Goal: Task Accomplishment & Management: Use online tool/utility

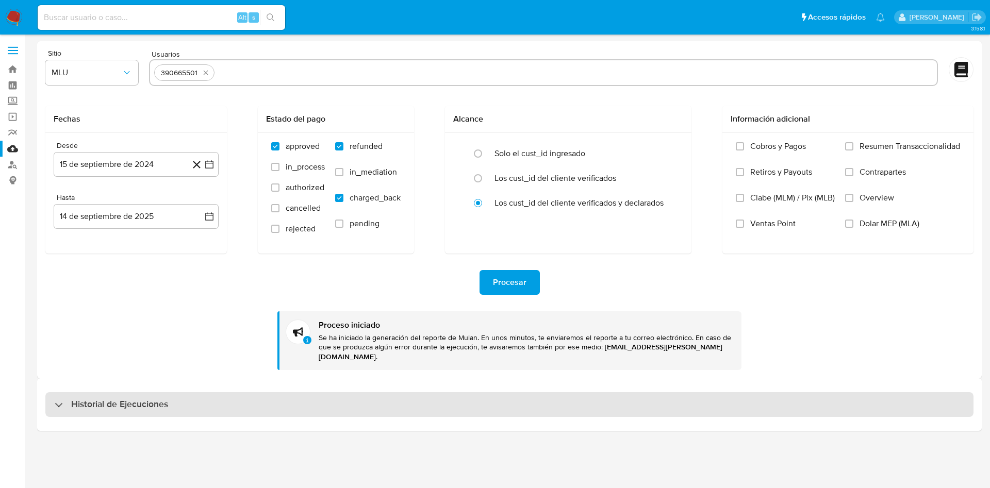
click at [191, 395] on div "Historial de Ejecuciones" at bounding box center [509, 404] width 928 height 25
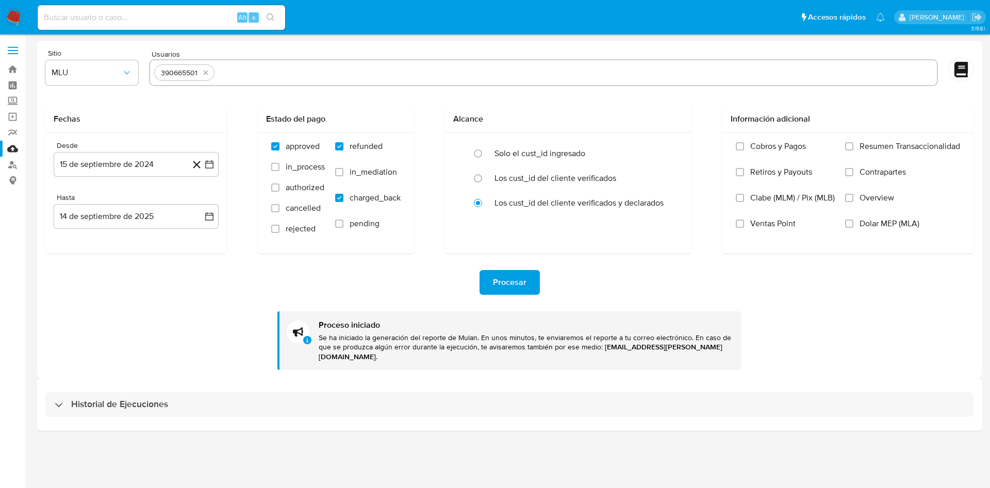
select select "10"
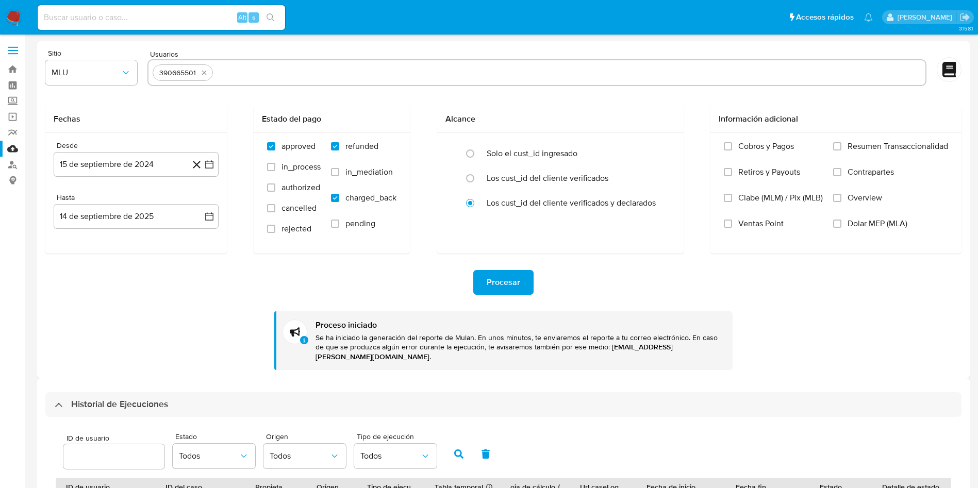
click at [513, 284] on span "Procesar" at bounding box center [504, 282] width 34 height 23
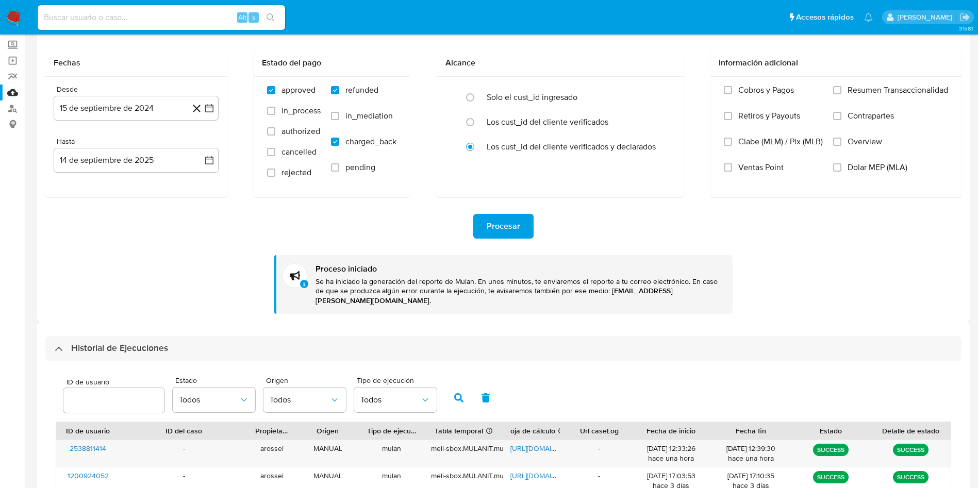
scroll to position [155, 0]
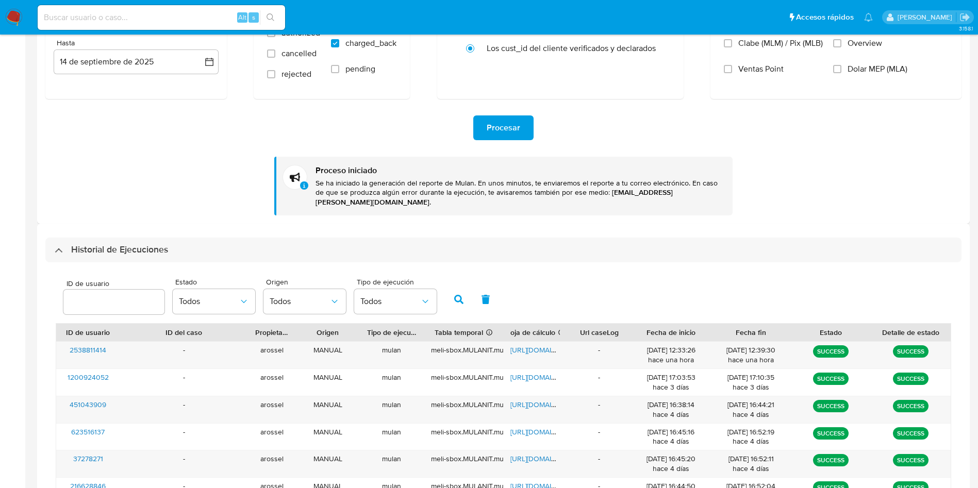
click at [159, 262] on div "ID de usuario Estado Todos Origen Todos Tipo de ejecución Todos ID de usuario I…" at bounding box center [503, 457] width 916 height 390
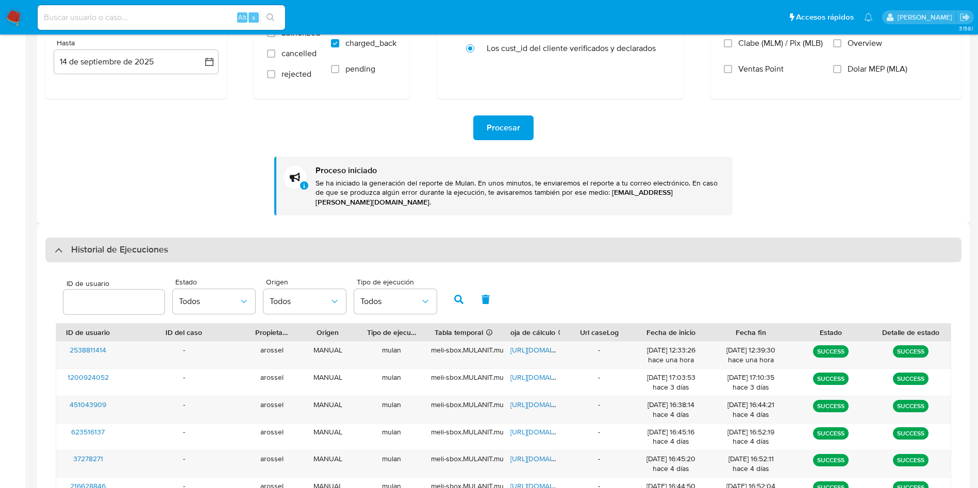
click at [157, 244] on h3 "Historial de Ejecuciones" at bounding box center [119, 250] width 97 height 12
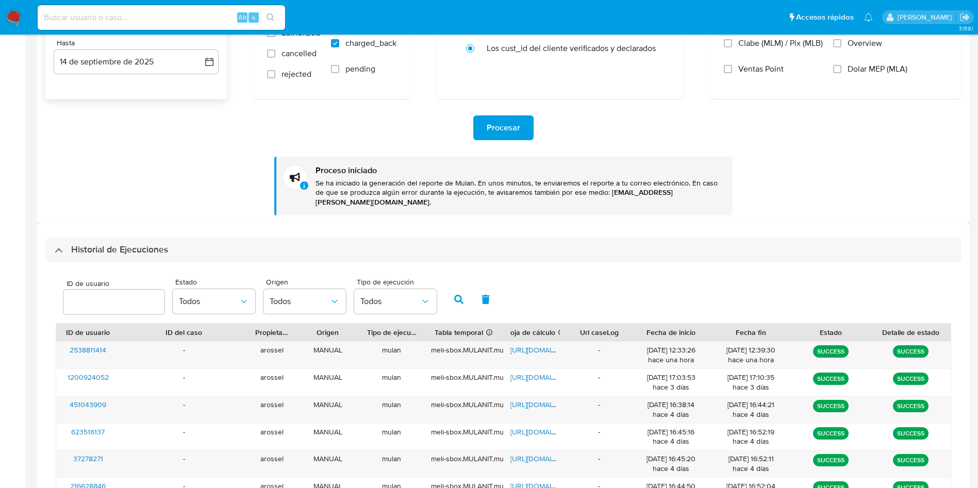
scroll to position [0, 0]
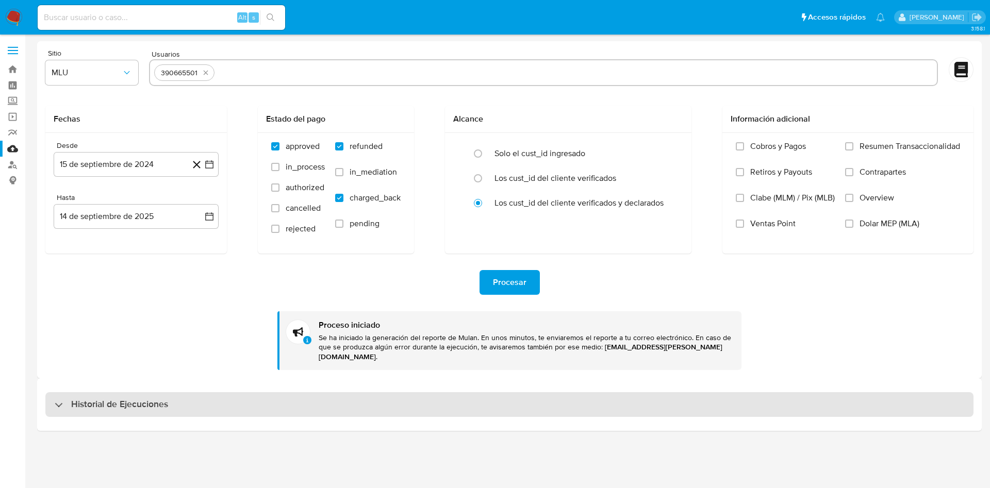
click at [171, 403] on div "Historial de Ejecuciones" at bounding box center [509, 404] width 928 height 25
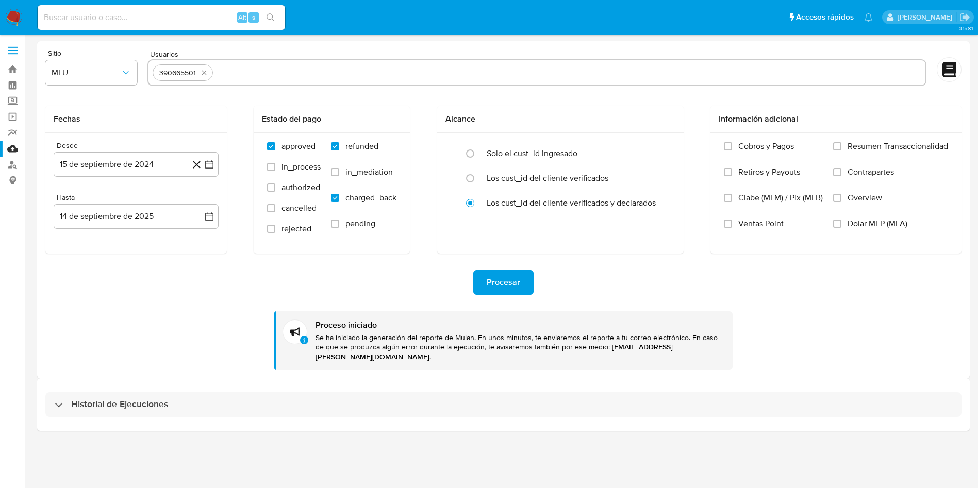
select select "10"
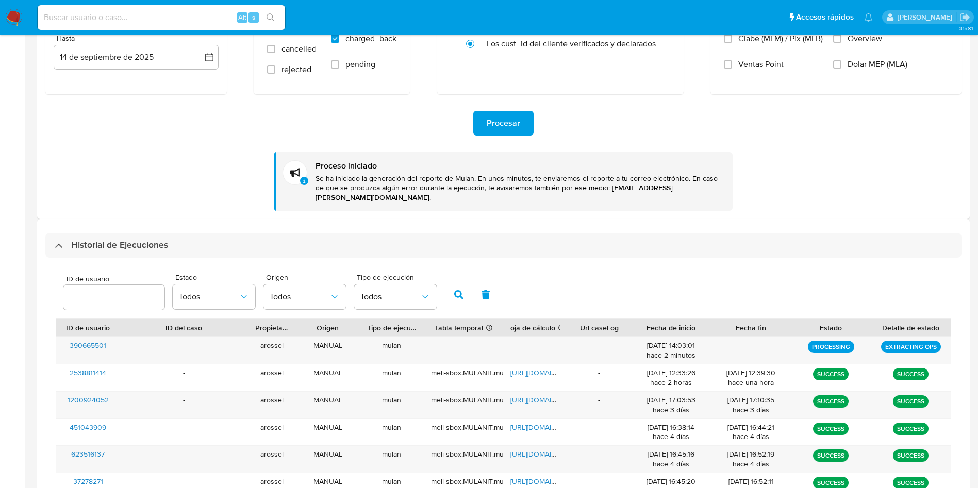
scroll to position [57, 0]
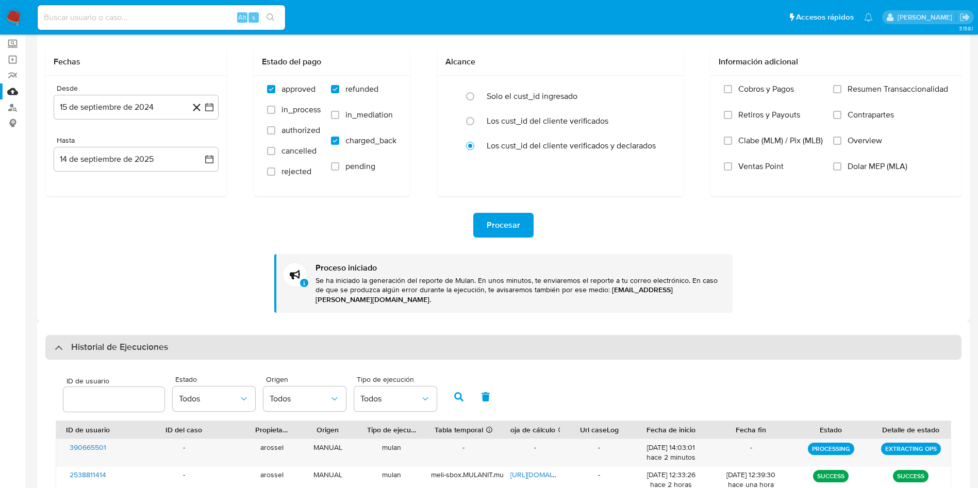
click at [120, 341] on h3 "Historial de Ejecuciones" at bounding box center [119, 347] width 97 height 12
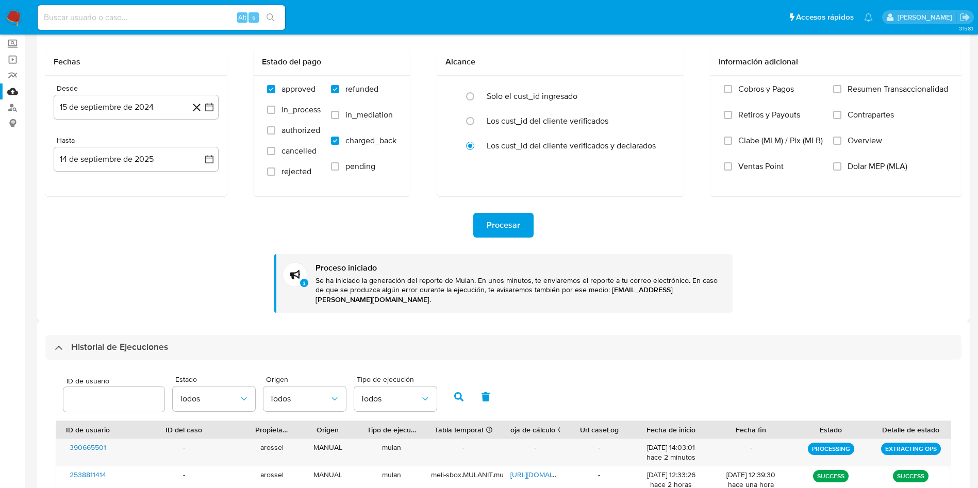
scroll to position [0, 0]
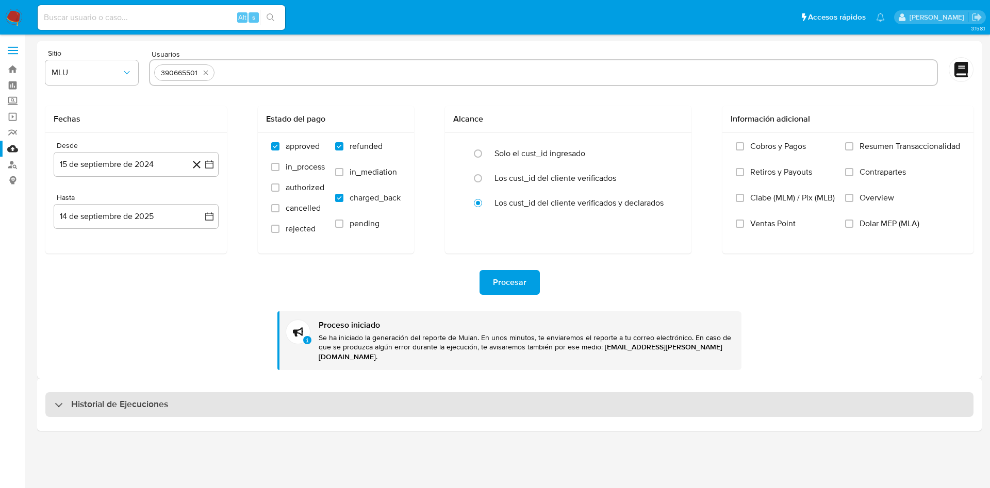
click at [159, 399] on h3 "Historial de Ejecuciones" at bounding box center [119, 405] width 97 height 12
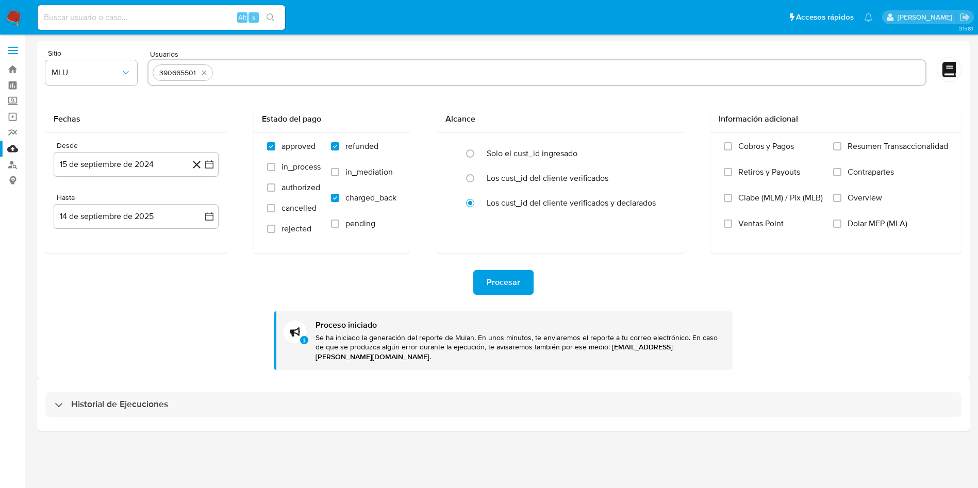
select select "10"
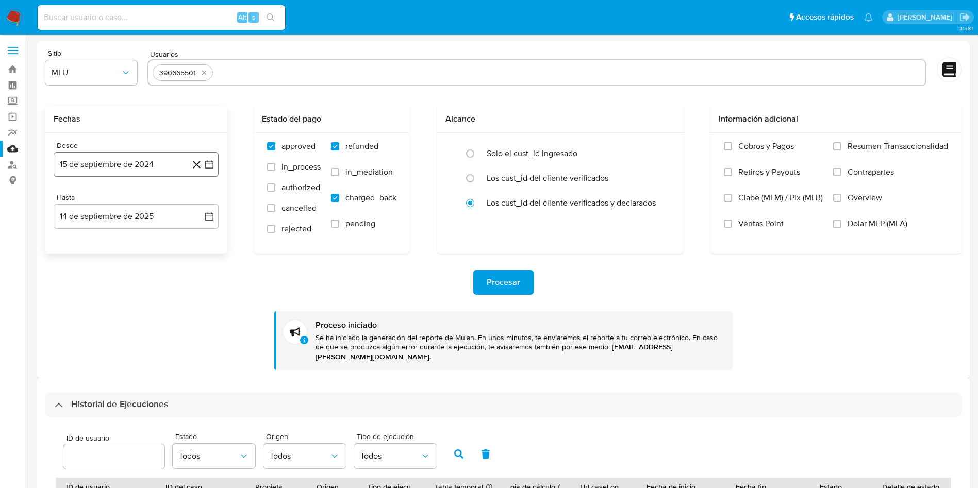
click at [210, 165] on icon "button" at bounding box center [209, 164] width 10 height 10
click at [199, 202] on icon "Mes siguiente" at bounding box center [200, 201] width 12 height 12
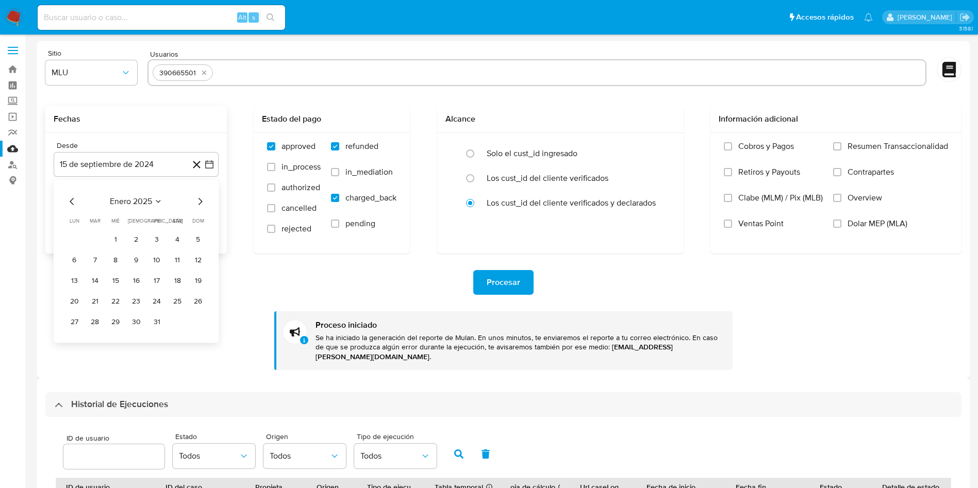
click at [199, 202] on icon "Mes siguiente" at bounding box center [200, 201] width 12 height 12
click at [138, 236] on button "1" at bounding box center [136, 240] width 16 height 16
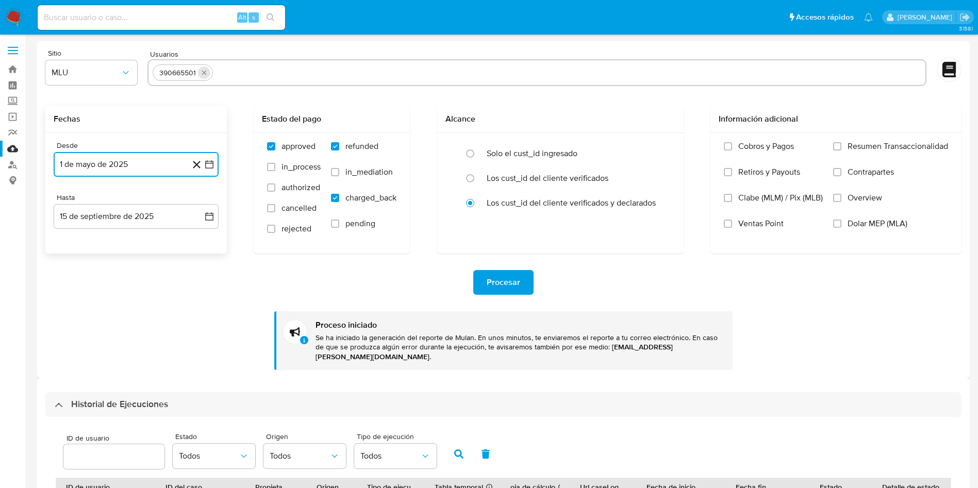
click at [205, 74] on icon "quitar 390665501" at bounding box center [204, 73] width 5 height 5
click at [214, 77] on input "text" at bounding box center [537, 72] width 768 height 16
paste input "381095882"
type input "381095882"
paste input "709177587"
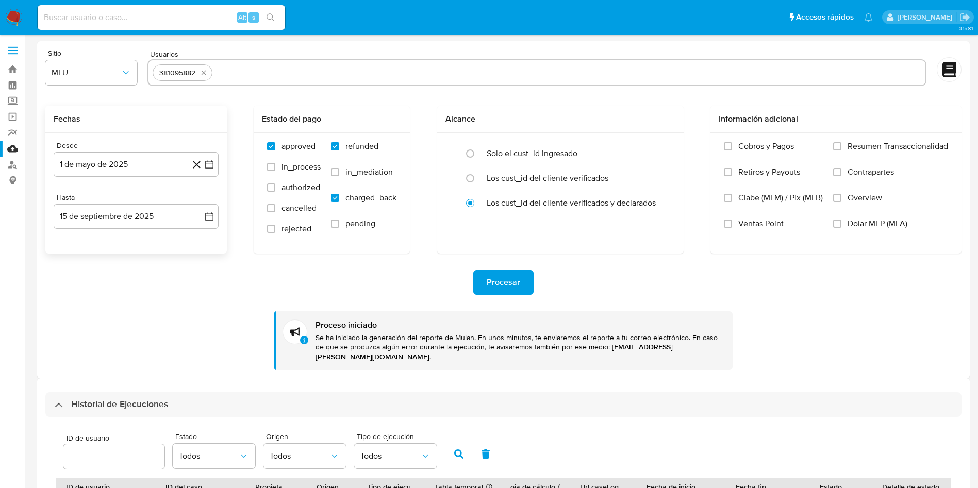
type input "709177587"
paste input "1200924052"
type input "1200924052"
click at [508, 282] on span "Procesar" at bounding box center [504, 282] width 34 height 23
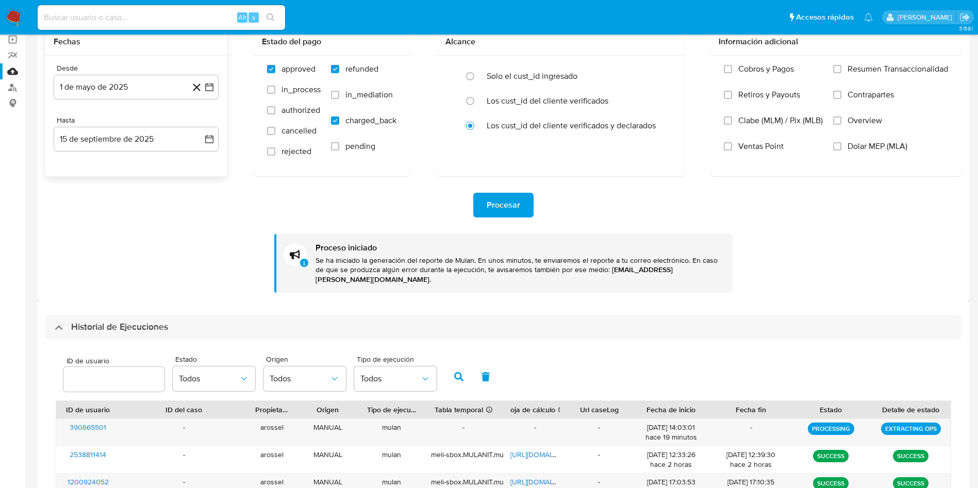
scroll to position [155, 0]
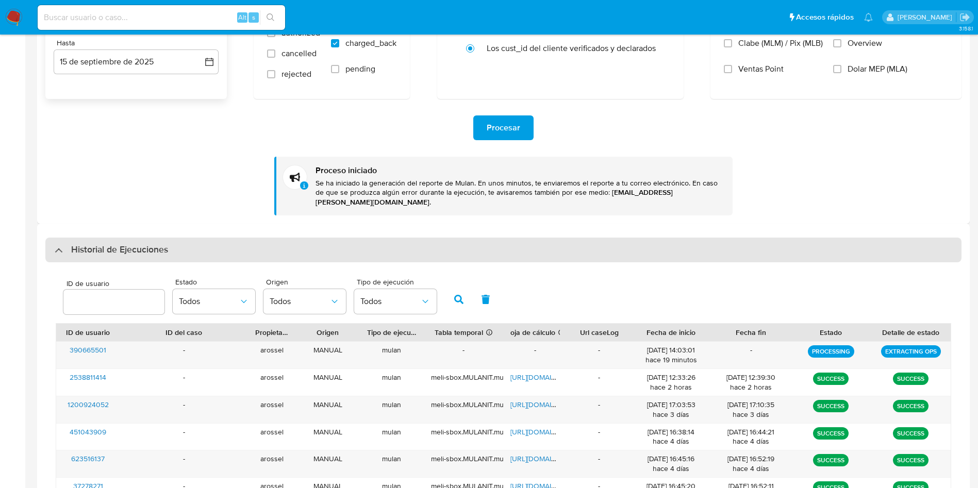
click at [133, 244] on h3 "Historial de Ejecuciones" at bounding box center [119, 250] width 97 height 12
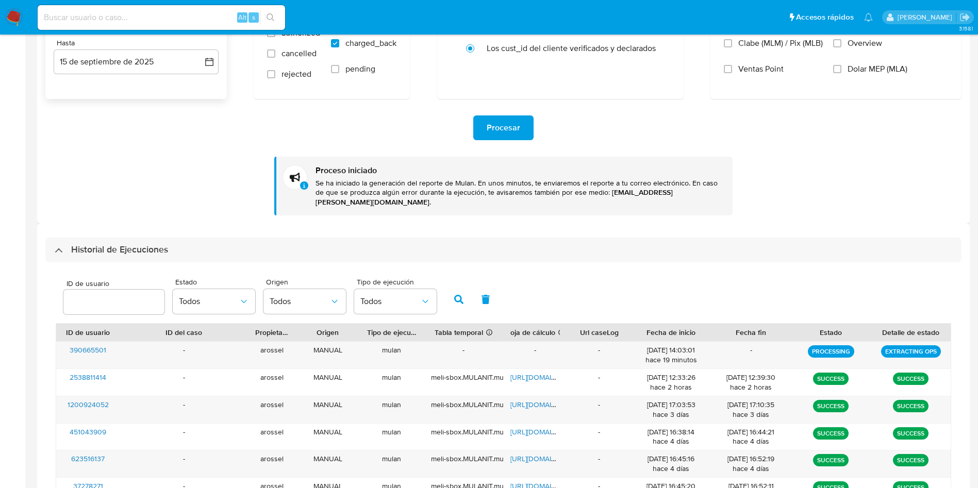
scroll to position [0, 0]
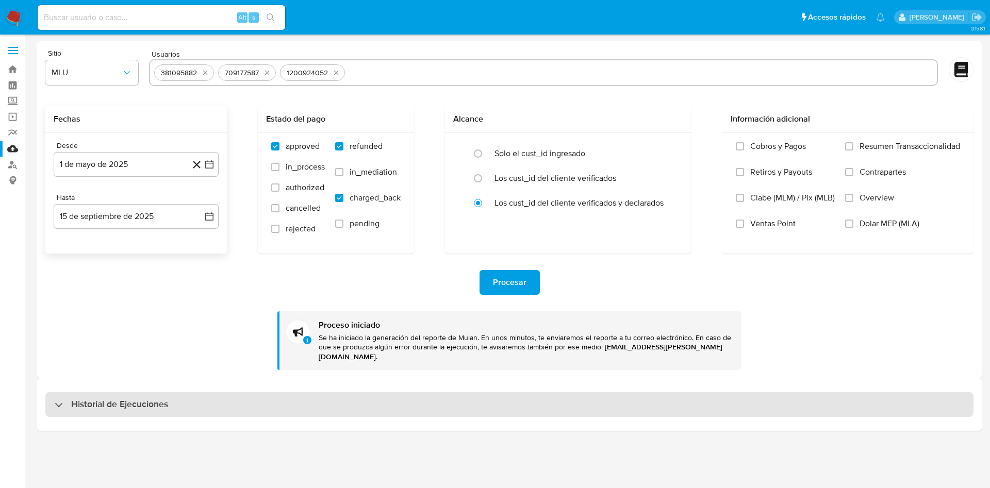
click at [133, 399] on h3 "Historial de Ejecuciones" at bounding box center [119, 405] width 97 height 12
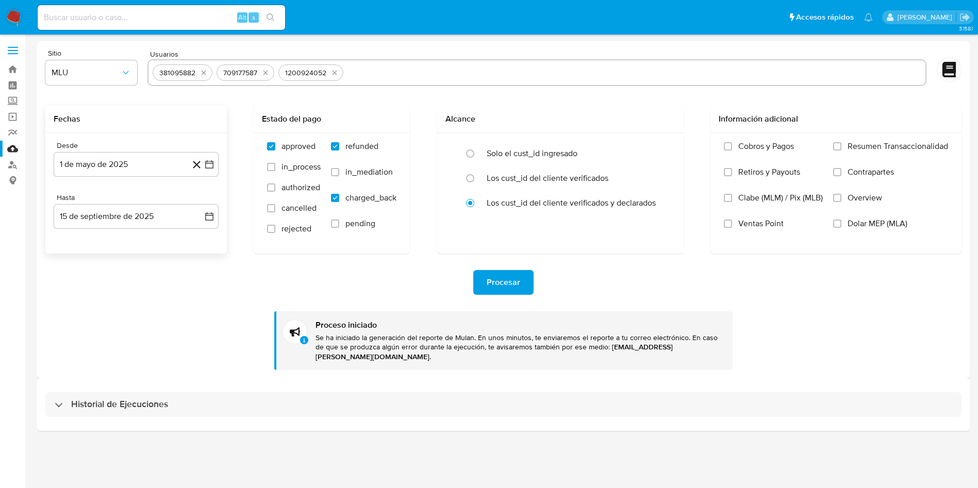
select select "10"
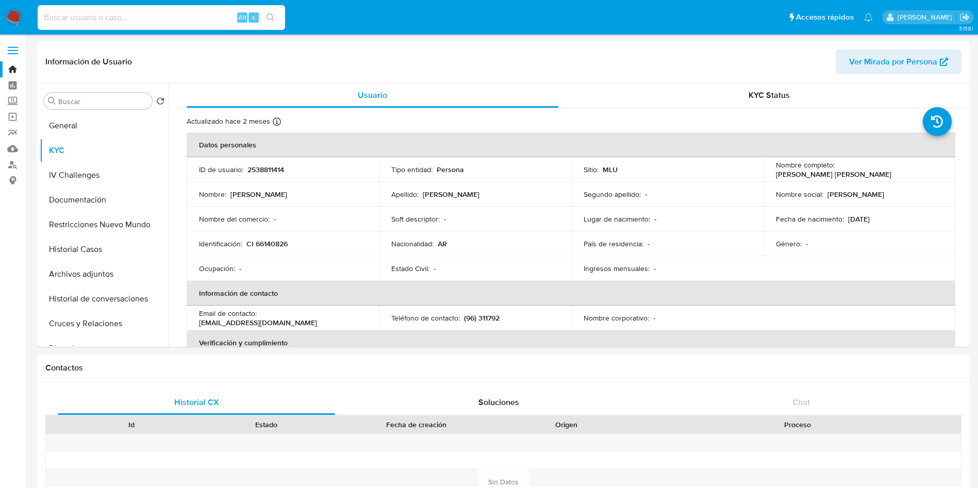
select select "10"
type input "390665501"
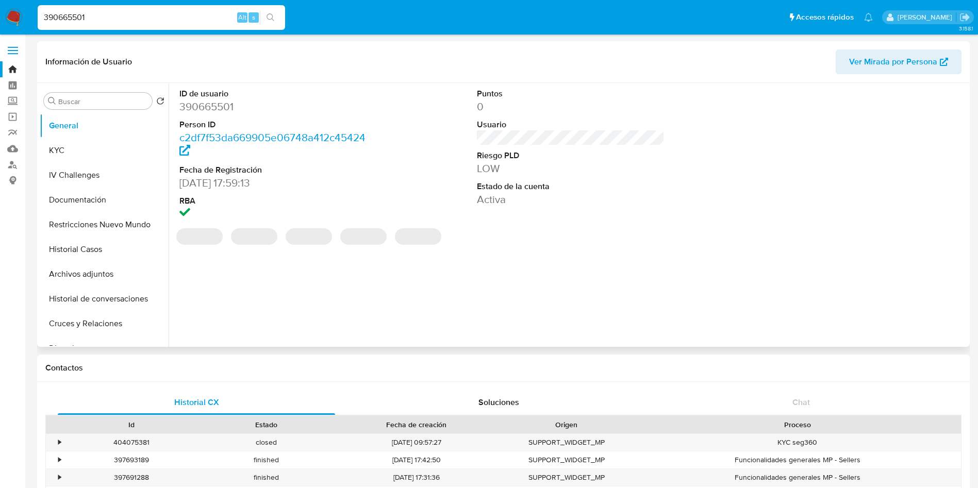
select select "10"
click at [89, 148] on button "KYC" at bounding box center [100, 150] width 121 height 25
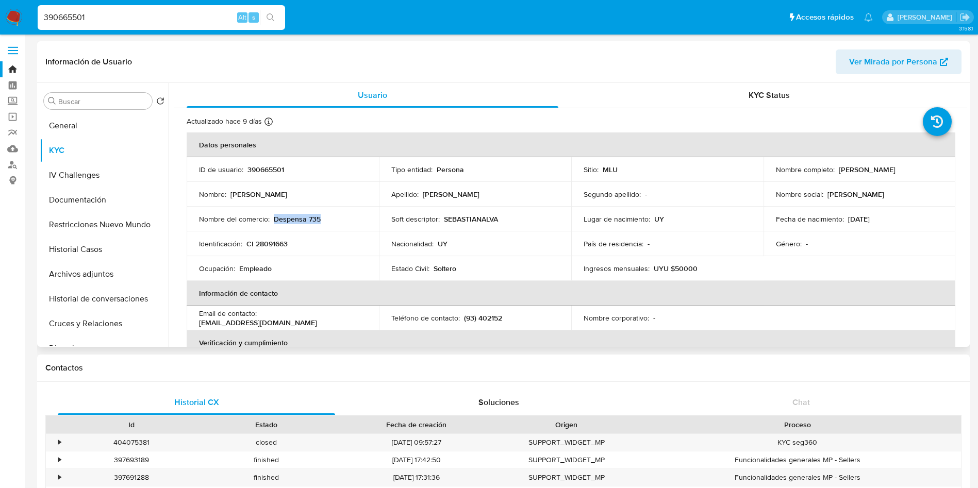
drag, startPoint x: 333, startPoint y: 217, endPoint x: 275, endPoint y: 220, distance: 57.8
click at [275, 220] on div "Nombre del comercio : Despensa 735" at bounding box center [283, 218] width 168 height 9
click at [107, 196] on button "Documentación" at bounding box center [100, 200] width 121 height 25
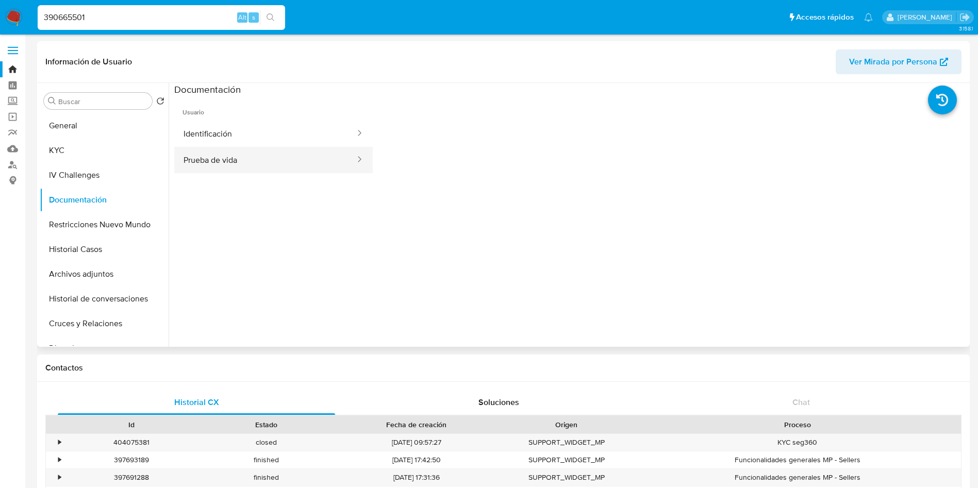
drag, startPoint x: 234, startPoint y: 144, endPoint x: 248, endPoint y: 166, distance: 25.7
click at [235, 145] on button "Identificación" at bounding box center [265, 134] width 182 height 26
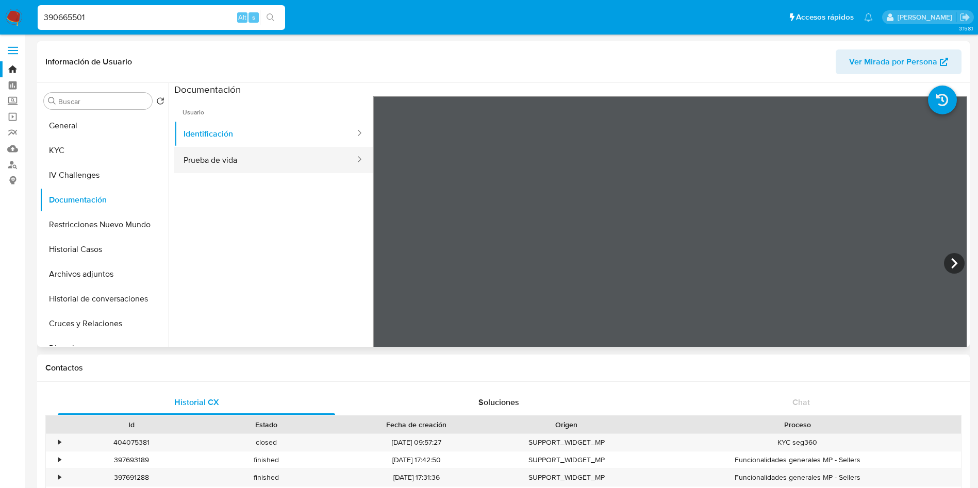
click at [192, 158] on button "Prueba de vida" at bounding box center [265, 160] width 182 height 26
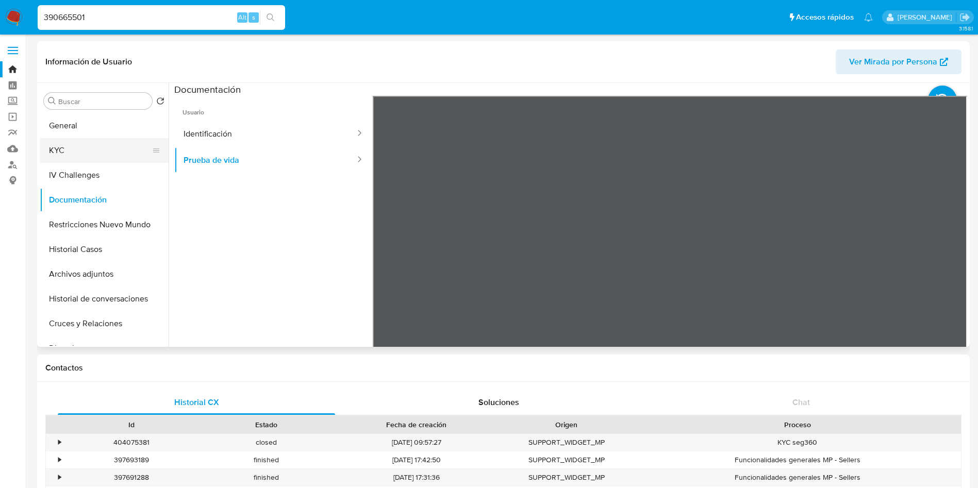
click at [89, 151] on button "KYC" at bounding box center [100, 150] width 121 height 25
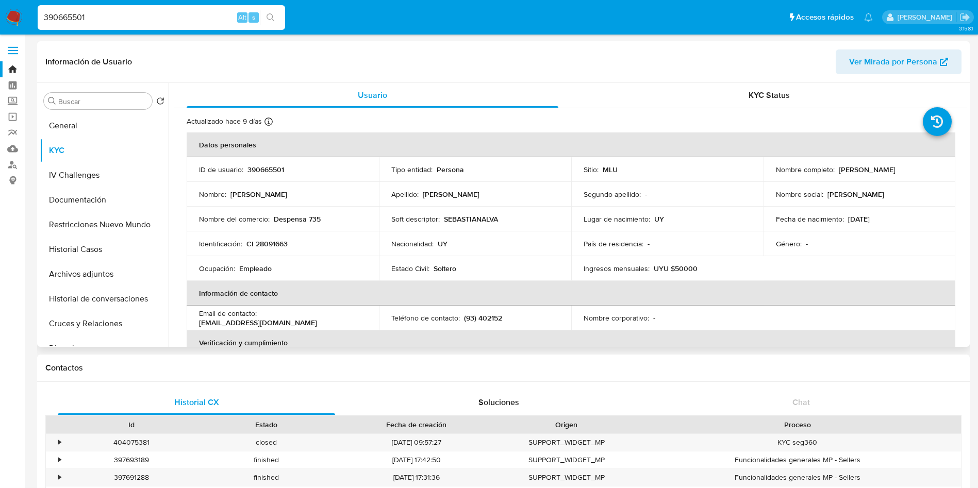
drag, startPoint x: 837, startPoint y: 169, endPoint x: 919, endPoint y: 173, distance: 82.1
click at [919, 173] on div "Nombre completo : Sebastian Alvarez Acosta" at bounding box center [860, 169] width 168 height 9
click at [93, 274] on button "Direcciones" at bounding box center [100, 271] width 121 height 25
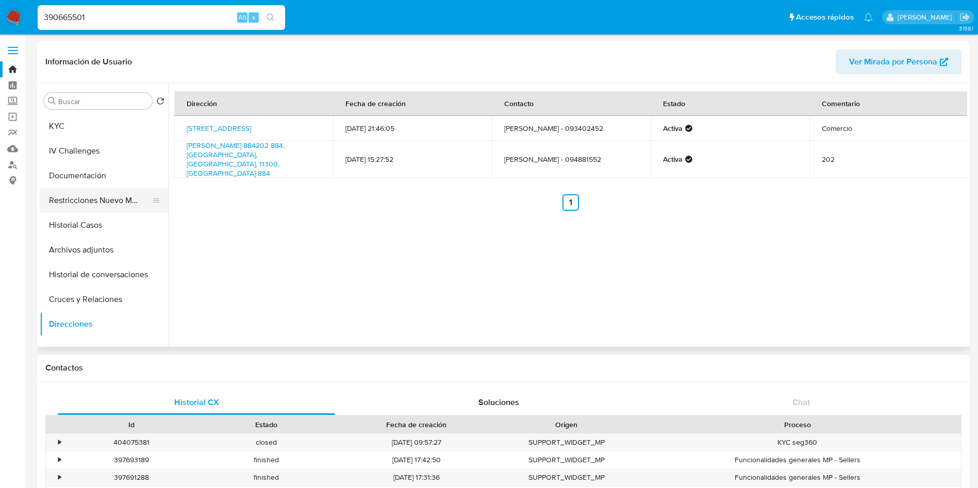
scroll to position [0, 0]
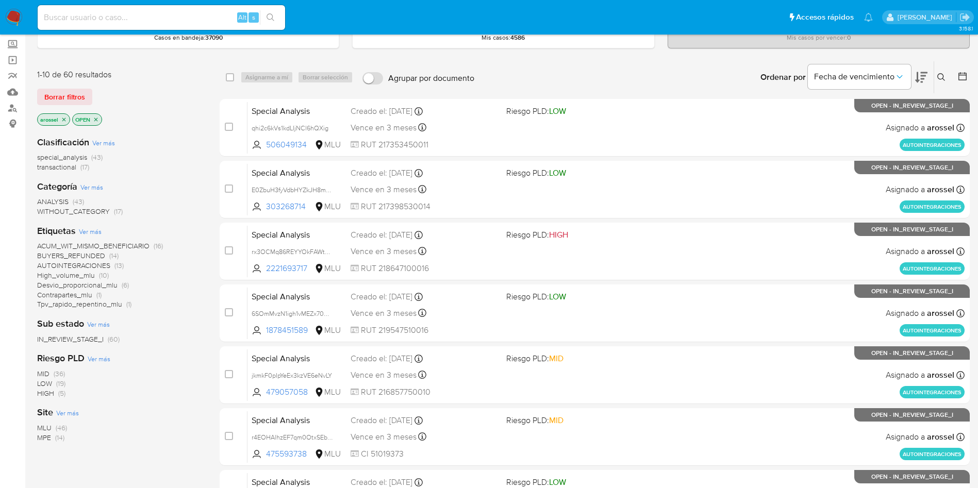
scroll to position [155, 0]
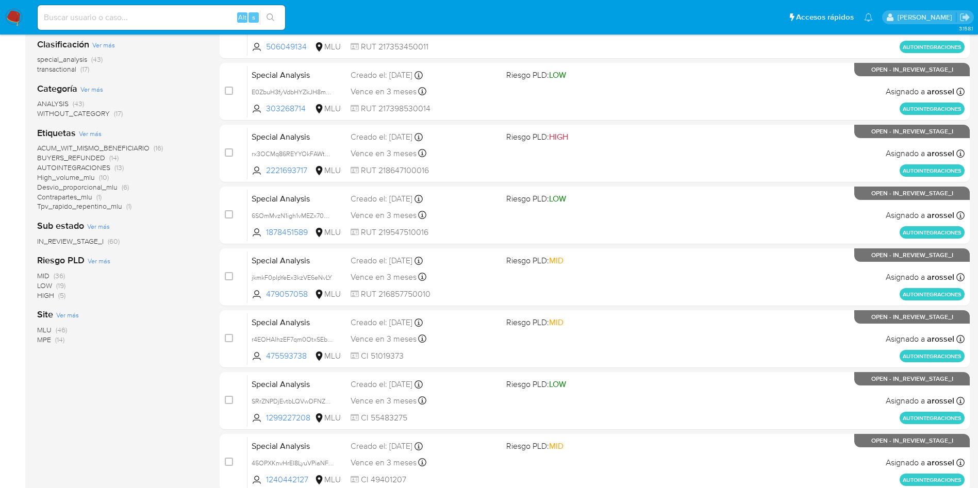
click at [43, 338] on span "MPE" at bounding box center [44, 340] width 14 height 10
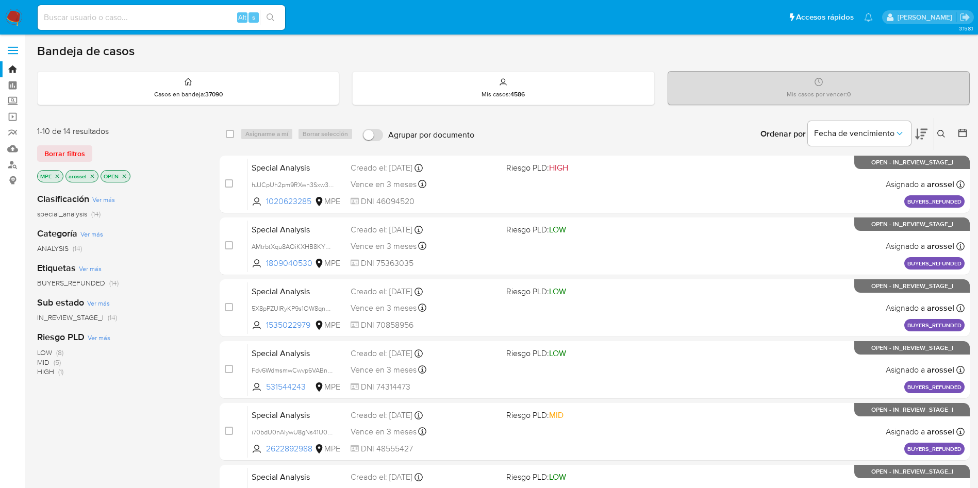
click at [924, 129] on icon at bounding box center [921, 134] width 12 height 11
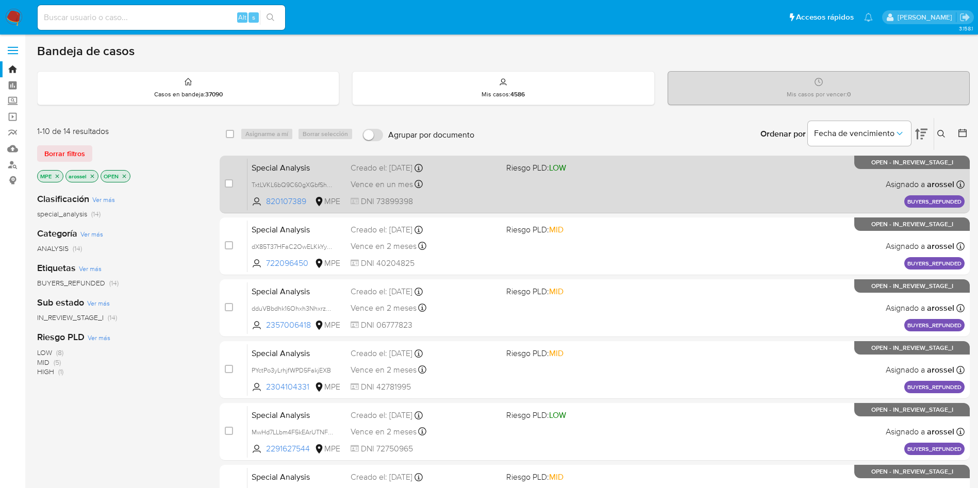
click at [489, 192] on div "Special Analysis TxtLVKL6bQ9C60gXGbfShgJM 820107389 MPE Riesgo PLD: LOW Creado …" at bounding box center [605, 184] width 717 height 52
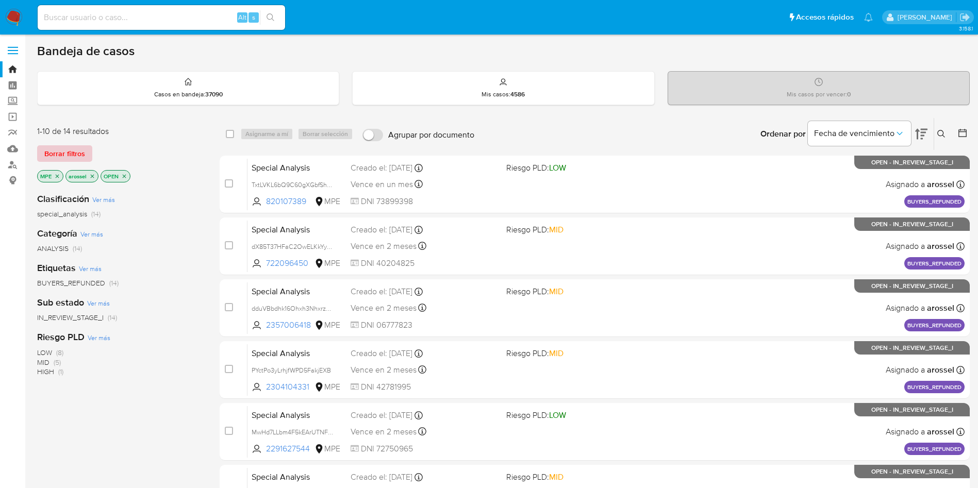
click at [61, 146] on span "Borrar filtros" at bounding box center [64, 153] width 41 height 14
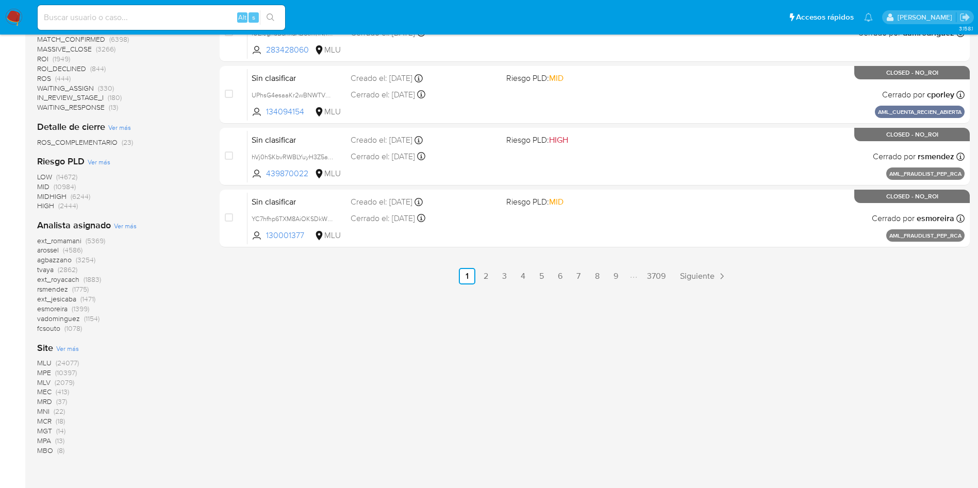
scroll to position [585, 0]
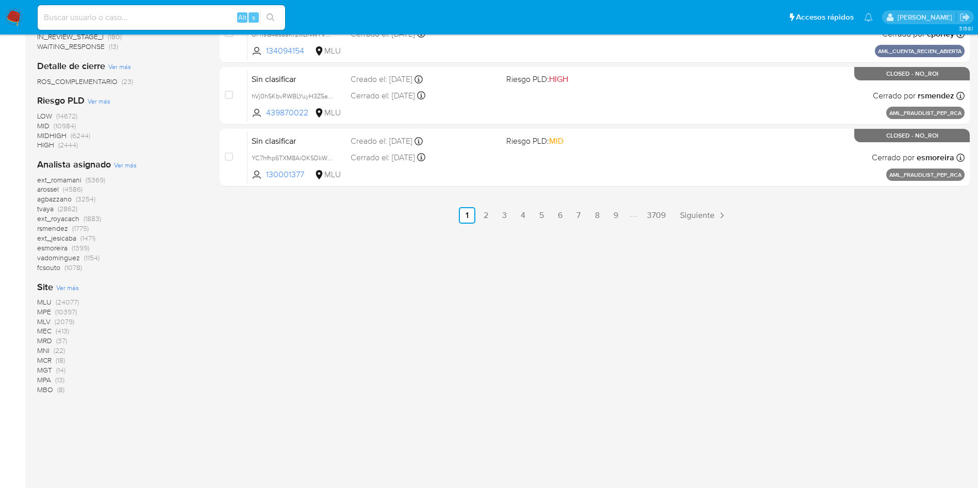
click at [44, 311] on span "MPE" at bounding box center [44, 312] width 14 height 10
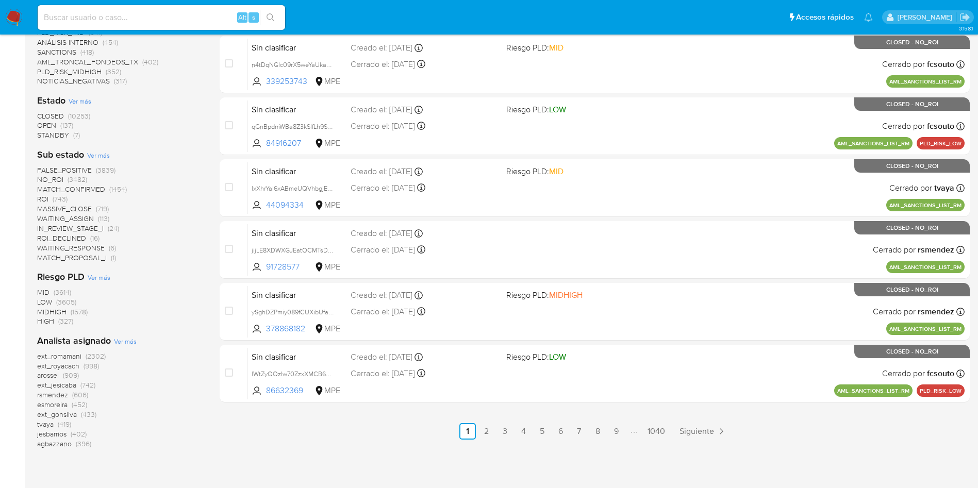
scroll to position [345, 0]
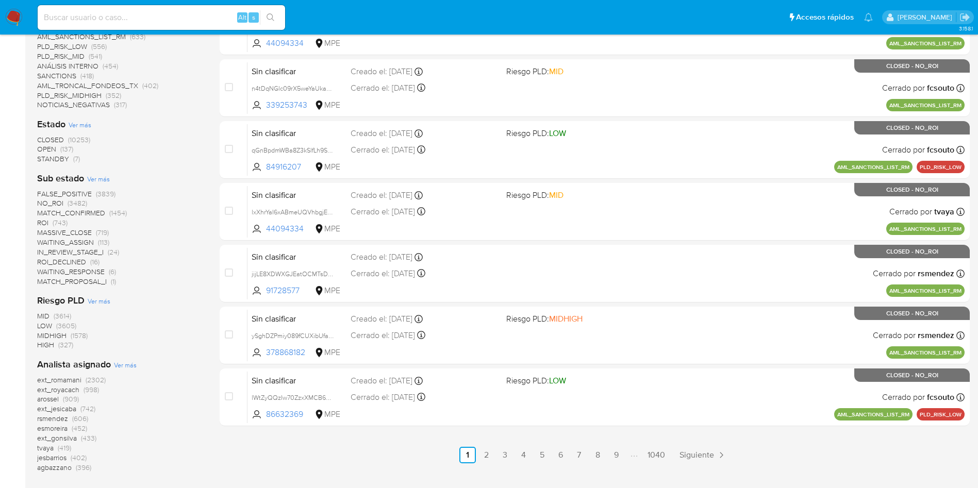
click at [76, 241] on span "WAITING_ASSIGN" at bounding box center [65, 242] width 57 height 10
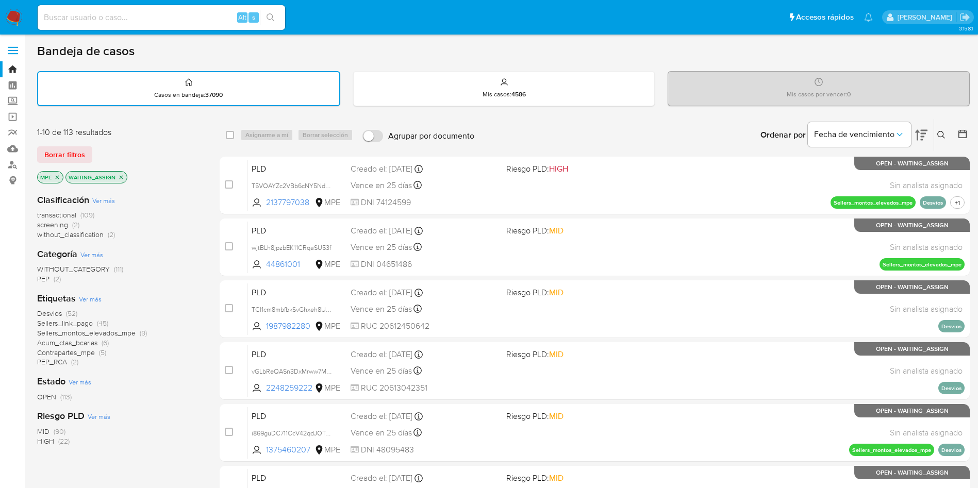
click at [64, 215] on span "transactional" at bounding box center [56, 215] width 39 height 10
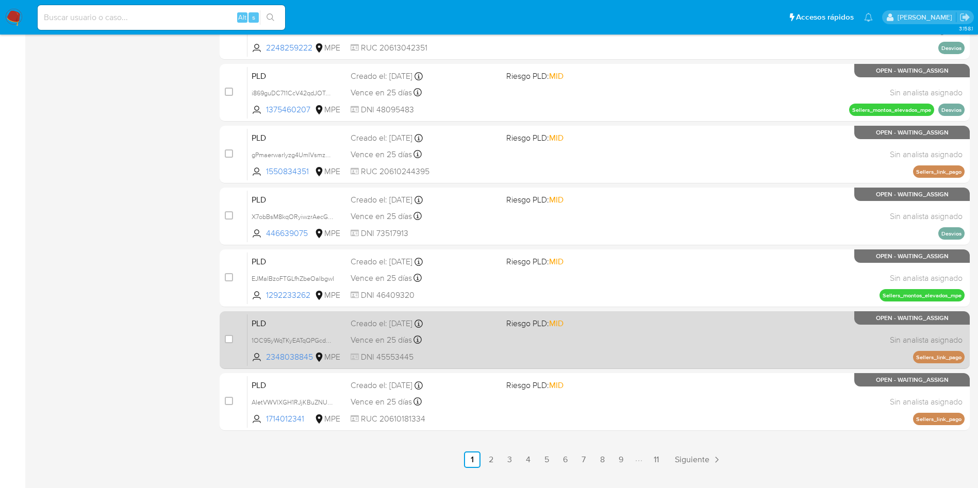
scroll to position [364, 0]
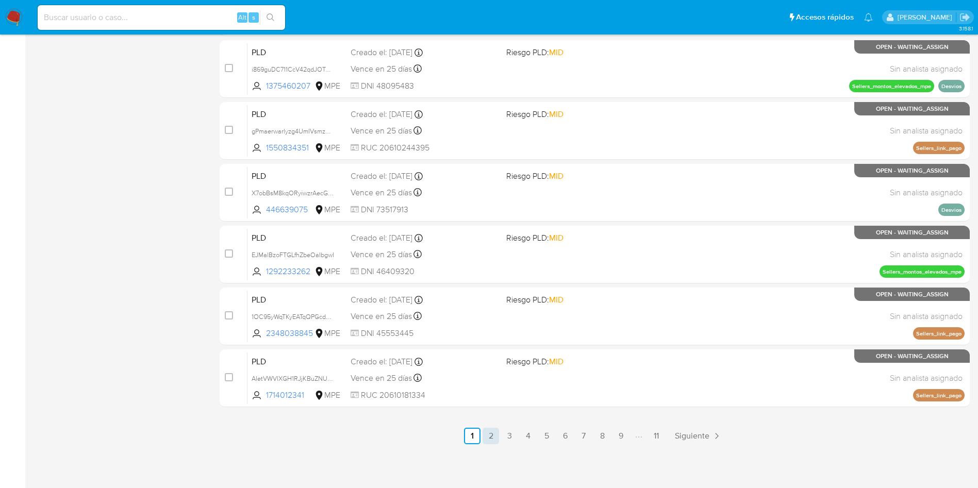
click at [495, 430] on link "2" at bounding box center [491, 436] width 16 height 16
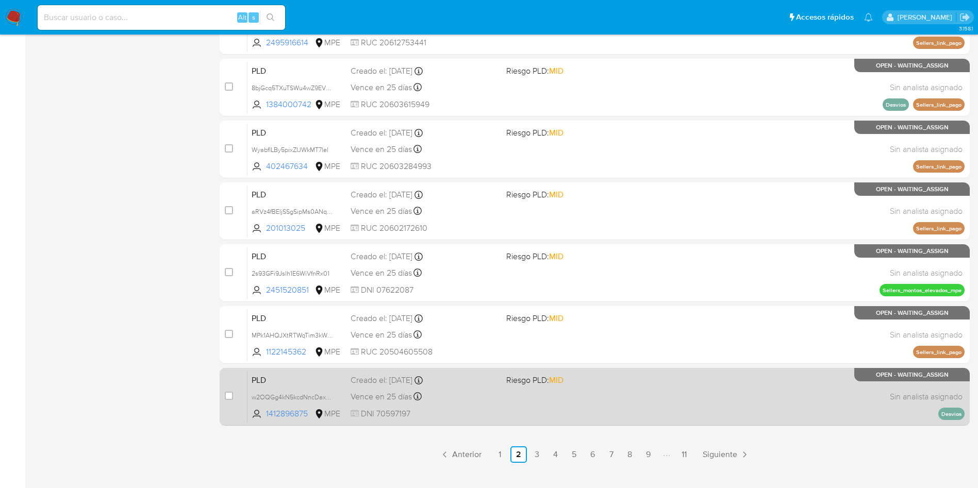
scroll to position [364, 0]
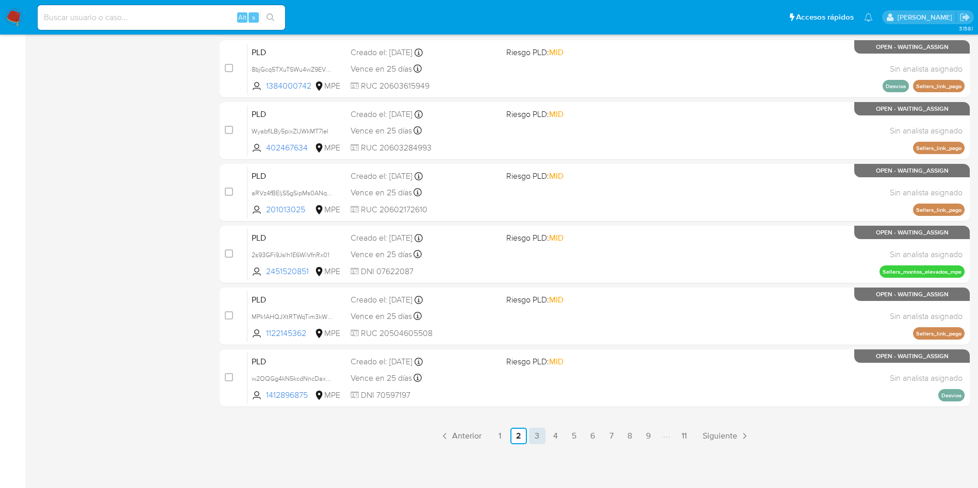
click at [539, 436] on link "3" at bounding box center [537, 436] width 16 height 16
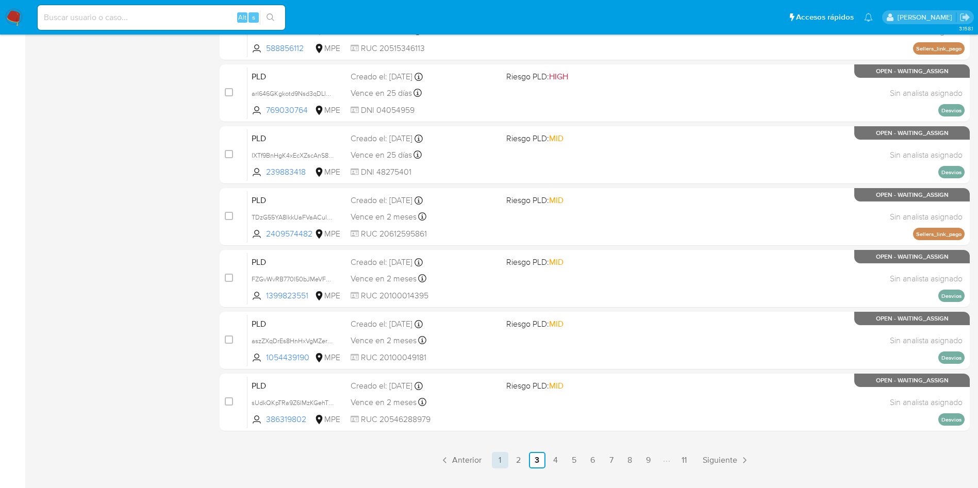
scroll to position [364, 0]
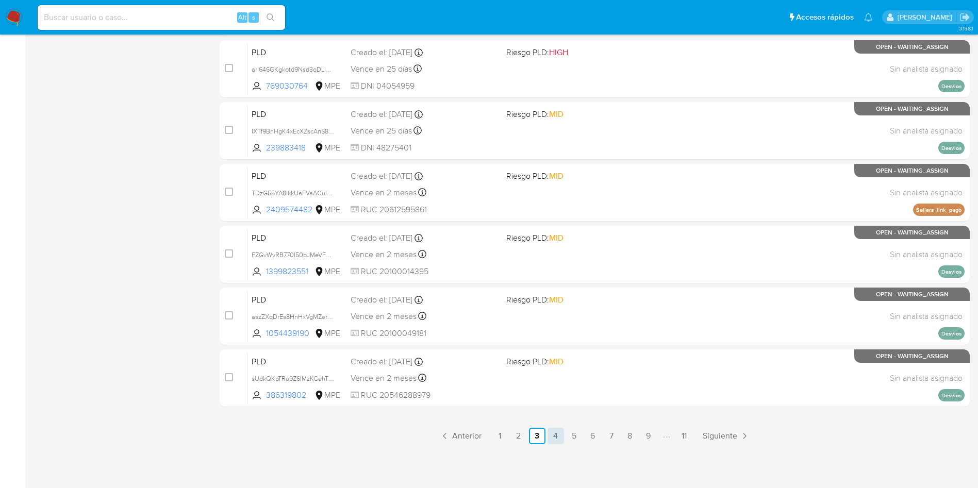
click at [562, 435] on link "4" at bounding box center [556, 436] width 16 height 16
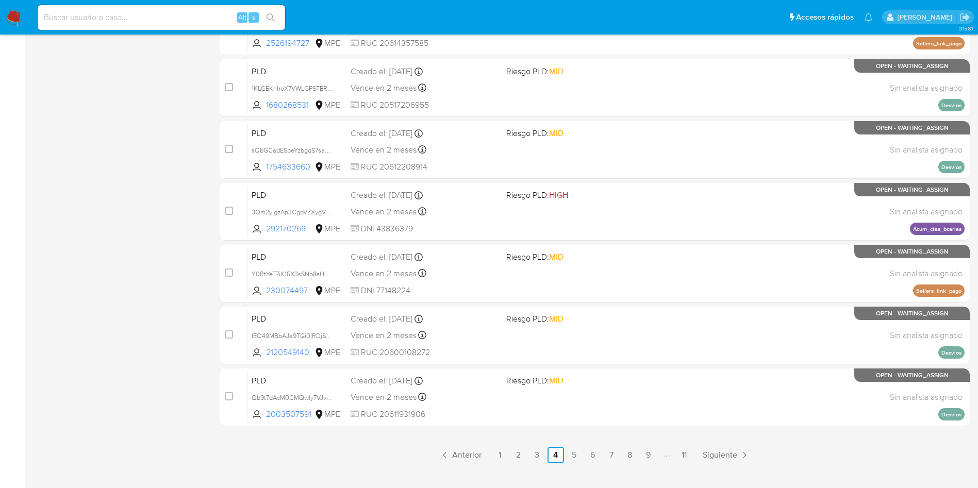
scroll to position [364, 0]
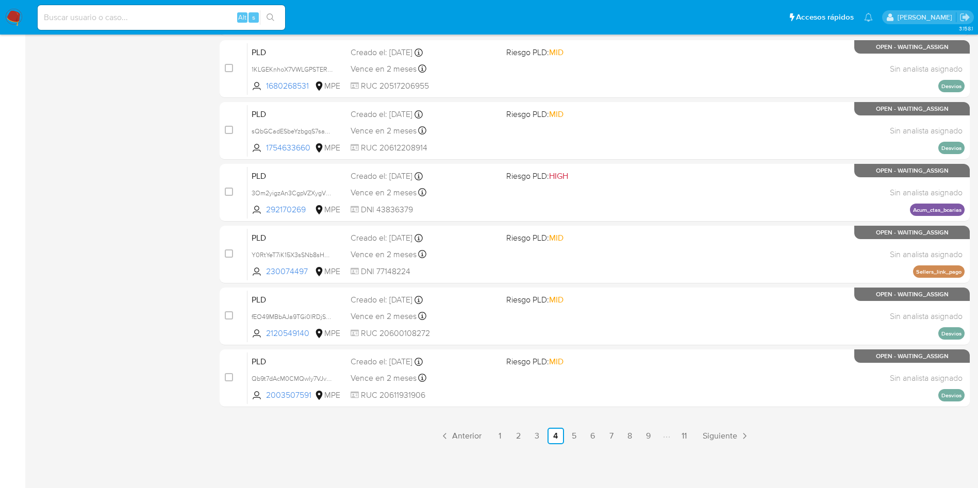
click at [173, 4] on div "Alt s" at bounding box center [161, 17] width 247 height 29
click at [178, 13] on input at bounding box center [161, 17] width 247 height 13
paste input "2538811414"
type input "2538811414"
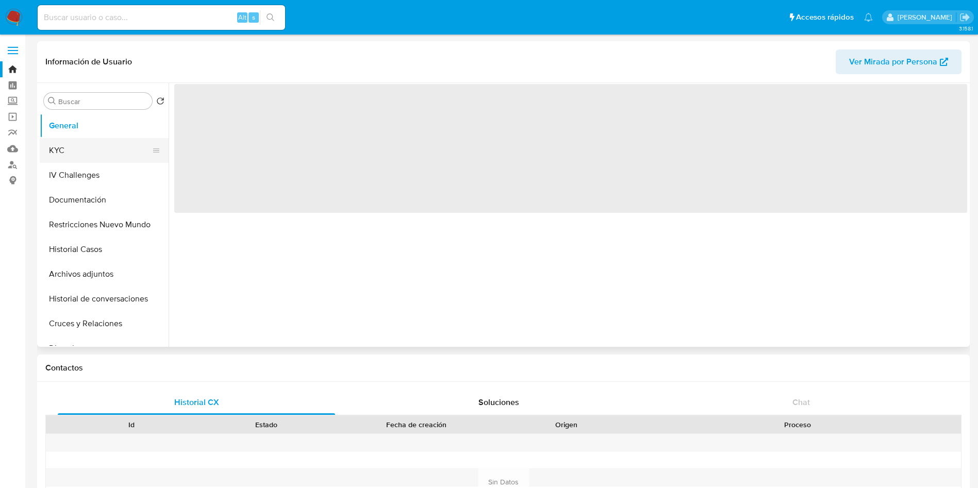
click at [78, 148] on button "KYC" at bounding box center [100, 150] width 121 height 25
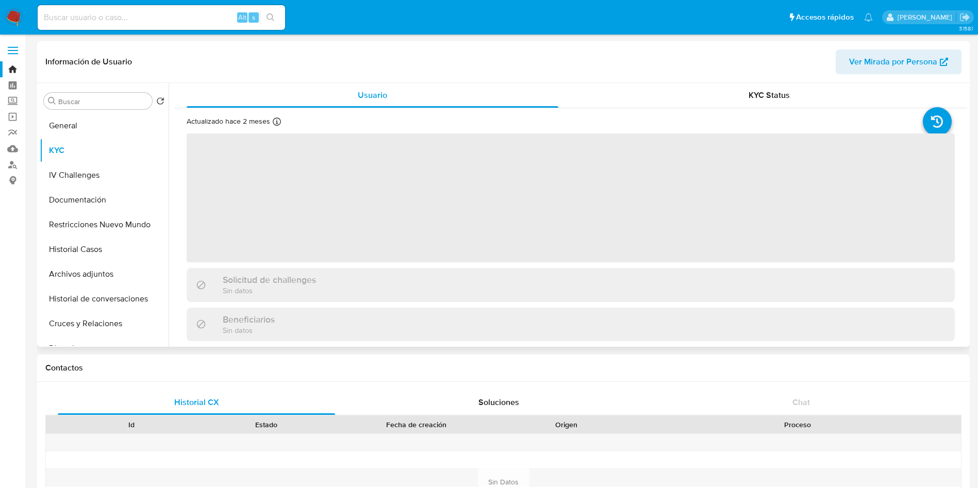
select select "10"
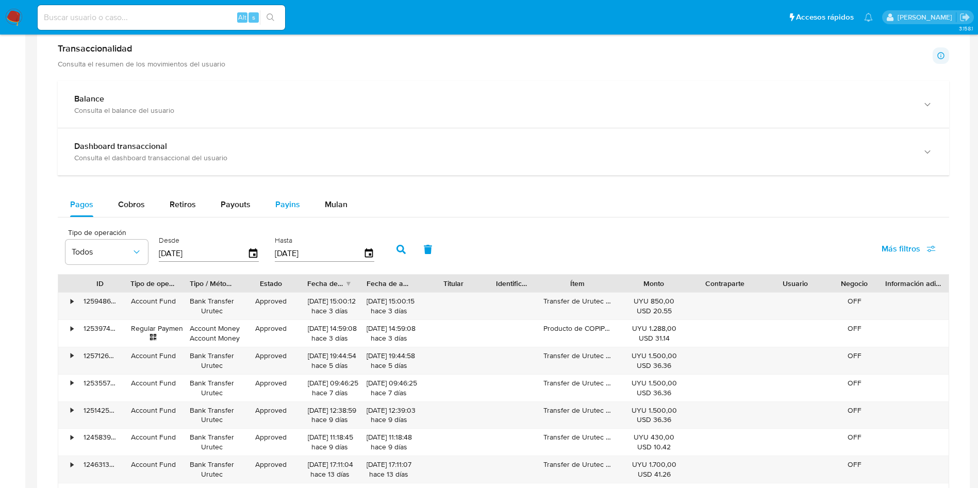
scroll to position [541, 0]
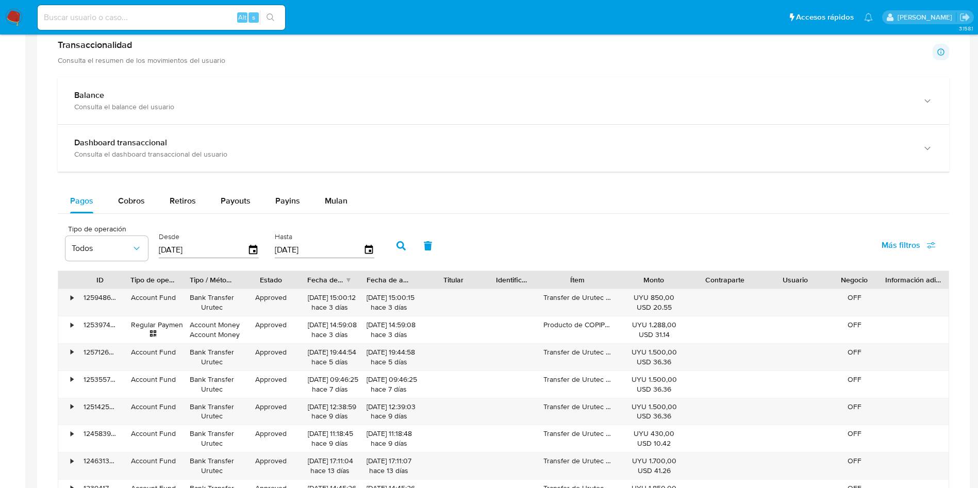
drag, startPoint x: 284, startPoint y: 201, endPoint x: 275, endPoint y: 218, distance: 19.4
click at [285, 202] on span "Payins" at bounding box center [287, 201] width 25 height 12
select select "10"
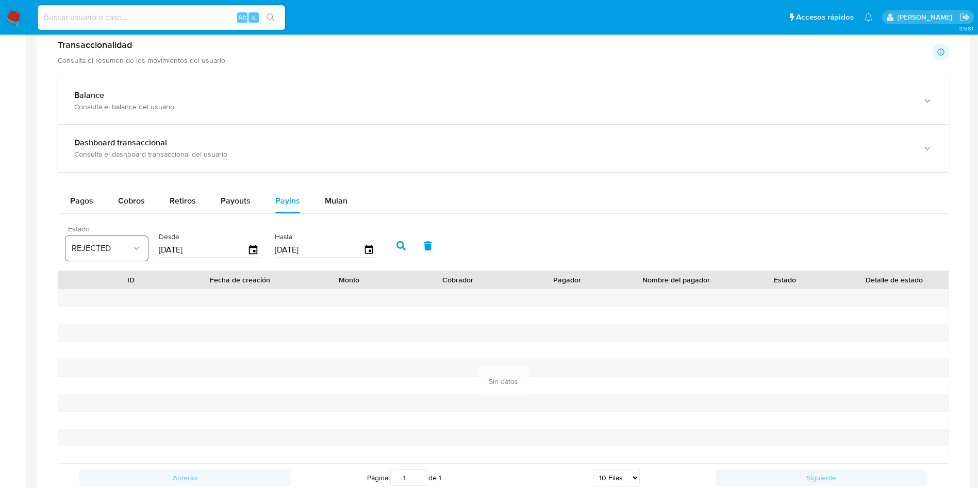
click at [135, 256] on button "REJECTED" at bounding box center [106, 248] width 82 height 25
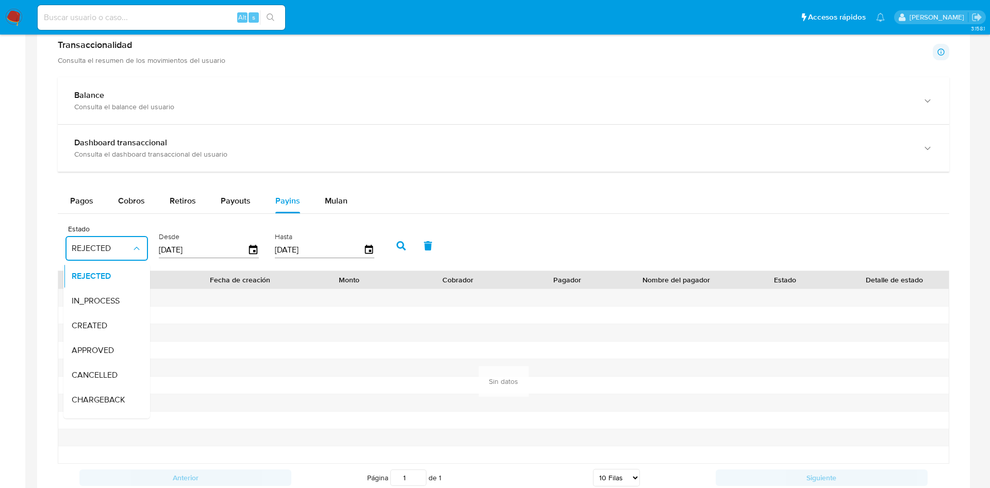
click at [110, 344] on div "APPROVED" at bounding box center [102, 350] width 60 height 25
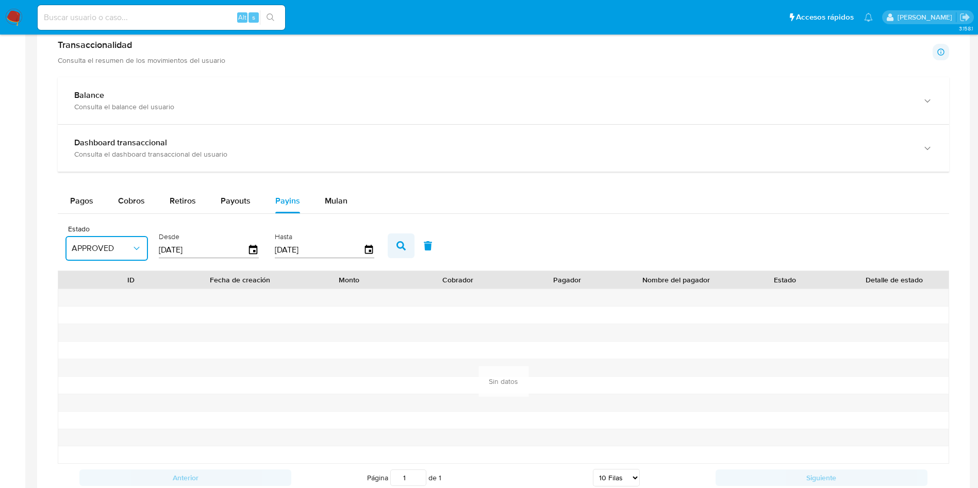
click at [396, 248] on icon "button" at bounding box center [400, 245] width 9 height 9
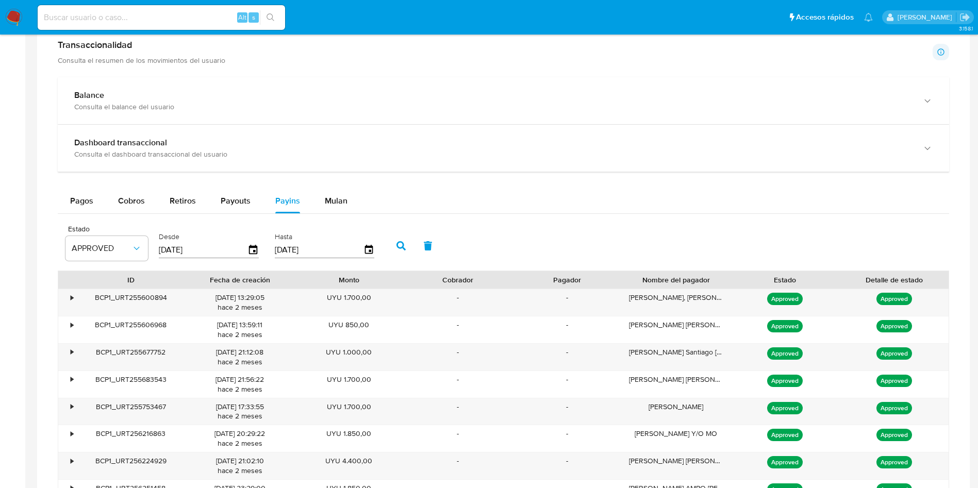
drag, startPoint x: 745, startPoint y: 271, endPoint x: 750, endPoint y: 275, distance: 6.2
click at [750, 275] on div "Estado" at bounding box center [785, 280] width 109 height 18
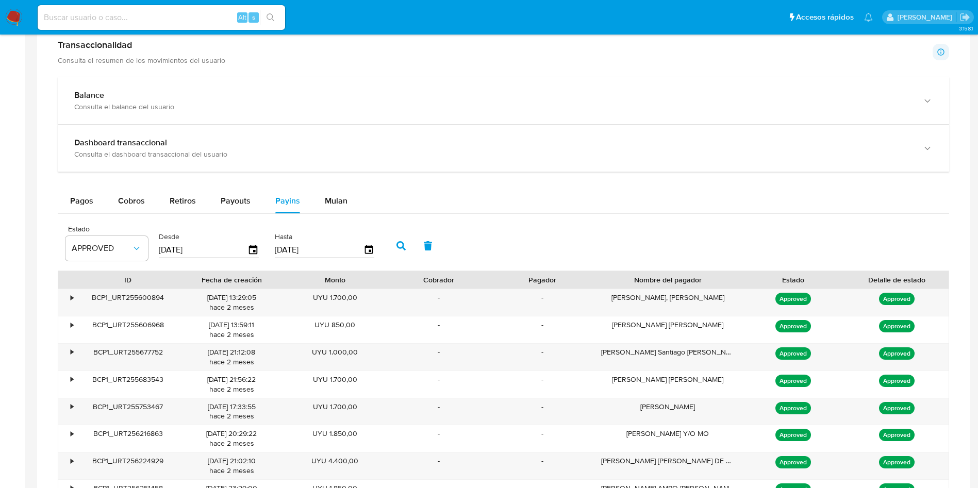
drag, startPoint x: 740, startPoint y: 282, endPoint x: 781, endPoint y: 288, distance: 41.2
click at [778, 286] on div "ID Fecha de creación Monto Cobrador Pagador Nombre del pagador Estado Detalle d…" at bounding box center [503, 280] width 890 height 18
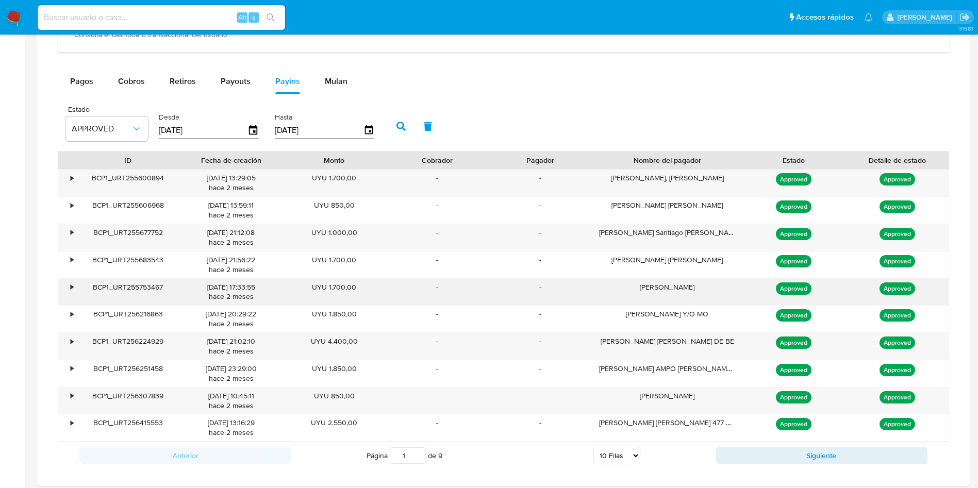
scroll to position [696, 0]
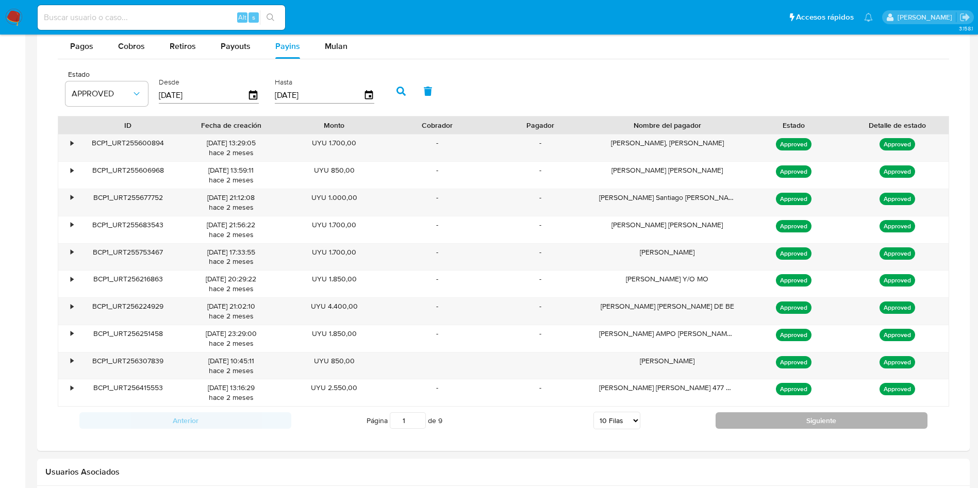
click at [769, 427] on button "Siguiente" at bounding box center [822, 420] width 212 height 16
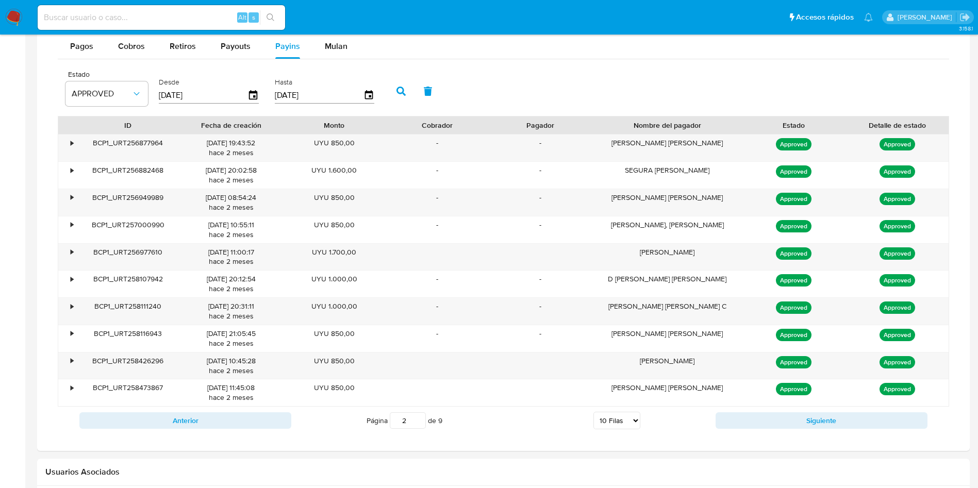
click at [741, 408] on div "Anterior Página 2 de 9 5 Filas 10 Filas 20 Filas 25 Filas 50 Filas 100 Filas Si…" at bounding box center [503, 421] width 891 height 28
click at [742, 414] on button "Siguiente" at bounding box center [822, 420] width 212 height 16
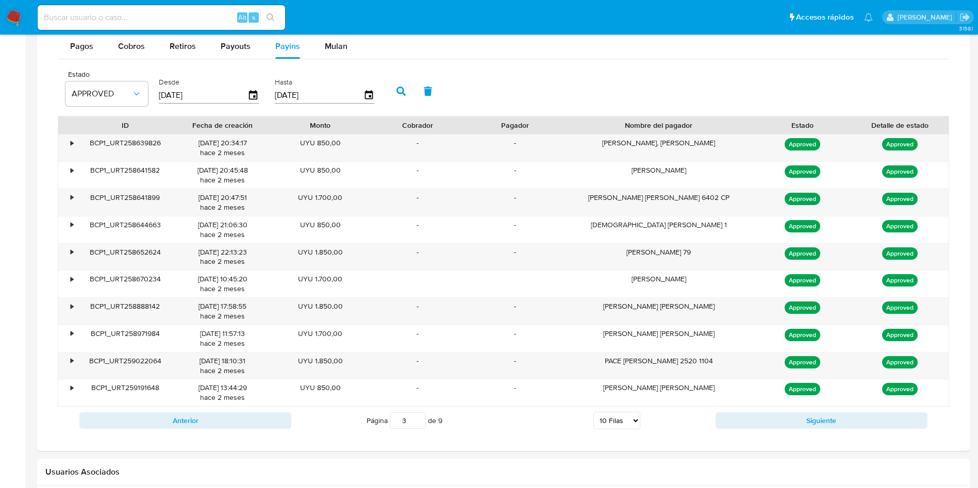
drag, startPoint x: 745, startPoint y: 120, endPoint x: 783, endPoint y: 126, distance: 39.2
click at [783, 126] on div "ID Fecha de creación Monto Cobrador Pagador Nombre del pagador Estado Detalle d…" at bounding box center [503, 126] width 890 height 18
click at [787, 420] on button "Siguiente" at bounding box center [822, 420] width 212 height 16
type input "4"
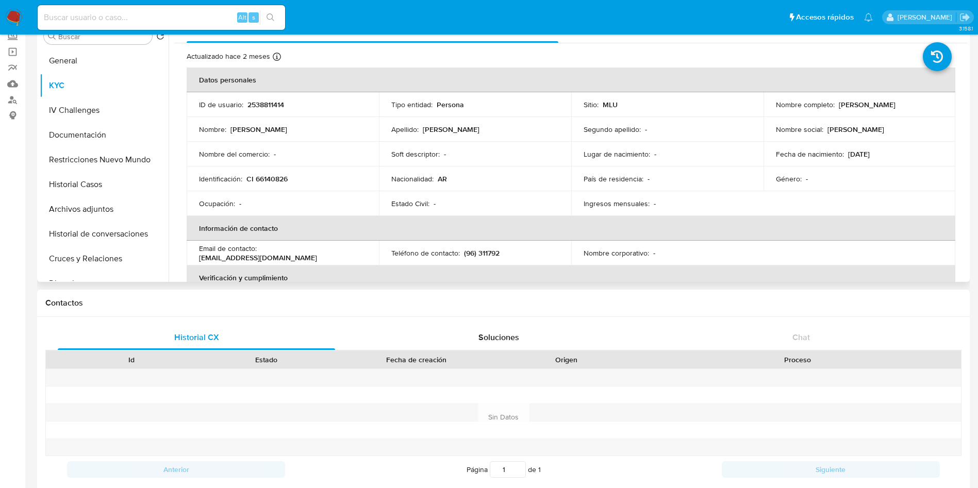
scroll to position [0, 0]
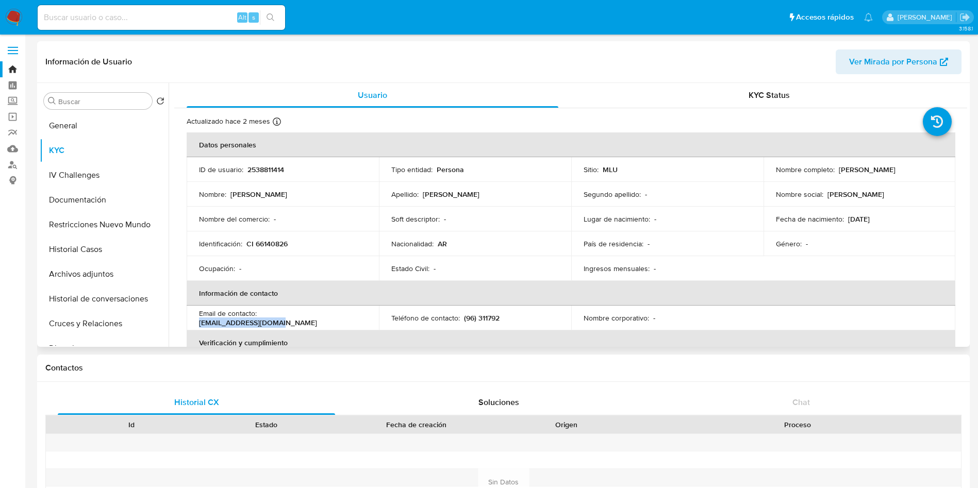
drag, startPoint x: 260, startPoint y: 315, endPoint x: 343, endPoint y: 316, distance: 82.5
click at [343, 316] on div "Email de contacto : saltaencasa@gmail.com" at bounding box center [283, 318] width 168 height 19
copy p "saltaencasa@gmail.com"
click at [179, 18] on input at bounding box center [161, 17] width 247 height 13
paste input "390665501"
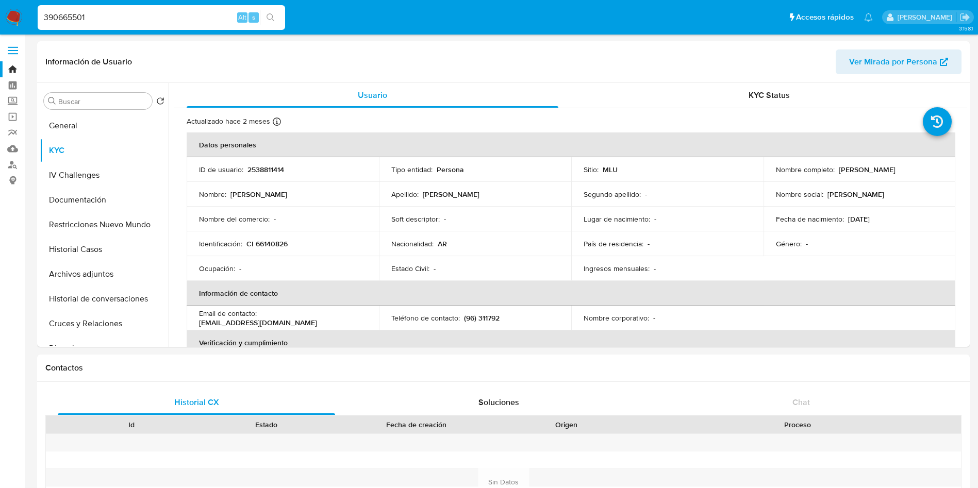
type input "390665501"
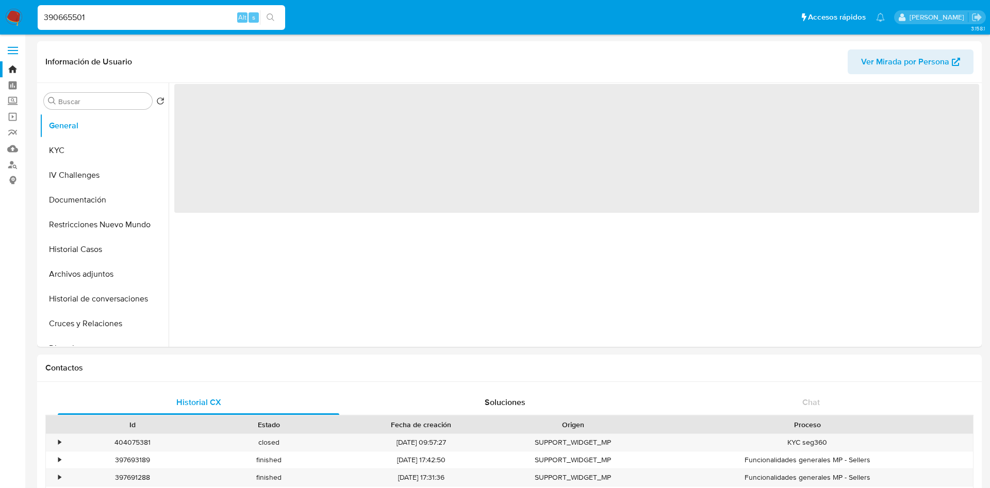
select select "10"
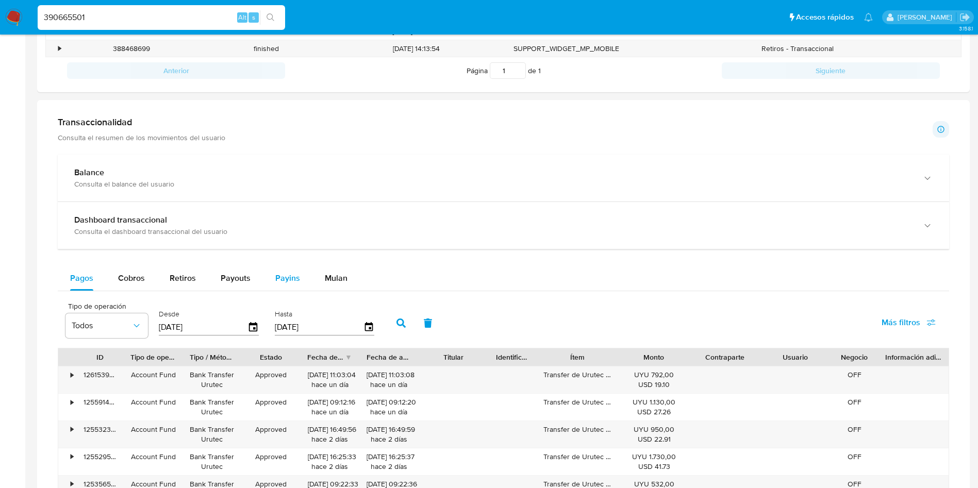
click at [283, 277] on span "Payins" at bounding box center [287, 278] width 25 height 12
select select "10"
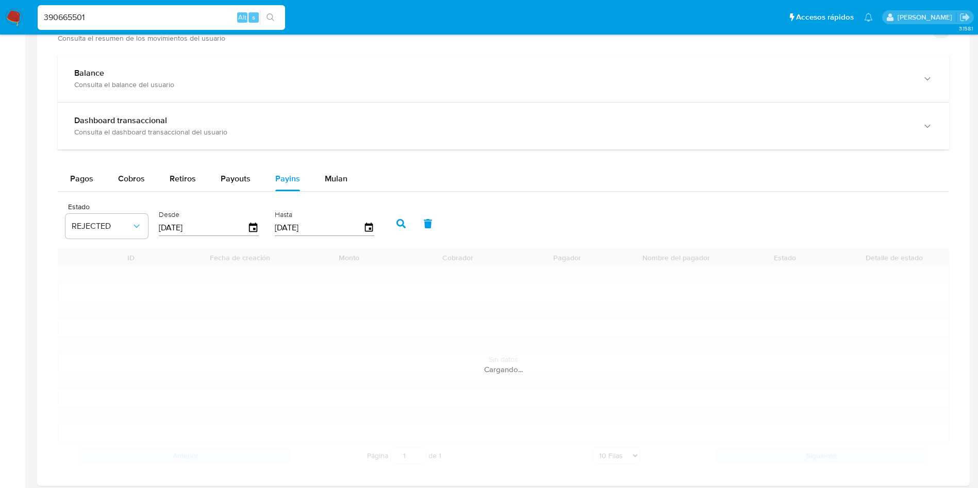
scroll to position [619, 0]
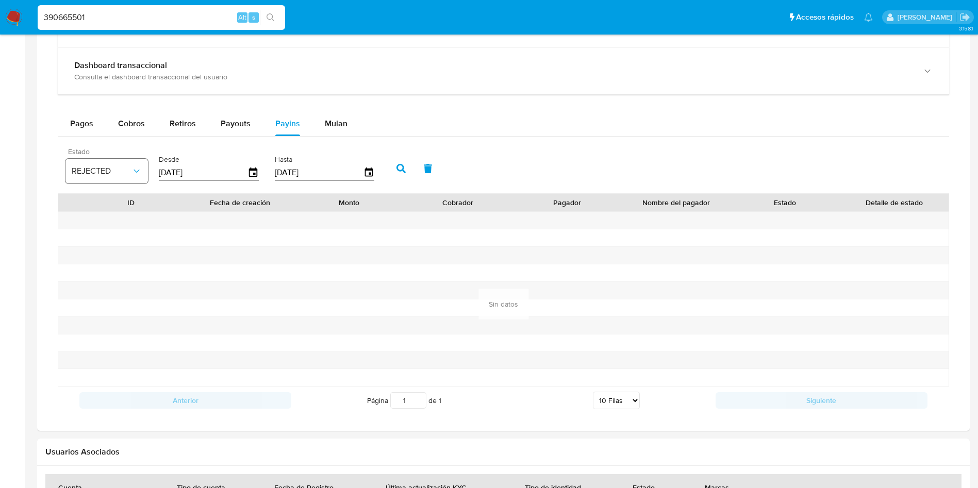
click at [133, 170] on icon "button" at bounding box center [136, 171] width 10 height 10
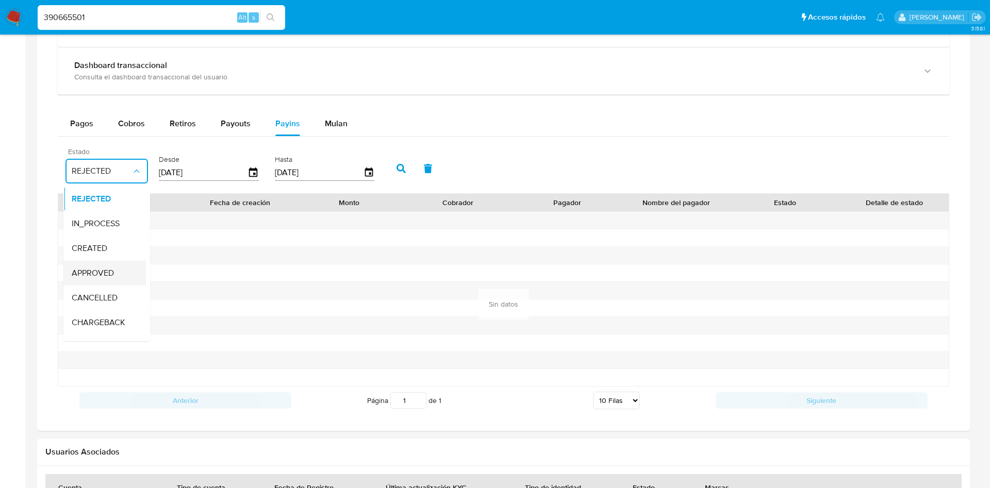
click at [103, 262] on div "APPROVED" at bounding box center [102, 273] width 60 height 25
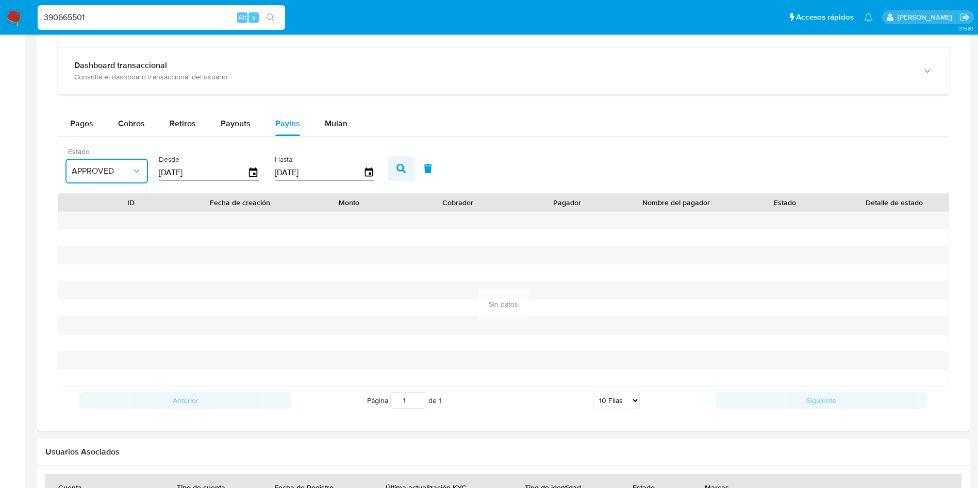
click at [397, 173] on button "button" at bounding box center [401, 168] width 27 height 25
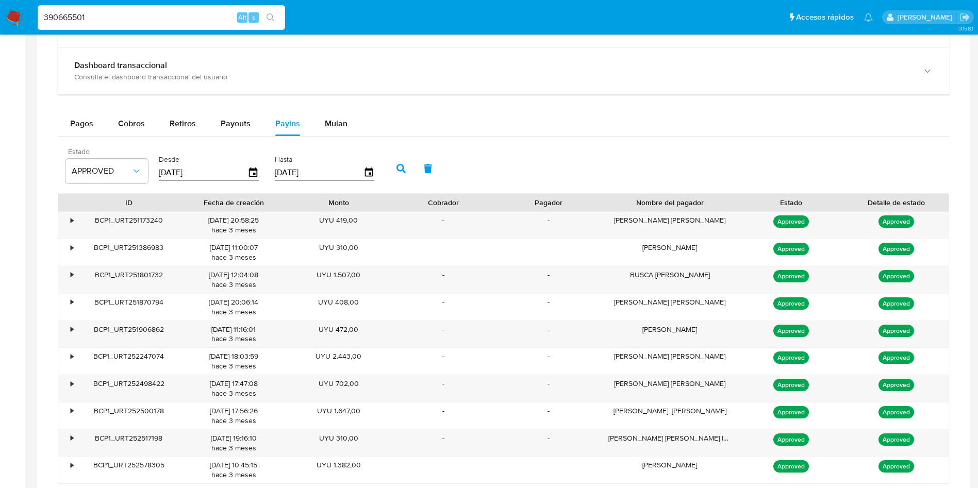
drag, startPoint x: 730, startPoint y: 200, endPoint x: 759, endPoint y: 199, distance: 28.9
click at [759, 199] on div "ID Fecha de creación Monto Cobrador Pagador Nombre del pagador Estado Detalle d…" at bounding box center [503, 203] width 890 height 18
drag, startPoint x: 762, startPoint y: 198, endPoint x: 783, endPoint y: 195, distance: 21.3
click at [783, 195] on div "Estado" at bounding box center [791, 203] width 105 height 18
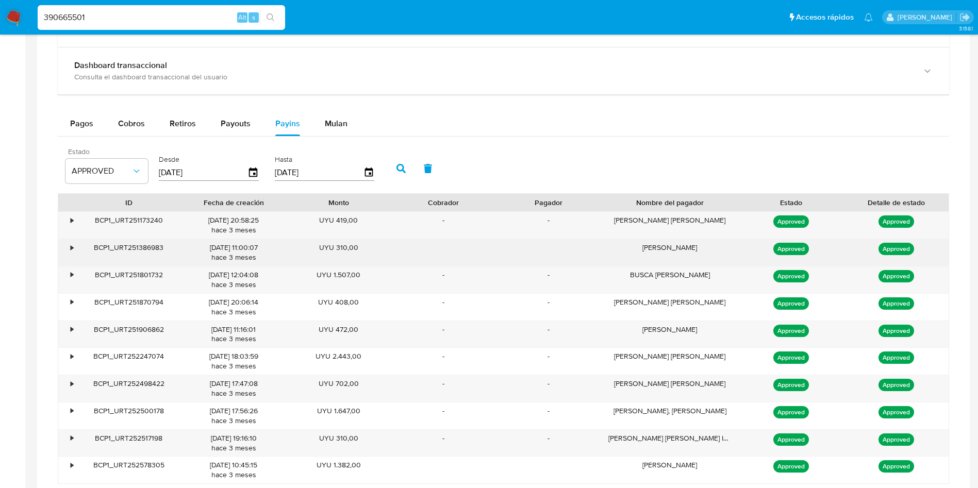
scroll to position [696, 0]
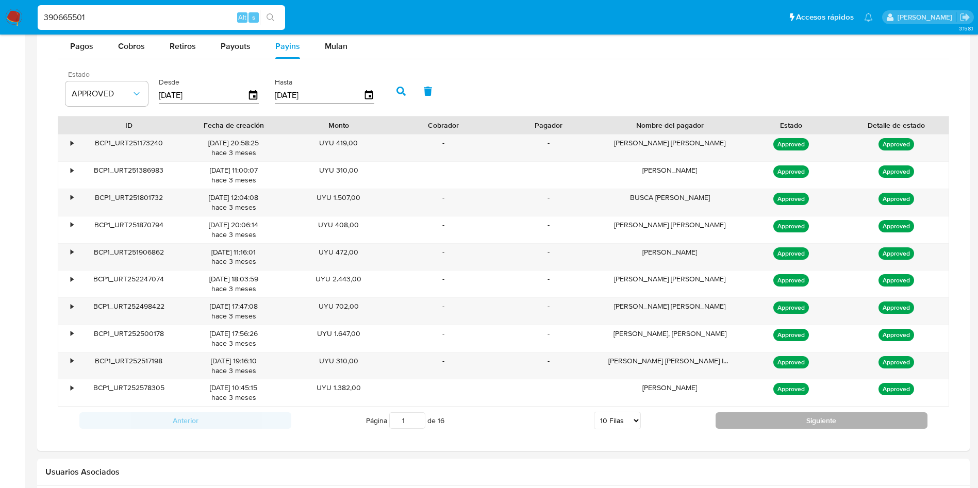
click at [815, 419] on button "Siguiente" at bounding box center [822, 420] width 212 height 16
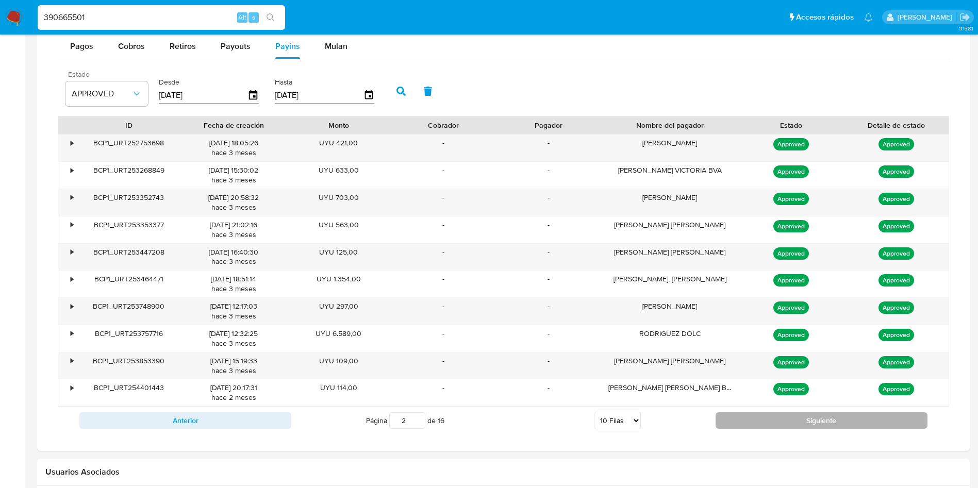
click at [808, 420] on button "Siguiente" at bounding box center [822, 420] width 212 height 16
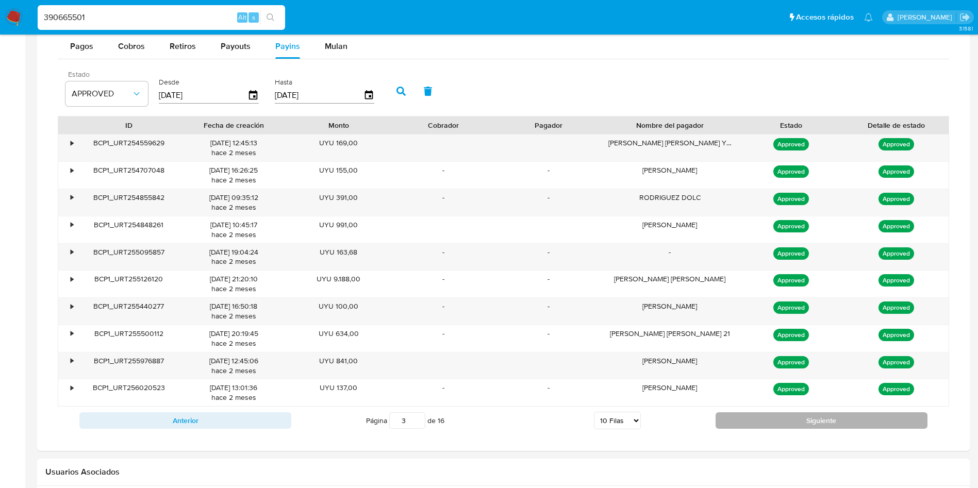
click at [805, 418] on button "Siguiente" at bounding box center [822, 420] width 212 height 16
type input "4"
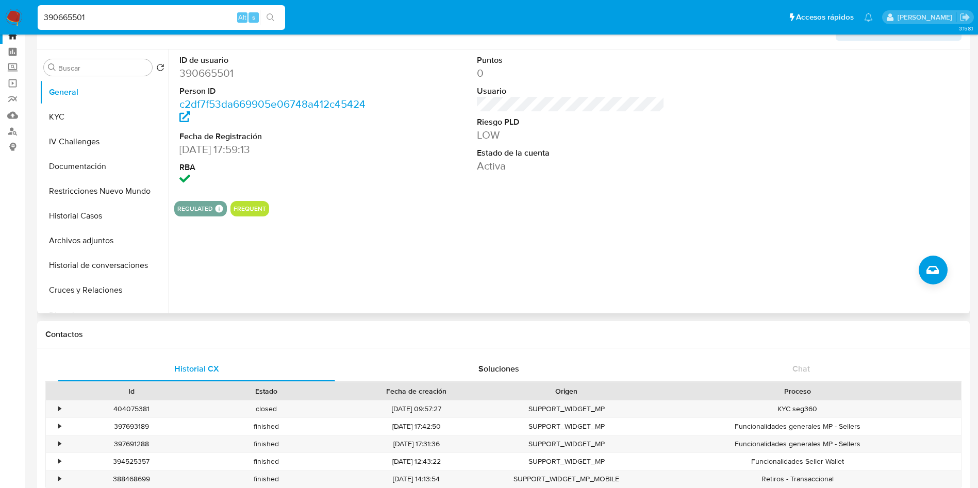
scroll to position [0, 0]
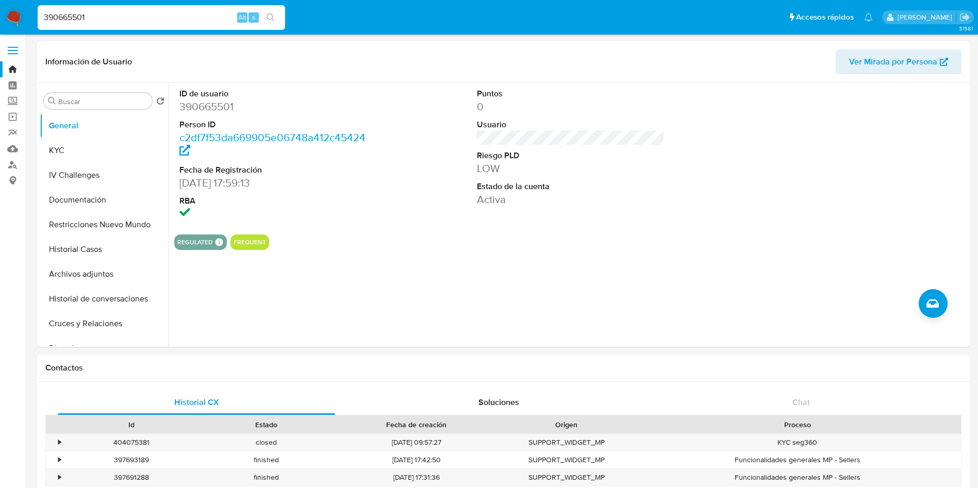
click at [173, 14] on input "390665501" at bounding box center [161, 17] width 247 height 13
click at [92, 145] on button "KYC" at bounding box center [100, 150] width 121 height 25
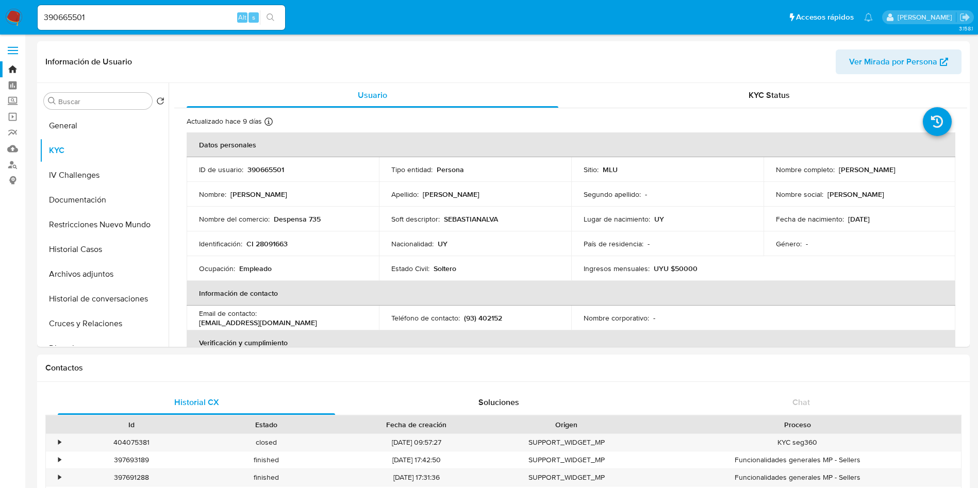
click at [209, 20] on input "390665501" at bounding box center [161, 17] width 247 height 13
paste input "1023467695"
type input "1023467695"
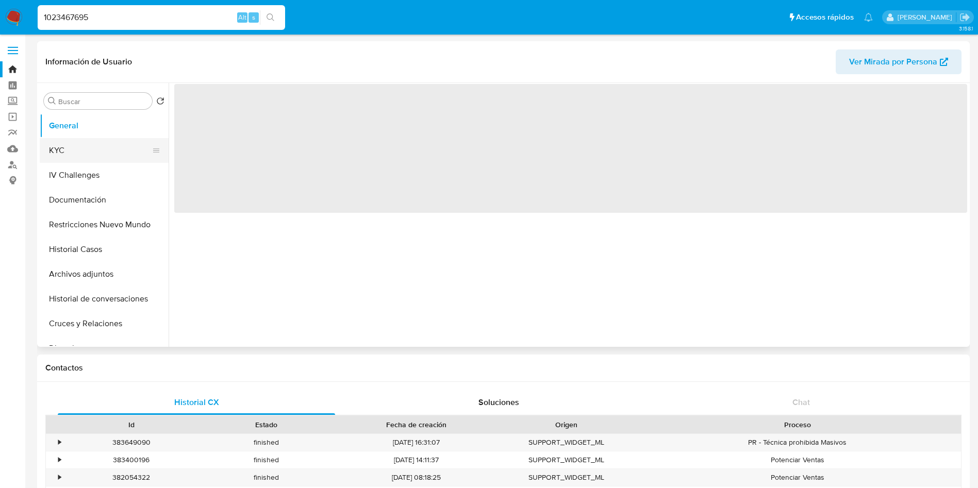
select select "10"
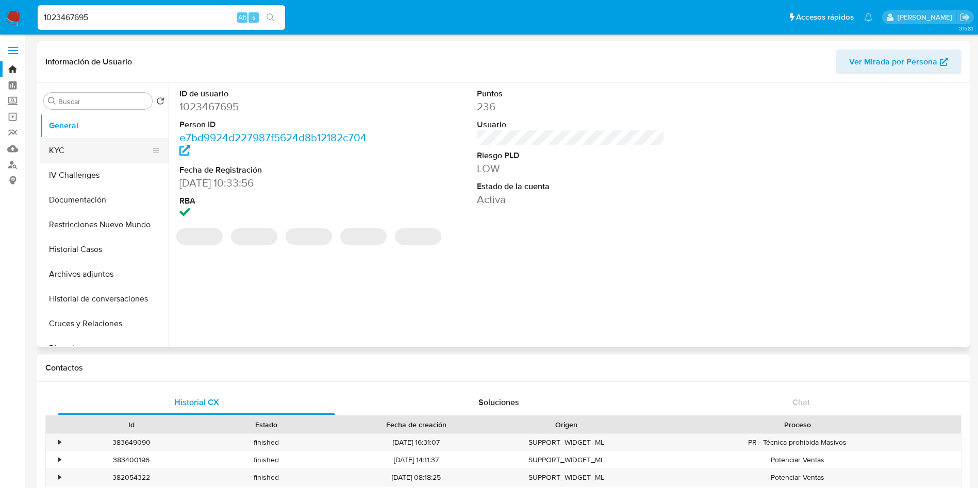
click at [114, 154] on button "KYC" at bounding box center [100, 150] width 121 height 25
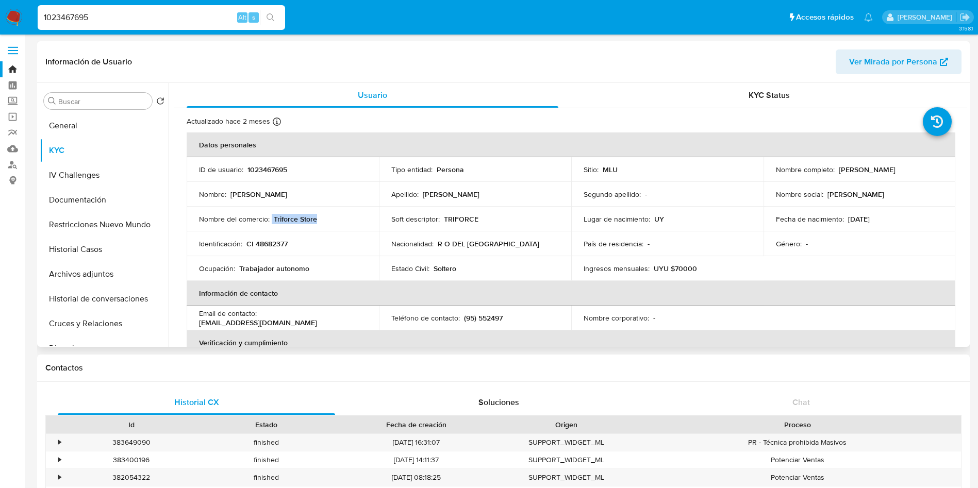
drag, startPoint x: 272, startPoint y: 218, endPoint x: 323, endPoint y: 217, distance: 51.1
click at [323, 217] on div "Nombre del comercio : Triforce Store" at bounding box center [283, 218] width 168 height 9
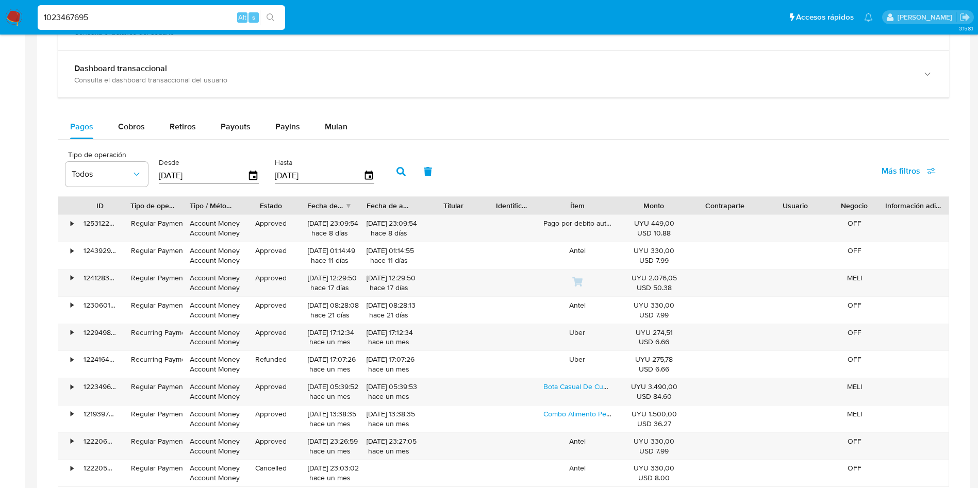
scroll to position [619, 0]
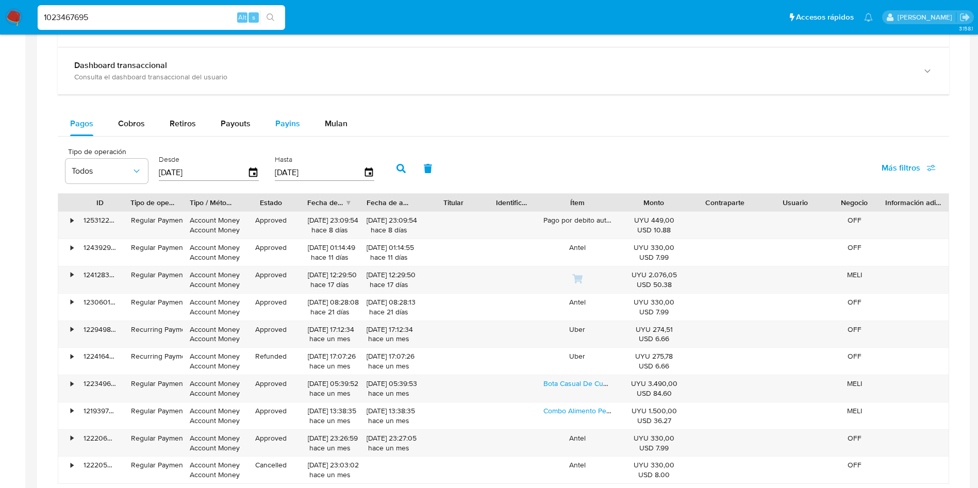
click at [292, 113] on div "Payins" at bounding box center [287, 123] width 25 height 25
select select "10"
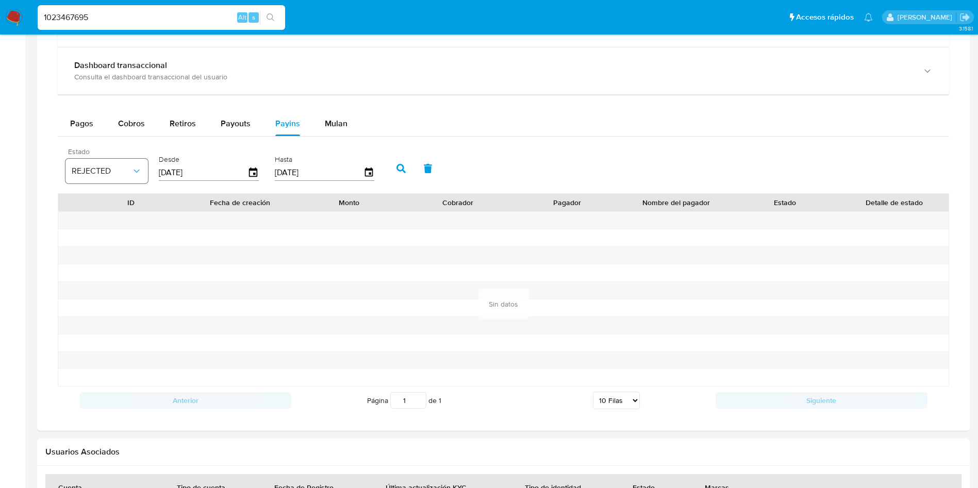
click at [91, 164] on button "REJECTED" at bounding box center [106, 171] width 82 height 25
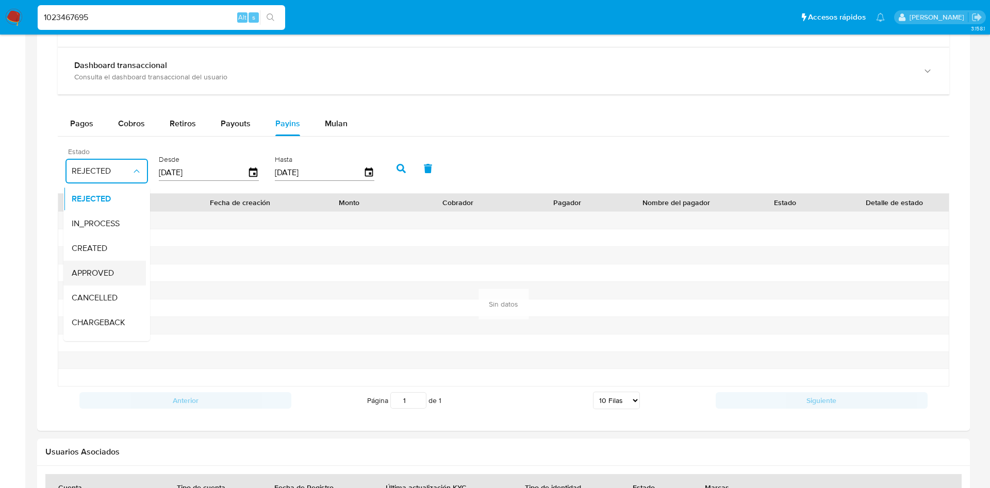
click at [102, 263] on div "APPROVED" at bounding box center [102, 273] width 60 height 25
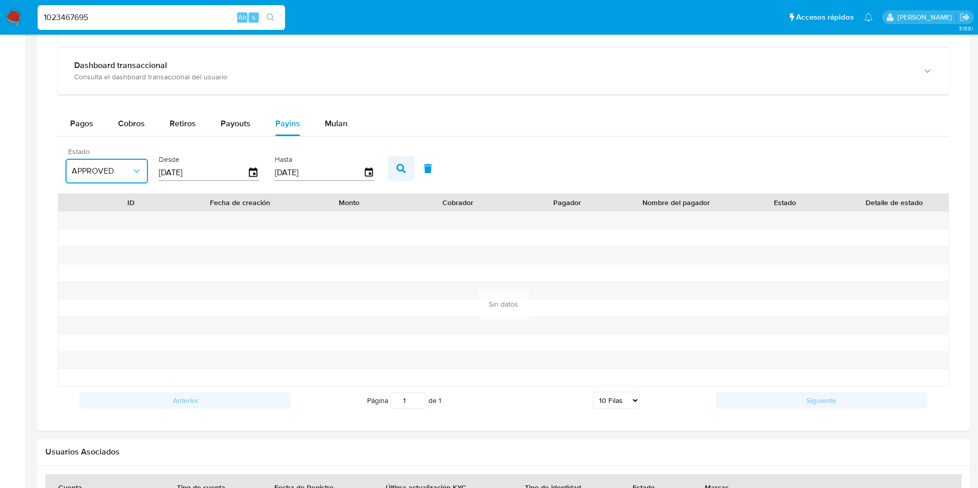
click at [407, 173] on button "button" at bounding box center [401, 168] width 27 height 25
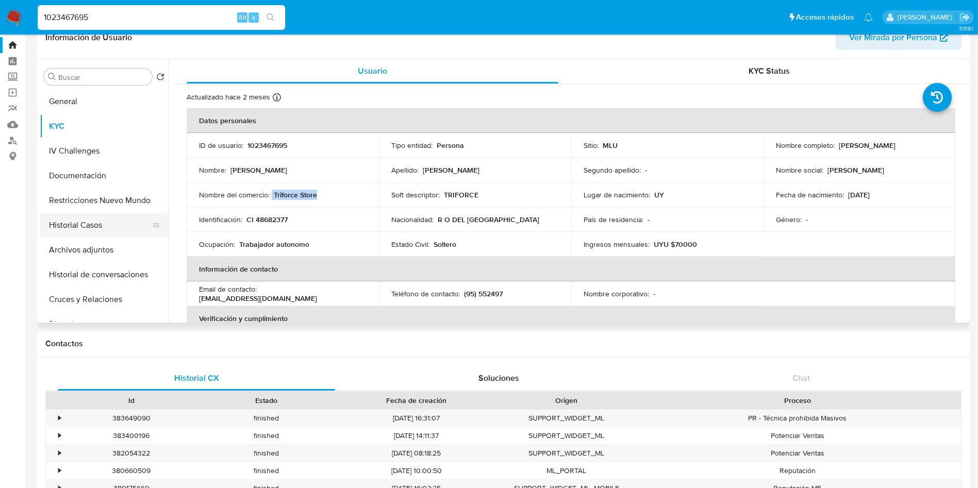
scroll to position [0, 0]
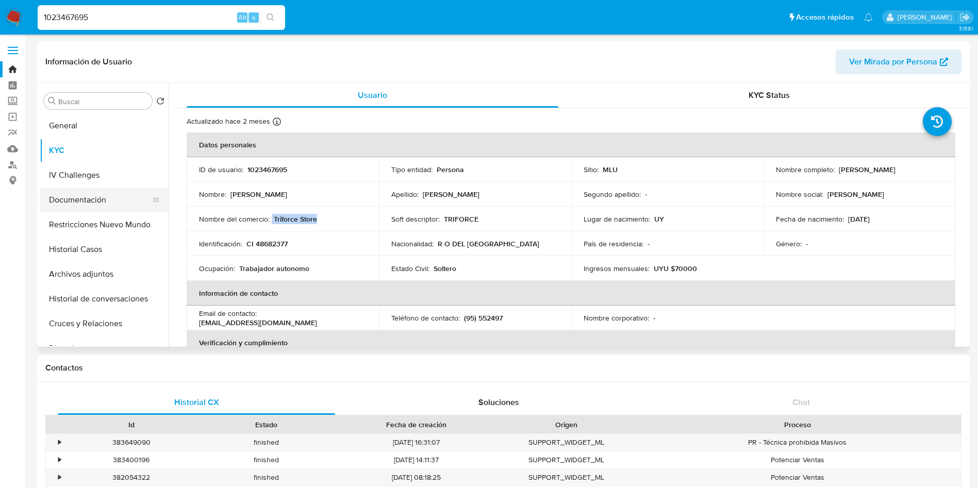
click at [104, 202] on button "Documentación" at bounding box center [100, 200] width 121 height 25
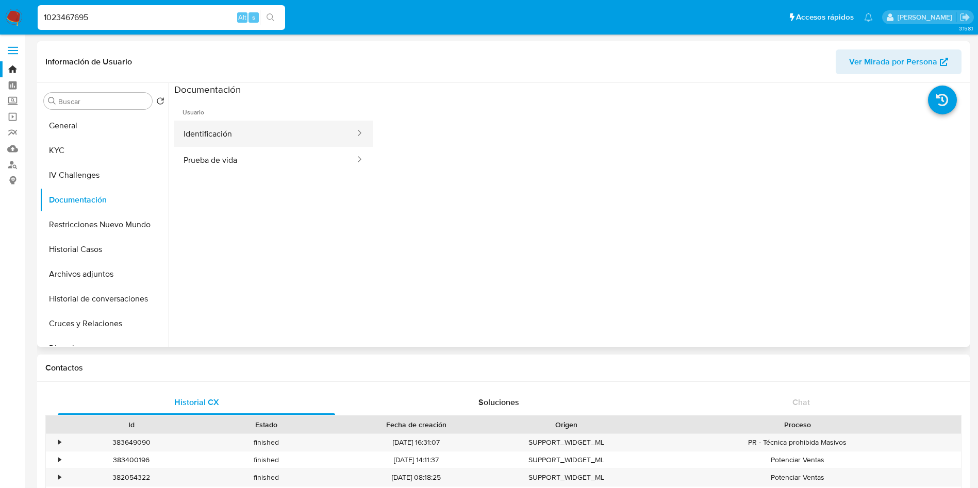
click at [290, 126] on button "Identificación" at bounding box center [265, 134] width 182 height 26
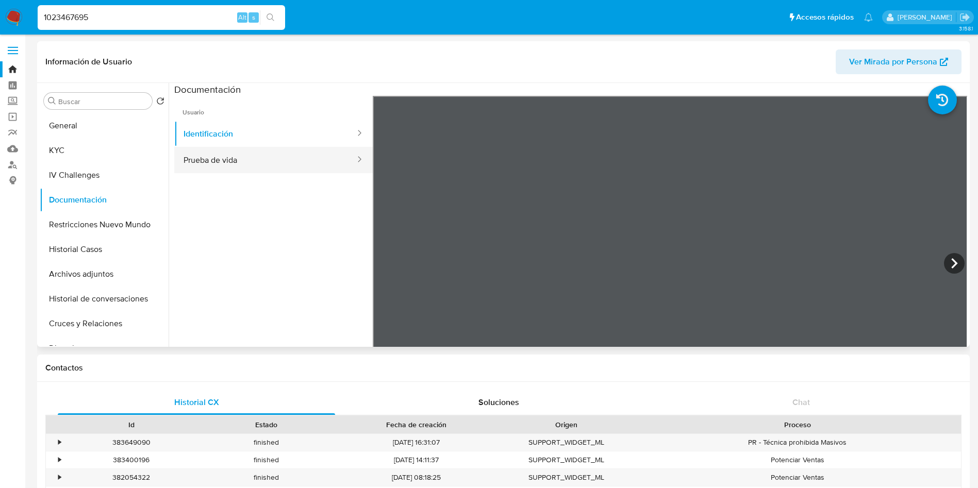
click at [311, 161] on button "Prueba de vida" at bounding box center [265, 160] width 182 height 26
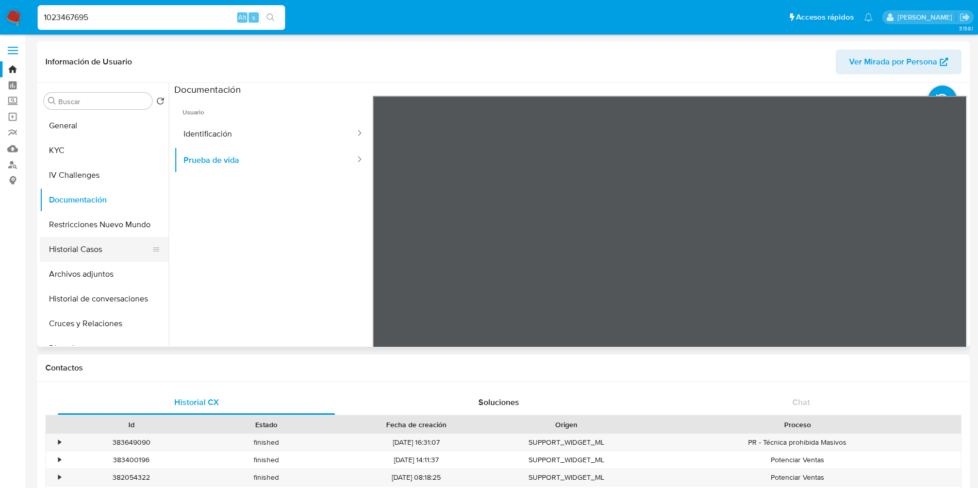
click at [88, 252] on button "Historial Casos" at bounding box center [100, 249] width 121 height 25
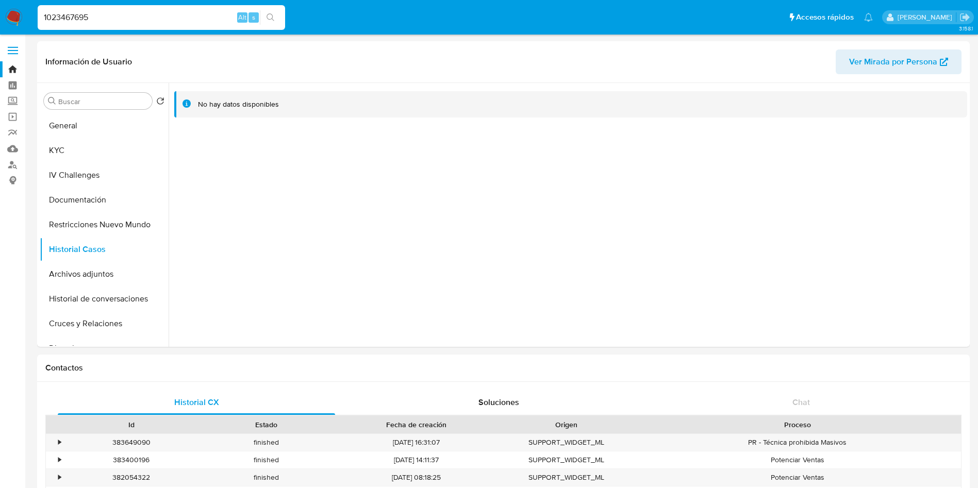
click at [107, 23] on input "1023467695" at bounding box center [161, 17] width 247 height 13
paste input "381095882"
type input "381095882"
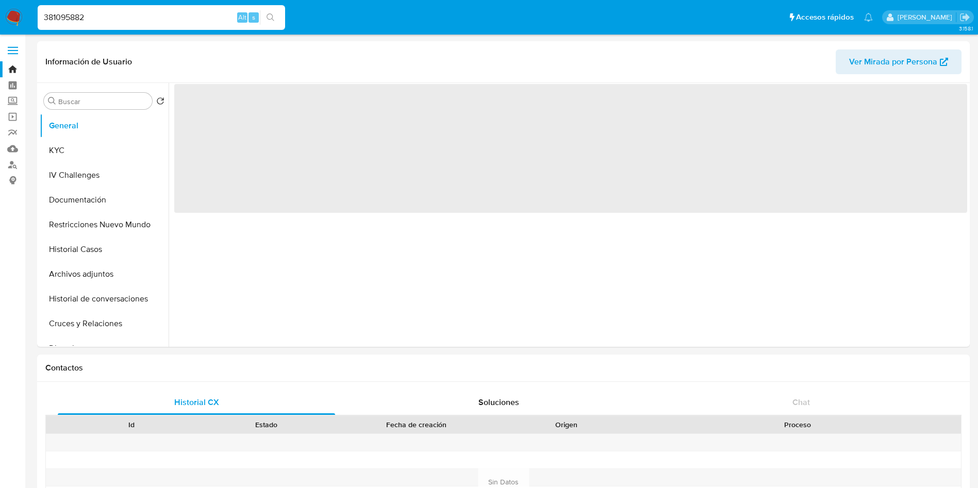
select select "10"
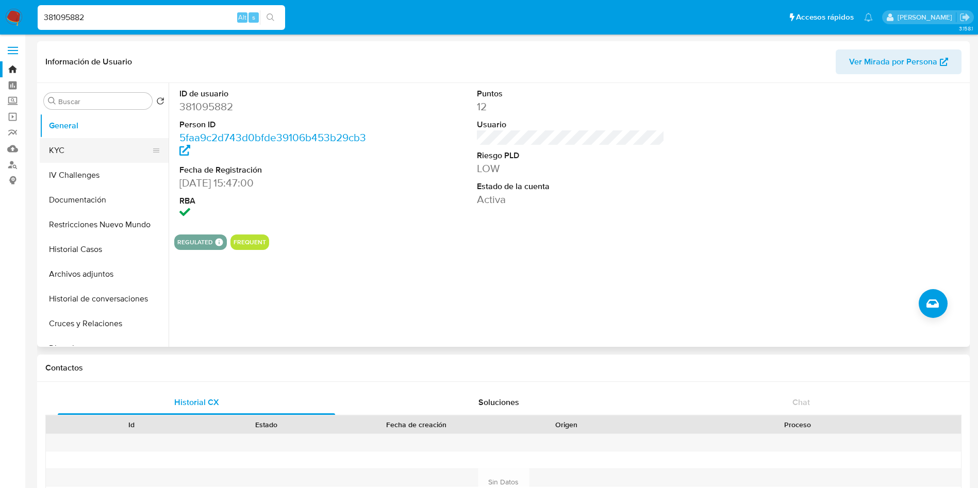
click at [94, 158] on button "KYC" at bounding box center [100, 150] width 121 height 25
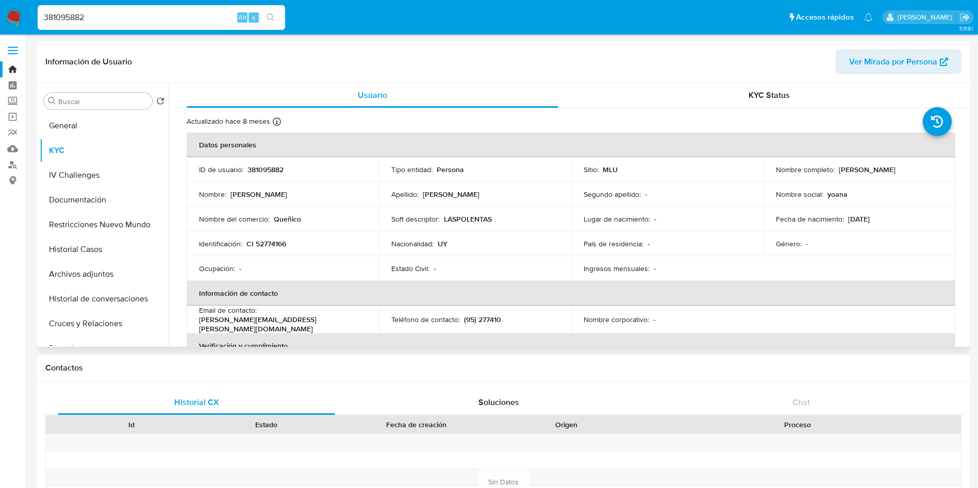
click at [287, 217] on p "Queñico" at bounding box center [287, 218] width 27 height 9
drag, startPoint x: 771, startPoint y: 175, endPoint x: 899, endPoint y: 172, distance: 128.4
click at [899, 172] on td "Nombre completo : Yoana Barbara Jaurena Rodriguez" at bounding box center [860, 169] width 192 height 25
copy p "Yoana Barbara Jaurena Rodriguez"
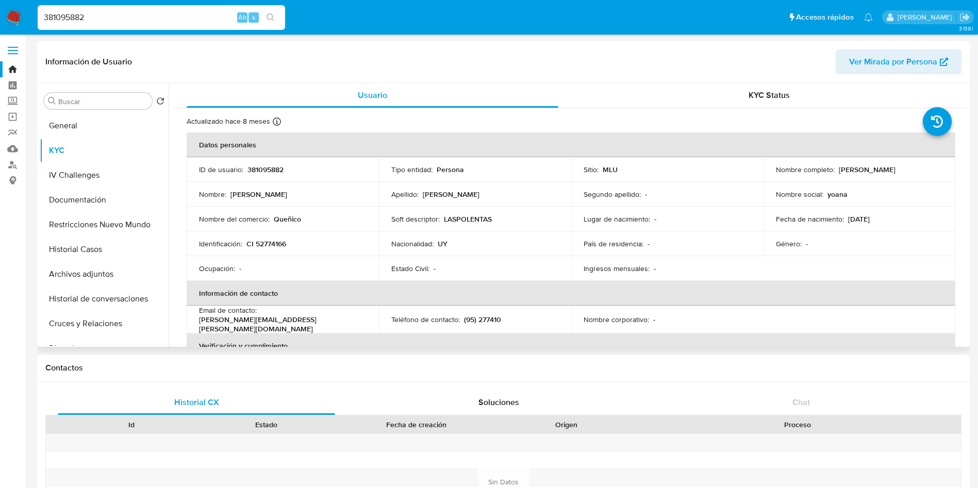
click at [517, 241] on div "Nacionalidad : UY" at bounding box center [475, 243] width 168 height 9
drag, startPoint x: 260, startPoint y: 318, endPoint x: 345, endPoint y: 315, distance: 85.2
click at [345, 315] on div "Email de contacto : yoana.jaurena@gmail.com" at bounding box center [283, 320] width 168 height 28
copy p "yoana.jaurena@gmail.com"
click at [114, 207] on button "Documentación" at bounding box center [100, 200] width 121 height 25
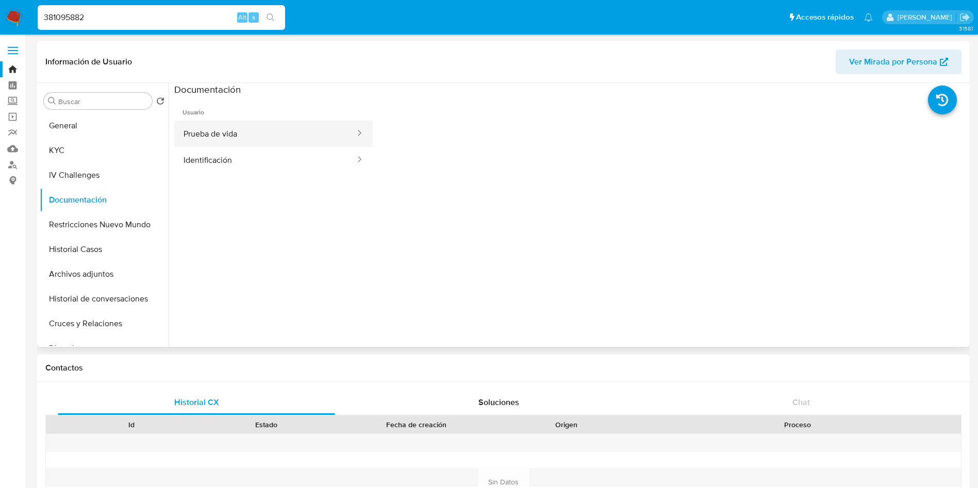
click at [277, 131] on button "Prueba de vida" at bounding box center [265, 134] width 182 height 26
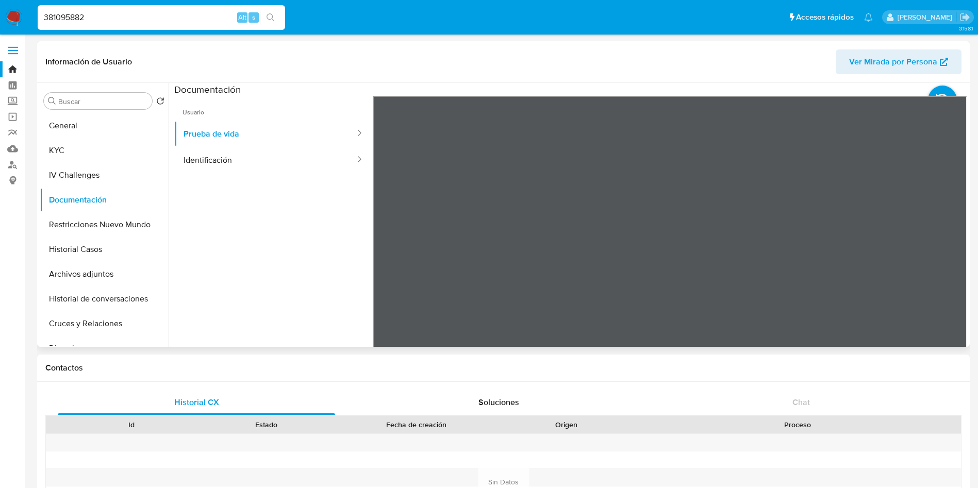
click at [232, 173] on ul "Usuario Prueba de vida Identificación" at bounding box center [273, 244] width 199 height 297
click at [235, 156] on button "Identificación" at bounding box center [265, 160] width 182 height 26
click at [269, 147] on button "Identificación" at bounding box center [265, 160] width 182 height 26
click at [268, 137] on button "Prueba de vida" at bounding box center [265, 134] width 182 height 26
click at [81, 156] on button "KYC" at bounding box center [100, 150] width 121 height 25
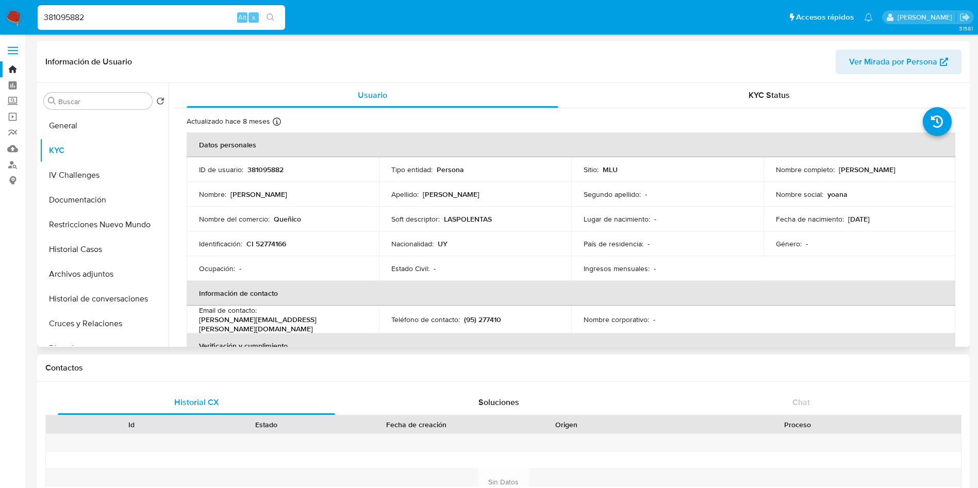
click at [482, 319] on p "(95) 277410" at bounding box center [482, 319] width 37 height 9
copy p "277410"
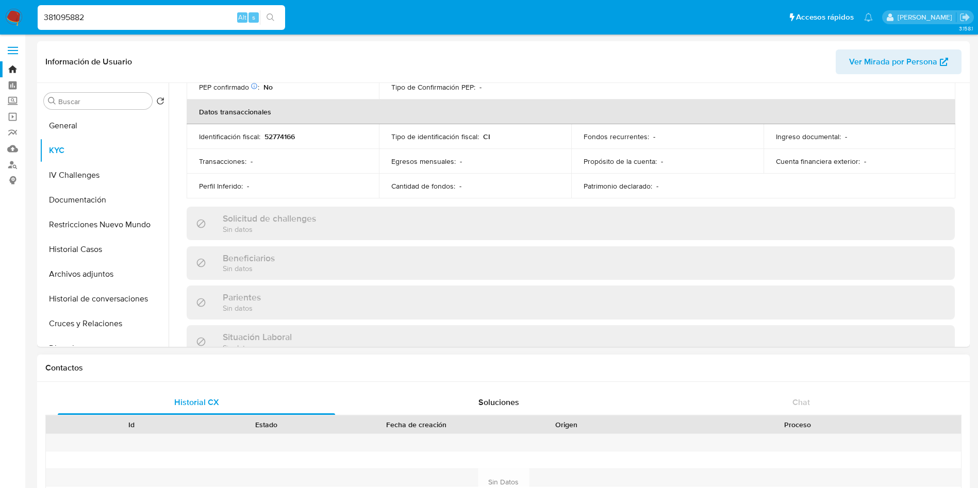
scroll to position [309, 0]
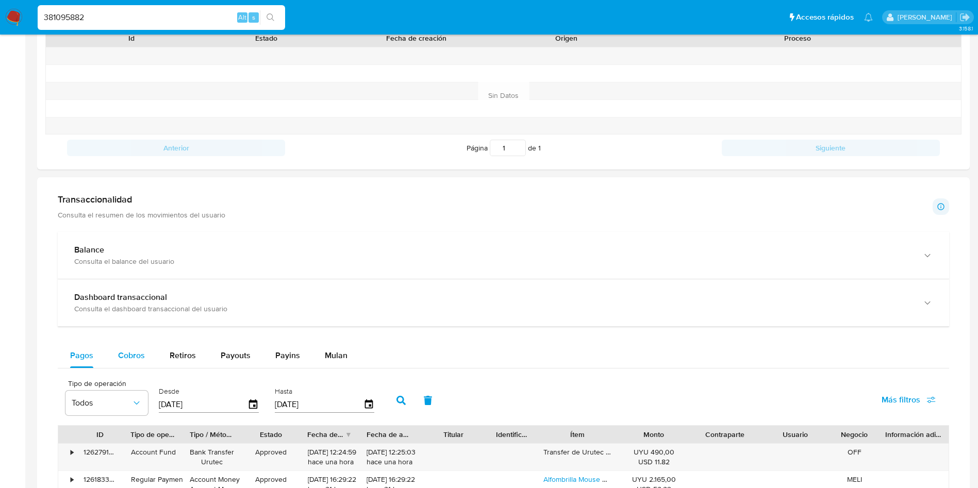
click at [144, 360] on button "Cobros" at bounding box center [132, 355] width 52 height 25
select select "10"
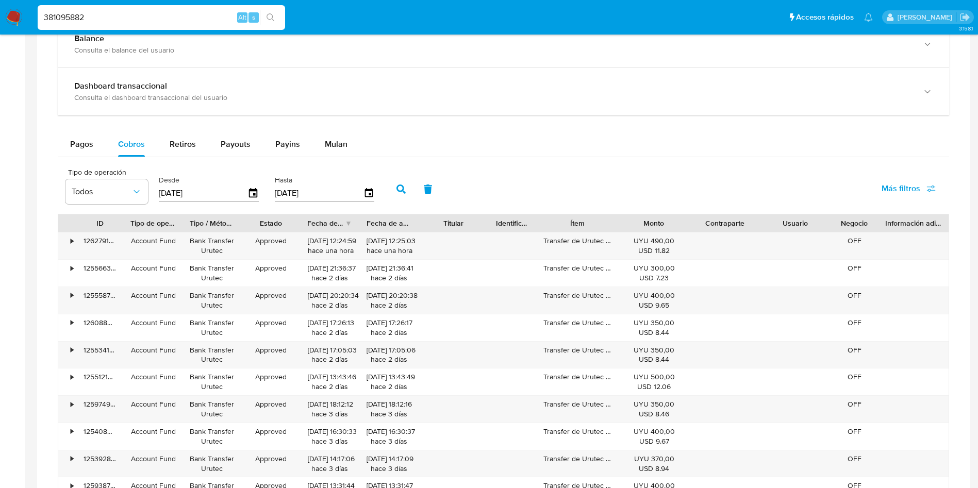
scroll to position [619, 0]
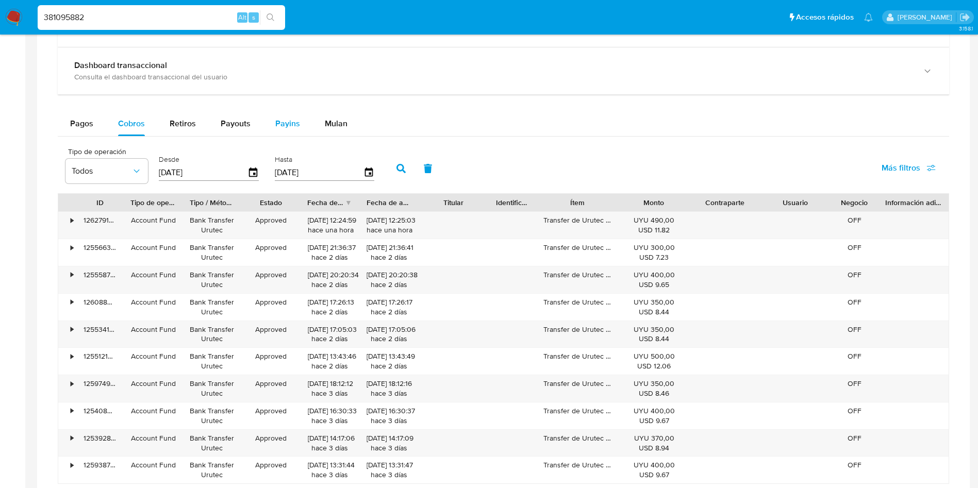
click at [290, 134] on div "Payins" at bounding box center [287, 123] width 25 height 25
select select "10"
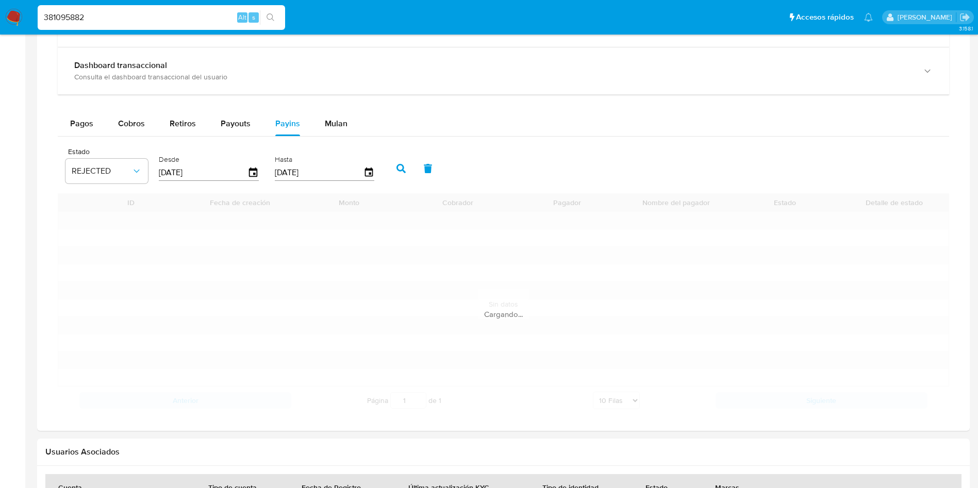
scroll to position [609, 0]
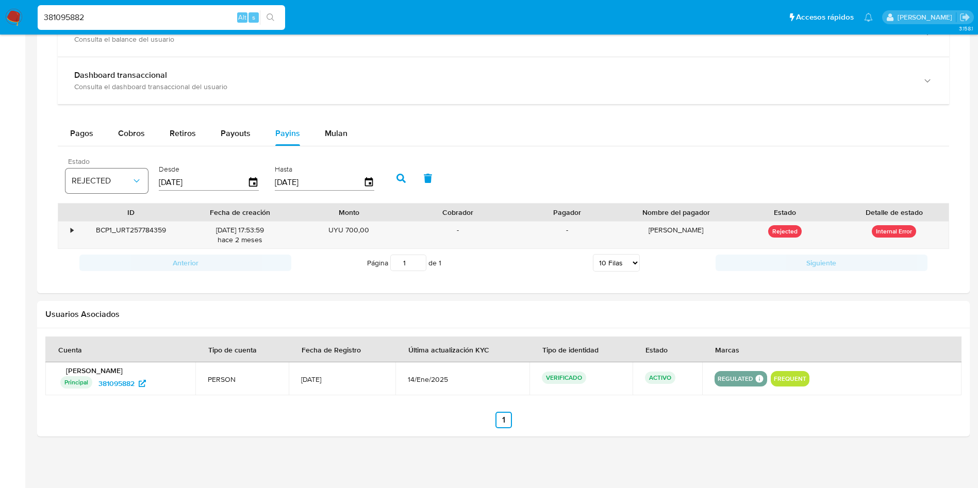
click at [129, 184] on span "REJECTED" at bounding box center [102, 181] width 60 height 10
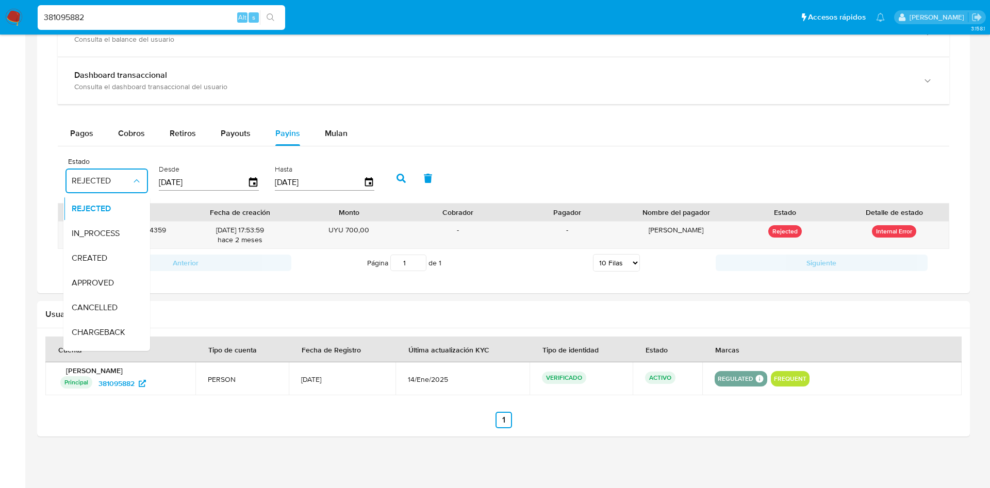
click at [108, 278] on span "APPROVED" at bounding box center [93, 283] width 42 height 10
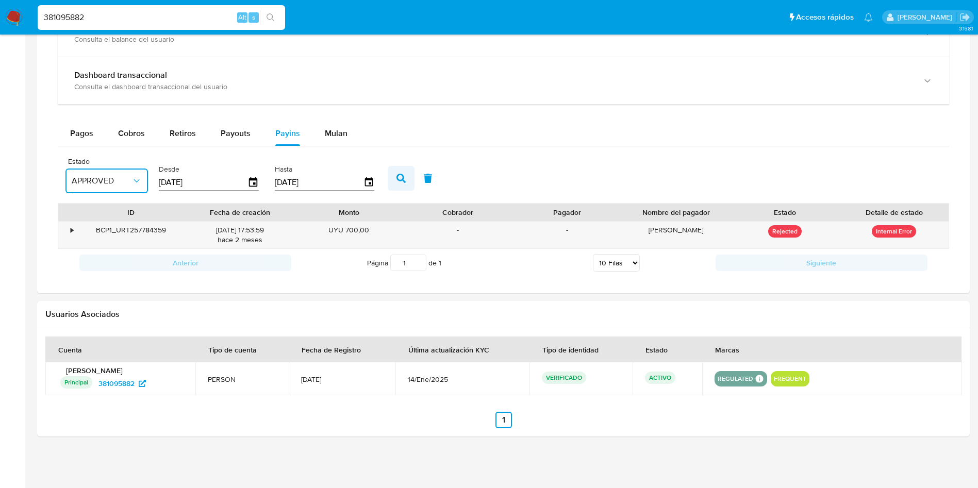
click at [402, 182] on icon "button" at bounding box center [400, 178] width 9 height 9
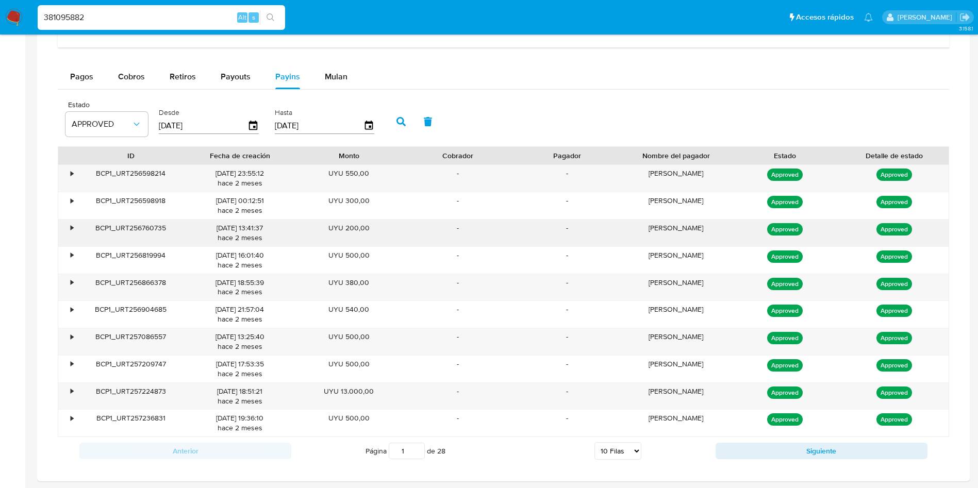
scroll to position [686, 0]
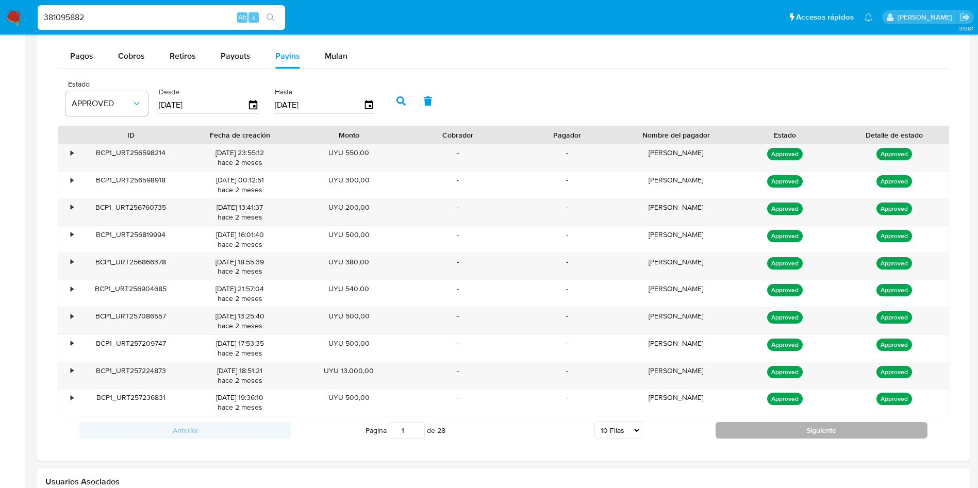
click at [790, 429] on button "Siguiente" at bounding box center [822, 430] width 212 height 16
type input "2"
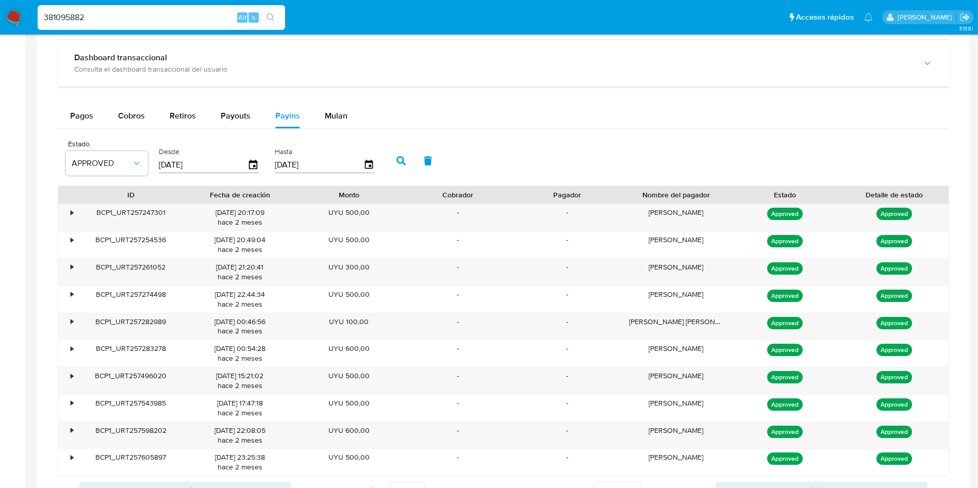
scroll to position [300, 0]
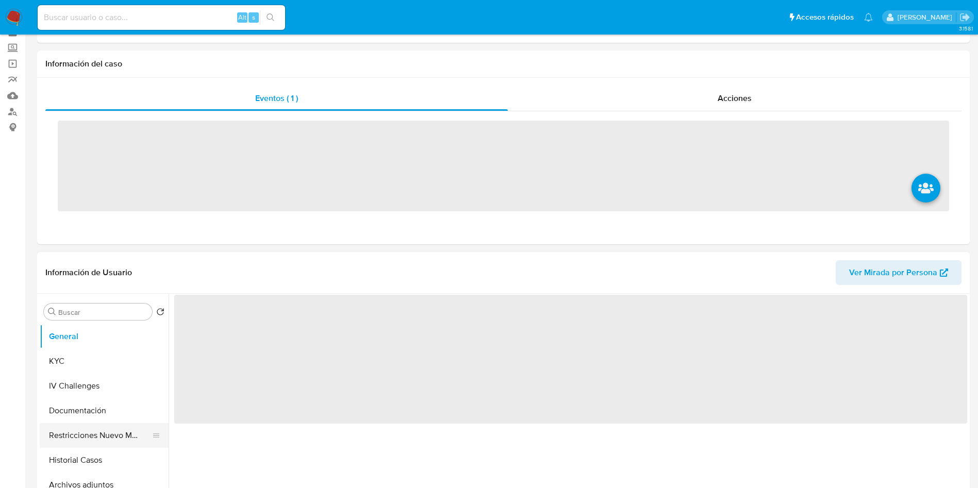
scroll to position [77, 0]
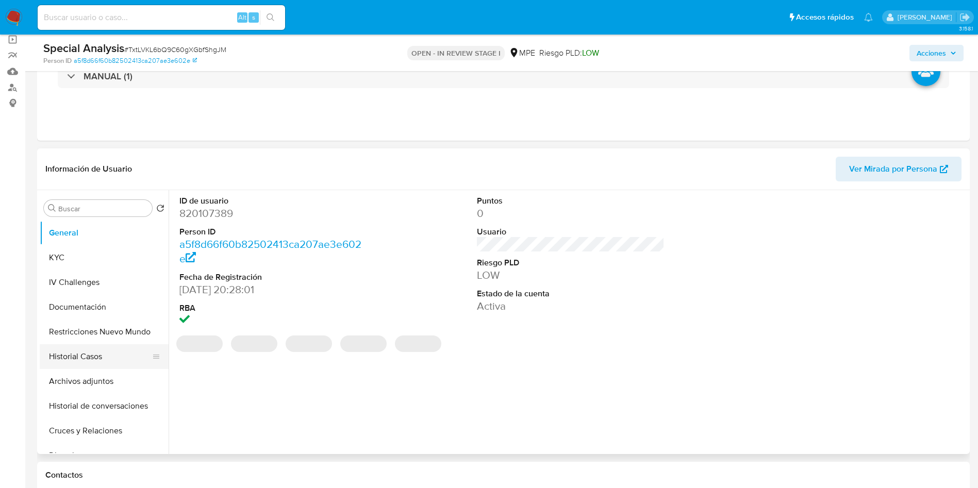
click at [89, 356] on button "Historial Casos" at bounding box center [100, 356] width 121 height 25
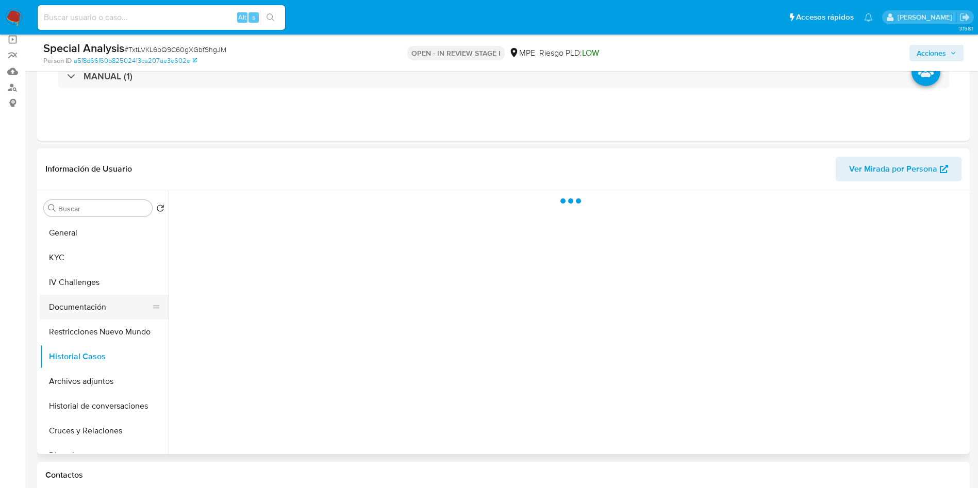
select select "10"
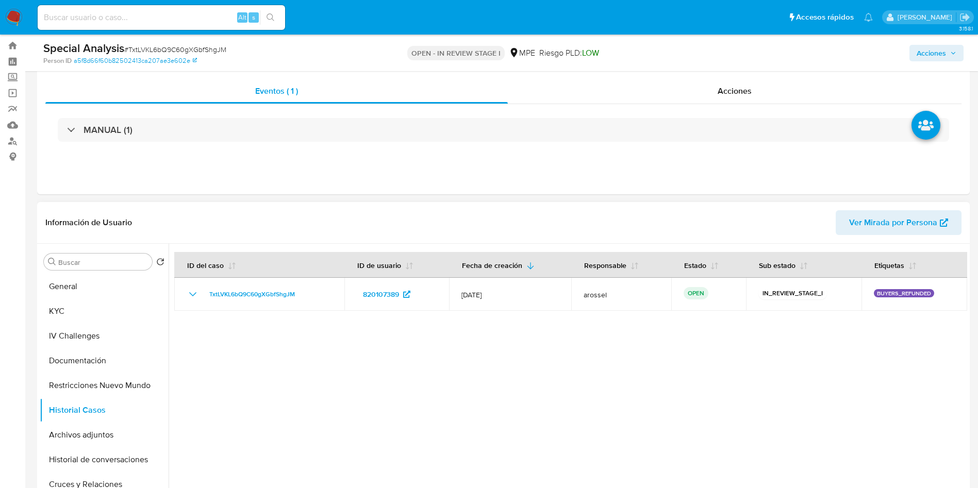
scroll to position [0, 0]
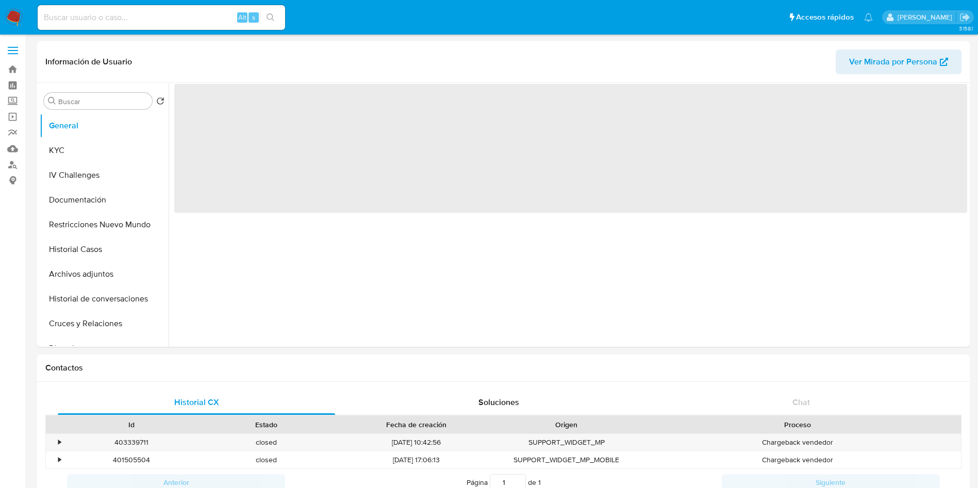
select select "10"
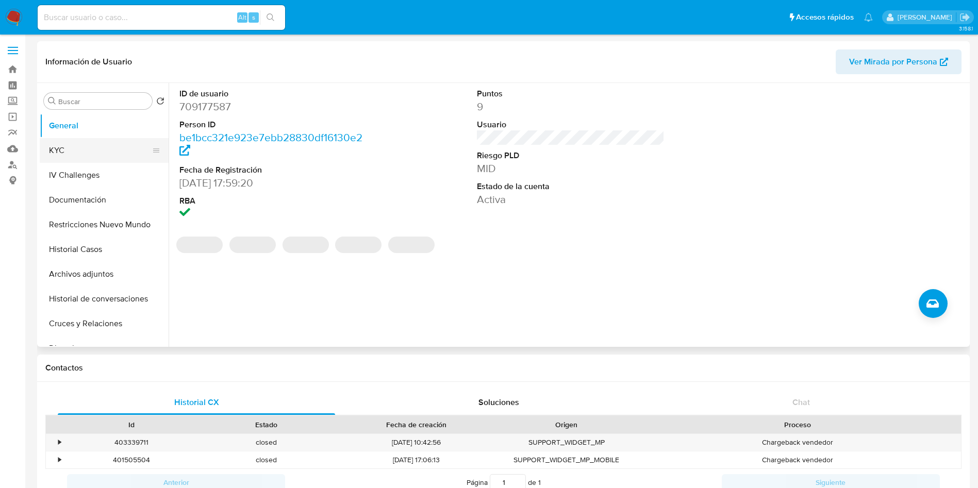
click at [81, 147] on button "KYC" at bounding box center [100, 150] width 121 height 25
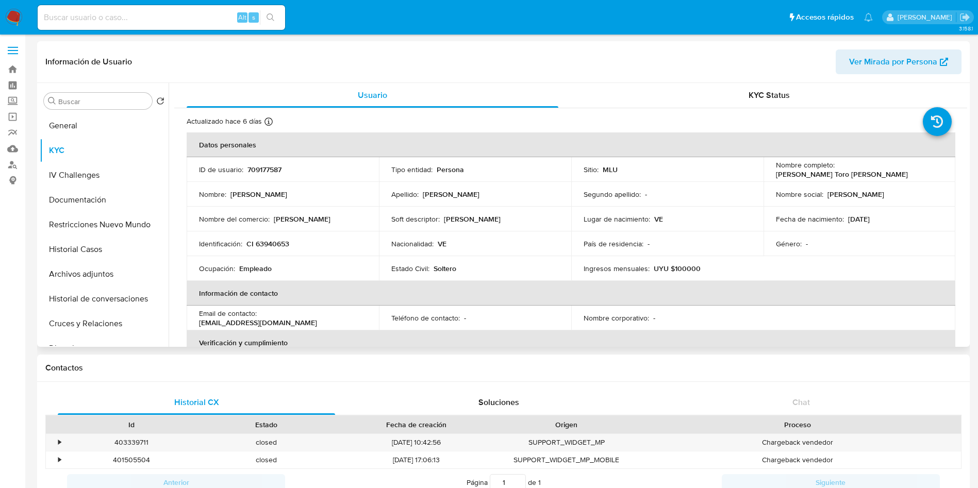
click at [901, 172] on p "Leonardo Andres Toro Navarro" at bounding box center [842, 174] width 132 height 9
click at [262, 170] on p "709177587" at bounding box center [264, 169] width 34 height 9
click at [262, 171] on p "709177587" at bounding box center [264, 169] width 34 height 9
copy p "709177587"
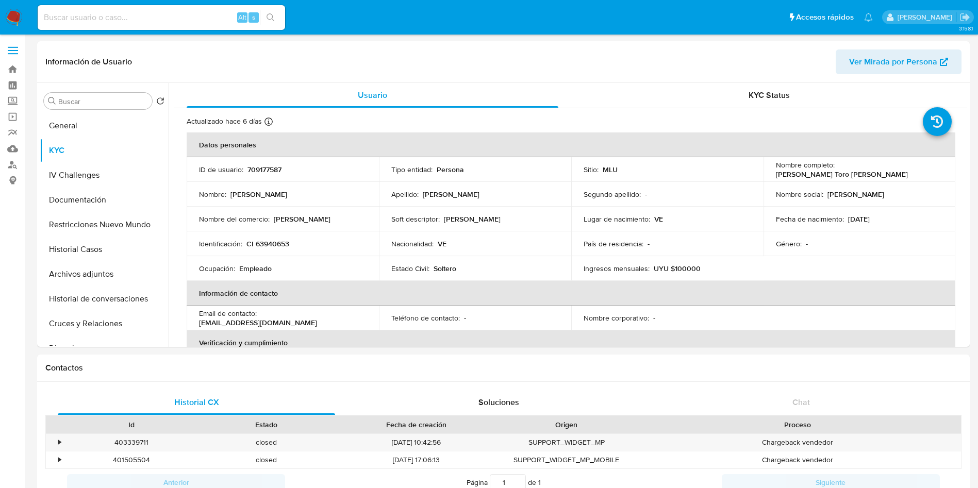
click at [209, 18] on input at bounding box center [161, 17] width 247 height 13
paste input "1200924052"
type input "1200924052"
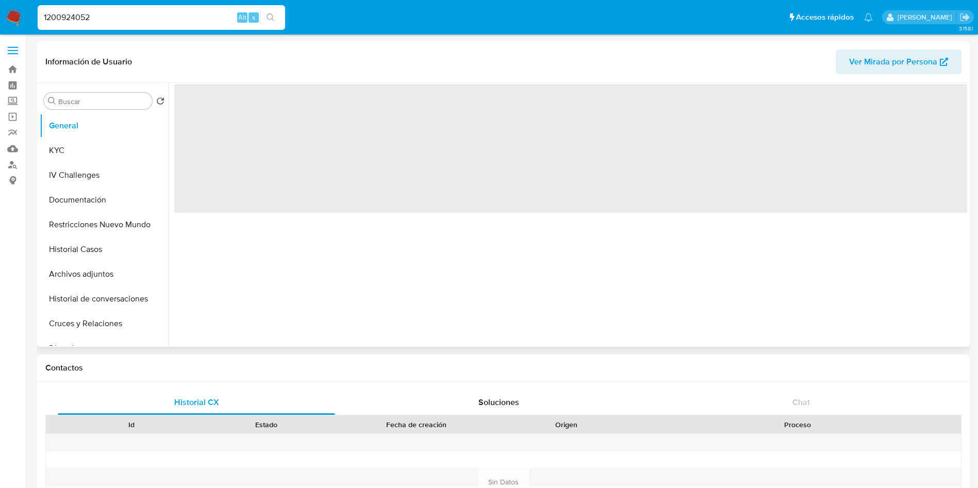
select select "10"
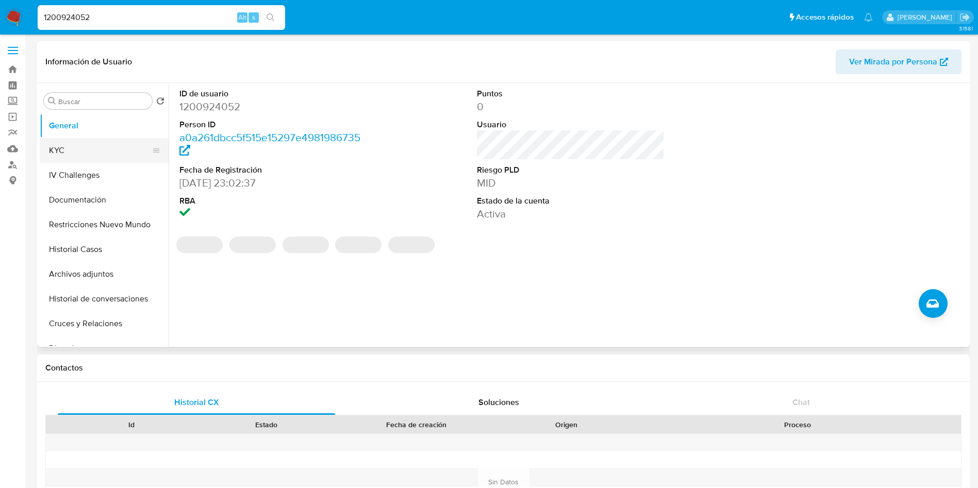
click at [67, 151] on button "KYC" at bounding box center [100, 150] width 121 height 25
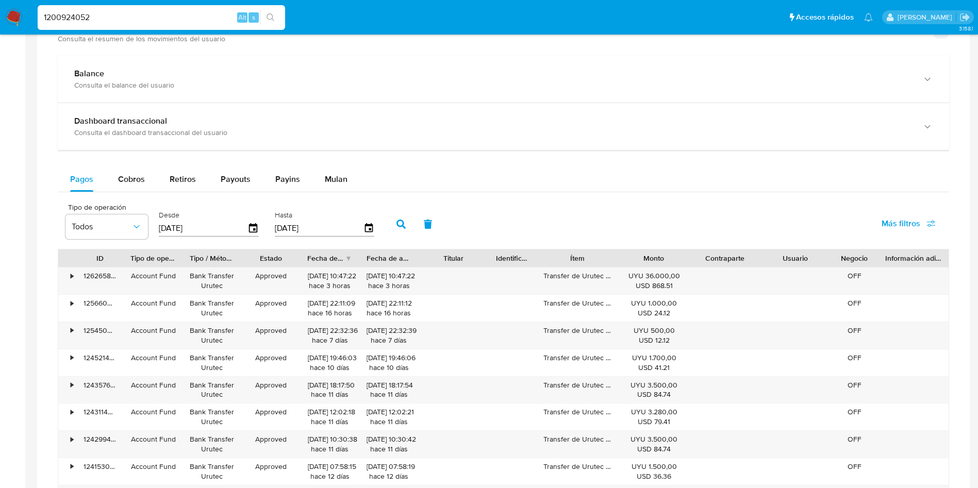
scroll to position [464, 0]
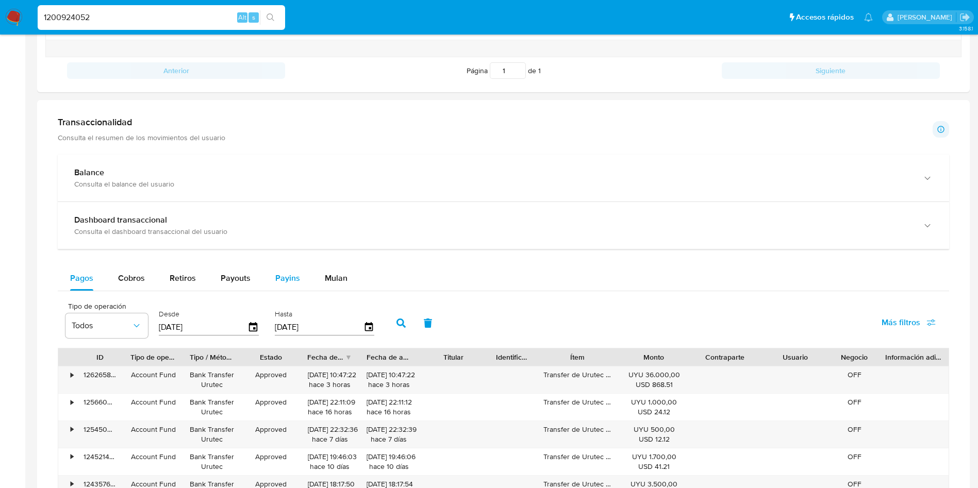
click at [284, 280] on span "Payins" at bounding box center [287, 278] width 25 height 12
select select "10"
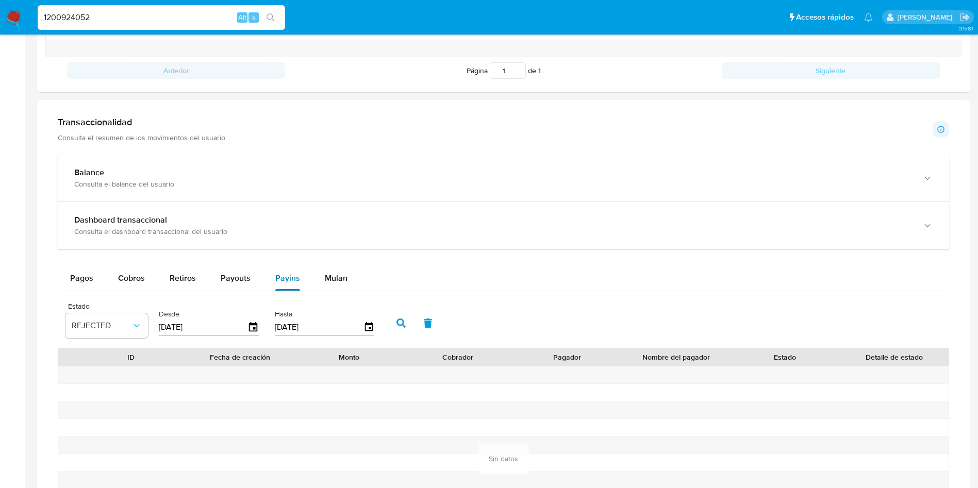
scroll to position [541, 0]
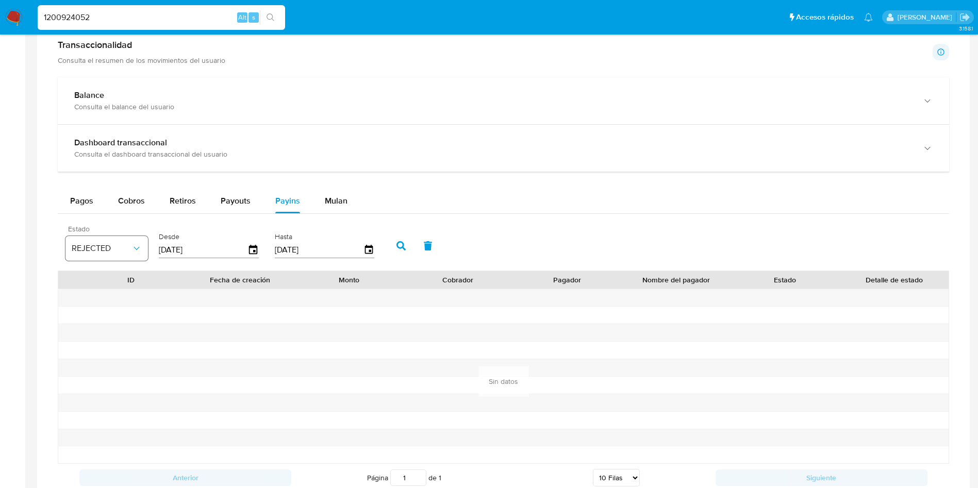
drag, startPoint x: 147, startPoint y: 247, endPoint x: 138, endPoint y: 247, distance: 8.8
click at [143, 247] on button "REJECTED" at bounding box center [106, 248] width 82 height 25
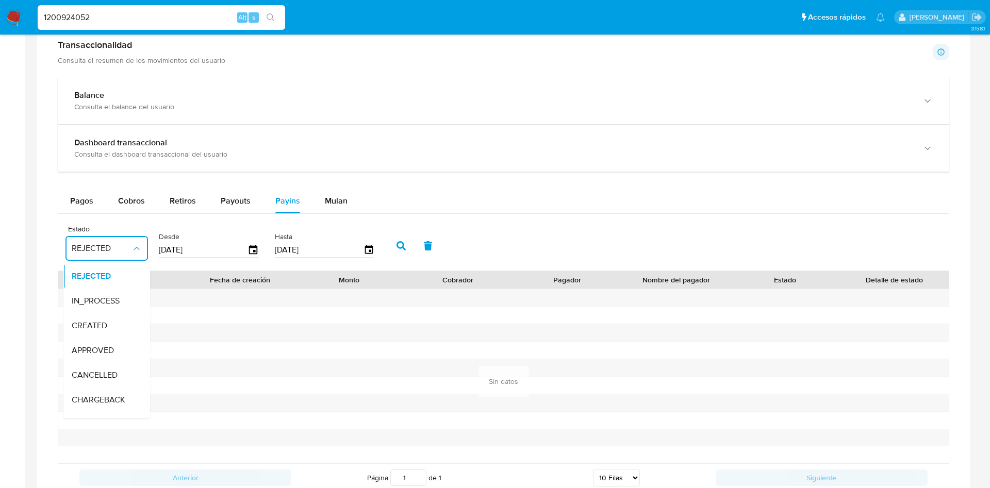
click at [109, 354] on span "APPROVED" at bounding box center [93, 350] width 42 height 10
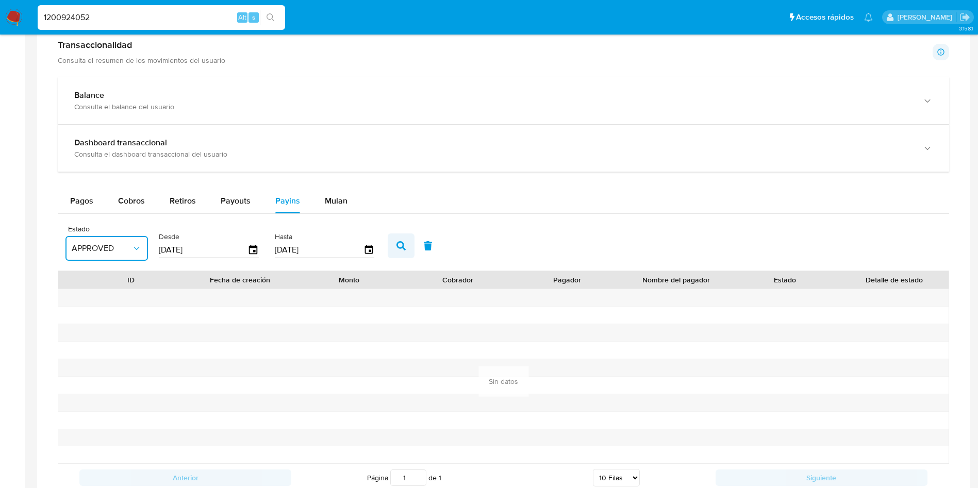
click at [407, 241] on button "button" at bounding box center [401, 246] width 27 height 25
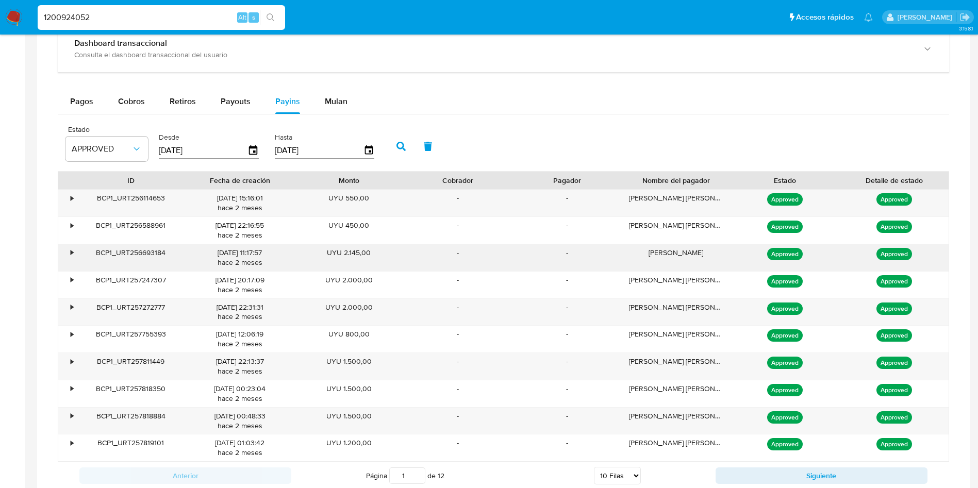
scroll to position [696, 0]
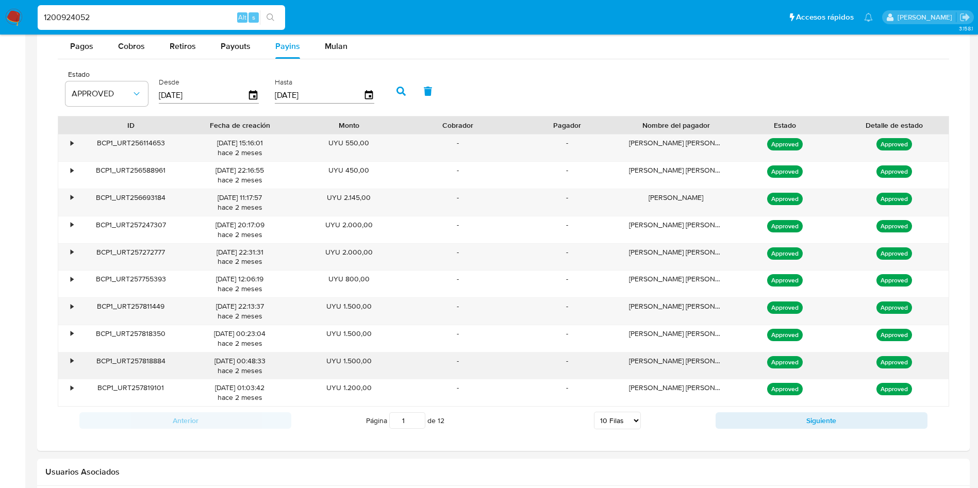
click at [658, 361] on div "Sandra Elizabeth Pons Padilla" at bounding box center [676, 366] width 109 height 27
click at [797, 415] on button "Siguiente" at bounding box center [822, 420] width 212 height 16
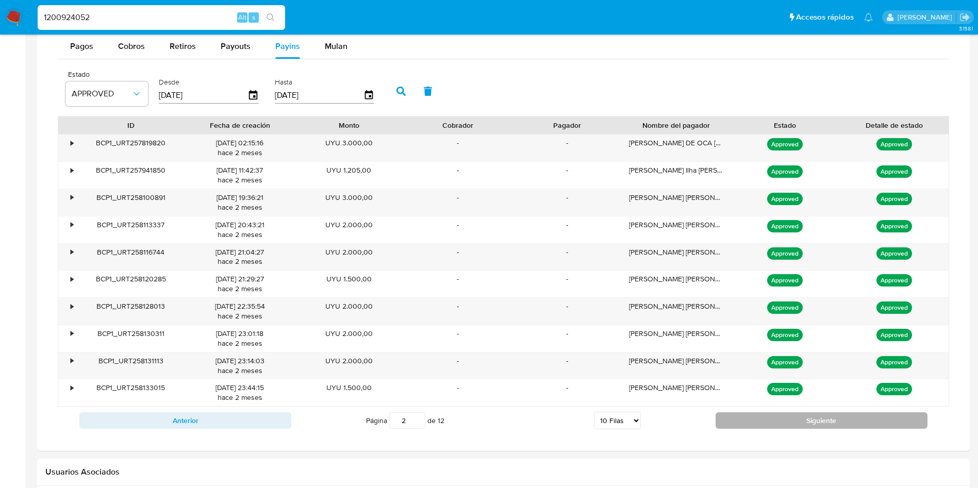
click at [735, 416] on button "Siguiente" at bounding box center [822, 420] width 212 height 16
type input "5"
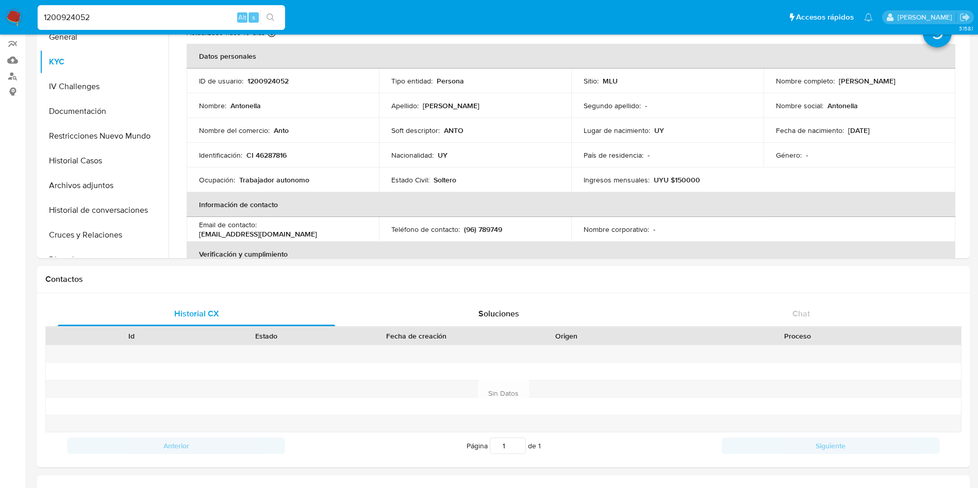
scroll to position [0, 0]
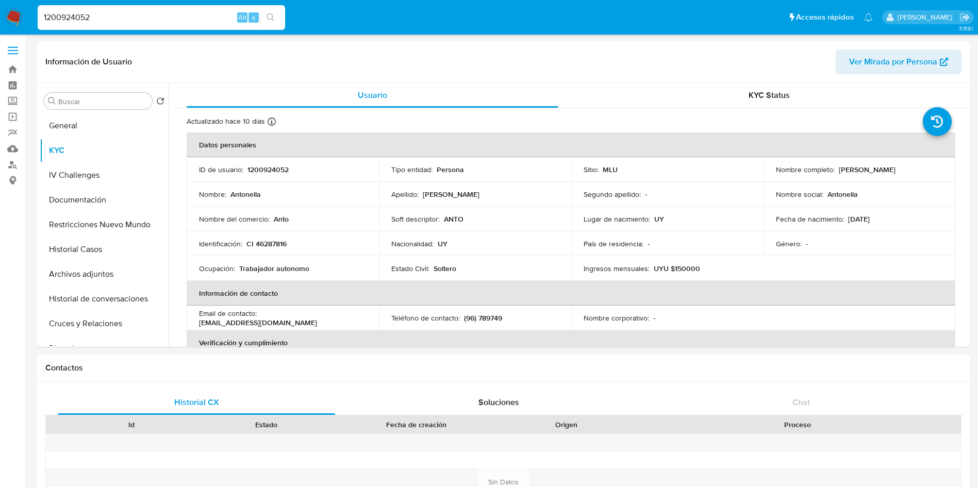
drag, startPoint x: 836, startPoint y: 171, endPoint x: 920, endPoint y: 169, distance: 83.5
click at [920, 169] on div "Nombre completo : Antonella Ferreira Lima" at bounding box center [860, 169] width 168 height 9
click at [111, 197] on button "Documentación" at bounding box center [100, 200] width 121 height 25
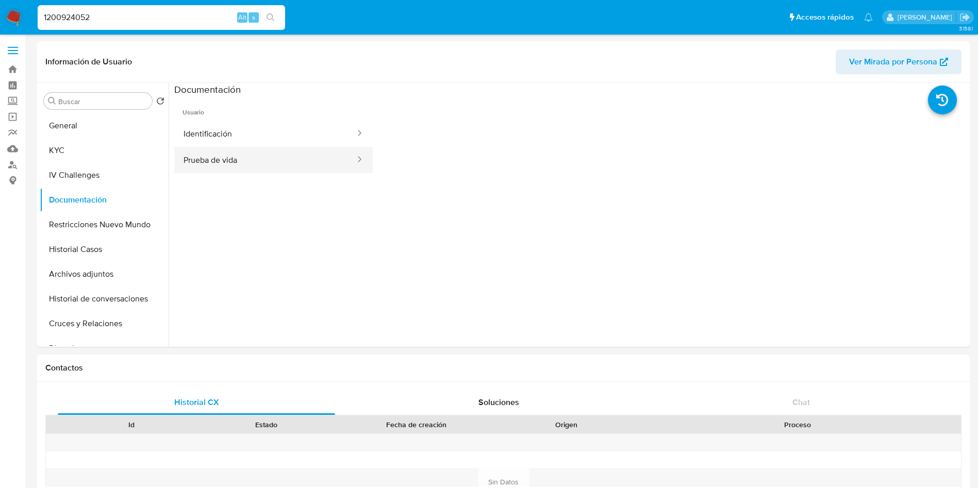
click at [231, 155] on button "Prueba de vida" at bounding box center [265, 160] width 182 height 26
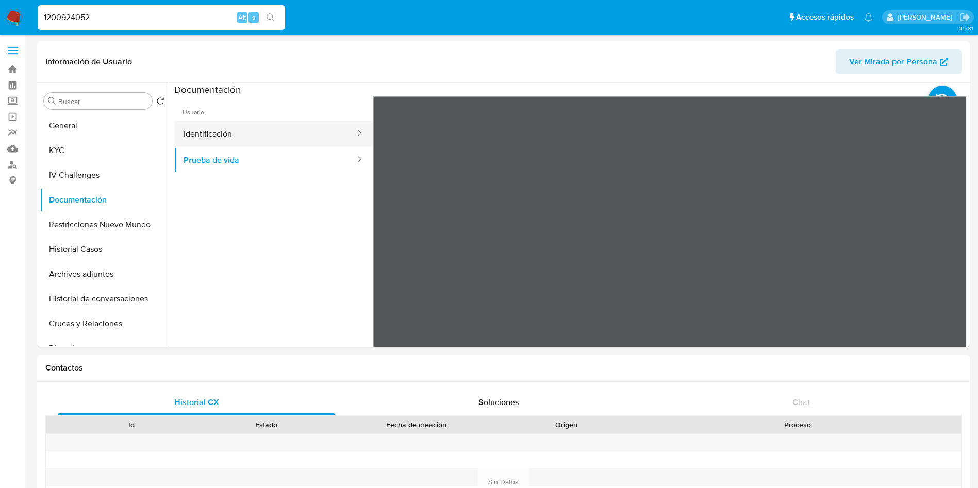
click at [256, 131] on button "Identificación" at bounding box center [265, 134] width 182 height 26
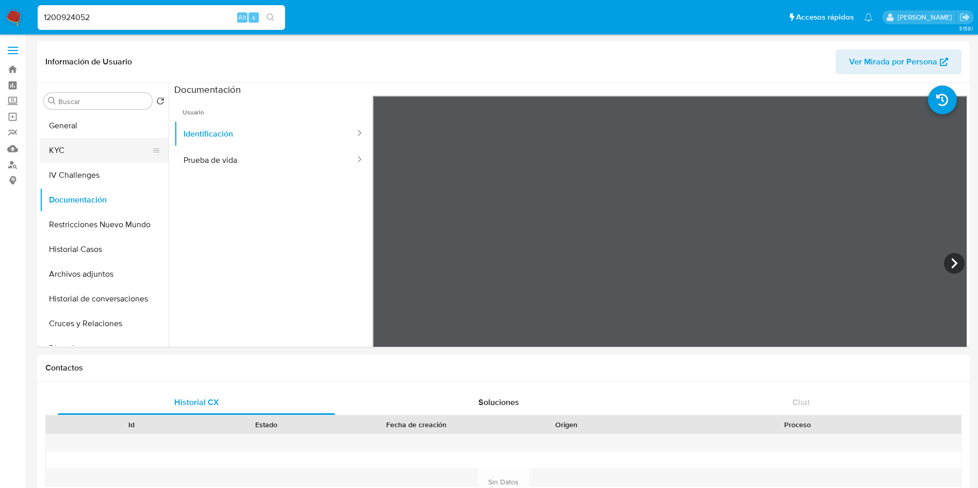
click at [75, 145] on button "KYC" at bounding box center [100, 150] width 121 height 25
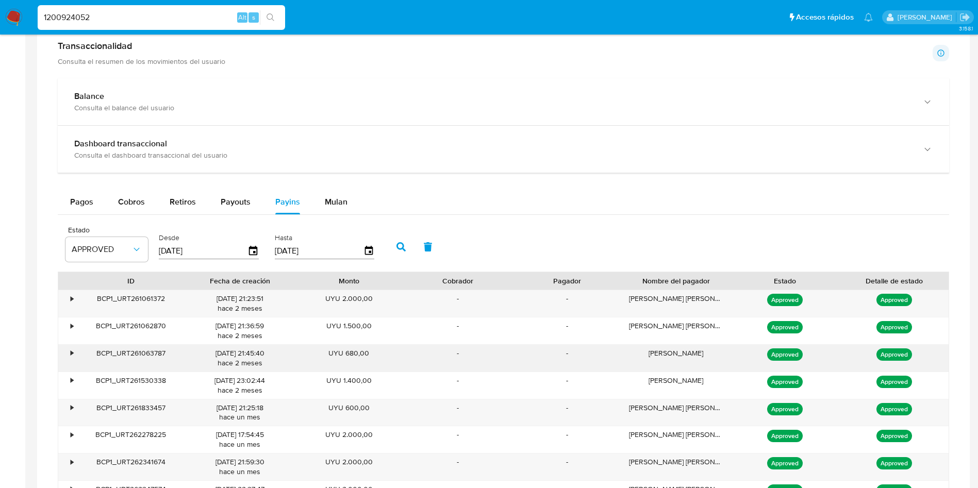
scroll to position [541, 0]
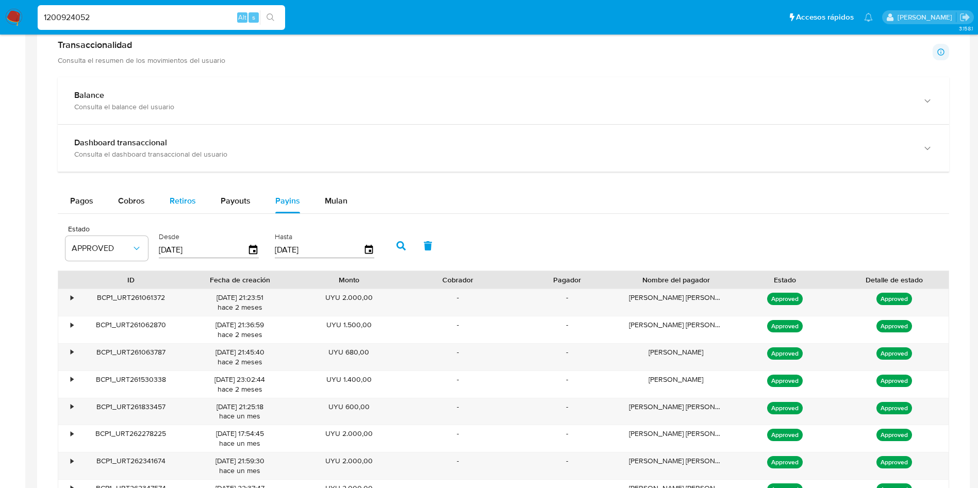
click at [185, 210] on div "Retiros" at bounding box center [183, 201] width 26 height 25
select select "10"
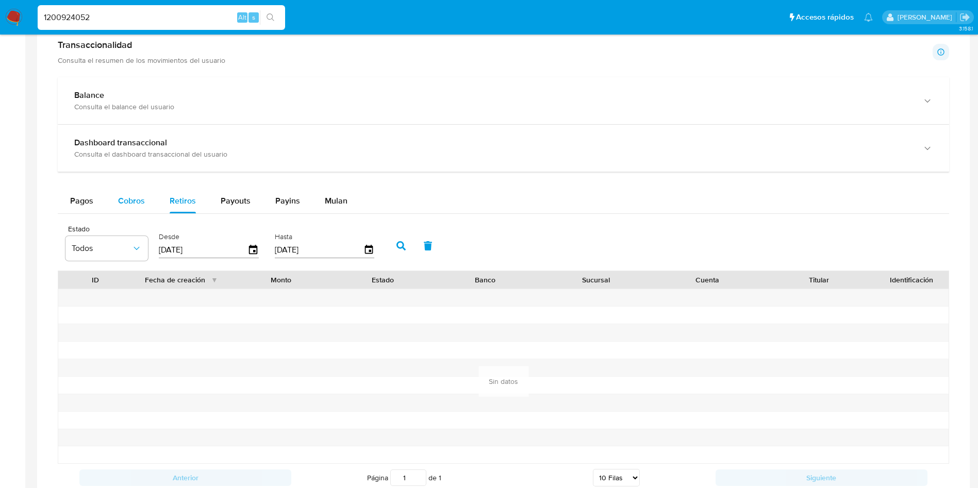
click at [129, 195] on span "Cobros" at bounding box center [131, 201] width 27 height 12
select select "10"
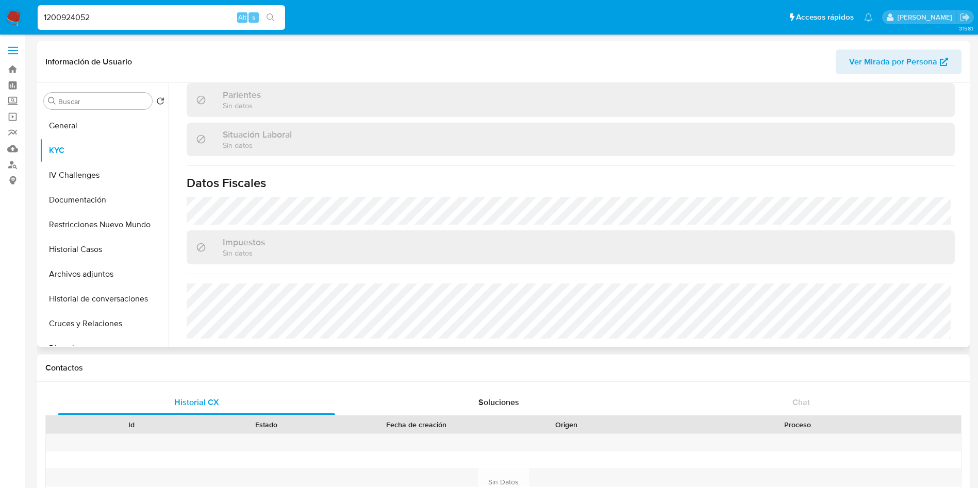
scroll to position [121, 0]
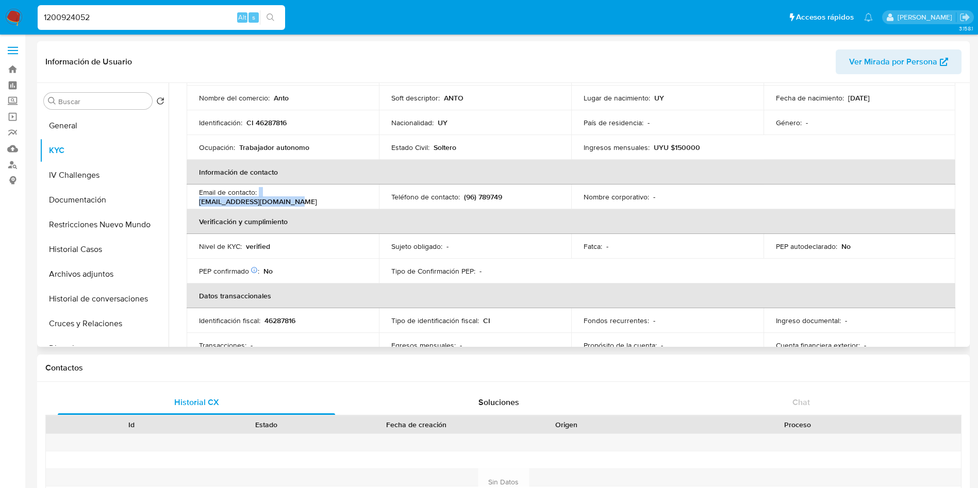
drag, startPoint x: 259, startPoint y: 196, endPoint x: 353, endPoint y: 193, distance: 93.4
click at [353, 193] on div "Email de contacto : isa754290.calle@gmail.com" at bounding box center [283, 197] width 168 height 19
copy div "isa754290.calle@gmail.com"
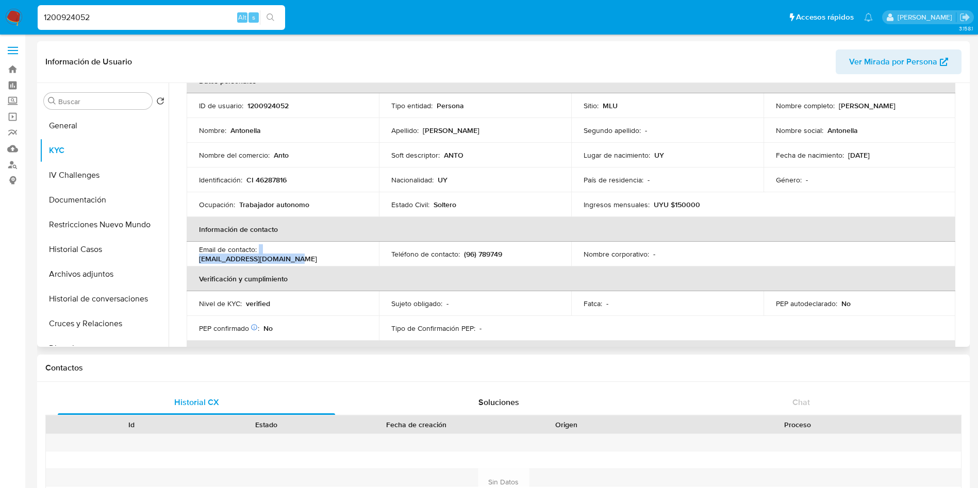
scroll to position [0, 0]
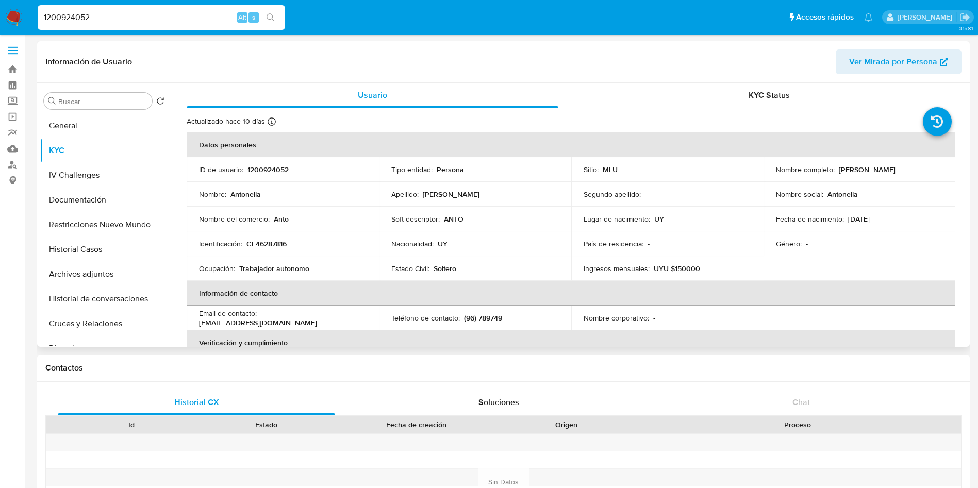
click at [486, 314] on p "(96) 789749" at bounding box center [483, 317] width 38 height 9
click at [488, 314] on p "(96) 789749" at bounding box center [483, 317] width 38 height 9
copy p "789749"
click at [96, 252] on button "Historial Casos" at bounding box center [100, 249] width 121 height 25
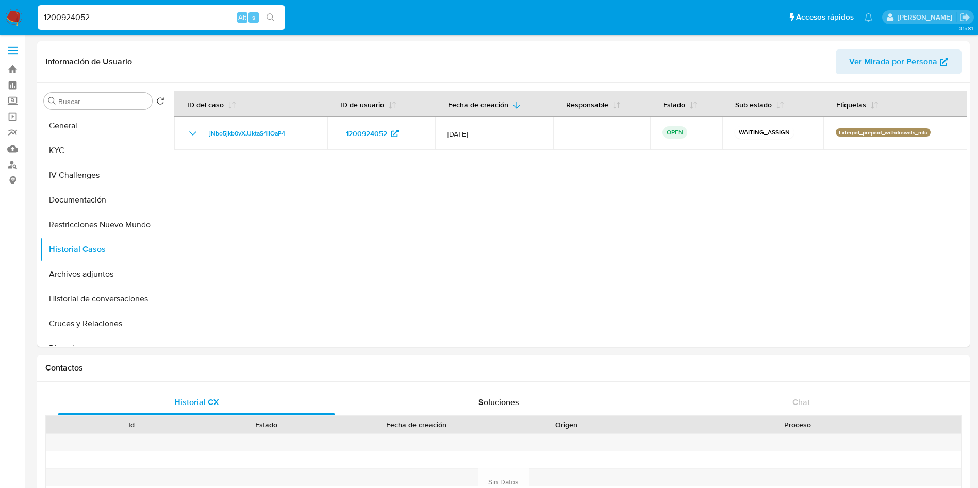
click at [144, 21] on input "1200924052" at bounding box center [161, 17] width 247 height 13
paste input "38109588"
click at [144, 21] on input "381095882}" at bounding box center [161, 17] width 247 height 13
type input "381095882"
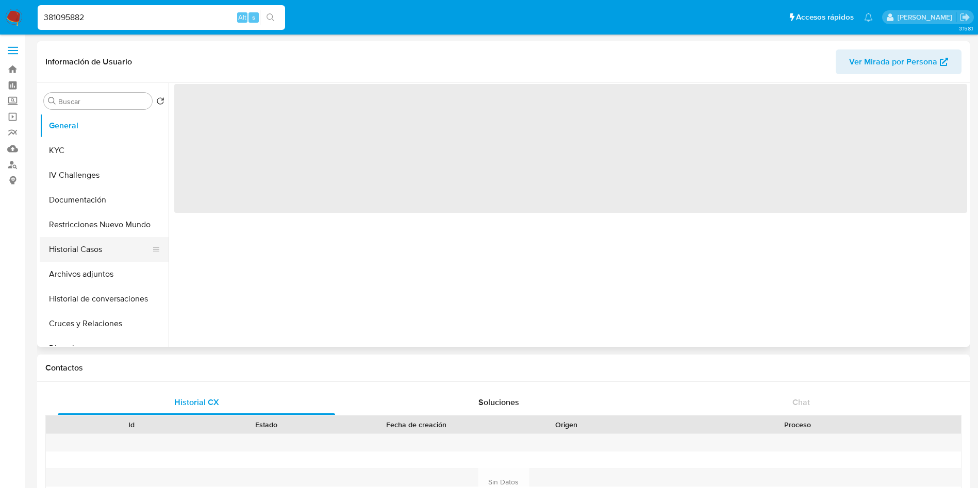
select select "10"
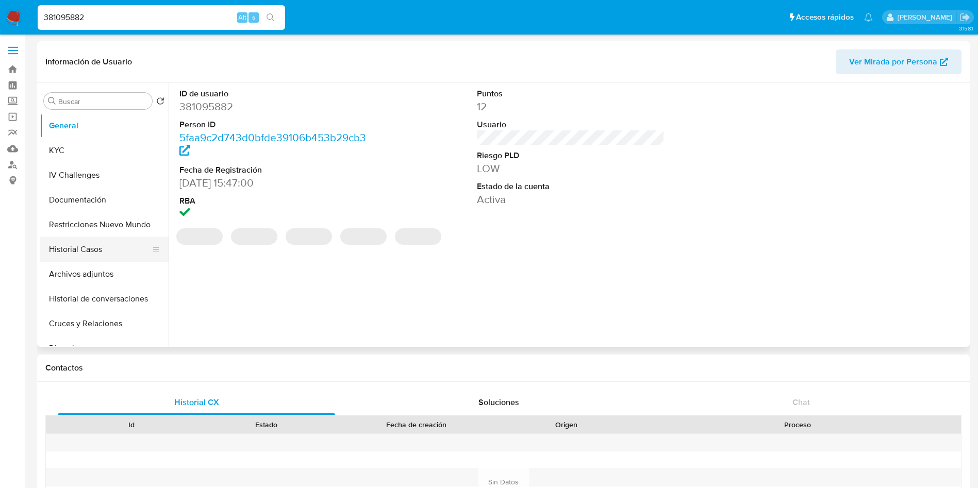
click at [95, 253] on button "Historial Casos" at bounding box center [100, 249] width 121 height 25
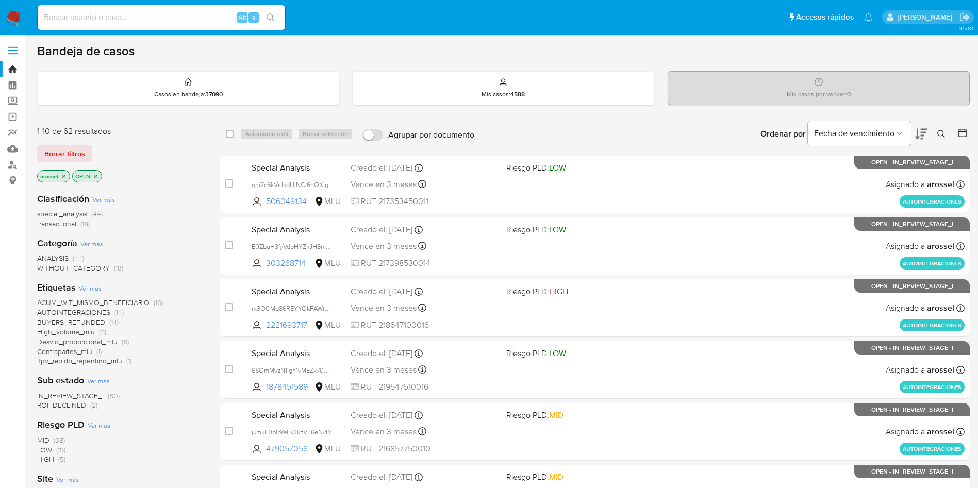
click at [79, 405] on span "ROI_DECLINED" at bounding box center [61, 405] width 49 height 10
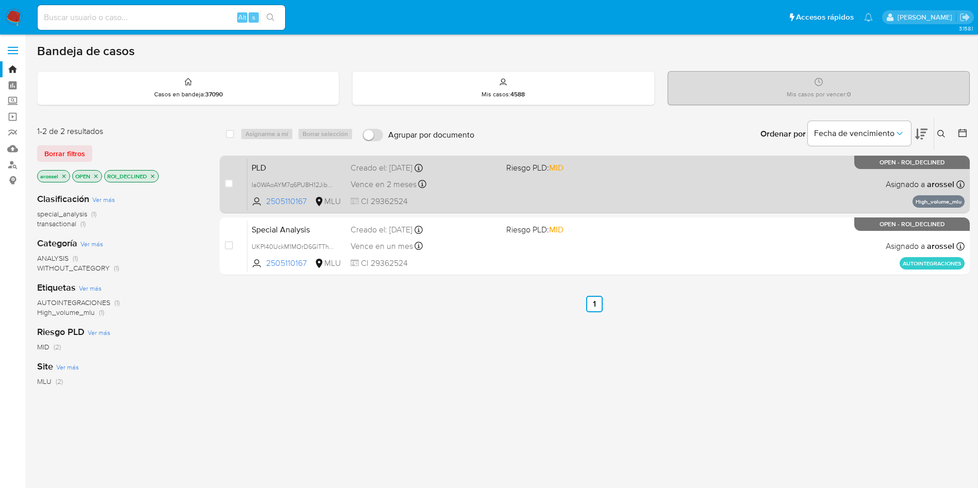
click at [584, 170] on span "Riesgo PLD: MID" at bounding box center [579, 166] width 147 height 13
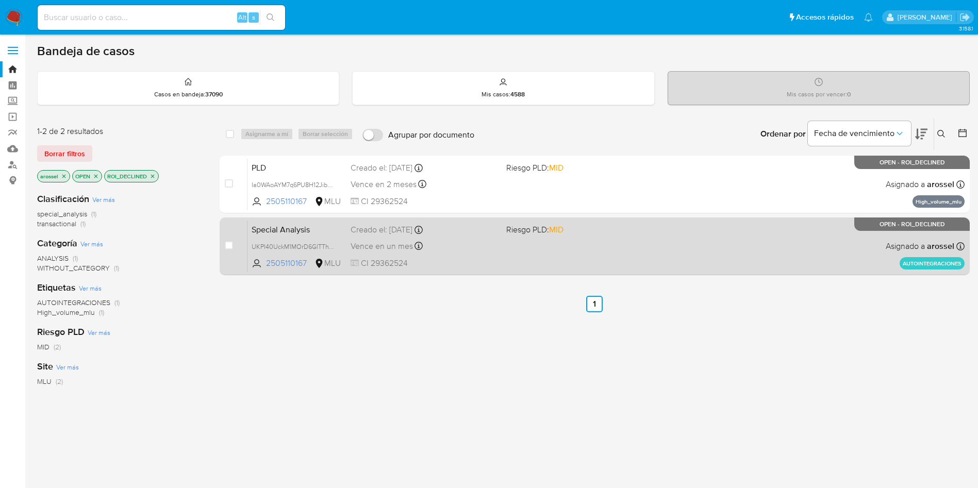
click at [520, 228] on span "Riesgo PLD: MID" at bounding box center [534, 229] width 57 height 11
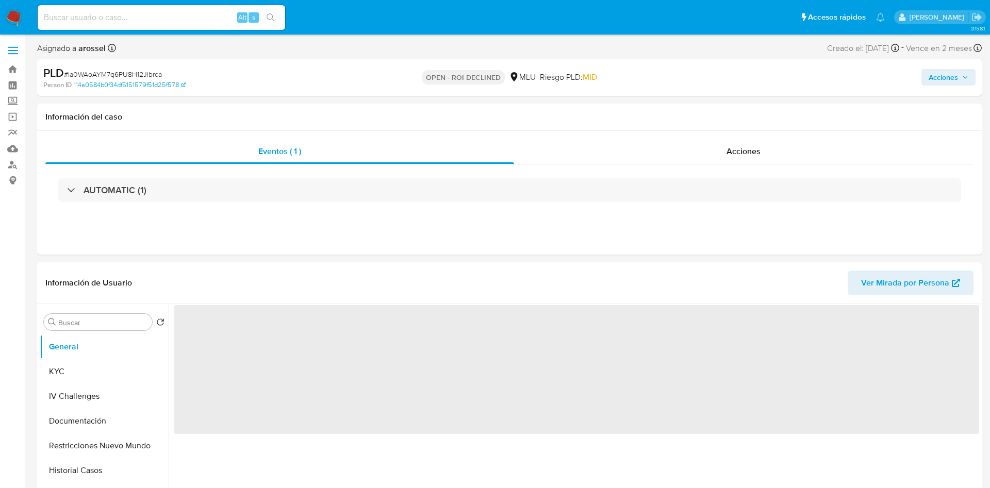
select select "10"
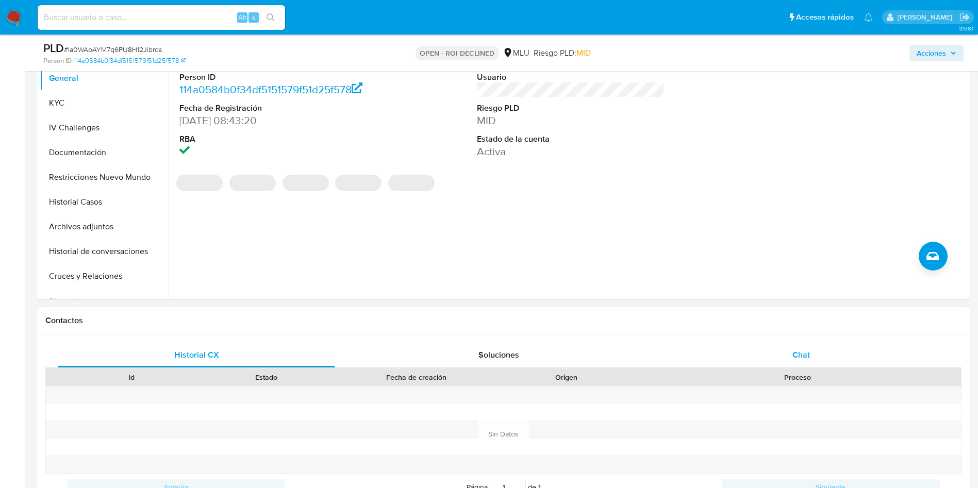
click at [791, 357] on div "Chat" at bounding box center [801, 355] width 277 height 25
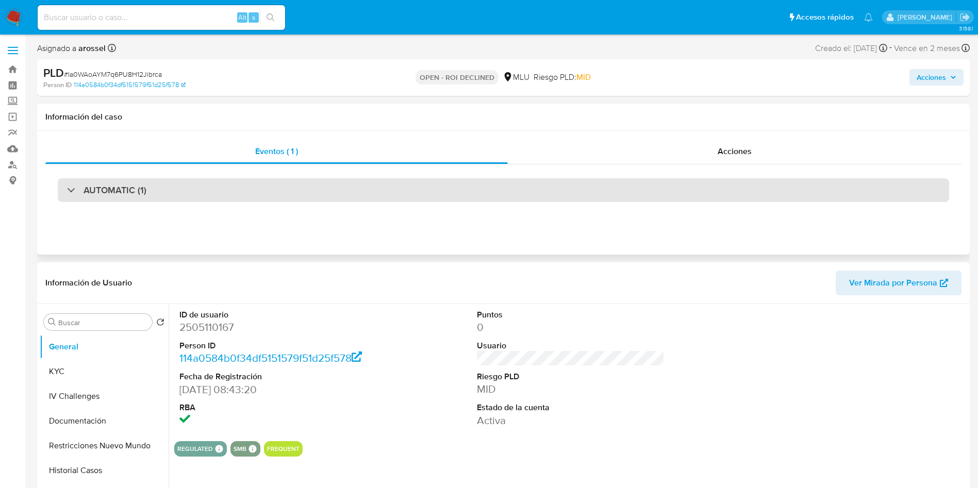
scroll to position [98, 0]
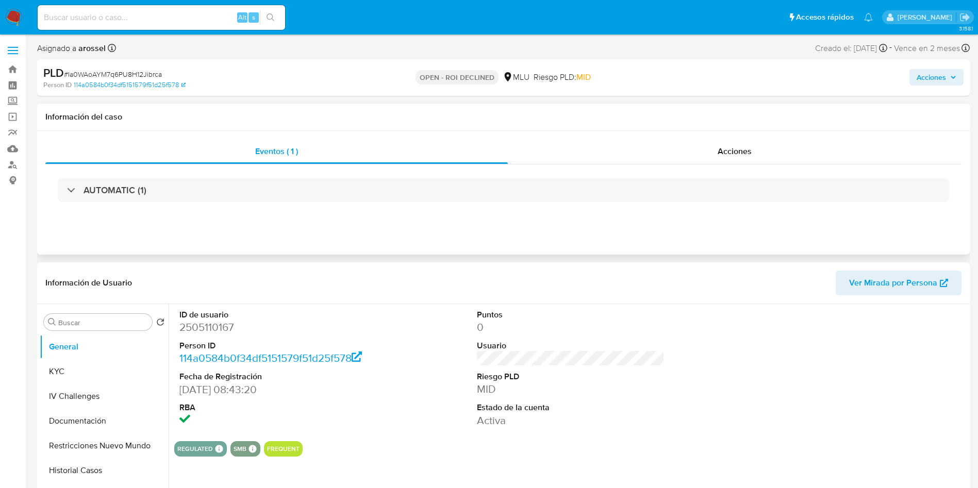
click at [720, 136] on div "Eventos ( 1 ) Acciones AUTOMATIC (1)" at bounding box center [503, 193] width 933 height 124
click at [722, 152] on span "Acciones" at bounding box center [735, 151] width 34 height 12
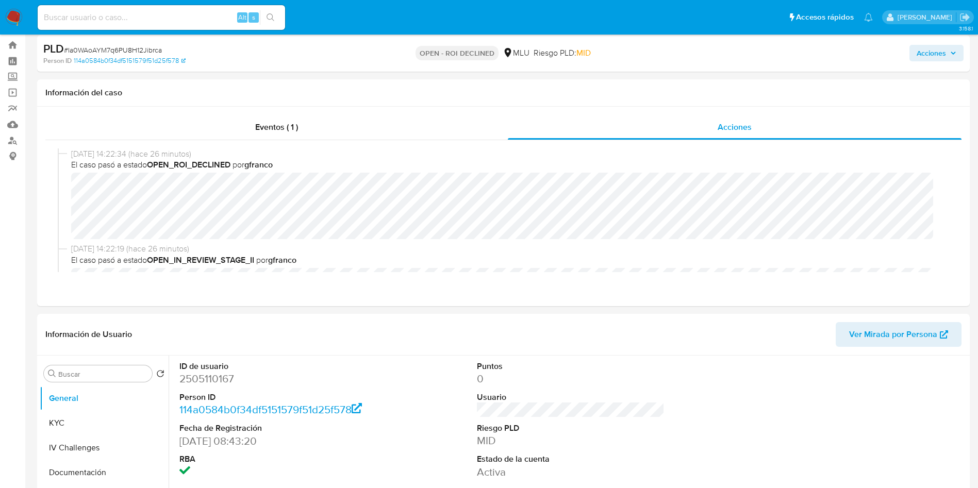
scroll to position [0, 0]
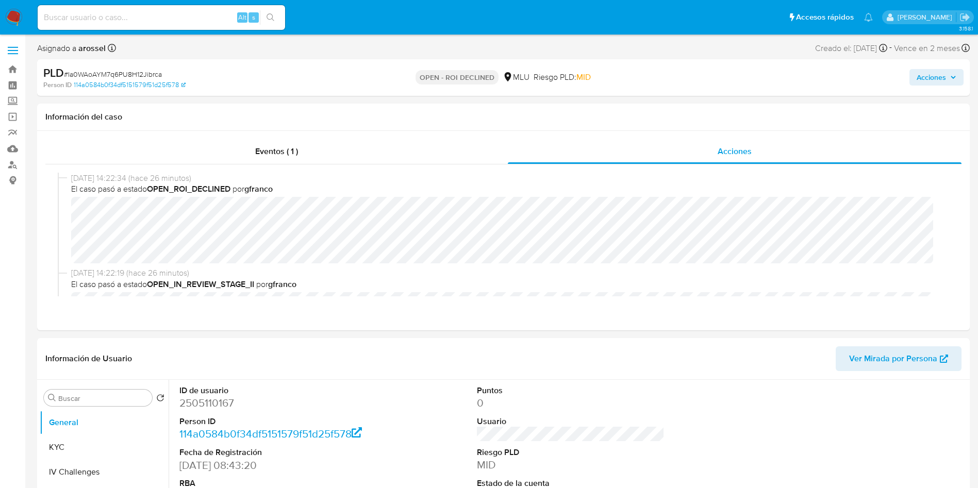
click at [947, 83] on span "Acciones" at bounding box center [937, 77] width 40 height 14
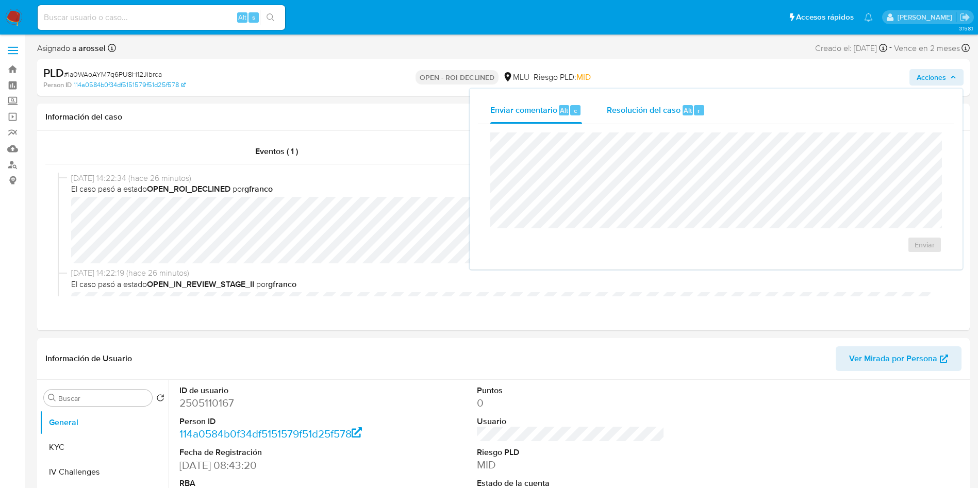
click at [652, 116] on div "Resolución del caso Alt r" at bounding box center [656, 110] width 98 height 27
click at [888, 252] on span "ROI Declined" at bounding box center [895, 255] width 51 height 23
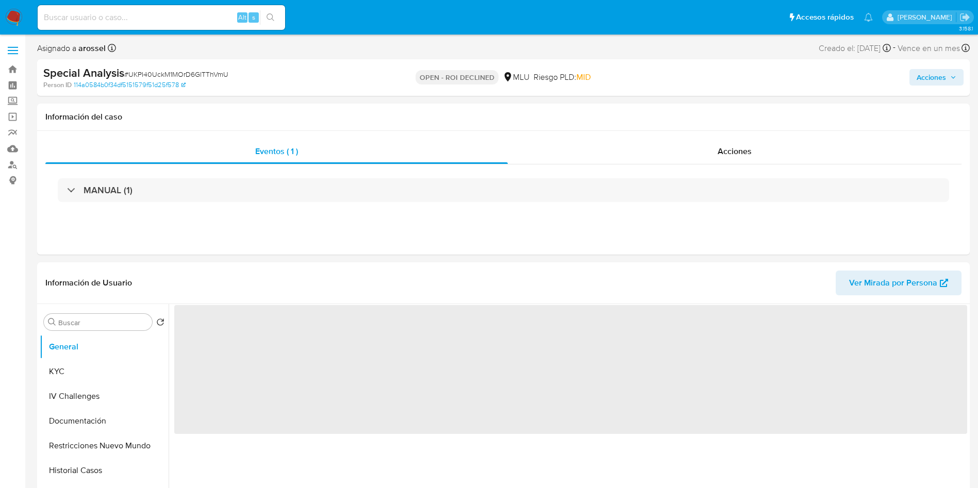
select select "10"
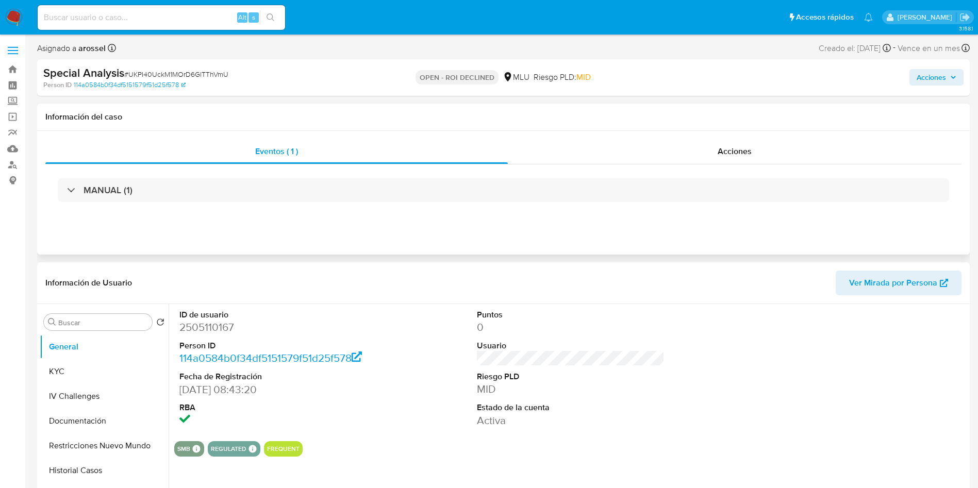
click at [763, 167] on div "MANUAL (1)" at bounding box center [503, 190] width 916 height 52
click at [757, 142] on div "Acciones" at bounding box center [735, 151] width 454 height 25
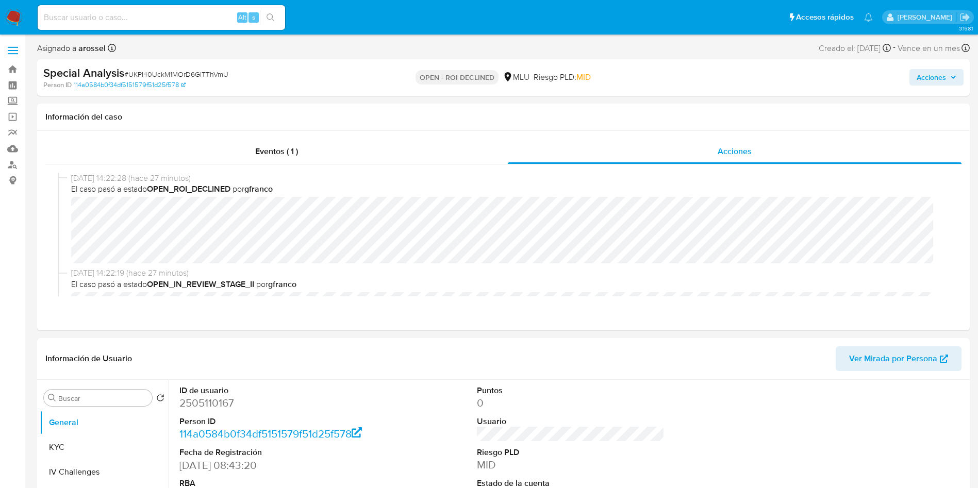
click at [943, 79] on span "Acciones" at bounding box center [931, 77] width 29 height 16
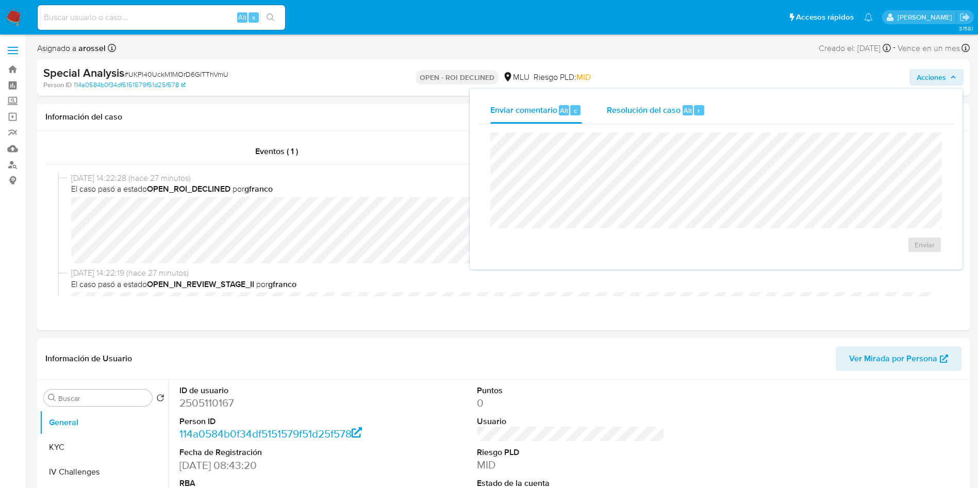
click at [660, 101] on div "Resolución del caso Alt r" at bounding box center [656, 110] width 98 height 27
drag, startPoint x: 875, startPoint y: 251, endPoint x: 869, endPoint y: 256, distance: 8.2
click at [873, 253] on span "ROI Declined" at bounding box center [895, 255] width 51 height 23
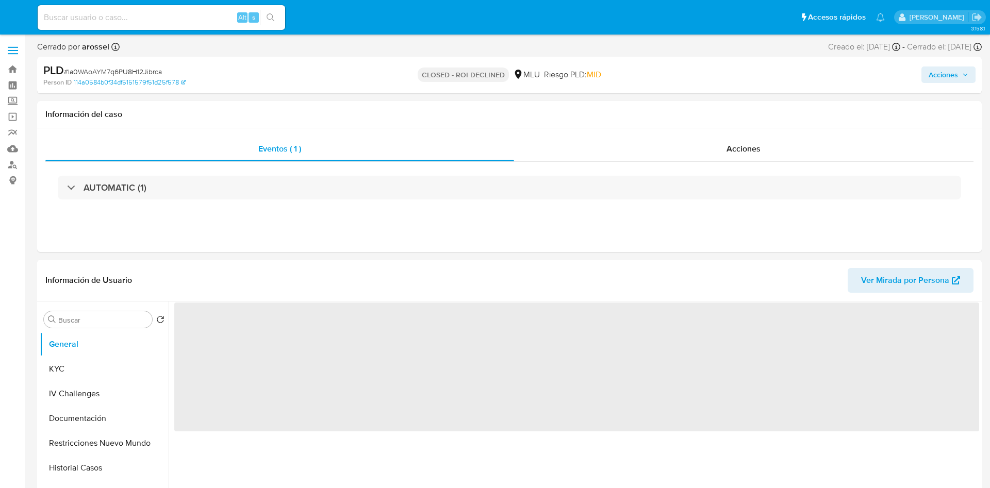
select select "10"
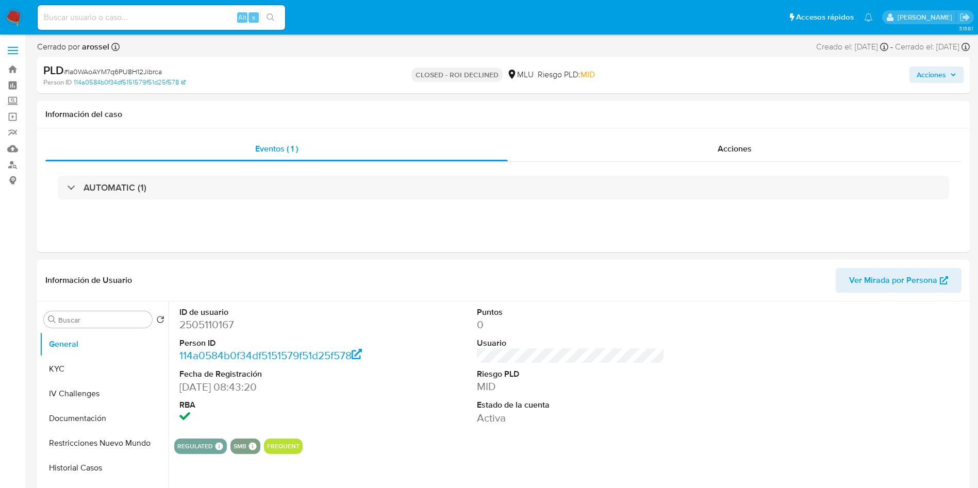
click at [128, 73] on span "# Ia0WAoAYM7q6PU8H12Jibrca" at bounding box center [113, 72] width 98 height 10
copy span "Ia0WAoAYM7q6PU8H12Jibrca"
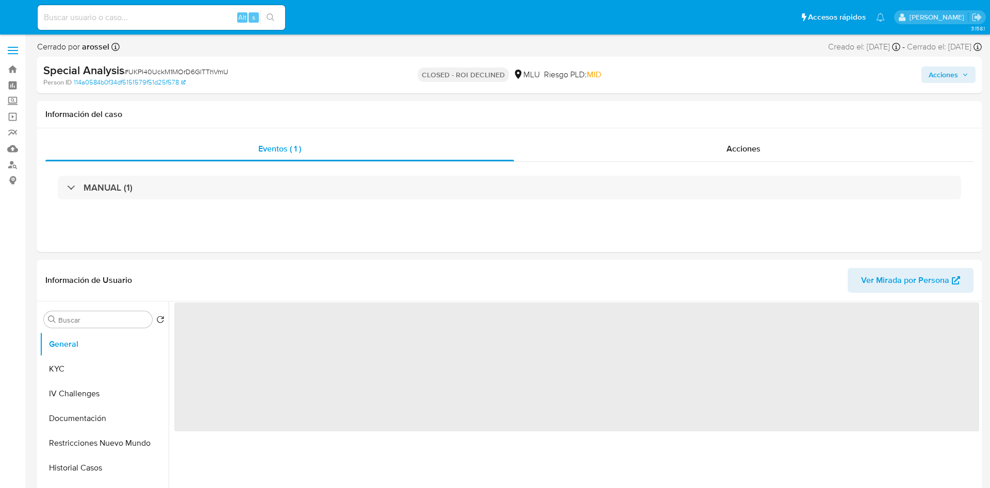
select select "10"
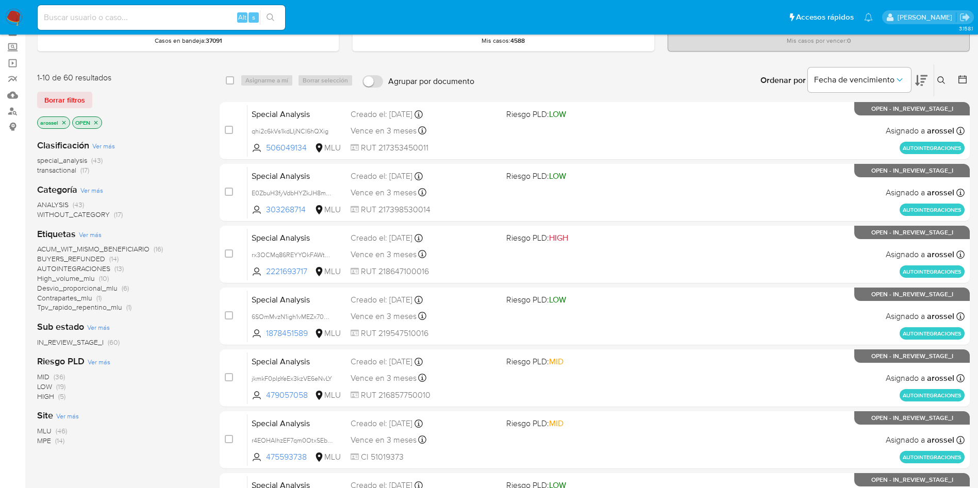
scroll to position [77, 0]
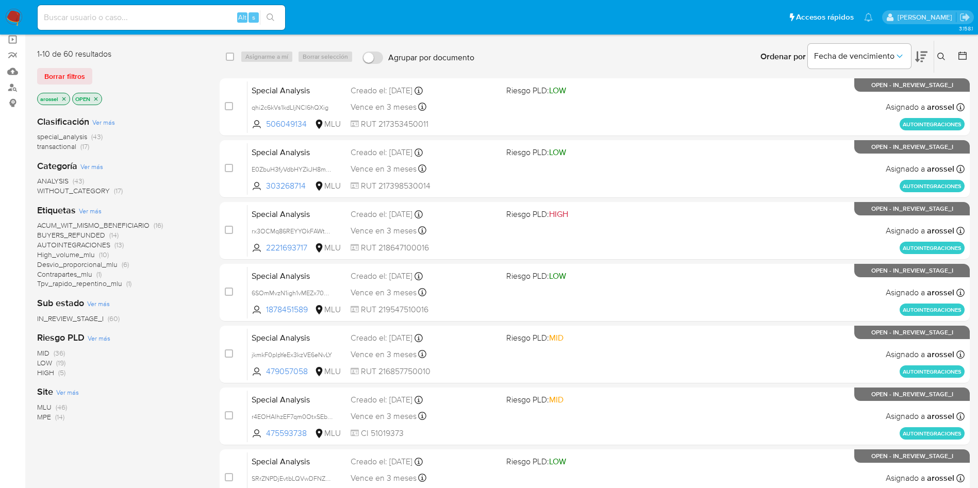
click at [47, 420] on span "MPE" at bounding box center [44, 417] width 14 height 10
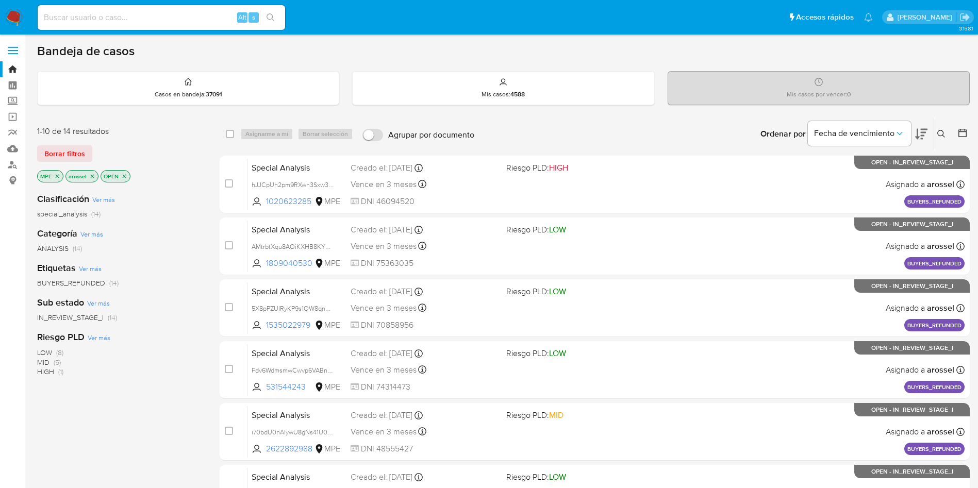
click at [921, 129] on icon at bounding box center [921, 134] width 12 height 11
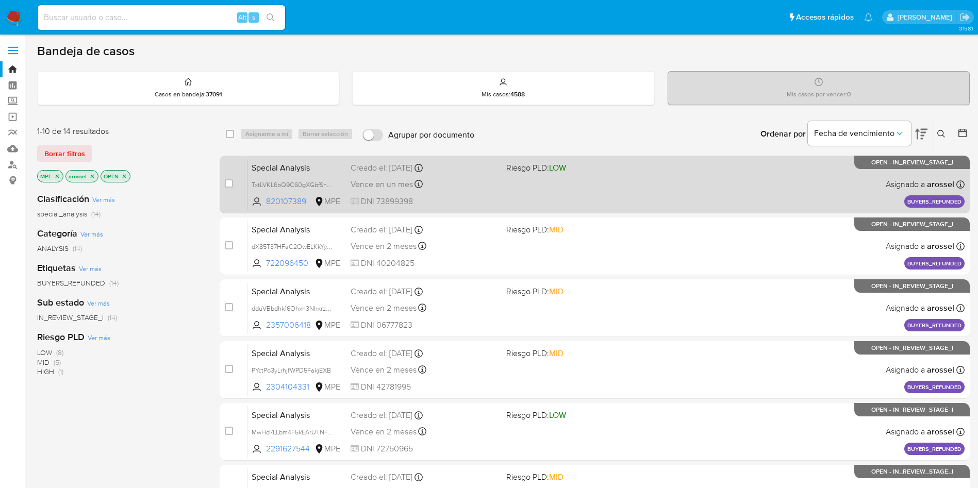
click at [578, 190] on div "Special Analysis TxtLVKL6bQ9C60gXGbfShgJM 820107389 MPE Riesgo PLD: LOW Creado …" at bounding box center [605, 184] width 717 height 52
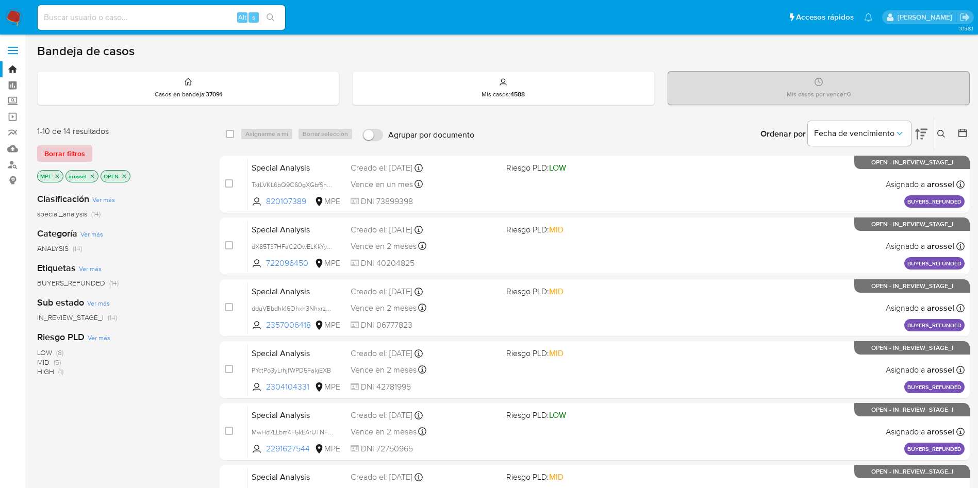
click at [62, 152] on span "Borrar filtros" at bounding box center [64, 153] width 41 height 14
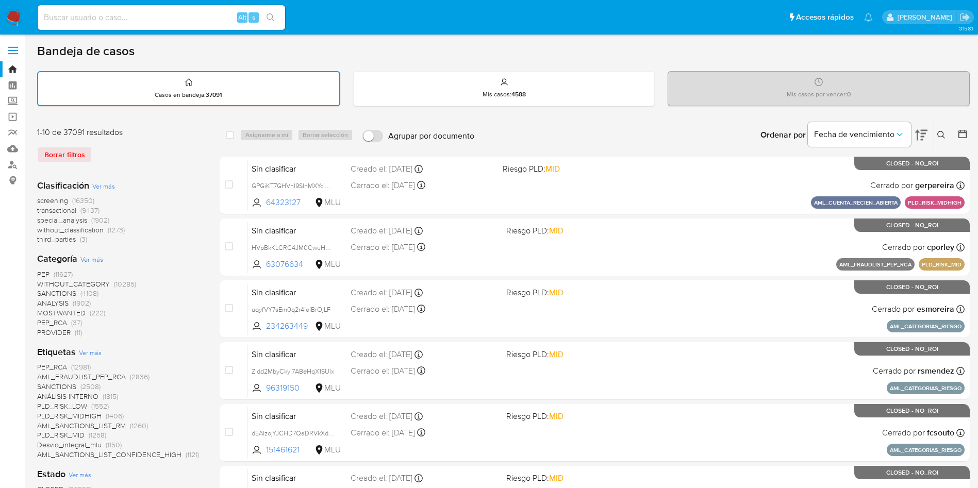
click at [70, 210] on span "transactional" at bounding box center [56, 210] width 39 height 10
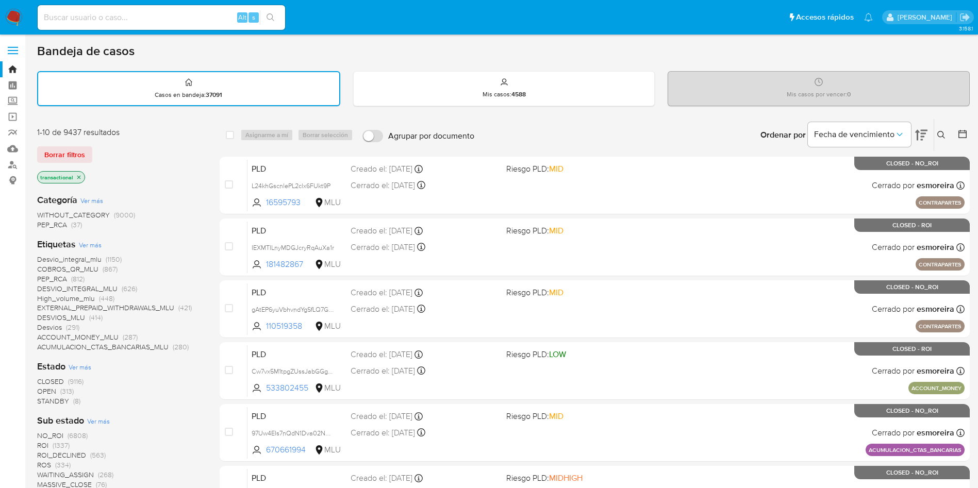
click at [41, 389] on span "OPEN" at bounding box center [46, 391] width 19 height 10
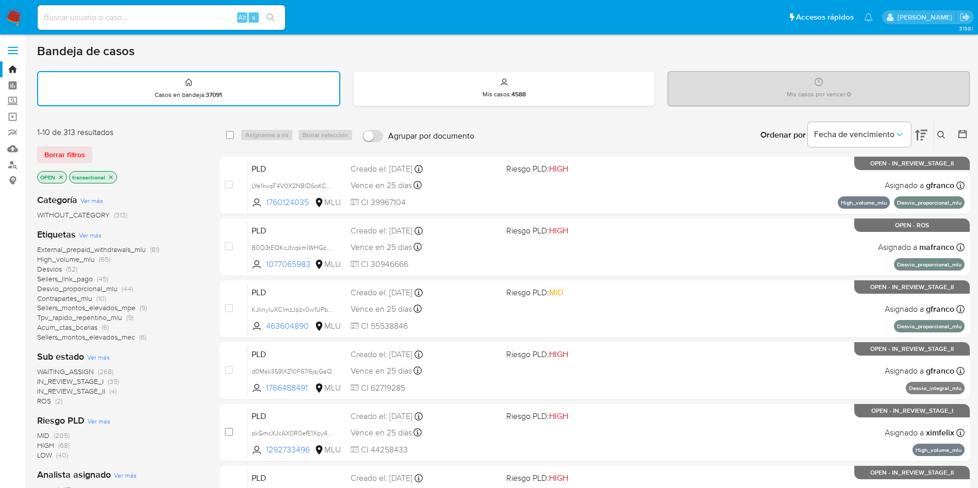
click at [85, 371] on span "WAITING_ASSIGN" at bounding box center [65, 372] width 57 height 10
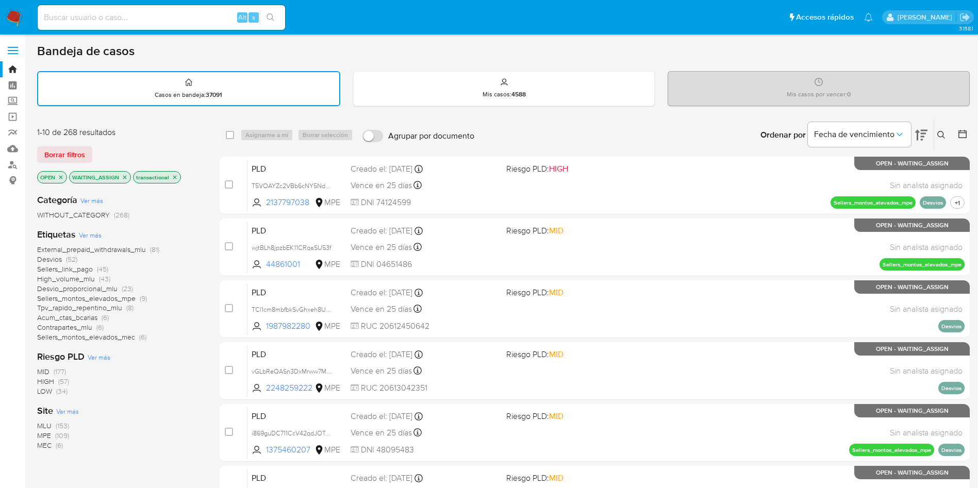
click at [46, 434] on span "MPE" at bounding box center [44, 436] width 14 height 10
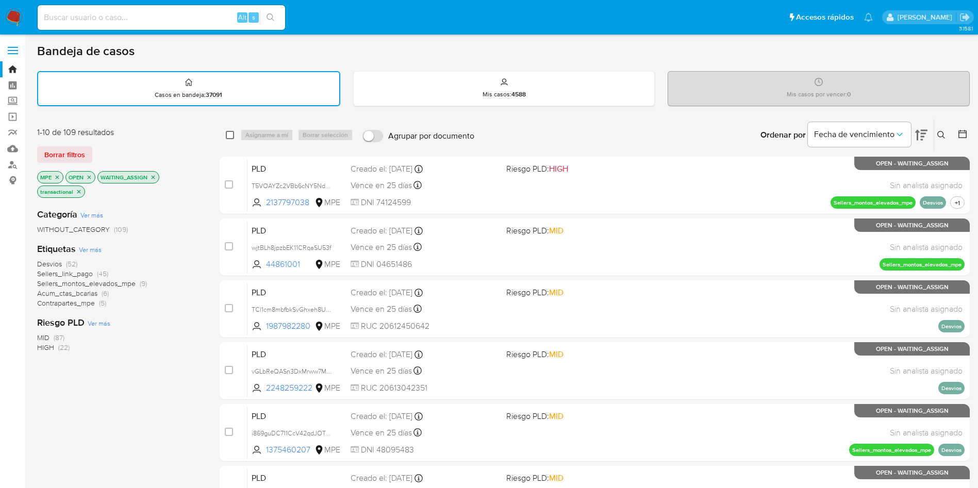
click at [226, 134] on input "checkbox" at bounding box center [230, 135] width 8 height 8
checkbox input "true"
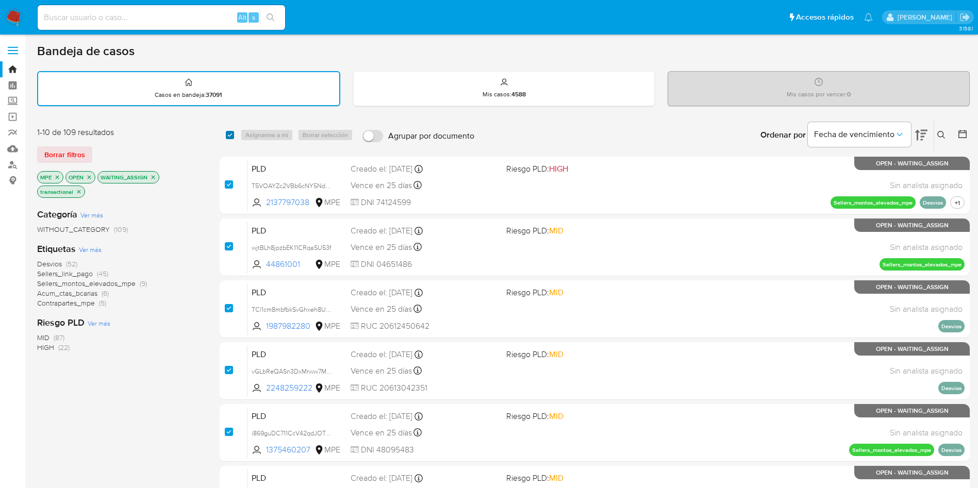
checkbox input "true"
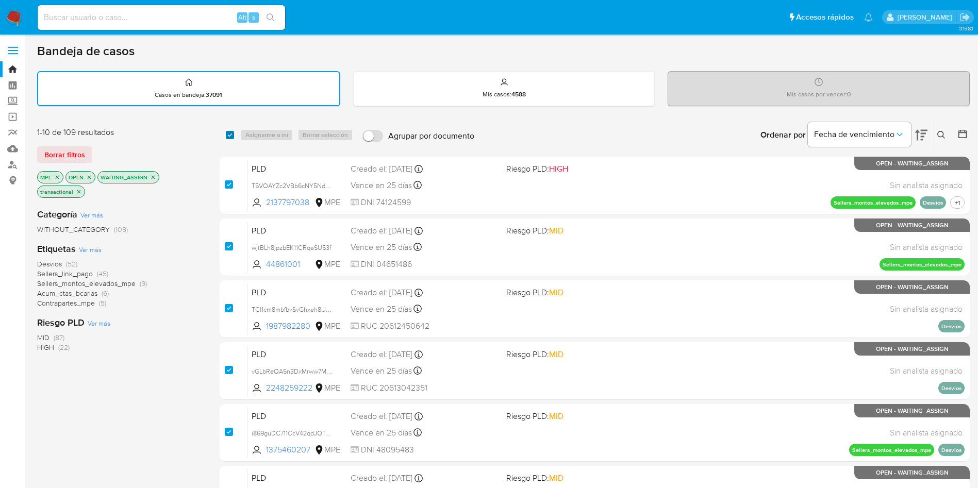
checkbox input "true"
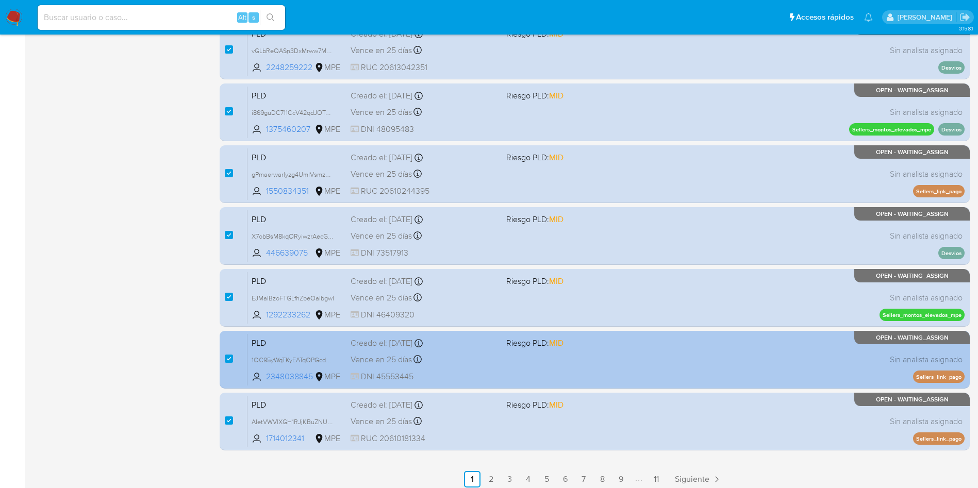
scroll to position [364, 0]
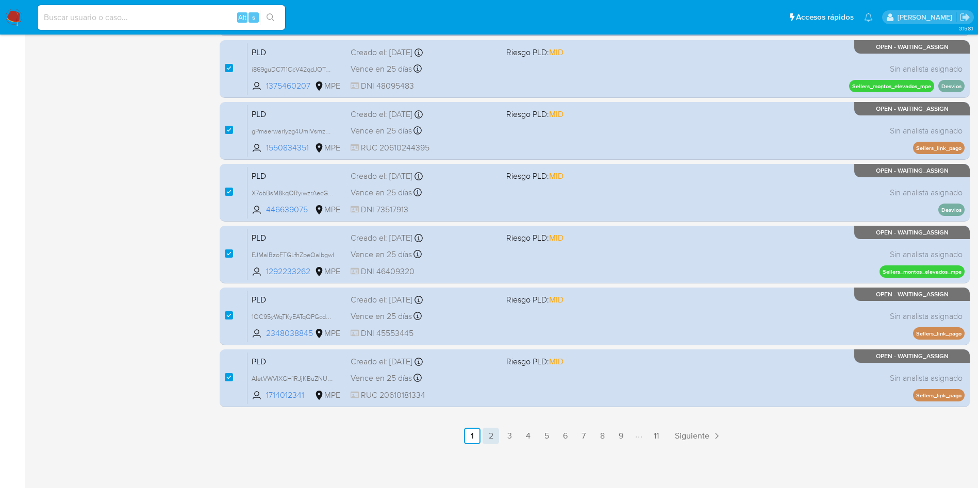
click at [490, 438] on link "2" at bounding box center [491, 436] width 16 height 16
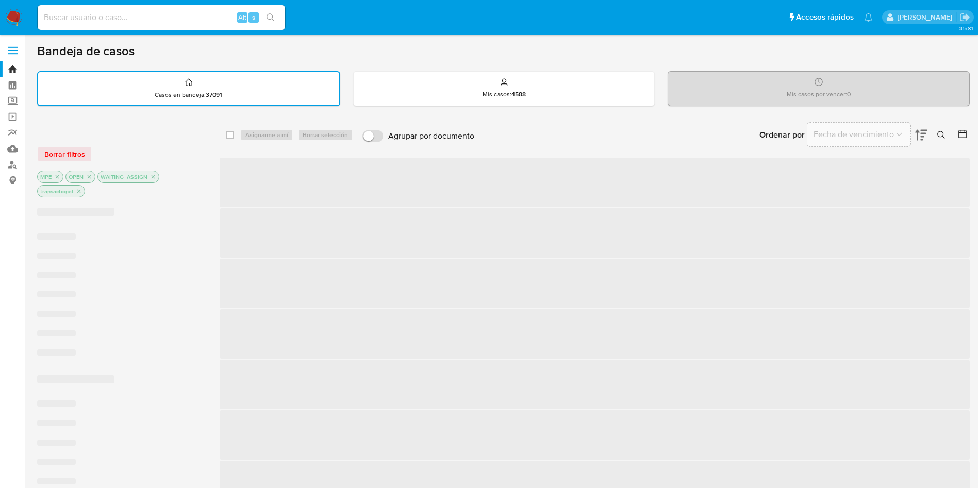
checkbox input "false"
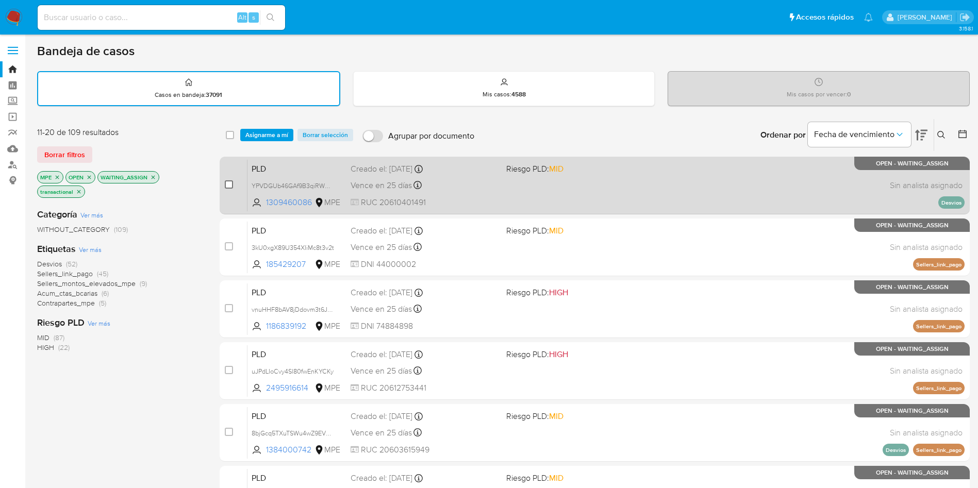
click at [228, 184] on input "checkbox" at bounding box center [229, 184] width 8 height 8
checkbox input "true"
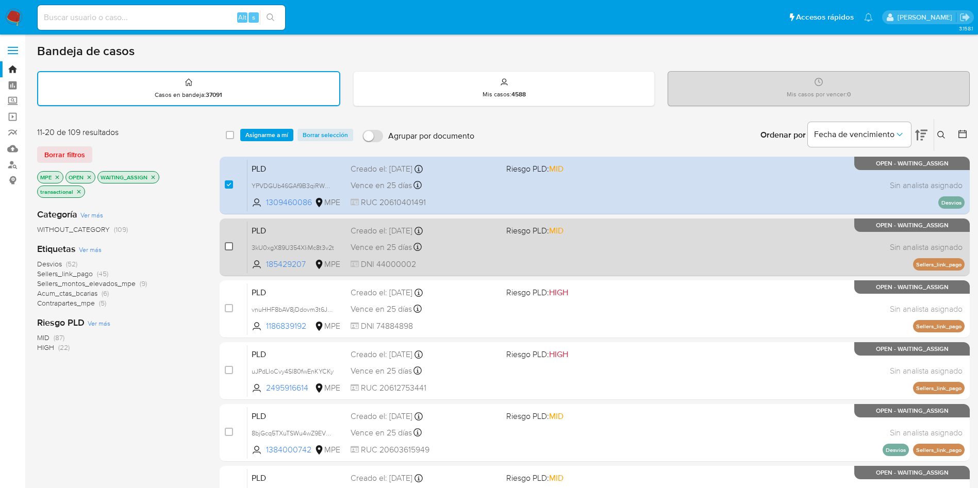
click at [228, 247] on input "checkbox" at bounding box center [229, 246] width 8 height 8
checkbox input "true"
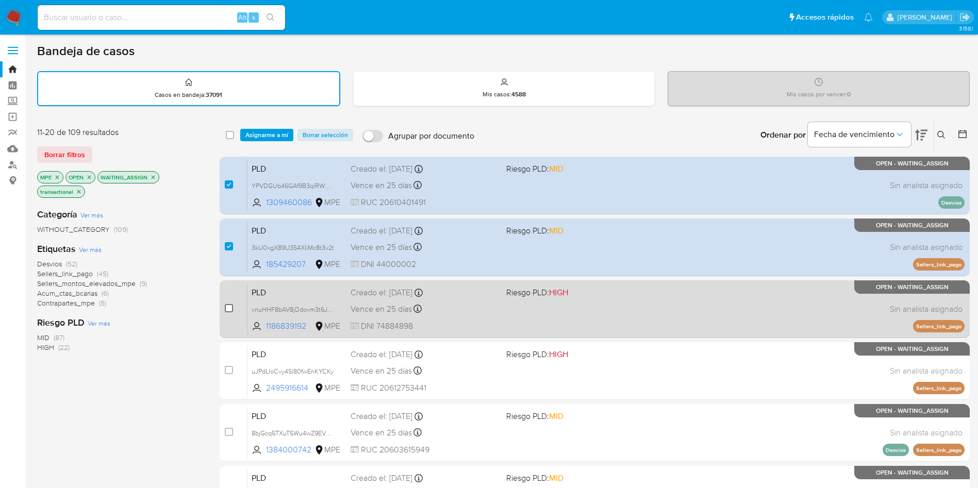
click at [229, 305] on input "checkbox" at bounding box center [229, 308] width 8 height 8
checkbox input "true"
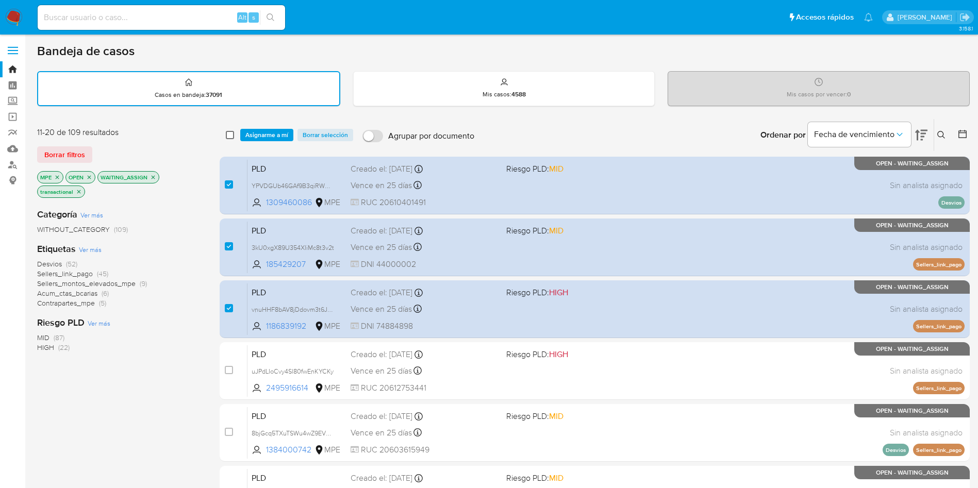
click at [230, 133] on input "checkbox" at bounding box center [230, 135] width 8 height 8
checkbox input "true"
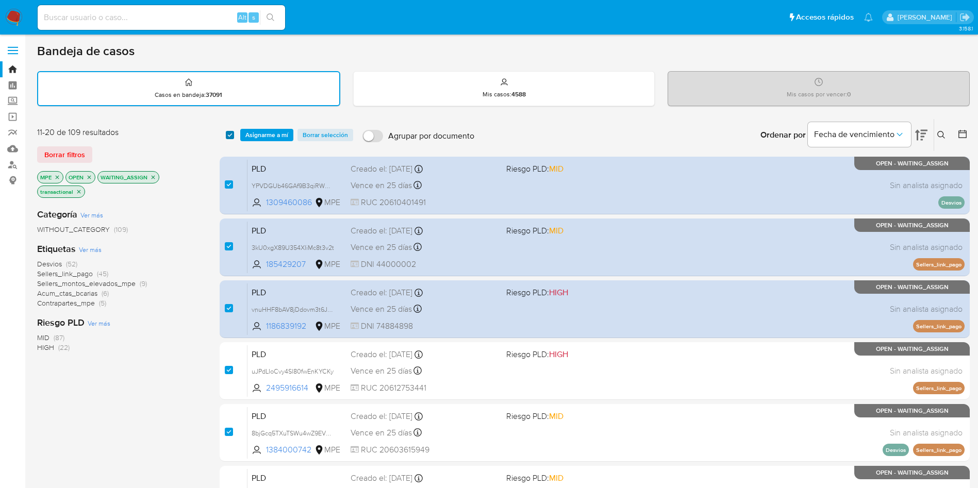
checkbox input "true"
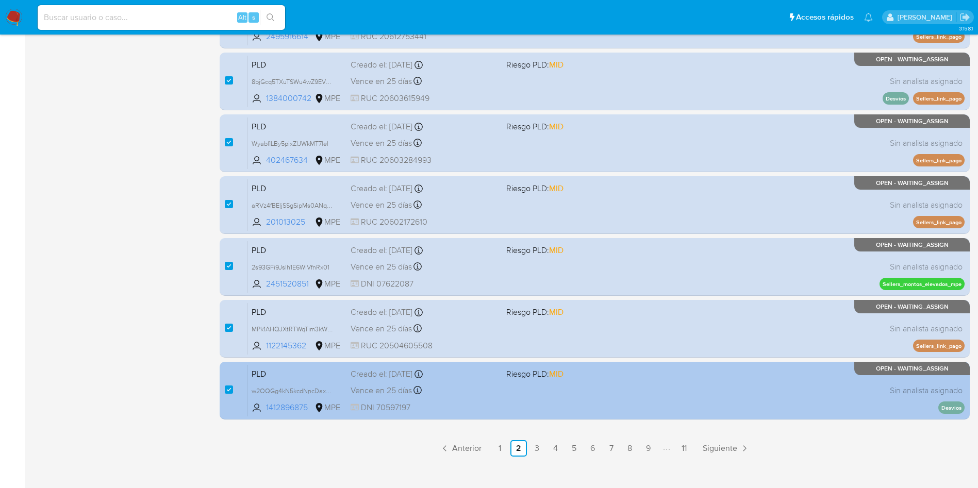
scroll to position [364, 0]
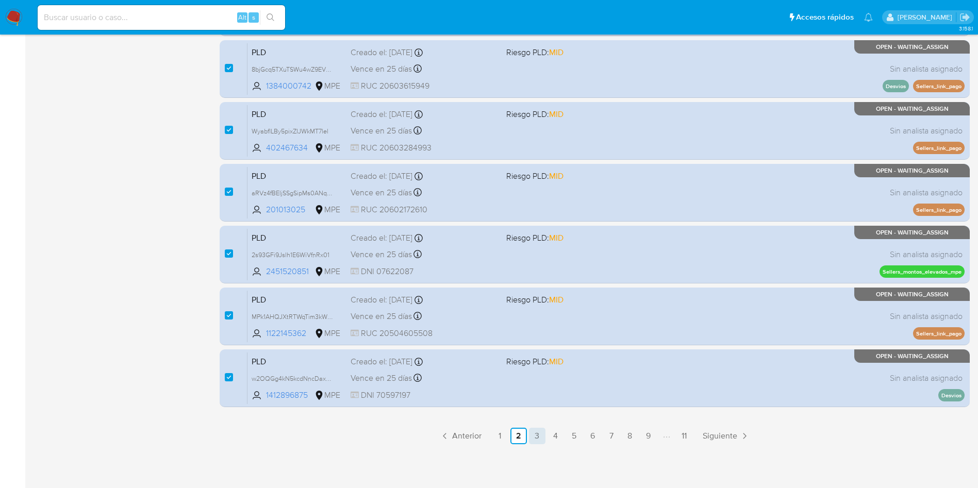
click at [538, 438] on link "3" at bounding box center [537, 436] width 16 height 16
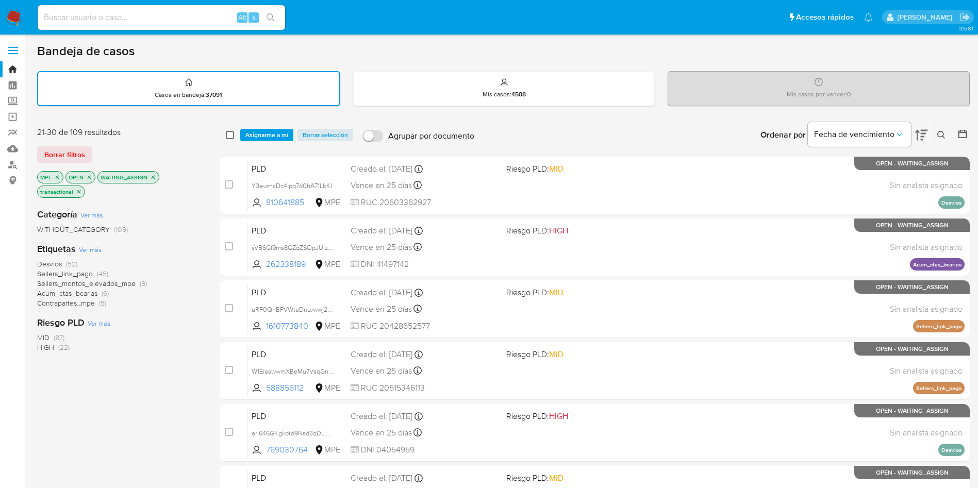
click at [230, 137] on input "checkbox" at bounding box center [230, 135] width 8 height 8
checkbox input "true"
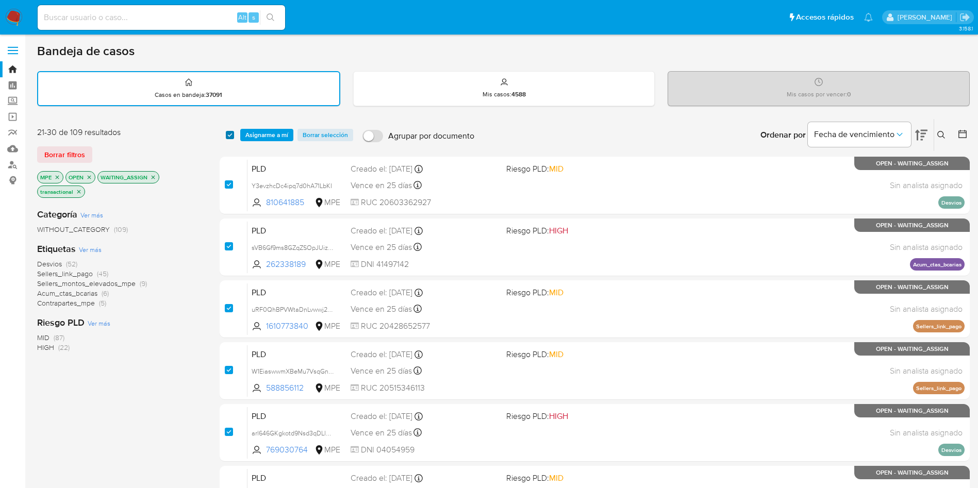
checkbox input "true"
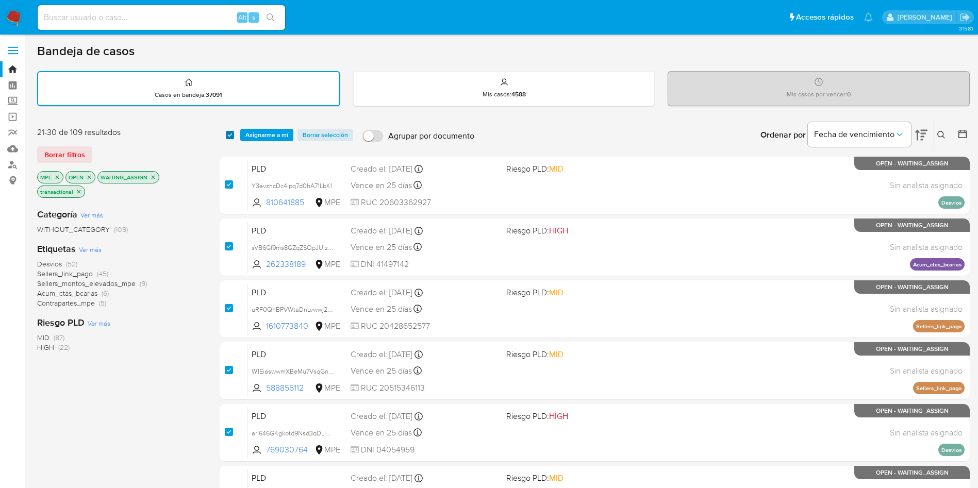
checkbox input "true"
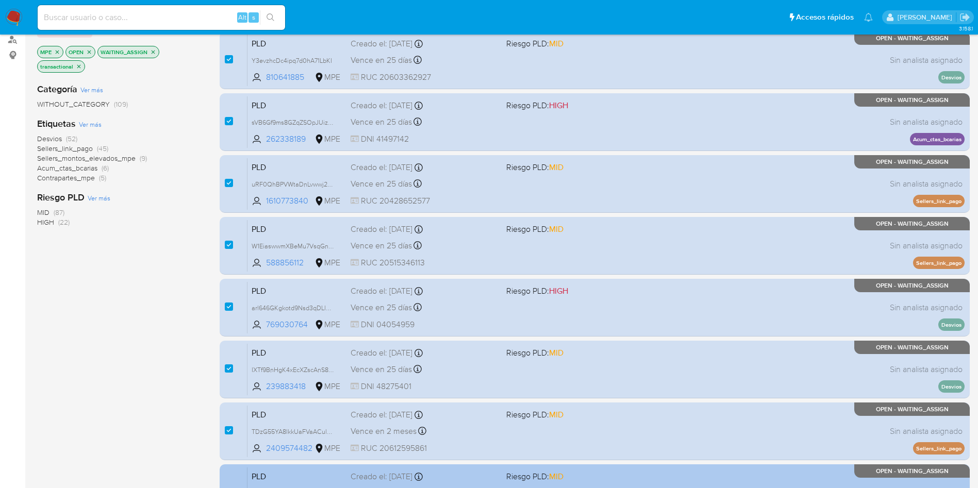
scroll to position [309, 0]
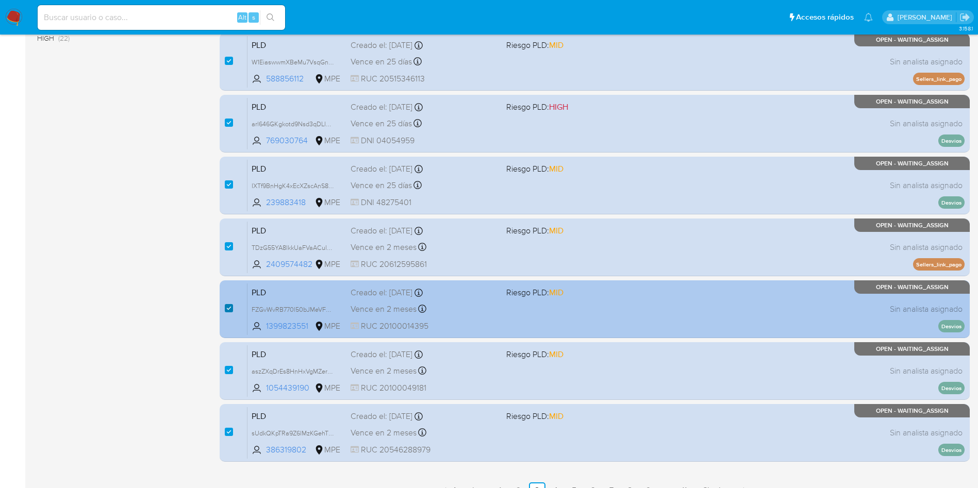
click at [227, 309] on input "checkbox" at bounding box center [229, 308] width 8 height 8
checkbox input "false"
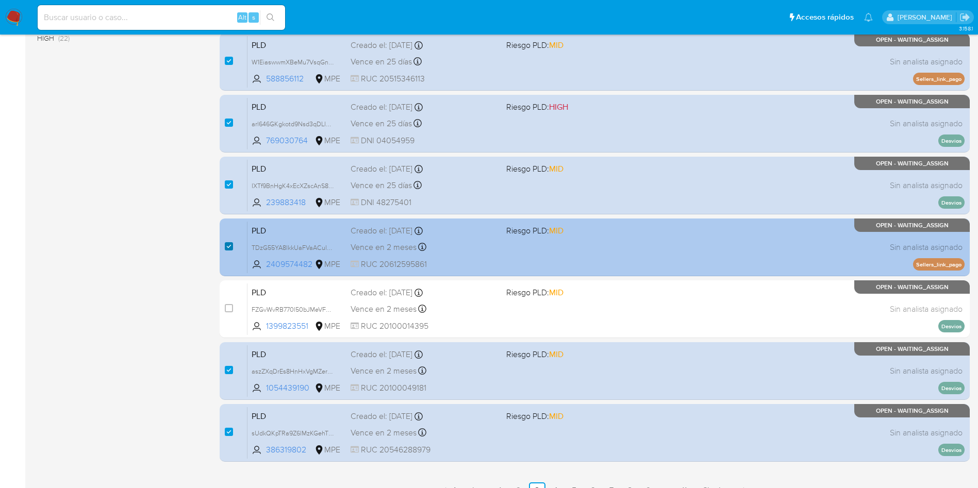
click at [226, 245] on input "checkbox" at bounding box center [229, 246] width 8 height 8
checkbox input "false"
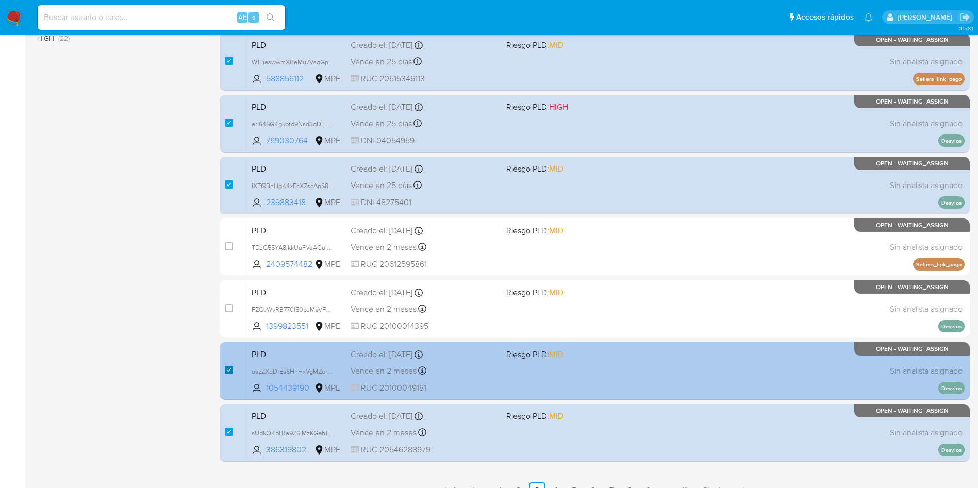
click at [226, 370] on input "checkbox" at bounding box center [229, 370] width 8 height 8
checkbox input "false"
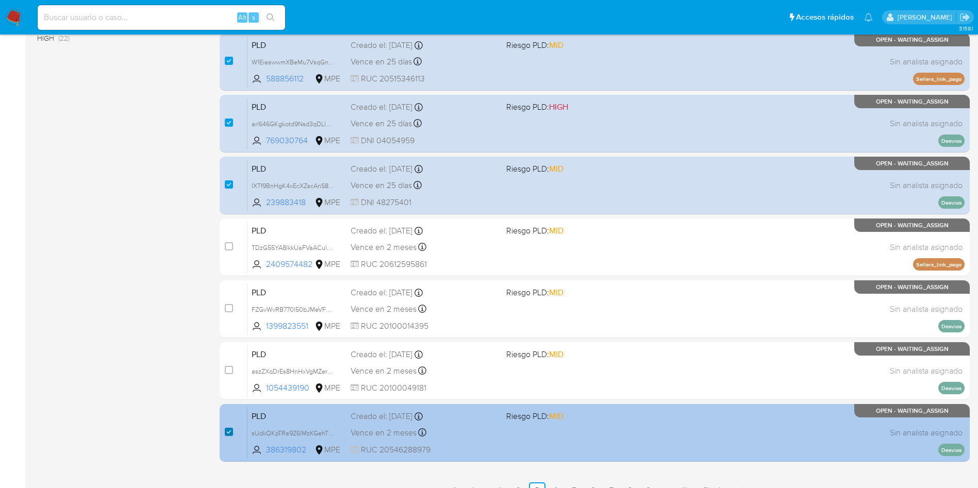
click at [229, 434] on input "checkbox" at bounding box center [229, 432] width 8 height 8
checkbox input "false"
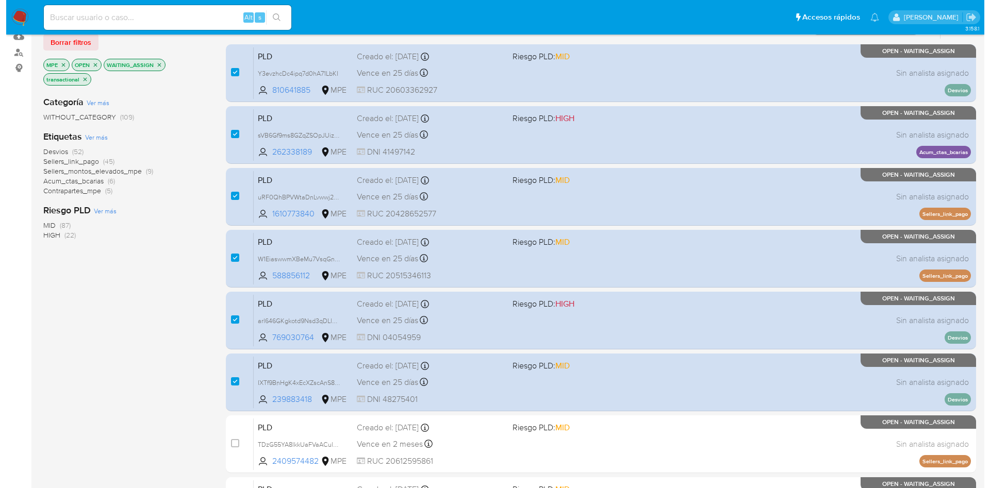
scroll to position [0, 0]
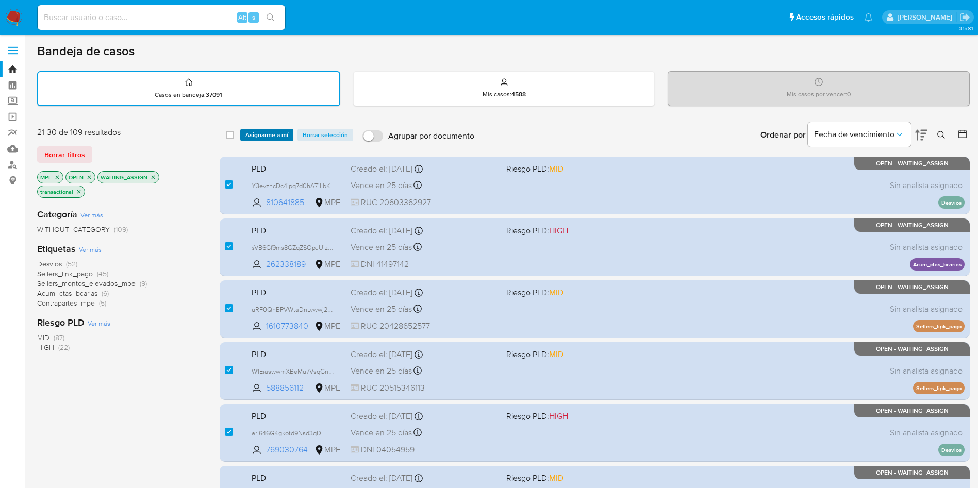
click at [279, 133] on span "Asignarme a mí" at bounding box center [266, 135] width 43 height 10
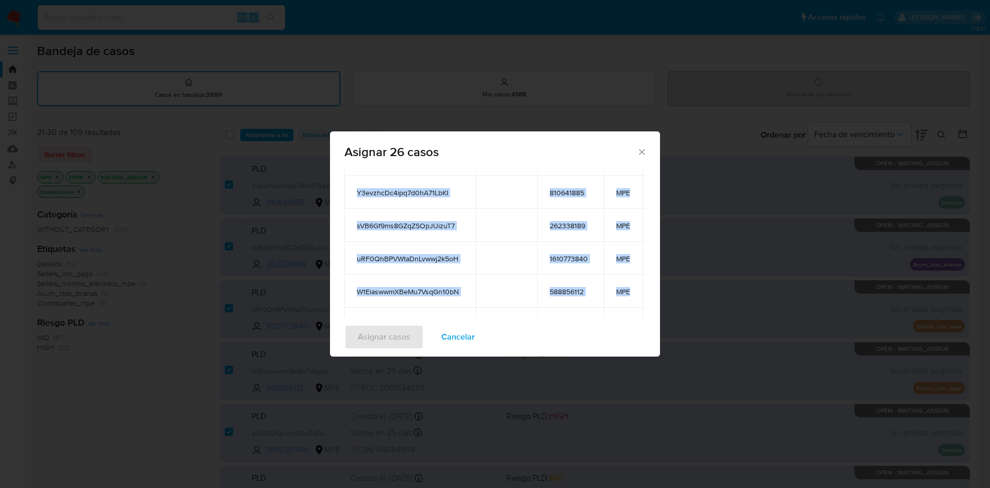
scroll to position [155, 0]
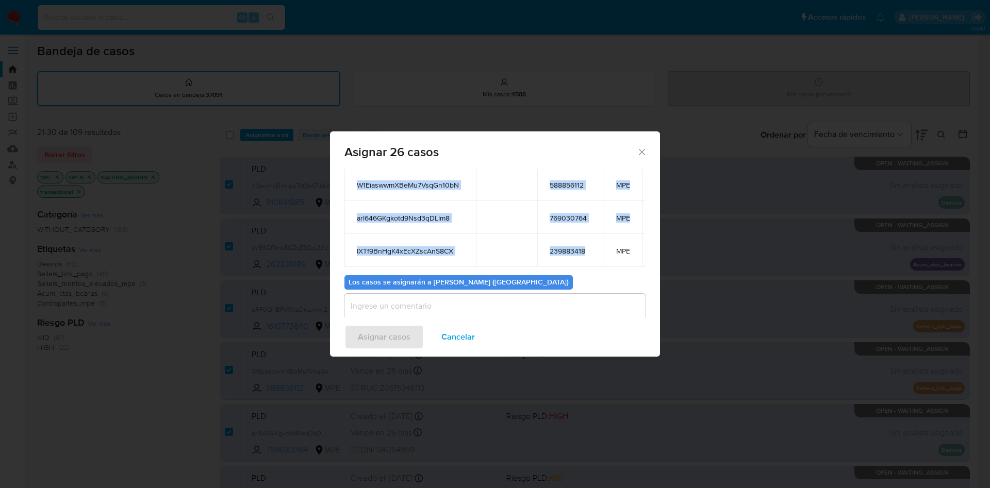
drag, startPoint x: 351, startPoint y: 205, endPoint x: 590, endPoint y: 241, distance: 241.9
copy table "ID Propietario ID de usuario Site T5VOAYZc2VBb6cNY5NdZDh5F 2137797038 MPE wjtBL…"
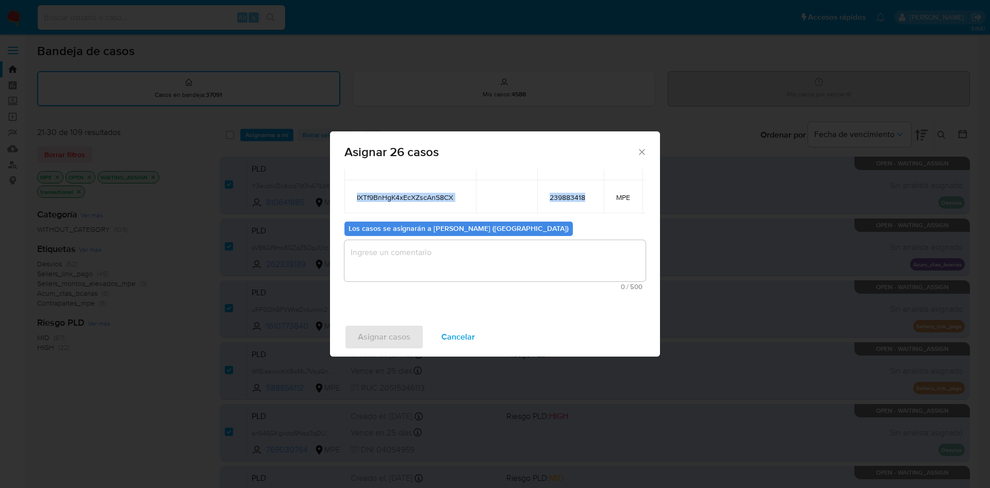
scroll to position [232, 0]
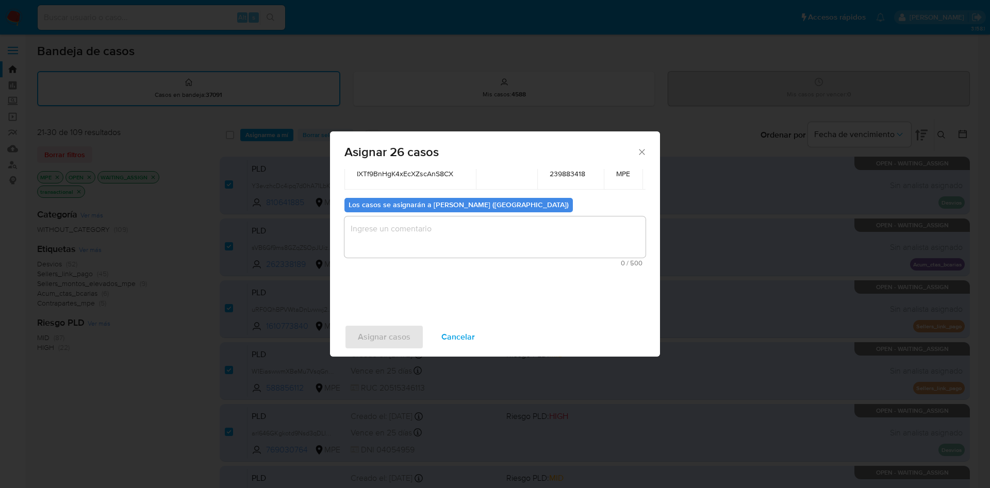
click at [400, 238] on textarea "assign-modal" at bounding box center [494, 237] width 301 height 41
click at [377, 333] on span "Asignar casos" at bounding box center [384, 337] width 53 height 23
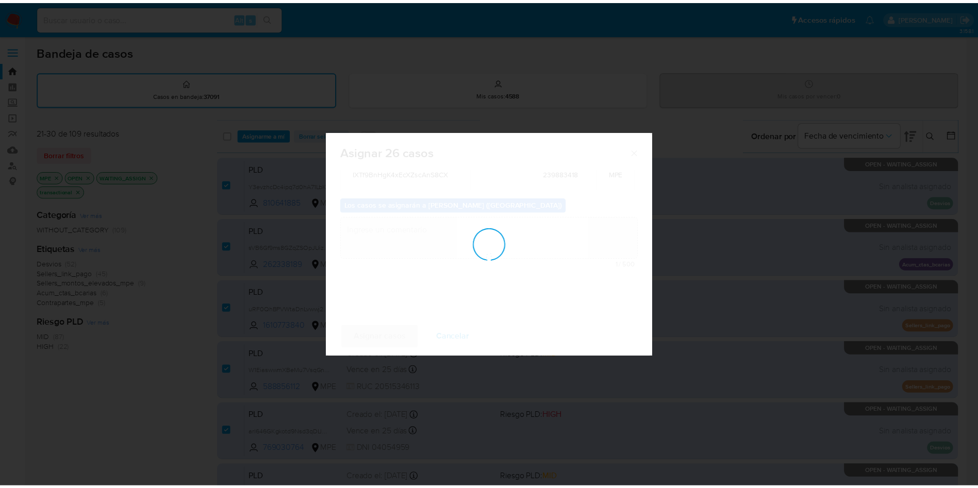
scroll to position [62, 0]
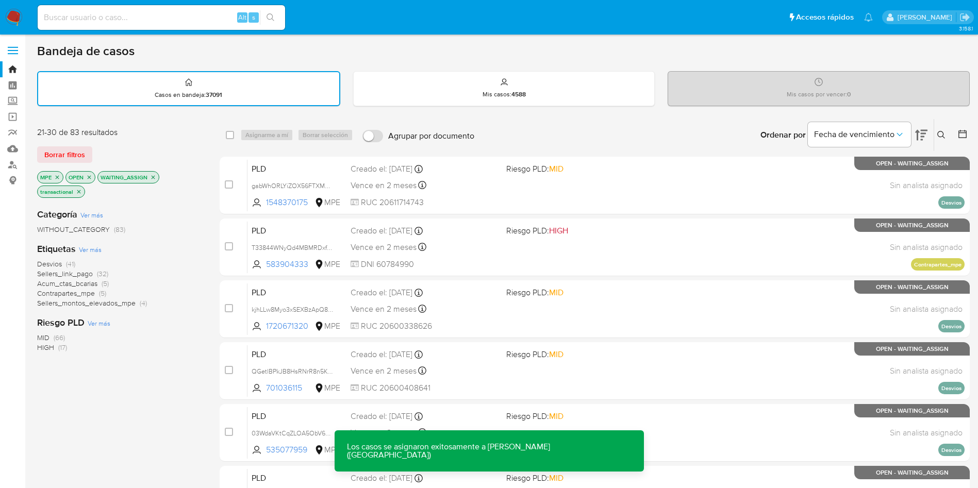
click at [59, 177] on icon "close-filter" at bounding box center [57, 177] width 6 height 6
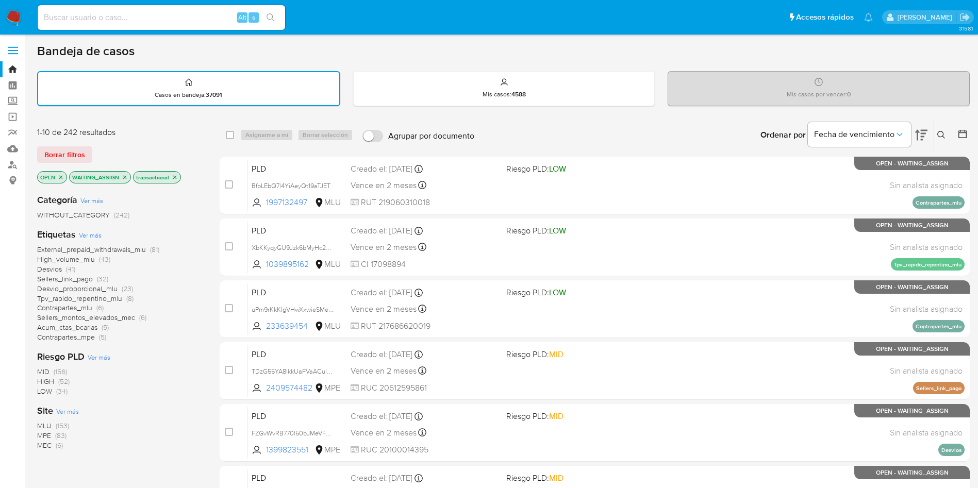
click at [45, 446] on span "MEC" at bounding box center [44, 445] width 14 height 10
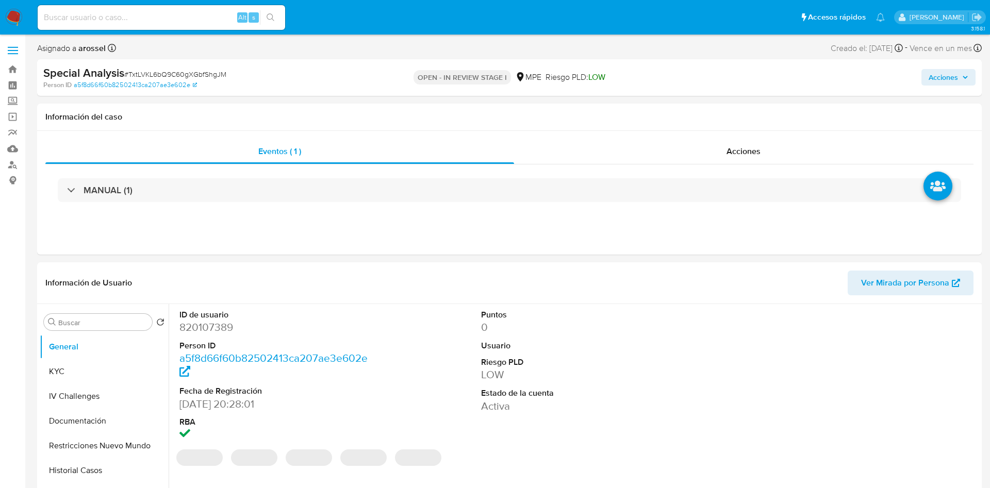
select select "10"
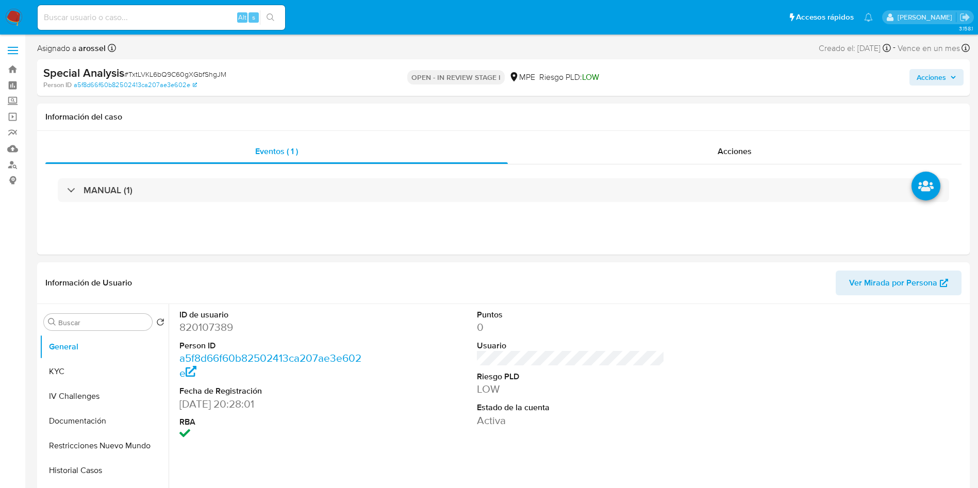
click at [197, 76] on span "# TxtLVKL6bQ9C60gXGbfShgJM" at bounding box center [175, 74] width 102 height 10
copy span "TxtLVKL6bQ9C60gXGbfShgJM"
click at [200, 333] on dd "820107389" at bounding box center [273, 327] width 188 height 14
drag, startPoint x: 200, startPoint y: 333, endPoint x: 206, endPoint y: 331, distance: 5.9
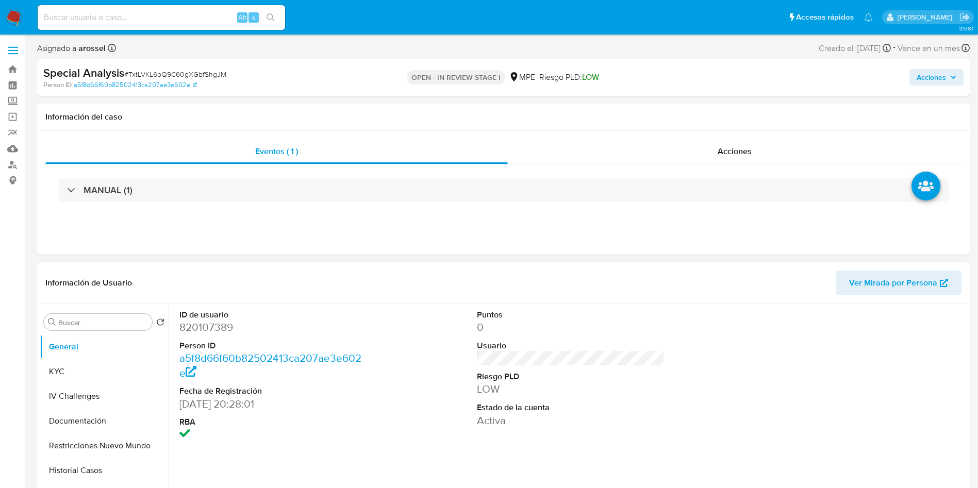
click at [204, 332] on dd "820107389" at bounding box center [273, 327] width 188 height 14
click at [202, 327] on dd "820107389" at bounding box center [273, 327] width 188 height 14
click at [205, 326] on dd "820107389" at bounding box center [273, 327] width 188 height 14
click at [206, 326] on dd "820107389" at bounding box center [273, 327] width 188 height 14
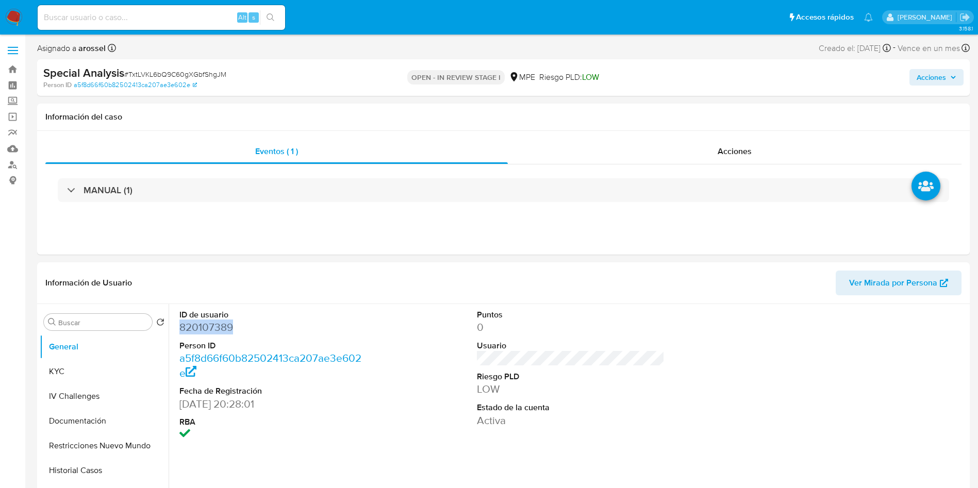
copy dd "820107389"
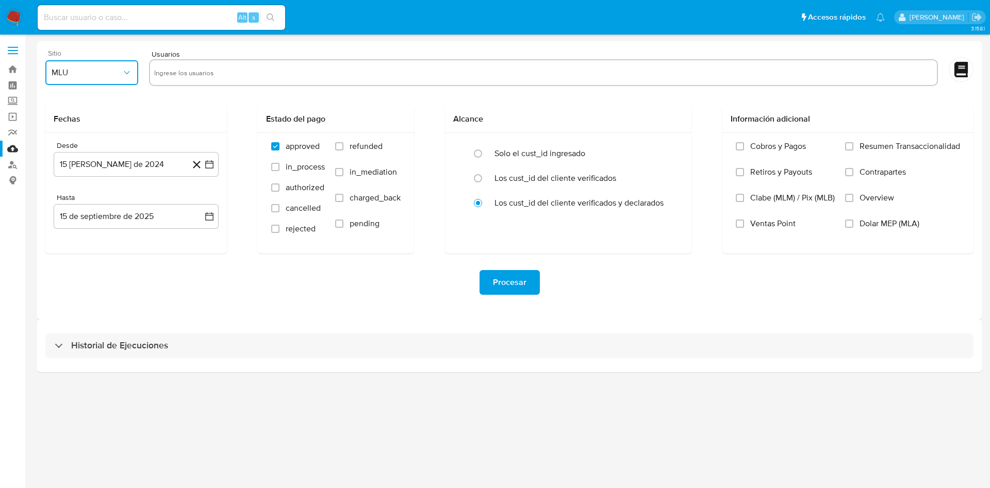
click at [120, 75] on span "MLU" at bounding box center [87, 73] width 70 height 10
click at [75, 178] on div "MPE" at bounding box center [89, 174] width 74 height 25
click at [214, 72] on input "text" at bounding box center [543, 72] width 779 height 16
paste input "820107389"
type input "820107389"
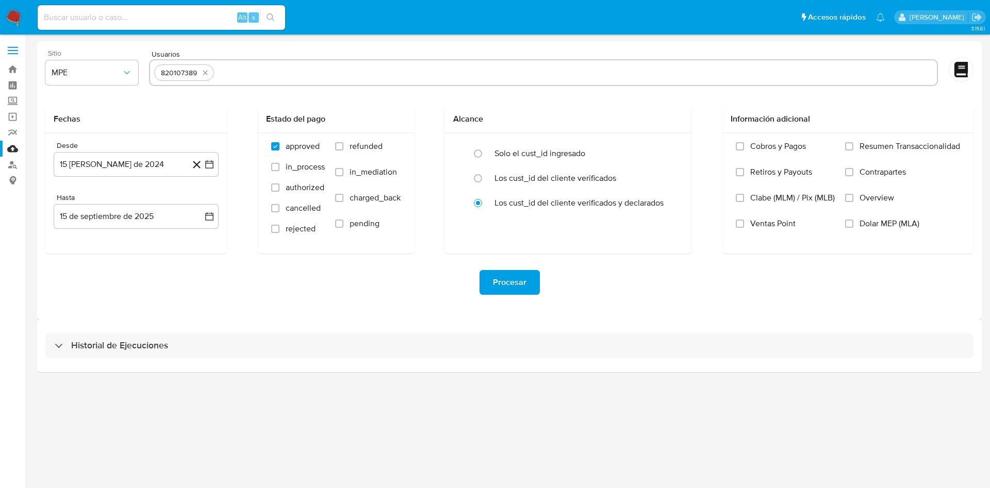
paste input "2137797038"
type input "2137797038"
paste input "44861001"
type input "44861001"
paste input "1987982280"
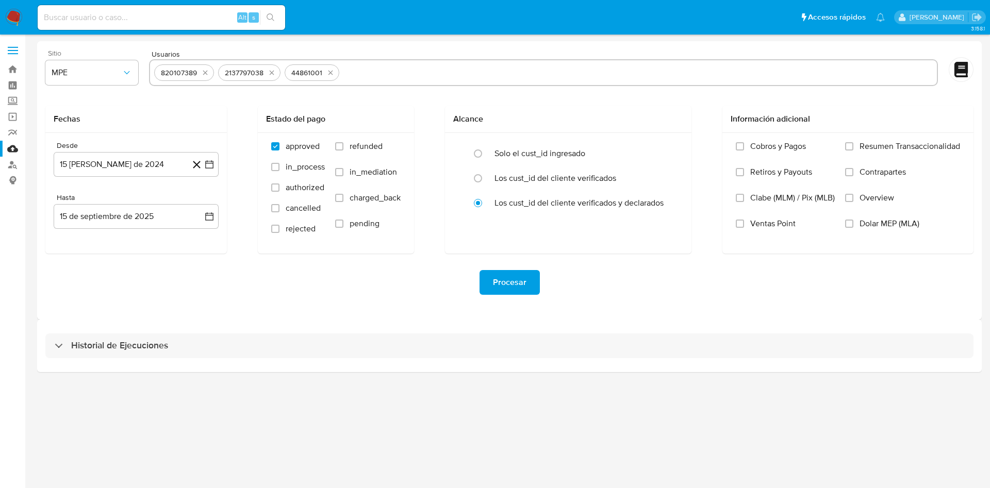
type input "1987982280"
paste input "2248259222"
type input "2248259222"
paste input "1375460207"
type input "1375460207"
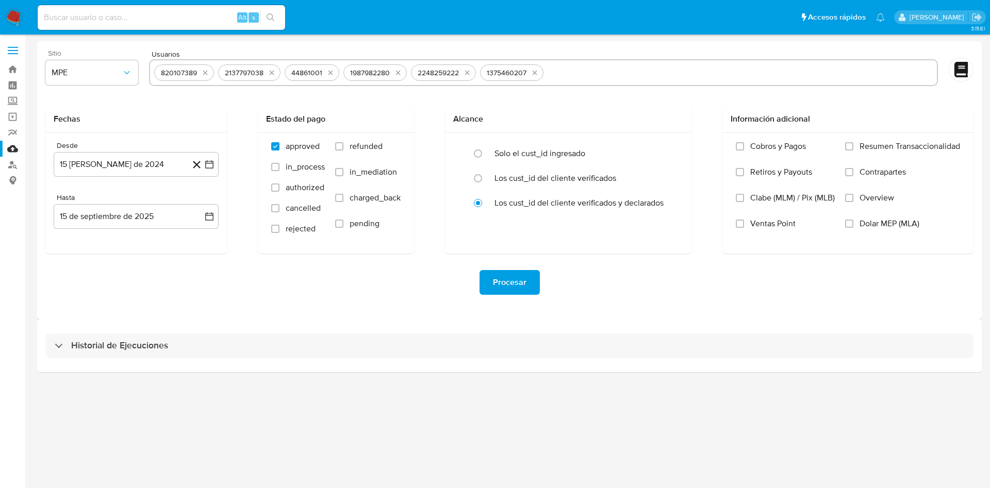
paste input "1550834351"
type input "1550834351"
paste input "446639075"
type input "446639075"
paste input "1292233262"
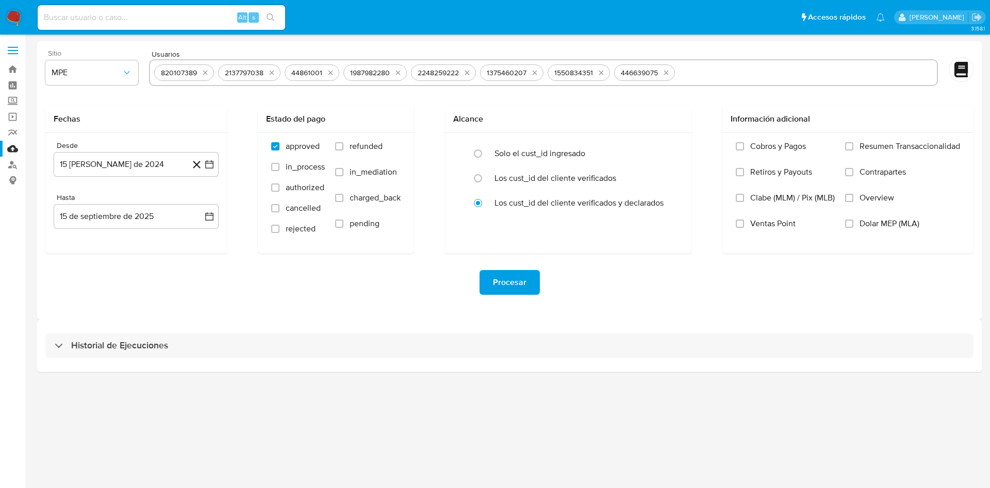
type input "1292233262"
paste input "2348038845"
type input "2348038845"
click at [211, 167] on icon "button" at bounding box center [209, 164] width 10 height 10
click at [199, 206] on icon "Mes siguiente" at bounding box center [200, 201] width 12 height 12
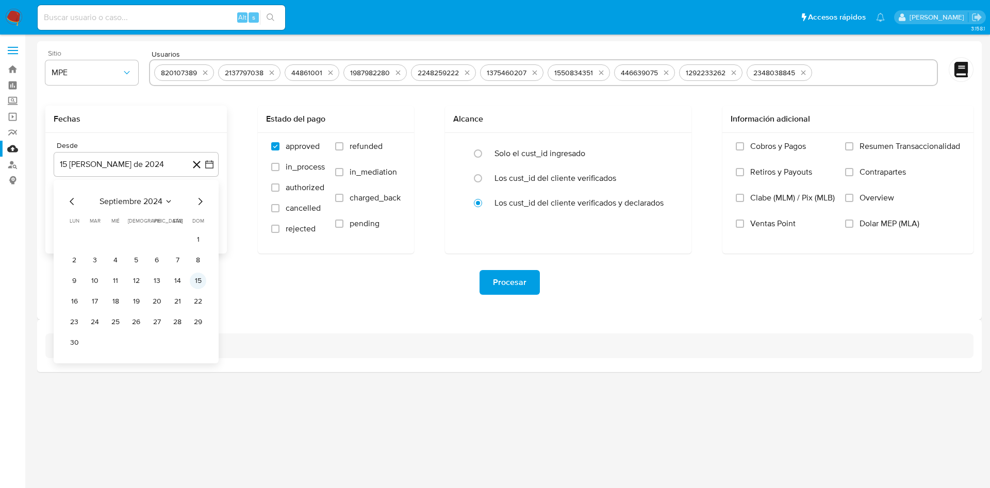
click at [200, 282] on button "15" at bounding box center [198, 281] width 16 height 16
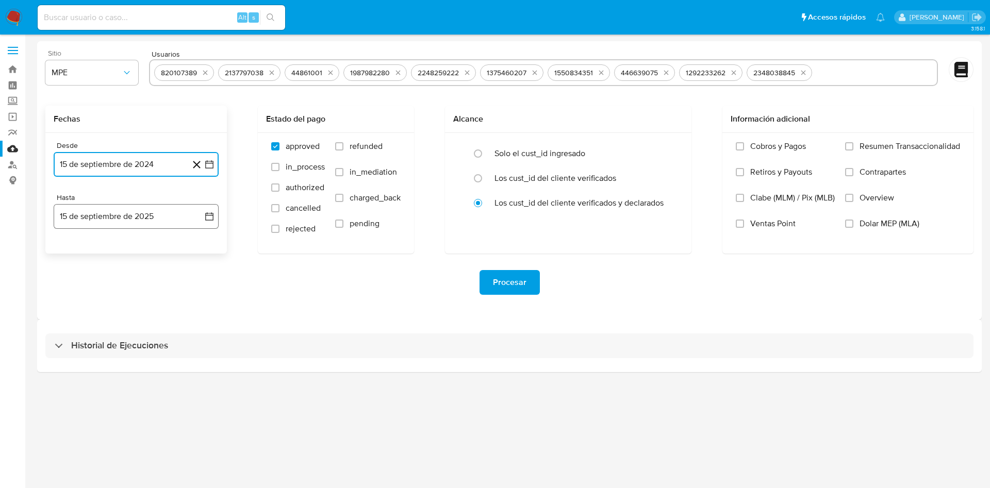
click at [209, 214] on icon "button" at bounding box center [209, 216] width 10 height 10
click at [197, 311] on button "14" at bounding box center [198, 312] width 16 height 16
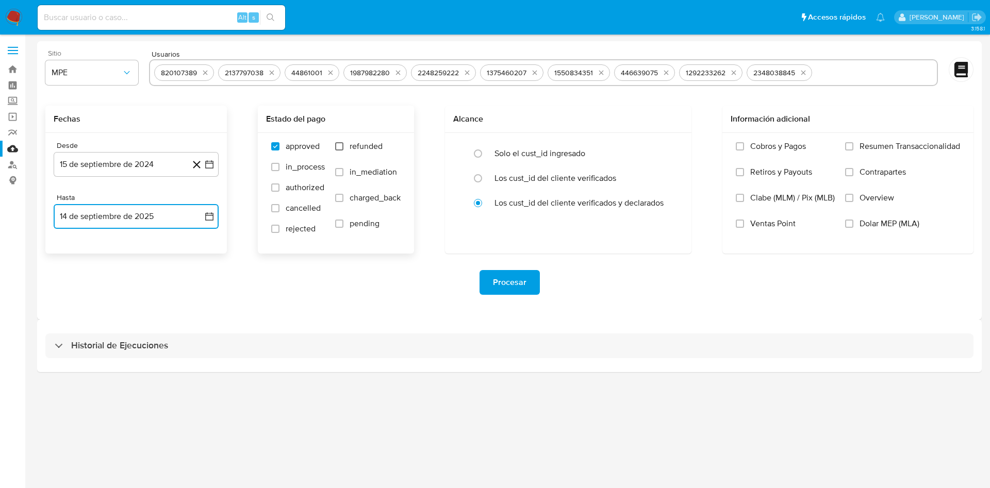
click at [342, 144] on input "refunded" at bounding box center [339, 146] width 8 height 8
checkbox input "true"
click at [341, 197] on input "charged_back" at bounding box center [339, 198] width 8 height 8
checkbox input "true"
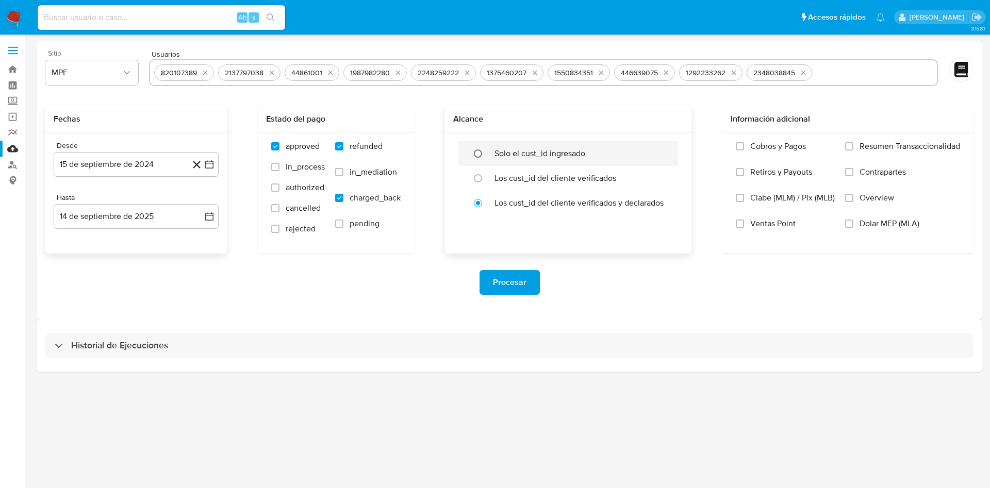
click at [481, 155] on input "radio" at bounding box center [478, 153] width 16 height 16
radio input "true"
click at [510, 287] on span "Procesar" at bounding box center [510, 282] width 34 height 23
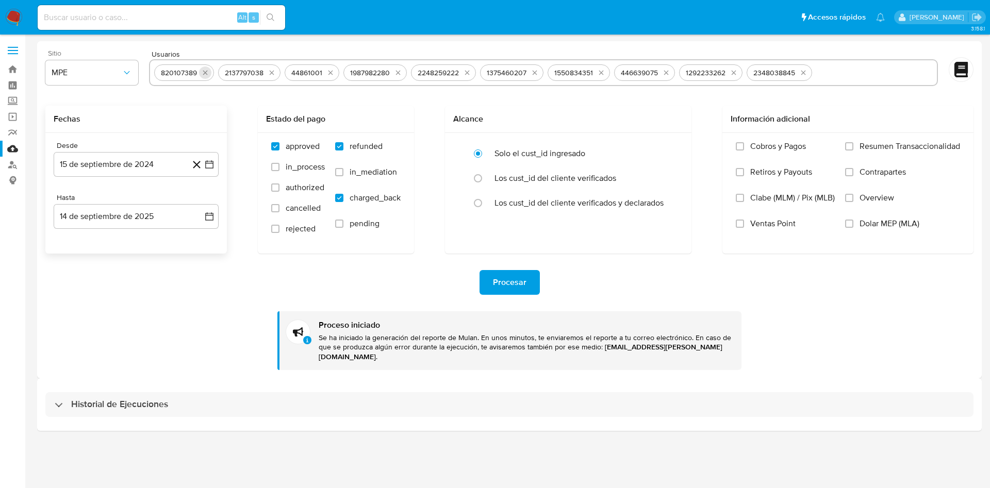
click at [205, 73] on icon "quitar 820107389" at bounding box center [205, 73] width 5 height 5
click at [205, 73] on icon "quitar 2137797038" at bounding box center [208, 73] width 8 height 8
click at [205, 73] on button "quitar 44861001" at bounding box center [200, 73] width 12 height 12
click at [205, 73] on icon "quitar 1987982280" at bounding box center [209, 73] width 8 height 8
click at [205, 73] on div "2248259222" at bounding box center [181, 73] width 49 height 10
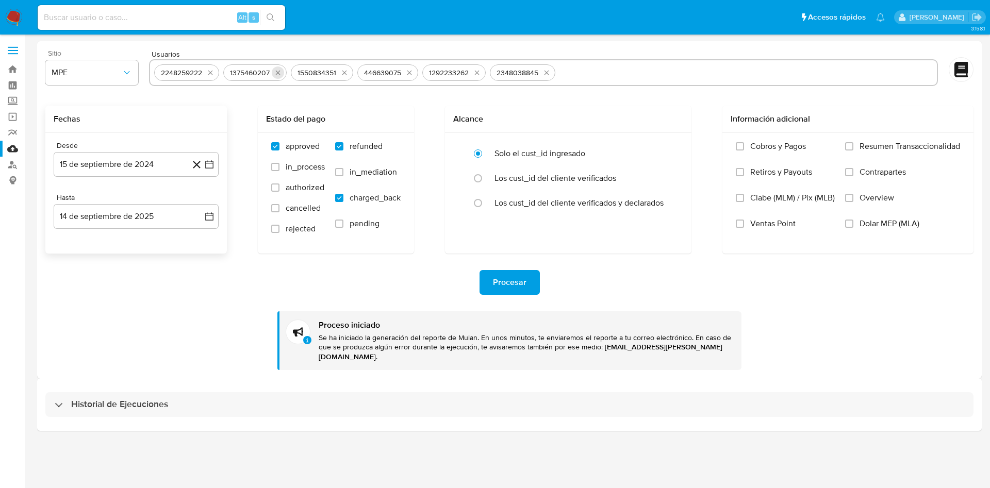
click at [212, 74] on icon "quitar 2248259222" at bounding box center [210, 73] width 8 height 8
click at [211, 74] on icon "quitar 1375460207" at bounding box center [209, 73] width 8 height 8
click at [211, 74] on icon "quitar 1550834351" at bounding box center [208, 73] width 8 height 8
click at [208, 74] on icon "quitar 446639075" at bounding box center [206, 73] width 5 height 5
click at [208, 74] on icon "quitar 1292233262" at bounding box center [209, 73] width 8 height 8
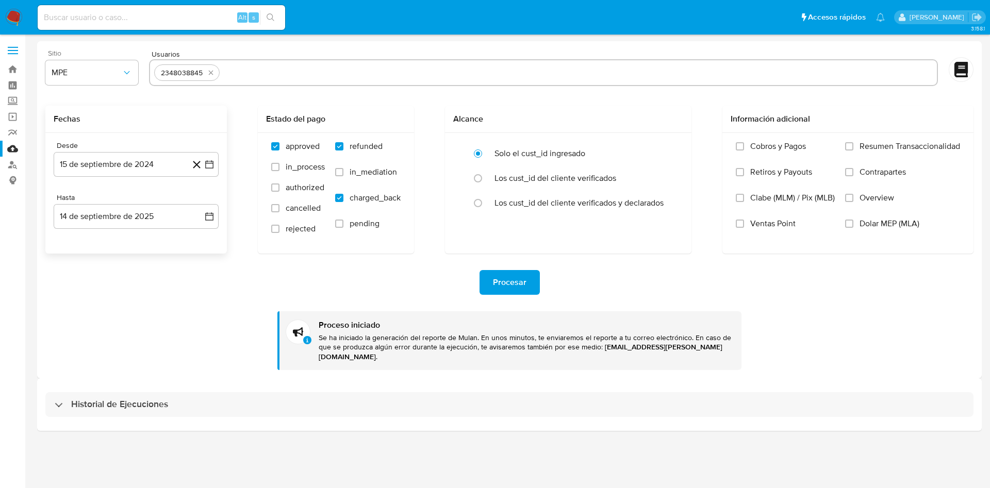
click at [208, 74] on icon "quitar 2348038845" at bounding box center [211, 73] width 8 height 8
click at [207, 73] on input "text" at bounding box center [543, 72] width 779 height 16
paste input "1714012341"
type input "1714012341"
paste input "1309460086"
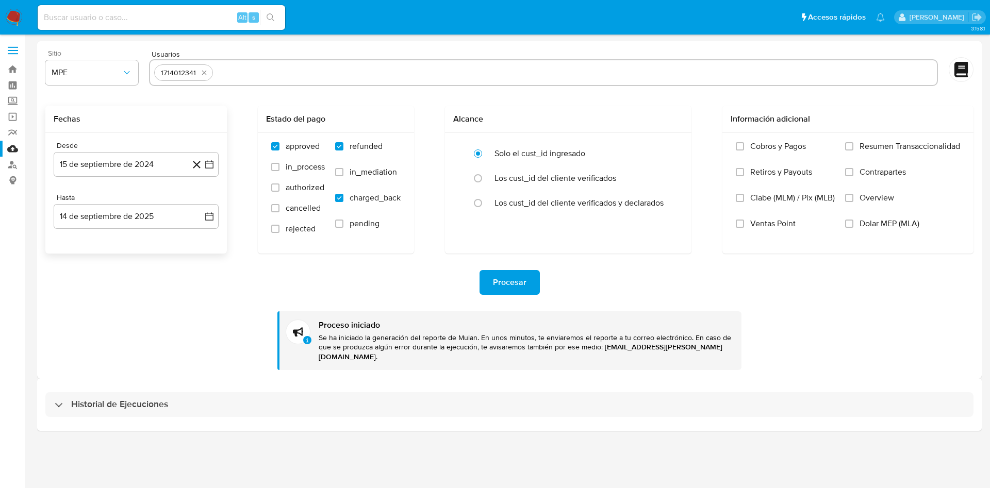
type input "1309460086"
paste input "185429207"
type input "185429207"
paste input "1186839192"
type input "1186839192"
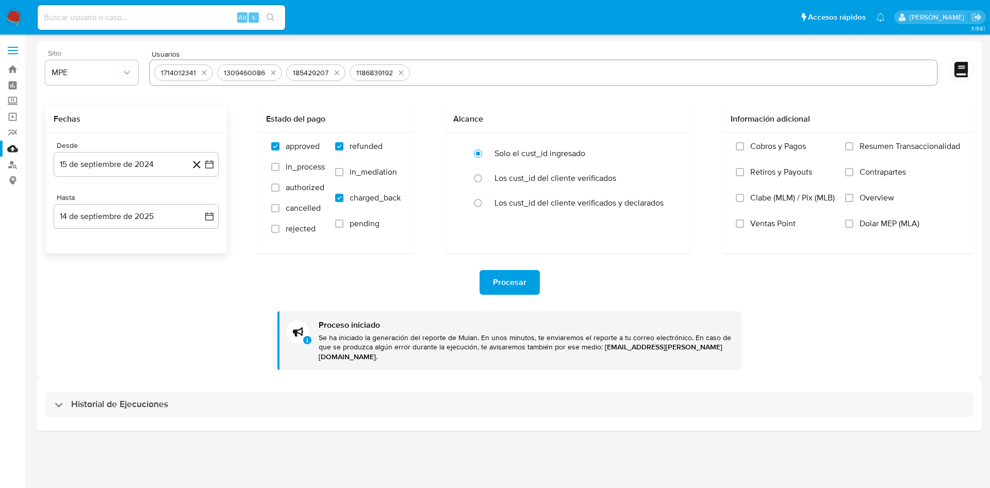
paste input "2495916614"
type input "2495916614"
paste input "1384000742"
type input "1384000742"
paste input "402467634"
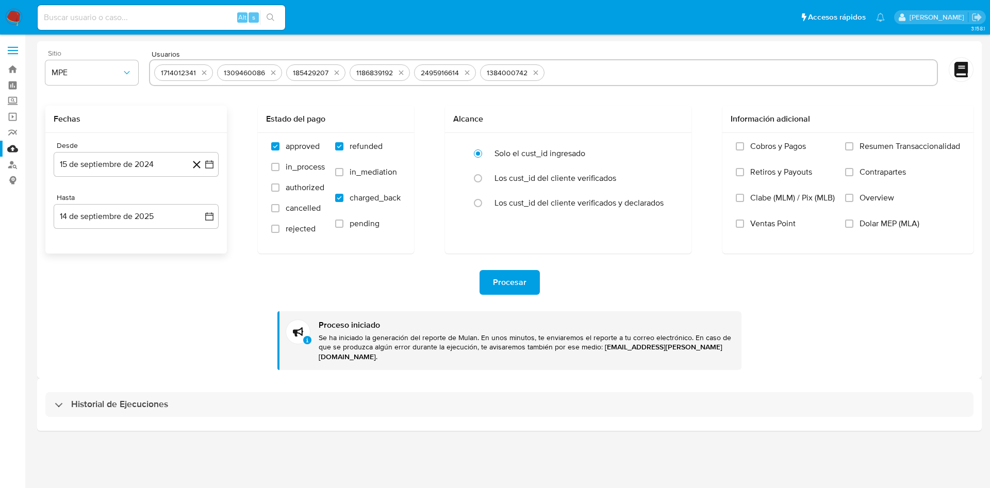
type input "402467634"
paste input "201013025"
type input "201013025"
paste input "2451520851"
type input "2451520851"
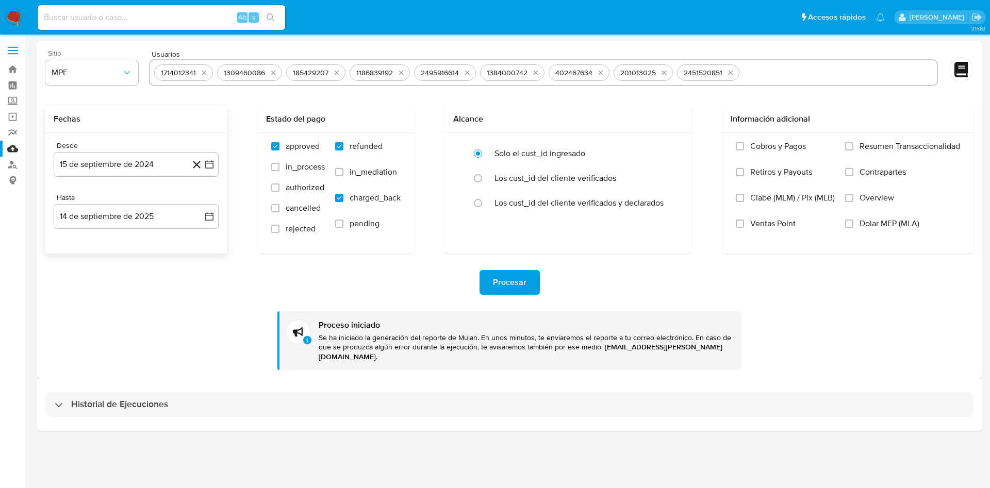
paste input "1122145362"
type input "1122145362"
click at [508, 284] on span "Procesar" at bounding box center [510, 282] width 34 height 23
click at [205, 73] on icon "quitar 1714012341" at bounding box center [204, 73] width 8 height 8
click at [205, 73] on button "quitar 1309460086" at bounding box center [210, 73] width 12 height 12
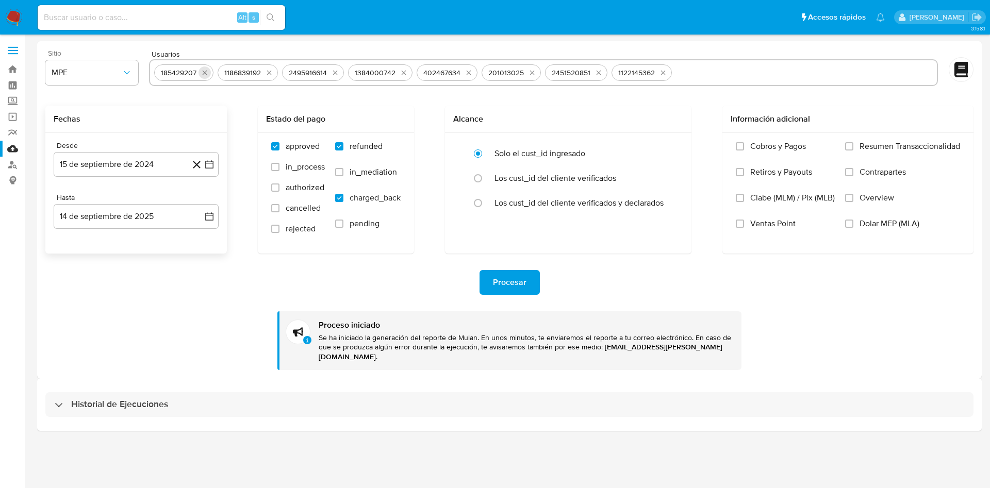
click at [206, 73] on icon "quitar 185429207" at bounding box center [205, 73] width 5 height 5
click at [206, 73] on icon "quitar 1186839192" at bounding box center [206, 73] width 8 height 8
click at [206, 73] on icon "quitar 2495916614" at bounding box center [207, 73] width 8 height 8
click at [206, 73] on icon "quitar 1384000742" at bounding box center [210, 73] width 8 height 8
click at [206, 73] on icon "quitar 402467634" at bounding box center [206, 73] width 5 height 5
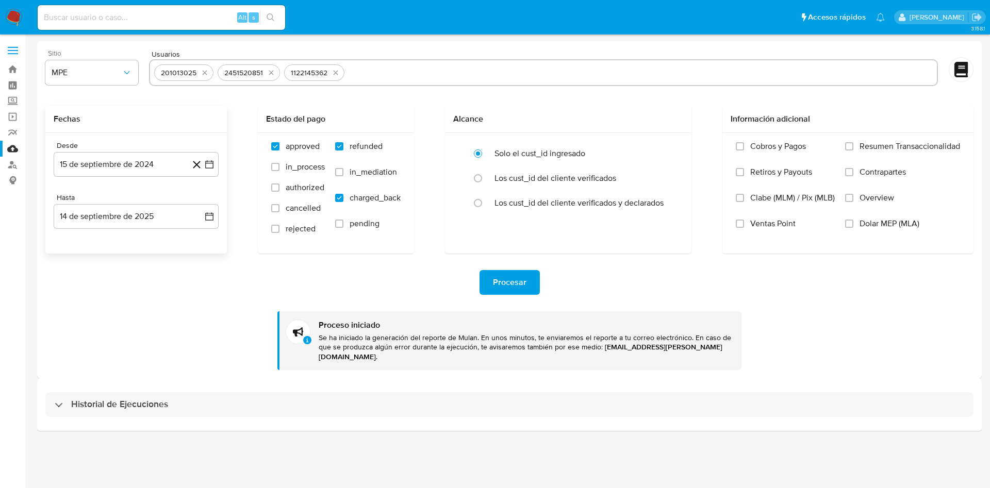
click at [206, 73] on icon "quitar 201013025" at bounding box center [205, 73] width 8 height 8
click at [206, 73] on icon "quitar 2451520851" at bounding box center [208, 73] width 8 height 8
click at [206, 73] on icon "quitar 1122145362" at bounding box center [206, 73] width 8 height 8
click at [355, 73] on input "text" at bounding box center [543, 72] width 779 height 16
paste input "1412896875"
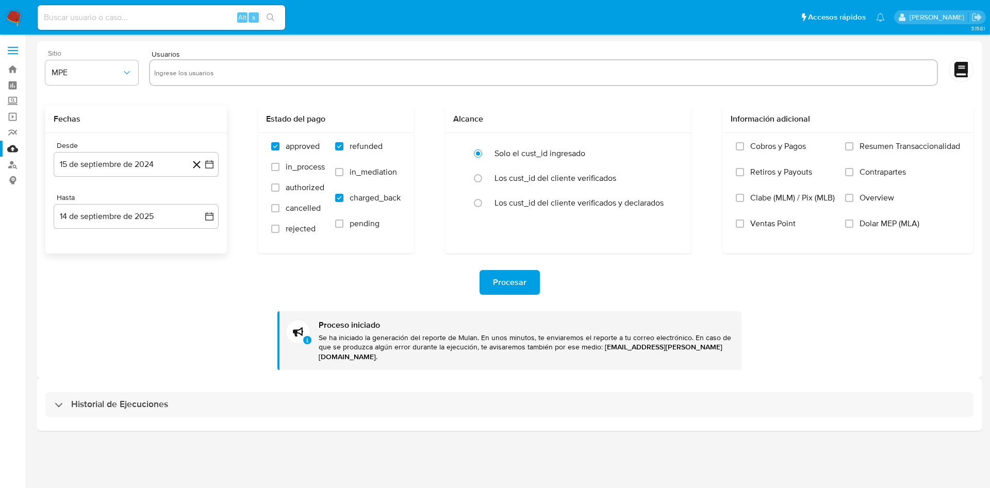
type input "1412896875"
paste input "810641885"
type input "810641885"
paste input "262338189"
type input "262338189"
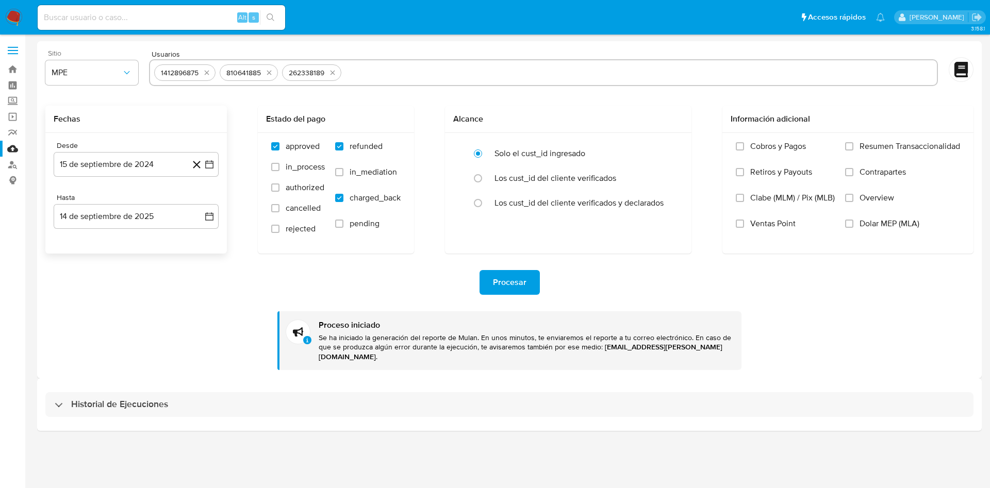
paste input "1610773840"
type input "1610773840"
paste input "588856112"
type input "588856112"
paste input "769030764"
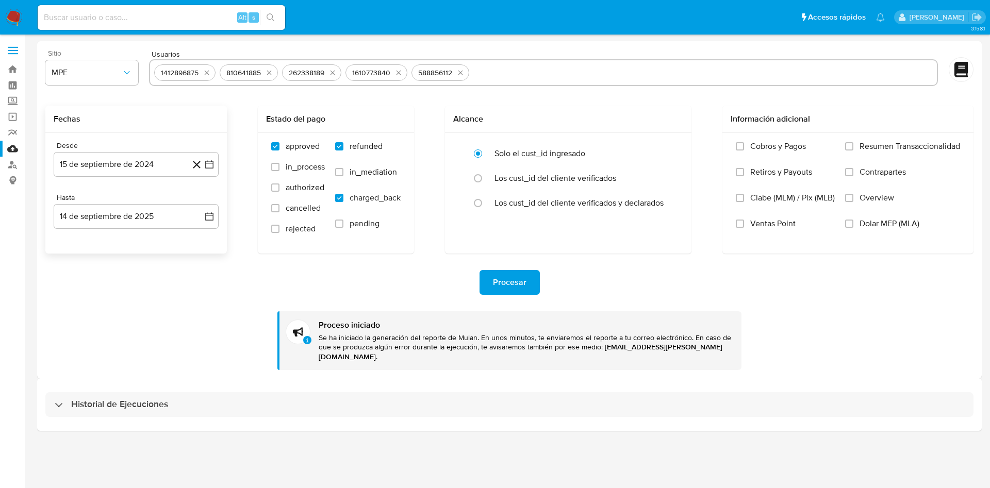
type input "769030764"
paste input "239883418"
type input "239883418"
click at [505, 283] on span "Procesar" at bounding box center [510, 282] width 34 height 23
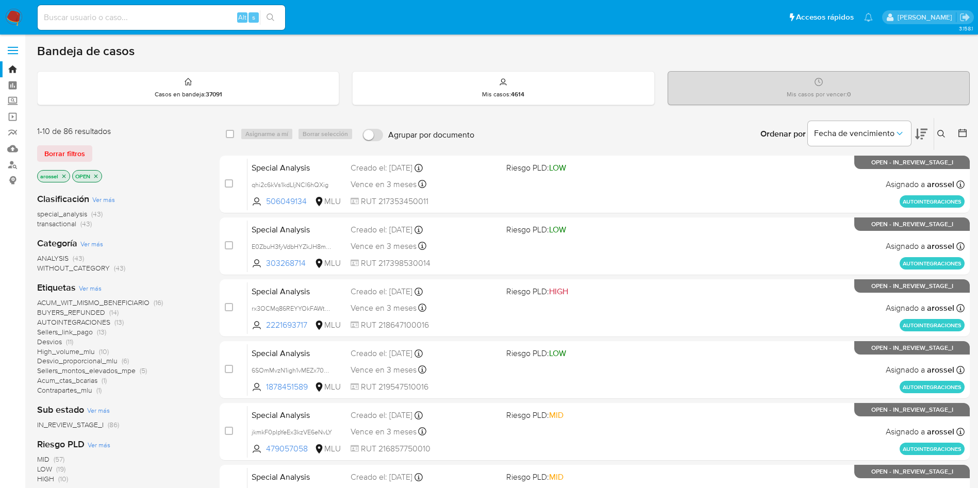
click at [167, 13] on input at bounding box center [161, 17] width 247 height 13
paste input "TxtLVKL6bQ9C60gXGbfShgJM"
type input "TxtLVKL6bQ9C60gXGbfShgJM"
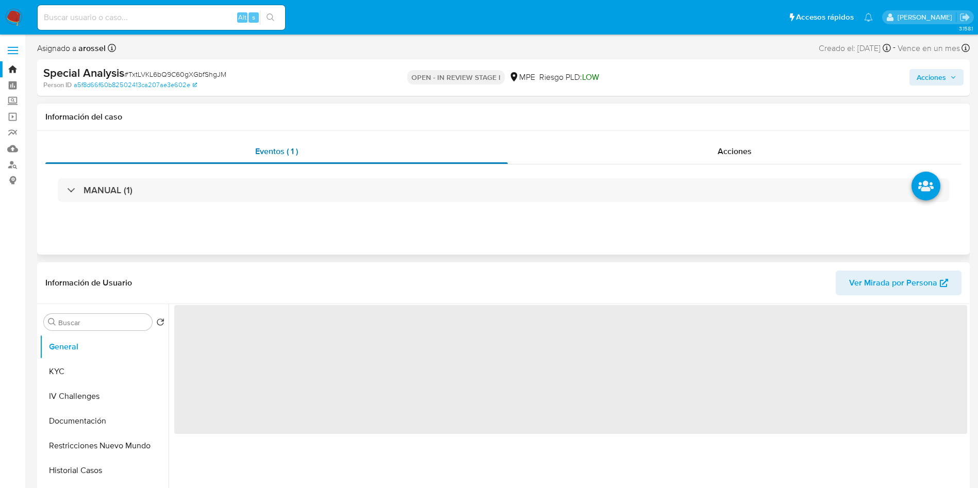
select select "10"
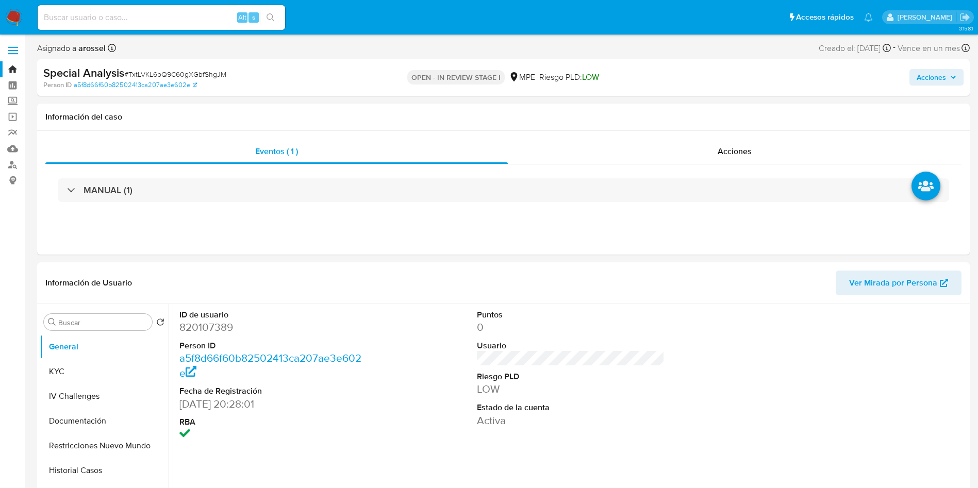
click at [148, 20] on input at bounding box center [161, 17] width 247 height 13
paste input "2642411188"
type input "2642411188"
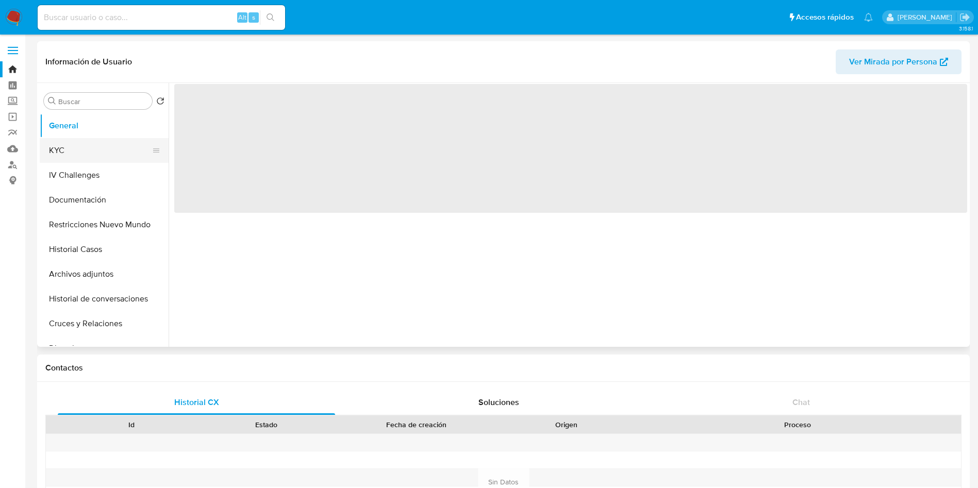
select select "10"
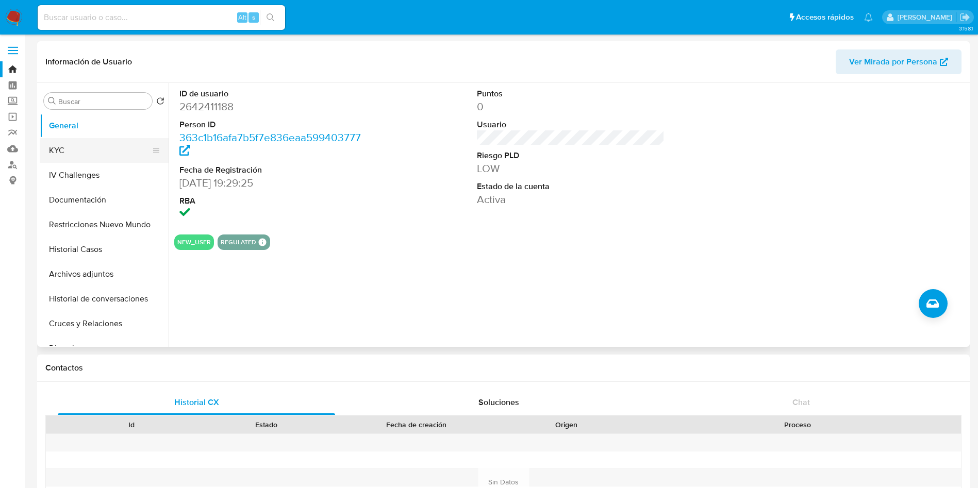
click at [95, 151] on button "KYC" at bounding box center [100, 150] width 121 height 25
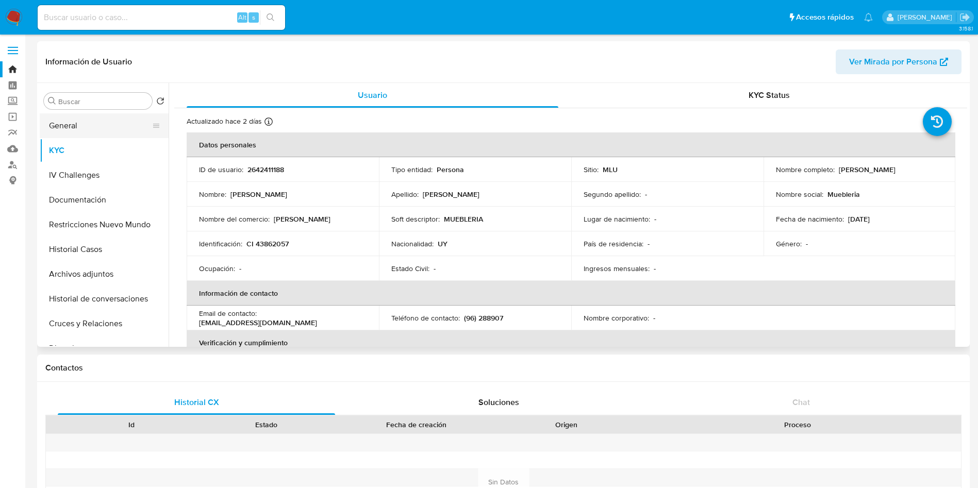
click at [75, 127] on button "General" at bounding box center [100, 125] width 121 height 25
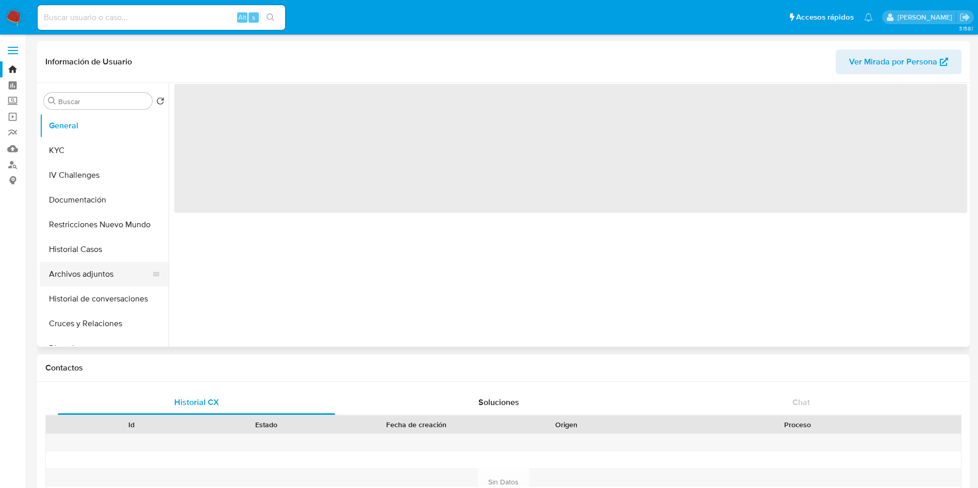
drag, startPoint x: 101, startPoint y: 250, endPoint x: 99, endPoint y: 262, distance: 12.0
click at [100, 250] on button "Historial Casos" at bounding box center [104, 249] width 129 height 25
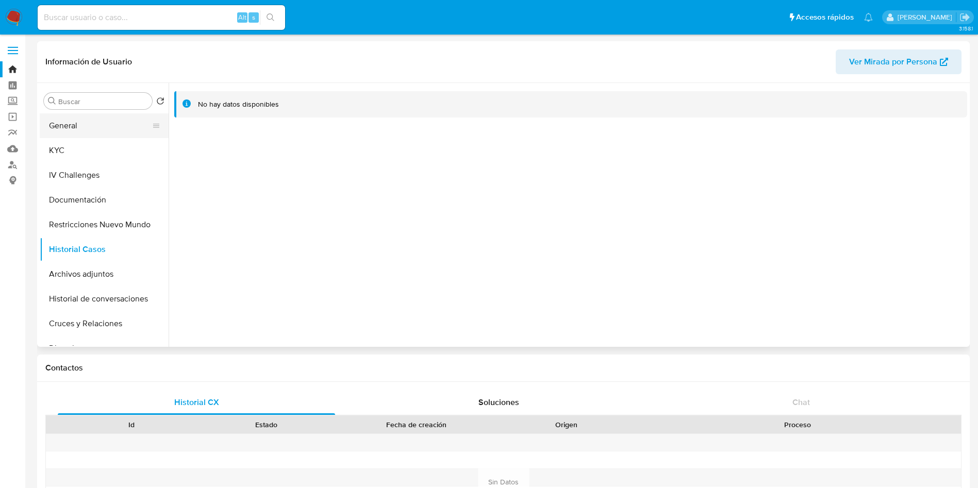
click at [81, 125] on button "General" at bounding box center [100, 125] width 121 height 25
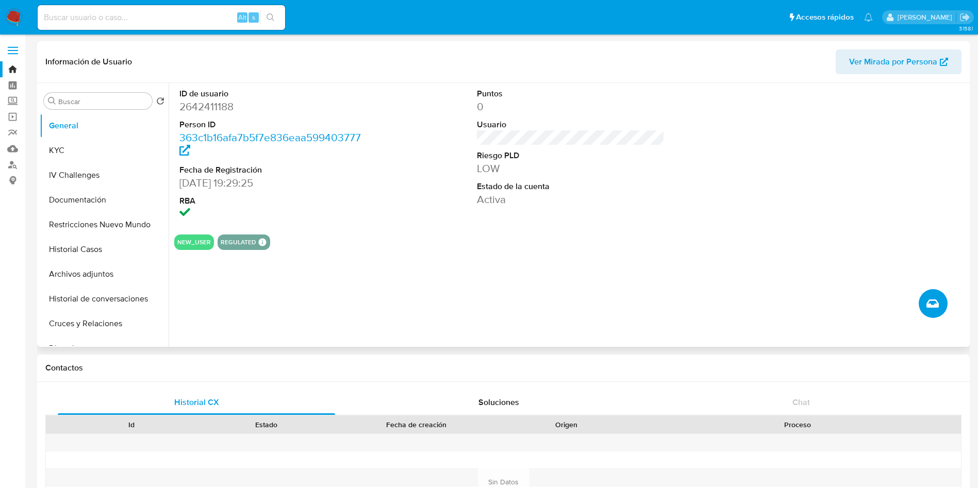
click at [931, 304] on icon "Crear caso manual" at bounding box center [933, 304] width 12 height 8
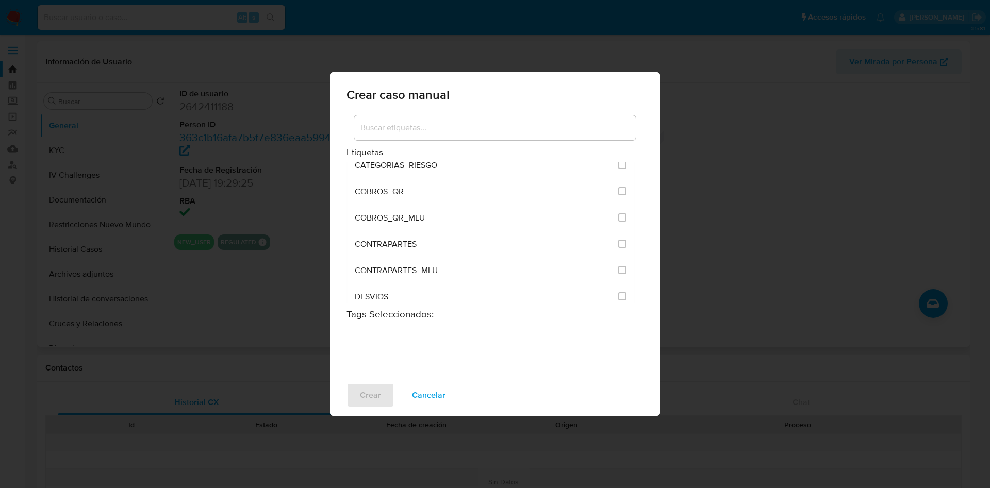
scroll to position [2070, 0]
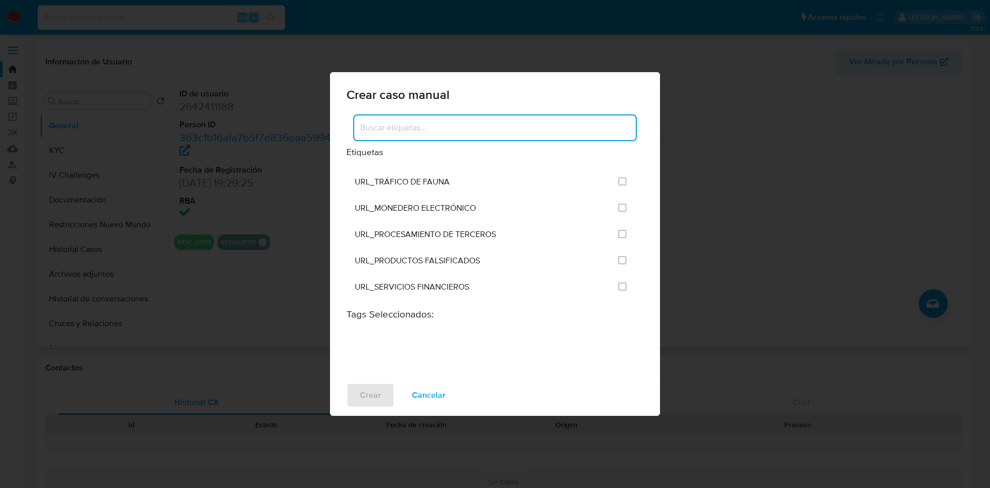
drag, startPoint x: 437, startPoint y: 125, endPoint x: 443, endPoint y: 126, distance: 6.2
click at [437, 125] on input at bounding box center [495, 127] width 282 height 13
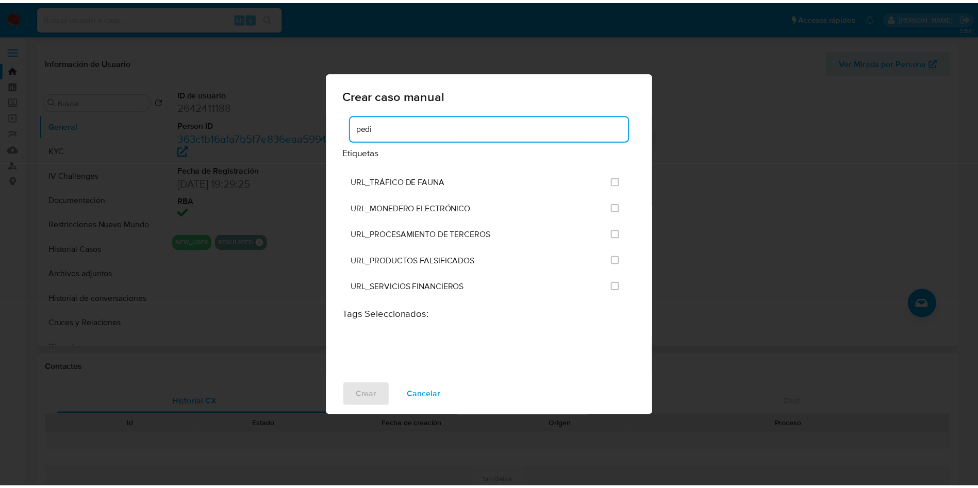
scroll to position [0, 0]
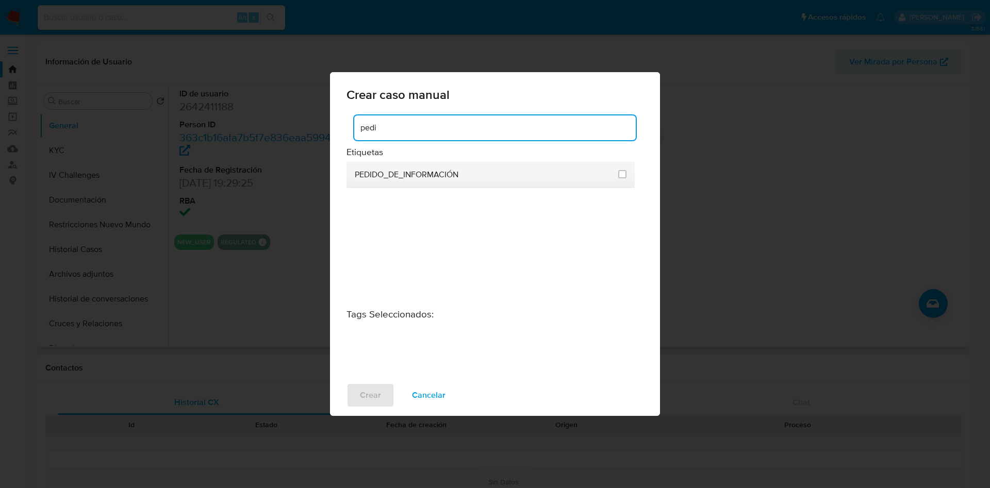
type input "pedi"
click at [627, 174] on li "PEDIDO_DE_INFORMACIÓN" at bounding box center [490, 175] width 288 height 26
drag, startPoint x: 622, startPoint y: 173, endPoint x: 612, endPoint y: 175, distance: 11.0
click at [621, 173] on input "3234" at bounding box center [622, 174] width 8 height 8
checkbox input "true"
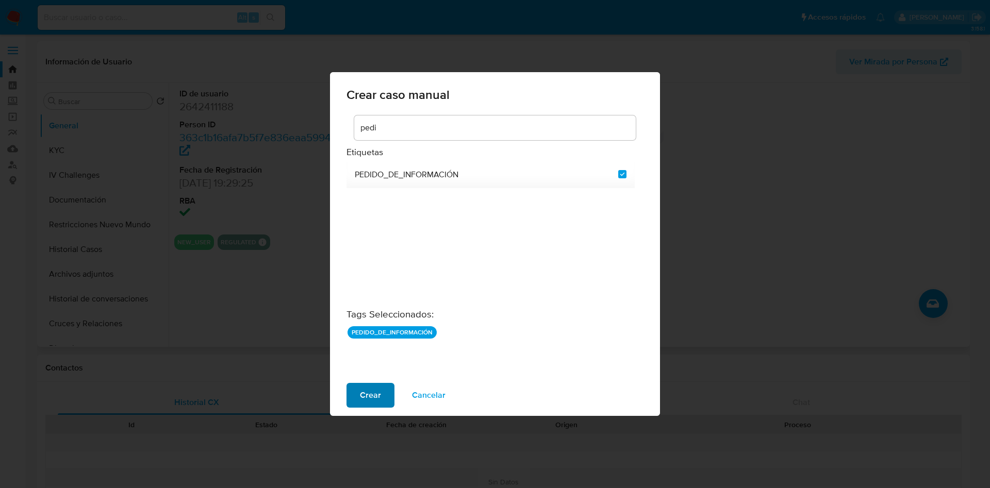
click at [385, 394] on button "Crear" at bounding box center [370, 395] width 48 height 25
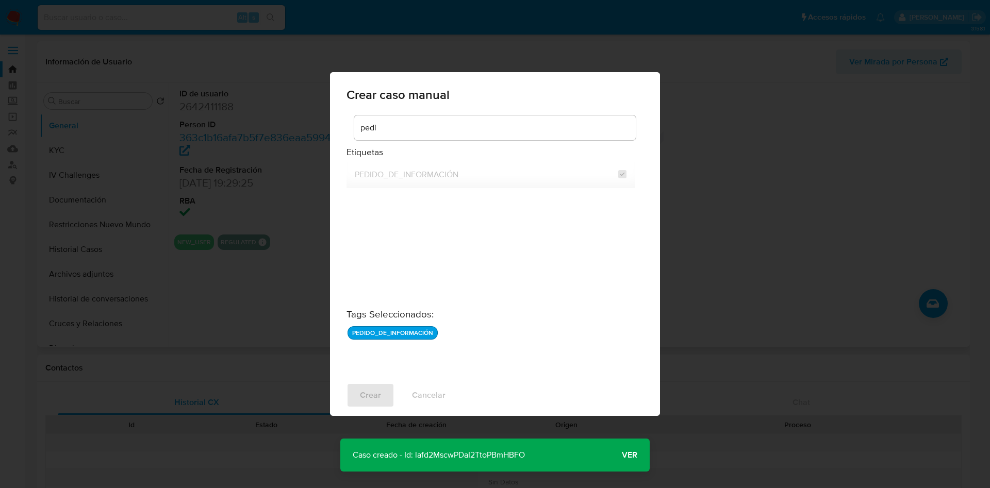
click at [484, 458] on p "Caso creado - Id: lafd2MscwPDaI2TtoPBmHBFO" at bounding box center [438, 455] width 197 height 33
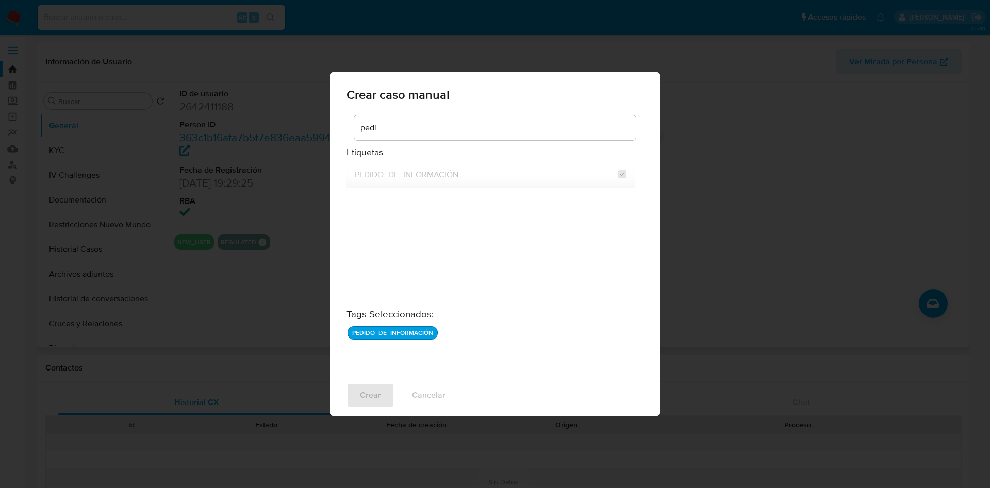
click at [749, 229] on div "Crear caso manual pedi Etiquetas PEDIDO_DE_INFORMACIÓN Tags Seleccionados : PED…" at bounding box center [495, 244] width 990 height 488
checkbox input "false"
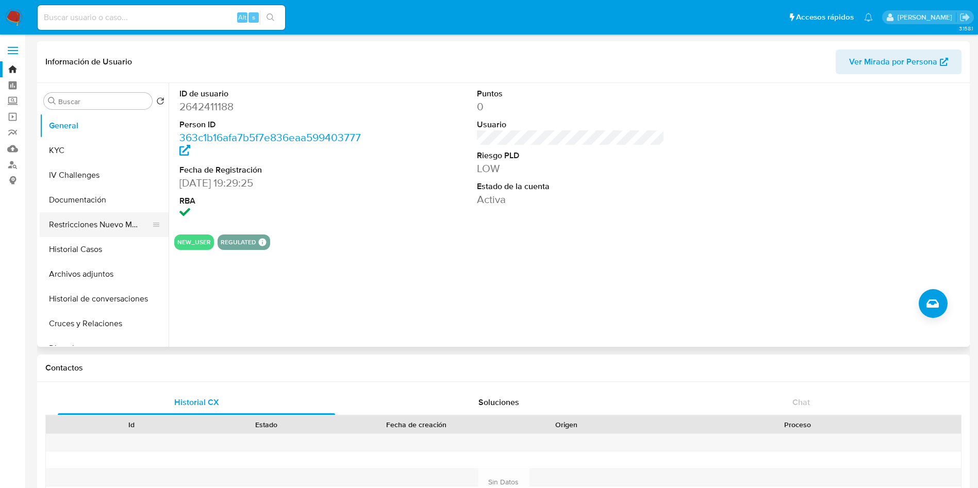
click at [70, 144] on button "KYC" at bounding box center [104, 150] width 129 height 25
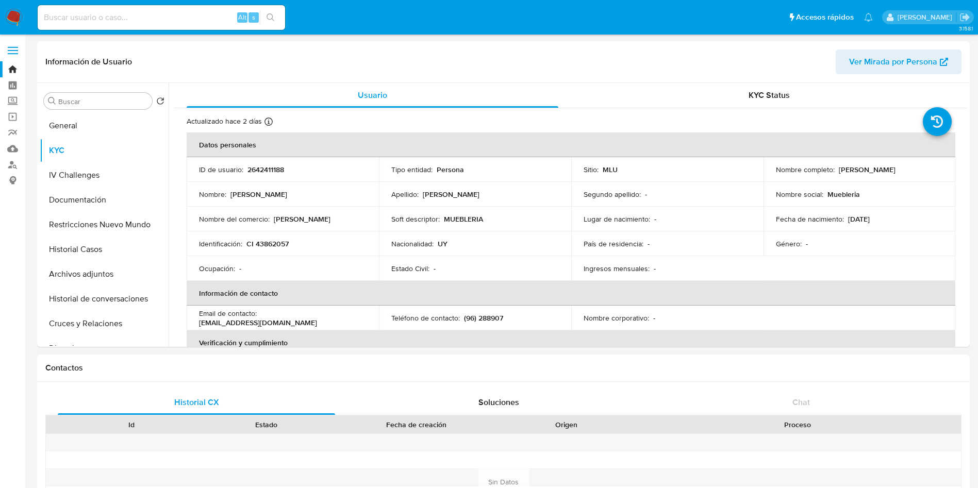
drag, startPoint x: 835, startPoint y: 168, endPoint x: 951, endPoint y: 176, distance: 116.9
click at [951, 176] on td "Nombre completo : Emiliano German Diaz Franco" at bounding box center [860, 169] width 192 height 25
copy p "Emiliano German Diaz Franco"
click at [174, 22] on input at bounding box center [161, 17] width 247 height 13
paste input "2176721435"
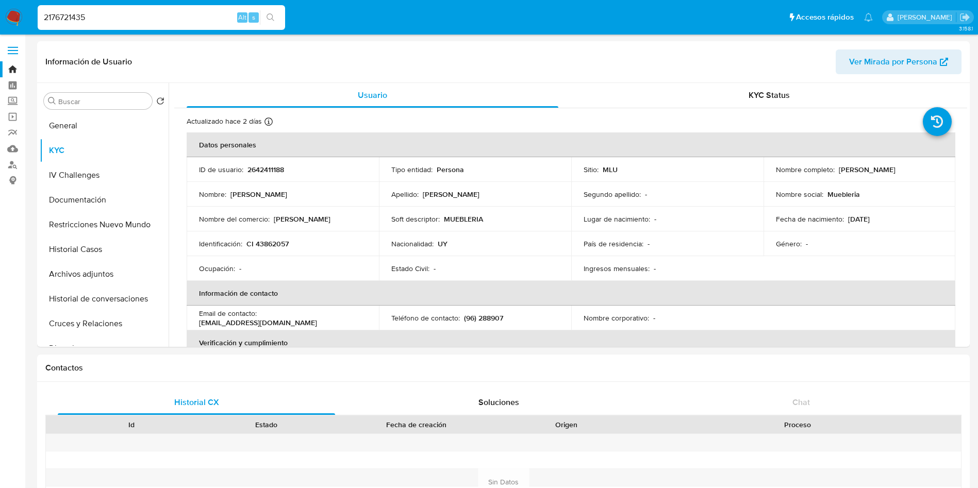
type input "2176721435"
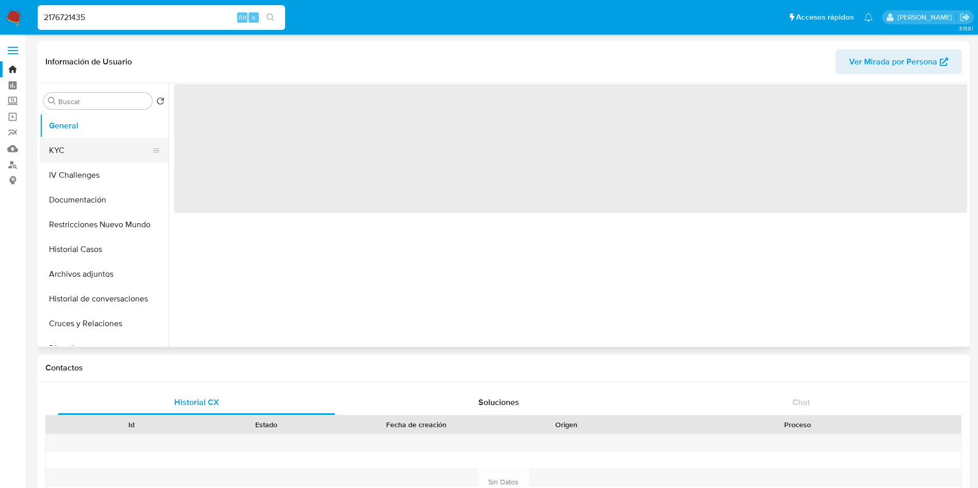
select select "10"
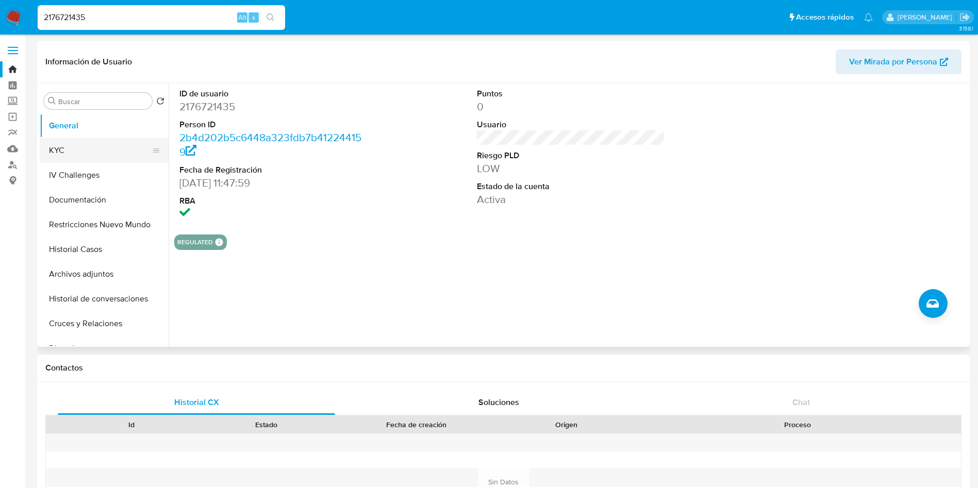
click at [85, 155] on button "KYC" at bounding box center [100, 150] width 121 height 25
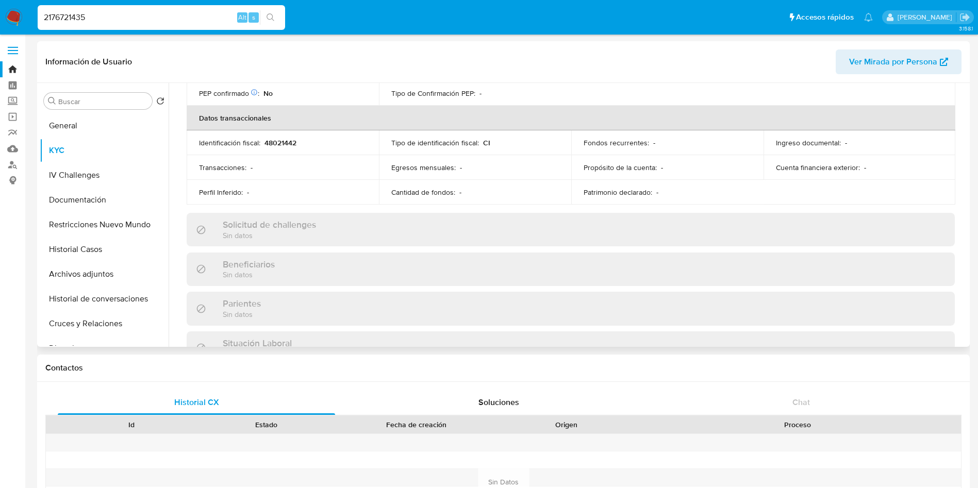
scroll to position [45, 0]
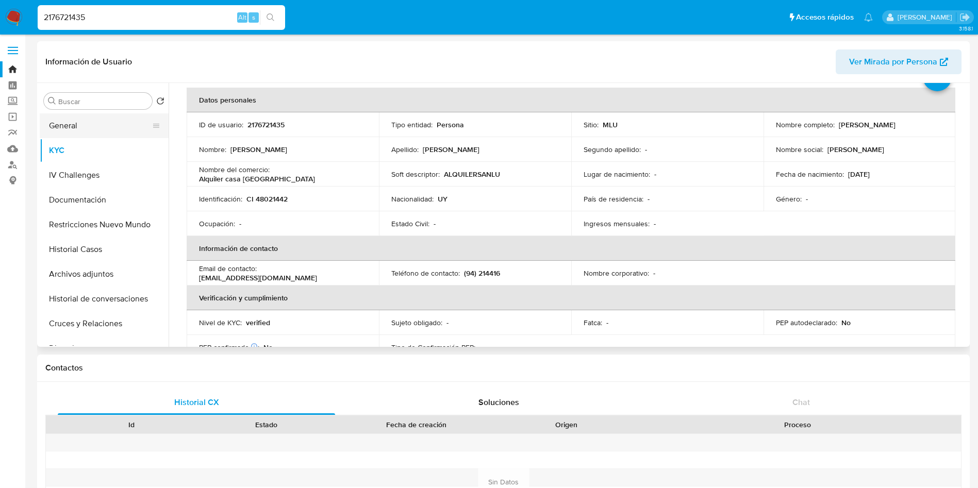
click at [76, 121] on button "General" at bounding box center [100, 125] width 121 height 25
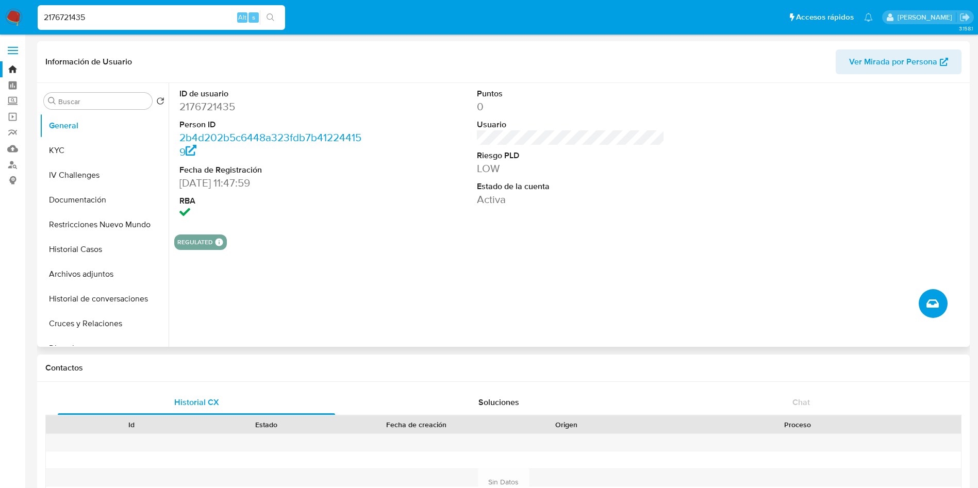
click at [931, 295] on button "Crear caso manual" at bounding box center [933, 303] width 29 height 29
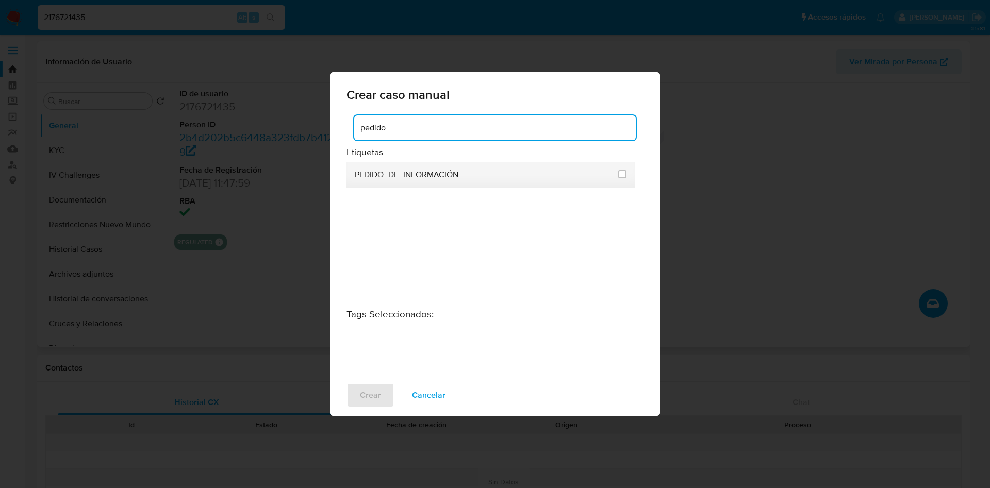
type input "pedido"
click at [629, 174] on li "PEDIDO_DE_INFORMACIÓN" at bounding box center [490, 175] width 288 height 26
drag, startPoint x: 622, startPoint y: 173, endPoint x: 602, endPoint y: 179, distance: 21.4
click at [621, 173] on input "3234" at bounding box center [622, 174] width 8 height 8
checkbox input "true"
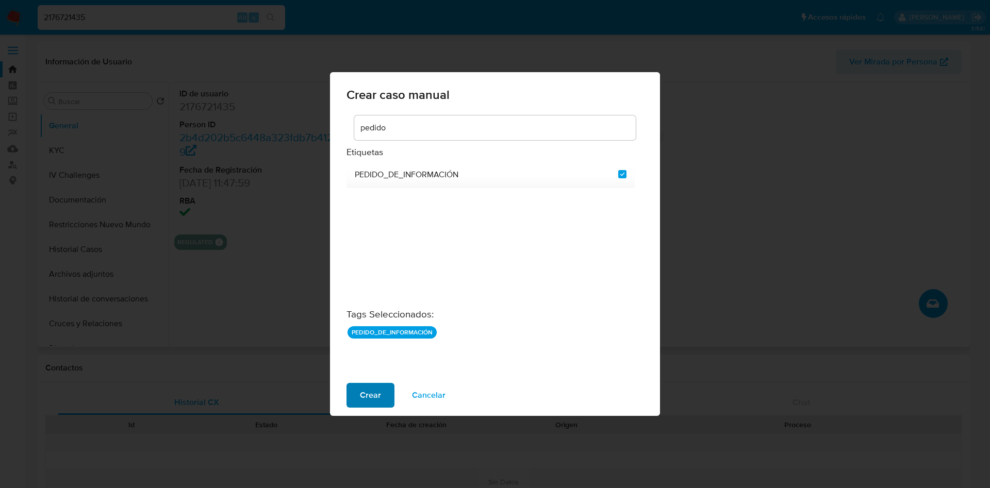
click at [365, 394] on span "Crear" at bounding box center [370, 395] width 21 height 23
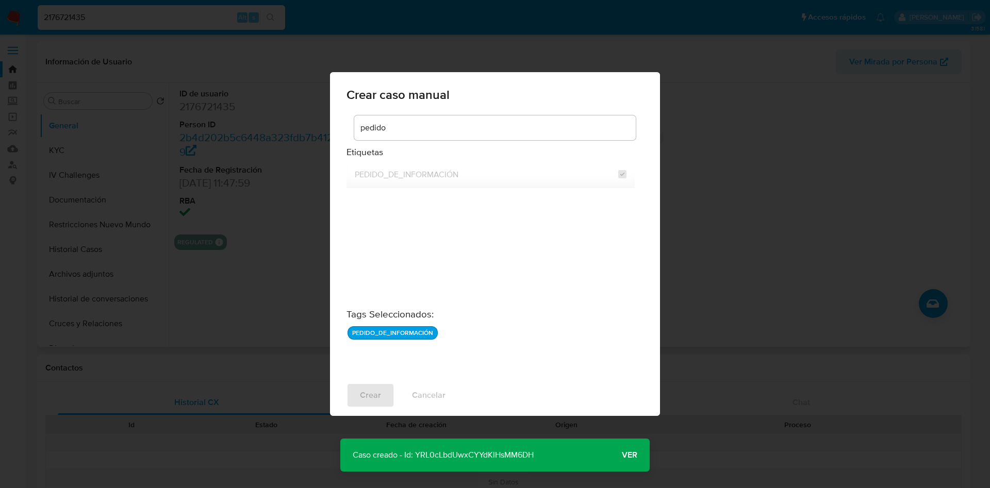
click at [503, 459] on p "Caso creado - Id: YRL0cLbdUwxCYYdKlHsMM6DH" at bounding box center [443, 455] width 206 height 33
click at [503, 460] on p "Caso creado - Id: YRL0cLbdUwxCYYdKlHsMM6DH" at bounding box center [443, 455] width 206 height 33
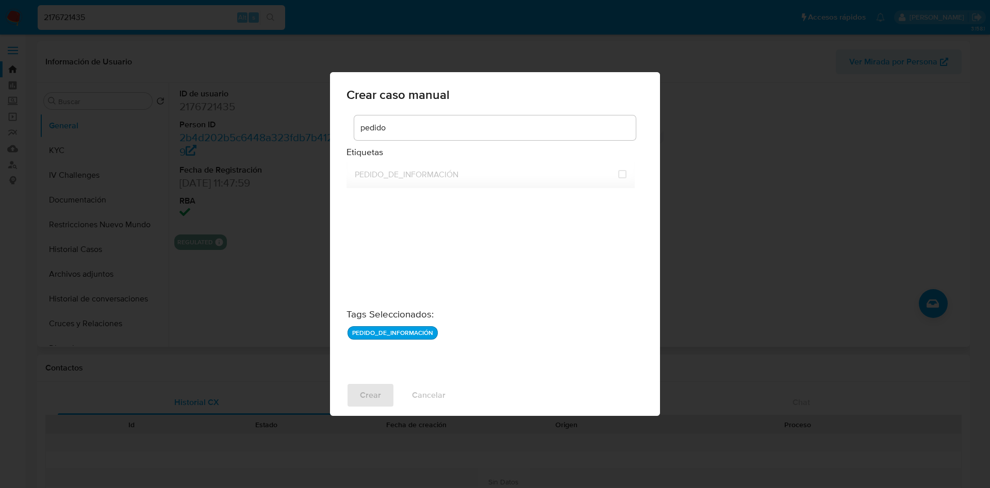
checkbox input "false"
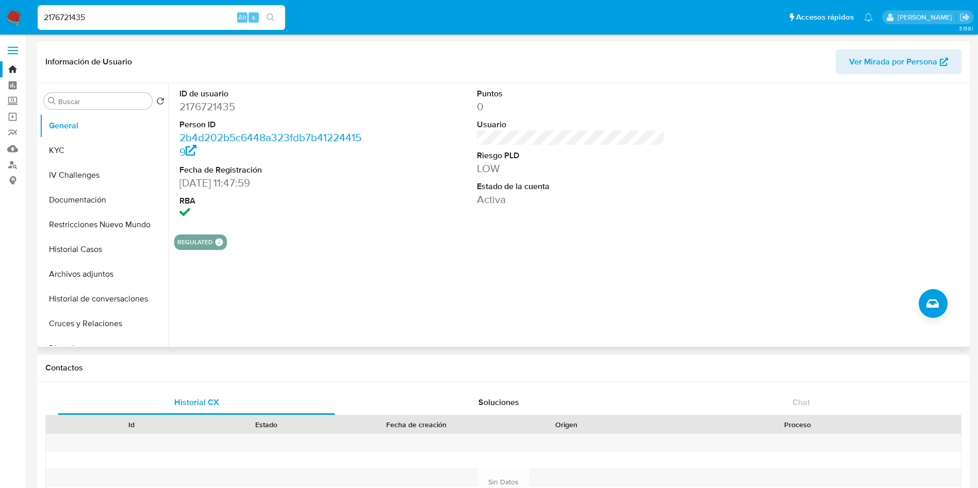
click at [174, 21] on input "2176721435" at bounding box center [161, 17] width 247 height 13
drag, startPoint x: 174, startPoint y: 21, endPoint x: 181, endPoint y: 20, distance: 7.2
click at [175, 21] on input "2176721435" at bounding box center [161, 17] width 247 height 13
paste input "1594745014"
type input "1594745014"
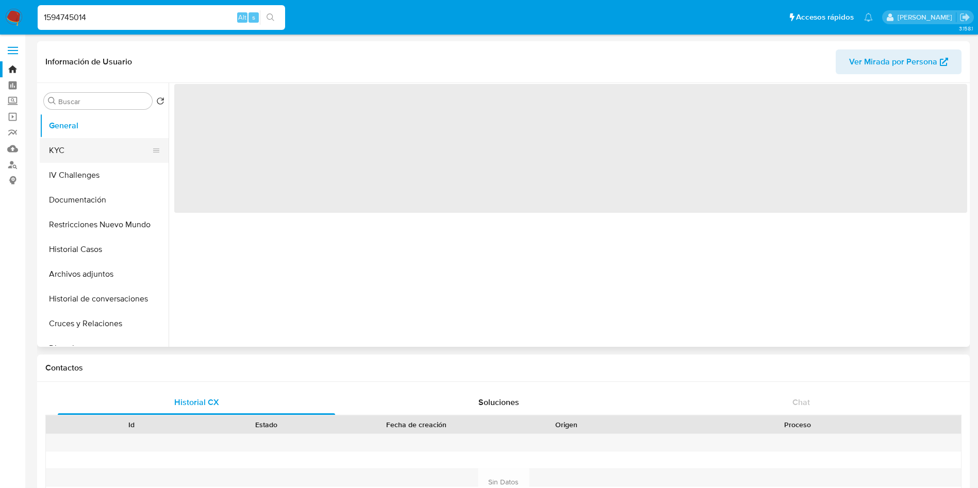
select select "10"
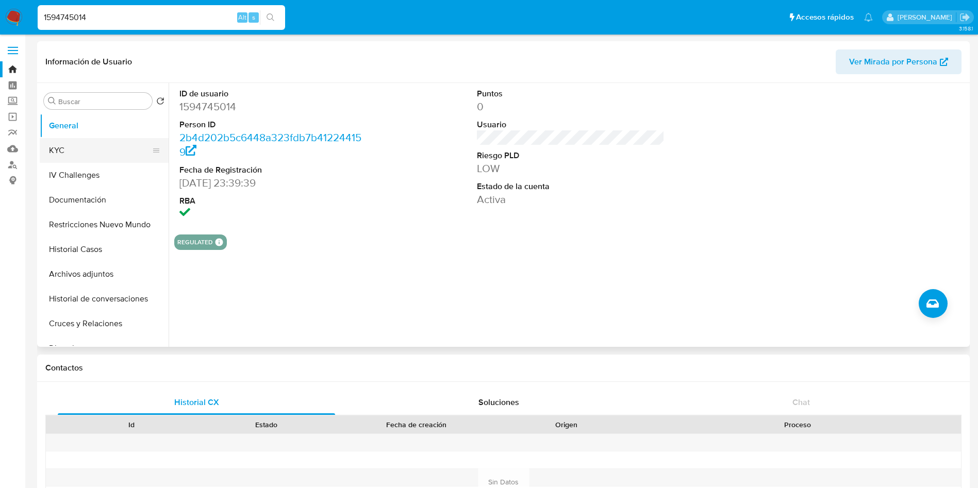
click at [84, 145] on button "KYC" at bounding box center [100, 150] width 121 height 25
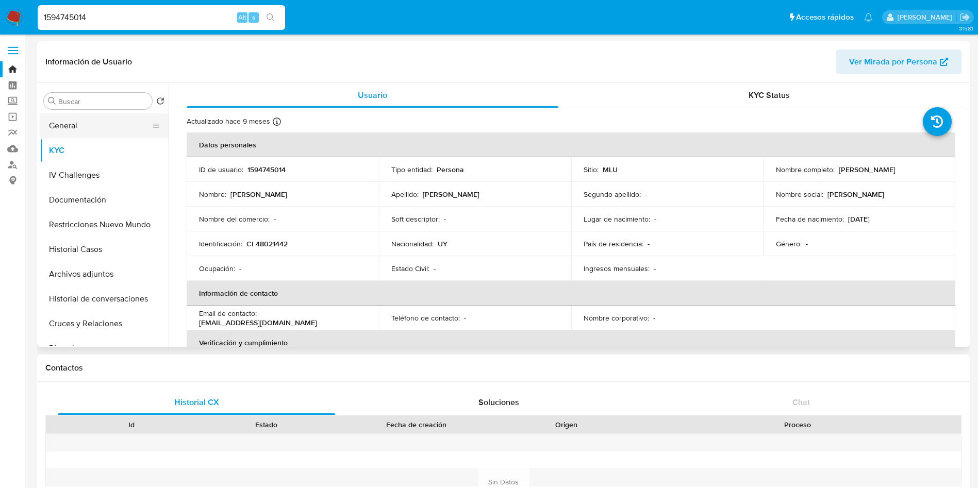
click at [74, 127] on button "General" at bounding box center [100, 125] width 121 height 25
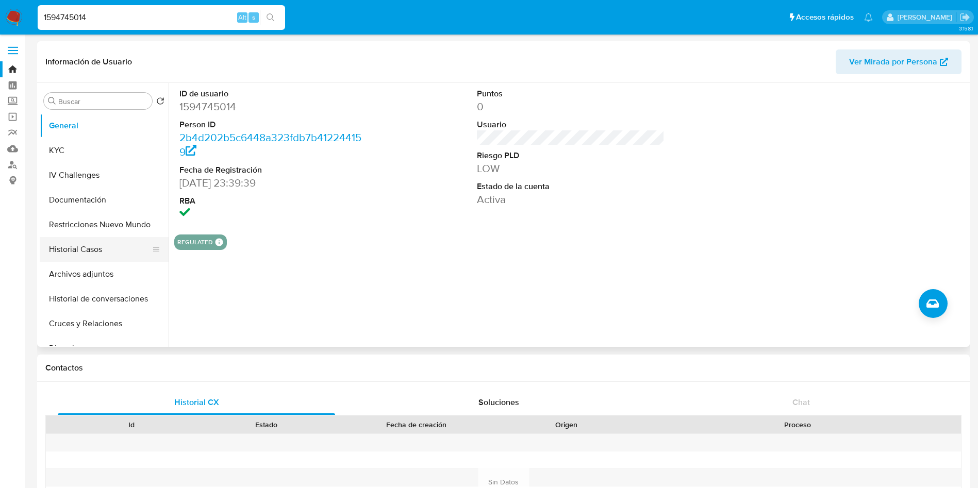
click at [91, 251] on button "Historial Casos" at bounding box center [100, 249] width 121 height 25
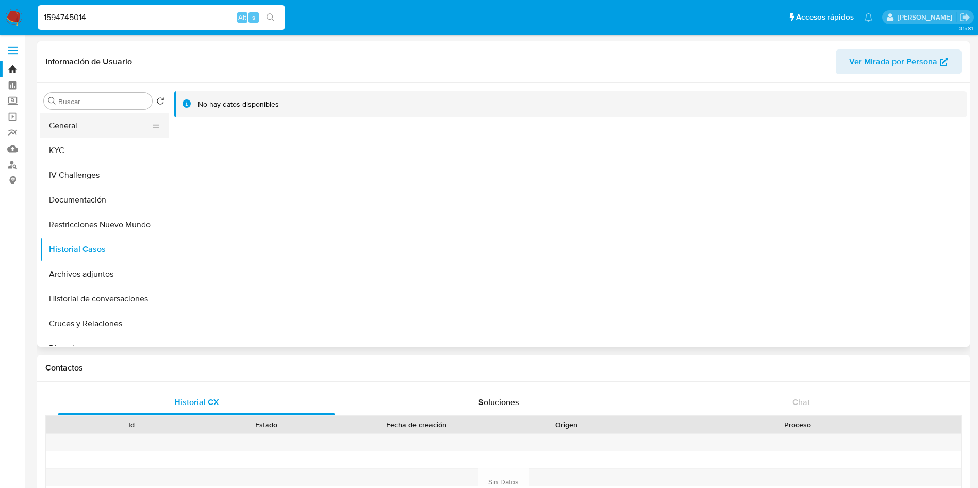
click at [83, 127] on button "General" at bounding box center [100, 125] width 121 height 25
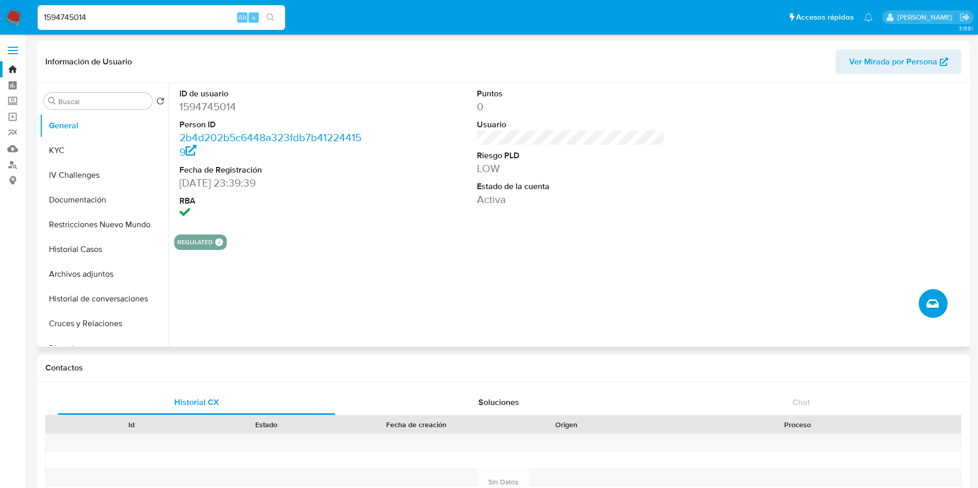
click at [938, 300] on icon "Crear caso manual" at bounding box center [933, 304] width 12 height 12
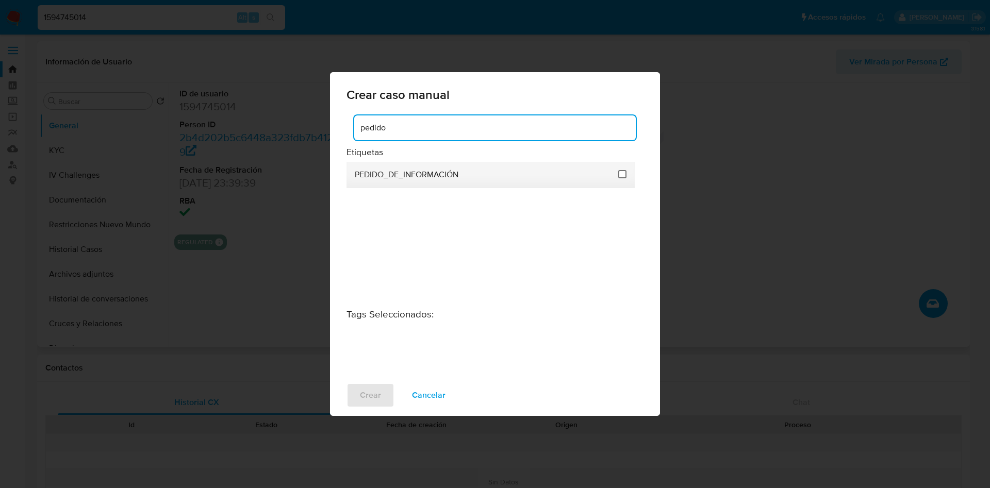
type input "pedido"
click at [626, 173] on input "3234" at bounding box center [622, 174] width 8 height 8
checkbox input "true"
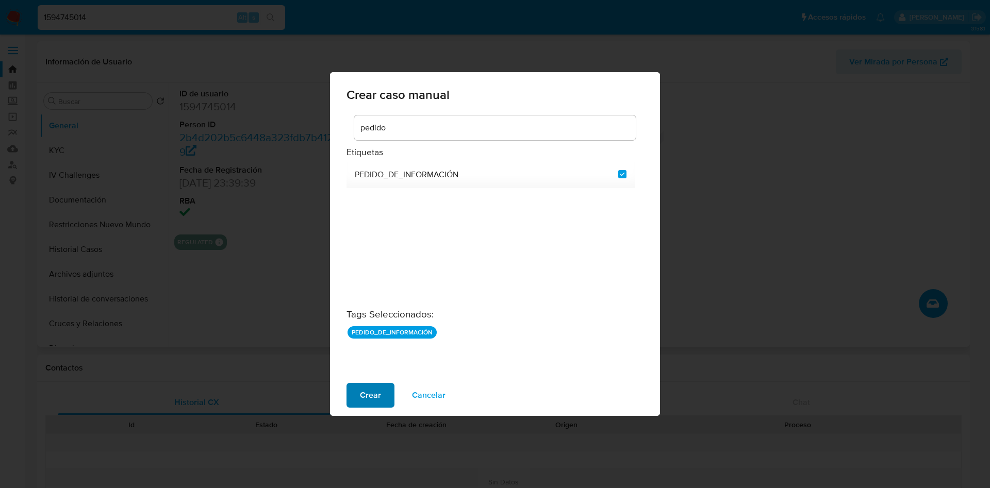
click at [371, 390] on span "Crear" at bounding box center [370, 395] width 21 height 23
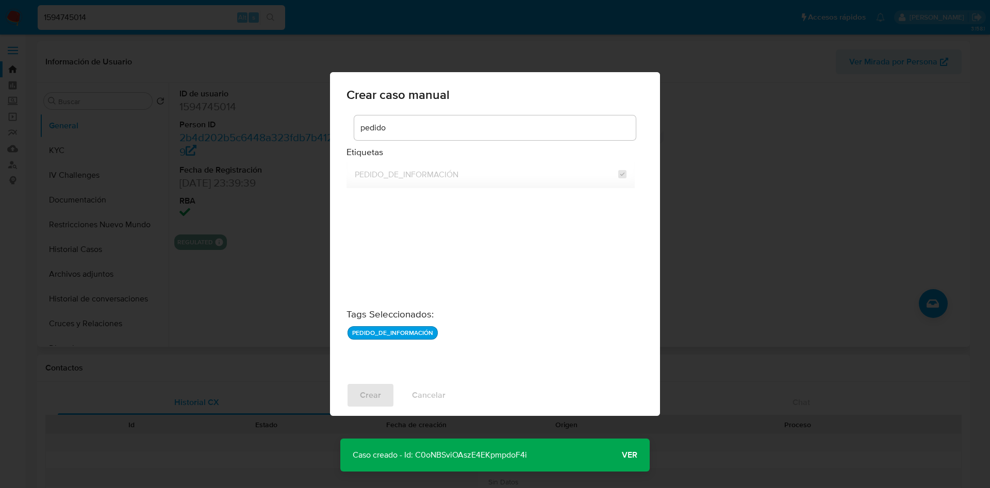
click at [502, 455] on p "Caso creado - Id: C0oNBSviOAszE4EKpmpdoF4i" at bounding box center [439, 455] width 199 height 33
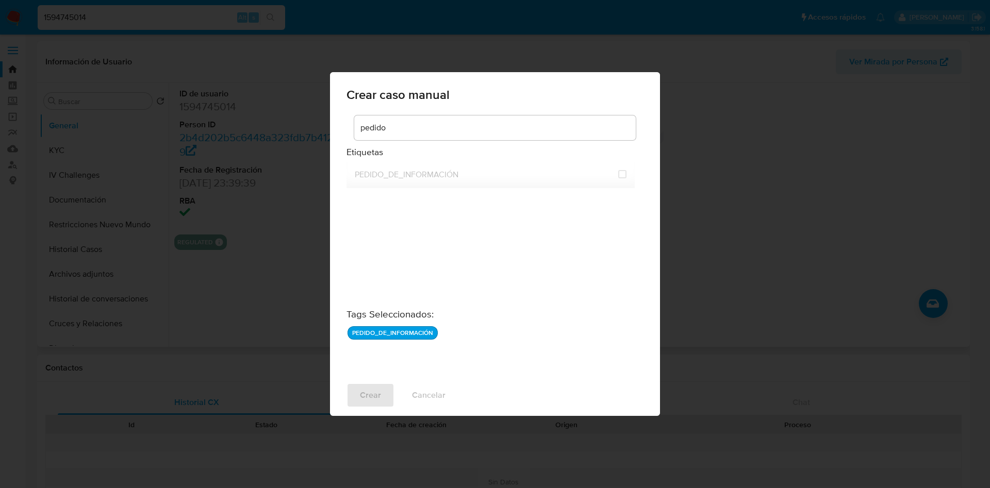
checkbox input "false"
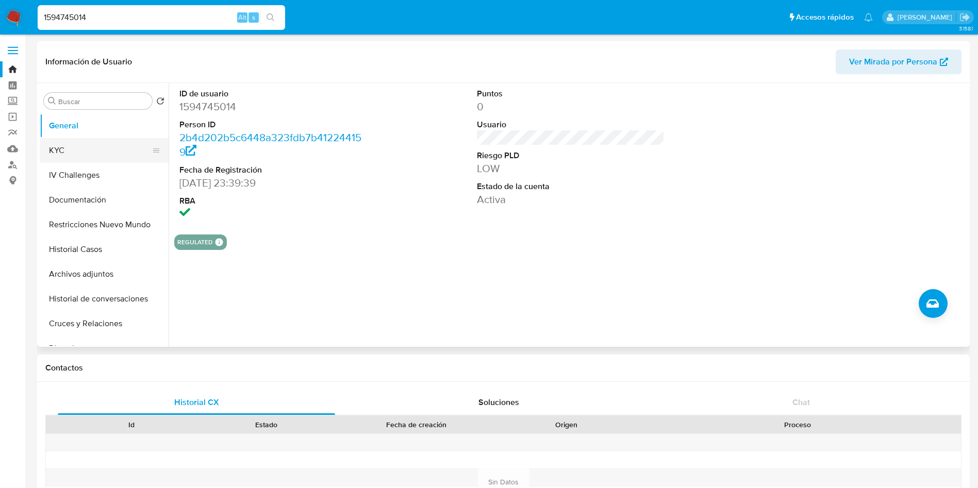
click at [104, 154] on button "KYC" at bounding box center [100, 150] width 121 height 25
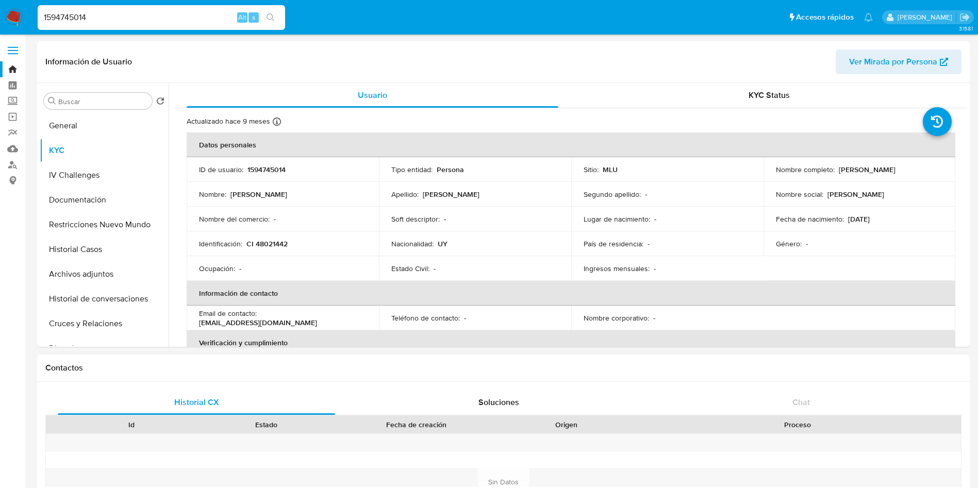
drag, startPoint x: 836, startPoint y: 170, endPoint x: 932, endPoint y: 168, distance: 95.9
click at [932, 168] on div "Nombre completo : Joanna Nataly Sosa Martinez" at bounding box center [860, 169] width 168 height 9
copy p "[PERSON_NAME]"
click at [101, 252] on button "Historial Casos" at bounding box center [100, 249] width 121 height 25
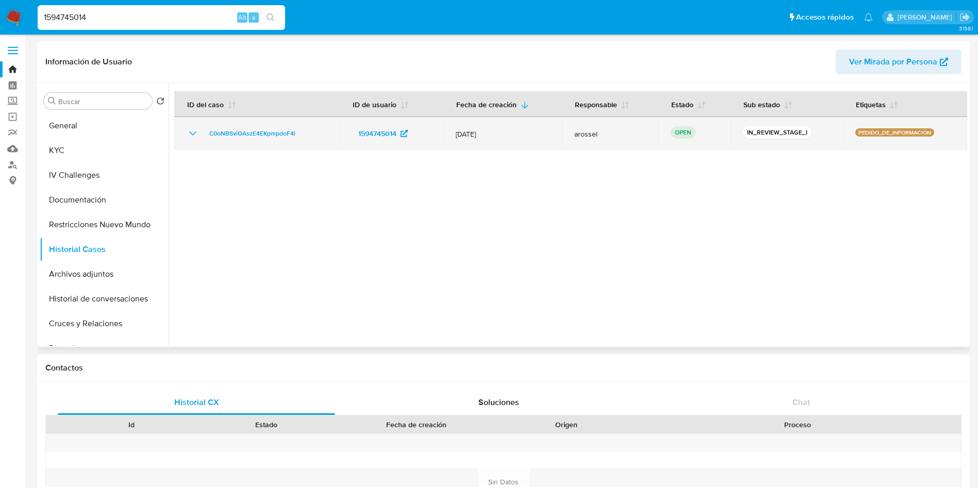
click at [880, 133] on p "PEDIDO_DE_INFORMACIÓN" at bounding box center [894, 132] width 79 height 8
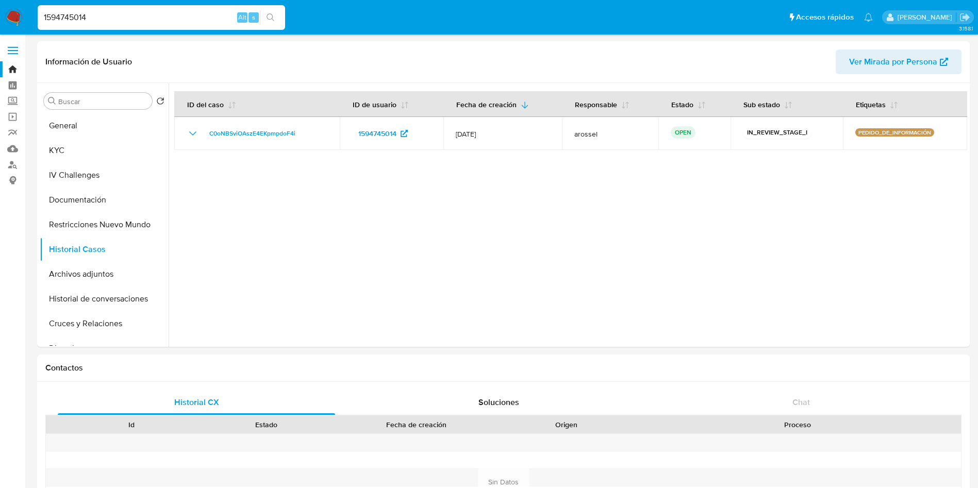
click at [183, 18] on input "1594745014" at bounding box center [161, 17] width 247 height 13
paste input "lafd2MscwPDaI2TtoPBmHBFO"
type input "lafd2MscwPDaI2TtoPBmHBFO"
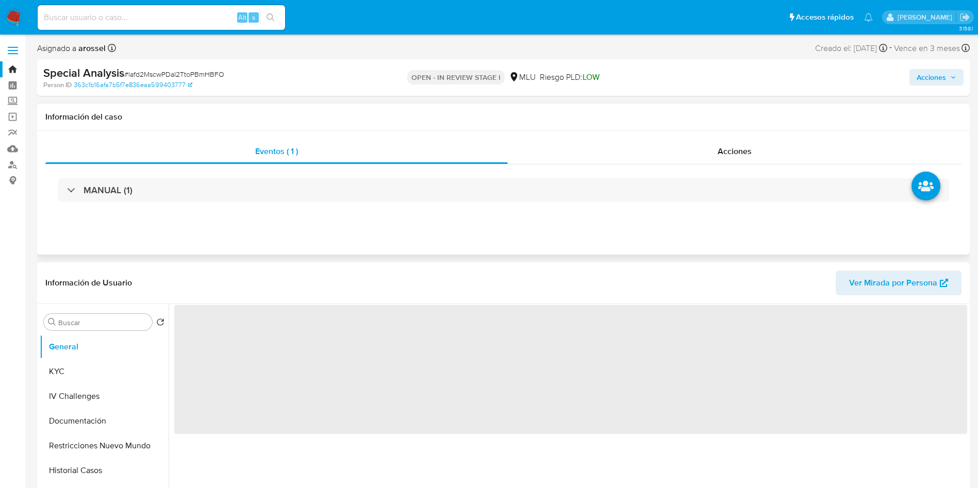
select select "10"
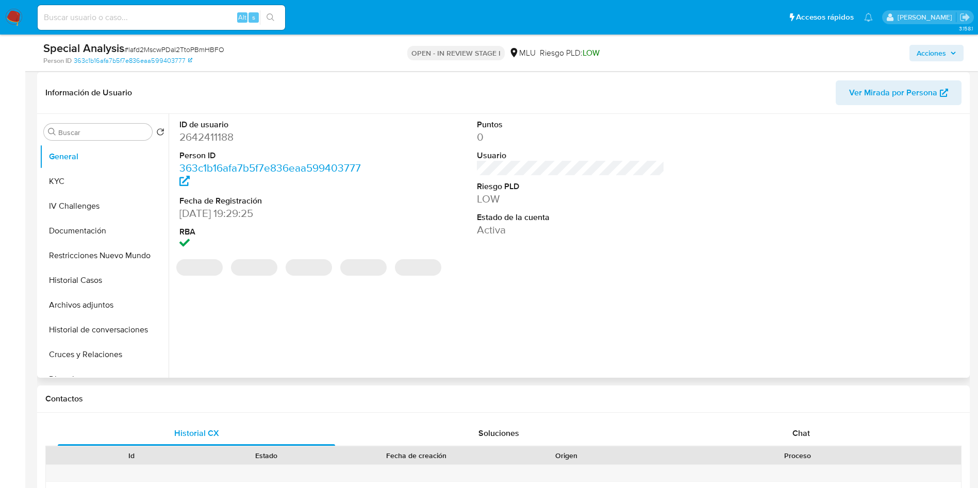
scroll to position [155, 0]
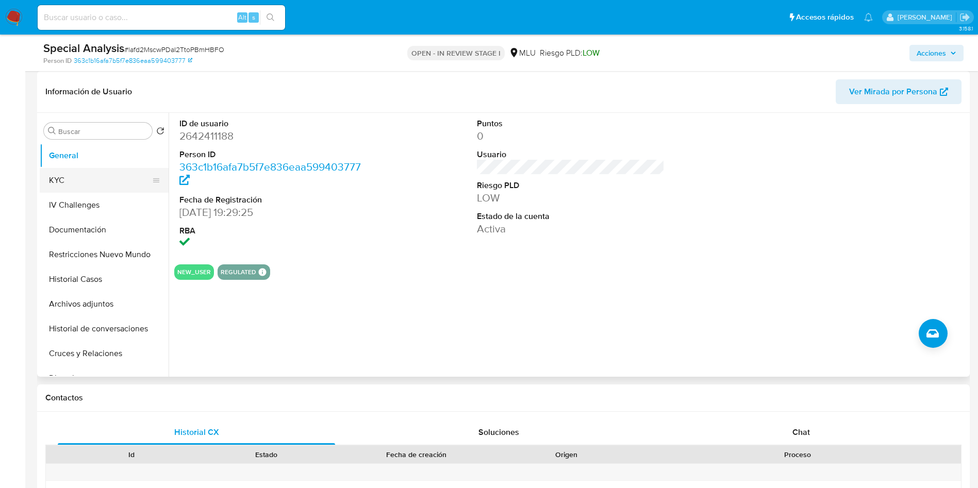
click at [60, 185] on button "KYC" at bounding box center [100, 180] width 121 height 25
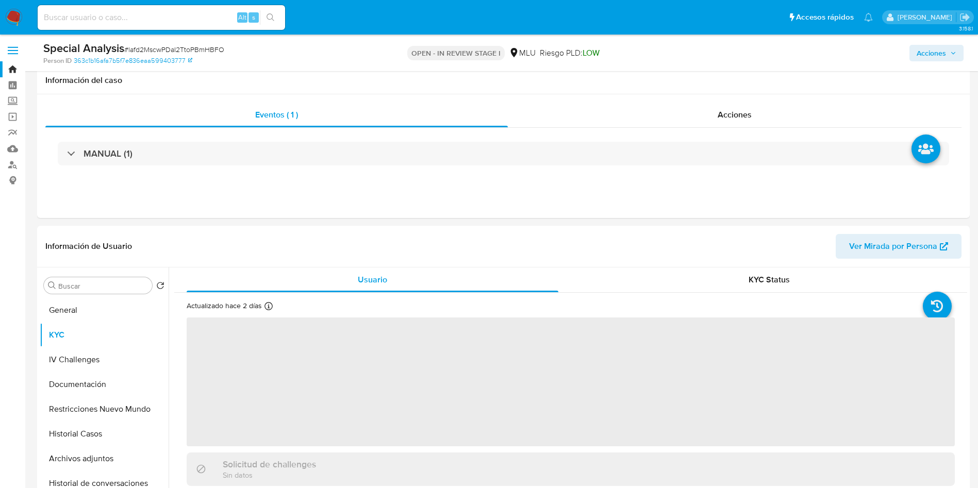
select select "10"
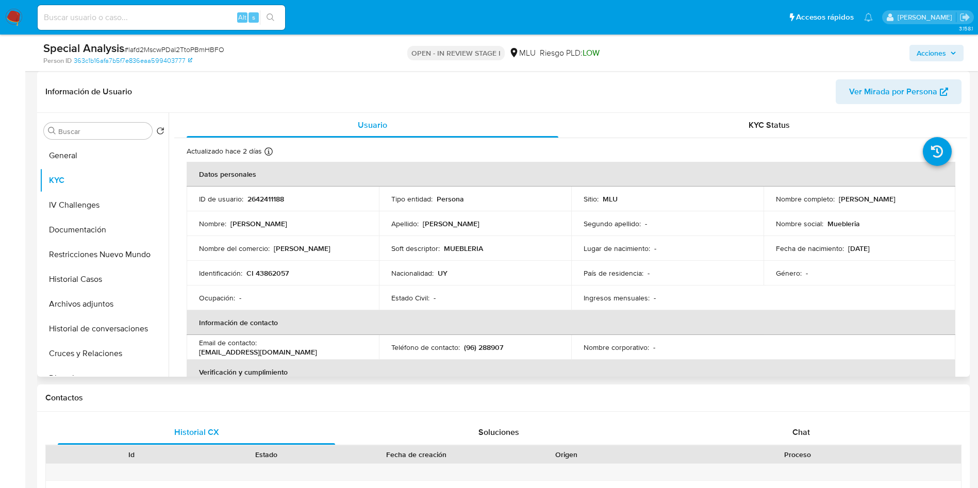
drag, startPoint x: 835, startPoint y: 197, endPoint x: 933, endPoint y: 199, distance: 97.5
click at [933, 199] on div "Nombre completo : [PERSON_NAME]" at bounding box center [860, 198] width 168 height 9
copy p "[PERSON_NAME]"
click at [270, 273] on p "CI 43862057" at bounding box center [267, 273] width 42 height 9
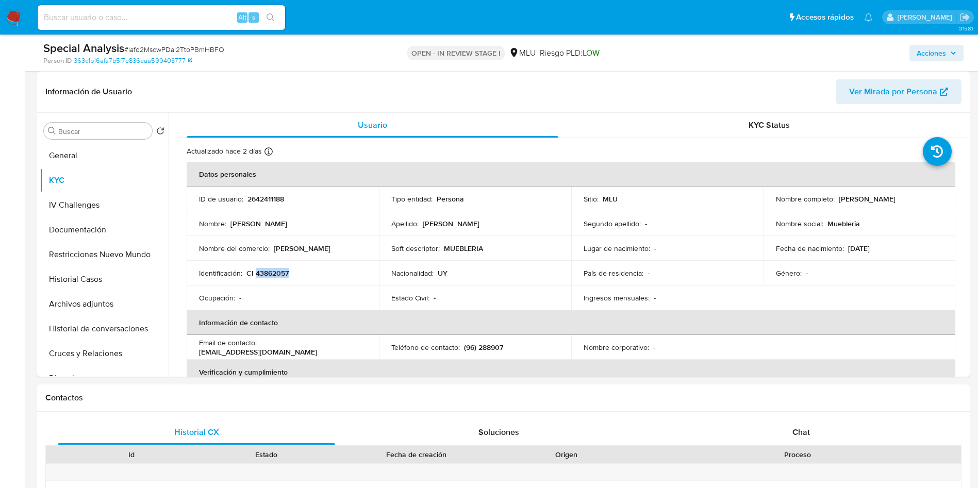
copy p "43862057"
click at [275, 199] on p "2642411188" at bounding box center [265, 198] width 37 height 9
copy p "2642411188"
drag, startPoint x: 840, startPoint y: 199, endPoint x: 938, endPoint y: 202, distance: 98.5
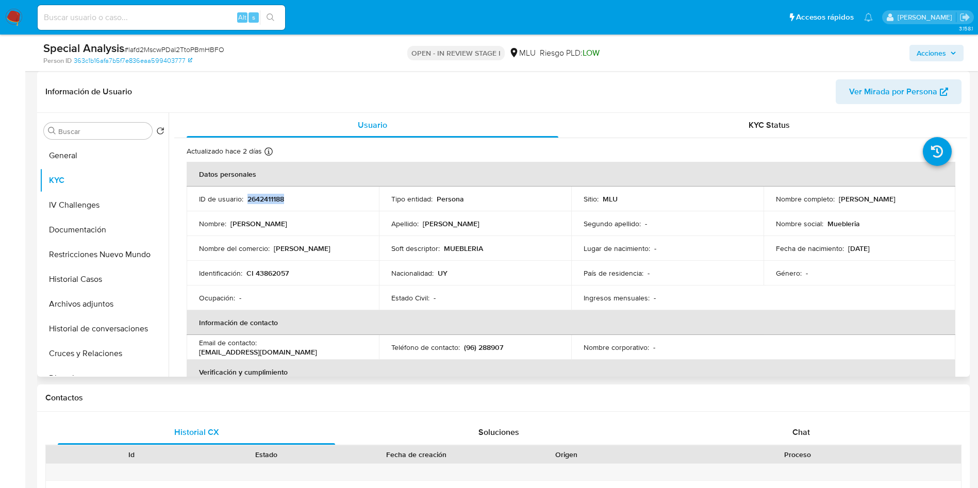
click at [938, 202] on div "Nombre completo : [PERSON_NAME]" at bounding box center [860, 198] width 168 height 9
copy p "[PERSON_NAME]"
click at [272, 276] on p "CI 43862057" at bounding box center [267, 273] width 42 height 9
copy p "43862057"
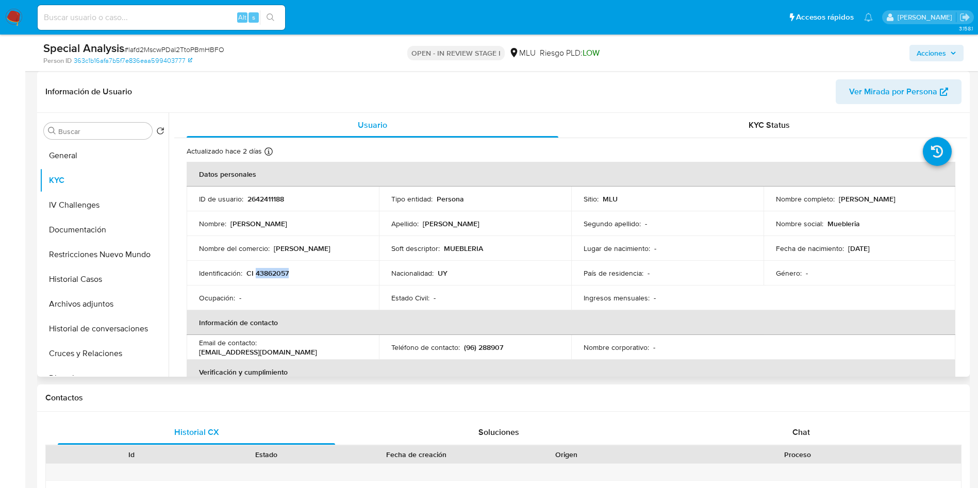
drag, startPoint x: 835, startPoint y: 196, endPoint x: 931, endPoint y: 196, distance: 95.9
click at [931, 196] on div "Nombre completo : [PERSON_NAME]" at bounding box center [860, 198] width 168 height 9
copy p "[PERSON_NAME]"
click at [103, 232] on button "Documentación" at bounding box center [100, 230] width 121 height 25
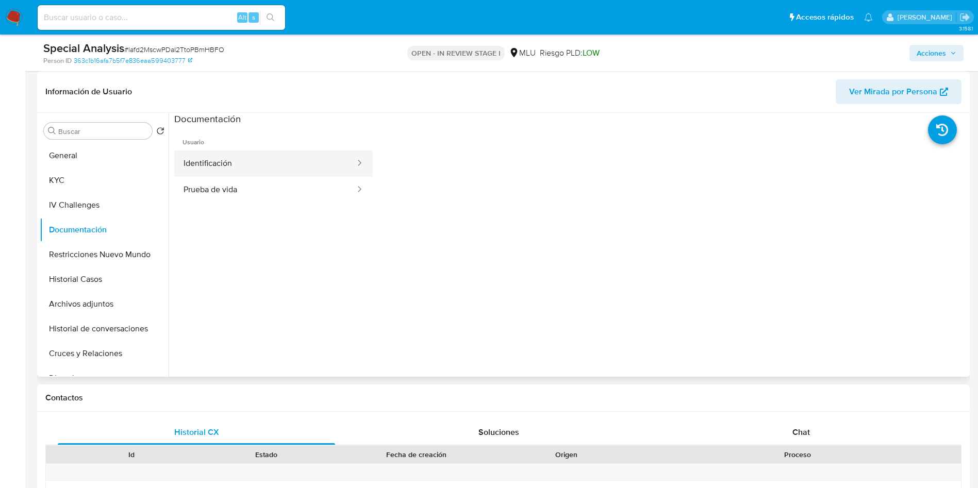
click at [254, 170] on button "Identificación" at bounding box center [265, 164] width 182 height 26
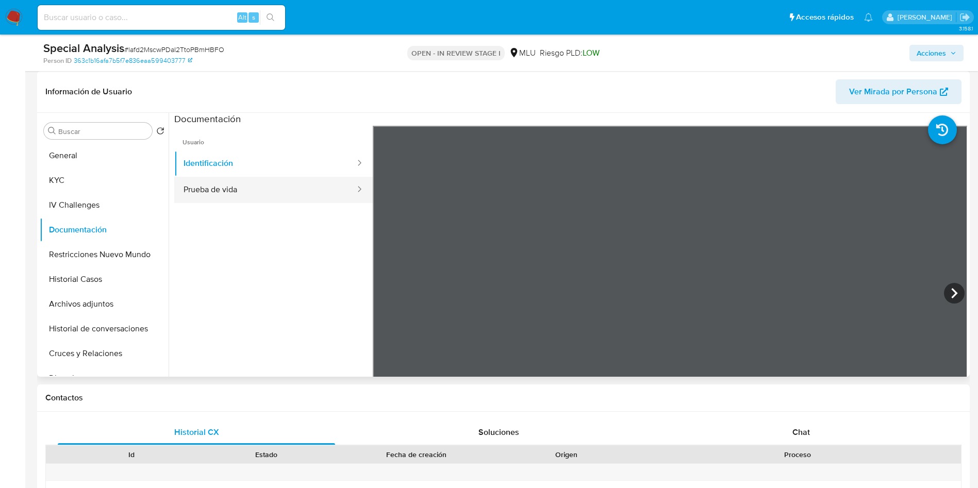
click at [254, 189] on button "Prueba de vida" at bounding box center [265, 190] width 182 height 26
click at [96, 173] on button "KYC" at bounding box center [100, 180] width 121 height 25
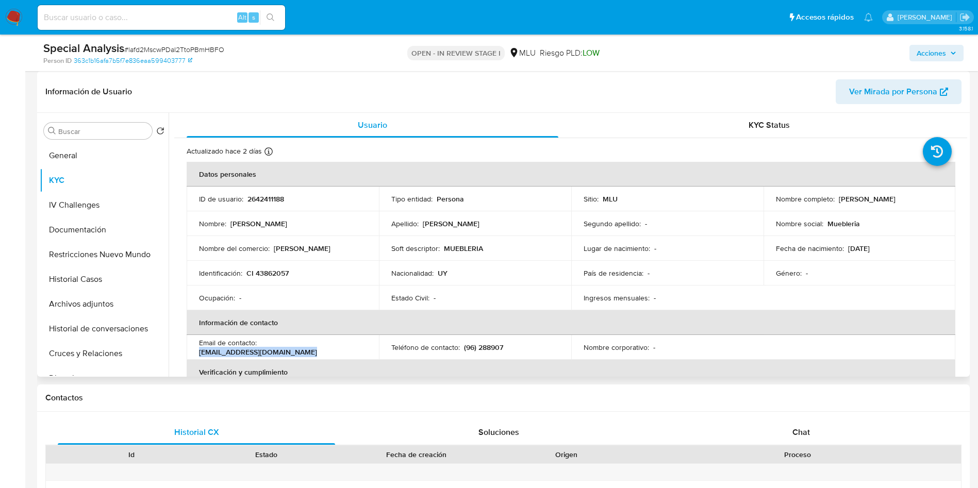
drag, startPoint x: 196, startPoint y: 355, endPoint x: 307, endPoint y: 355, distance: 110.9
click at [307, 355] on td "Email de contacto : [EMAIL_ADDRESS][DOMAIN_NAME]" at bounding box center [283, 347] width 192 height 25
copy p "[EMAIL_ADDRESS][DOMAIN_NAME]"
click at [105, 358] on button "Cruces y Relaciones" at bounding box center [100, 353] width 121 height 25
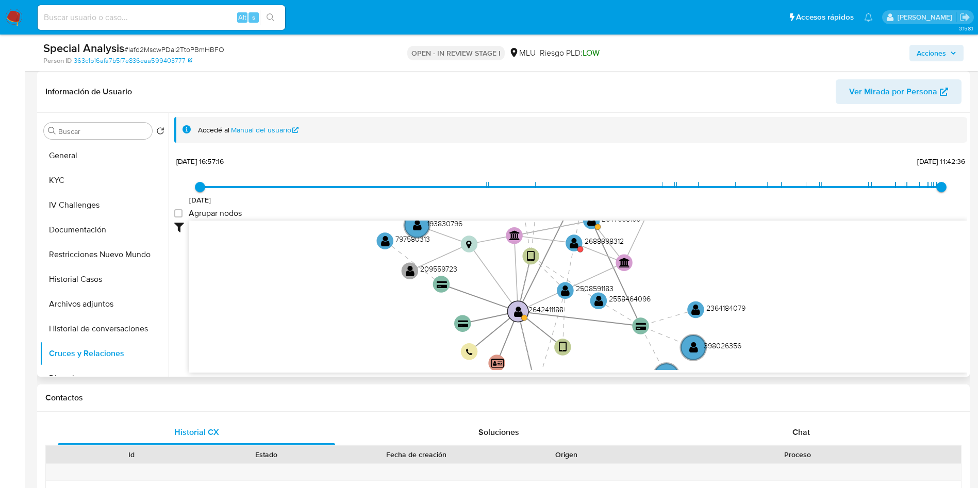
click at [523, 320] on circle at bounding box center [524, 318] width 6 height 6
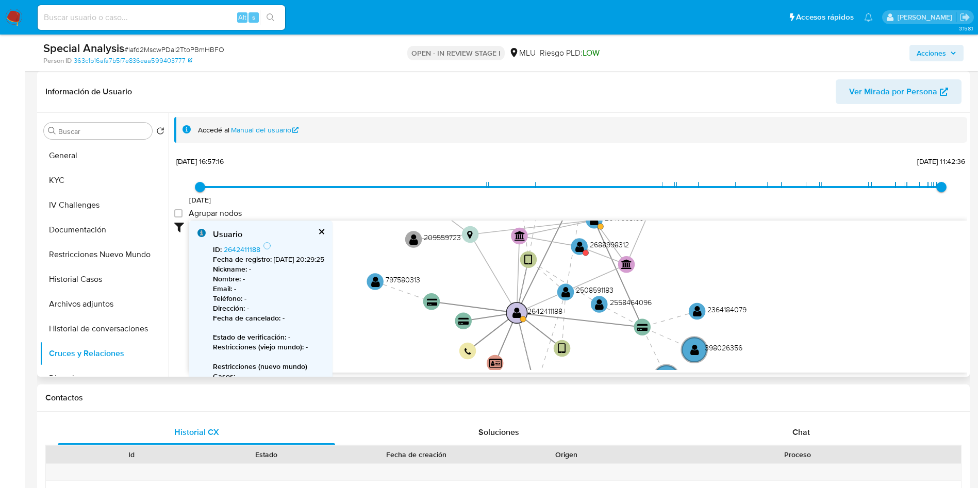
click at [522, 316] on circle at bounding box center [516, 312] width 21 height 21
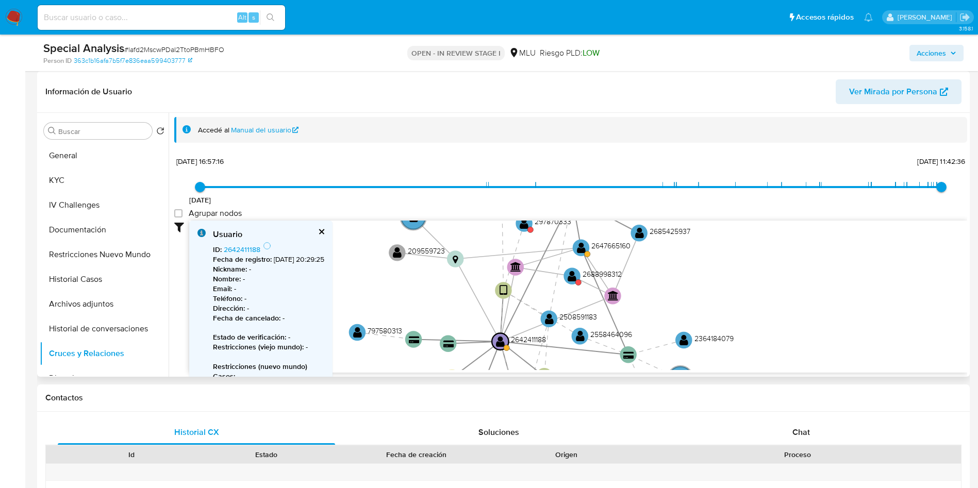
drag, startPoint x: 703, startPoint y: 264, endPoint x: 673, endPoint y: 318, distance: 61.8
click at [673, 318] on icon "user-2596995107  2596995107 device-6864ac6455a4d6ec036a38ff  user-2558464096 …" at bounding box center [578, 296] width 778 height 150
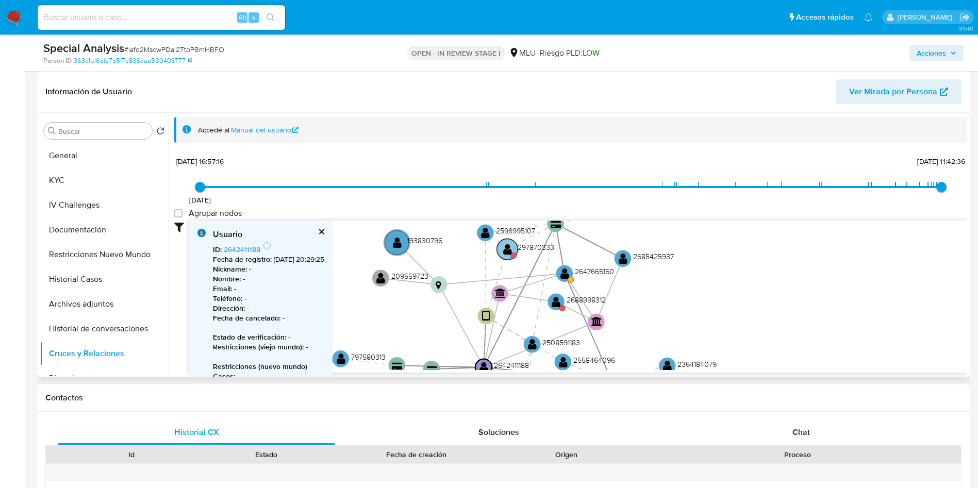
click at [503, 247] on text "" at bounding box center [507, 249] width 9 height 12
click at [503, 247] on text "" at bounding box center [505, 249] width 9 height 12
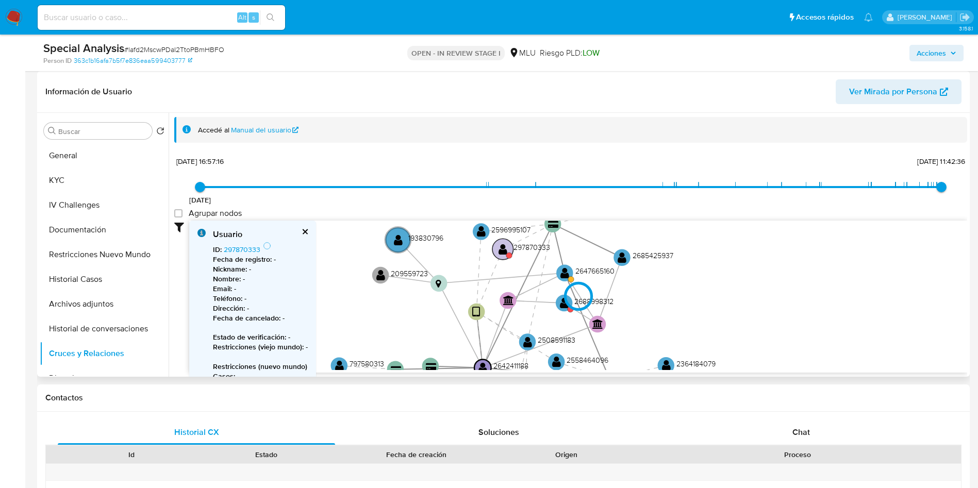
type input "1623600960000"
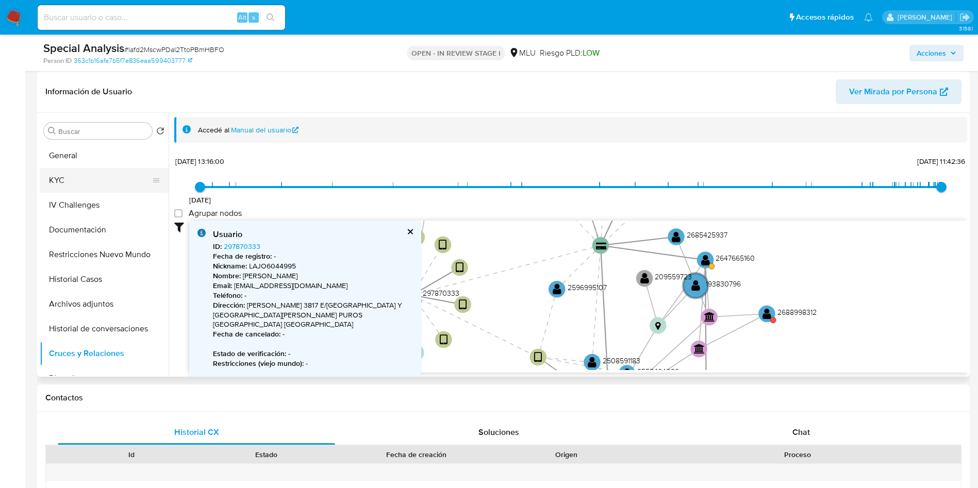
click at [91, 181] on button "KYC" at bounding box center [100, 180] width 121 height 25
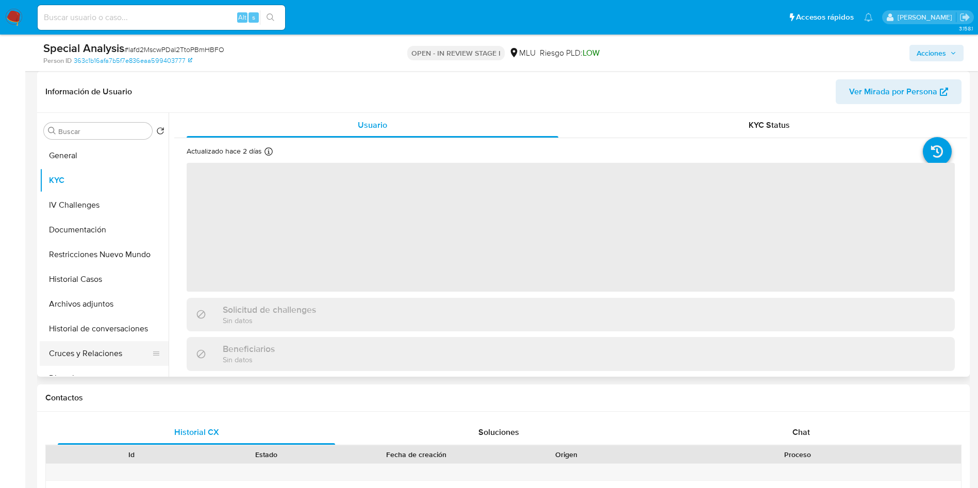
click at [114, 356] on button "Cruces y Relaciones" at bounding box center [100, 353] width 121 height 25
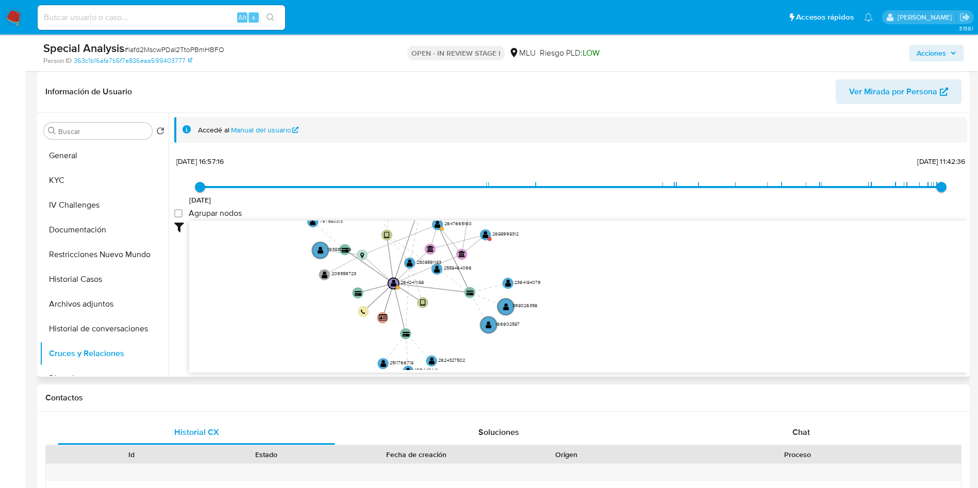
drag, startPoint x: 843, startPoint y: 264, endPoint x: 600, endPoint y: 268, distance: 242.9
click at [600, 266] on icon "user-2596995107  2596995107 device-6864ac6455a4d6ec036a38ff  user-2558464096 …" at bounding box center [578, 296] width 778 height 150
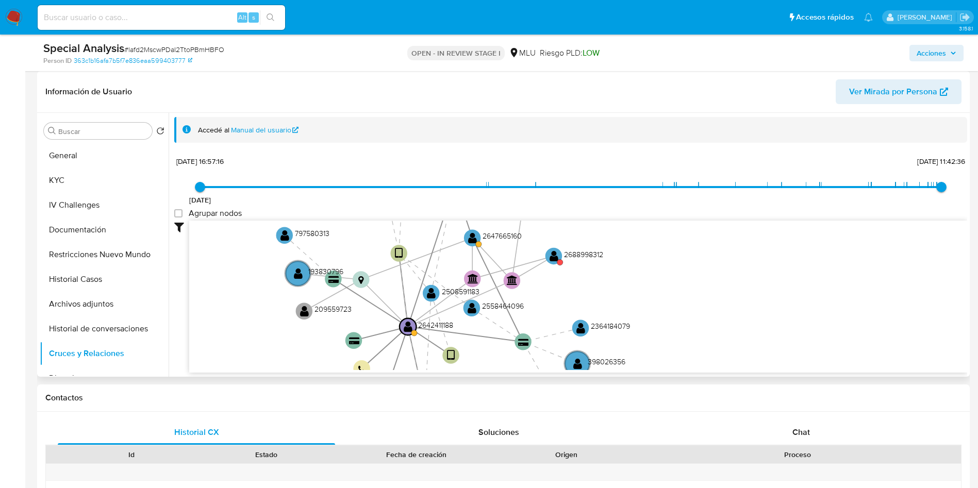
drag, startPoint x: 595, startPoint y: 310, endPoint x: 609, endPoint y: 347, distance: 39.6
click at [609, 347] on icon "user-2596995107  2596995107 device-6864ac6455a4d6ec036a38ff  user-2558464096 …" at bounding box center [578, 296] width 778 height 150
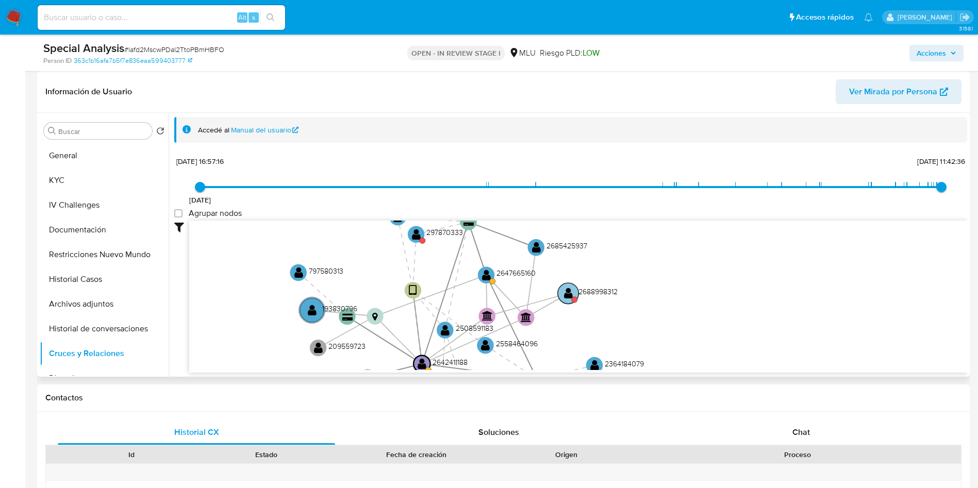
click at [567, 290] on text "" at bounding box center [568, 293] width 9 height 12
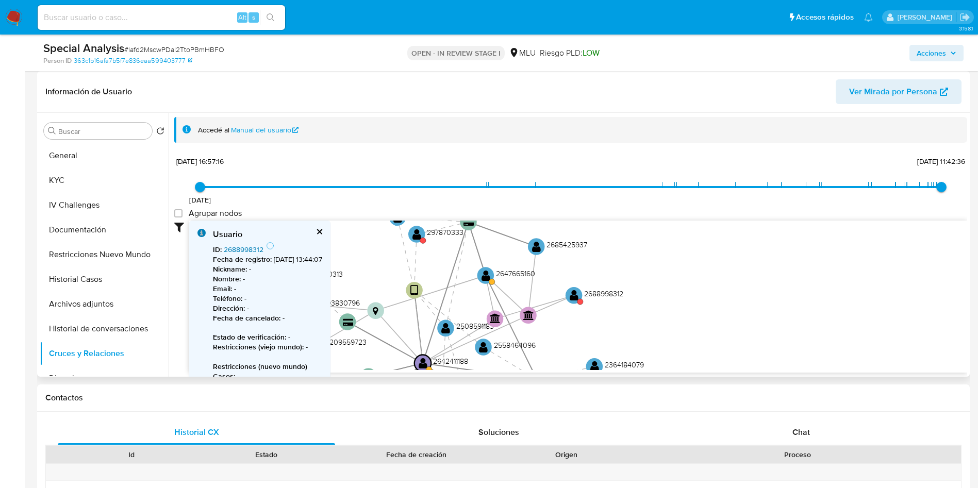
click at [256, 245] on link "2688998312" at bounding box center [244, 249] width 40 height 10
click at [485, 278] on text "" at bounding box center [486, 276] width 9 height 12
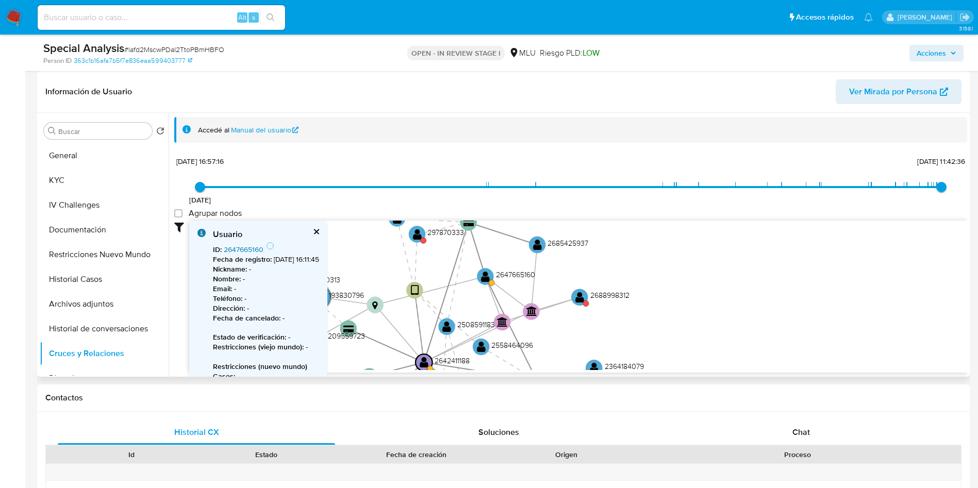
click at [253, 247] on link "2647665160" at bounding box center [244, 249] width 40 height 10
click at [417, 238] on text "" at bounding box center [417, 234] width 9 height 12
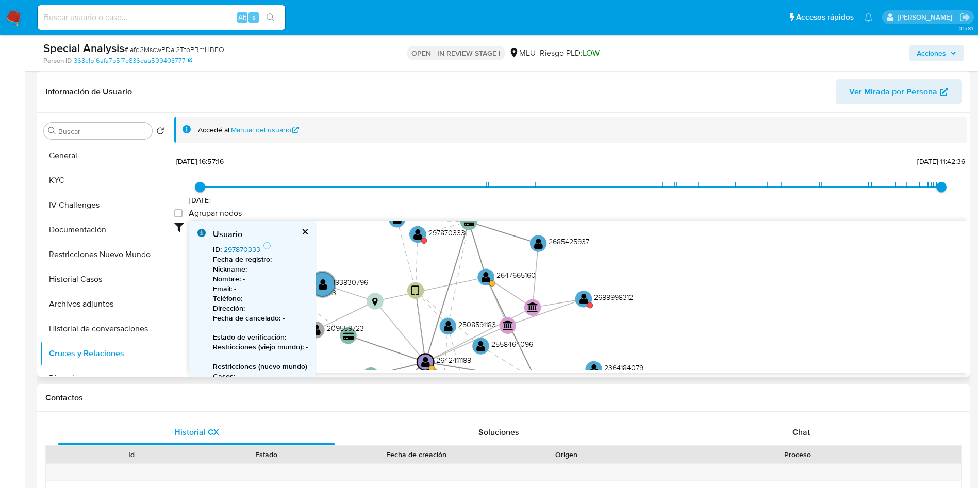
click at [242, 250] on link "297870333" at bounding box center [242, 249] width 37 height 10
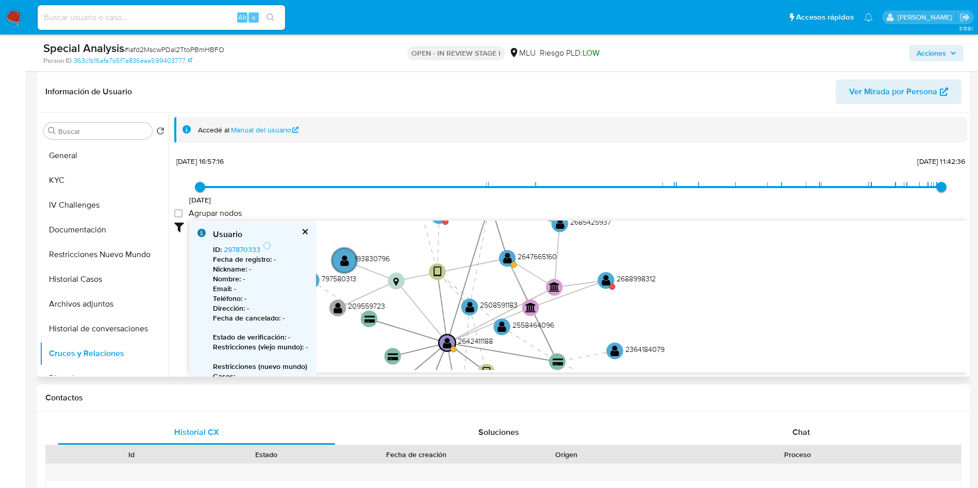
drag, startPoint x: 670, startPoint y: 279, endPoint x: 690, endPoint y: 260, distance: 27.7
click at [690, 260] on icon "user-2596995107  2596995107 device-6864ac6455a4d6ec036a38ff  user-2558464096 …" at bounding box center [578, 296] width 778 height 150
click at [120, 253] on button "Restricciones Nuevo Mundo" at bounding box center [100, 254] width 121 height 25
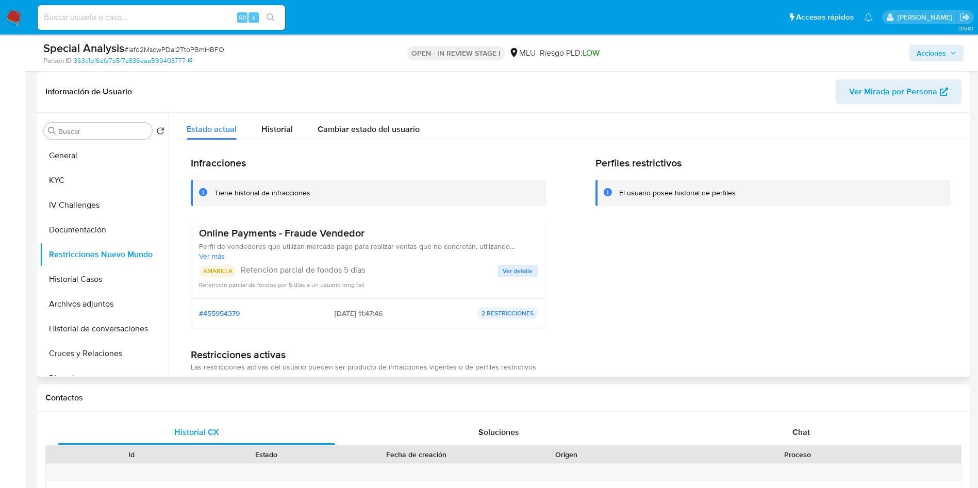
click at [524, 266] on span "Ver detalle" at bounding box center [518, 271] width 30 height 10
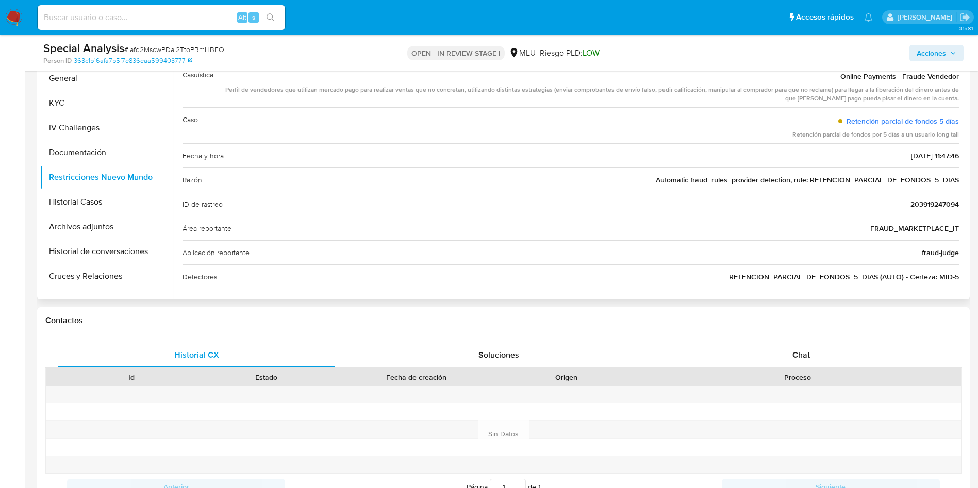
scroll to position [0, 0]
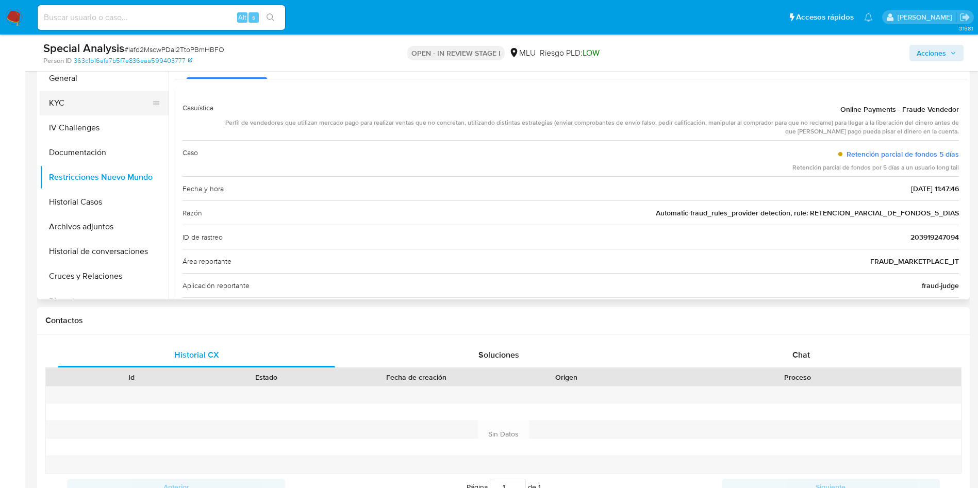
drag, startPoint x: 76, startPoint y: 104, endPoint x: 79, endPoint y: 97, distance: 6.9
click at [76, 97] on button "KYC" at bounding box center [100, 103] width 121 height 25
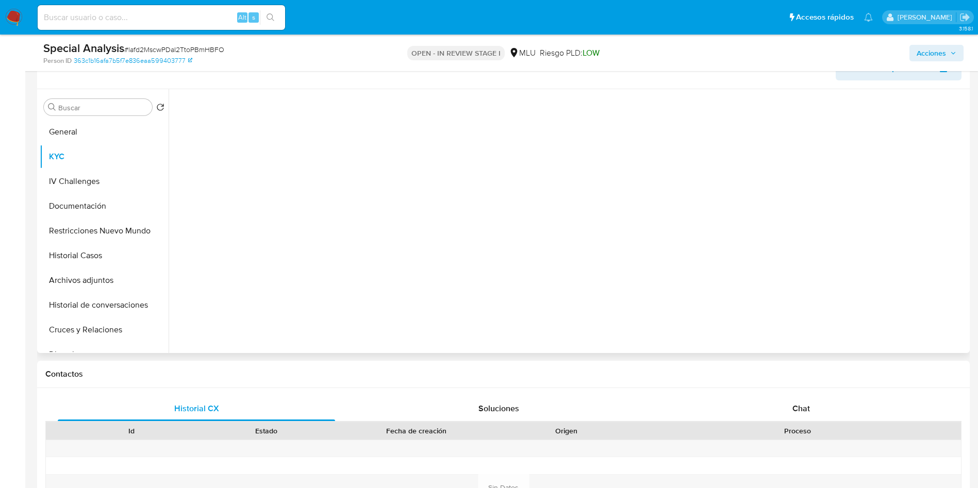
scroll to position [155, 0]
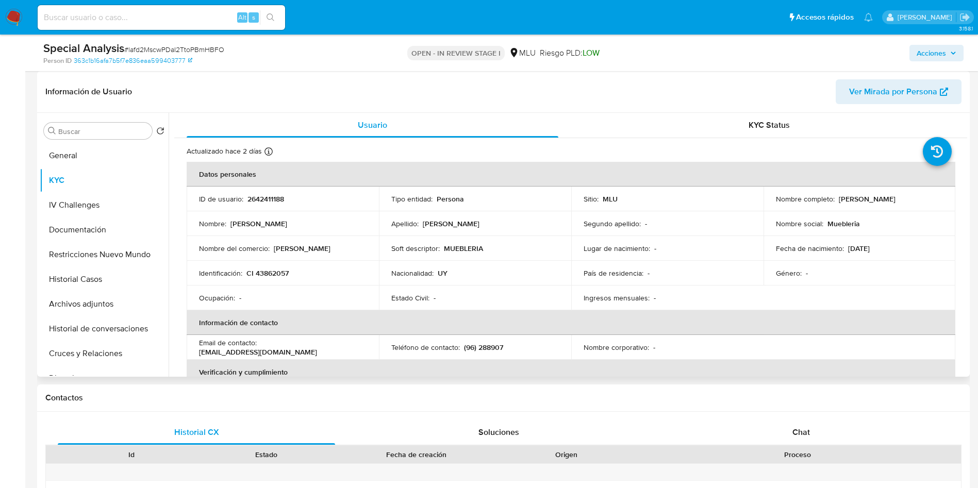
click at [845, 223] on p "Muebleria" at bounding box center [844, 223] width 32 height 9
copy p "Muebleria"
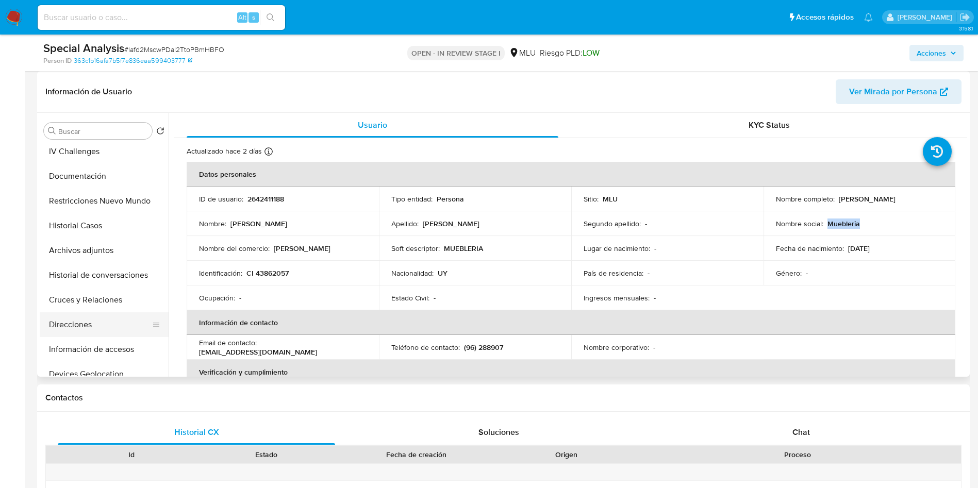
scroll to position [77, 0]
click at [105, 302] on button "Direcciones" at bounding box center [100, 301] width 121 height 25
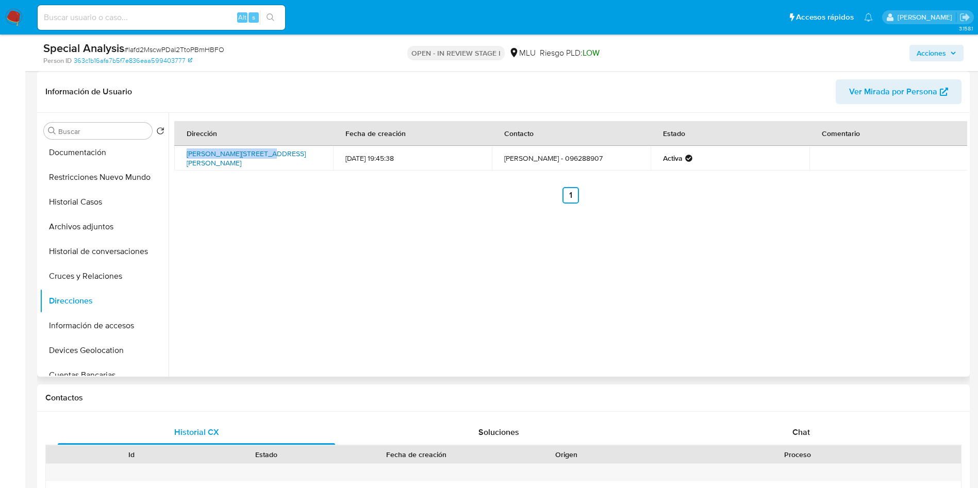
drag, startPoint x: 181, startPoint y: 153, endPoint x: 260, endPoint y: 153, distance: 79.4
click at [261, 153] on td "[PERSON_NAME][STREET_ADDRESS][PERSON_NAME]" at bounding box center [253, 158] width 159 height 25
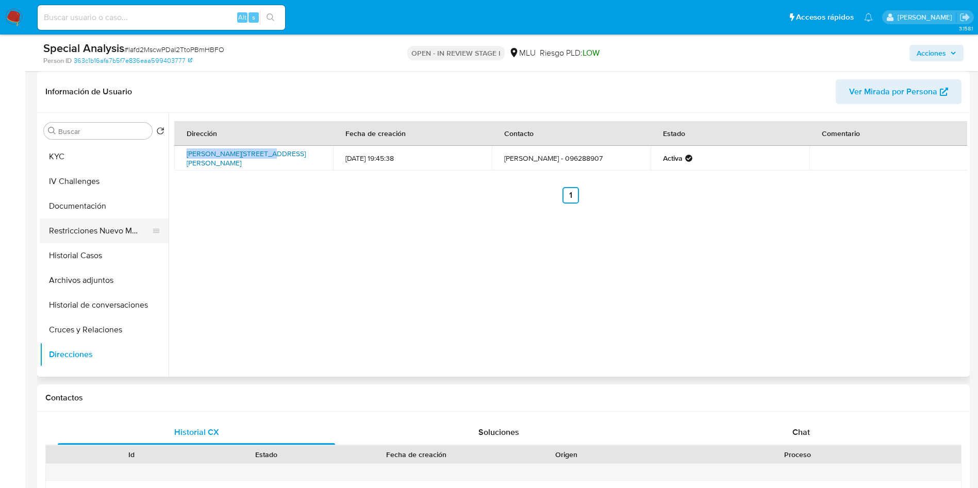
scroll to position [0, 0]
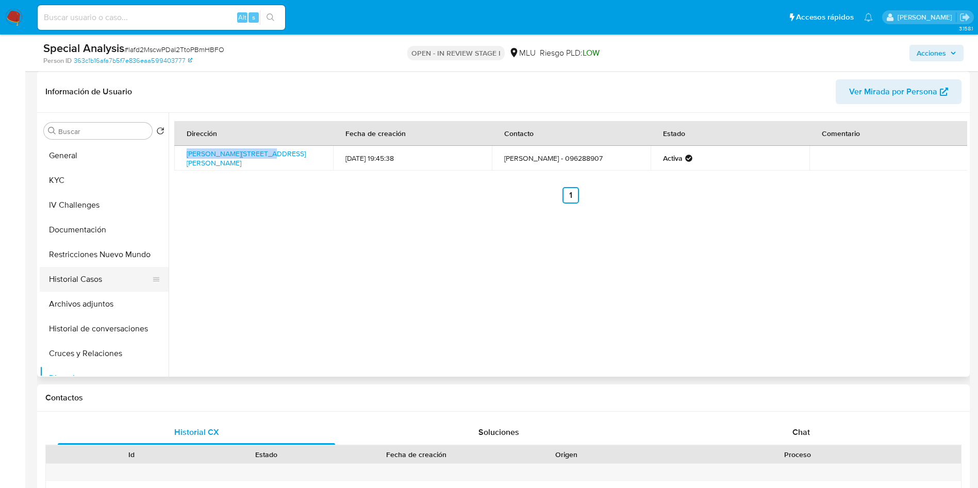
drag, startPoint x: 107, startPoint y: 261, endPoint x: 110, endPoint y: 281, distance: 20.3
click at [107, 258] on button "Restricciones Nuevo Mundo" at bounding box center [104, 254] width 129 height 25
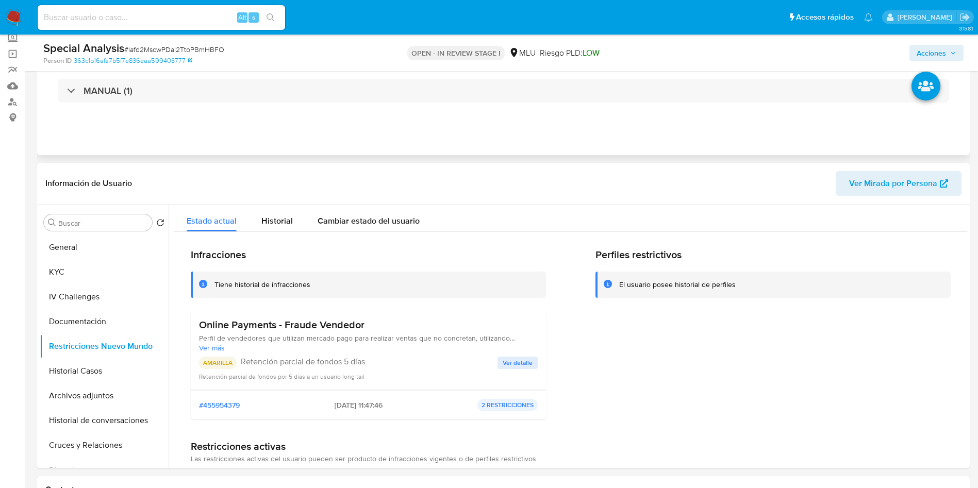
scroll to position [77, 0]
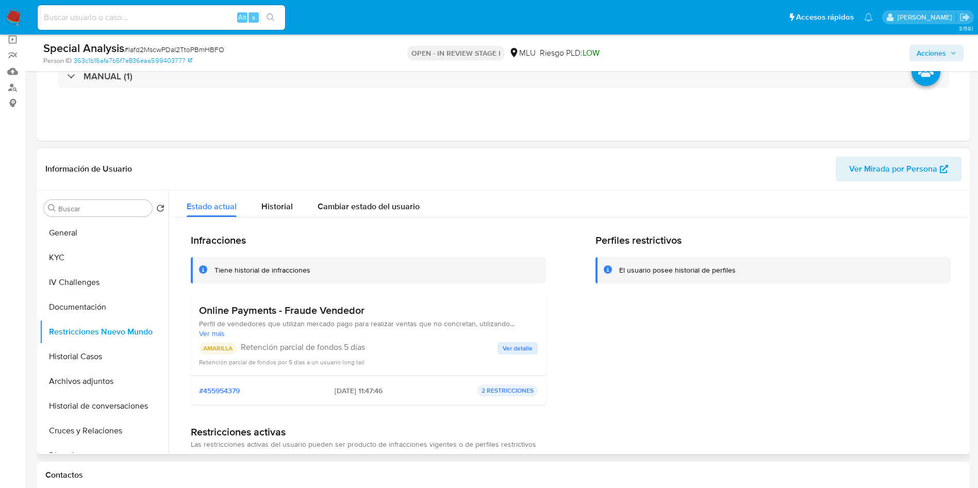
click at [204, 332] on span "Ver más" at bounding box center [368, 333] width 339 height 9
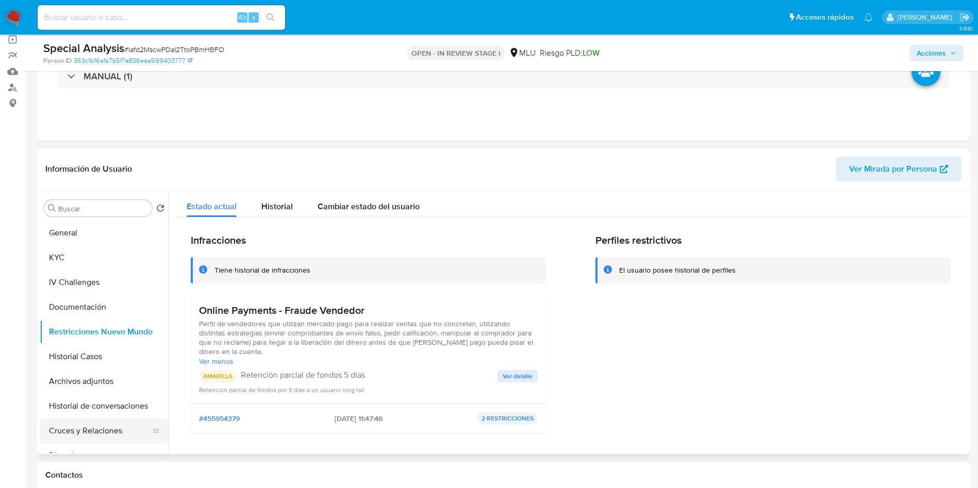
click at [96, 429] on button "Cruces y Relaciones" at bounding box center [100, 431] width 121 height 25
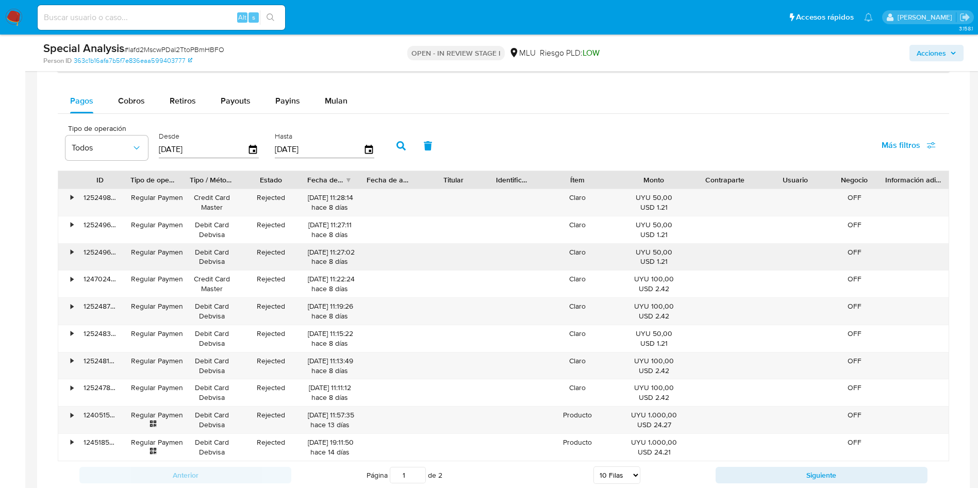
scroll to position [773, 0]
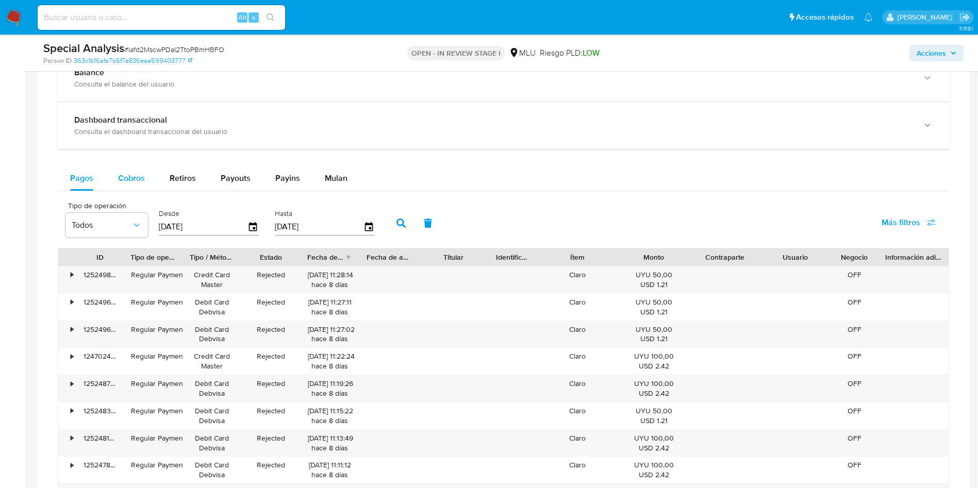
drag, startPoint x: 155, startPoint y: 189, endPoint x: 146, endPoint y: 183, distance: 10.4
click at [154, 188] on button "Cobros" at bounding box center [132, 178] width 52 height 25
select select "10"
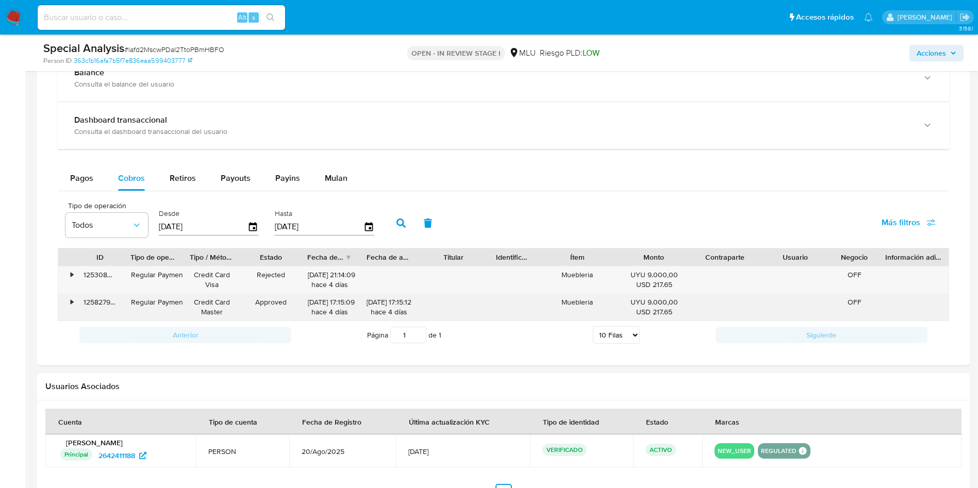
click at [67, 306] on div "•" at bounding box center [67, 307] width 18 height 27
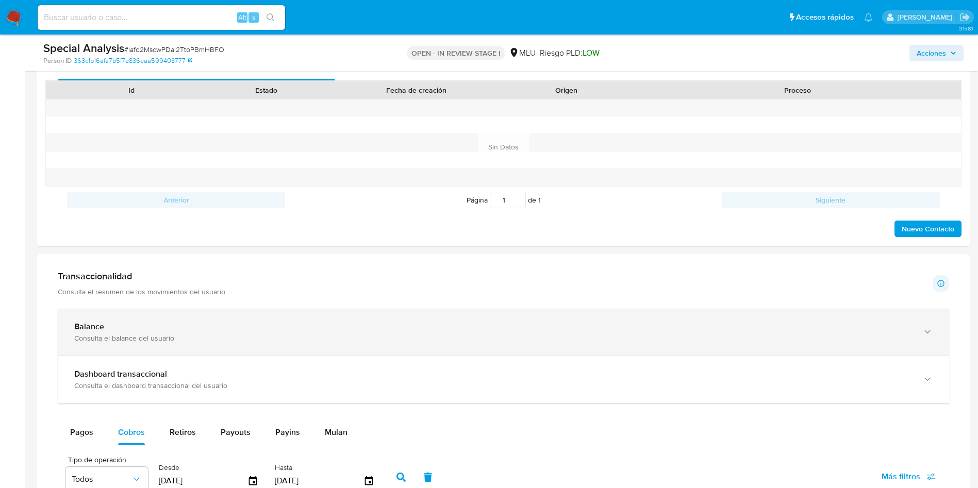
scroll to position [541, 0]
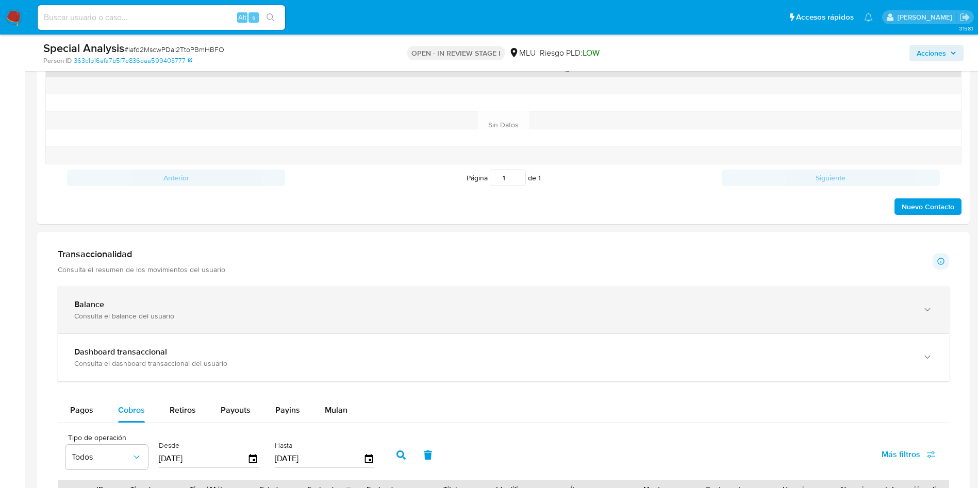
click at [410, 317] on div "Consulta el balance del usuario" at bounding box center [493, 315] width 838 height 9
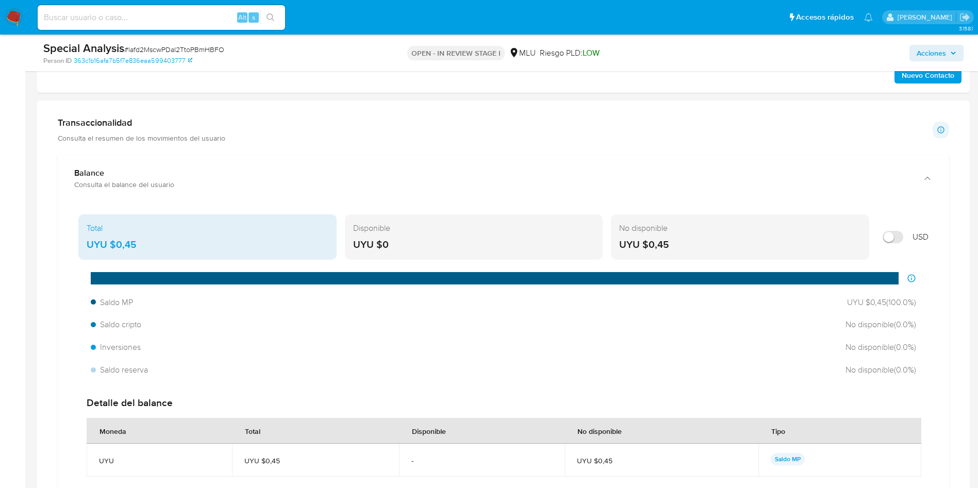
scroll to position [696, 0]
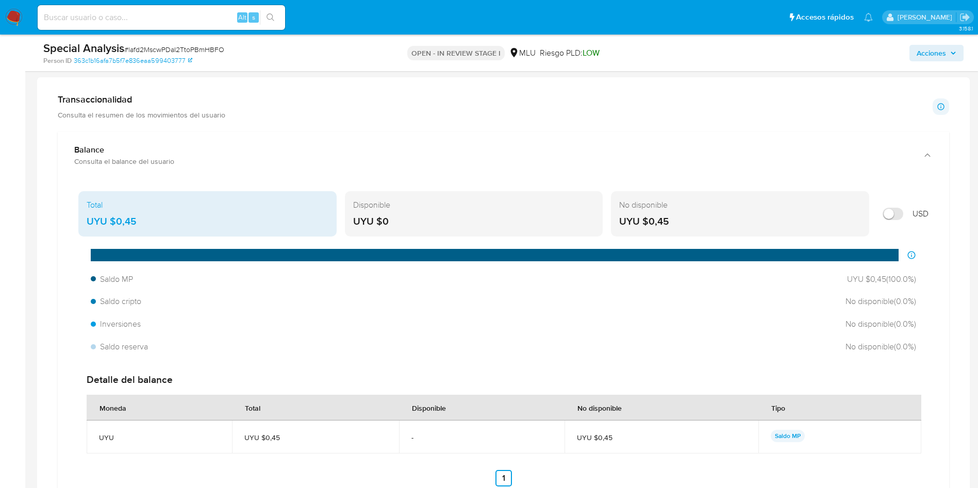
drag, startPoint x: 180, startPoint y: 217, endPoint x: 110, endPoint y: 221, distance: 70.2
click at [110, 221] on div "UYU $0,45" at bounding box center [208, 221] width 242 height 13
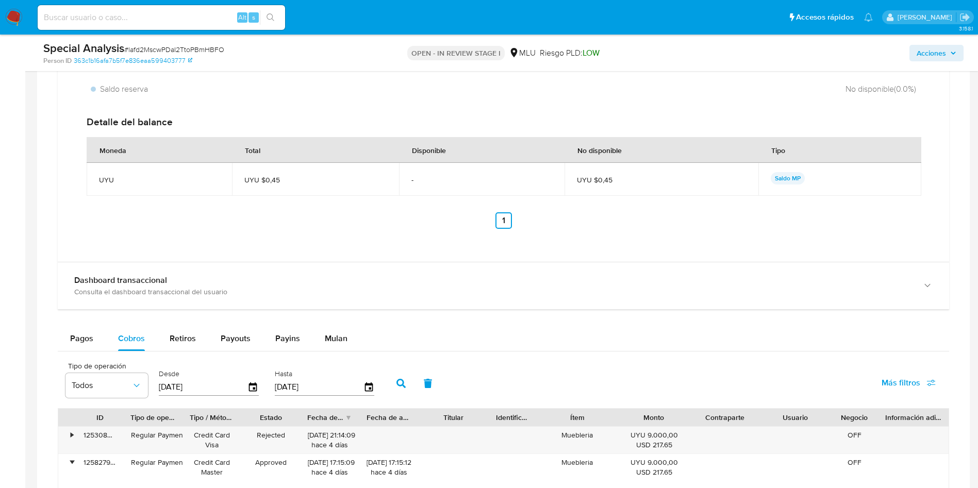
scroll to position [1005, 0]
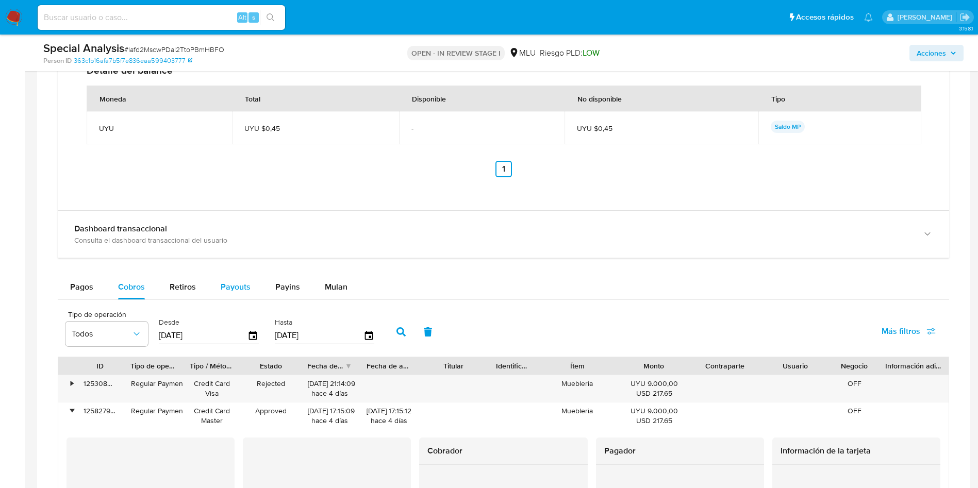
click at [250, 283] on button "Payouts" at bounding box center [235, 287] width 55 height 25
select select "10"
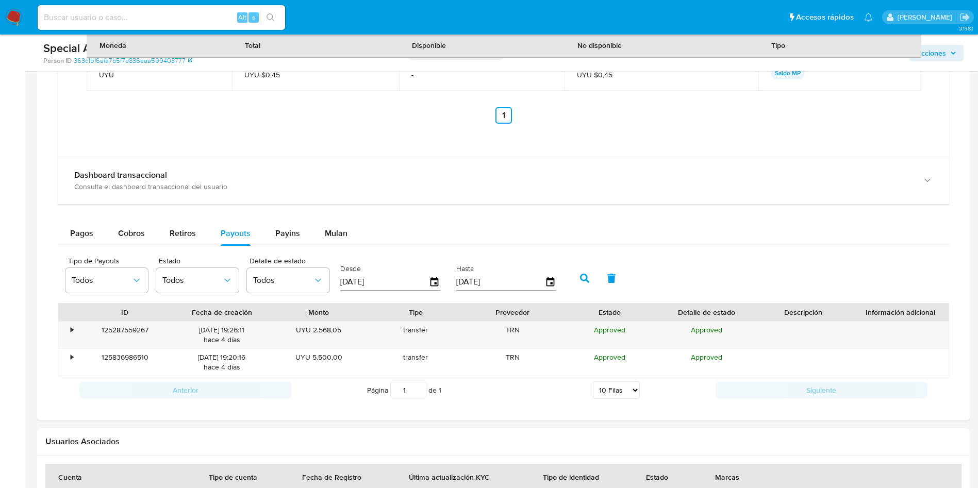
scroll to position [1083, 0]
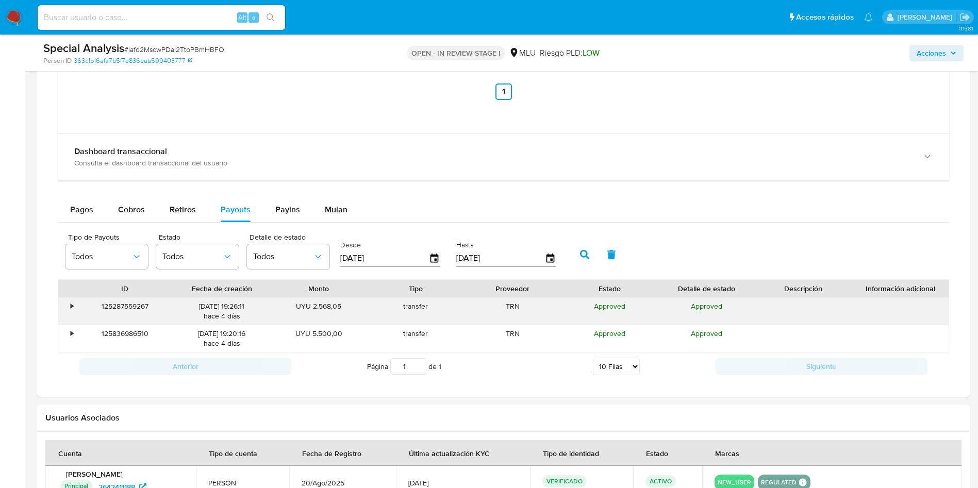
click at [69, 310] on div "•" at bounding box center [67, 311] width 18 height 27
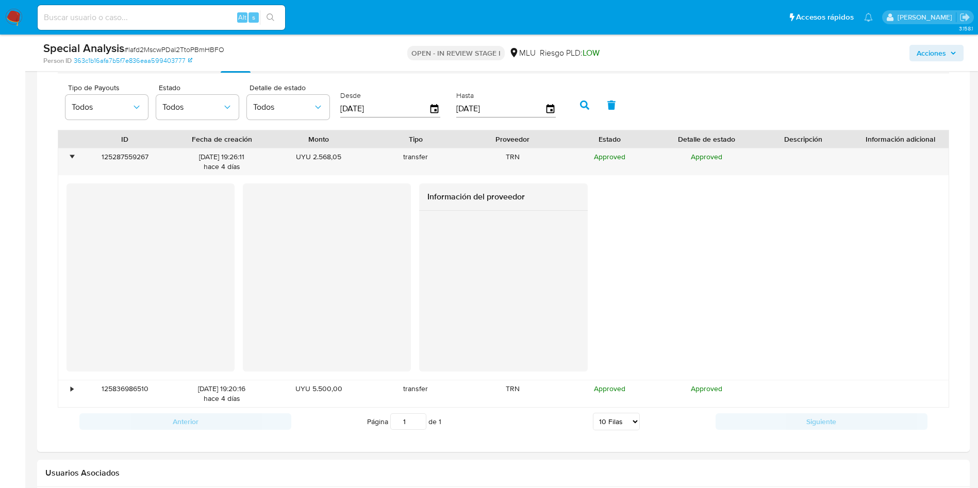
scroll to position [1237, 0]
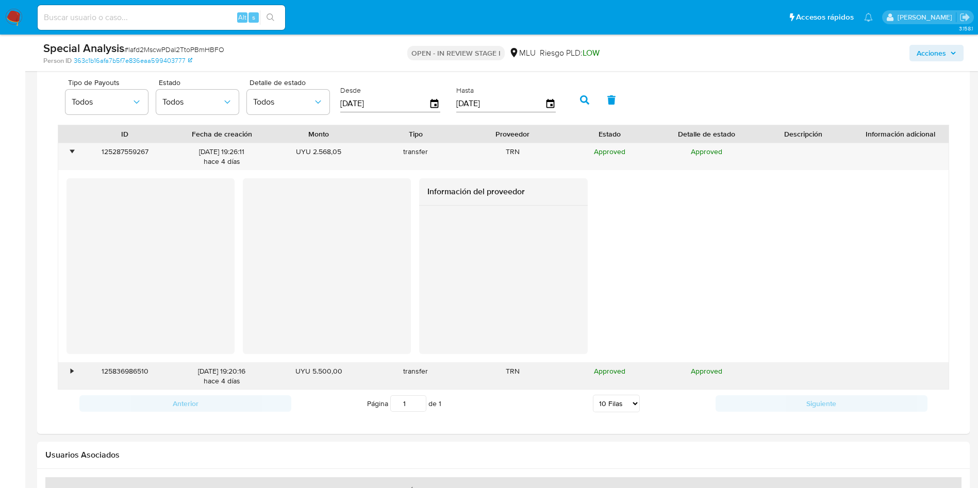
click at [73, 370] on div "•" at bounding box center [72, 372] width 3 height 10
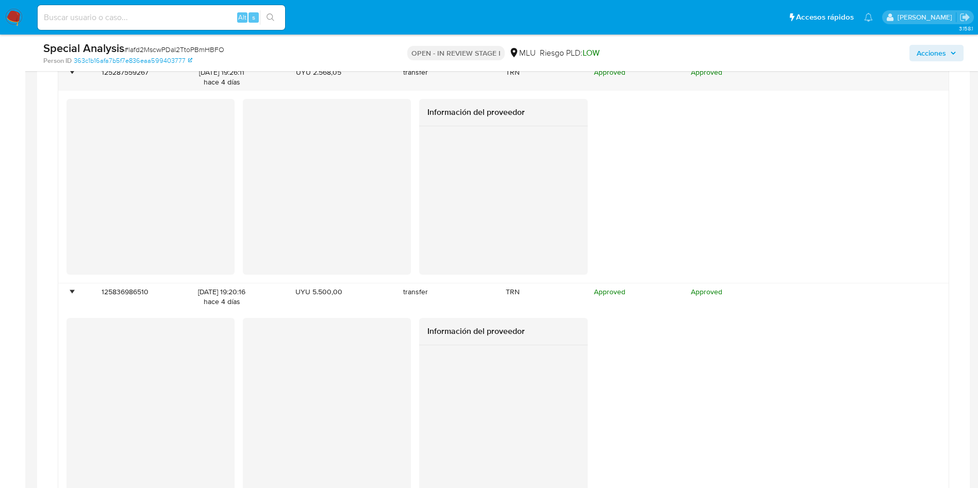
scroll to position [1392, 0]
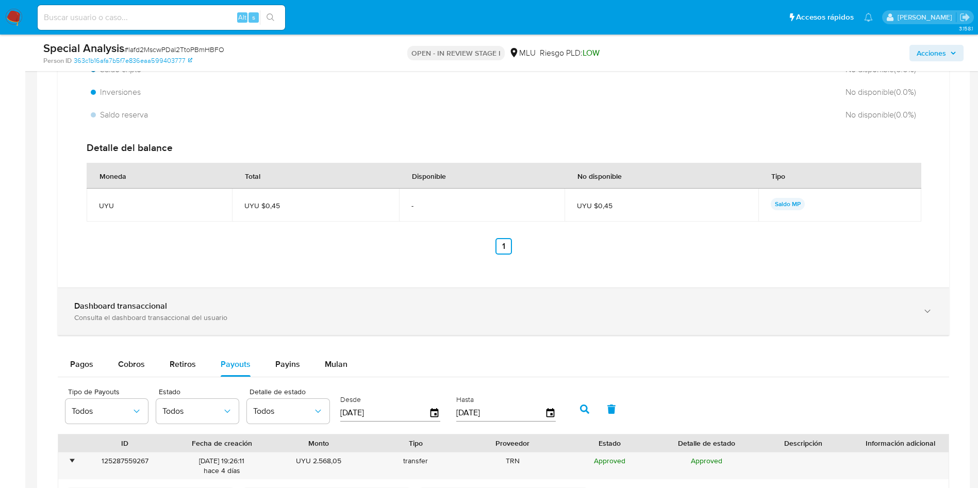
click at [224, 307] on div "Dashboard transaccional" at bounding box center [493, 306] width 838 height 10
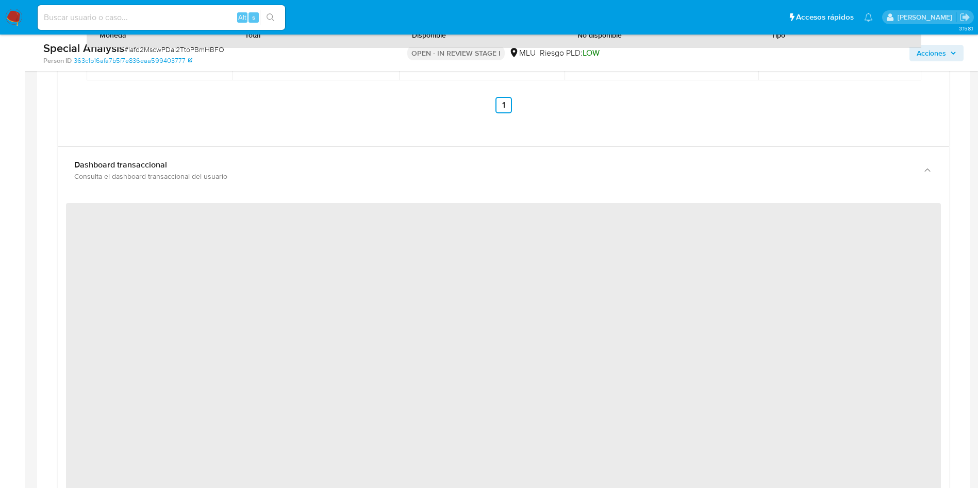
scroll to position [1160, 0]
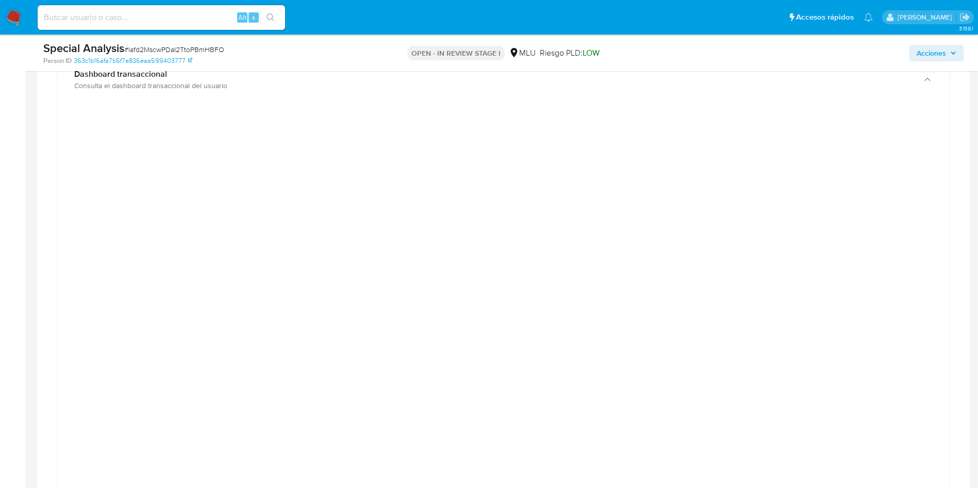
click at [907, 208] on div at bounding box center [503, 343] width 875 height 464
click at [900, 261] on div at bounding box center [503, 343] width 875 height 464
click at [956, 206] on div "Transaccionalidad Consulta el resumen de los movimientos del usuario Informació…" at bounding box center [503, 401] width 916 height 1559
click at [168, 22] on input at bounding box center [161, 17] width 247 height 13
paste input "YRL0cLbdUwxCYYdKlHsMM6DH"
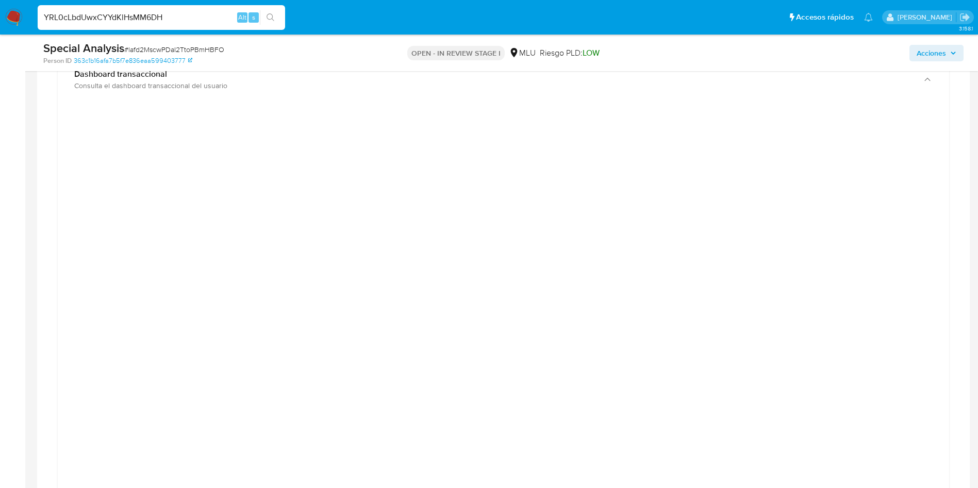
type input "YRL0cLbdUwxCYYdKlHsMM6DH"
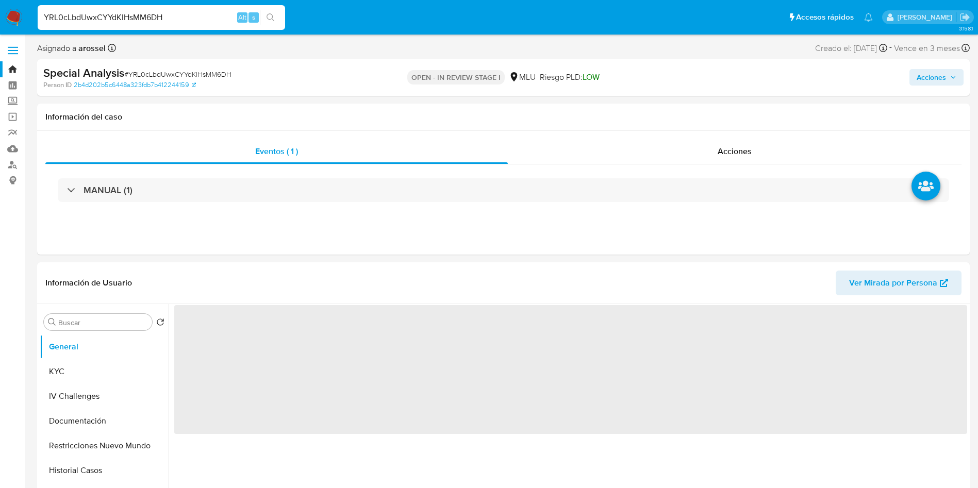
select select "10"
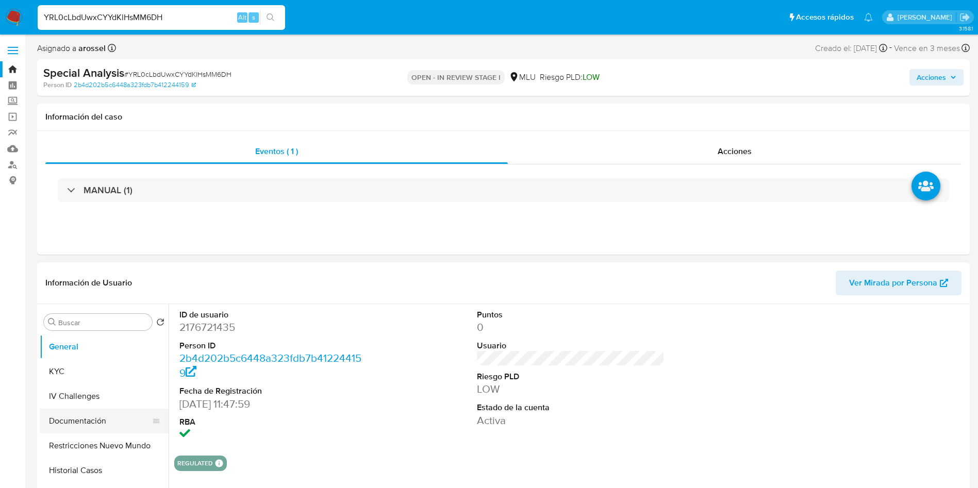
click at [78, 428] on button "Documentación" at bounding box center [100, 421] width 121 height 25
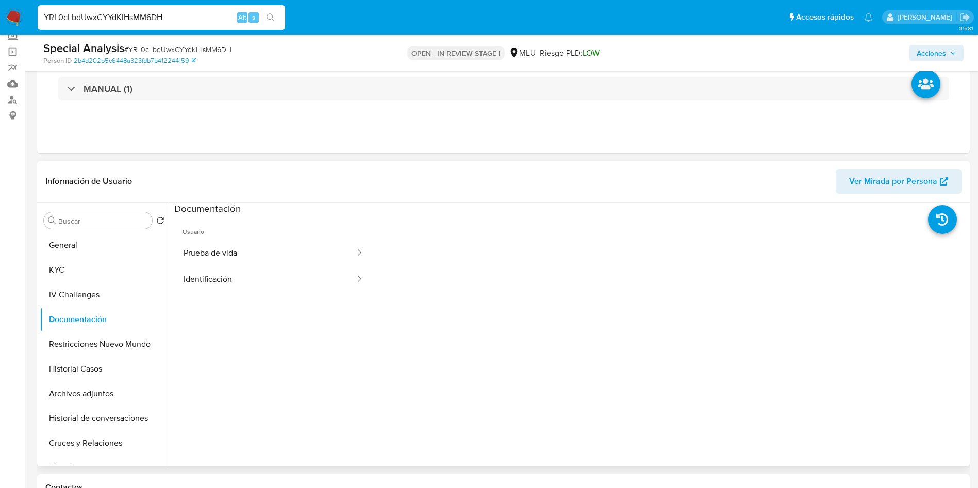
scroll to position [155, 0]
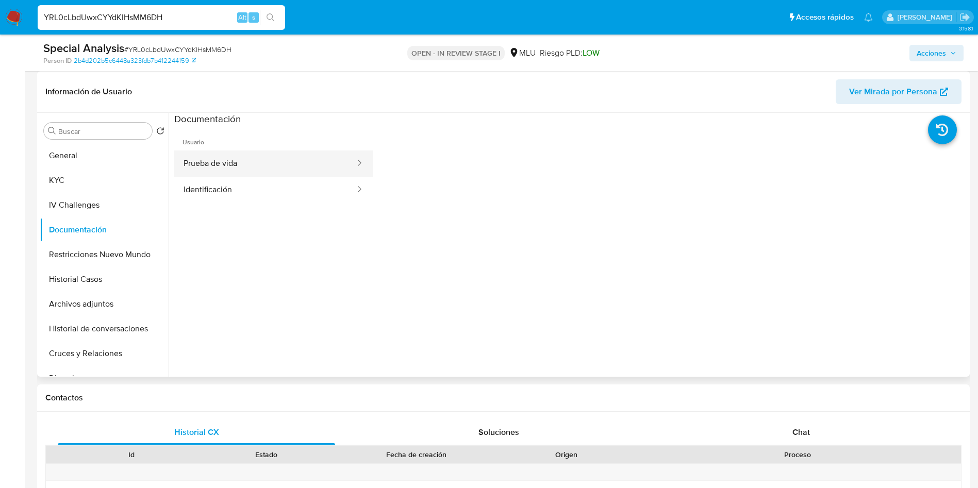
click at [245, 162] on button "Prueba de vida" at bounding box center [265, 164] width 182 height 26
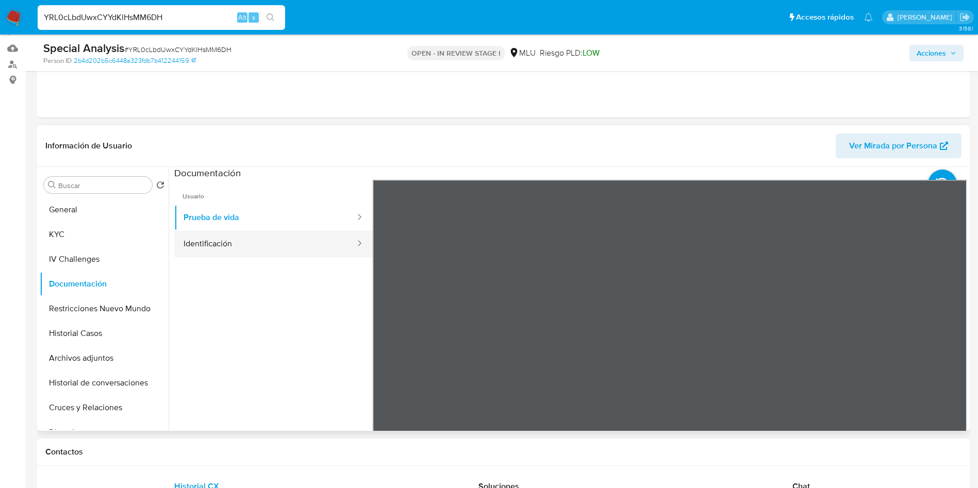
scroll to position [77, 0]
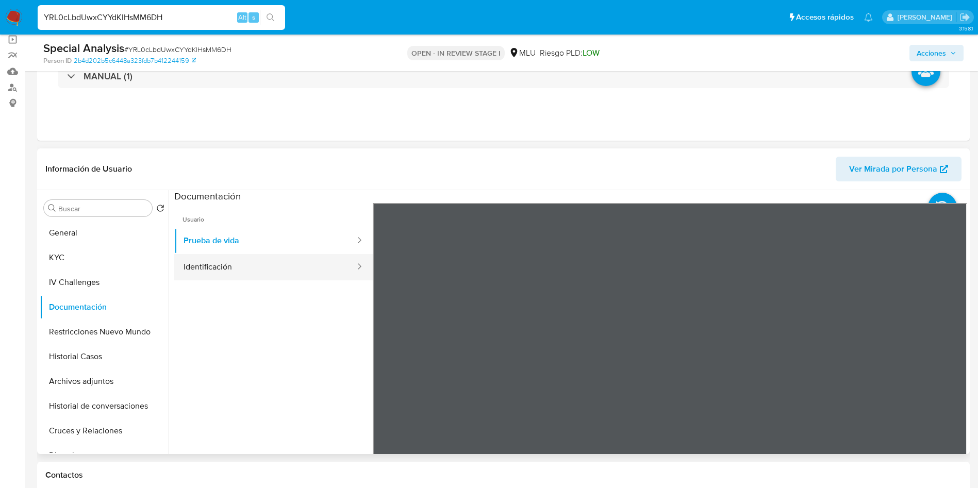
click at [238, 261] on button "Identificación" at bounding box center [265, 267] width 182 height 26
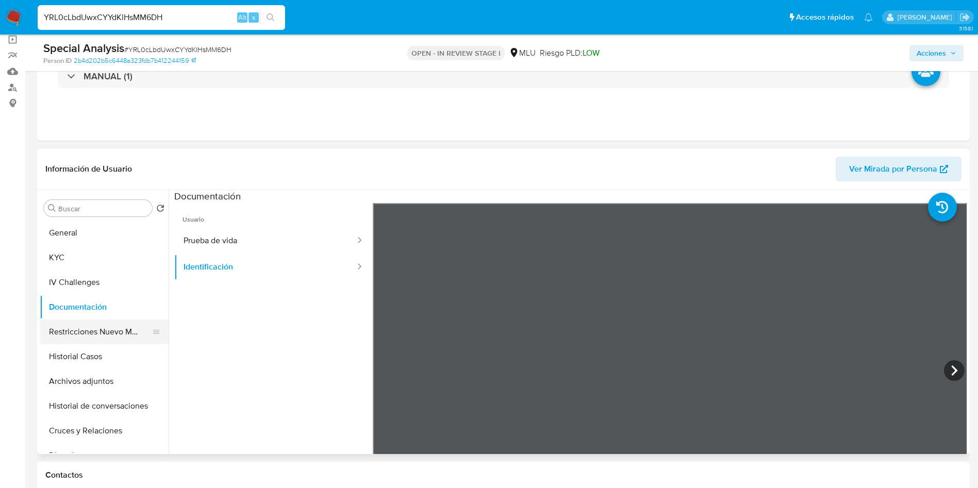
click at [105, 342] on button "Restricciones Nuevo Mundo" at bounding box center [100, 332] width 121 height 25
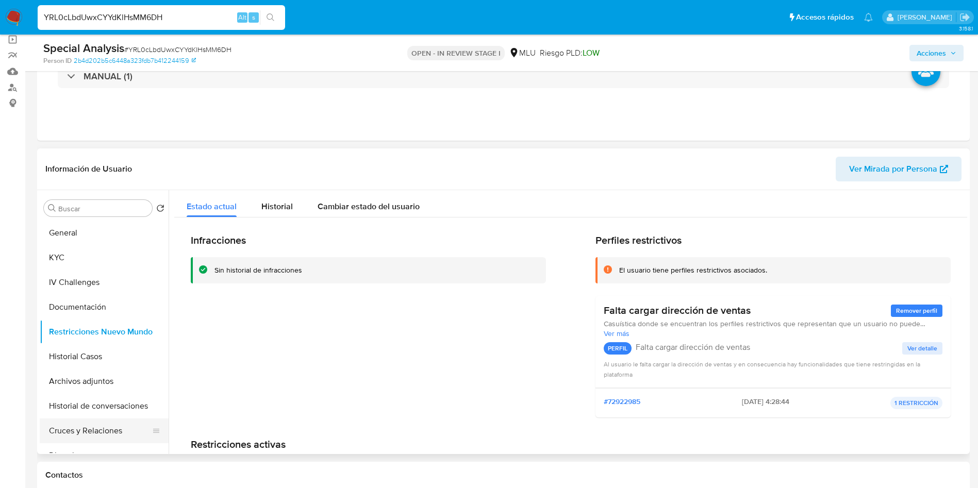
click at [88, 429] on button "Cruces y Relaciones" at bounding box center [100, 431] width 121 height 25
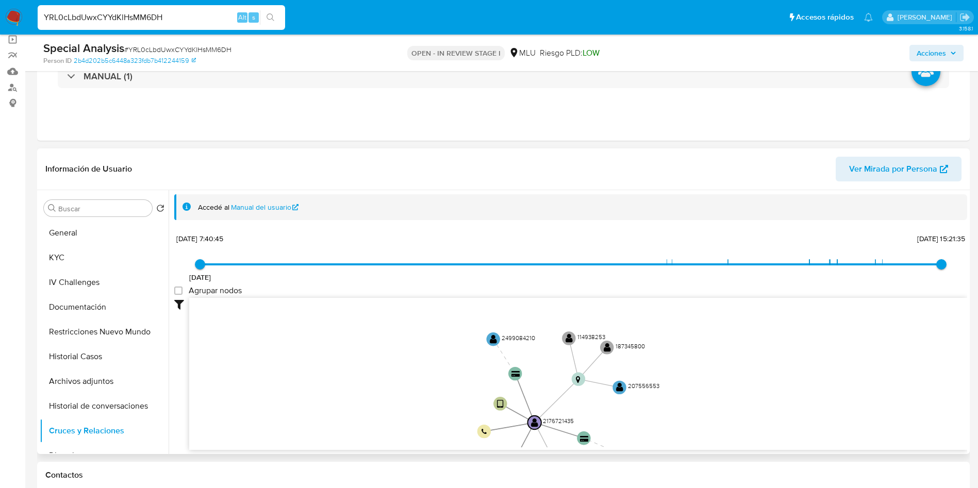
drag, startPoint x: 407, startPoint y: 374, endPoint x: 398, endPoint y: 384, distance: 13.9
click at [403, 402] on icon "user-2176721435  2176721435 device-676c292f916318b2ee865894  user-1739609971 …" at bounding box center [578, 373] width 778 height 150
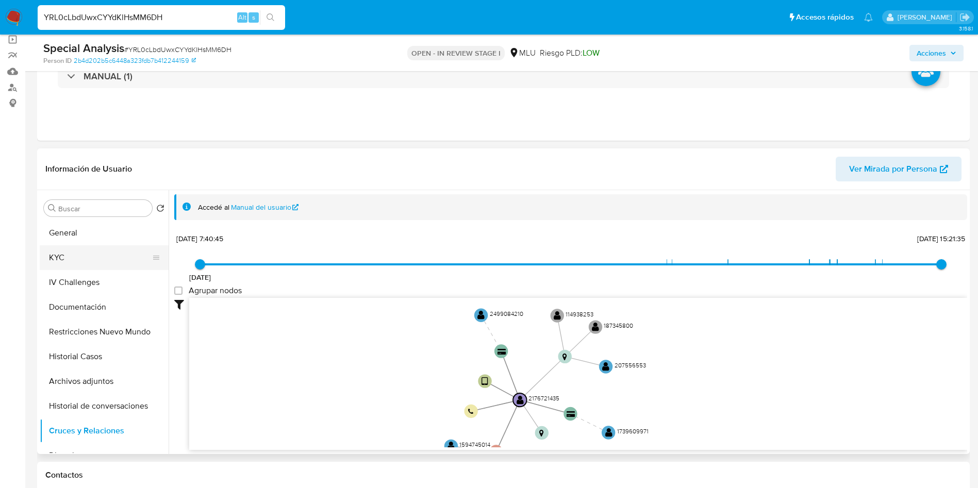
click at [84, 263] on button "KYC" at bounding box center [100, 257] width 121 height 25
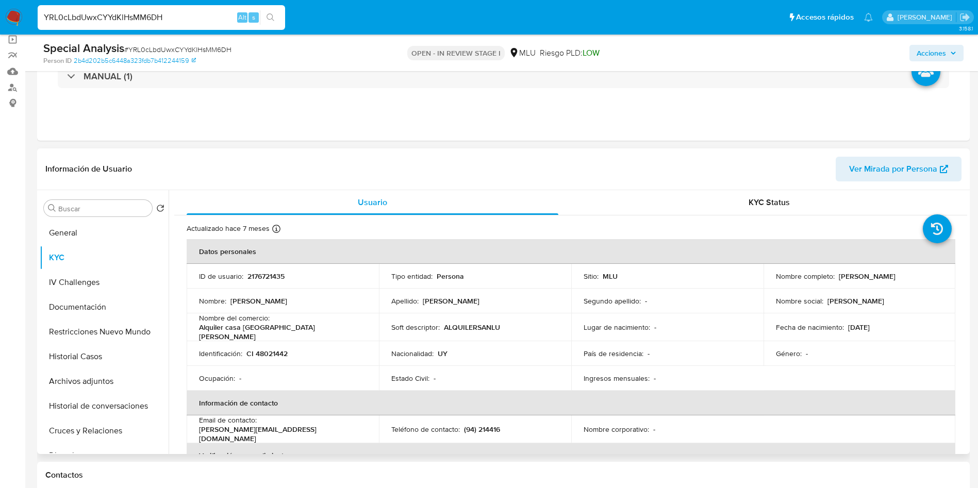
click at [491, 425] on p "(94) 214416" at bounding box center [482, 429] width 36 height 9
copy p "214416"
click at [478, 341] on td "Nacionalidad : UY" at bounding box center [475, 353] width 192 height 25
drag, startPoint x: 833, startPoint y: 276, endPoint x: 938, endPoint y: 275, distance: 105.2
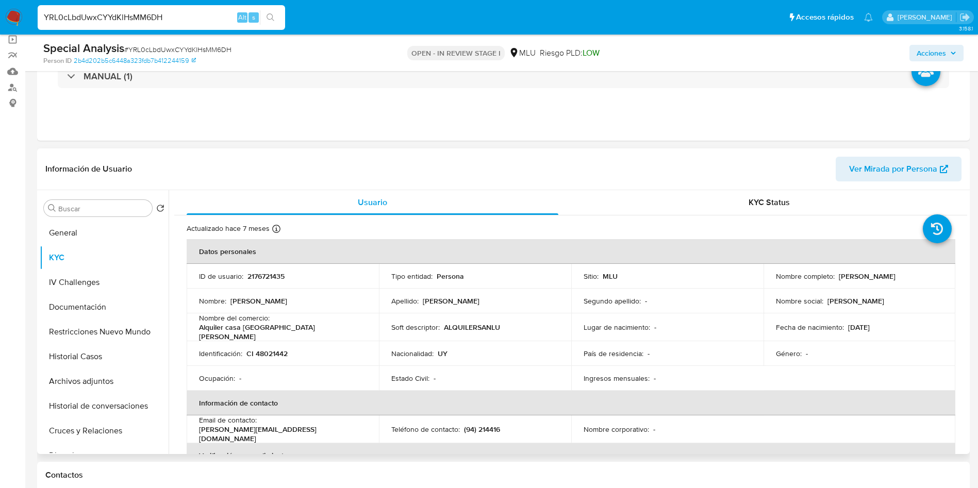
click at [938, 275] on div "Nombre completo : [PERSON_NAME]" at bounding box center [860, 276] width 168 height 9
copy div "[PERSON_NAME]"
click at [274, 276] on p "2176721435" at bounding box center [265, 276] width 37 height 9
click at [274, 277] on p "2176721435" at bounding box center [265, 276] width 37 height 9
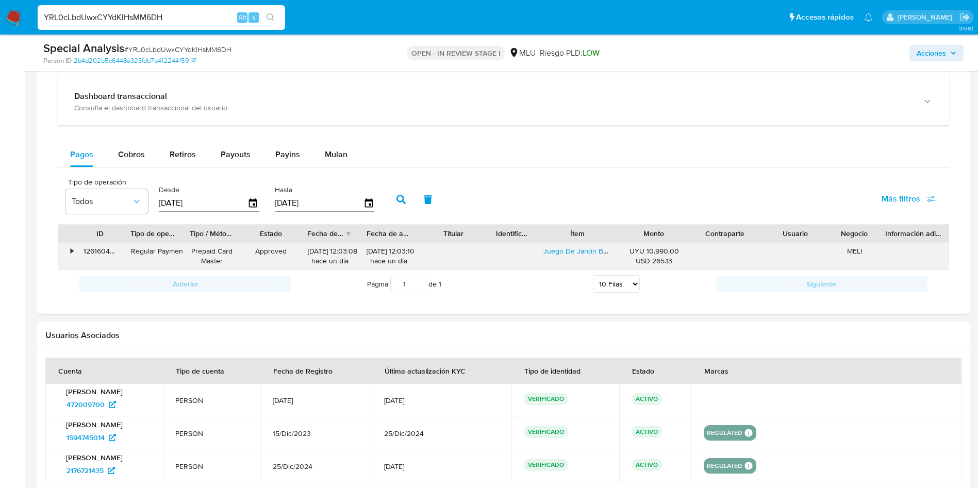
scroll to position [773, 0]
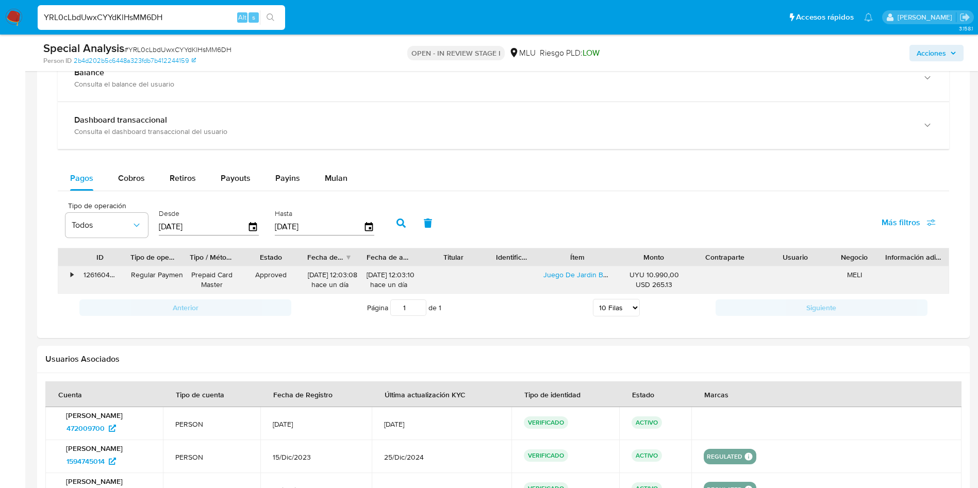
click at [225, 280] on div "Prepaid Card Master" at bounding box center [212, 280] width 44 height 20
click at [181, 280] on div "Regular Payment" at bounding box center [153, 280] width 59 height 27
drag, startPoint x: 59, startPoint y: 272, endPoint x: 70, endPoint y: 274, distance: 11.4
click at [60, 272] on div "•" at bounding box center [67, 280] width 18 height 27
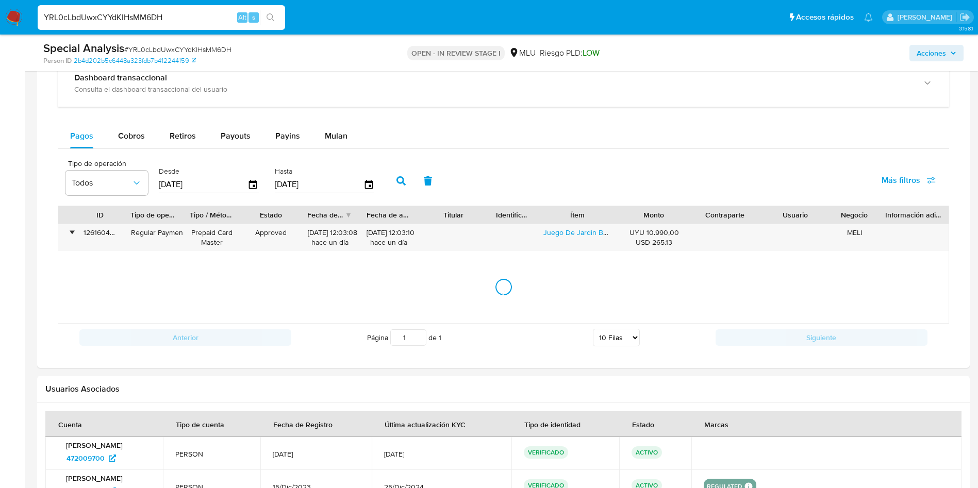
scroll to position [851, 0]
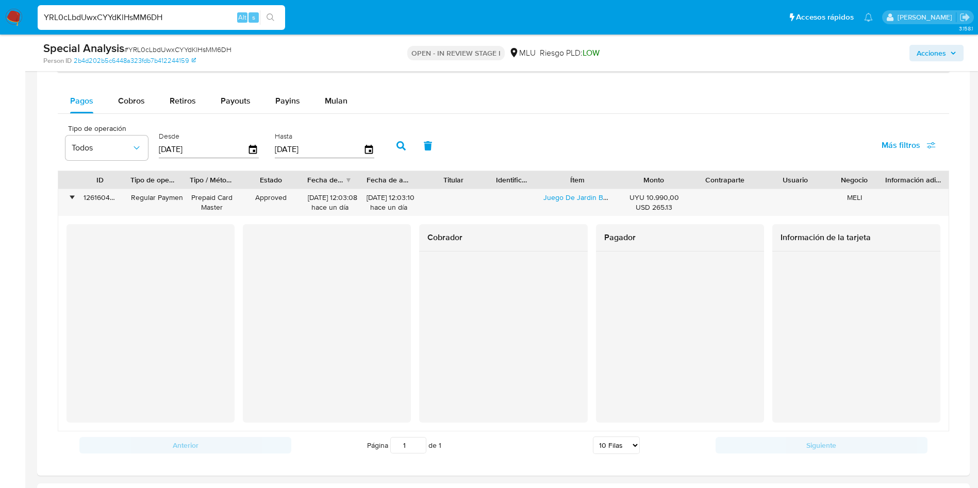
click at [255, 163] on div "Desde [DATE]" at bounding box center [209, 144] width 100 height 41
click at [253, 155] on icon "button" at bounding box center [253, 150] width 18 height 18
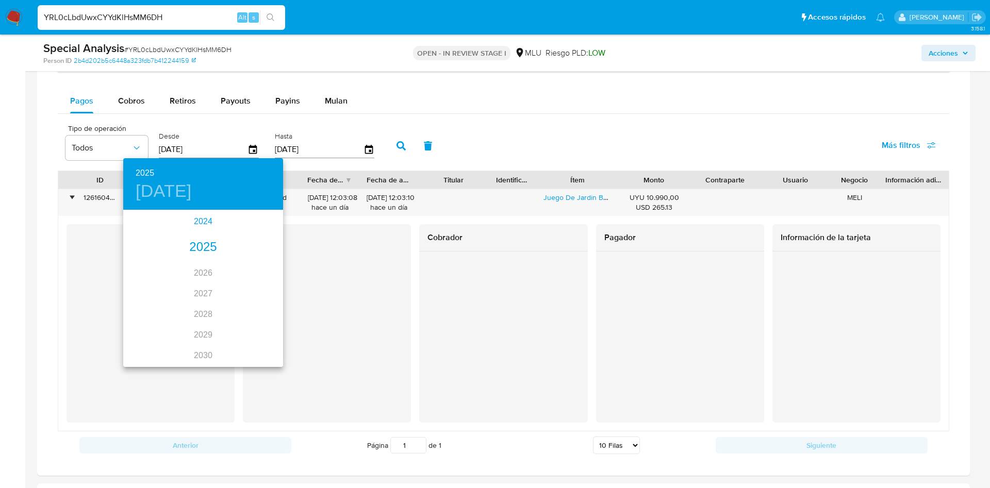
click at [197, 226] on div "2024" at bounding box center [203, 221] width 160 height 21
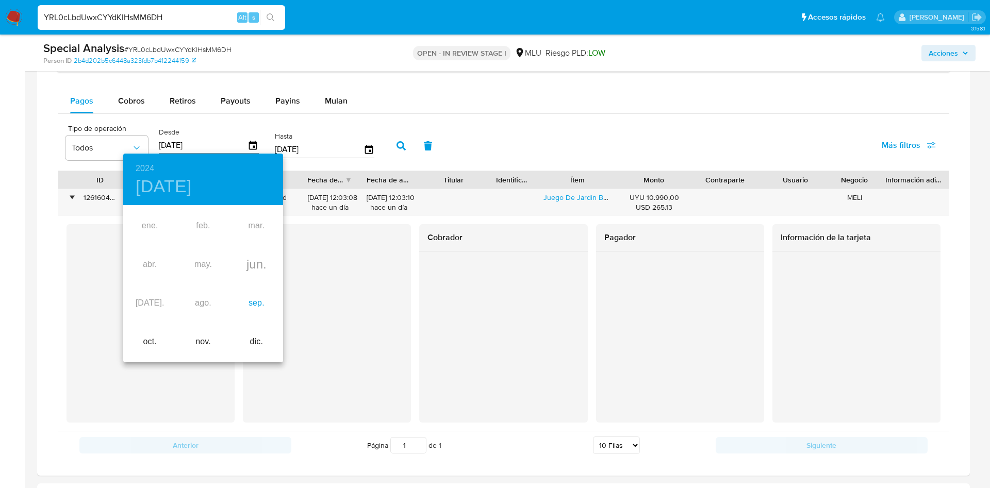
click at [266, 304] on div "sep." at bounding box center [256, 303] width 53 height 39
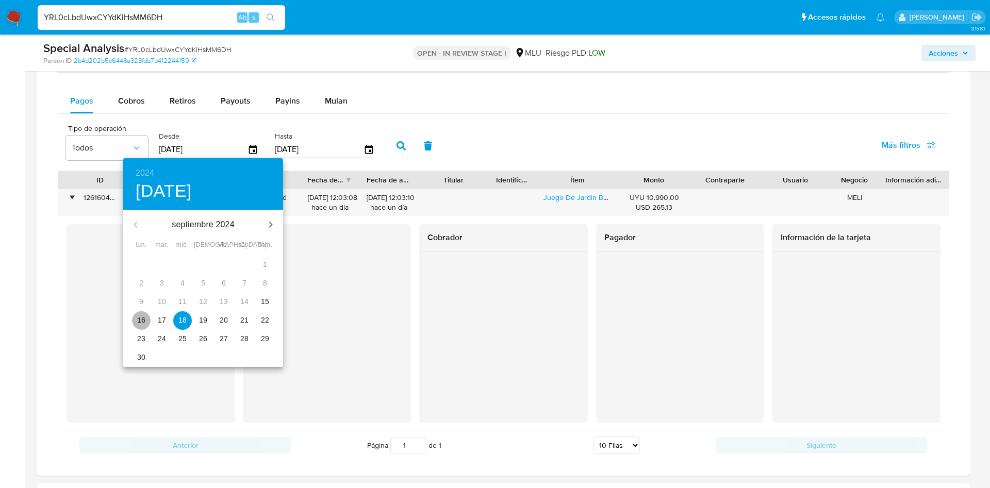
drag, startPoint x: 141, startPoint y: 323, endPoint x: 237, endPoint y: 261, distance: 114.4
click at [141, 323] on p "16" at bounding box center [141, 320] width 8 height 10
type input "[DATE]"
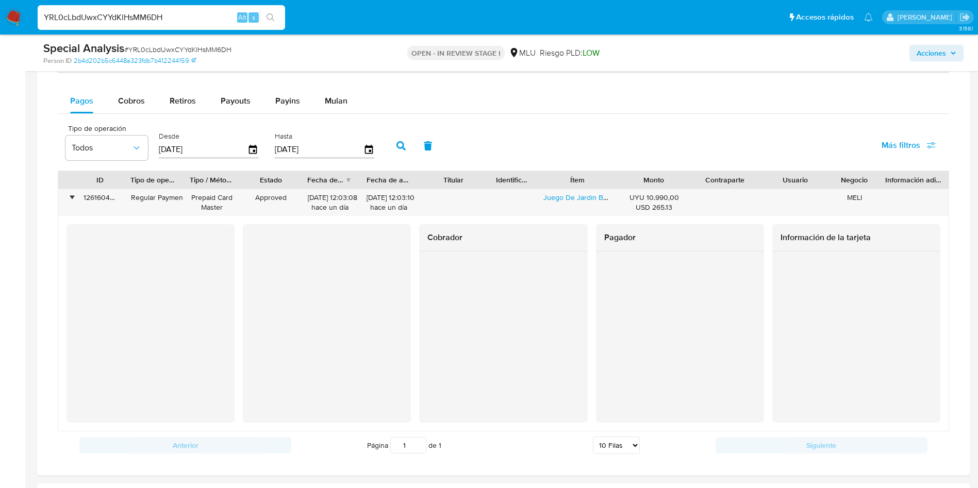
click at [395, 152] on button "button" at bounding box center [401, 146] width 27 height 25
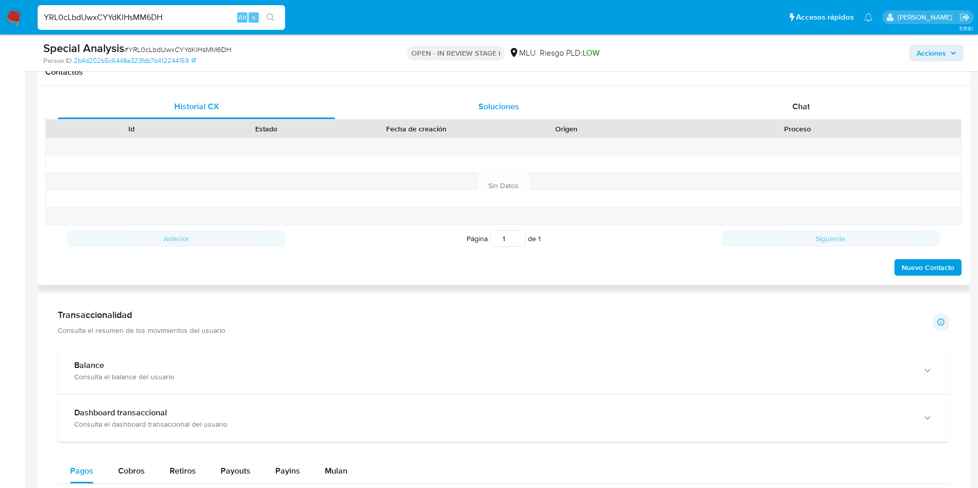
scroll to position [309, 0]
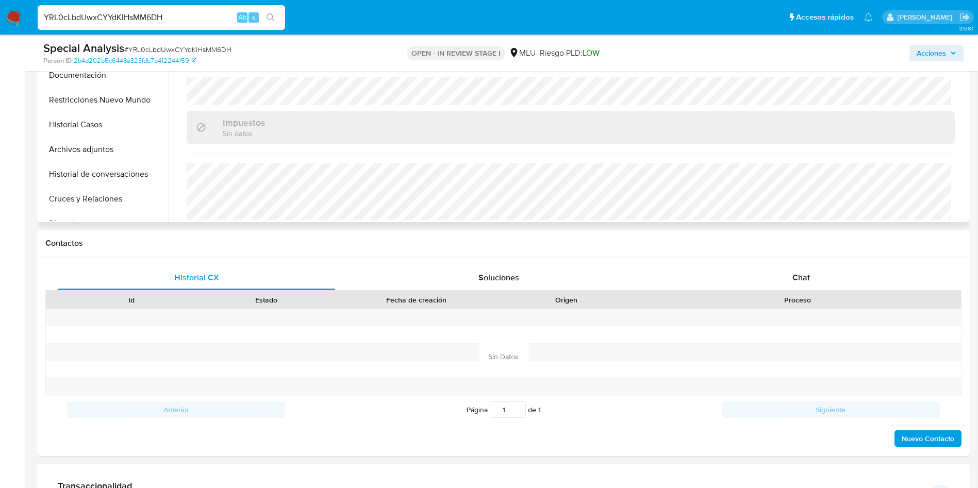
drag, startPoint x: 734, startPoint y: 236, endPoint x: 748, endPoint y: 215, distance: 25.3
click at [734, 237] on div "Contactos" at bounding box center [503, 243] width 933 height 27
click at [214, 20] on input "YRL0cLbdUwxCYYdKlHsMM6DH" at bounding box center [161, 17] width 247 height 13
click at [214, 19] on input "YRL0cLbdUwxCYYdKlHsMM6DH" at bounding box center [161, 17] width 247 height 13
paste input "2176721435"
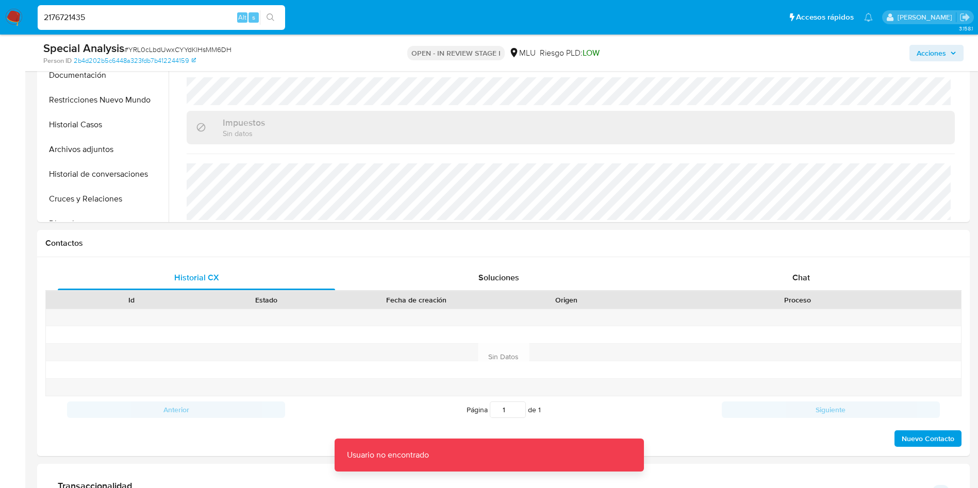
click at [222, 17] on input "2176721435" at bounding box center [161, 17] width 247 height 13
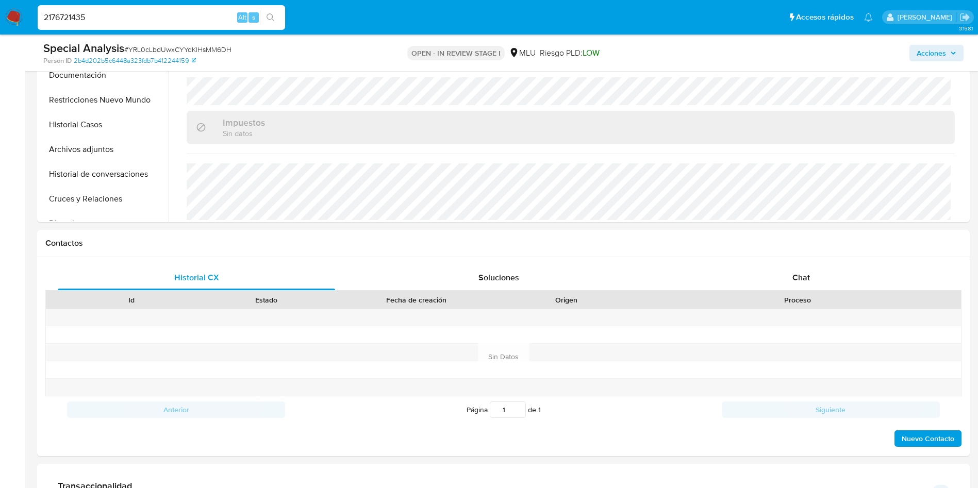
type input "2176721435"
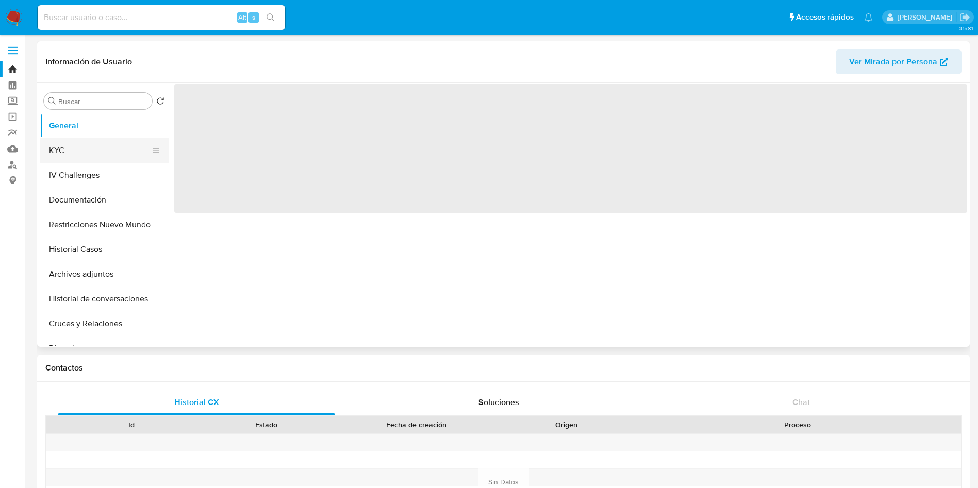
click at [73, 146] on button "KYC" at bounding box center [100, 150] width 121 height 25
select select "10"
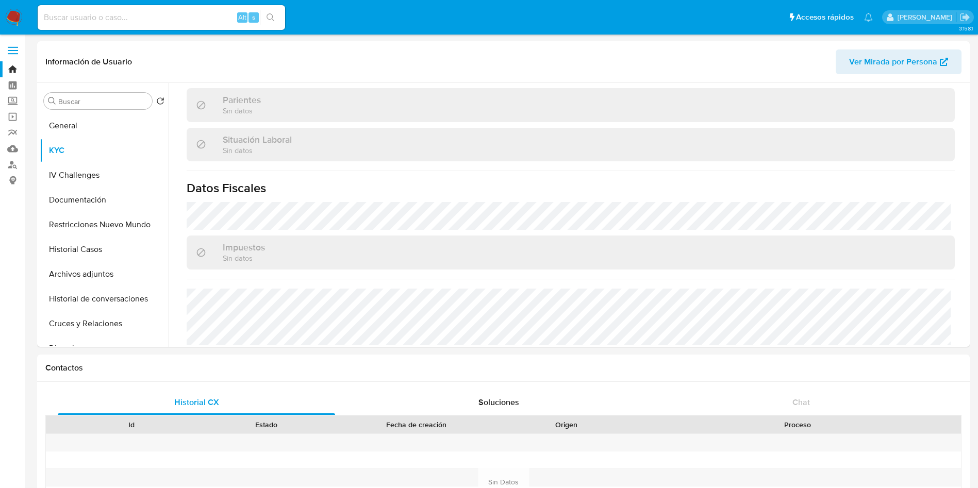
click at [152, 18] on input at bounding box center [161, 17] width 247 height 13
paste input "1594745014"
type input "1594745014"
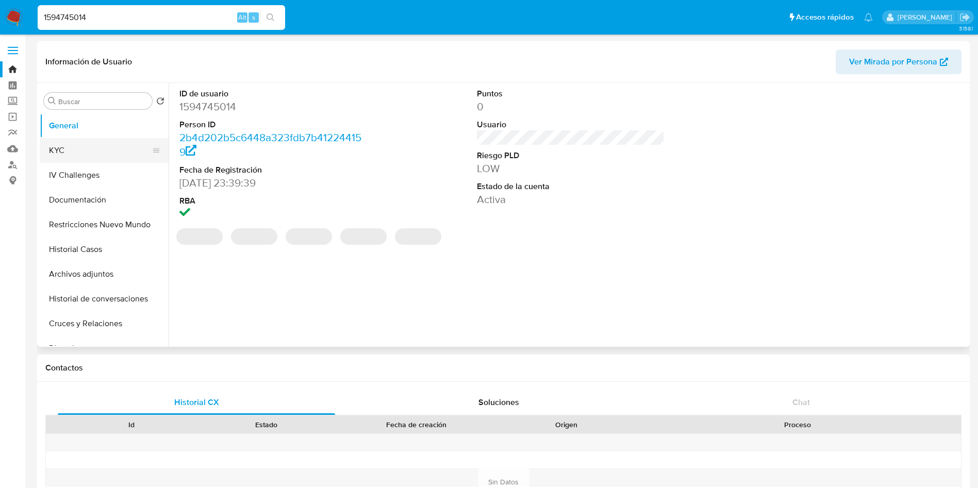
click at [98, 142] on button "KYC" at bounding box center [100, 150] width 121 height 25
select select "10"
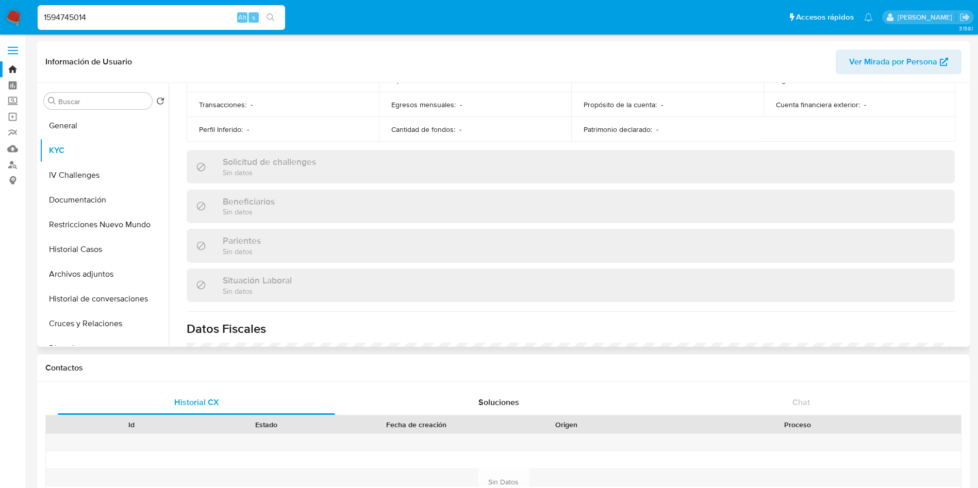
scroll to position [499, 0]
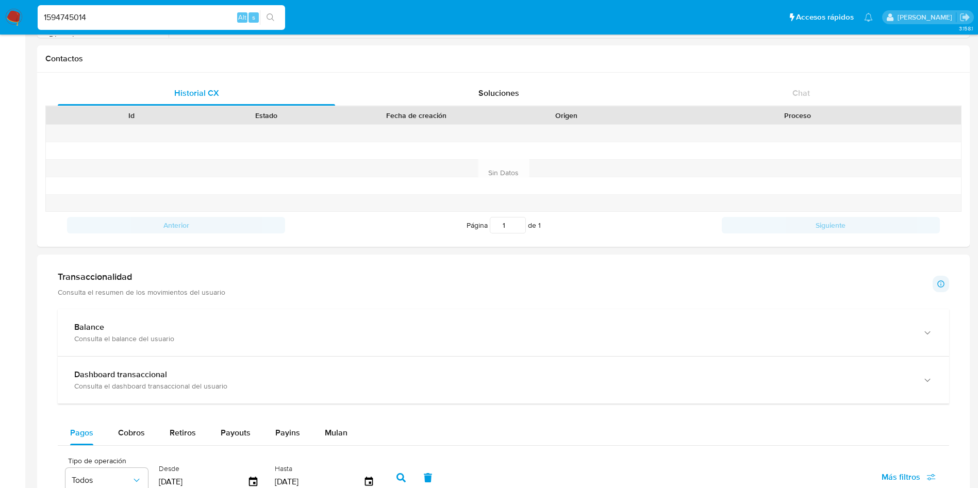
click at [183, 324] on div "Balance" at bounding box center [493, 327] width 838 height 10
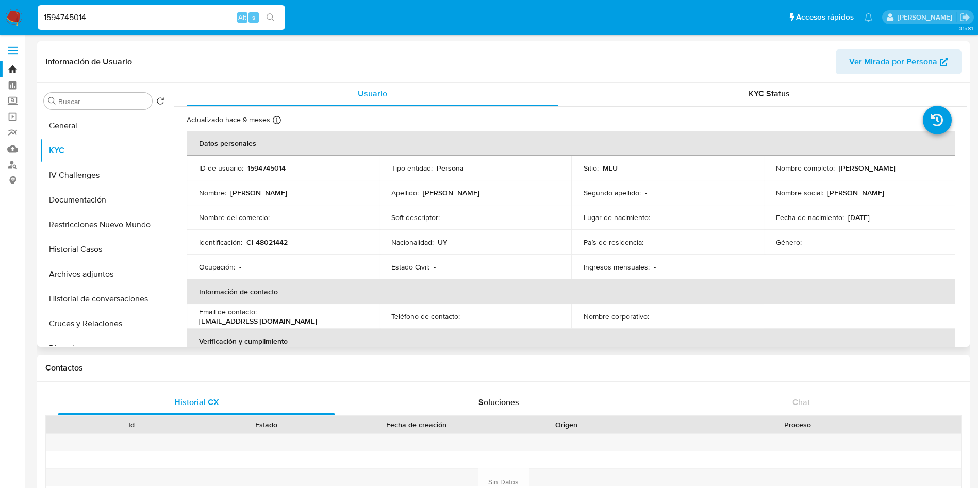
scroll to position [0, 0]
drag, startPoint x: 836, startPoint y: 170, endPoint x: 939, endPoint y: 171, distance: 103.6
click at [939, 171] on td "Nombre completo : [PERSON_NAME]" at bounding box center [860, 169] width 192 height 25
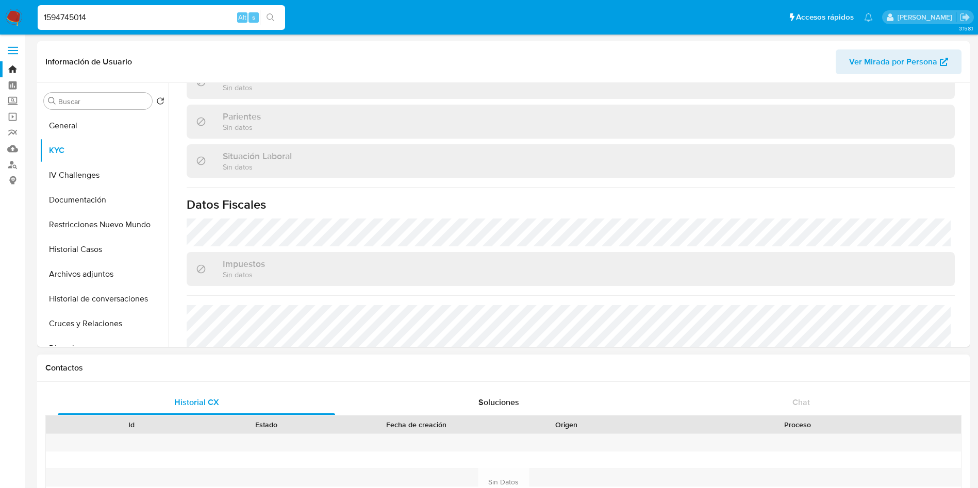
scroll to position [499, 0]
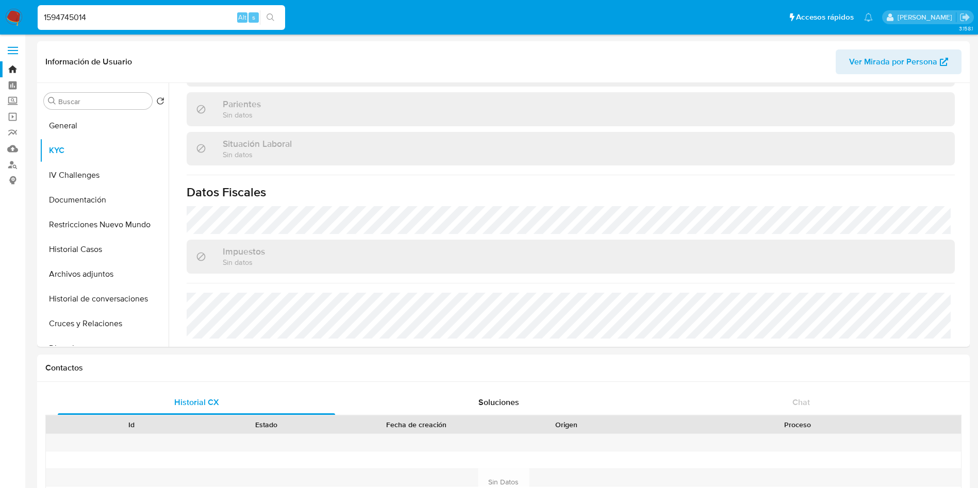
click at [163, 18] on input "1594745014" at bounding box center [161, 17] width 247 height 13
paste input "YRL0cLbdUwxCYYdKlHsMM6DH"
type input "YRL0cLbdUwxCYYdKlHsMM6DH"
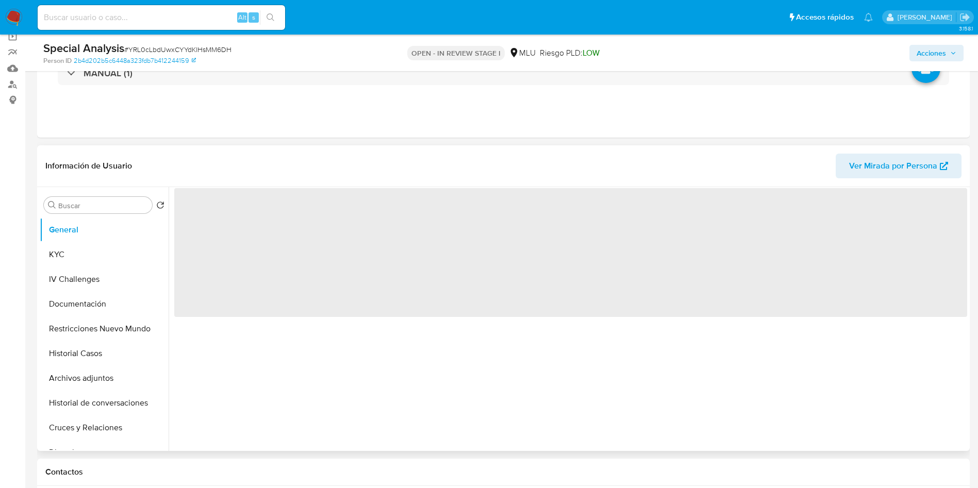
scroll to position [155, 0]
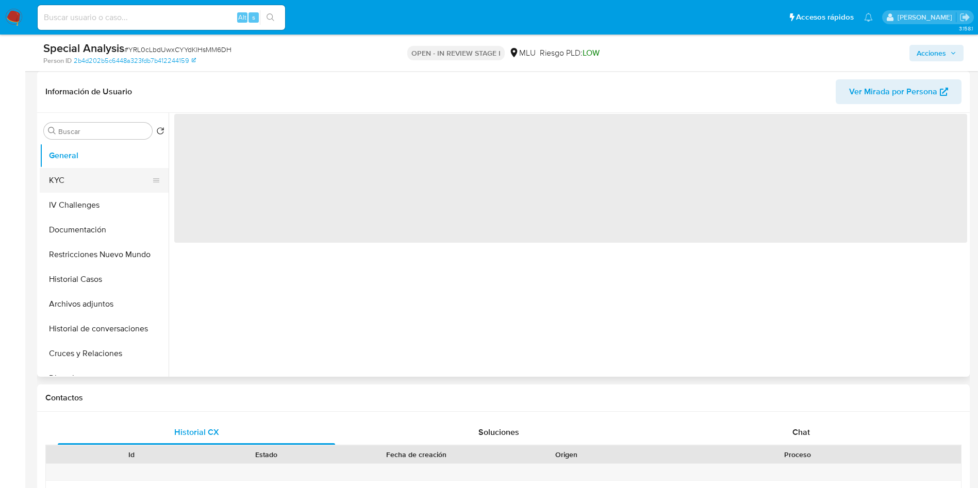
select select "10"
click at [98, 180] on button "KYC" at bounding box center [100, 180] width 121 height 25
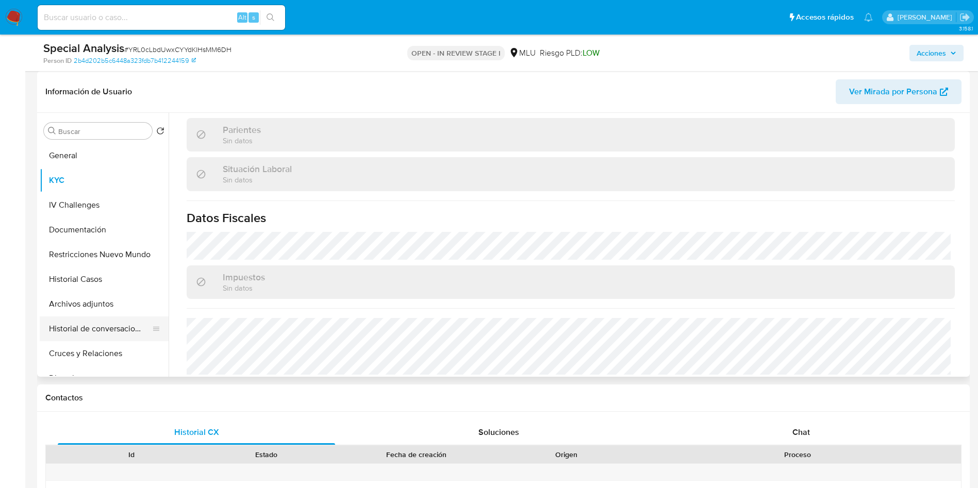
scroll to position [77, 0]
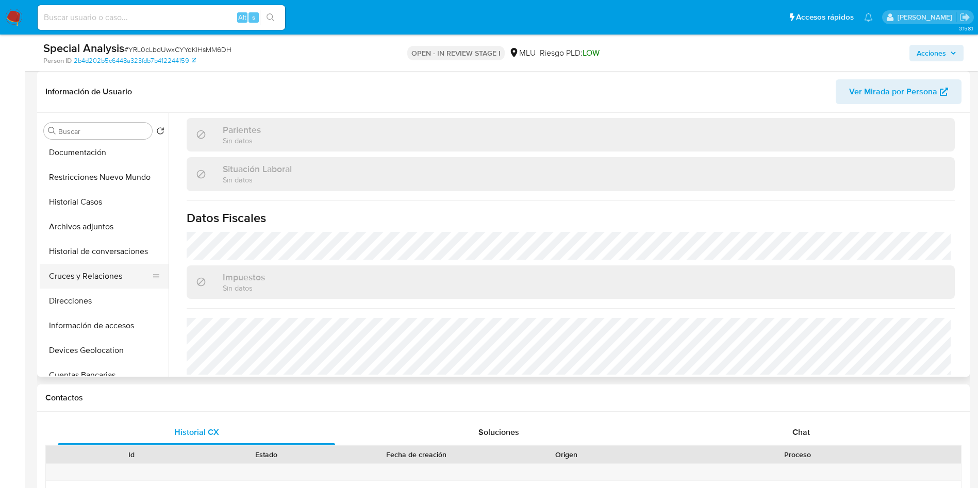
click at [91, 282] on button "Cruces y Relaciones" at bounding box center [100, 276] width 121 height 25
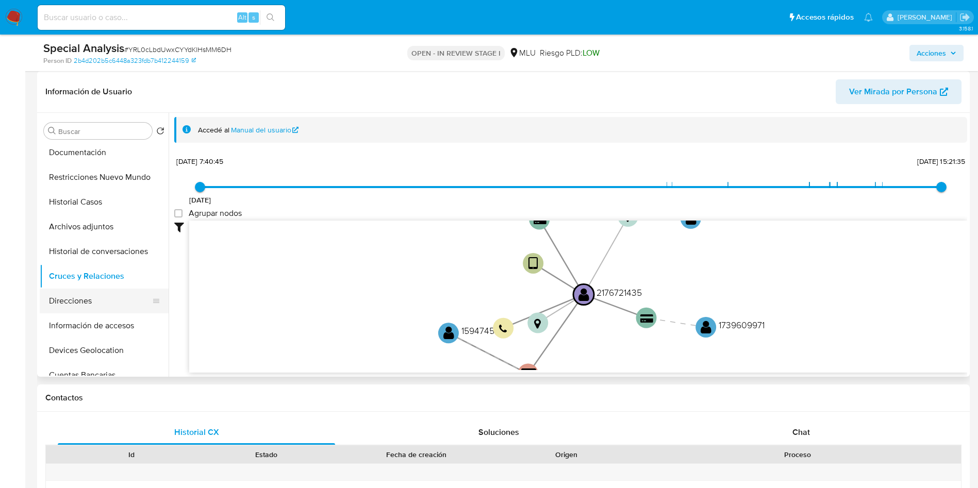
click at [98, 297] on button "Direcciones" at bounding box center [100, 301] width 121 height 25
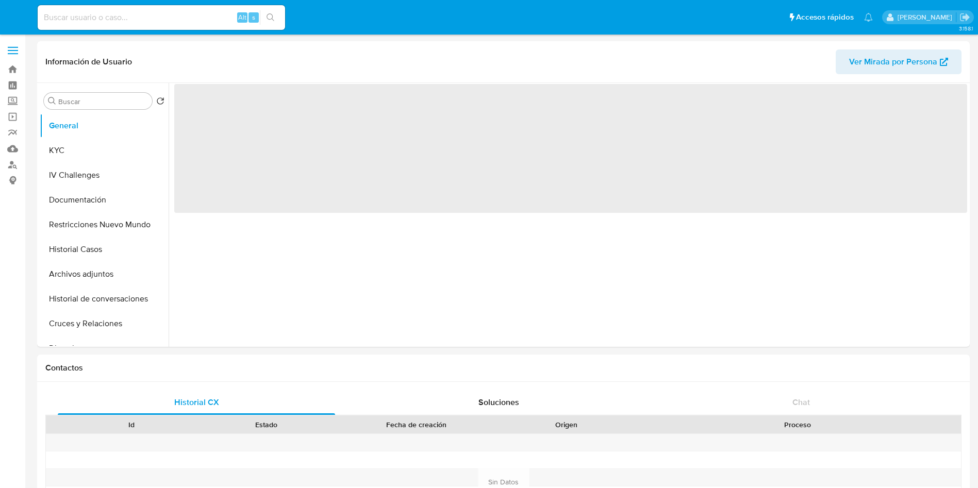
select select "10"
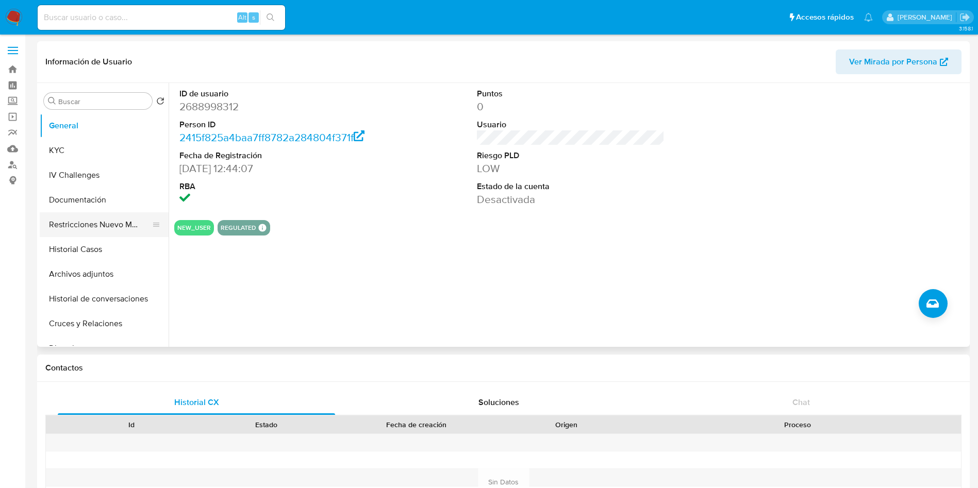
click at [84, 227] on button "Restricciones Nuevo Mundo" at bounding box center [100, 224] width 121 height 25
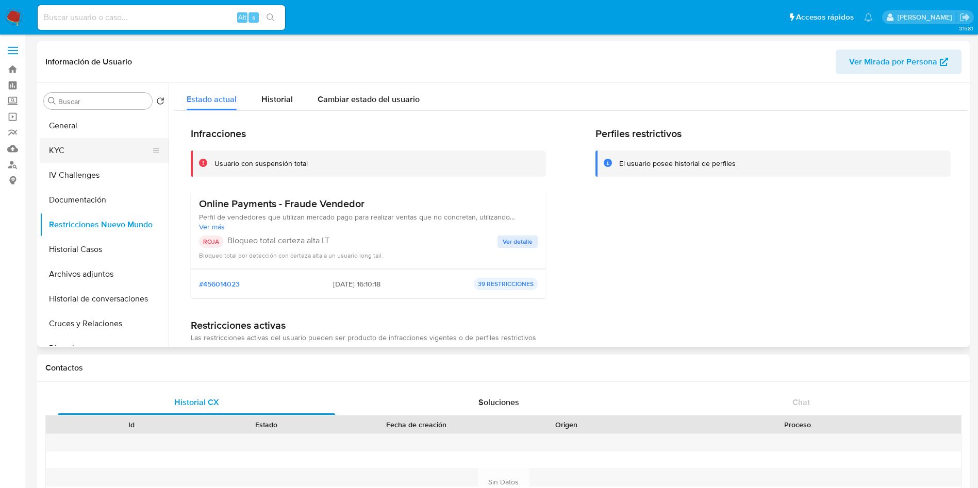
click at [101, 140] on button "KYC" at bounding box center [100, 150] width 121 height 25
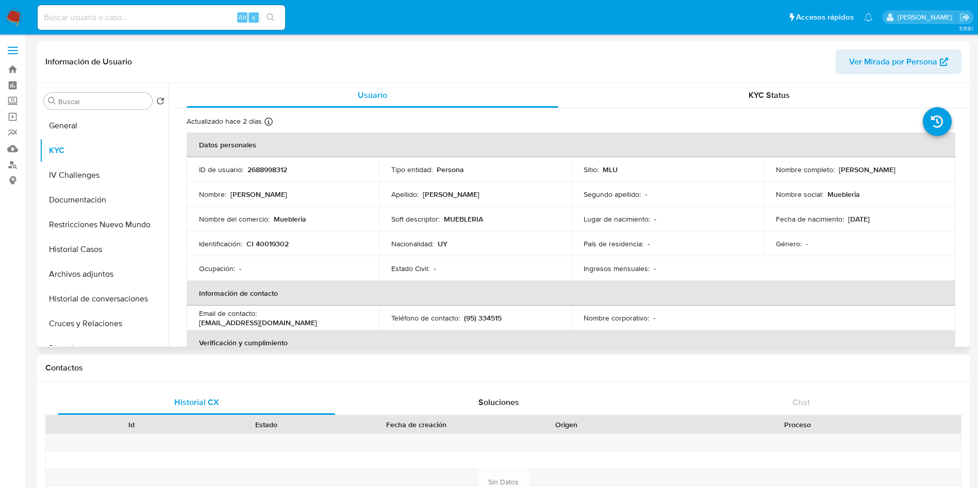
drag, startPoint x: 836, startPoint y: 169, endPoint x: 933, endPoint y: 170, distance: 97.5
click at [933, 170] on div "Nombre completo : [PERSON_NAME]" at bounding box center [860, 169] width 168 height 9
copy p "[PERSON_NAME]"
click at [269, 170] on p "2688998312" at bounding box center [267, 169] width 40 height 9
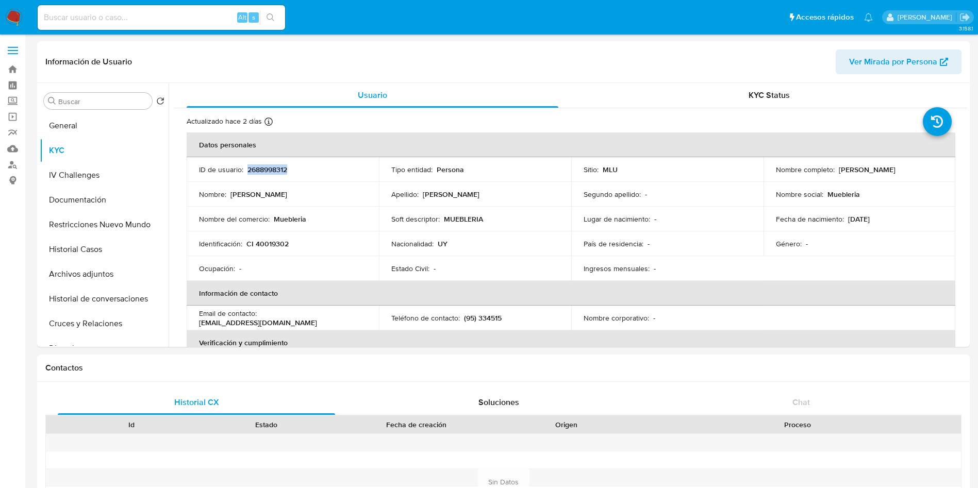
copy p "2688998312"
drag, startPoint x: 834, startPoint y: 170, endPoint x: 932, endPoint y: 168, distance: 98.5
click at [932, 168] on div "Nombre completo : [PERSON_NAME]" at bounding box center [860, 169] width 168 height 9
copy div "[PERSON_NAME]"
click at [486, 317] on p "(95) 334515" at bounding box center [483, 317] width 38 height 9
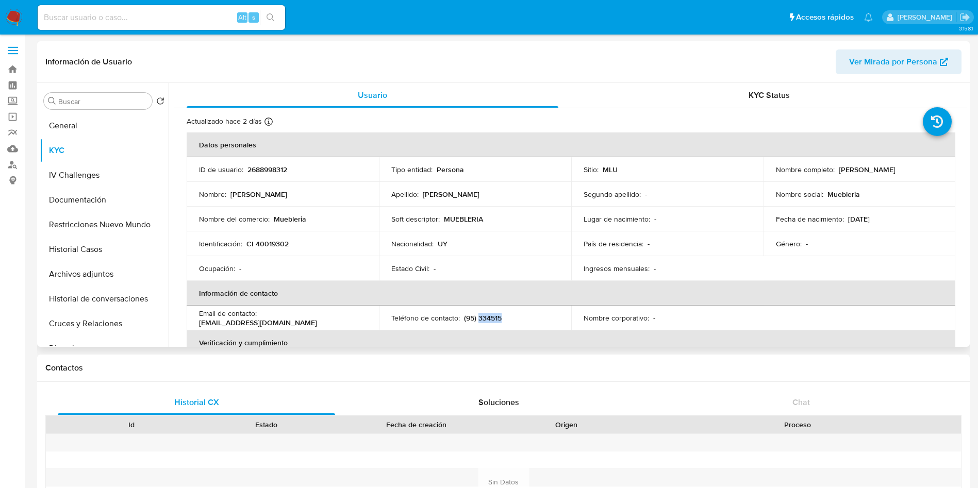
click at [486, 317] on p "(95) 334515" at bounding box center [483, 317] width 38 height 9
click at [274, 242] on p "CI 40019302" at bounding box center [267, 243] width 42 height 9
copy p "40019302"
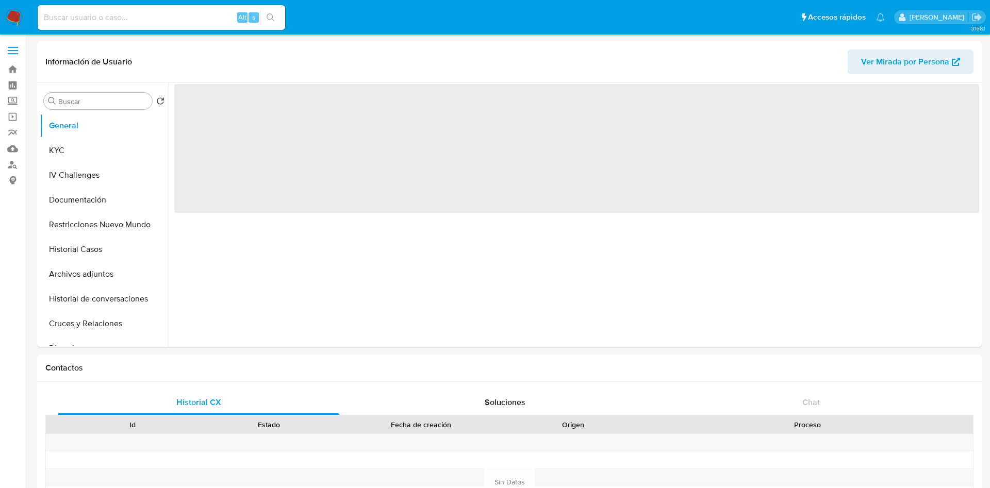
select select "10"
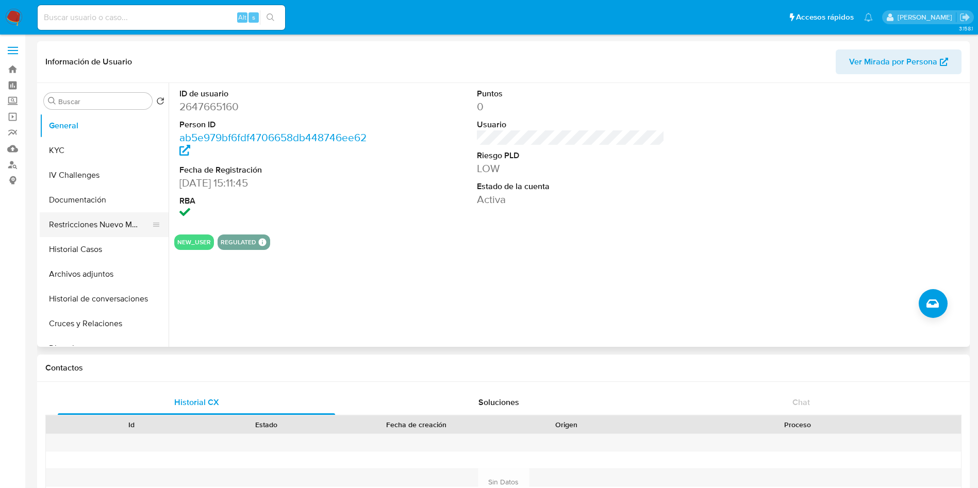
click at [96, 227] on button "Restricciones Nuevo Mundo" at bounding box center [100, 224] width 121 height 25
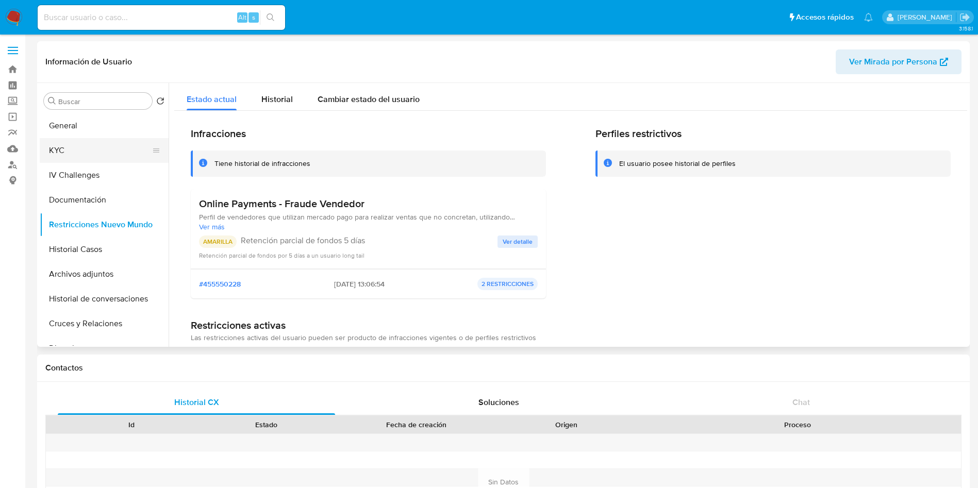
click at [110, 149] on button "KYC" at bounding box center [100, 150] width 121 height 25
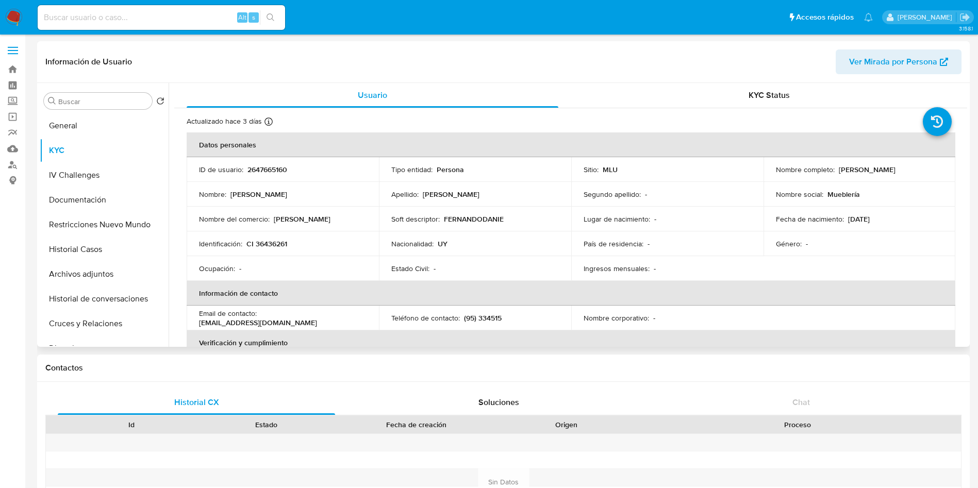
drag, startPoint x: 835, startPoint y: 166, endPoint x: 945, endPoint y: 166, distance: 110.3
click at [945, 166] on td "Nombre completo : [PERSON_NAME]" at bounding box center [860, 169] width 192 height 25
copy p "[PERSON_NAME]"
click at [273, 169] on p "2647665160" at bounding box center [267, 169] width 40 height 9
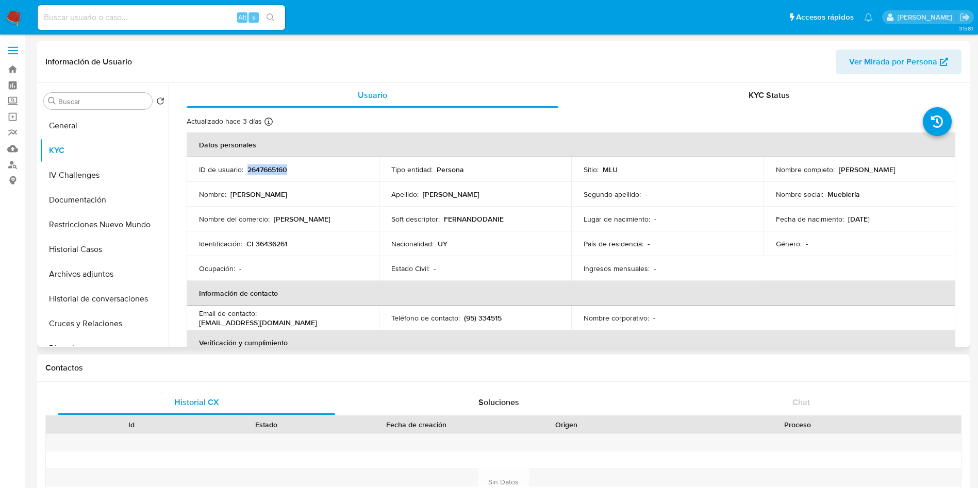
copy p "2647665160"
drag, startPoint x: 835, startPoint y: 173, endPoint x: 949, endPoint y: 167, distance: 114.1
click at [949, 167] on td "Nombre completo : Fernando Daniel Silva Echetto" at bounding box center [860, 169] width 192 height 25
copy p "Fernando Daniel Silva Echetto"
click at [275, 242] on p "CI 36436261" at bounding box center [266, 243] width 41 height 9
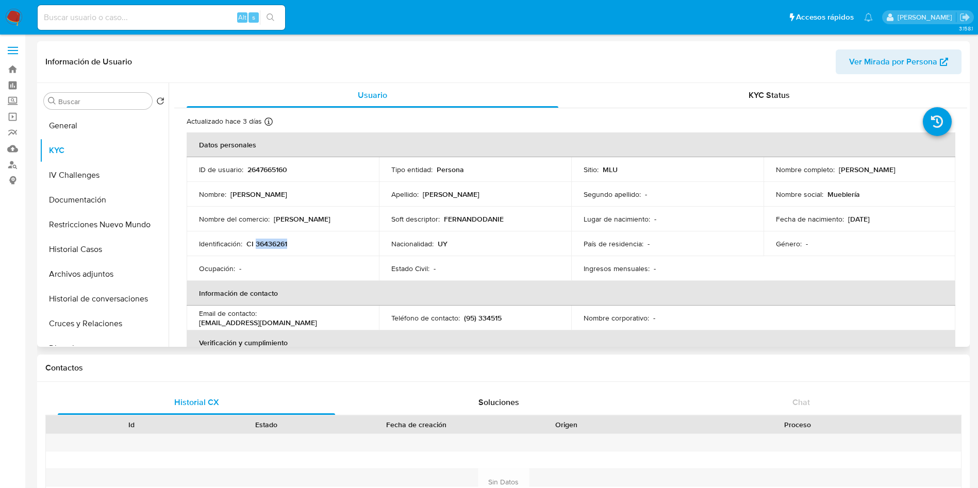
click at [275, 242] on p "CI 36436261" at bounding box center [266, 243] width 41 height 9
copy p "36436261"
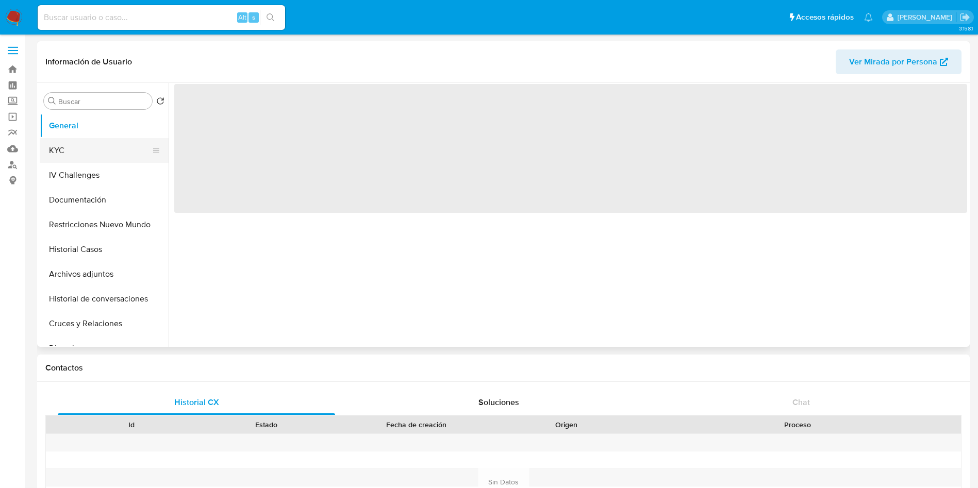
select select "10"
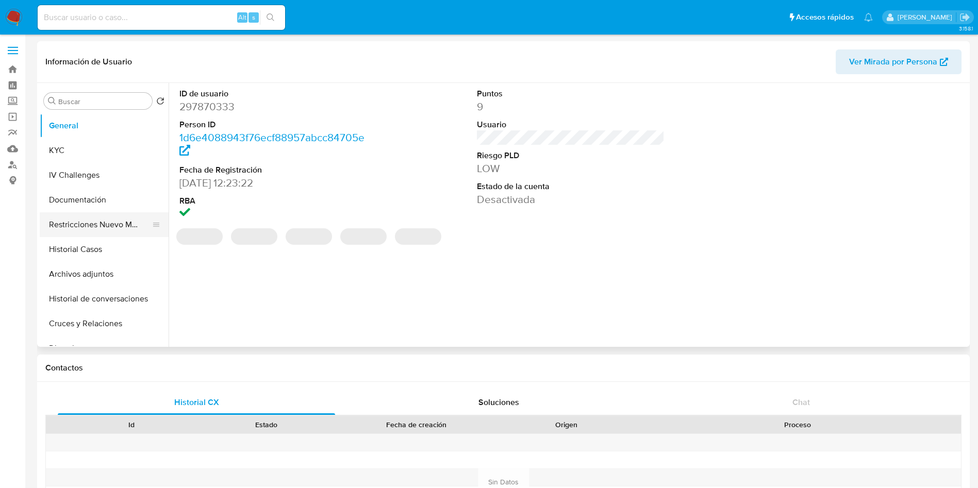
click at [80, 225] on button "Restricciones Nuevo Mundo" at bounding box center [100, 224] width 121 height 25
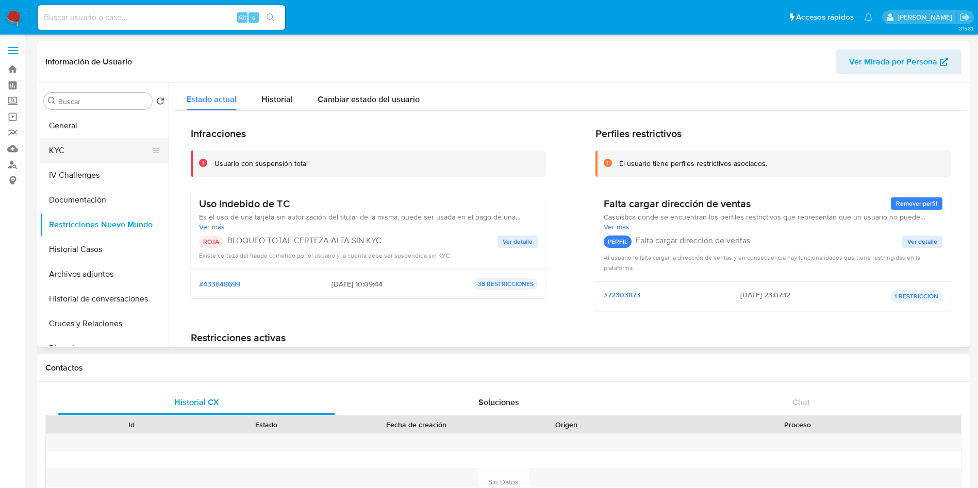
click at [63, 156] on button "KYC" at bounding box center [100, 150] width 121 height 25
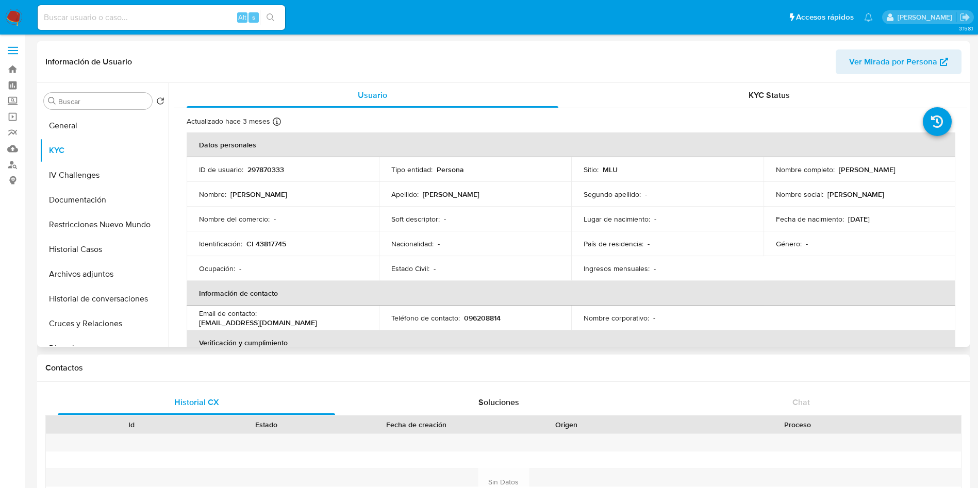
drag, startPoint x: 834, startPoint y: 169, endPoint x: 909, endPoint y: 166, distance: 74.8
click at [909, 166] on div "Nombre completo : [PERSON_NAME]" at bounding box center [860, 169] width 168 height 9
drag, startPoint x: 887, startPoint y: 180, endPoint x: 880, endPoint y: 179, distance: 7.4
click at [886, 179] on td "Nombre completo : [PERSON_NAME]" at bounding box center [860, 169] width 192 height 25
drag, startPoint x: 836, startPoint y: 169, endPoint x: 916, endPoint y: 173, distance: 80.0
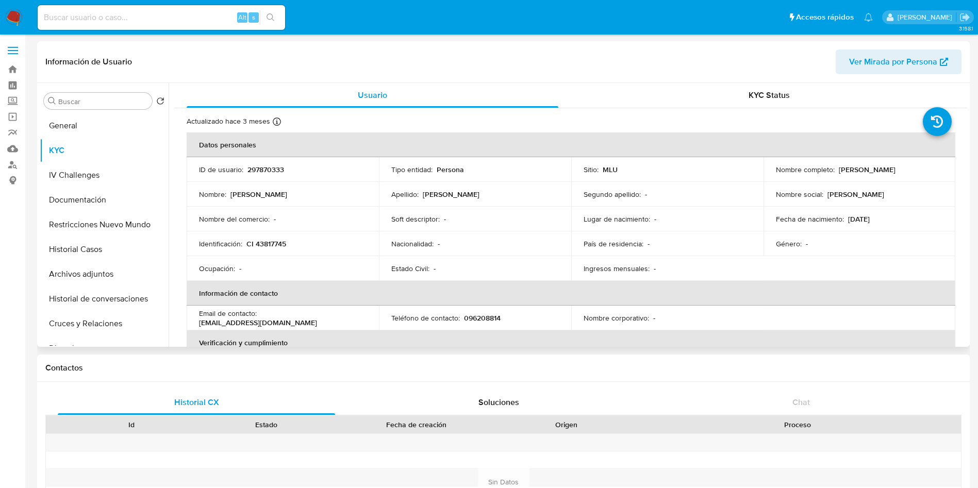
click at [916, 173] on div "Nombre completo : Jorge Eduardo Larzabal" at bounding box center [860, 169] width 168 height 9
copy p "Jorge Eduardo Larzabal"
click at [271, 171] on p "297870333" at bounding box center [265, 169] width 37 height 9
copy p "297870333"
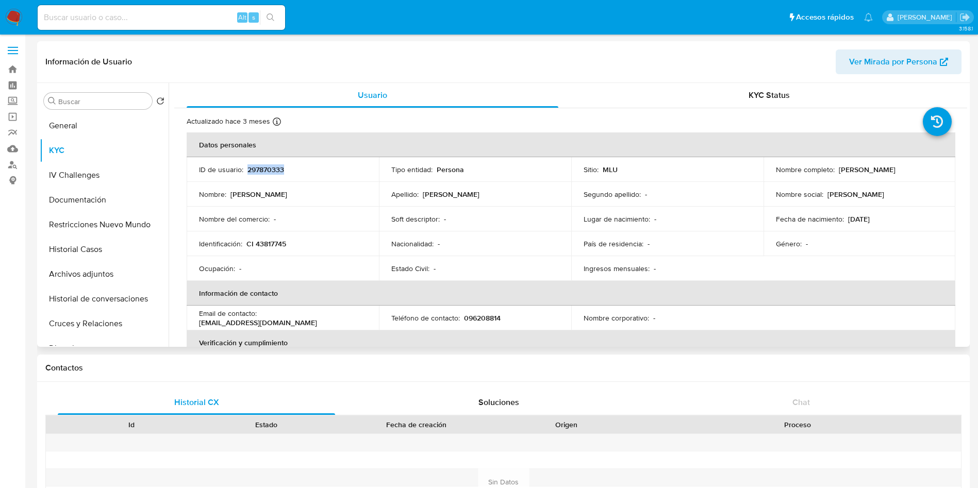
drag, startPoint x: 834, startPoint y: 170, endPoint x: 915, endPoint y: 170, distance: 81.5
click at [915, 170] on div "Nombre completo : Jorge Eduardo Larzabal" at bounding box center [860, 169] width 168 height 9
copy div "Jorge Eduardo Larzabal"
click at [279, 244] on p "CI 43817745" at bounding box center [266, 243] width 40 height 9
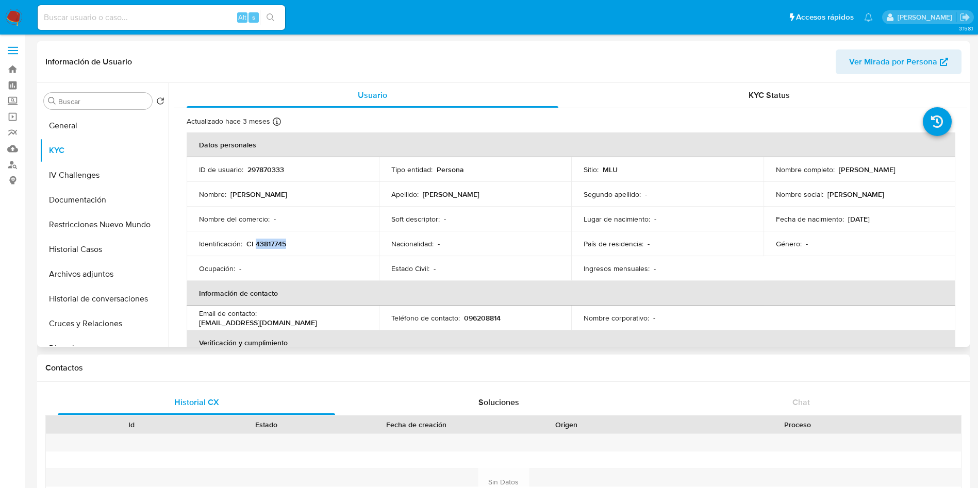
copy p "43817745"
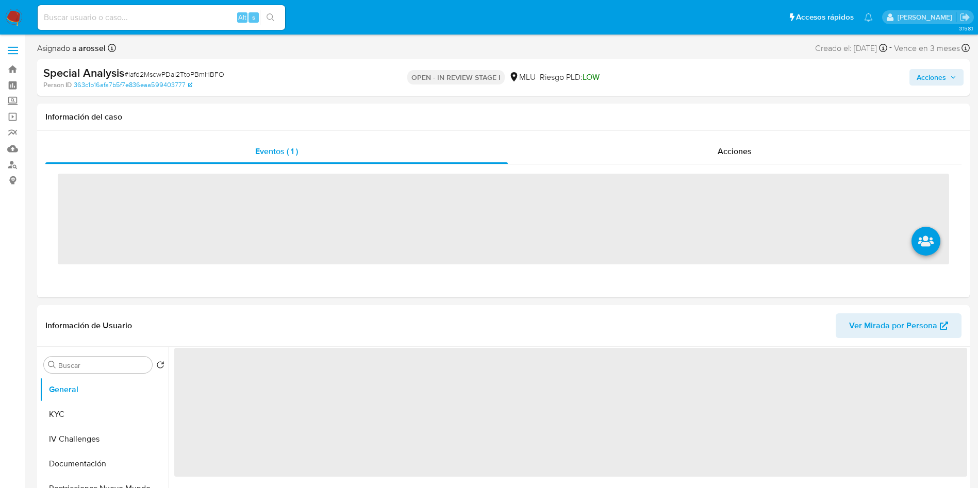
drag, startPoint x: 183, startPoint y: 26, endPoint x: 181, endPoint y: 20, distance: 6.3
click at [183, 25] on div "Alt s" at bounding box center [161, 17] width 247 height 25
click at [181, 15] on input at bounding box center [161, 17] width 247 height 13
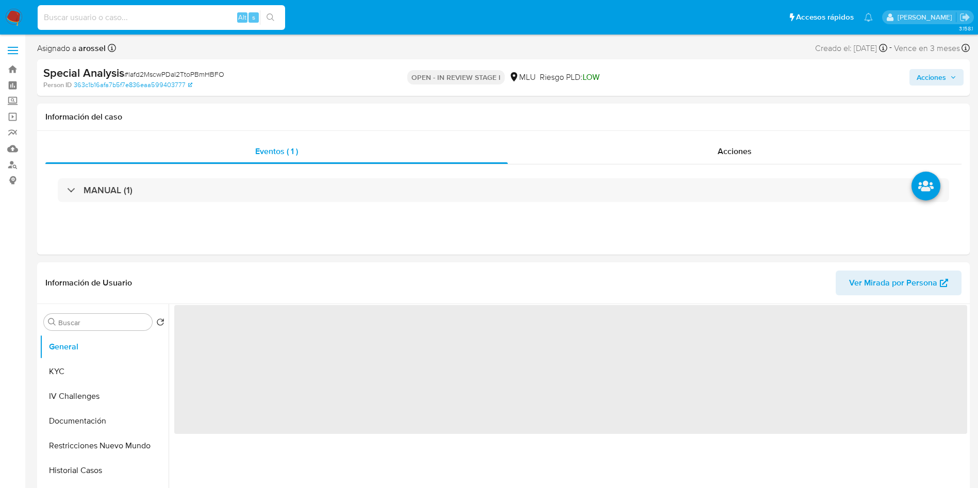
paste input "325500771"
type input "325500771"
select select "10"
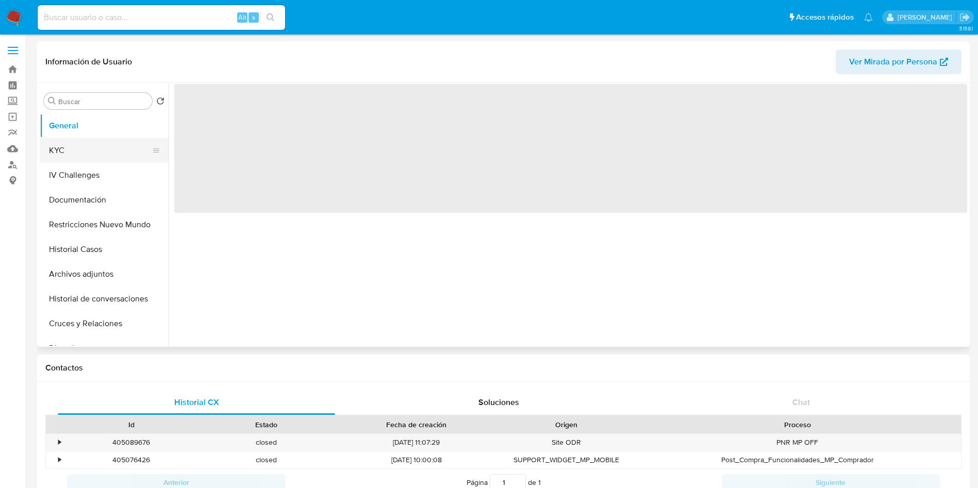
select select "10"
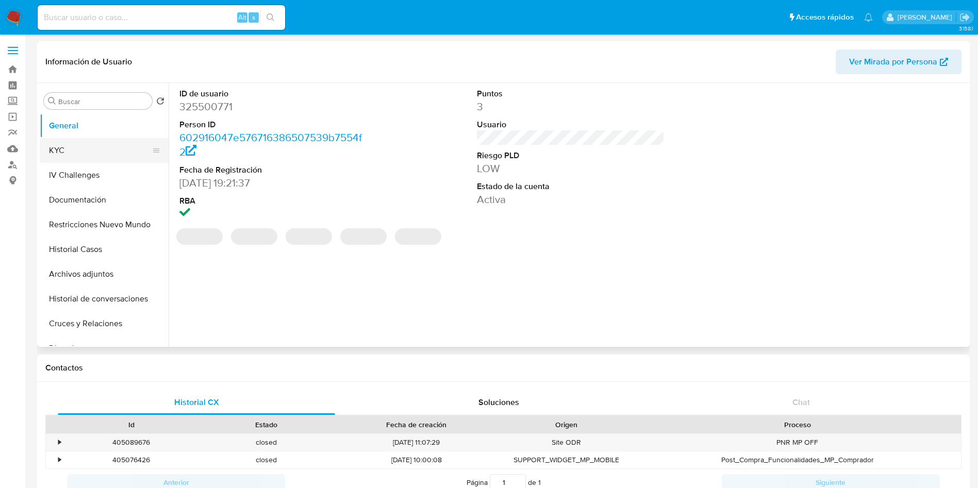
click at [74, 153] on button "KYC" at bounding box center [100, 150] width 121 height 25
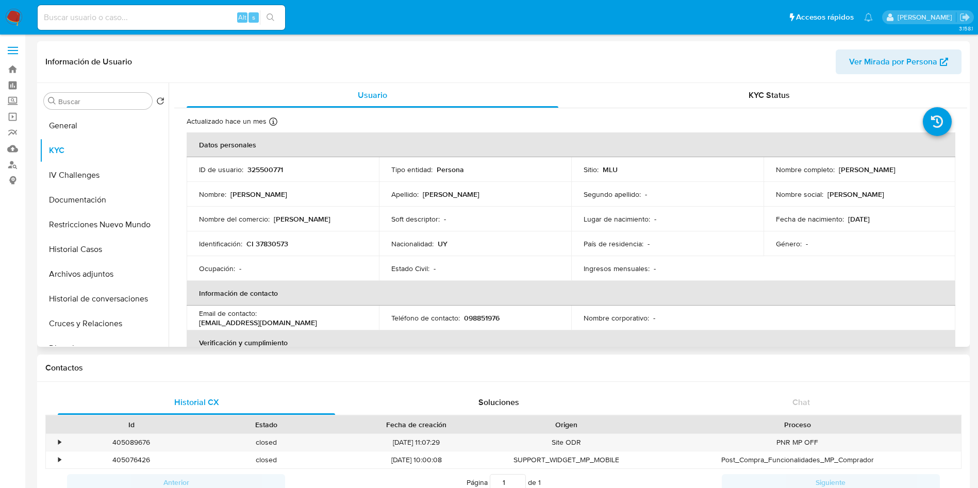
drag, startPoint x: 770, startPoint y: 168, endPoint x: 873, endPoint y: 170, distance: 103.7
click at [873, 170] on td "Nombre completo : [PERSON_NAME]" at bounding box center [860, 169] width 192 height 25
click at [865, 172] on p "[PERSON_NAME]" at bounding box center [867, 169] width 57 height 9
click at [780, 180] on td "Nombre completo : [PERSON_NAME]" at bounding box center [860, 169] width 192 height 25
drag, startPoint x: 790, startPoint y: 171, endPoint x: 889, endPoint y: 173, distance: 99.0
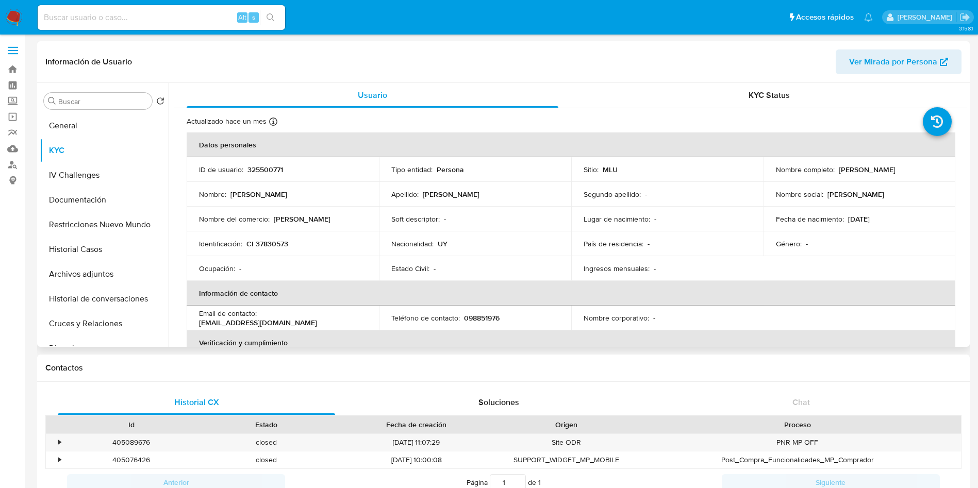
click at [889, 173] on div "Nombre completo : [PERSON_NAME]" at bounding box center [860, 169] width 168 height 9
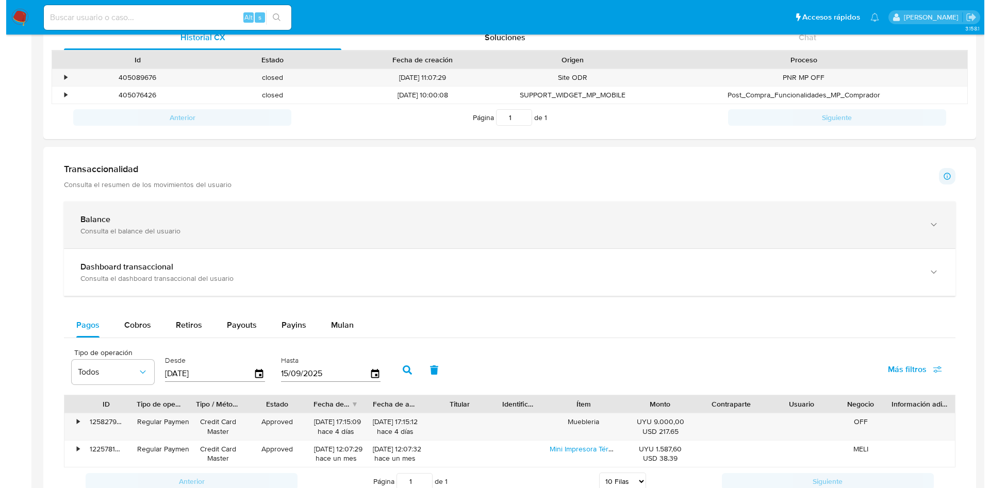
scroll to position [309, 0]
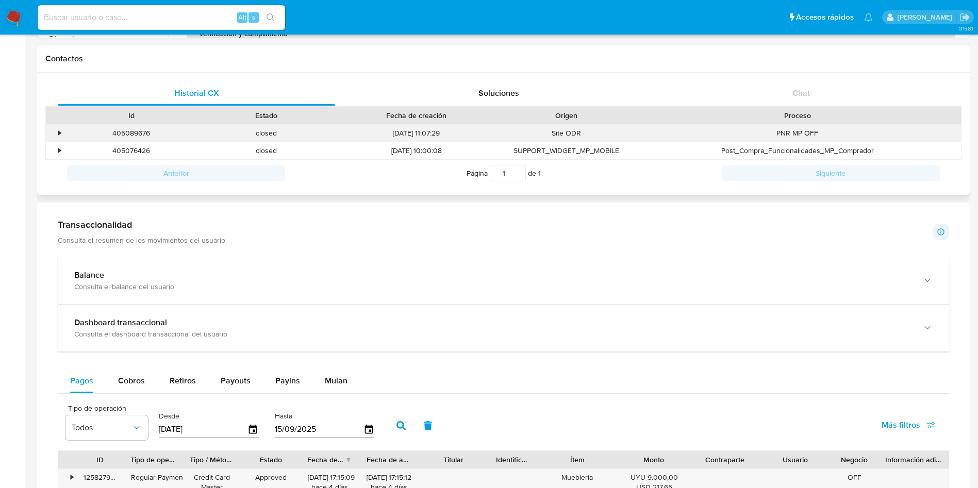
click at [60, 131] on div "•" at bounding box center [59, 133] width 3 height 10
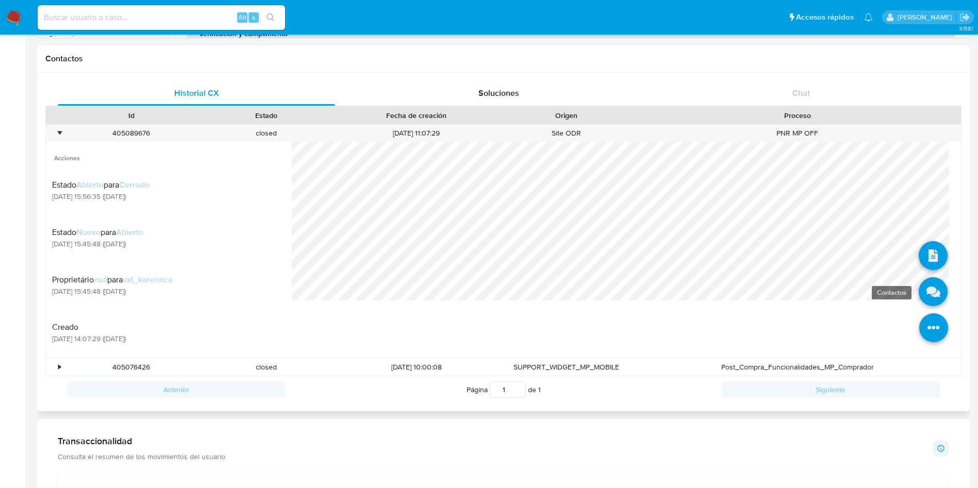
click at [922, 293] on icon at bounding box center [933, 291] width 29 height 29
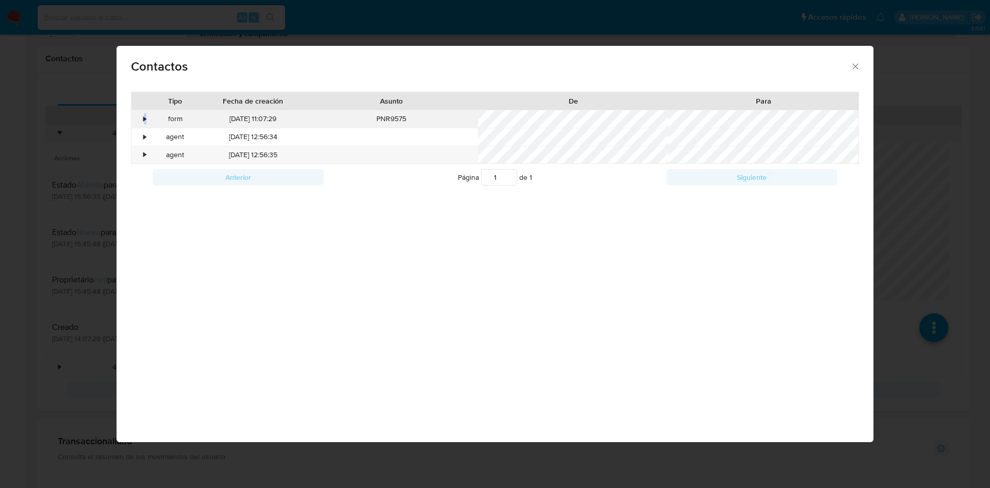
click at [144, 115] on div "•" at bounding box center [145, 119] width 3 height 10
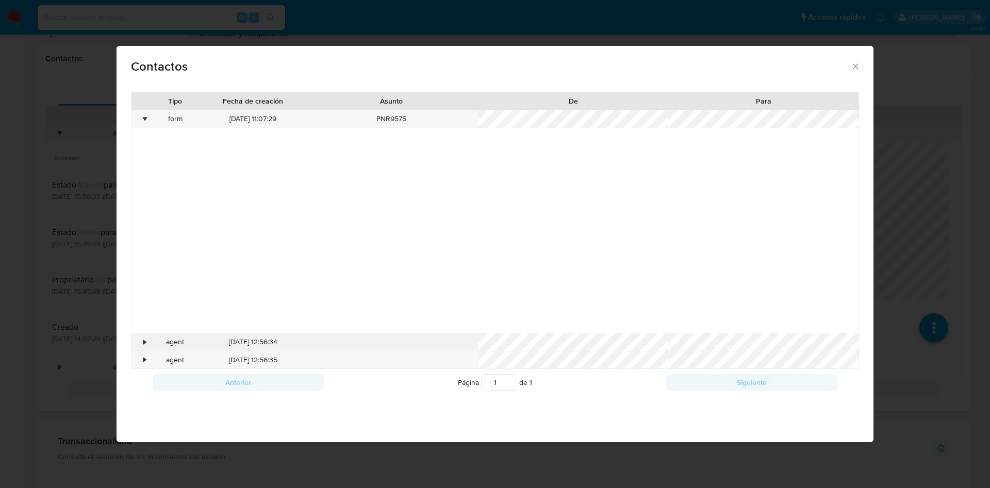
click at [146, 337] on div "•" at bounding box center [145, 342] width 3 height 10
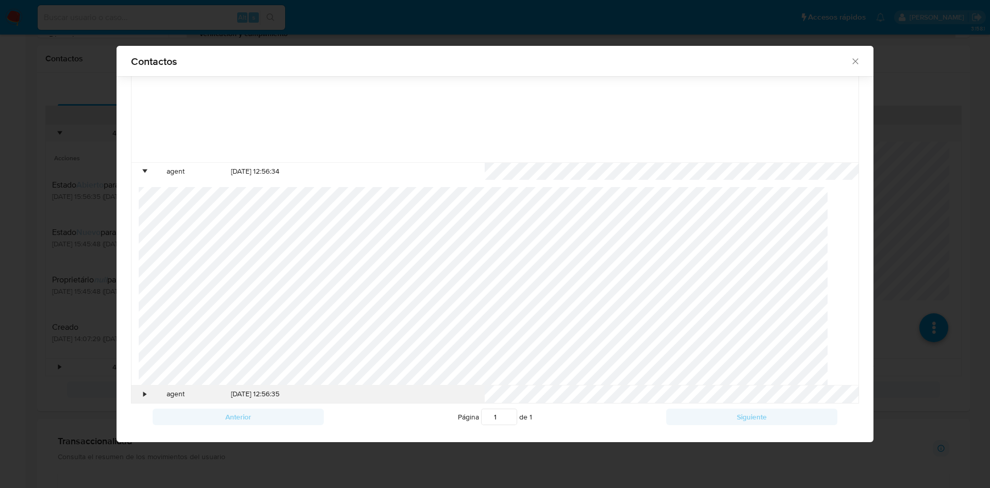
scroll to position [166, 0]
click at [144, 389] on div "•" at bounding box center [145, 392] width 3 height 10
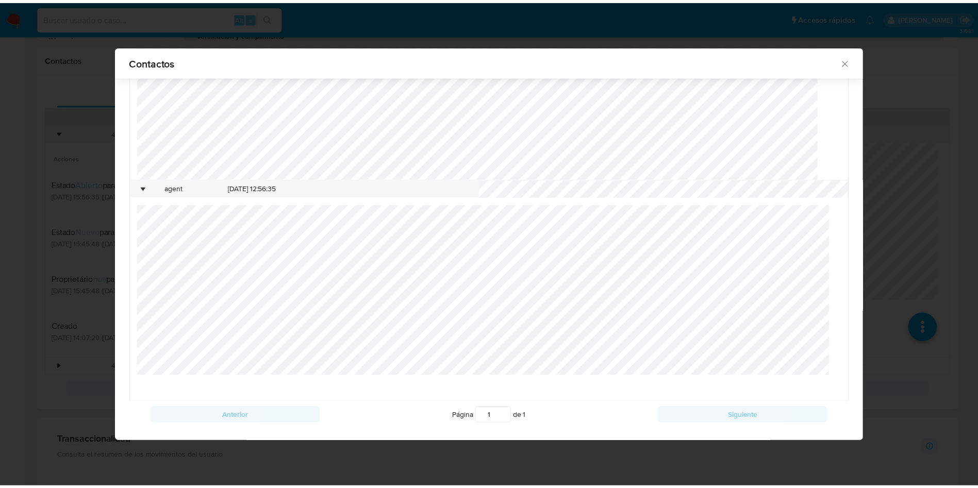
scroll to position [371, 0]
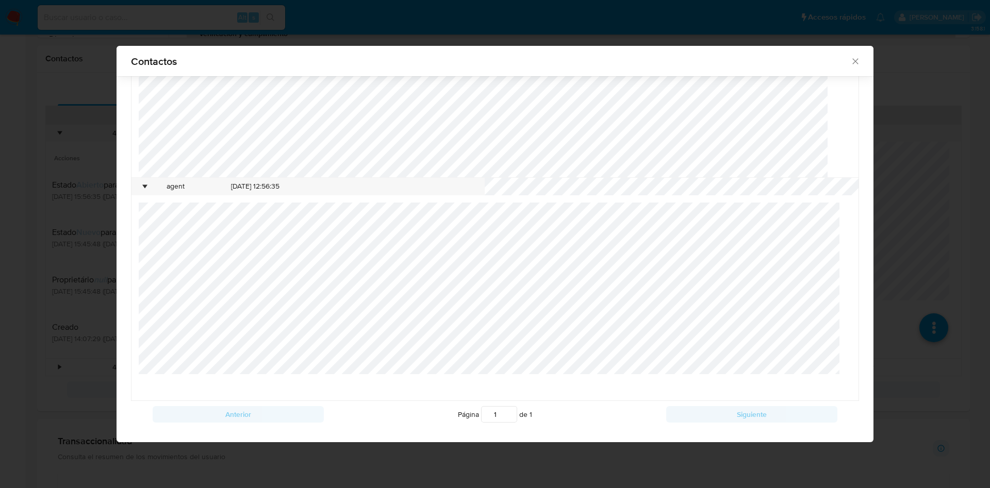
click at [934, 202] on div "Contactos Tipo Fecha de creación Asunto De Para • form [DATE] 11:07:29 PNR9575 …" at bounding box center [495, 244] width 990 height 488
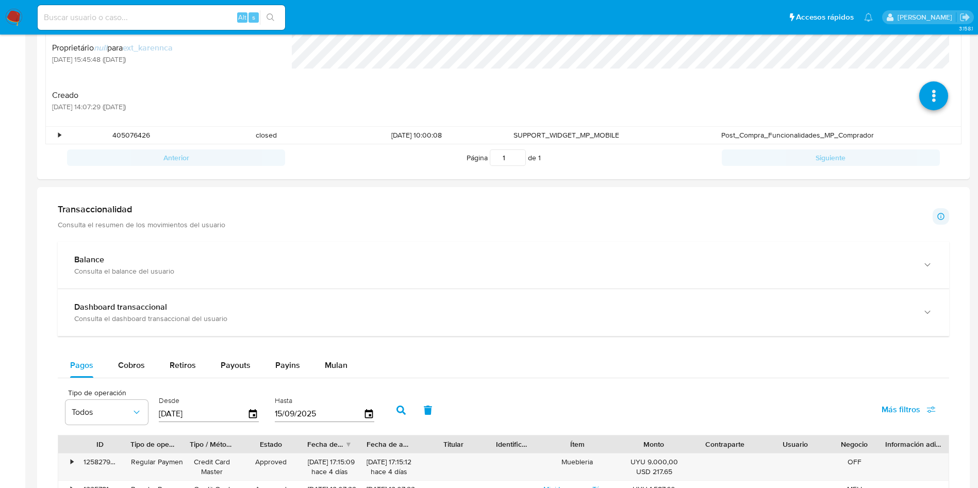
scroll to position [773, 0]
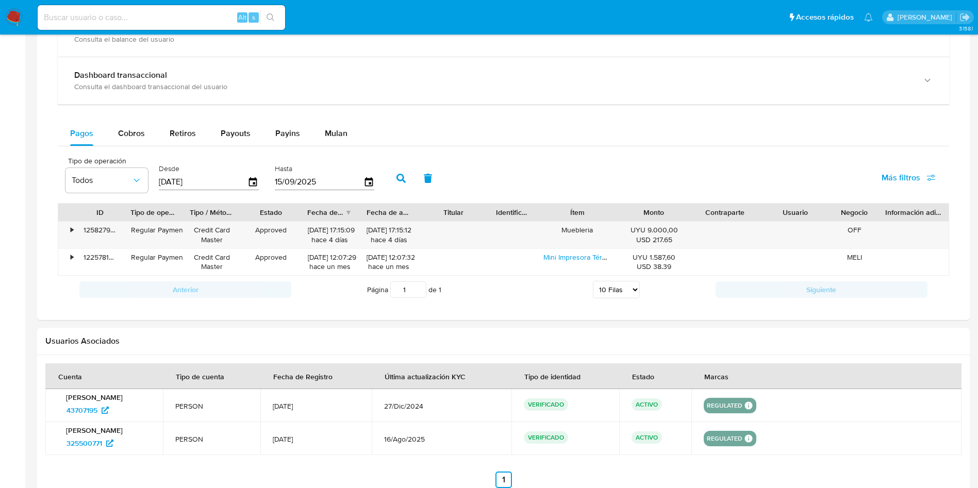
click at [239, 120] on div "Balance Consulta el balance del usuario Dashboard transaccional Consulta el das…" at bounding box center [503, 157] width 891 height 294
click at [243, 133] on span "Payouts" at bounding box center [236, 133] width 30 height 12
select select "10"
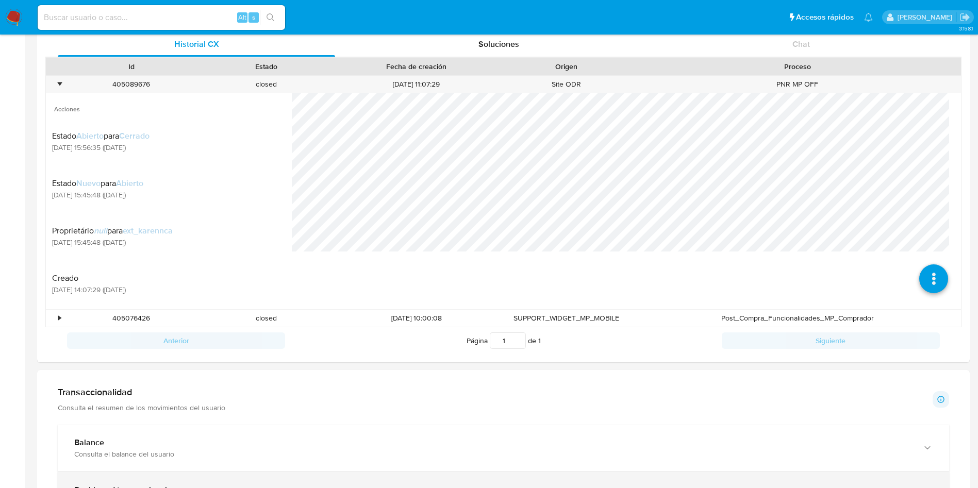
scroll to position [489, 0]
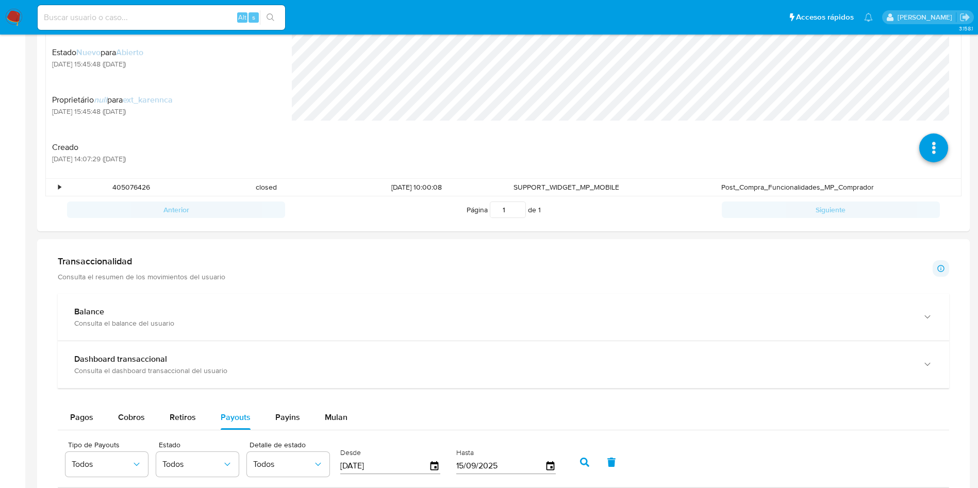
click at [300, 292] on div "Transaccionalidad Consulta el resumen de los movimientos del usuario Informació…" at bounding box center [503, 481] width 916 height 469
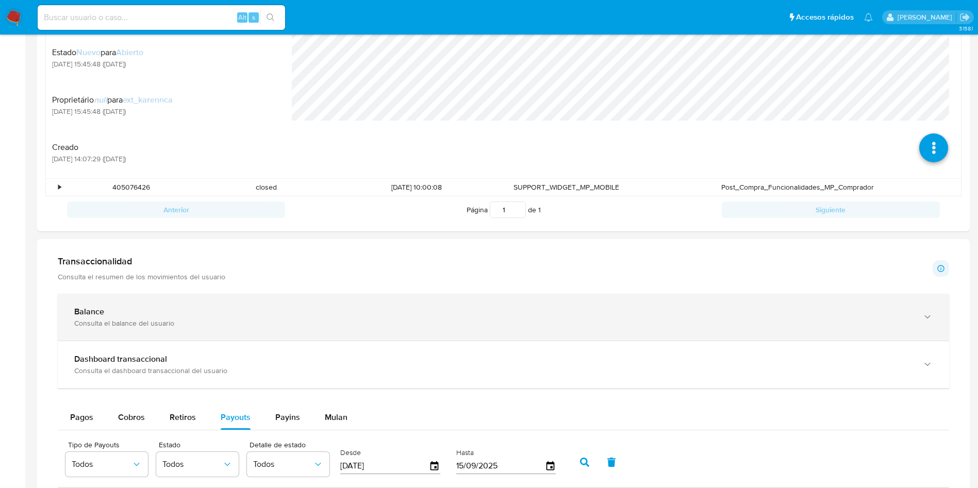
click at [306, 316] on div "Balance" at bounding box center [493, 312] width 838 height 10
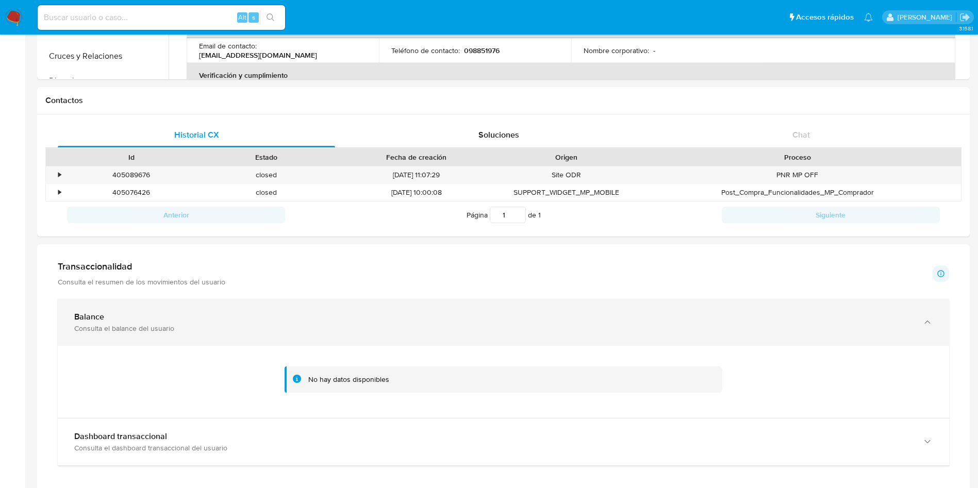
scroll to position [422, 0]
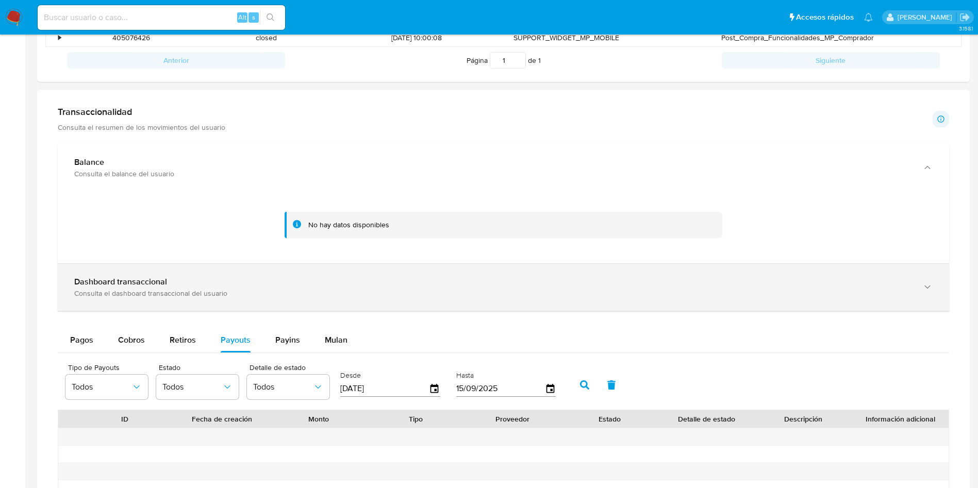
click at [200, 289] on div "Consulta el dashboard transaccional del usuario" at bounding box center [493, 293] width 838 height 9
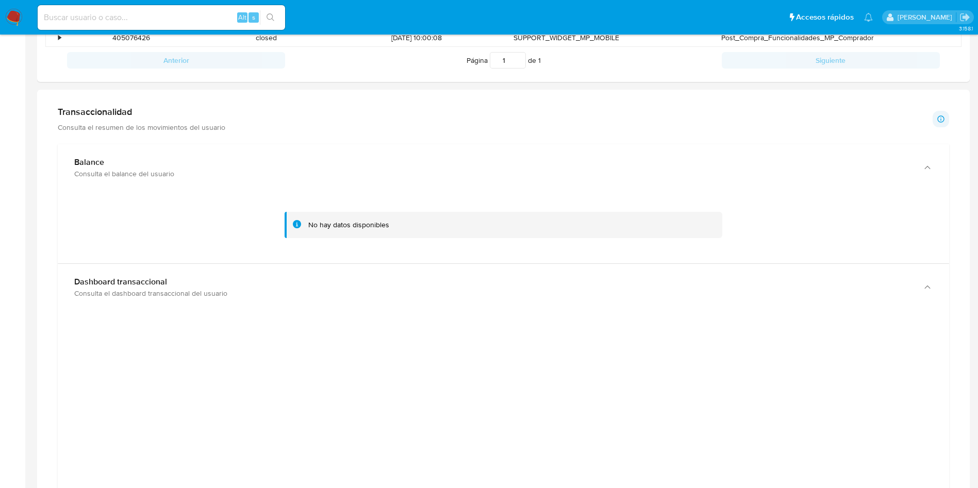
click at [223, 114] on div "Transaccionalidad Consulta el resumen de los movimientos del usuario Informació…" at bounding box center [503, 119] width 891 height 26
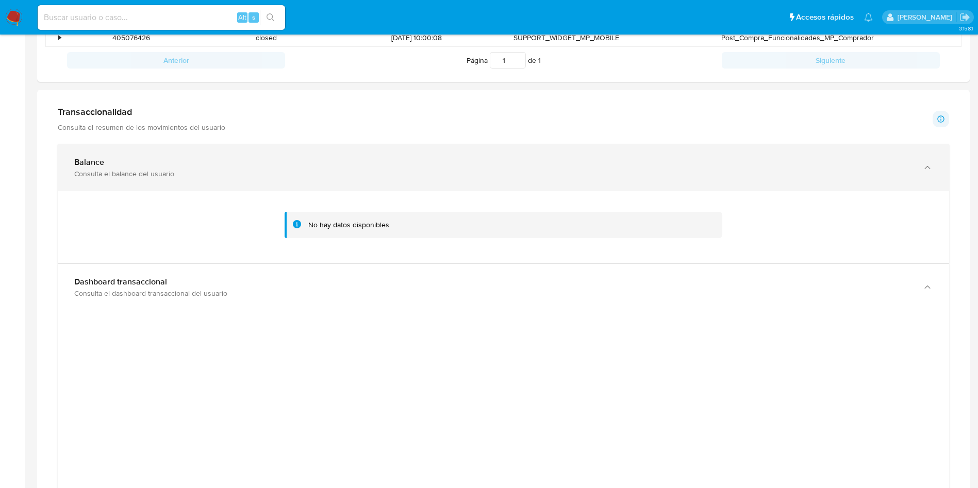
click at [204, 158] on div "Balance" at bounding box center [493, 162] width 838 height 10
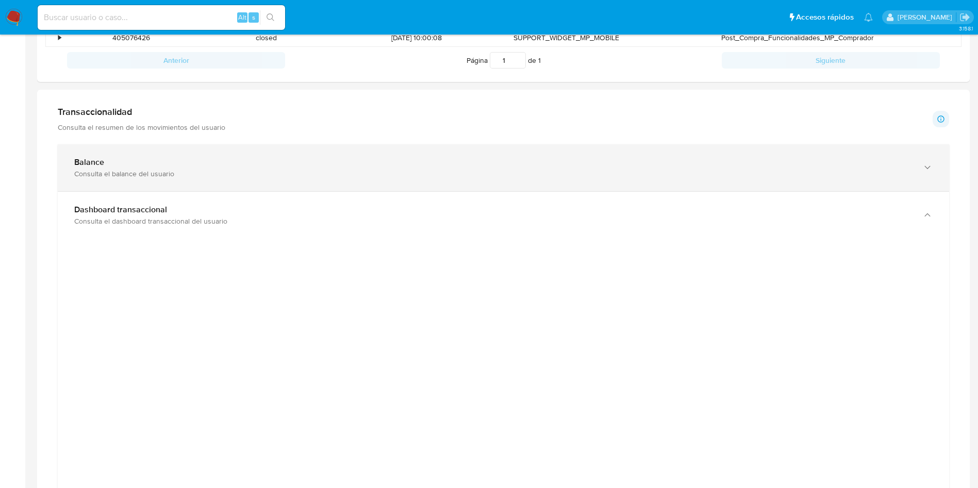
click at [210, 155] on div "Balance Consulta el balance del usuario" at bounding box center [503, 167] width 891 height 47
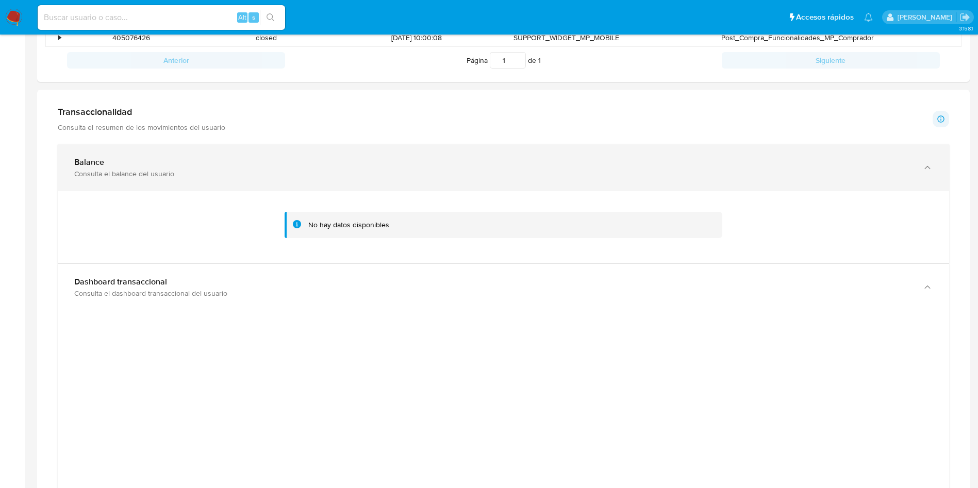
click at [920, 164] on div "button" at bounding box center [926, 167] width 12 height 21
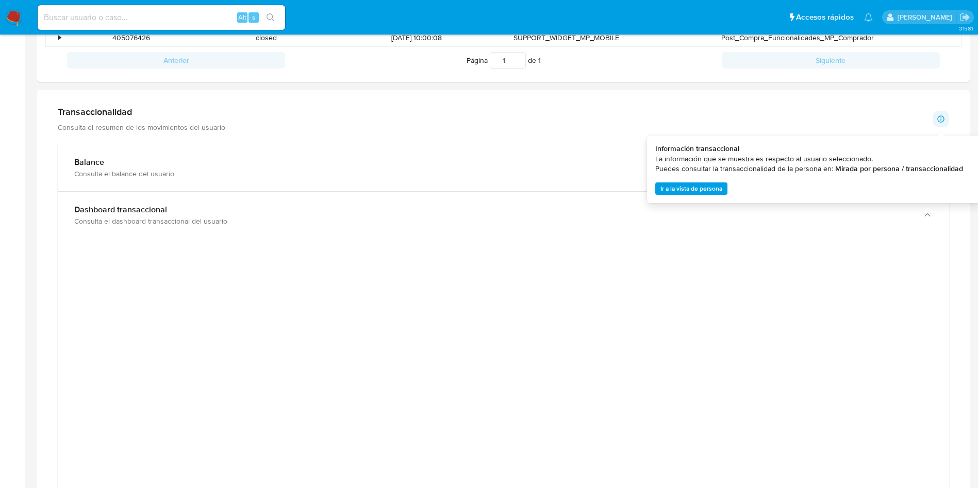
click at [713, 192] on span "Ir a la vista de persona" at bounding box center [691, 189] width 62 height 10
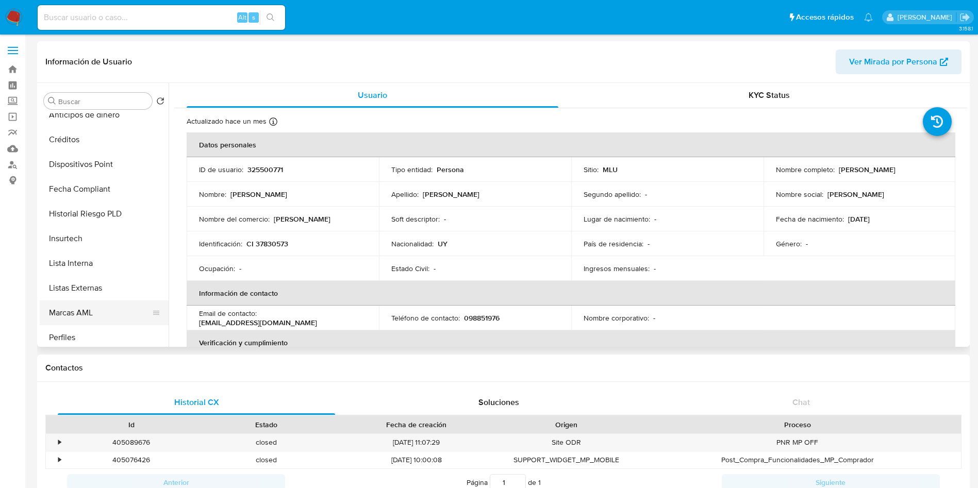
scroll to position [306, 0]
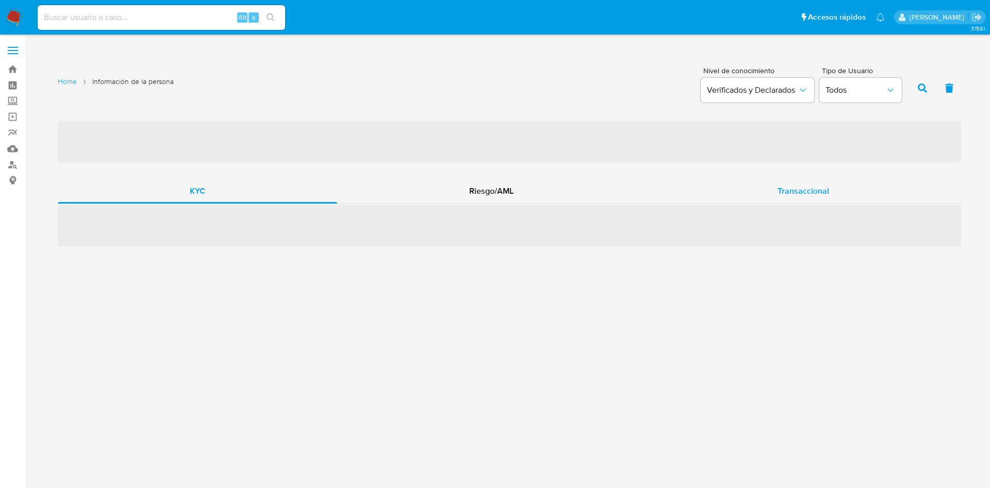
click at [815, 180] on div "Transaccional" at bounding box center [804, 191] width 316 height 25
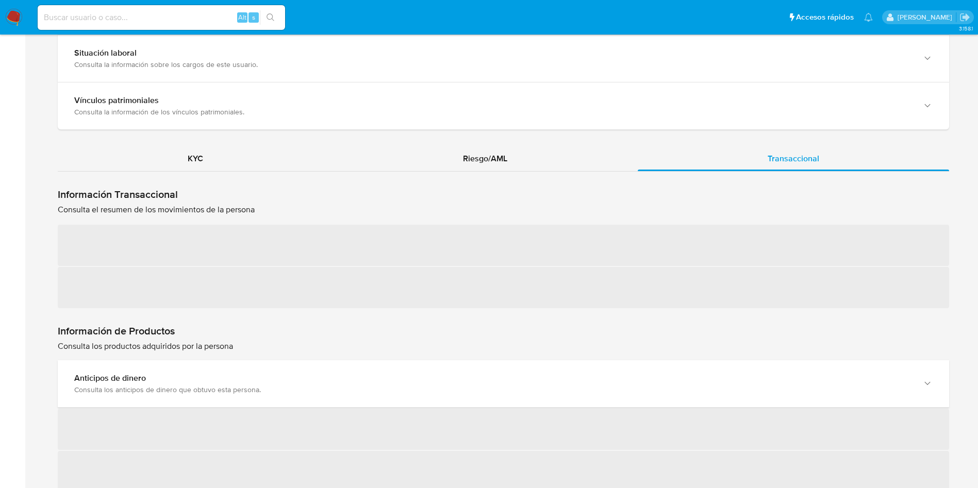
scroll to position [928, 0]
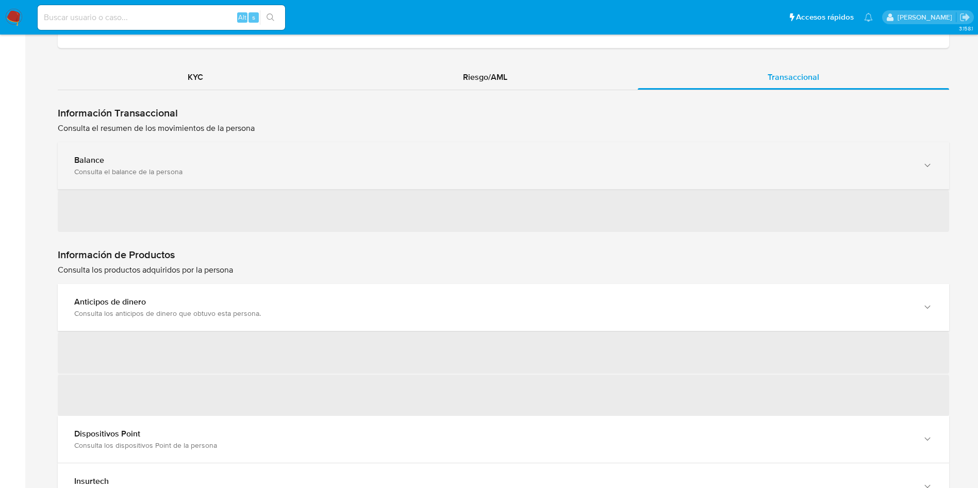
click at [302, 167] on div "Consulta el balance de la persona" at bounding box center [493, 171] width 838 height 9
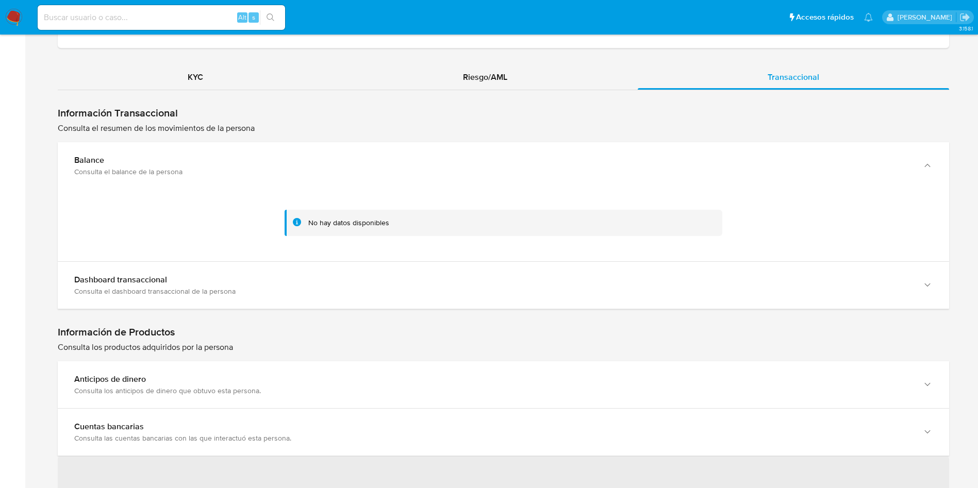
click at [296, 225] on div "No hay datos disponibles" at bounding box center [504, 223] width 438 height 26
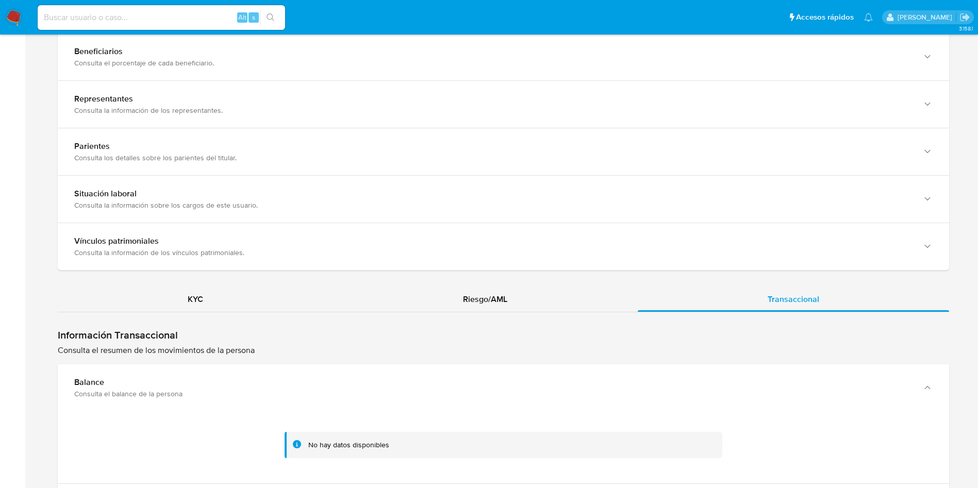
scroll to position [619, 0]
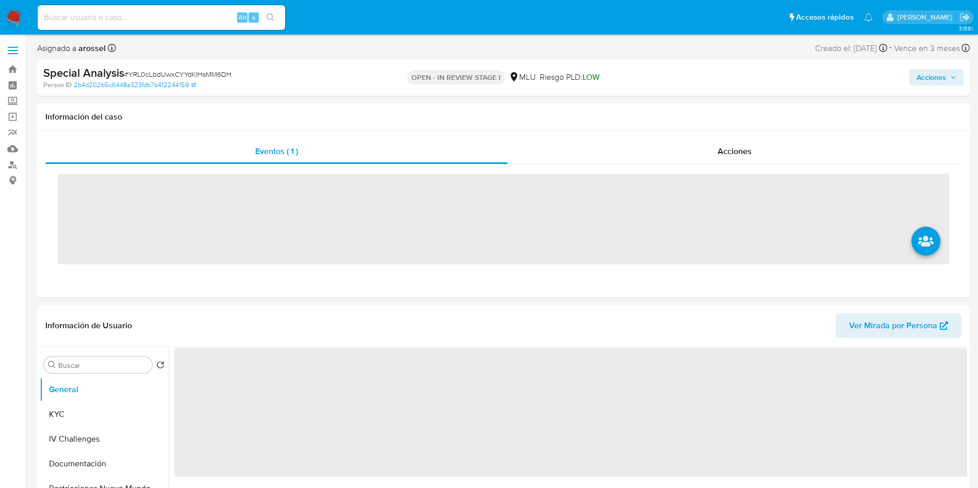
click at [157, 19] on input at bounding box center [161, 17] width 247 height 13
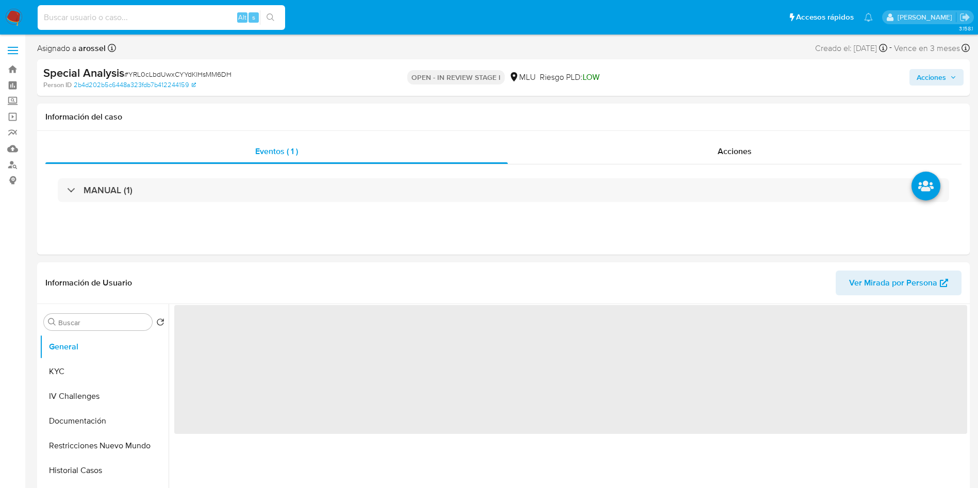
paste input "C0oNBSviOAszE4EKpmpdoF4i"
type input "C0oNBSviOAszE4EKpmpdoF4i"
select select "10"
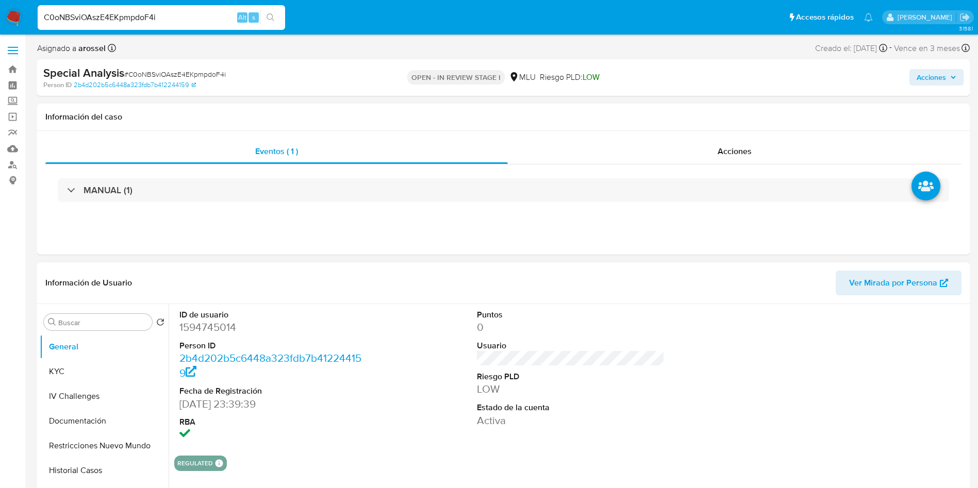
click at [860, 379] on div at bounding box center [868, 375] width 199 height 143
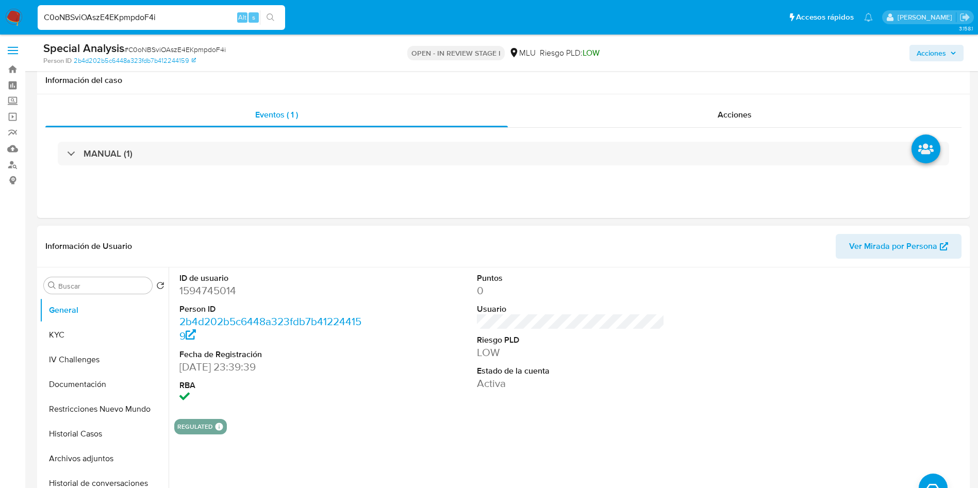
scroll to position [77, 0]
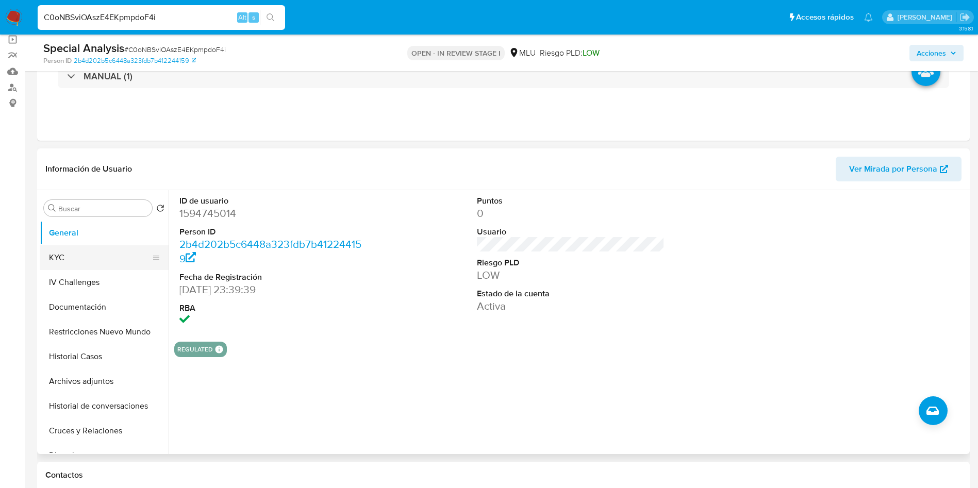
click at [96, 259] on button "KYC" at bounding box center [100, 257] width 121 height 25
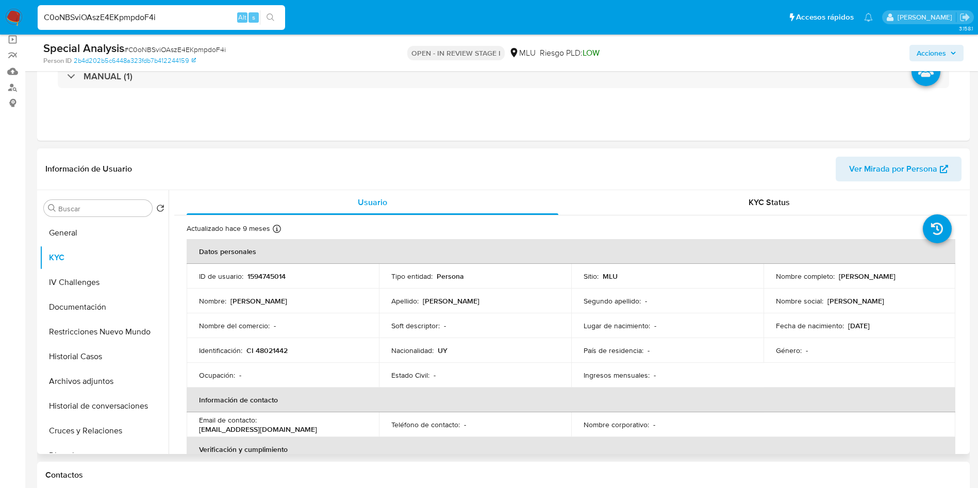
drag, startPoint x: 835, startPoint y: 277, endPoint x: 934, endPoint y: 277, distance: 99.0
click at [934, 277] on div "Nombre completo : [PERSON_NAME] [PERSON_NAME]" at bounding box center [860, 276] width 168 height 19
copy p "[PERSON_NAME] [PERSON_NAME]"
click at [82, 308] on button "Documentación" at bounding box center [100, 307] width 121 height 25
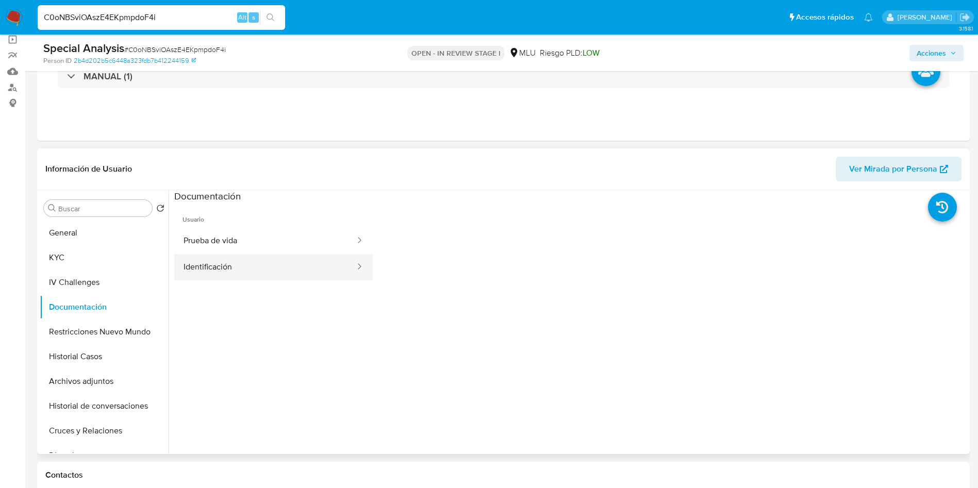
drag, startPoint x: 253, startPoint y: 234, endPoint x: 334, endPoint y: 269, distance: 88.2
click at [253, 234] on button "Prueba de vida" at bounding box center [265, 241] width 182 height 26
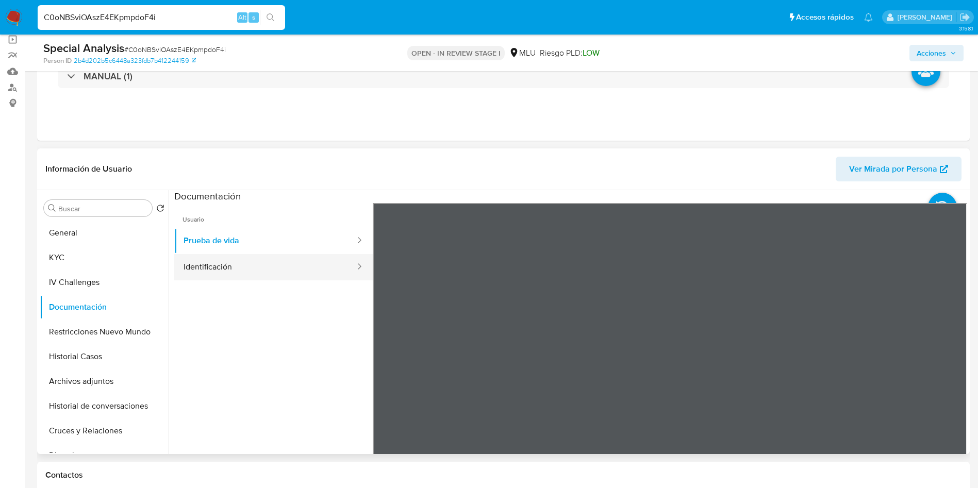
click at [251, 266] on button "Identificación" at bounding box center [265, 267] width 182 height 26
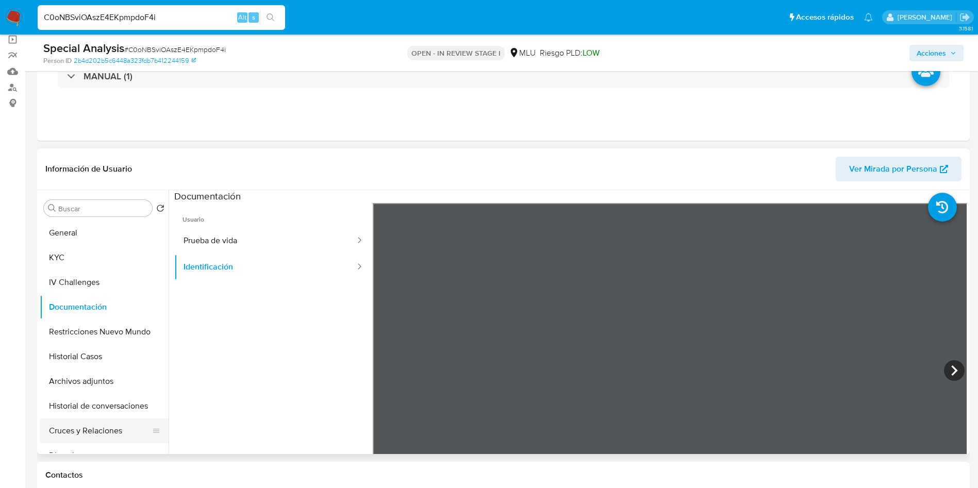
click at [97, 435] on button "Cruces y Relaciones" at bounding box center [100, 431] width 121 height 25
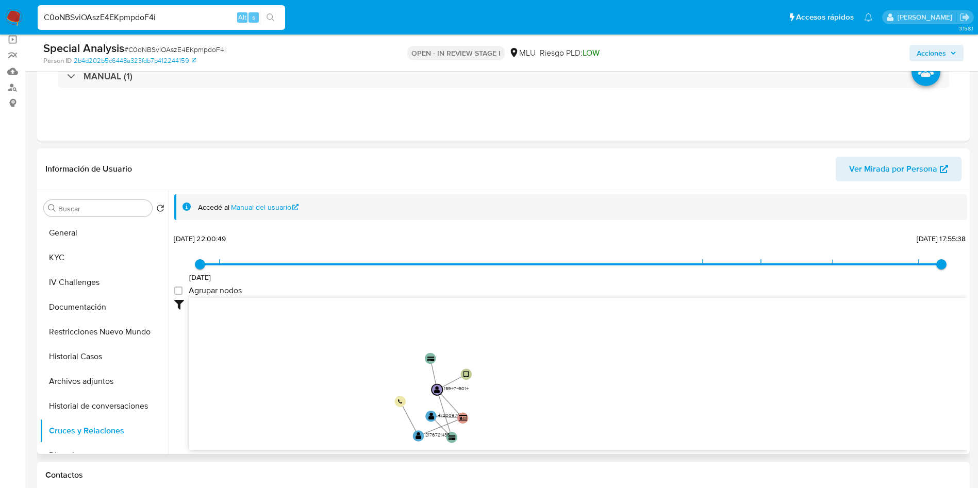
drag, startPoint x: 325, startPoint y: 355, endPoint x: 192, endPoint y: 407, distance: 143.3
click at [299, 411] on icon "user-1594745014  1594745014 device-657bca7c57d6b2fb71be83eb  card-VXTHDJDZMKN…" at bounding box center [578, 373] width 778 height 150
click at [101, 251] on button "KYC" at bounding box center [100, 257] width 121 height 25
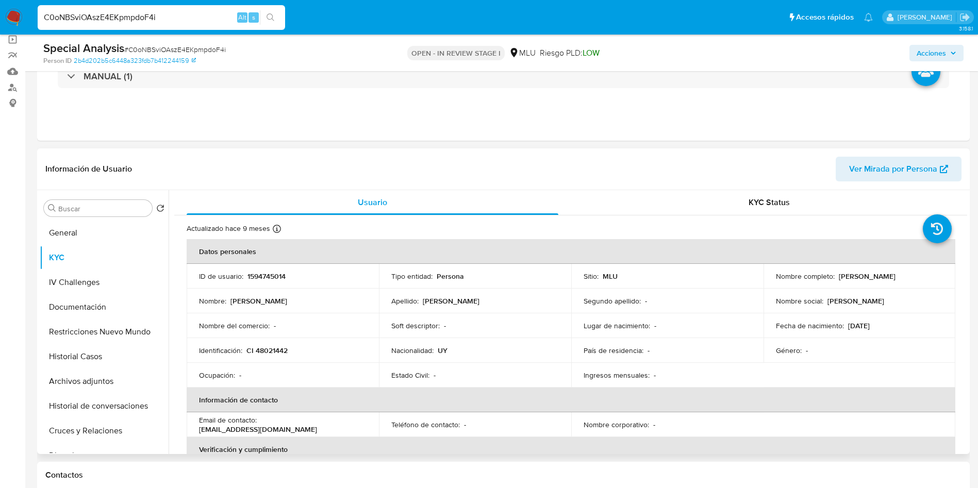
click at [271, 348] on p "CI 48021442" at bounding box center [266, 350] width 41 height 9
click at [272, 348] on p "CI 48021442" at bounding box center [266, 350] width 41 height 9
copy p "48021442"
click at [270, 272] on p "1594745014" at bounding box center [266, 276] width 38 height 9
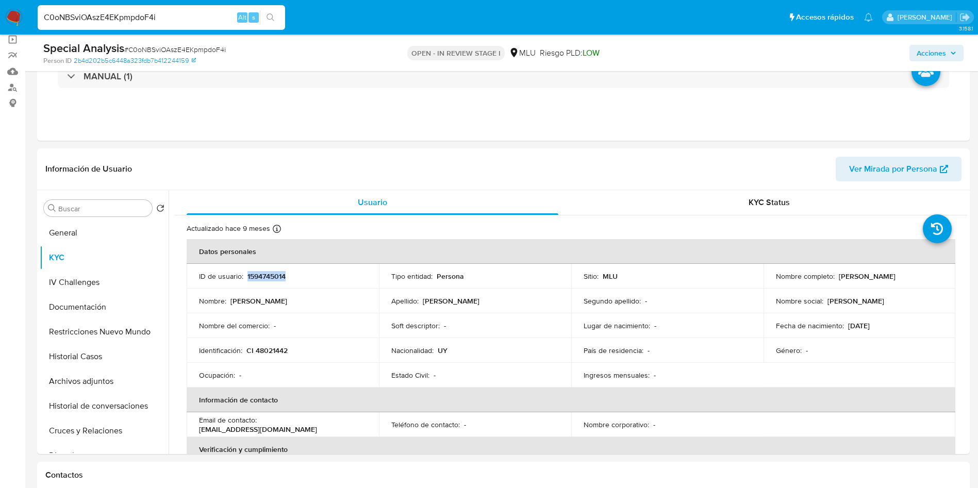
copy p "1594745014"
click at [279, 349] on p "CI 48021442" at bounding box center [266, 350] width 41 height 9
drag, startPoint x: 279, startPoint y: 349, endPoint x: 271, endPoint y: 352, distance: 8.8
click at [279, 349] on p "CI 48021442" at bounding box center [266, 350] width 41 height 9
copy p "48021442"
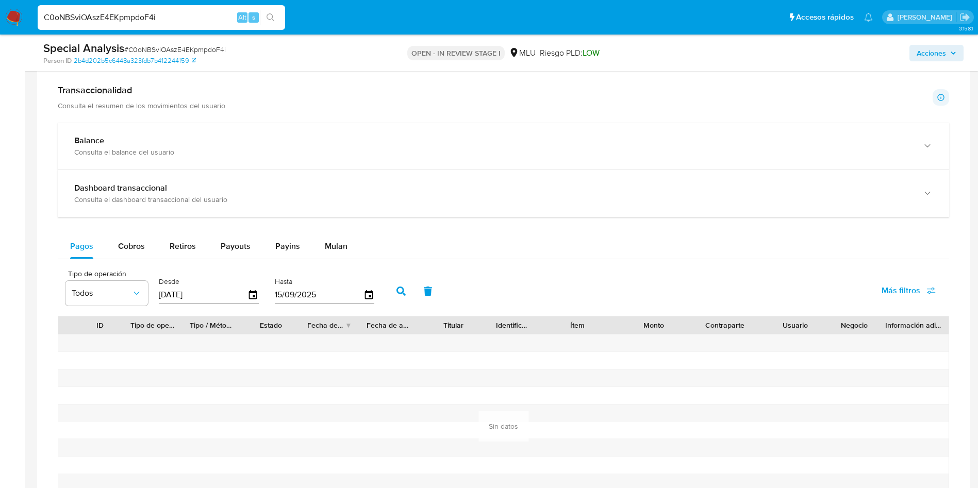
scroll to position [773, 0]
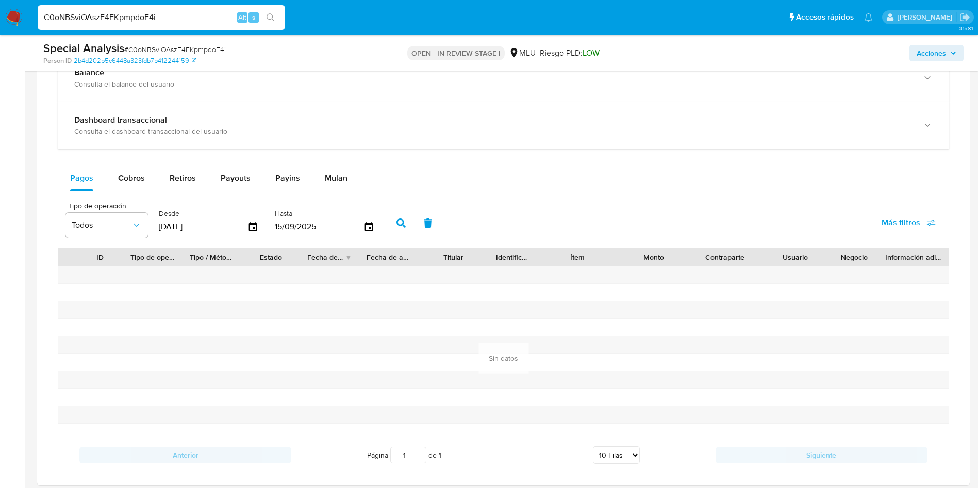
click at [246, 231] on input "[DATE]" at bounding box center [203, 227] width 89 height 16
click at [249, 233] on icon "button" at bounding box center [253, 227] width 18 height 18
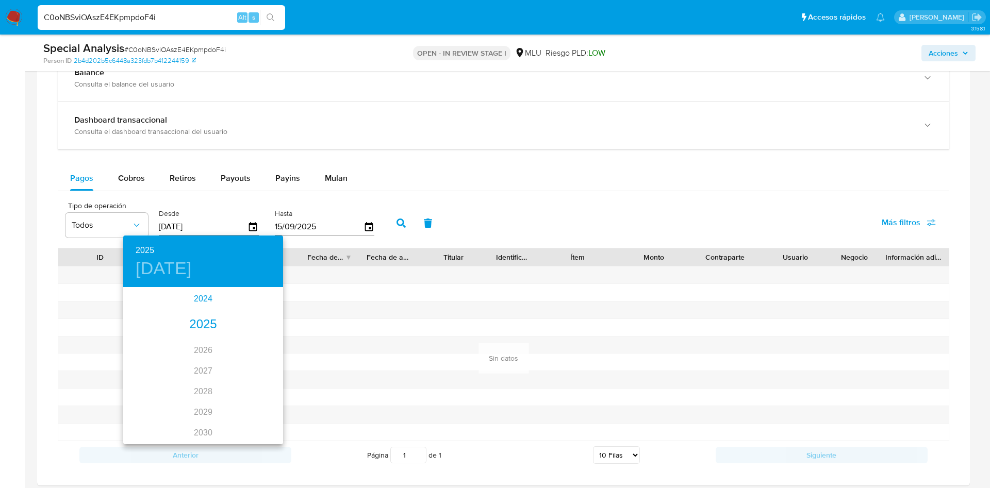
click at [200, 303] on div "2024" at bounding box center [203, 299] width 160 height 21
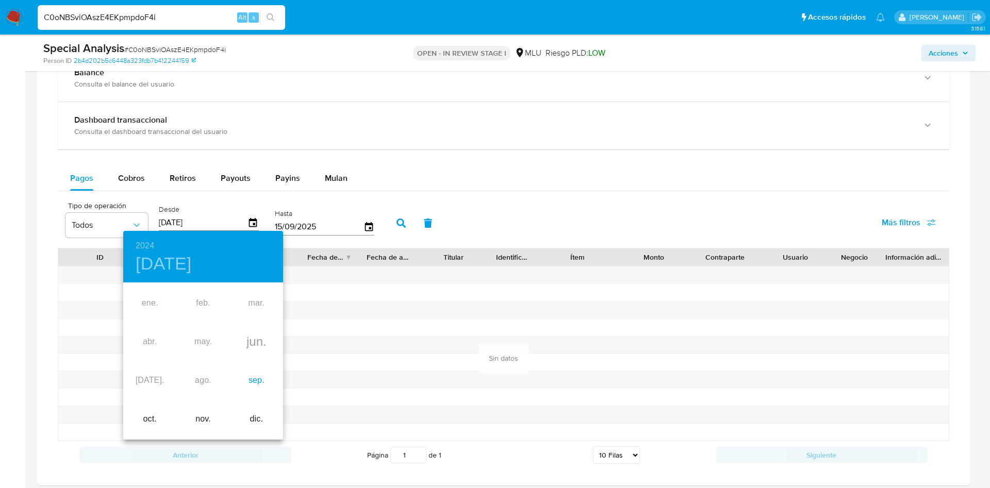
click at [254, 390] on div "sep." at bounding box center [256, 380] width 53 height 39
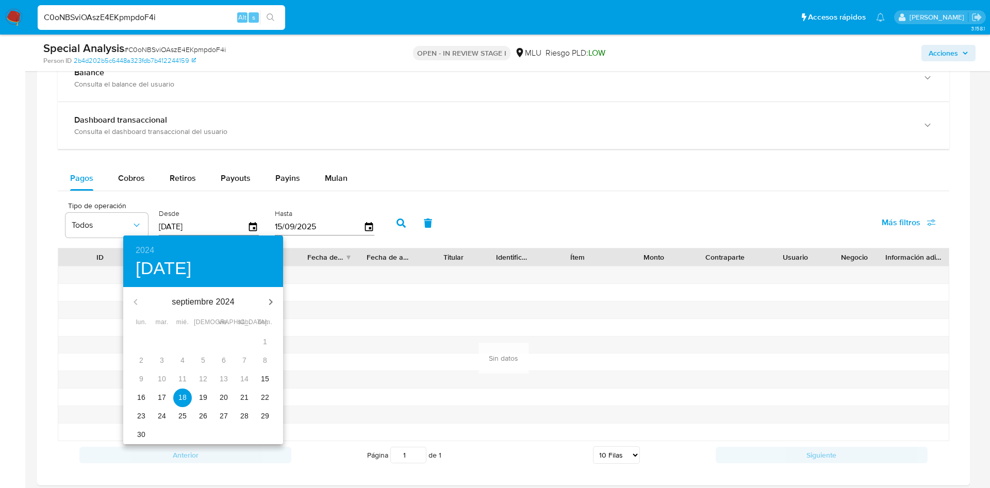
click at [141, 398] on p "16" at bounding box center [141, 397] width 8 height 10
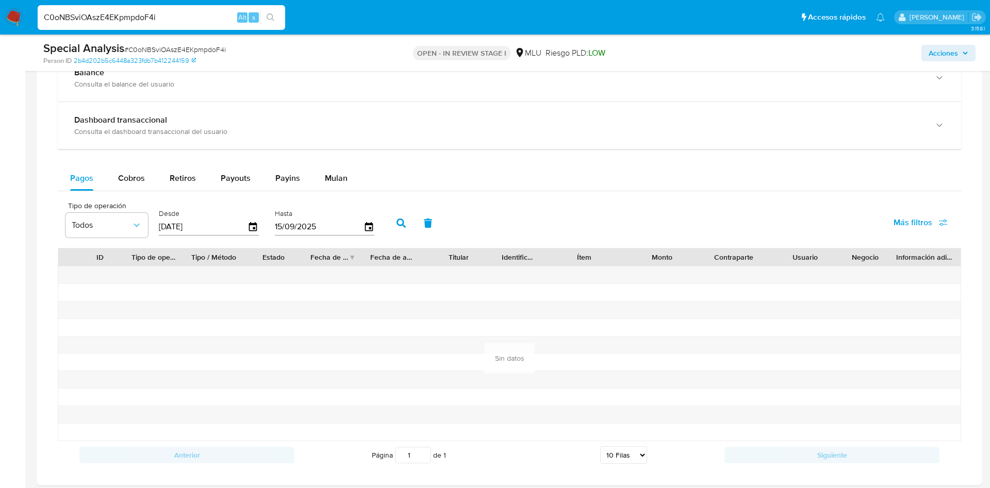
type input "16/09/2024"
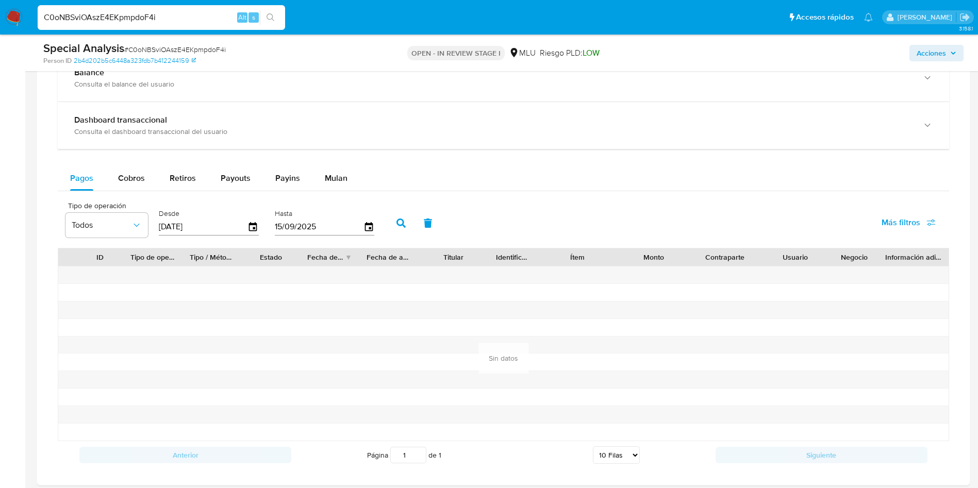
click at [394, 219] on button "button" at bounding box center [401, 223] width 27 height 25
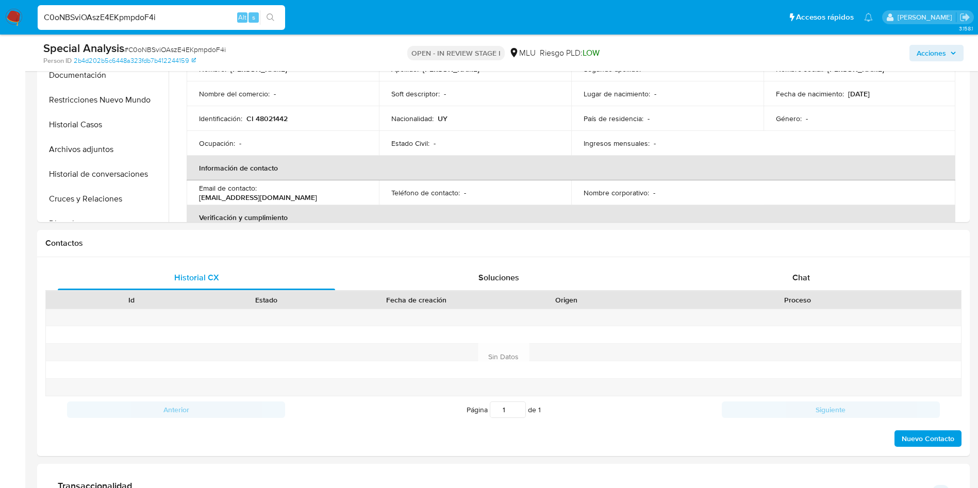
scroll to position [0, 0]
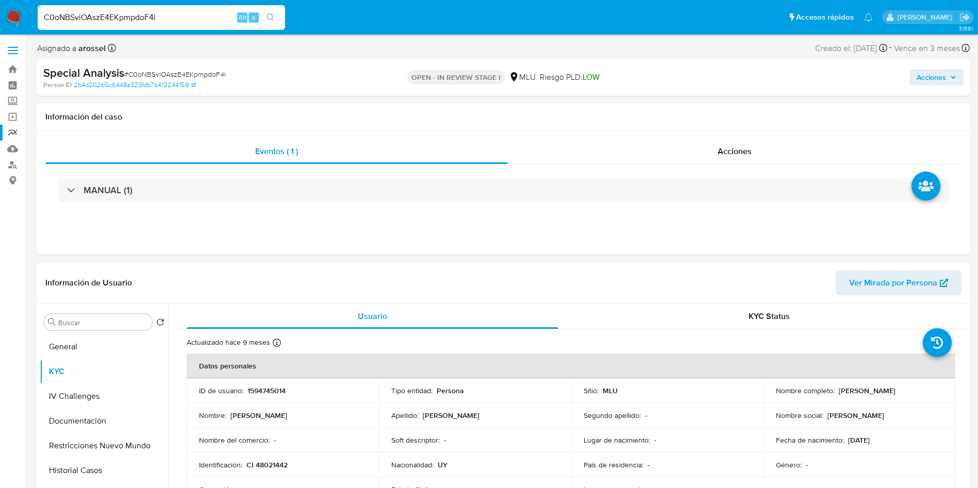
click at [8, 133] on link "Reportes" at bounding box center [61, 133] width 123 height 16
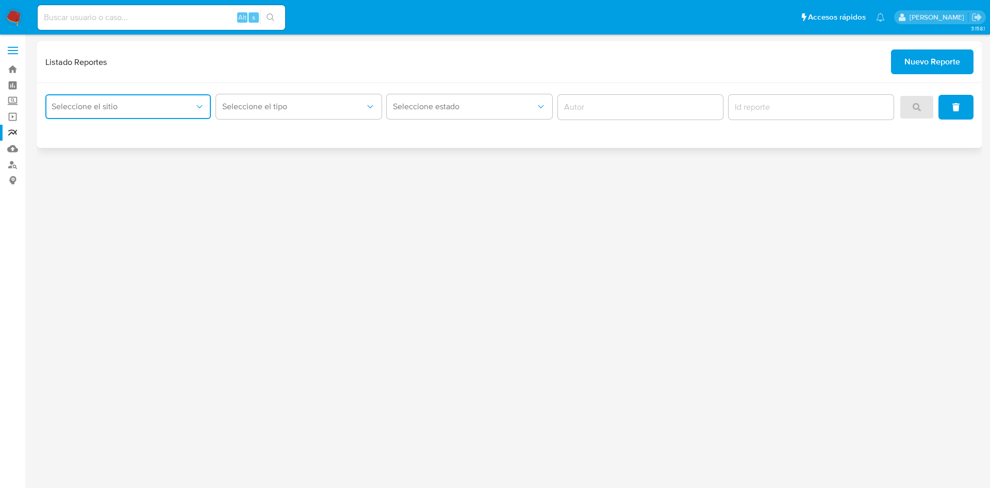
click at [114, 102] on span "Seleccione el sitio" at bounding box center [123, 107] width 143 height 10
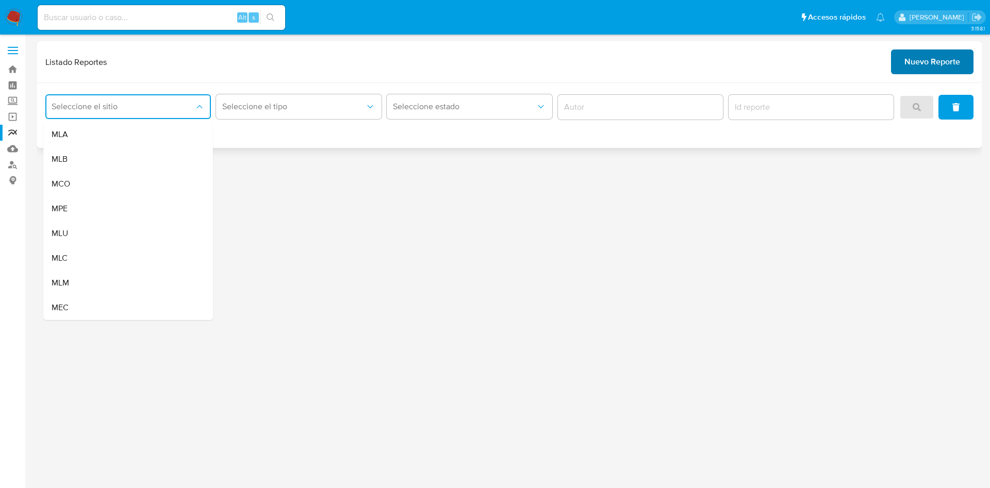
click at [909, 63] on span "Nuevo Reporte" at bounding box center [932, 62] width 56 height 23
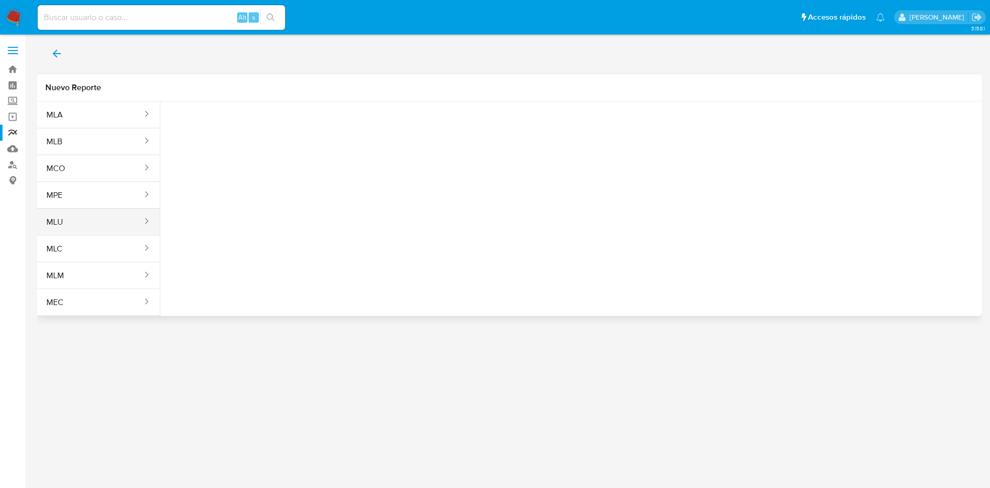
click at [102, 228] on button "MLU" at bounding box center [90, 222] width 106 height 25
click at [244, 124] on span "Seleccione una opcion" at bounding box center [220, 129] width 91 height 10
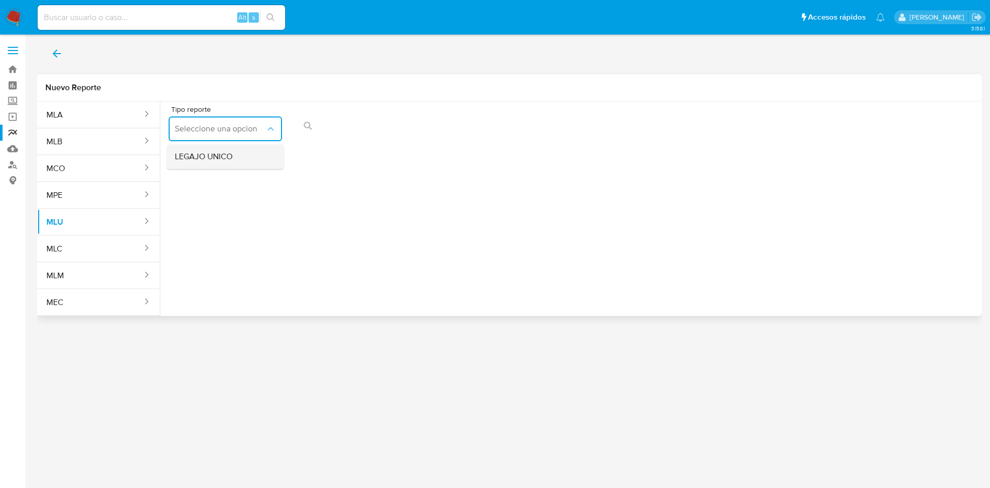
click at [237, 158] on div "LEGAJO UNICO" at bounding box center [222, 156] width 95 height 25
click at [541, 128] on icon "action-search" at bounding box center [539, 126] width 8 height 8
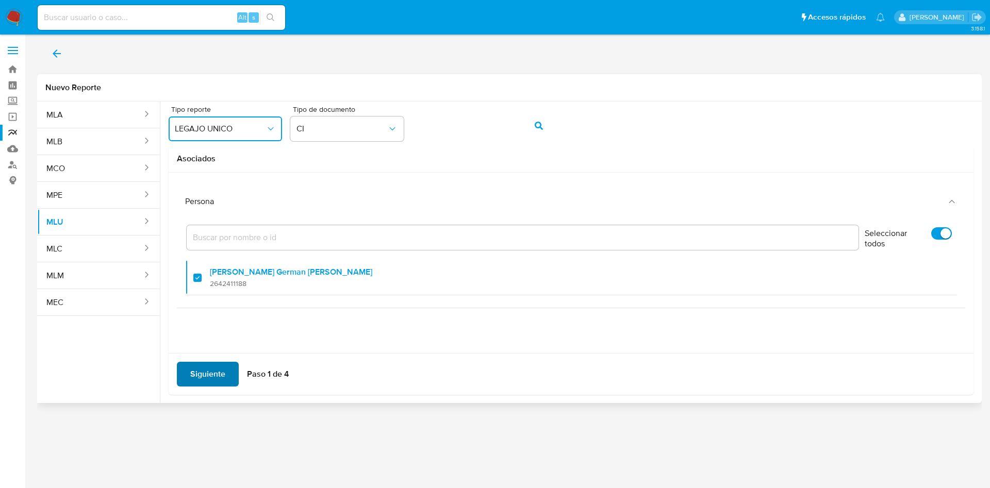
click at [203, 381] on span "Siguiente" at bounding box center [207, 374] width 35 height 23
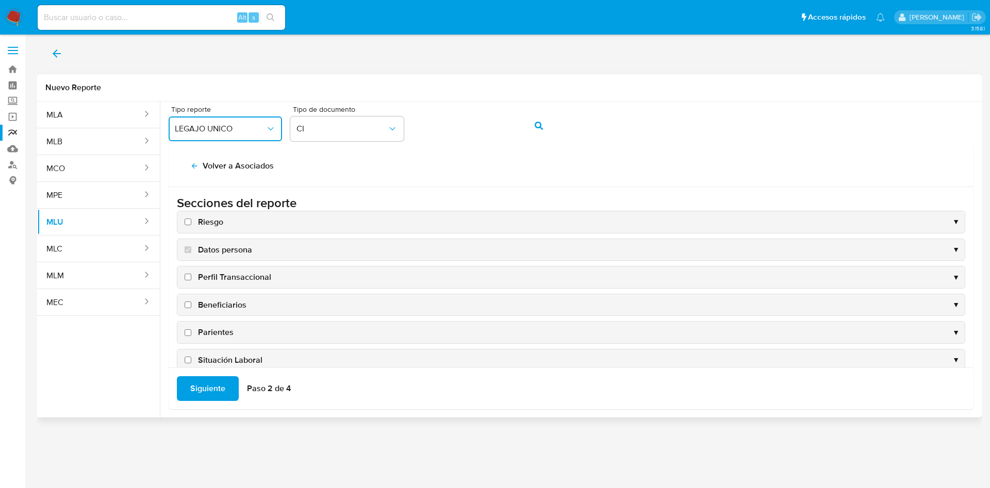
click at [188, 224] on input "Riesgo" at bounding box center [188, 222] width 7 height 7
checkbox input "true"
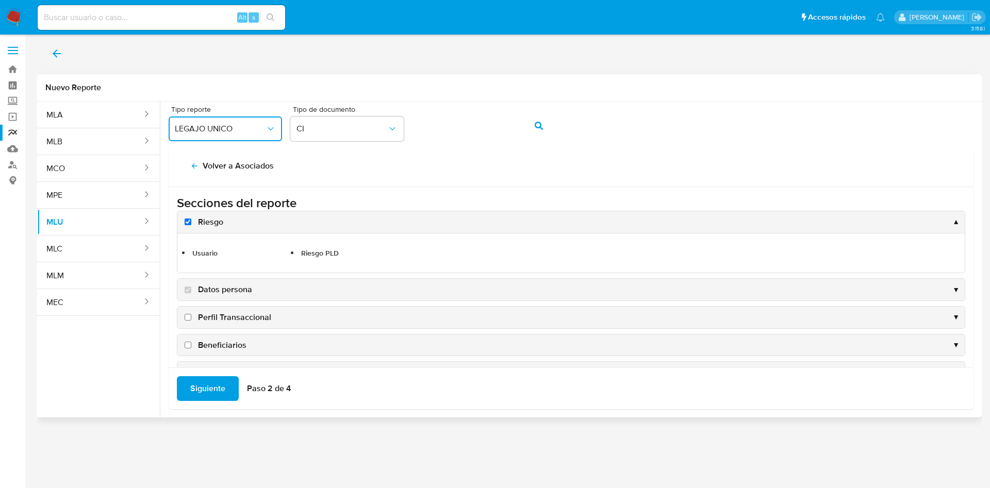
scroll to position [77, 0]
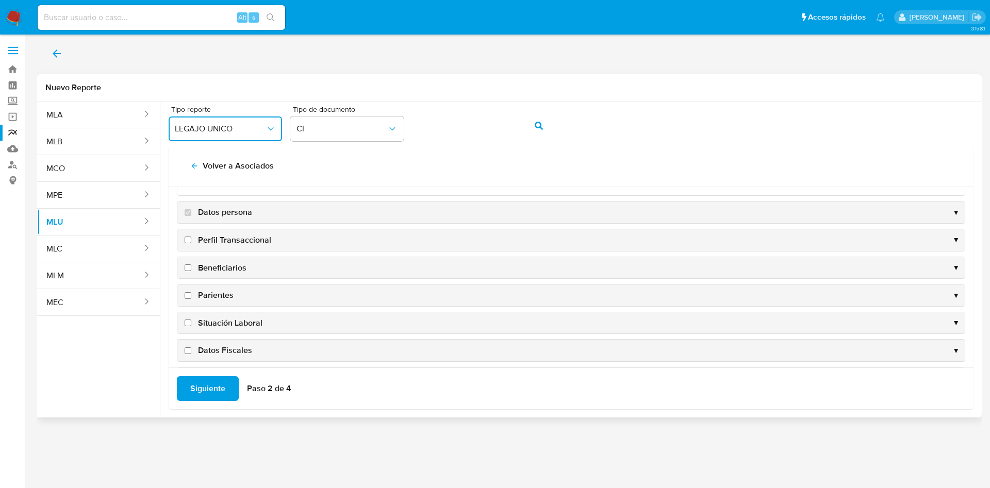
click at [186, 240] on input "Perfil Transaccional" at bounding box center [188, 240] width 7 height 7
checkbox input "true"
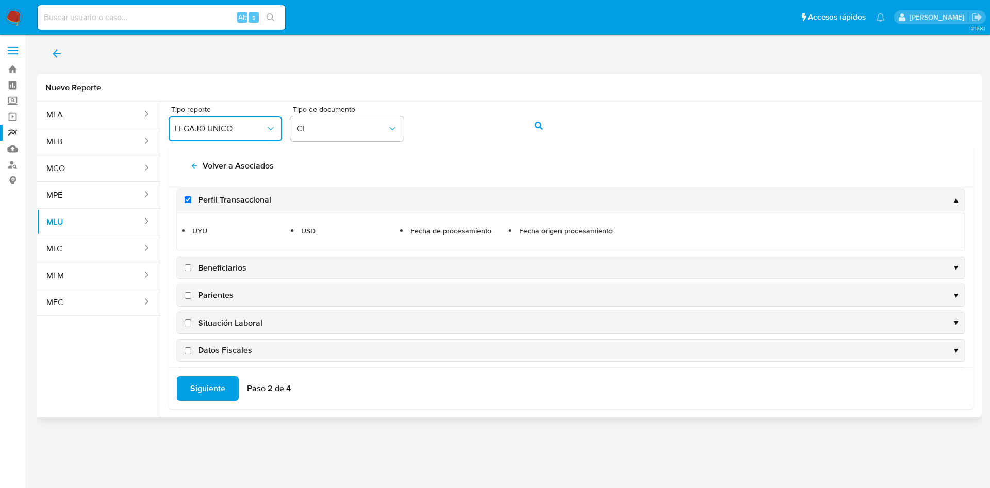
scroll to position [155, 0]
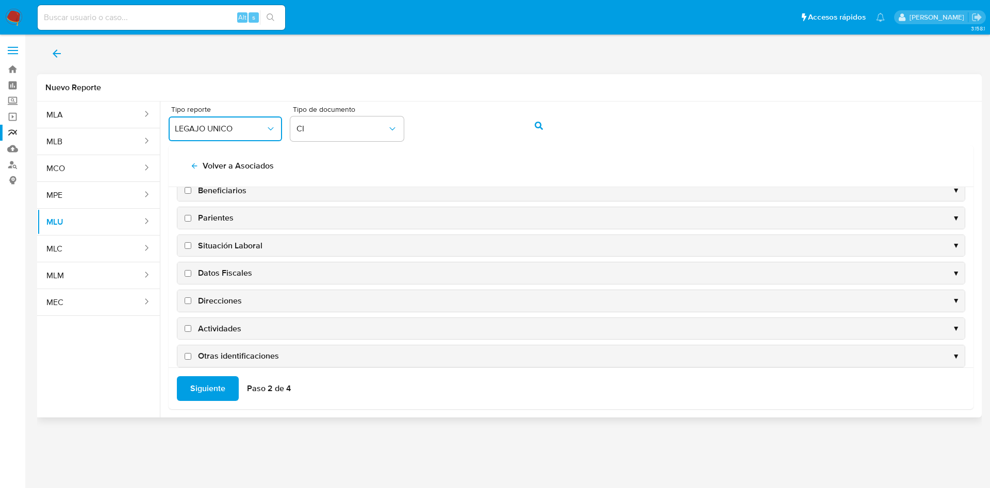
click at [189, 300] on input "Direcciones" at bounding box center [188, 301] width 7 height 7
checkbox input "true"
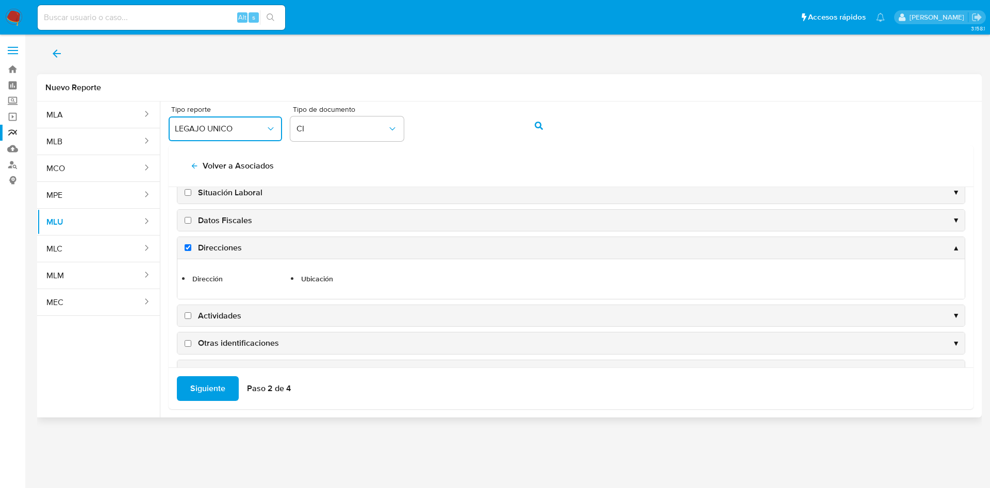
scroll to position [192, 0]
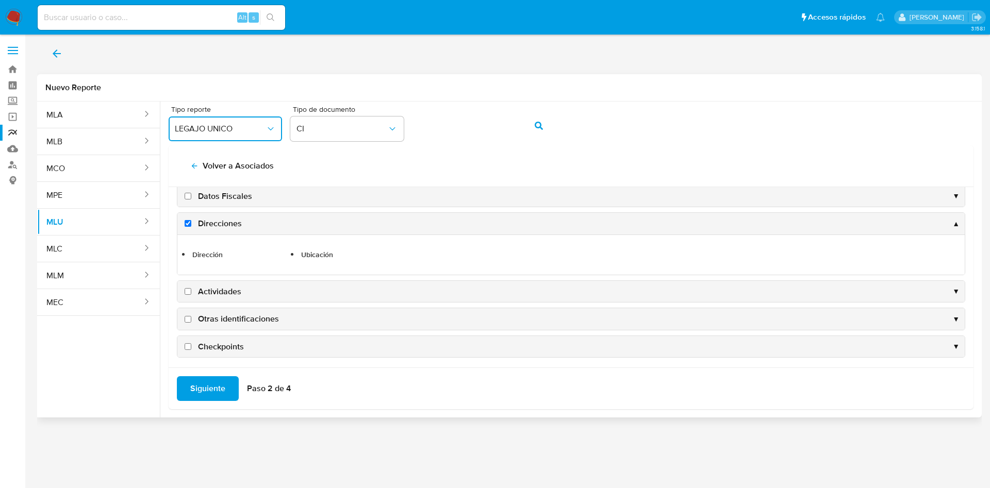
click at [187, 294] on input "Actividades" at bounding box center [188, 291] width 7 height 7
checkbox input "true"
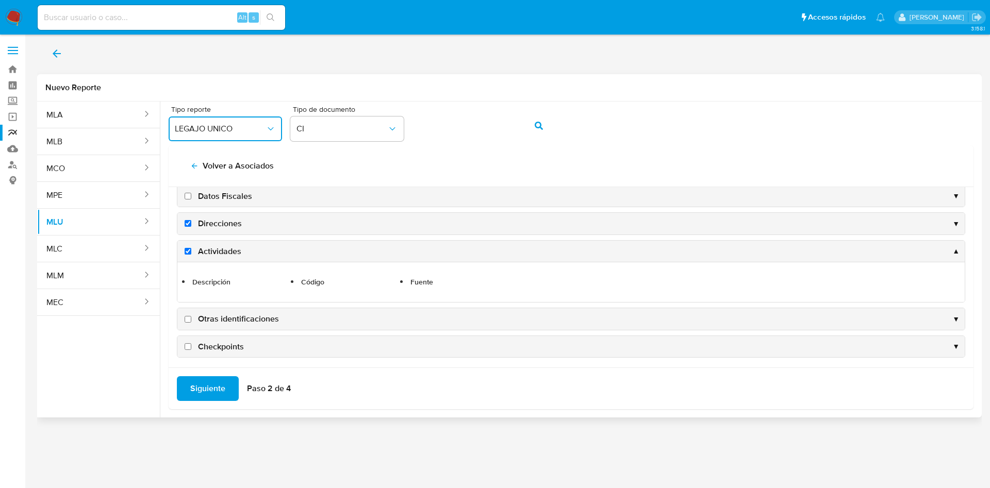
click at [191, 318] on input "Otras identificaciones" at bounding box center [188, 319] width 7 height 7
checkbox input "true"
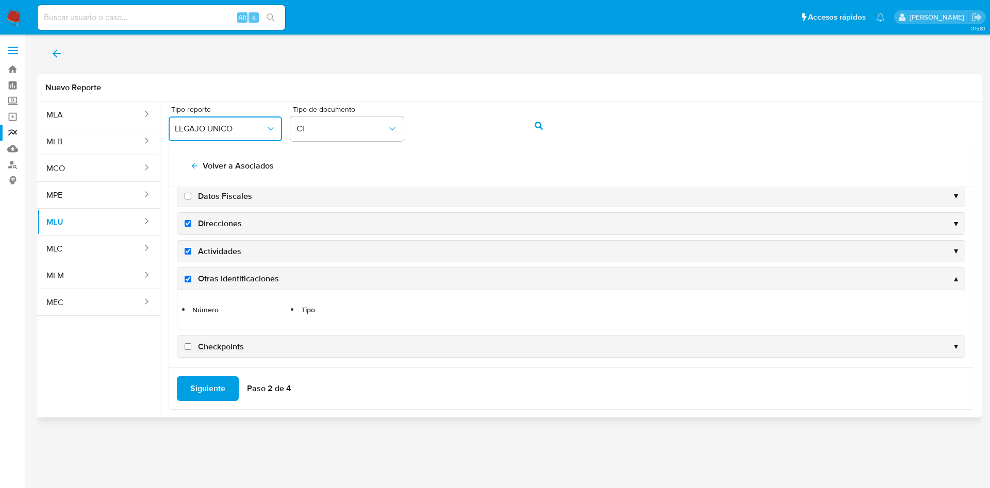
click at [190, 344] on input "Checkpoints" at bounding box center [188, 346] width 7 height 7
checkbox input "true"
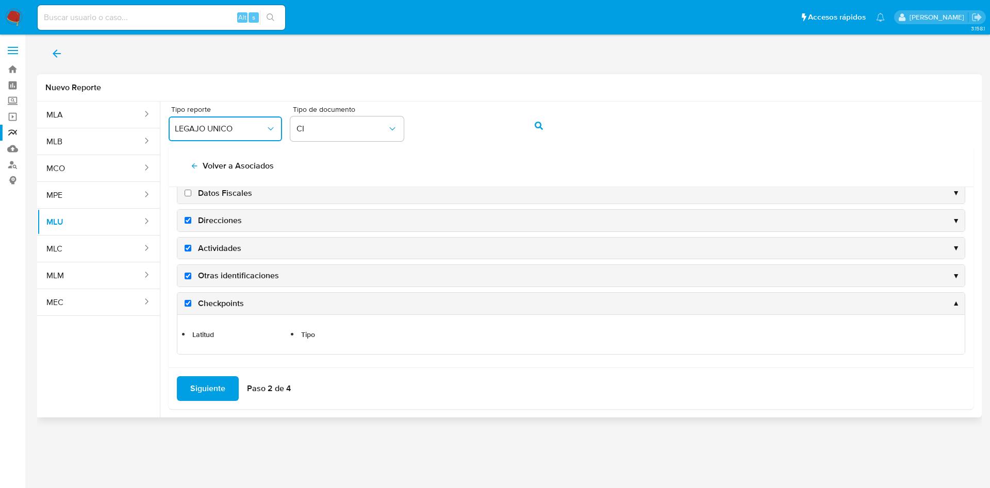
scroll to position [195, 0]
click at [214, 385] on span "Siguiente" at bounding box center [207, 388] width 35 height 23
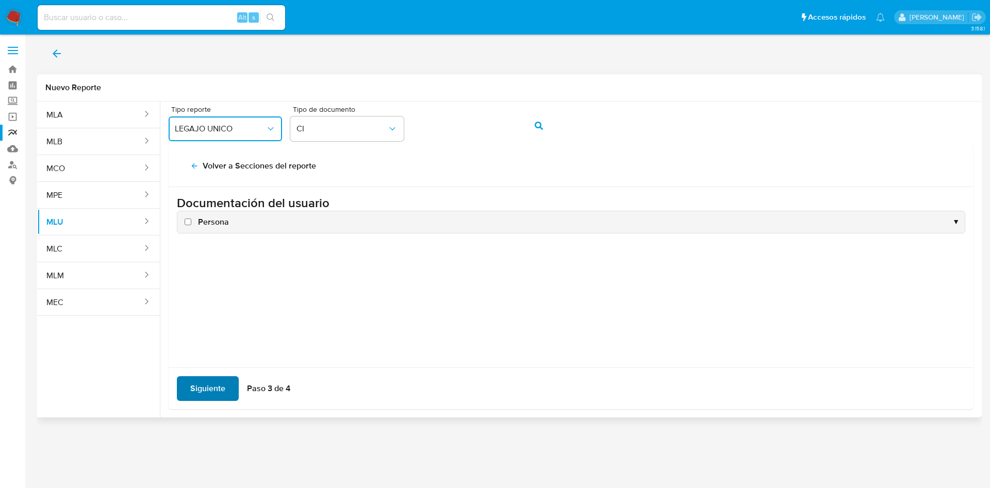
scroll to position [0, 0]
click at [185, 223] on input "Persona" at bounding box center [188, 222] width 7 height 7
checkbox input "true"
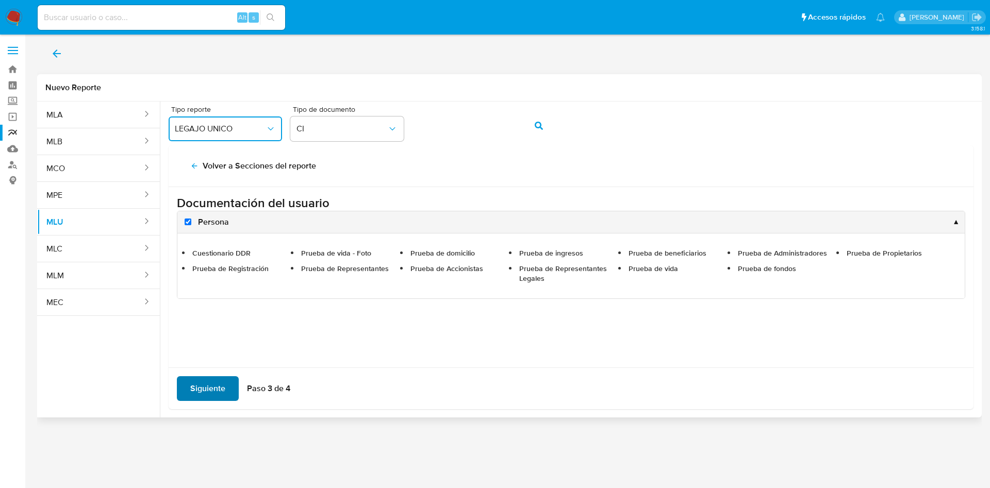
click at [220, 387] on span "Siguiente" at bounding box center [207, 388] width 35 height 23
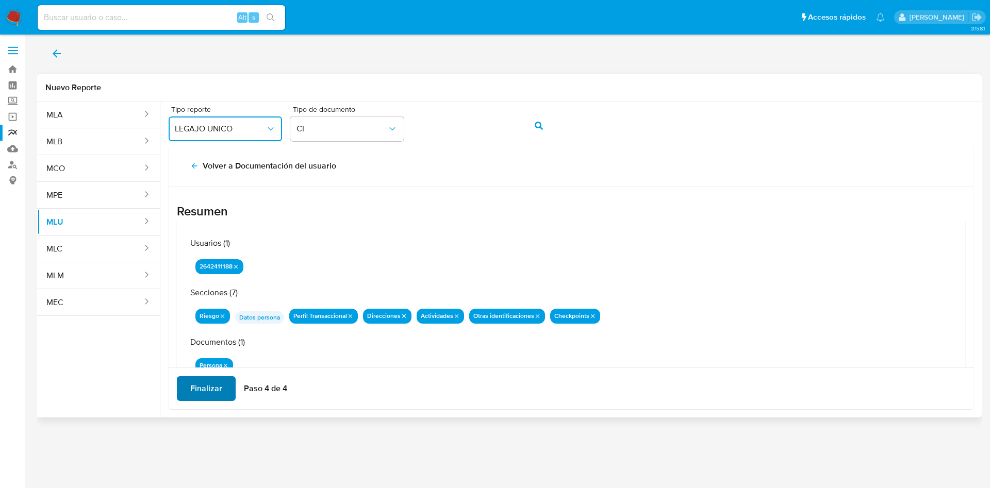
click at [200, 394] on span "Finalizar" at bounding box center [206, 388] width 32 height 23
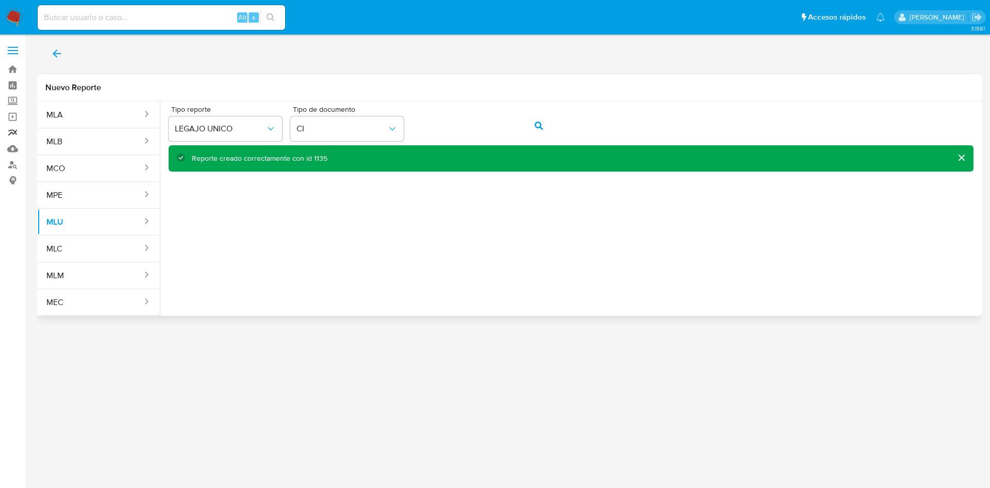
click at [18, 129] on link "Reportes" at bounding box center [61, 133] width 123 height 16
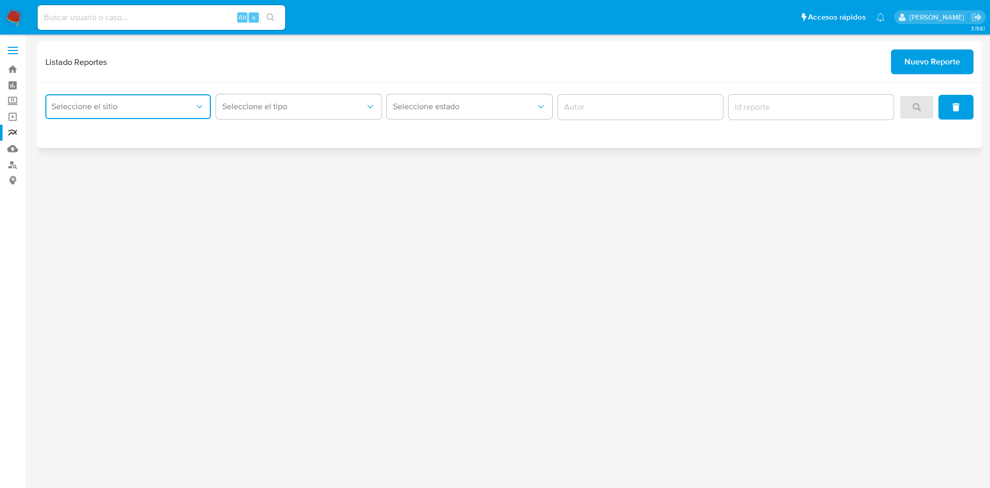
click at [169, 115] on button "Seleccione el sitio" at bounding box center [128, 106] width 166 height 25
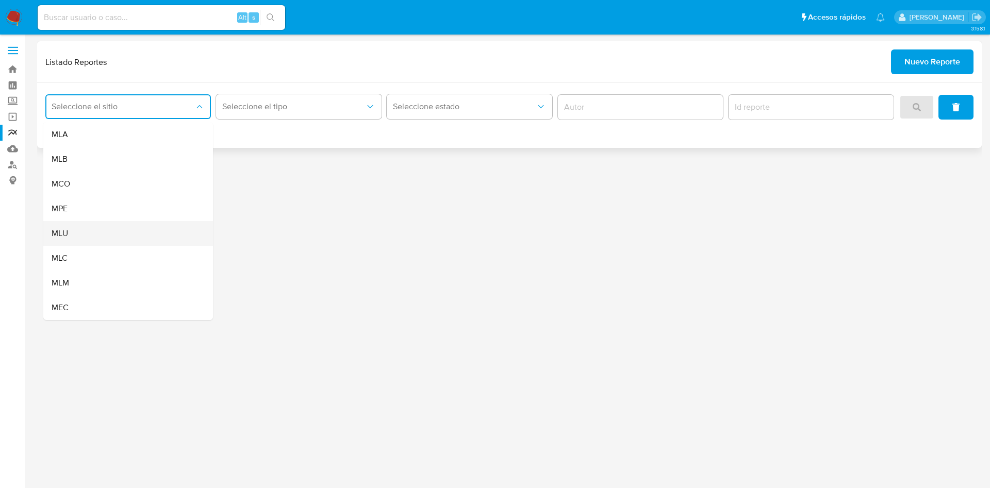
click at [114, 238] on div "MLU" at bounding box center [125, 233] width 147 height 25
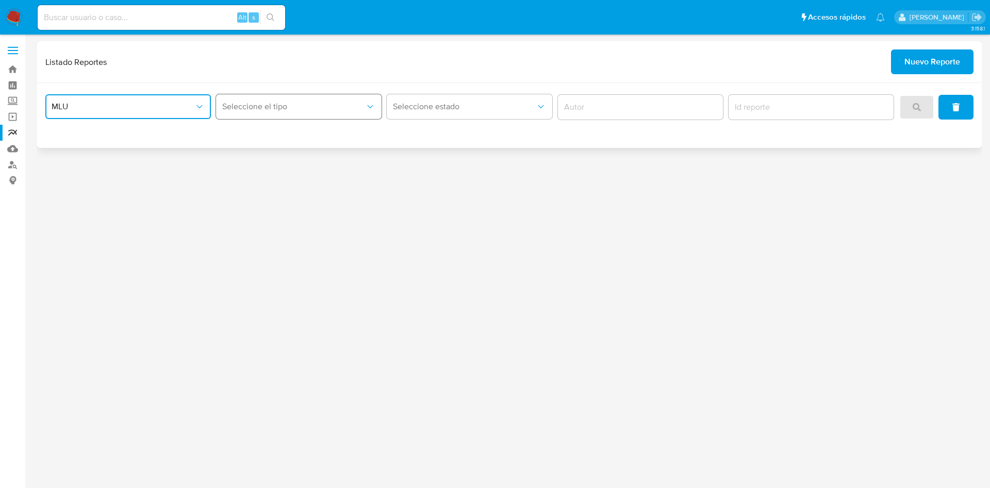
click at [345, 111] on span "Seleccione el tipo" at bounding box center [293, 107] width 143 height 10
click at [322, 158] on div "LEGAJO UNICO" at bounding box center [295, 159] width 147 height 25
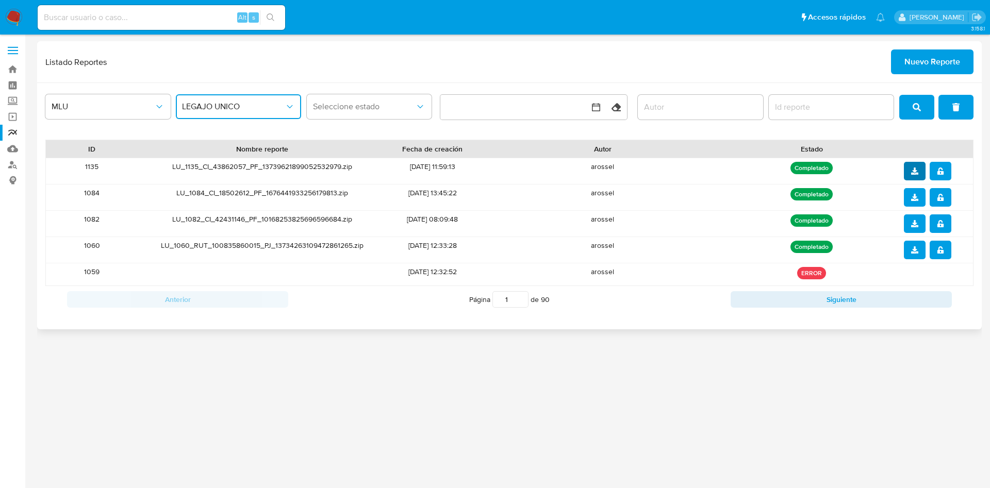
click at [915, 170] on icon "download" at bounding box center [914, 171] width 7 height 7
click at [946, 172] on button "notify_security" at bounding box center [941, 171] width 22 height 19
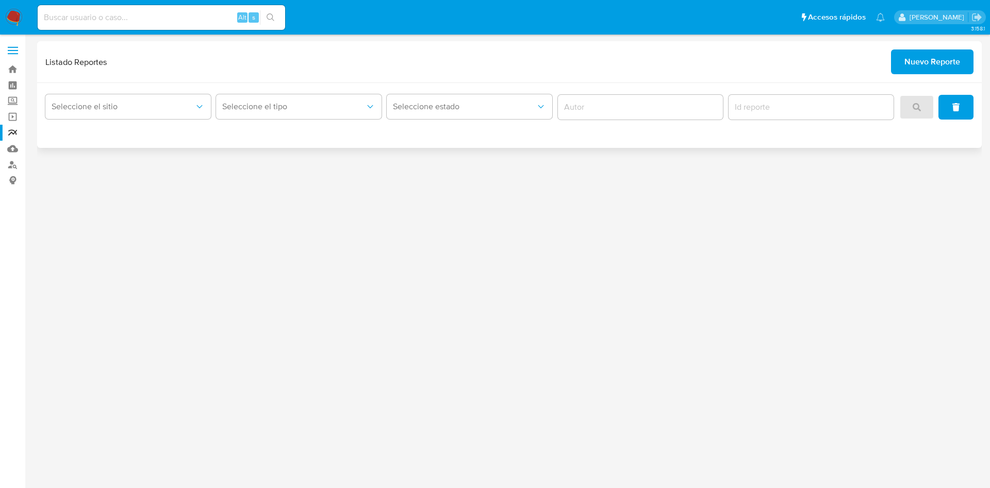
click at [930, 53] on span "Nuevo Reporte" at bounding box center [932, 62] width 56 height 23
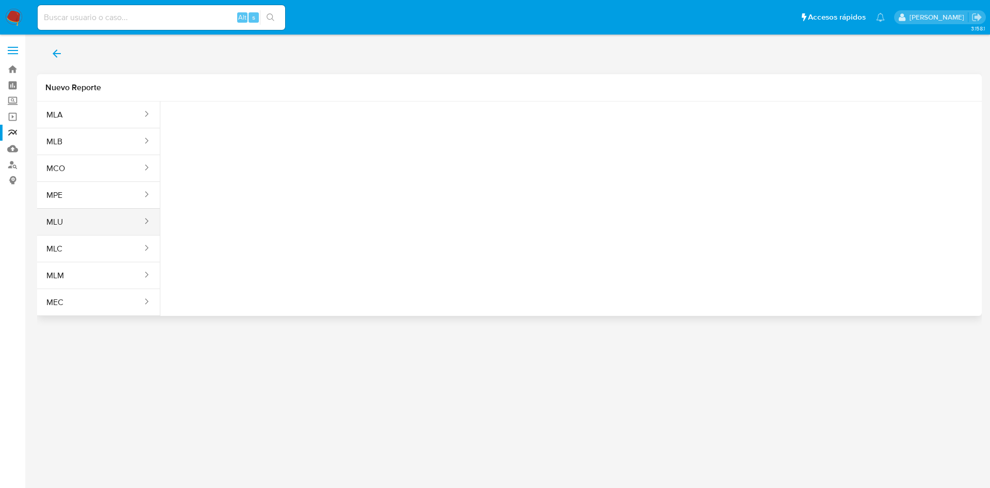
click at [74, 224] on button "MLU" at bounding box center [90, 222] width 106 height 25
click at [257, 131] on span "Seleccione una opcion" at bounding box center [220, 129] width 91 height 10
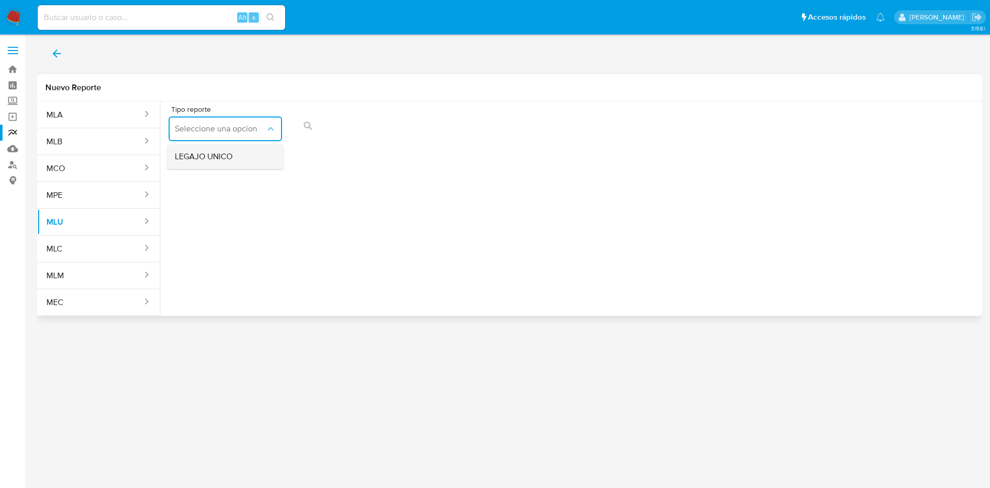
click at [233, 160] on span "LEGAJO UNICO" at bounding box center [204, 157] width 58 height 10
click at [538, 126] on icon "action-search" at bounding box center [539, 126] width 8 height 8
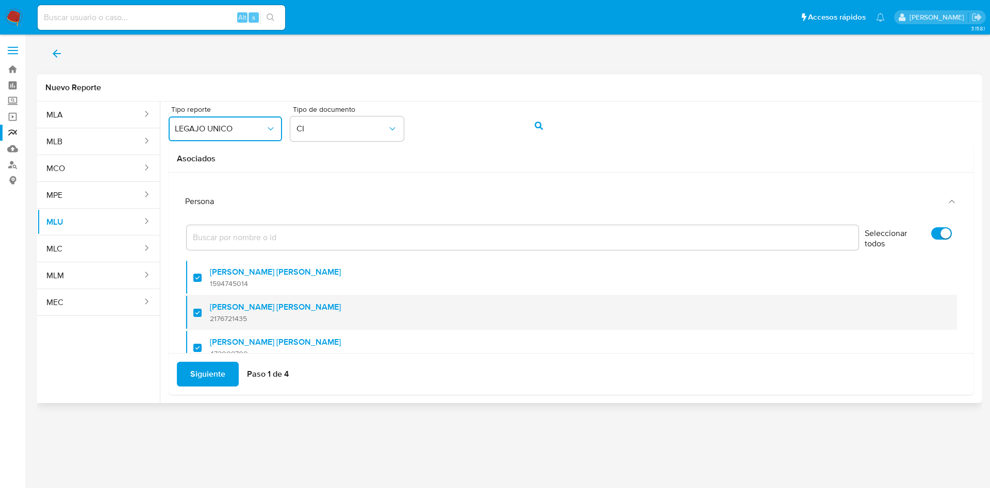
scroll to position [42, 0]
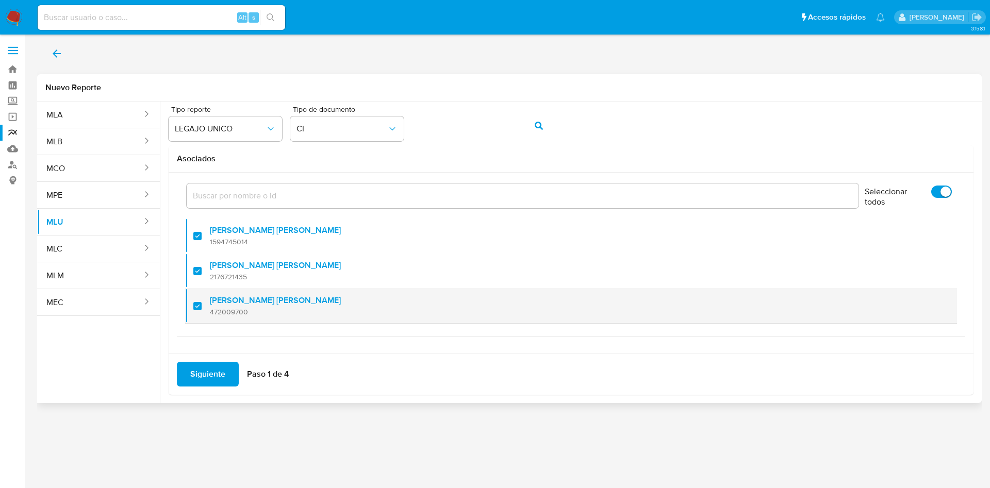
click at [200, 306] on div at bounding box center [201, 306] width 16 height 24
checkbox input "false"
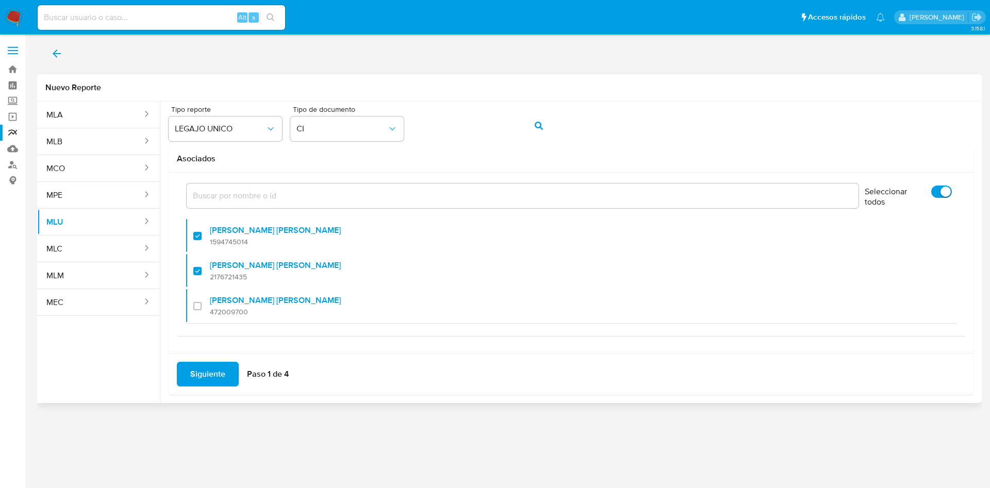
click at [214, 377] on span "Siguiente" at bounding box center [207, 374] width 35 height 23
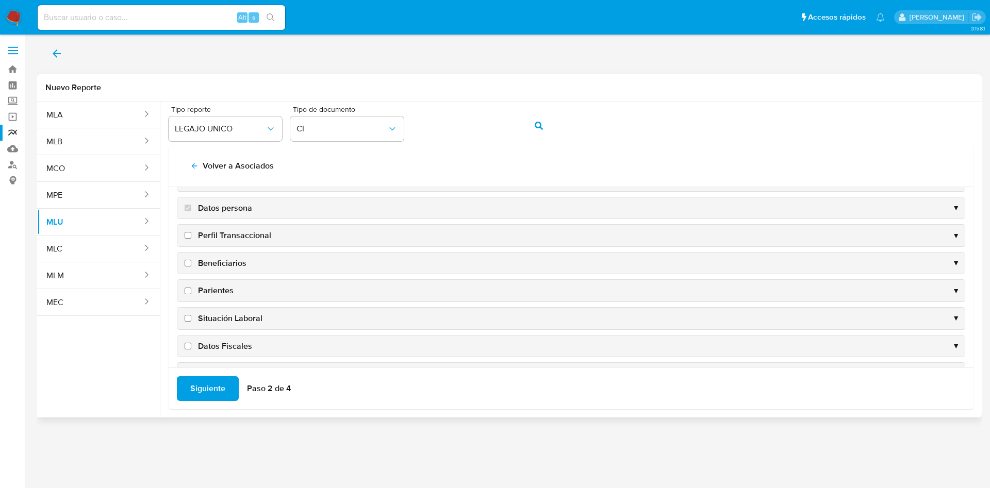
scroll to position [0, 0]
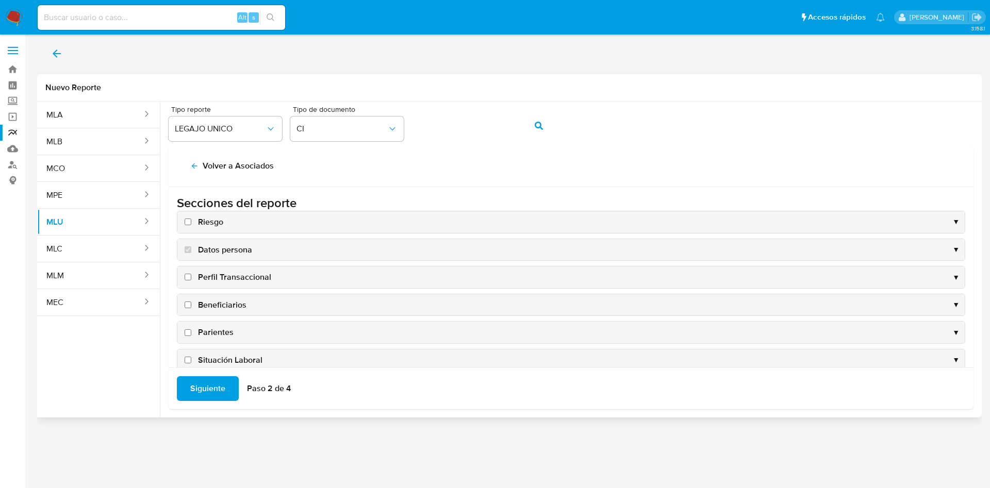
click at [188, 219] on input "Riesgo" at bounding box center [188, 222] width 7 height 7
checkbox input "true"
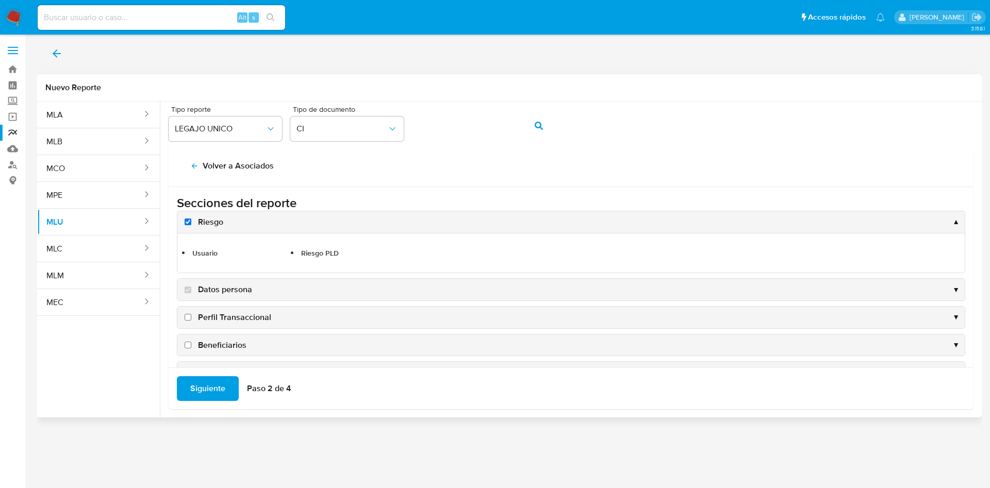
scroll to position [77, 0]
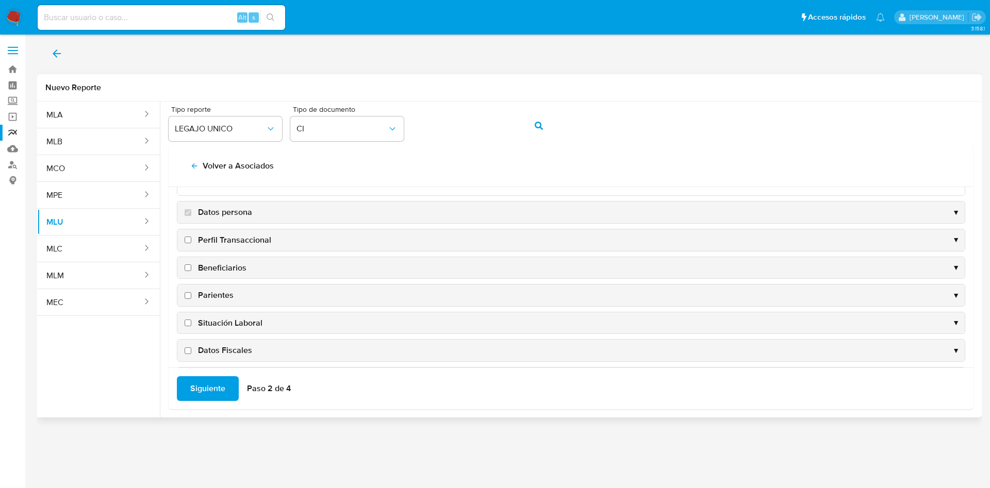
click at [187, 237] on input "Perfil Transaccional" at bounding box center [188, 240] width 7 height 7
checkbox input "true"
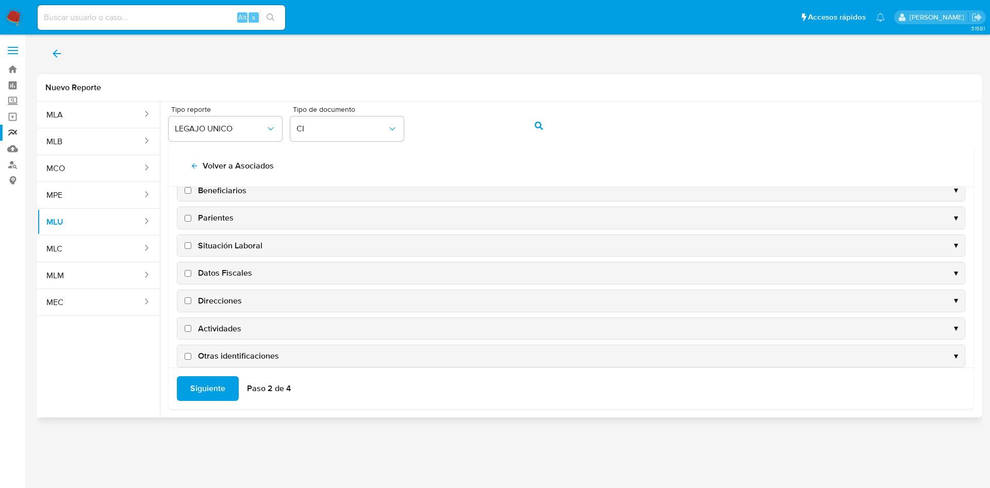
click at [188, 299] on input "Direcciones" at bounding box center [188, 301] width 7 height 7
checkbox input "true"
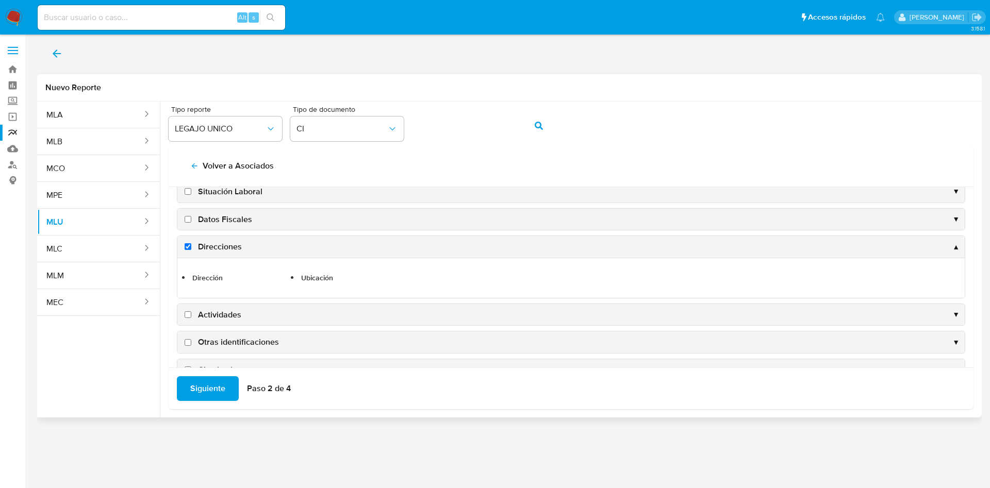
scroll to position [192, 0]
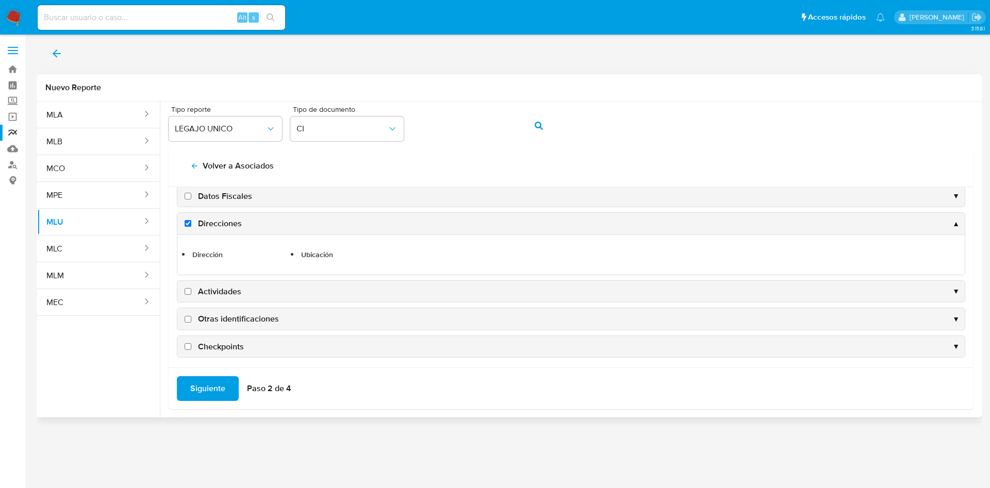
click at [188, 293] on input "Actividades" at bounding box center [188, 291] width 7 height 7
checkbox input "true"
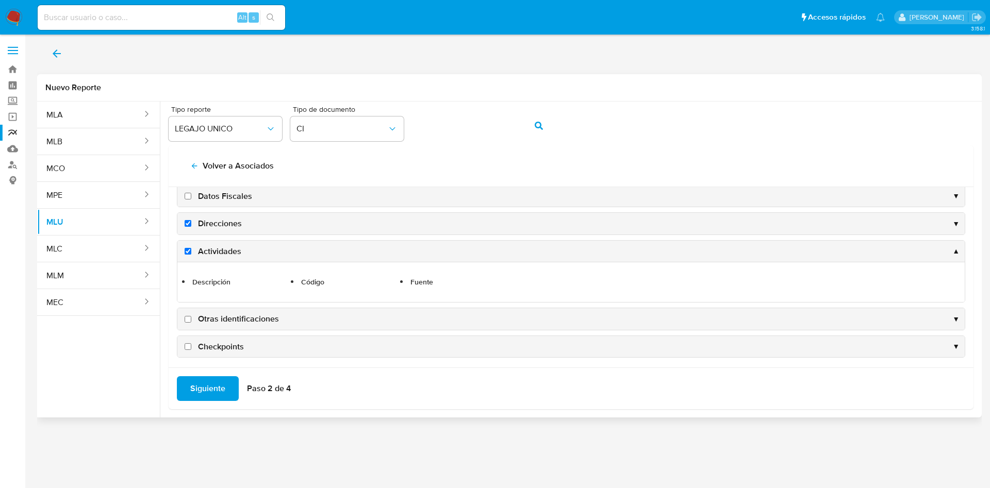
click at [189, 318] on input "Otras identificaciones" at bounding box center [188, 319] width 7 height 7
checkbox input "true"
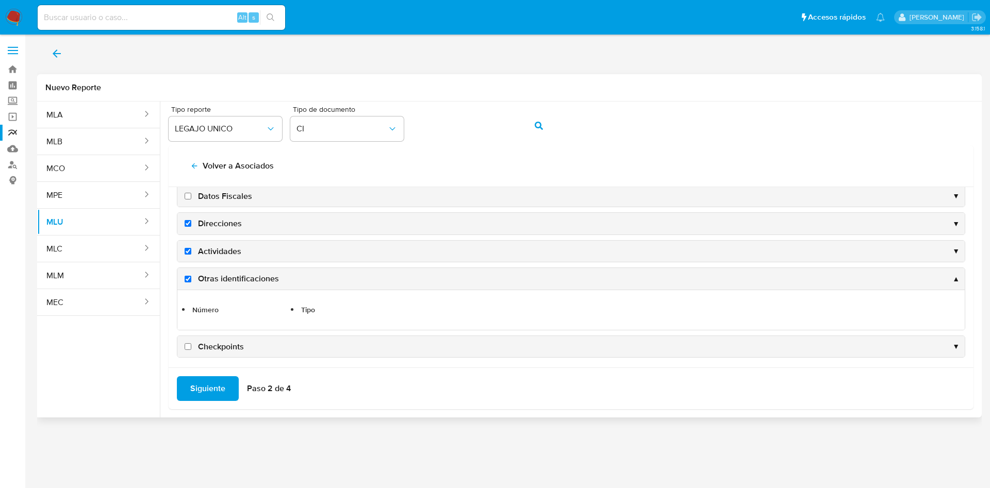
scroll to position [195, 0]
click at [187, 346] on input "Checkpoints" at bounding box center [188, 343] width 7 height 7
checkbox input "true"
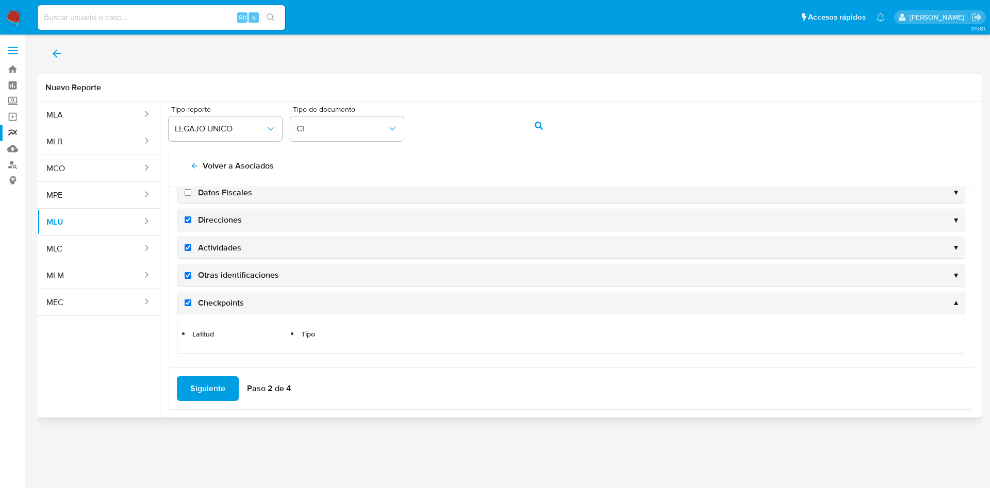
click at [219, 392] on span "Siguiente" at bounding box center [207, 388] width 35 height 23
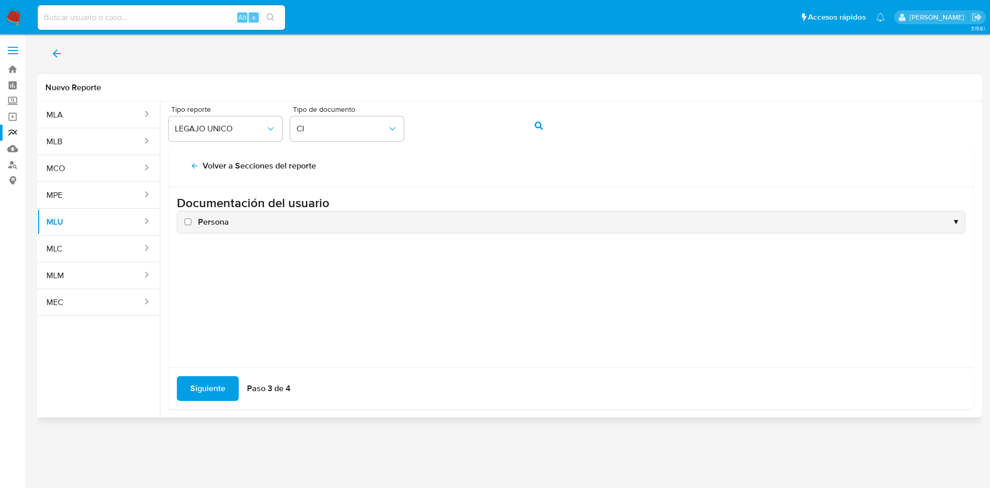
click at [186, 224] on input "Persona" at bounding box center [188, 222] width 7 height 7
checkbox input "true"
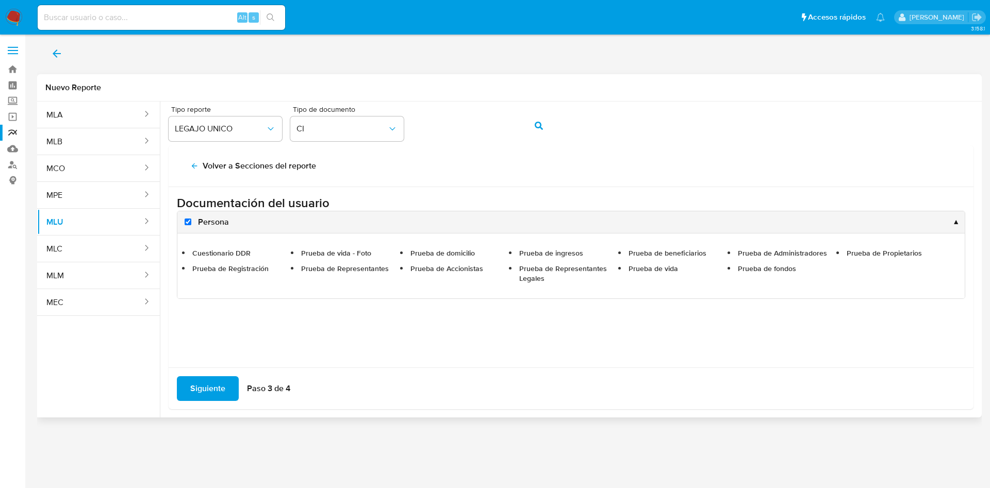
click at [204, 391] on span "Siguiente" at bounding box center [207, 388] width 35 height 23
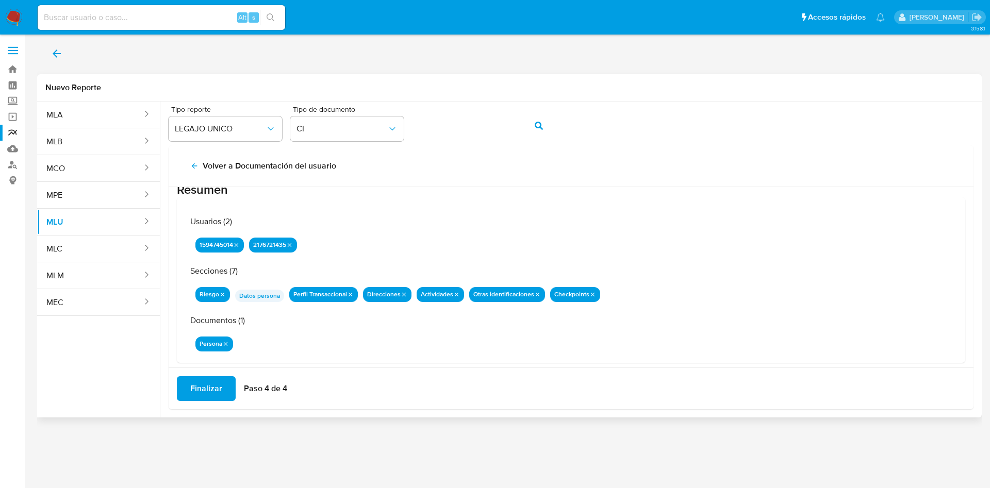
scroll to position [34, 0]
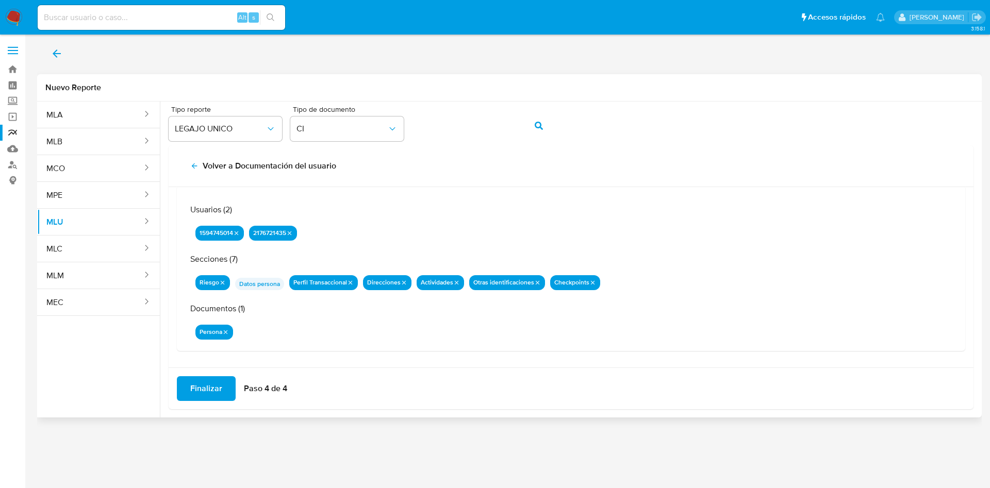
click at [209, 386] on span "Finalizar" at bounding box center [206, 388] width 32 height 23
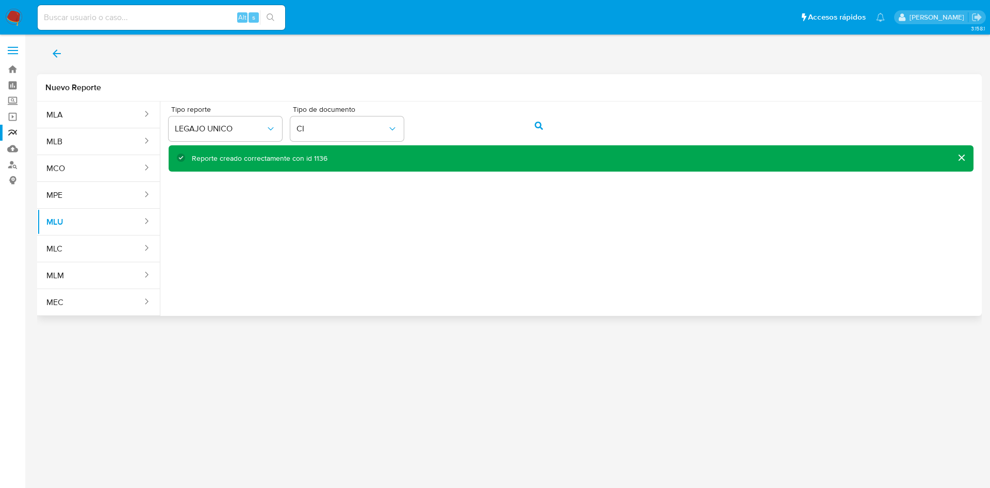
click at [532, 129] on button "action-search" at bounding box center [538, 125] width 35 height 25
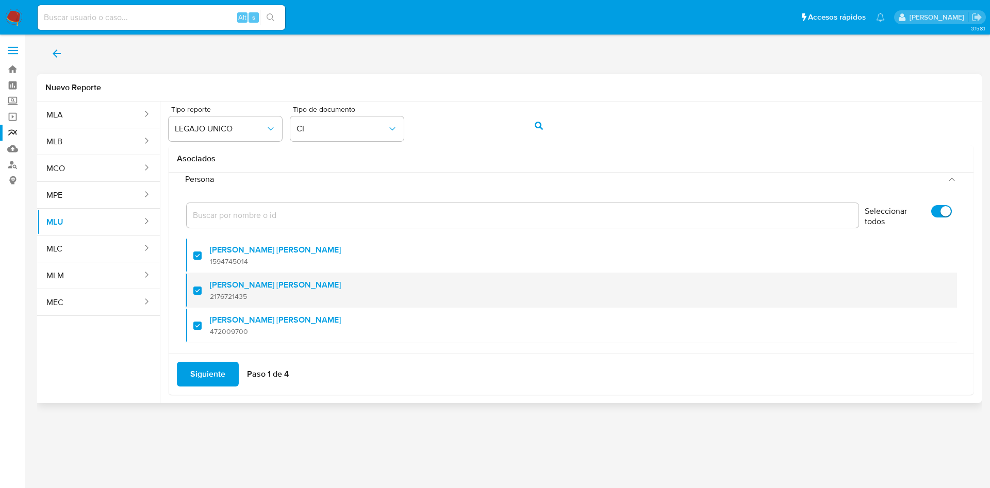
scroll to position [42, 0]
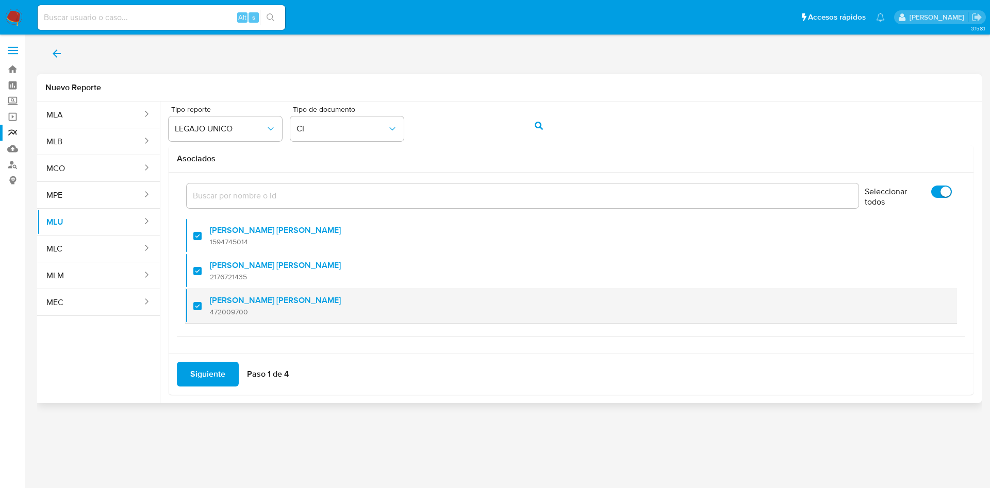
click at [196, 308] on div at bounding box center [201, 306] width 16 height 24
checkbox input "false"
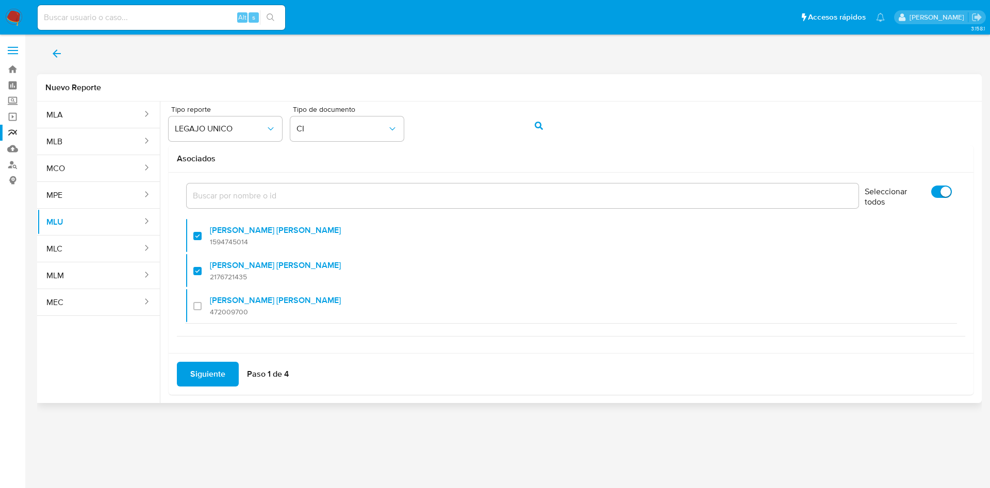
click at [204, 376] on span "Siguiente" at bounding box center [207, 374] width 35 height 23
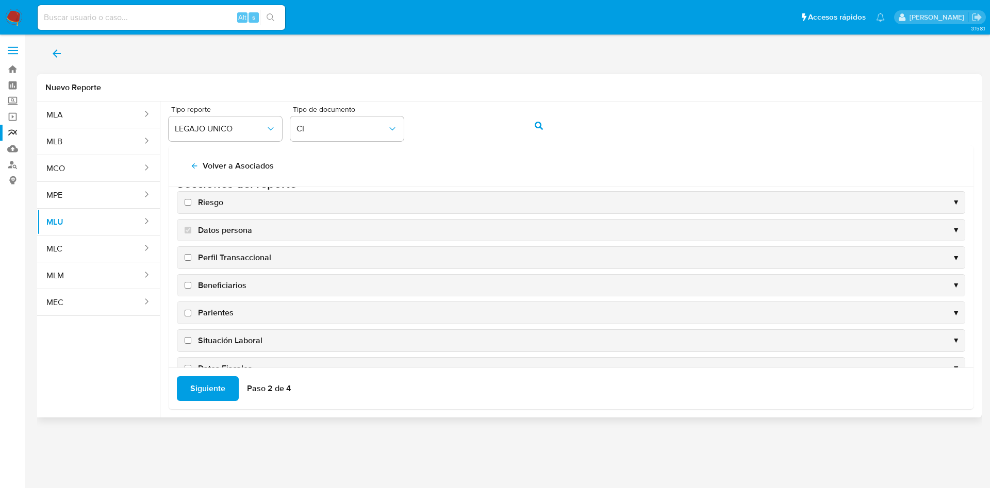
scroll to position [0, 0]
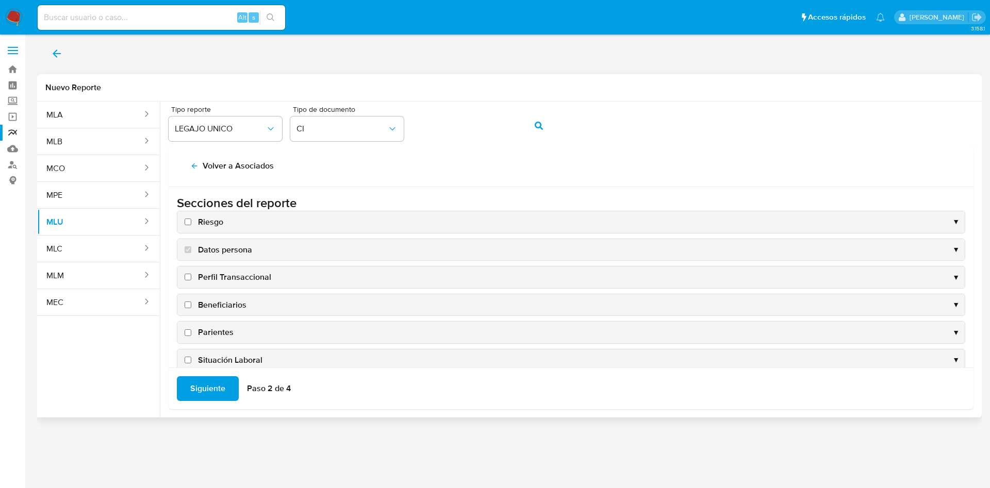
click at [188, 220] on input "Riesgo" at bounding box center [188, 222] width 7 height 7
checkbox input "true"
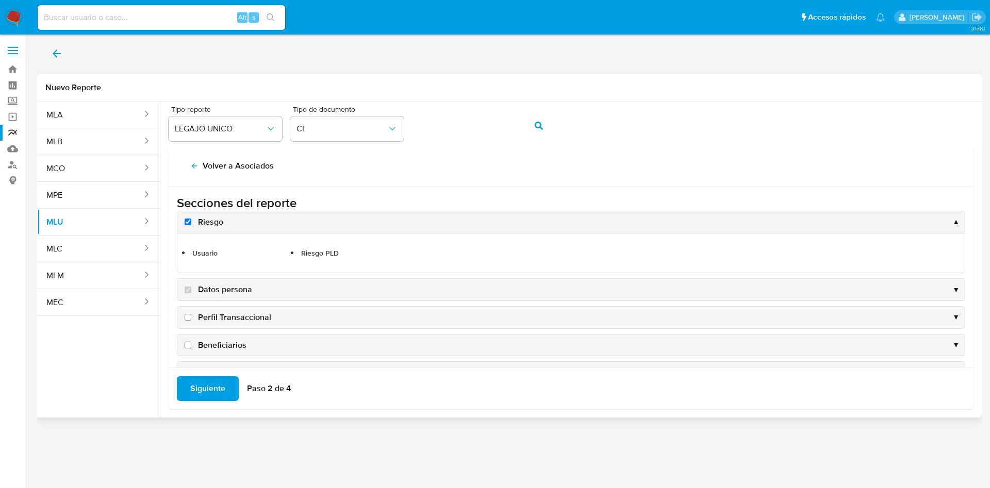
click at [187, 316] on input "Perfil Transaccional" at bounding box center [188, 317] width 7 height 7
checkbox input "true"
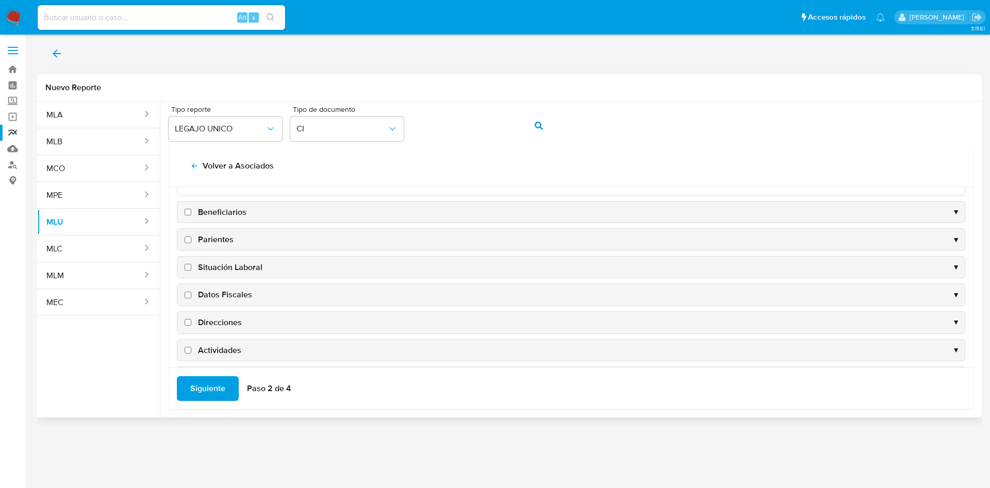
scroll to position [155, 0]
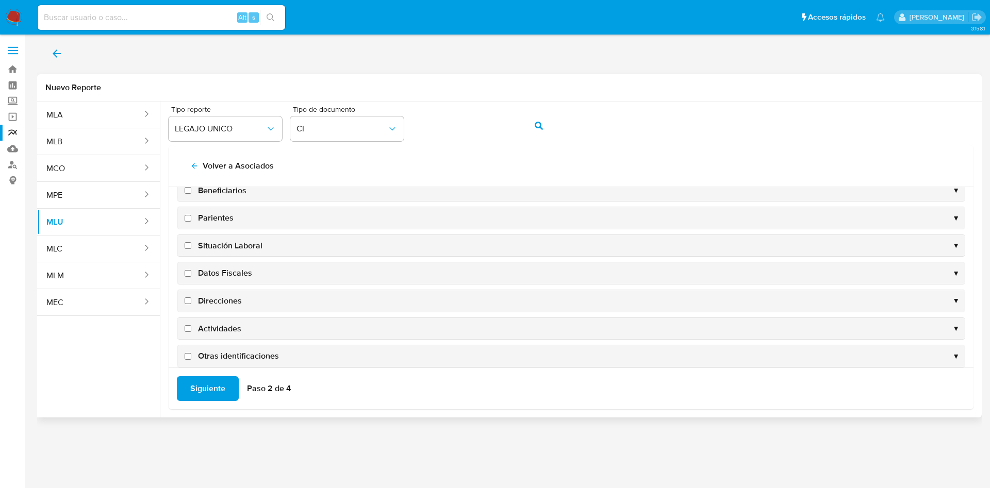
click at [189, 302] on input "Direcciones" at bounding box center [188, 301] width 7 height 7
checkbox input "true"
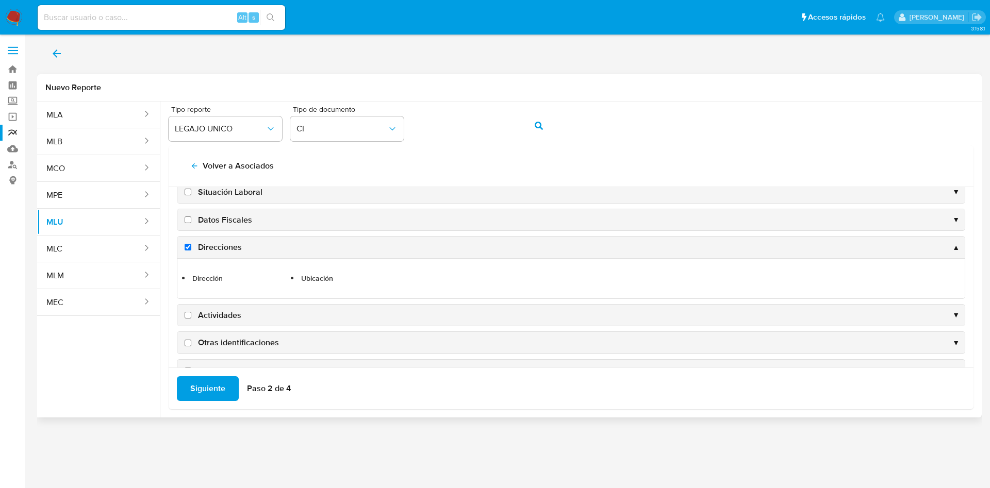
scroll to position [192, 0]
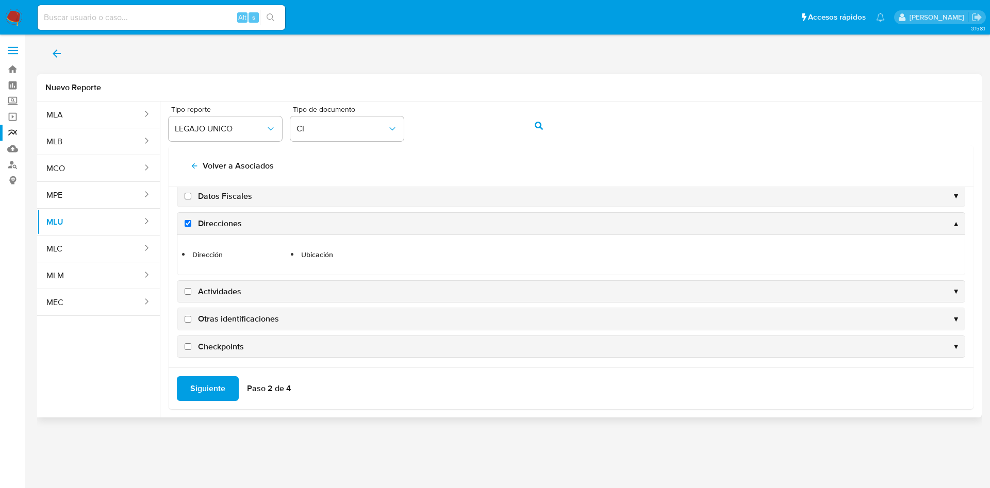
click at [188, 290] on input "Actividades" at bounding box center [188, 291] width 7 height 7
checkbox input "true"
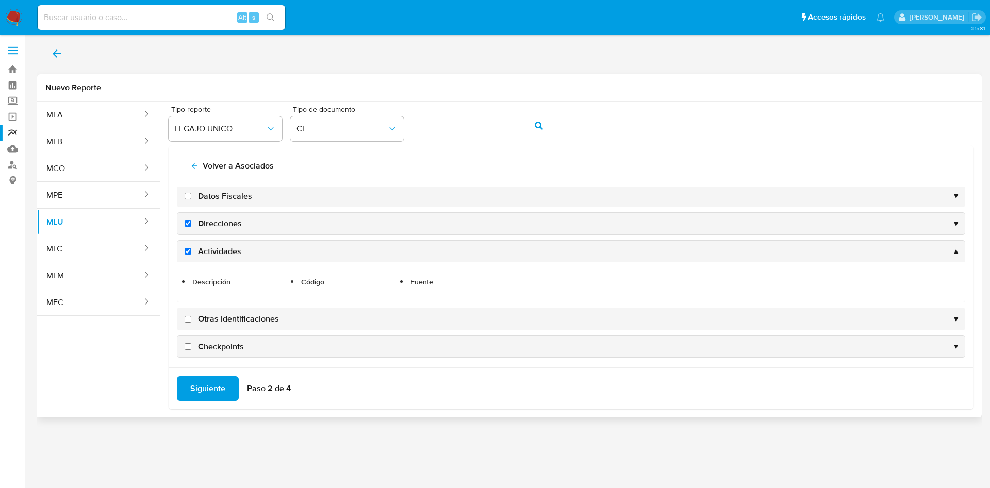
click at [188, 321] on input "Otras identificaciones" at bounding box center [188, 319] width 7 height 7
checkbox input "true"
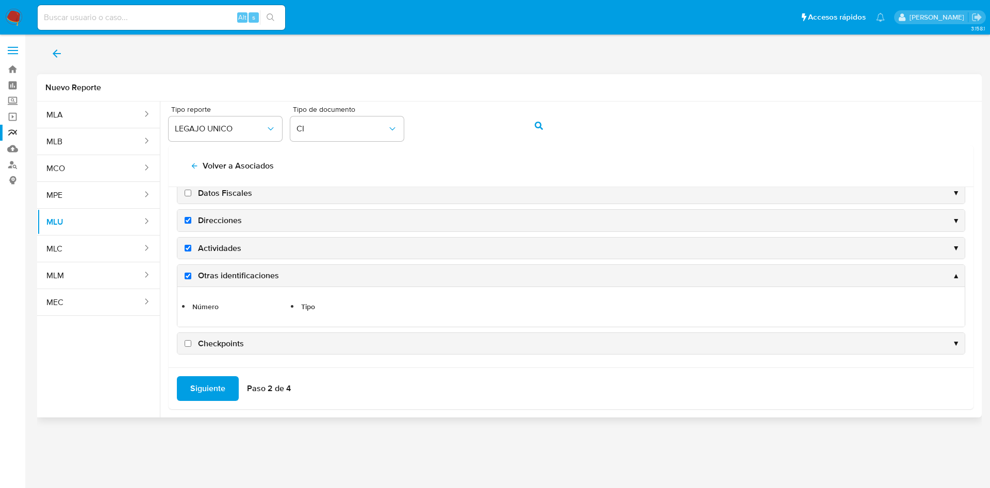
scroll to position [195, 0]
click at [186, 343] on input "Checkpoints" at bounding box center [188, 343] width 7 height 7
checkbox input "true"
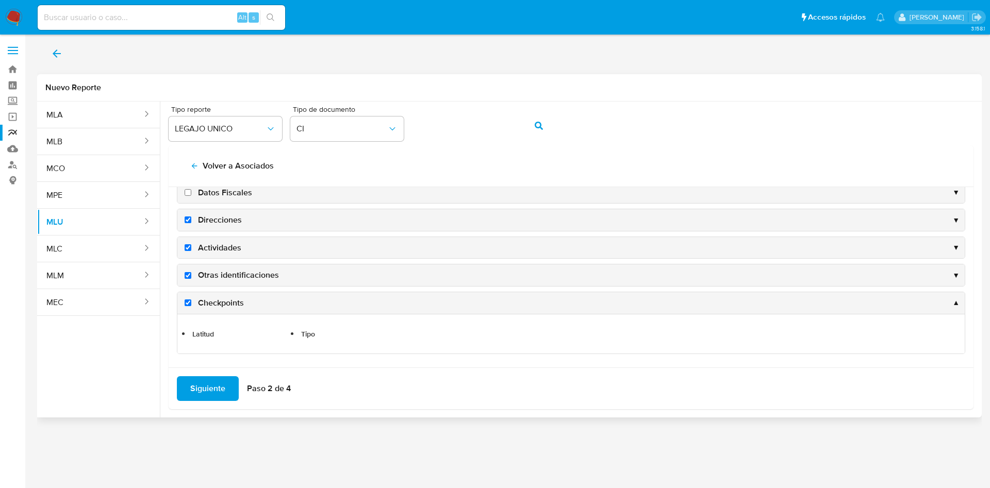
click at [220, 388] on span "Siguiente" at bounding box center [207, 388] width 35 height 23
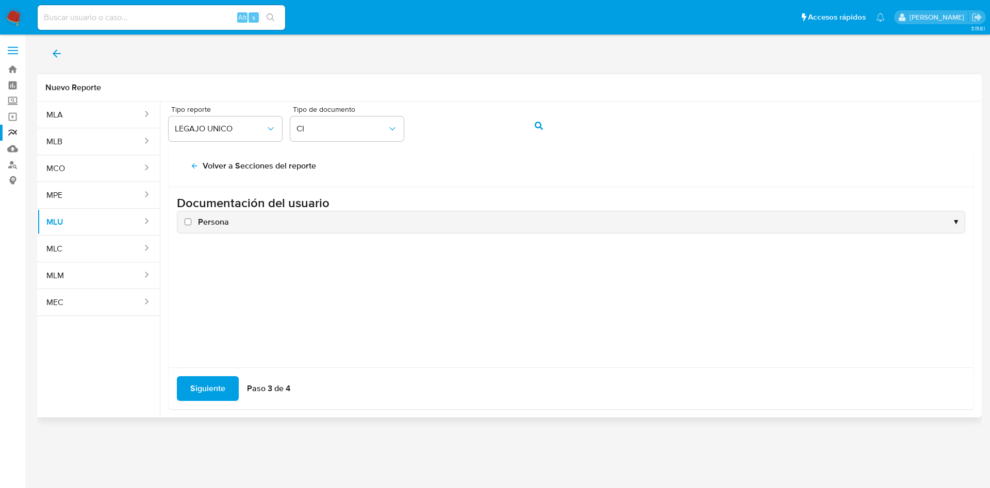
scroll to position [0, 0]
click at [189, 225] on label "Persona" at bounding box center [206, 222] width 46 height 11
click at [189, 225] on input "Persona" at bounding box center [188, 222] width 7 height 7
checkbox input "true"
click at [208, 389] on span "Siguiente" at bounding box center [207, 388] width 35 height 23
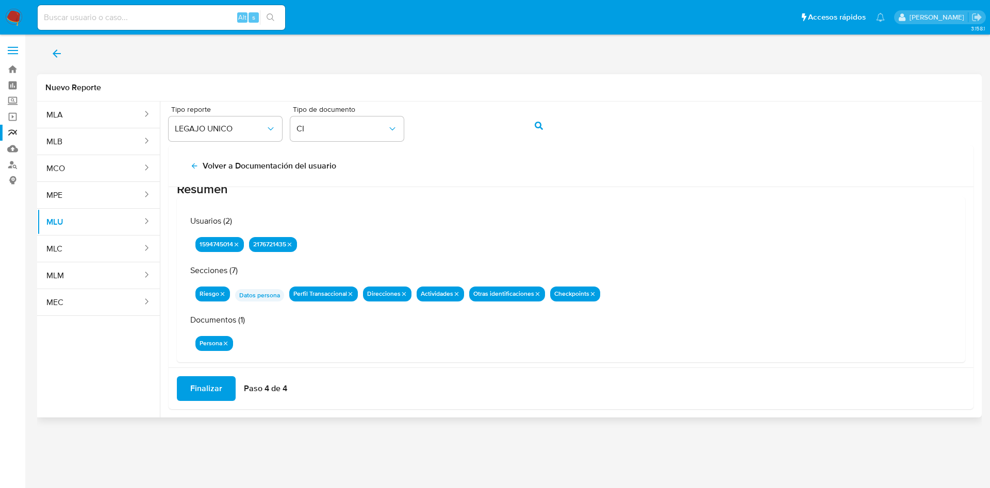
scroll to position [34, 0]
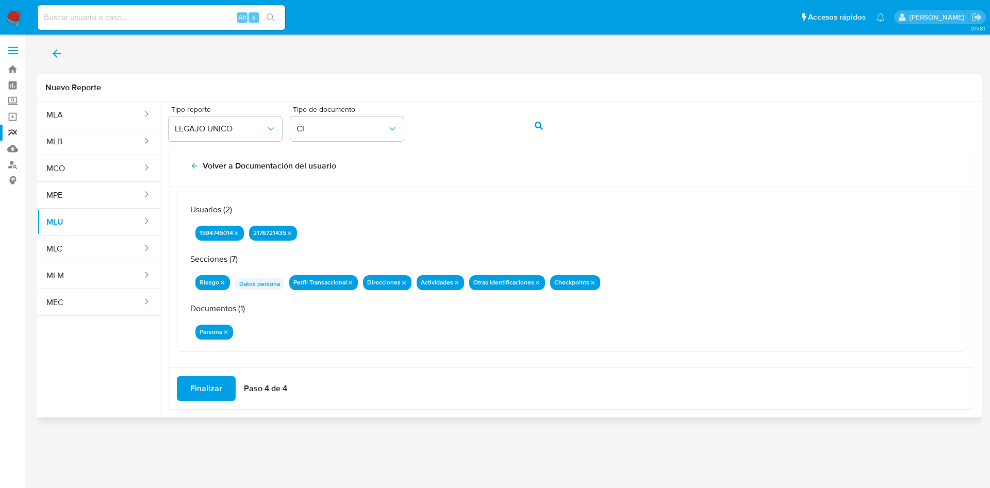
click at [214, 392] on span "Finalizar" at bounding box center [206, 388] width 32 height 23
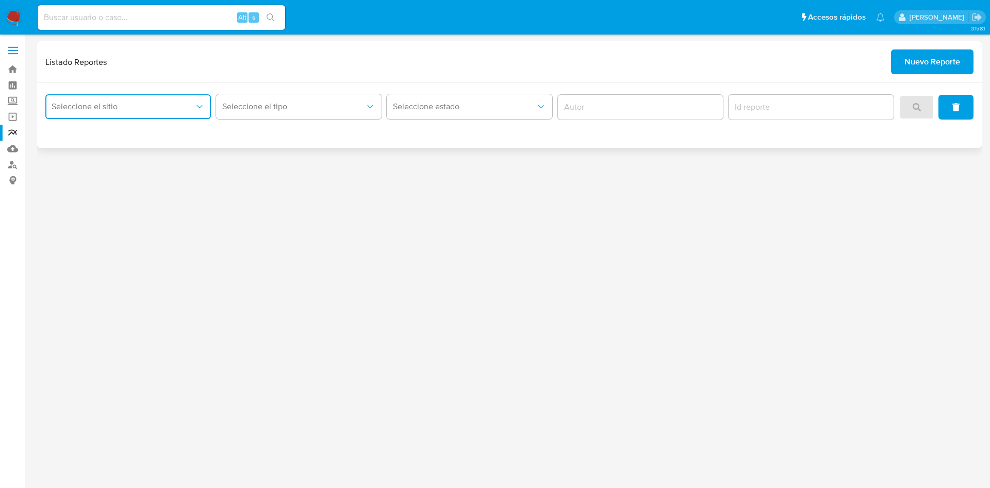
click at [80, 110] on span "Seleccione el sitio" at bounding box center [123, 107] width 143 height 10
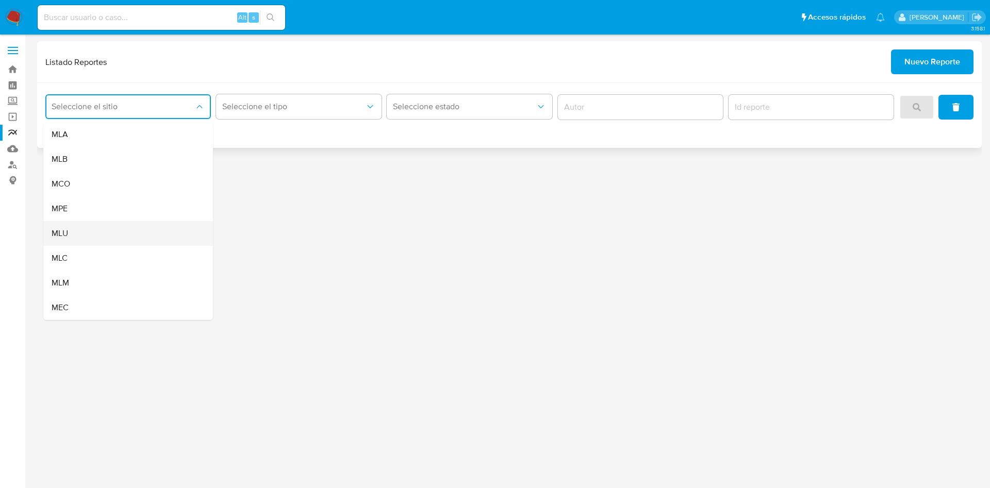
click at [96, 224] on div "MLU" at bounding box center [125, 233] width 147 height 25
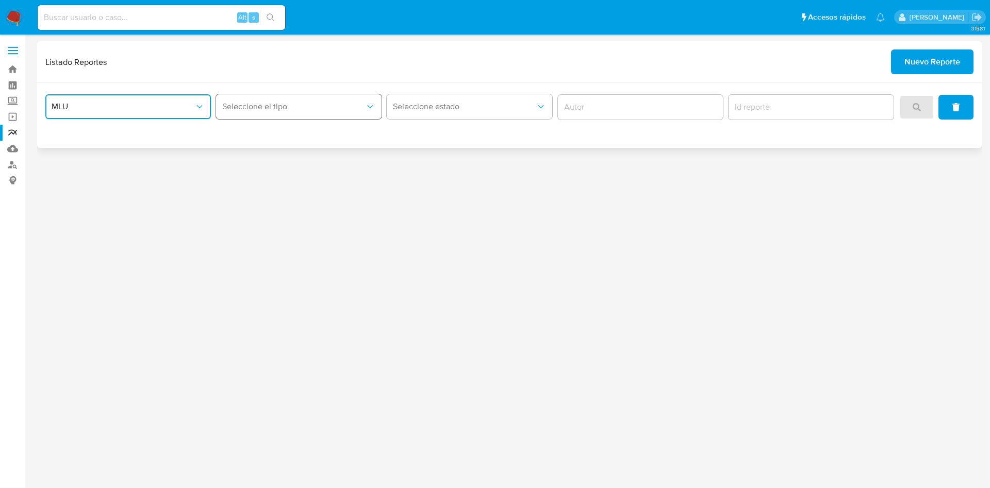
click at [331, 115] on button "Seleccione el tipo" at bounding box center [299, 106] width 166 height 25
click at [331, 154] on div "LEGAJO UNICO" at bounding box center [295, 159] width 147 height 25
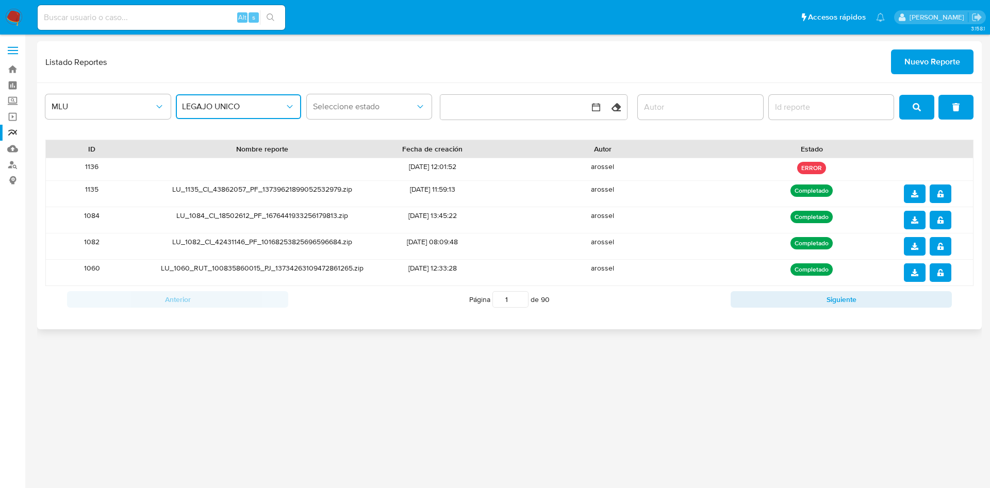
click at [785, 105] on input "report-id" at bounding box center [831, 107] width 125 height 13
type input "1137"
click at [916, 111] on icon "search" at bounding box center [917, 107] width 8 height 8
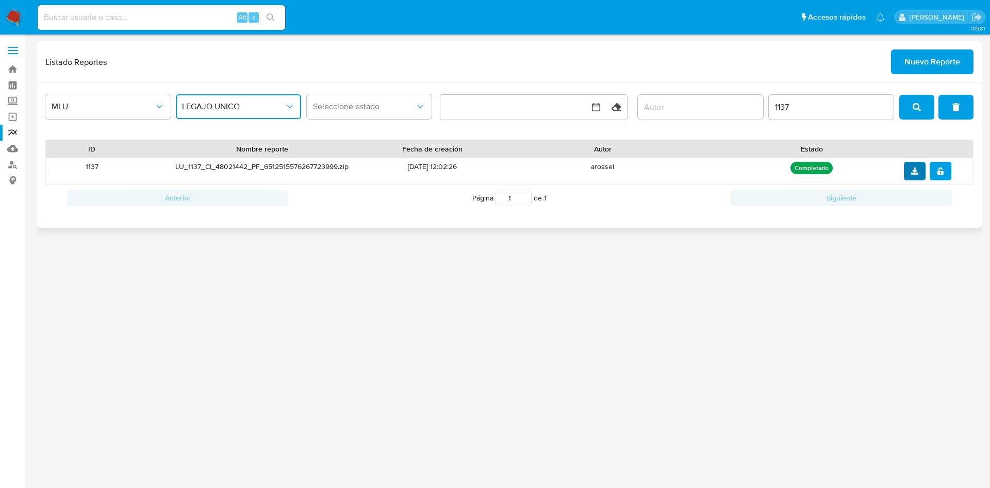
click at [911, 169] on icon "download" at bounding box center [914, 171] width 7 height 7
click at [943, 175] on span "notify_security" at bounding box center [940, 171] width 7 height 16
click at [178, 19] on input at bounding box center [161, 17] width 247 height 13
paste input "lafd2MscwPDaI2TtoPBmHBFO"
type input "lafd2MscwPDaI2TtoPBmHBFO"
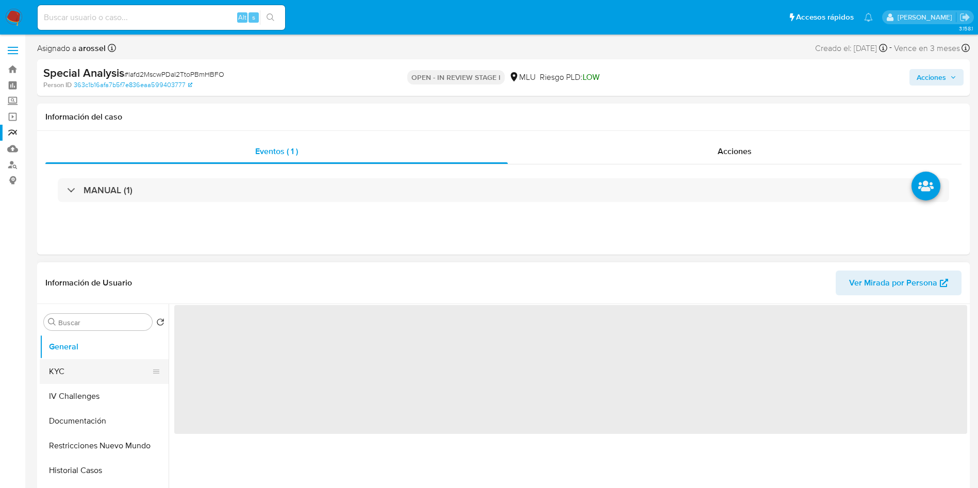
click at [108, 366] on button "KYC" at bounding box center [100, 371] width 121 height 25
select select "10"
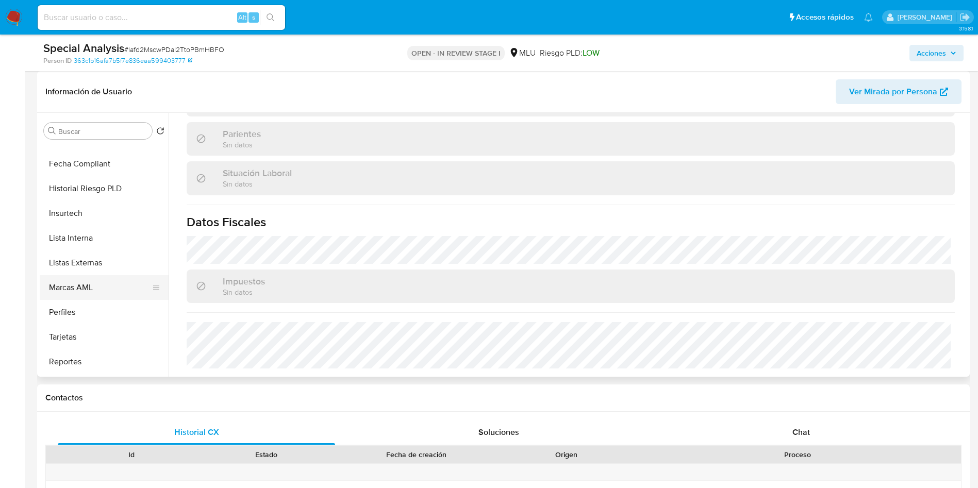
scroll to position [460, 0]
click at [85, 291] on button "Perfiles" at bounding box center [100, 289] width 121 height 25
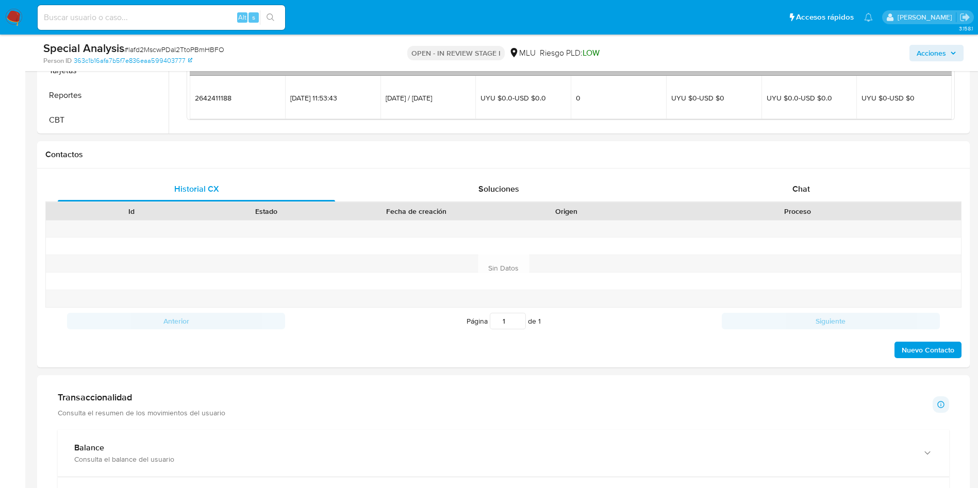
scroll to position [619, 0]
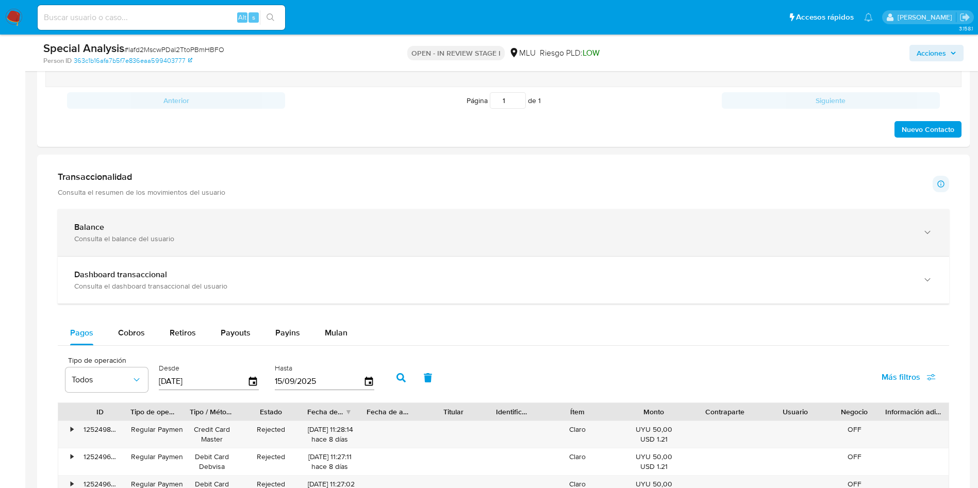
click at [216, 240] on div "Consulta el balance del usuario" at bounding box center [493, 238] width 838 height 9
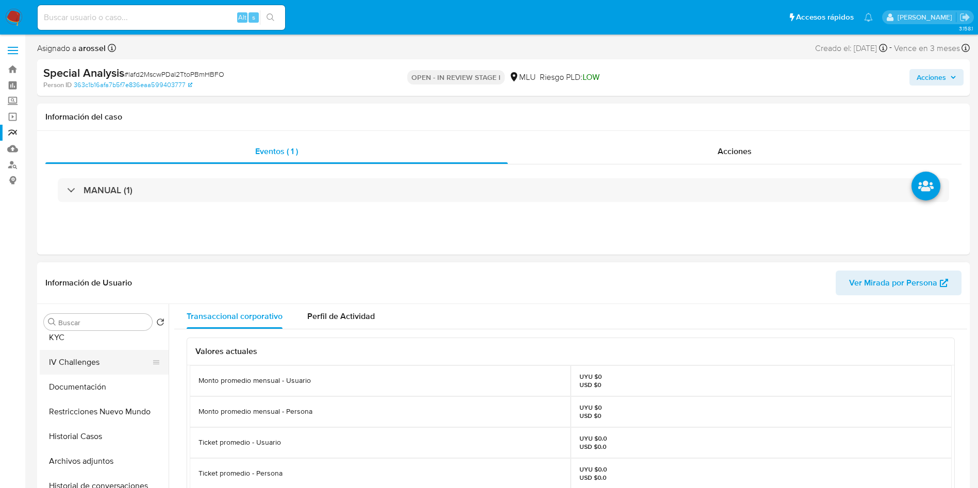
scroll to position [0, 0]
click at [85, 370] on button "KYC" at bounding box center [100, 371] width 121 height 25
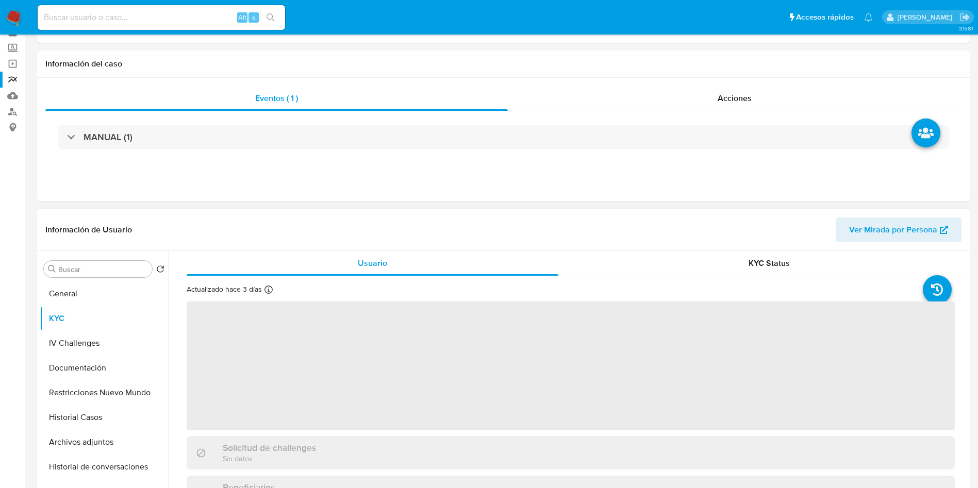
scroll to position [77, 0]
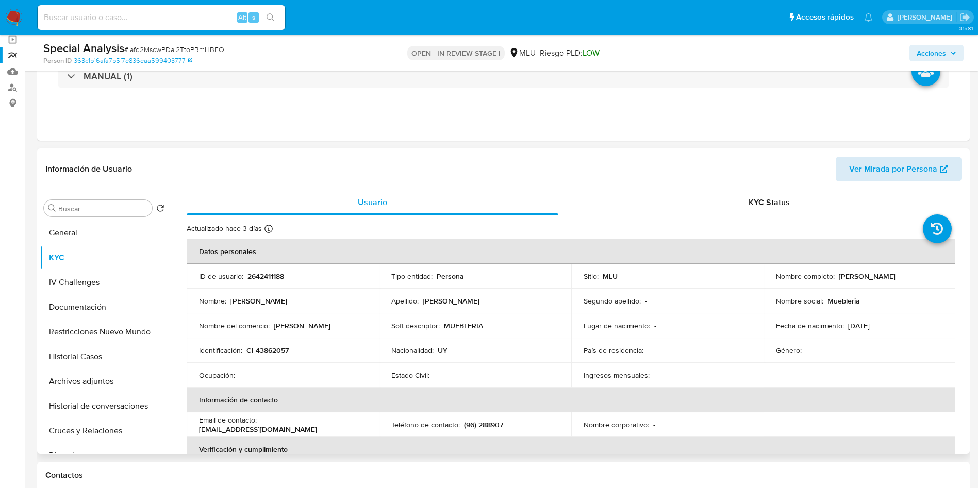
drag, startPoint x: 835, startPoint y: 277, endPoint x: 914, endPoint y: 171, distance: 132.3
click at [933, 275] on div "Nombre completo : [PERSON_NAME]" at bounding box center [860, 276] width 168 height 9
copy p "[PERSON_NAME]"
click at [278, 346] on p "CI 43862057" at bounding box center [267, 350] width 42 height 9
click at [277, 354] on p "CI 43862057" at bounding box center [267, 350] width 42 height 9
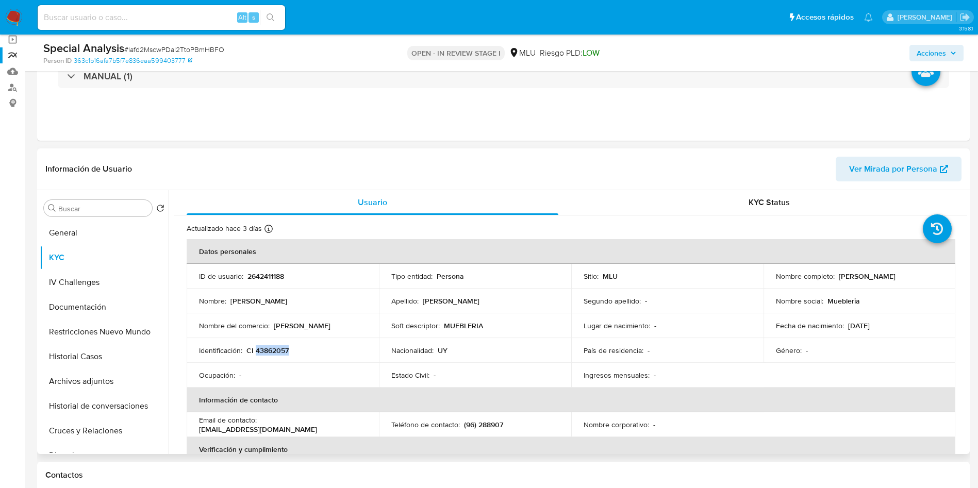
click at [277, 354] on p "CI 43862057" at bounding box center [267, 350] width 42 height 9
copy p "43862057"
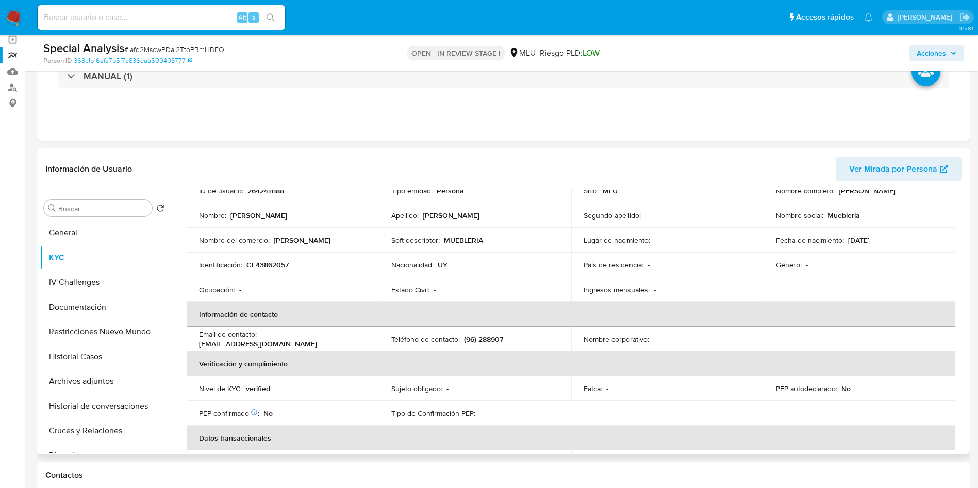
scroll to position [0, 0]
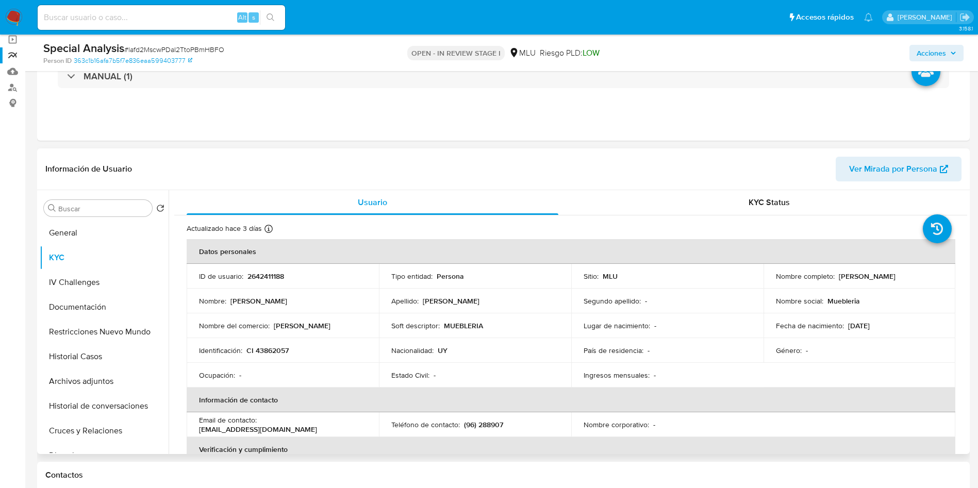
click at [488, 431] on td "Teléfono de contacto : (96) 288907" at bounding box center [475, 424] width 192 height 25
click at [488, 427] on p "(96) 288907" at bounding box center [483, 424] width 39 height 9
click at [490, 427] on p "(96) 288907" at bounding box center [483, 424] width 39 height 9
copy p "288907"
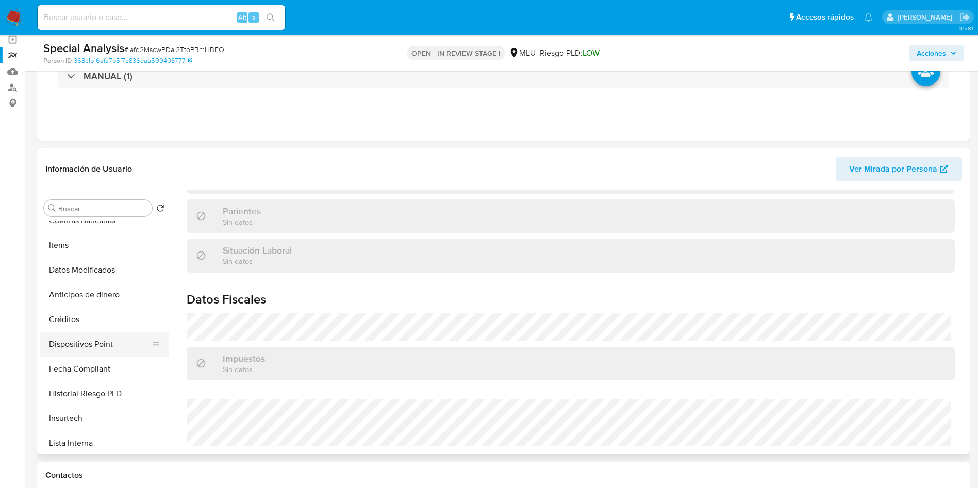
scroll to position [387, 0]
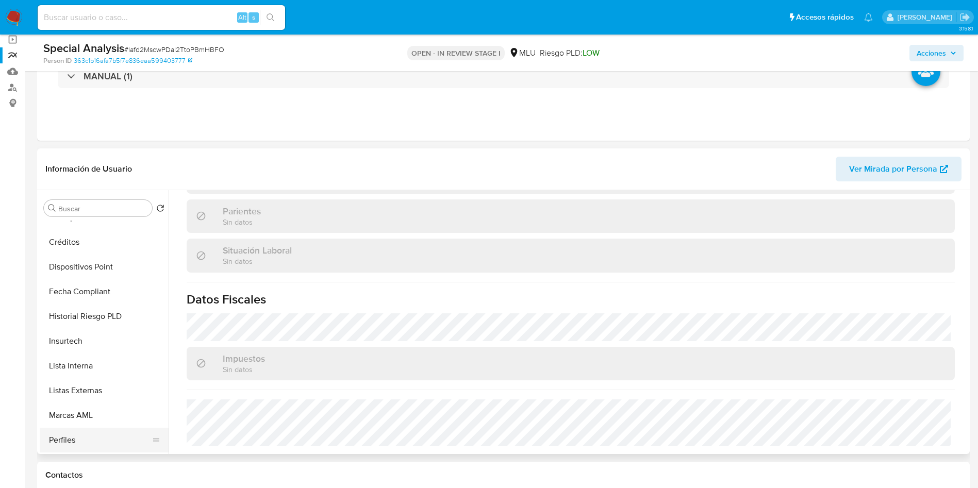
click at [98, 437] on button "Perfiles" at bounding box center [100, 440] width 121 height 25
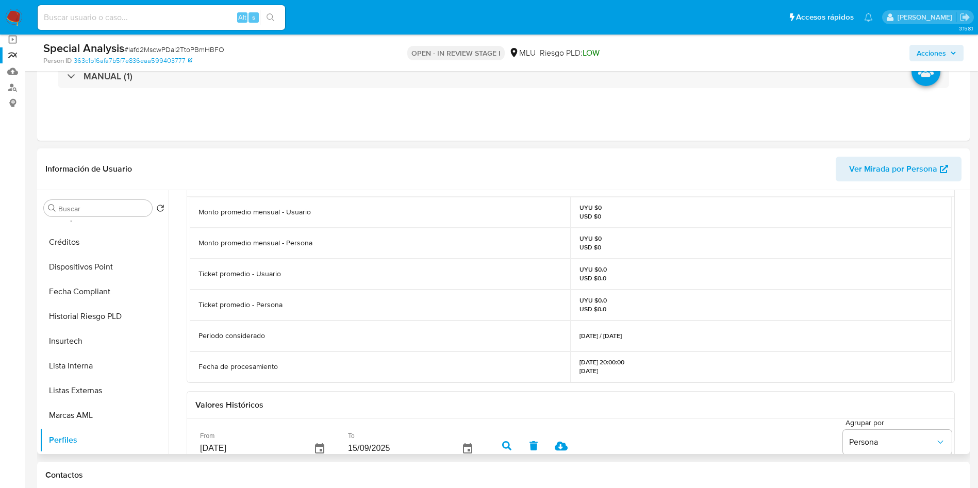
scroll to position [77, 0]
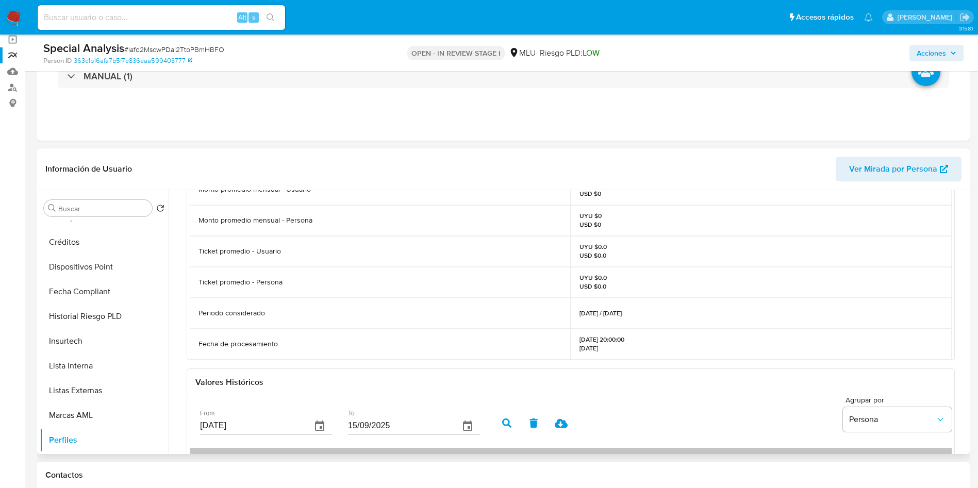
drag, startPoint x: 580, startPoint y: 311, endPoint x: 645, endPoint y: 313, distance: 65.0
click at [645, 313] on div "01/02/2025 / 01/08/2025" at bounding box center [761, 313] width 381 height 31
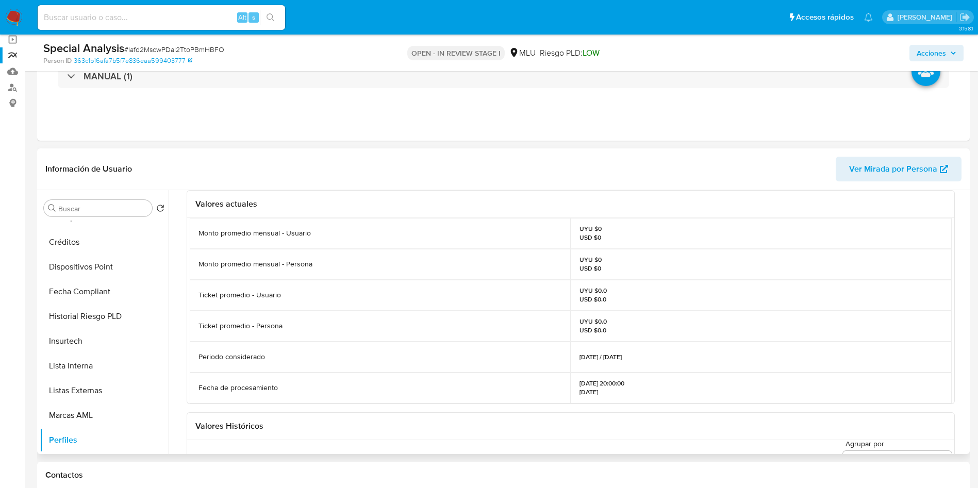
scroll to position [0, 0]
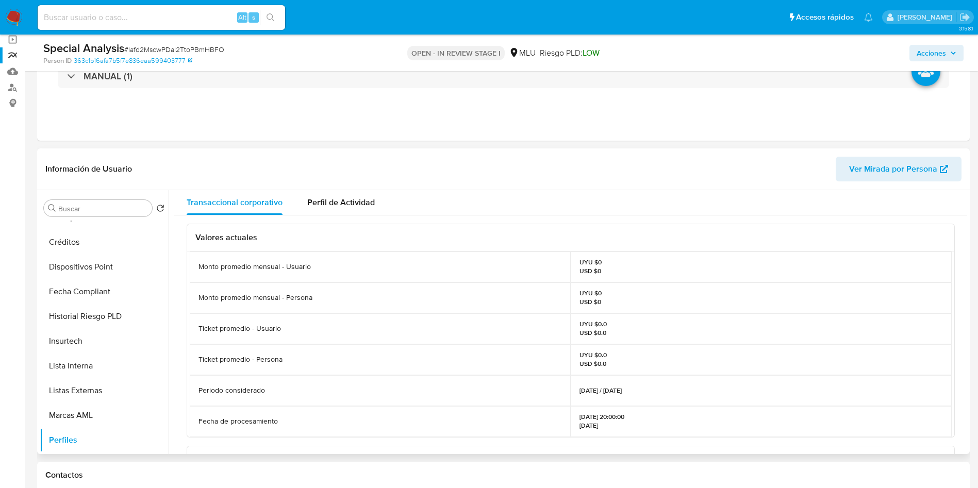
click at [622, 388] on p "01/02/2025 / 01/08/2025" at bounding box center [601, 391] width 42 height 8
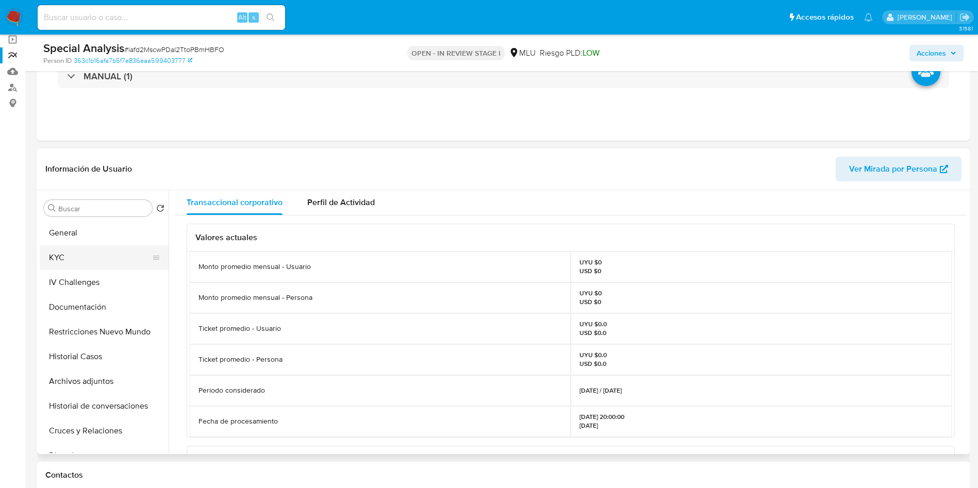
click at [86, 231] on button "General" at bounding box center [104, 233] width 129 height 25
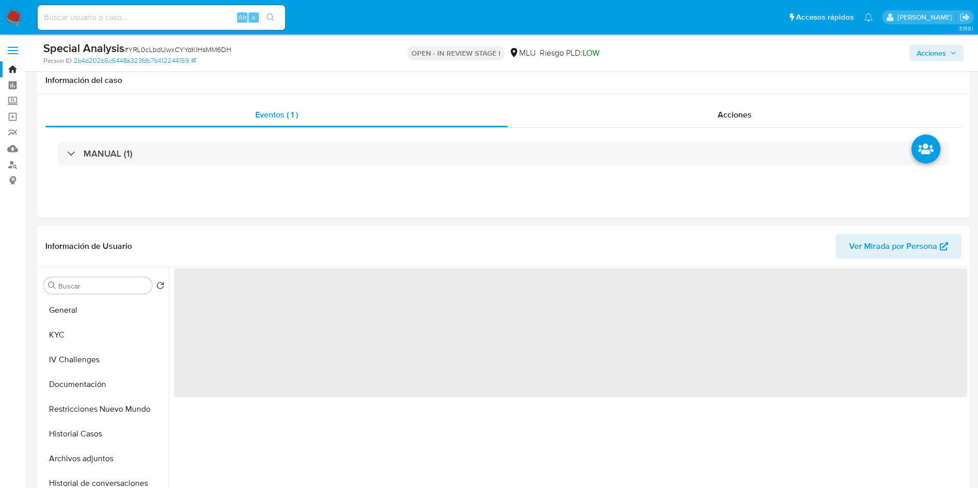
select select "10"
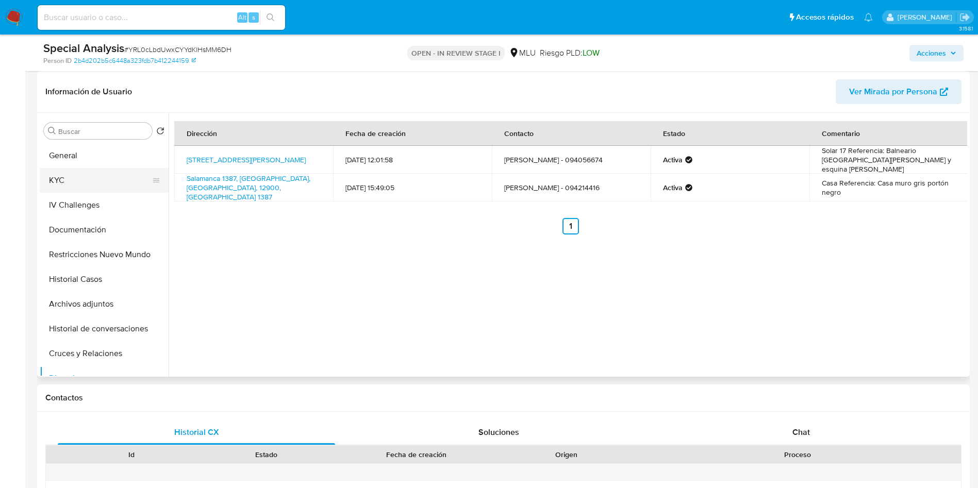
click at [91, 174] on button "KYC" at bounding box center [100, 180] width 121 height 25
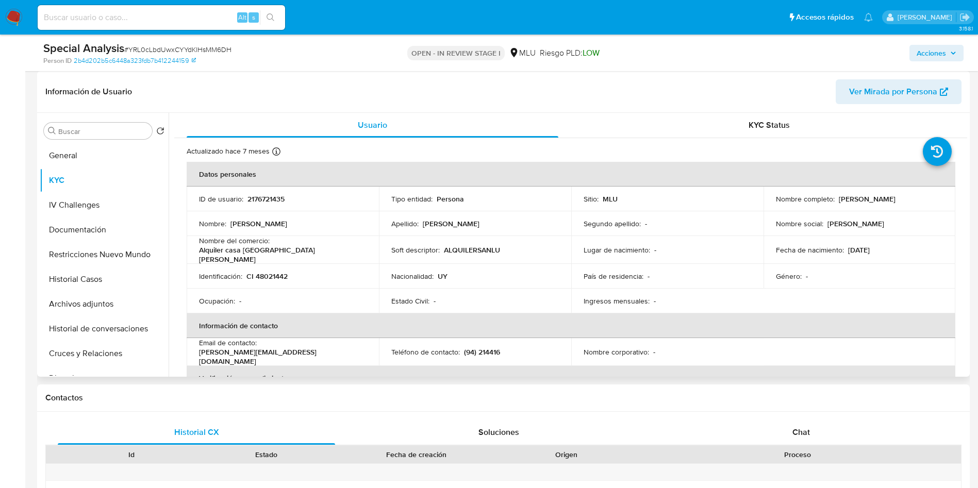
click at [277, 272] on p "CI 48021442" at bounding box center [266, 276] width 41 height 9
copy p "48021442"
click at [489, 348] on p "(94) 214416" at bounding box center [482, 352] width 36 height 9
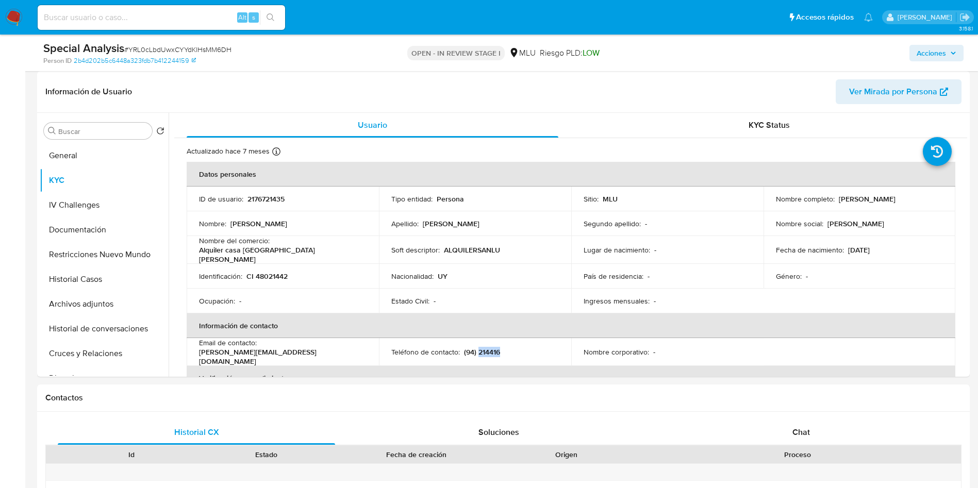
copy p "214416"
click at [165, 17] on input at bounding box center [161, 17] width 247 height 13
paste input "lafd2MscwPDaI2TtoPBmHBFO"
type input "lafd2MscwPDaI2TtoPBmHBFO"
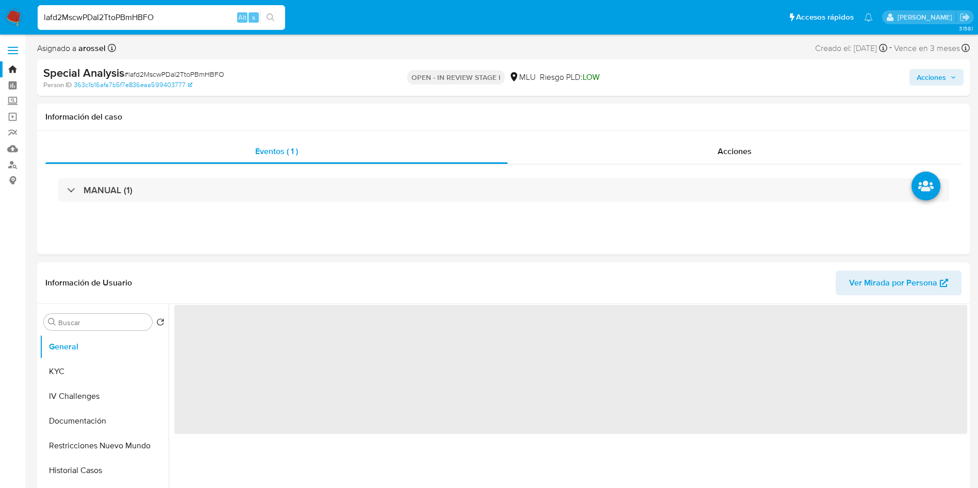
select select "10"
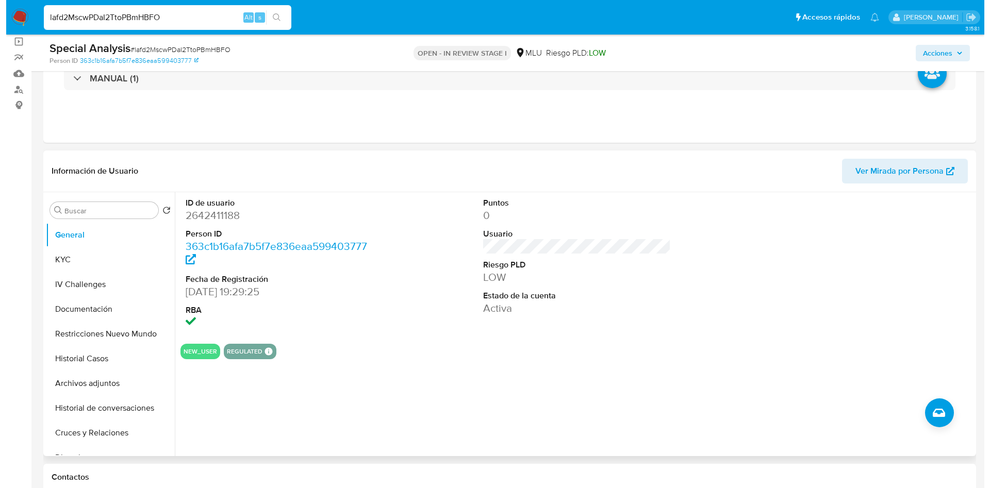
scroll to position [77, 0]
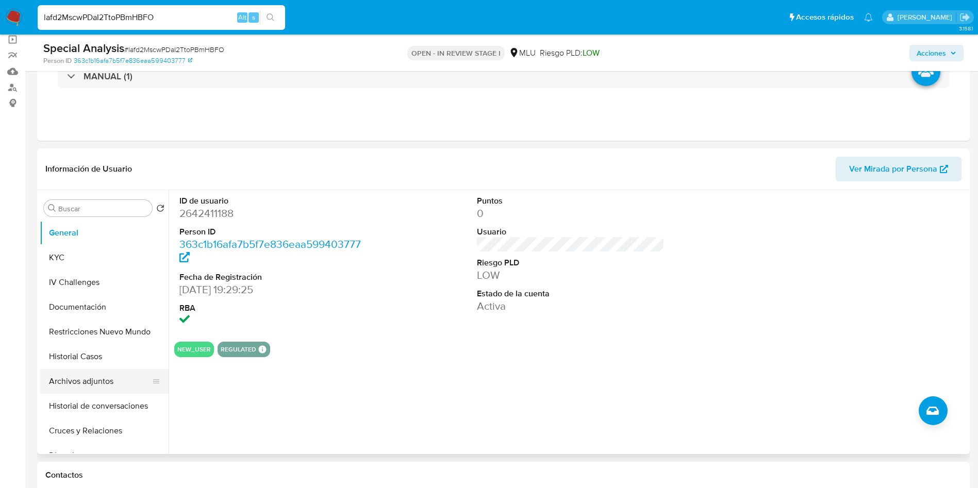
click at [105, 383] on button "Archivos adjuntos" at bounding box center [100, 381] width 121 height 25
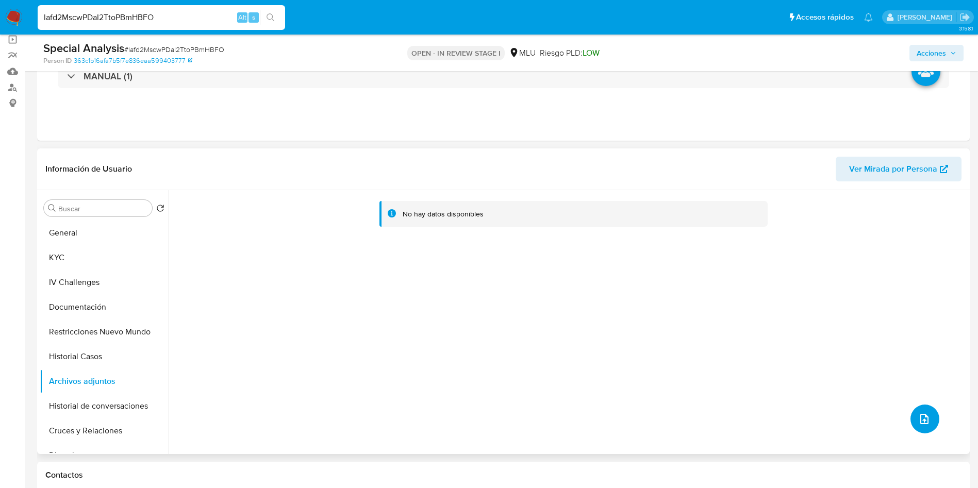
click at [919, 413] on icon "upload-file" at bounding box center [924, 419] width 12 height 12
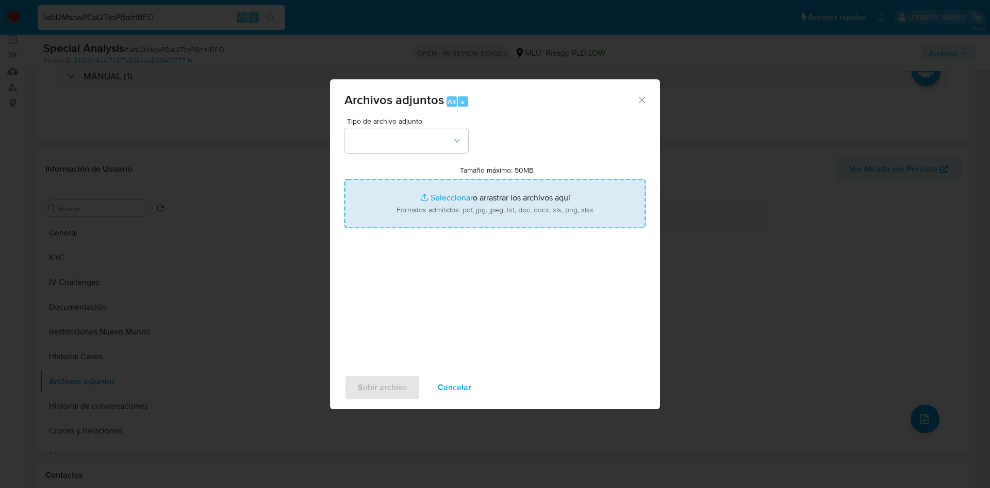
click at [531, 185] on input "Tamaño máximo: 50MB Seleccionar archivos" at bounding box center [494, 203] width 301 height 49
type input "C:\fakepath\Análisis de Pedido de información - 7600.pdf"
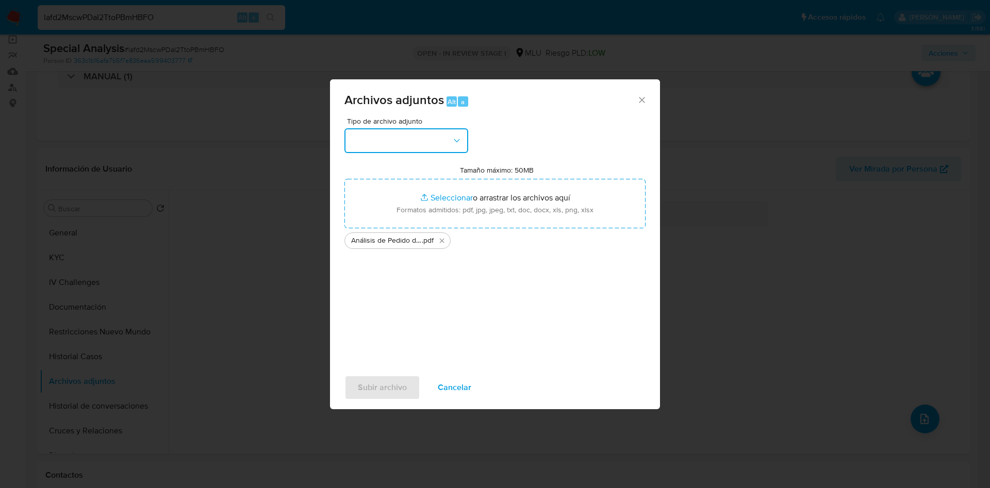
click at [415, 144] on button "button" at bounding box center [406, 140] width 124 height 25
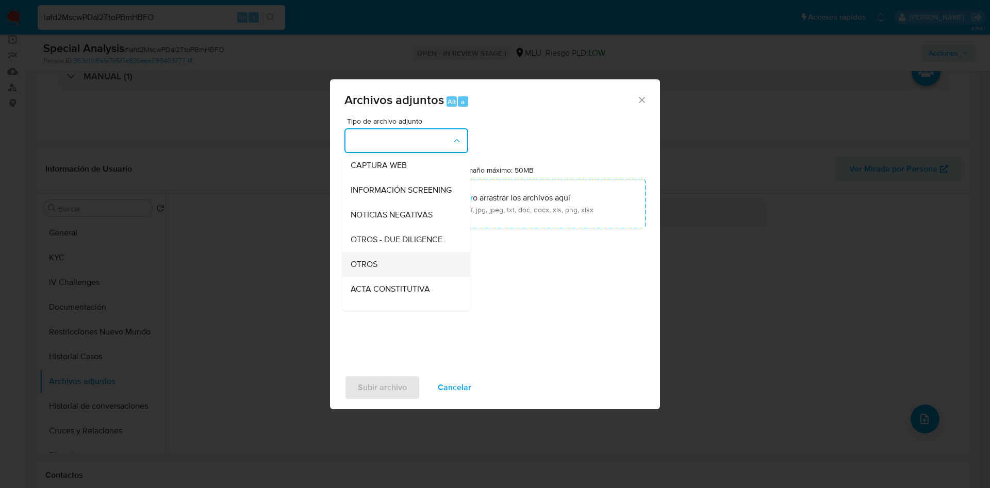
click at [396, 272] on div "OTROS" at bounding box center [403, 264] width 105 height 25
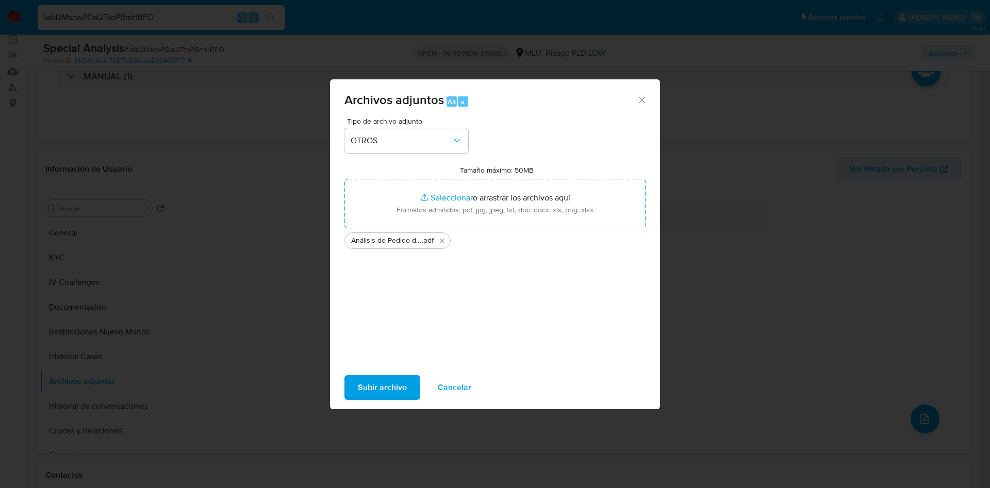
click at [374, 385] on span "Subir archivo" at bounding box center [382, 387] width 49 height 23
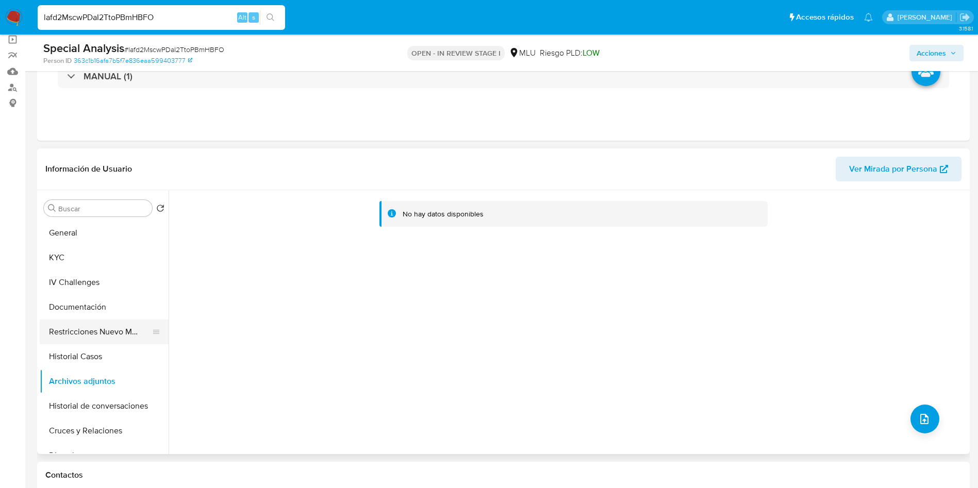
click at [89, 330] on button "Restricciones Nuevo Mundo" at bounding box center [100, 332] width 121 height 25
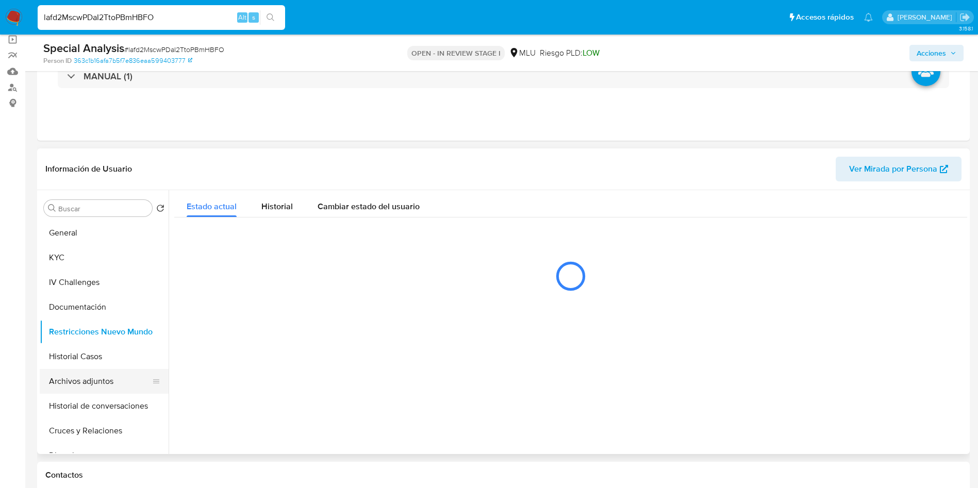
click at [92, 380] on button "Archivos adjuntos" at bounding box center [100, 381] width 121 height 25
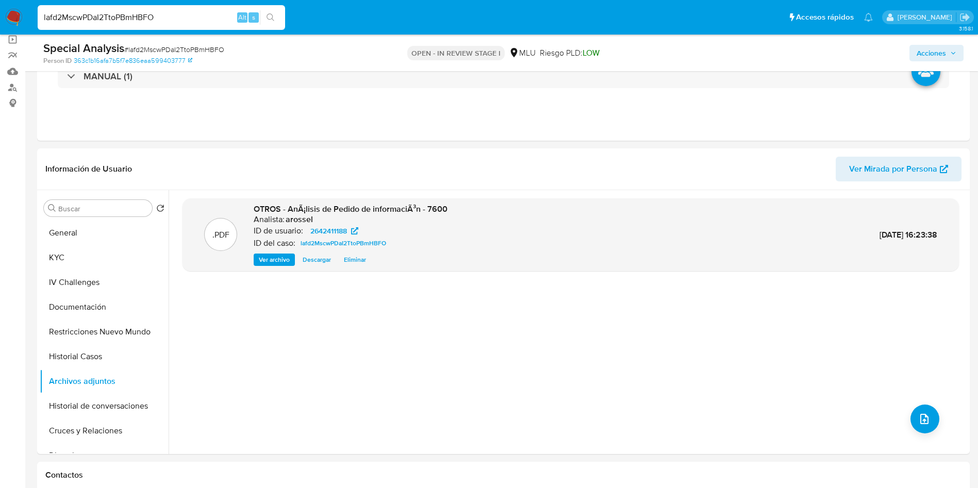
click at [946, 58] on span "Acciones" at bounding box center [931, 53] width 29 height 16
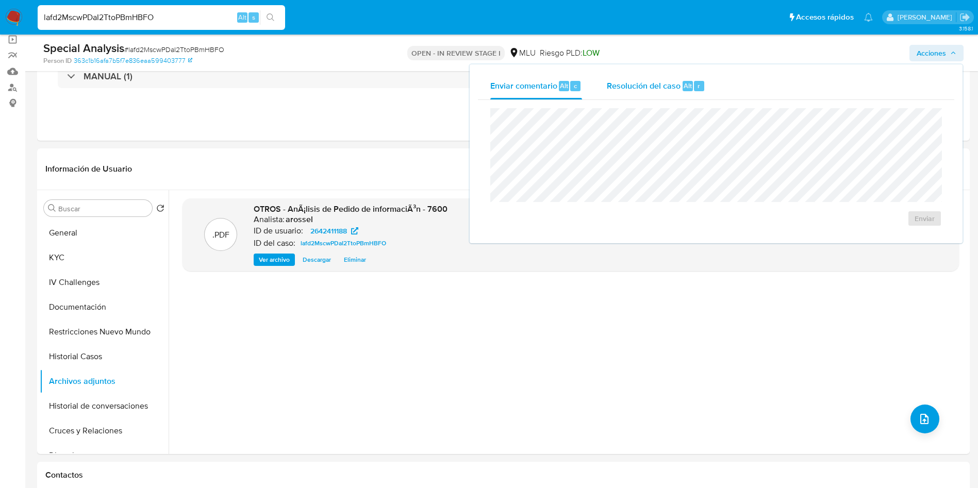
click at [666, 90] on span "Resolución del caso" at bounding box center [644, 85] width 74 height 12
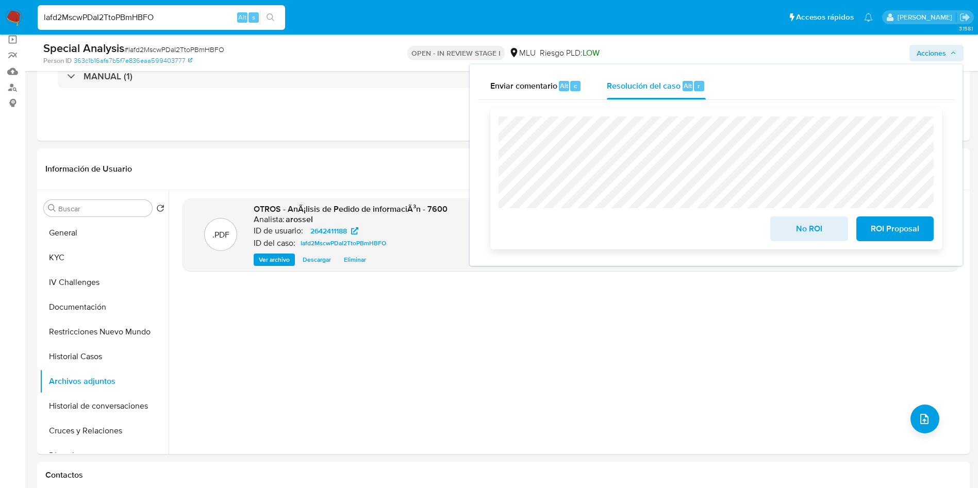
click at [769, 239] on div "No ROI" at bounding box center [809, 226] width 86 height 29
click at [778, 233] on button "No ROI" at bounding box center [808, 229] width 77 height 25
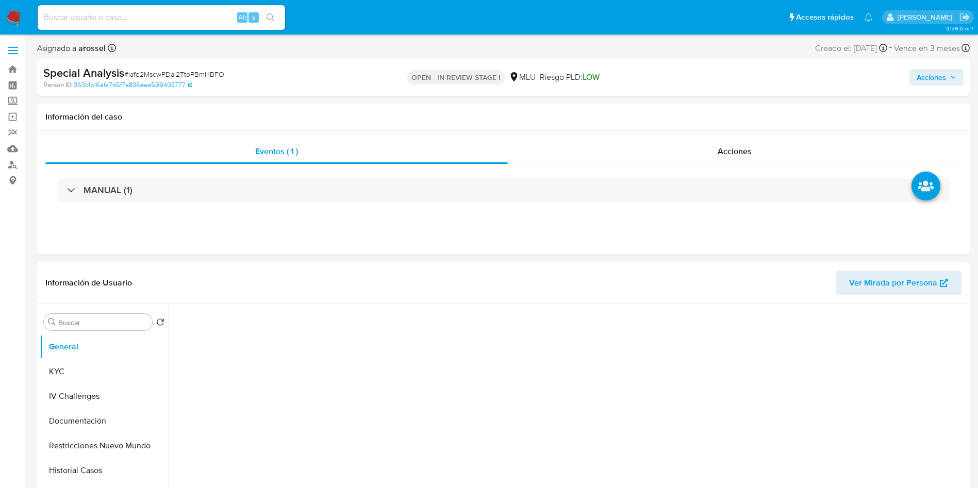
select select "10"
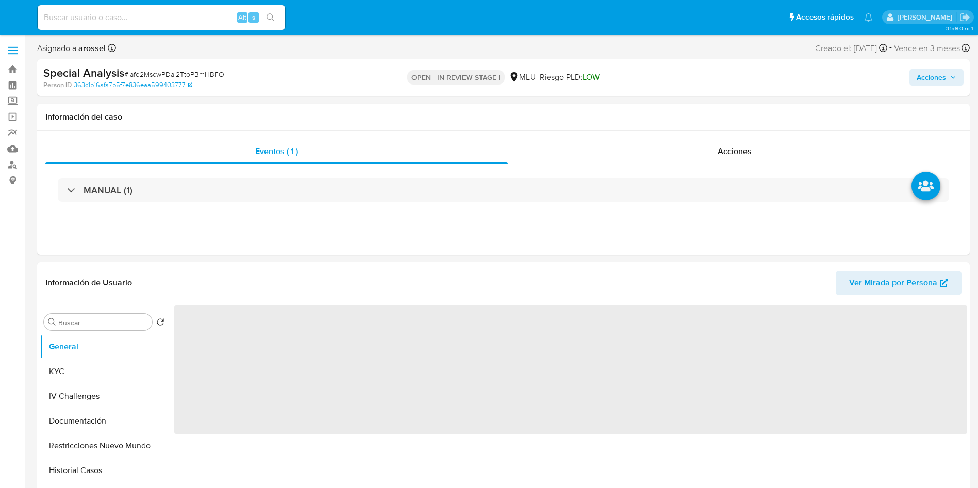
select select "10"
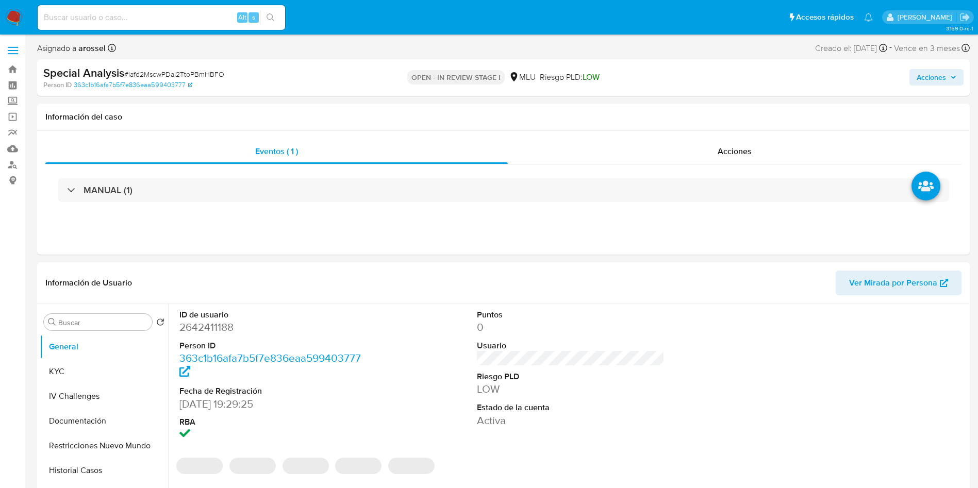
click at [194, 13] on input at bounding box center [161, 17] width 247 height 13
paste input "C0oNBSviOAszE4EKpmpdoF4i"
type input "C0oNBSviOAszE4EKpmpdoF4i"
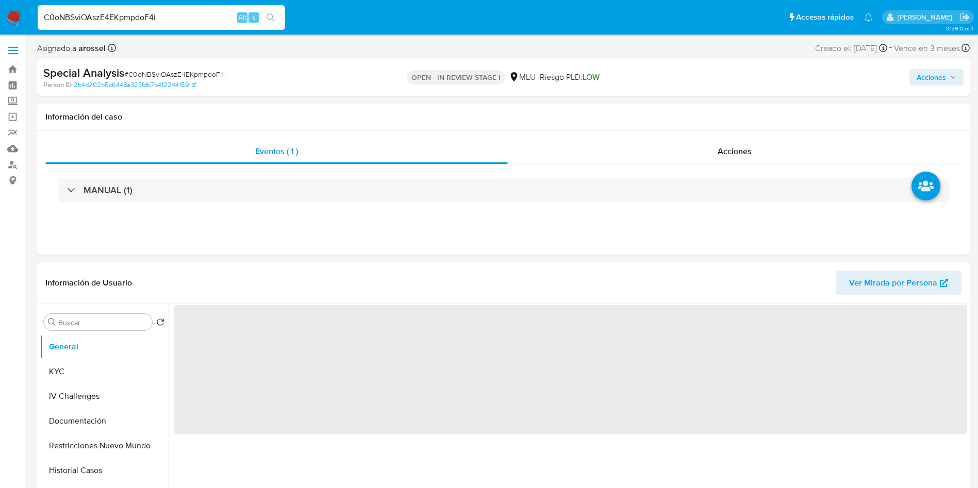
select select "10"
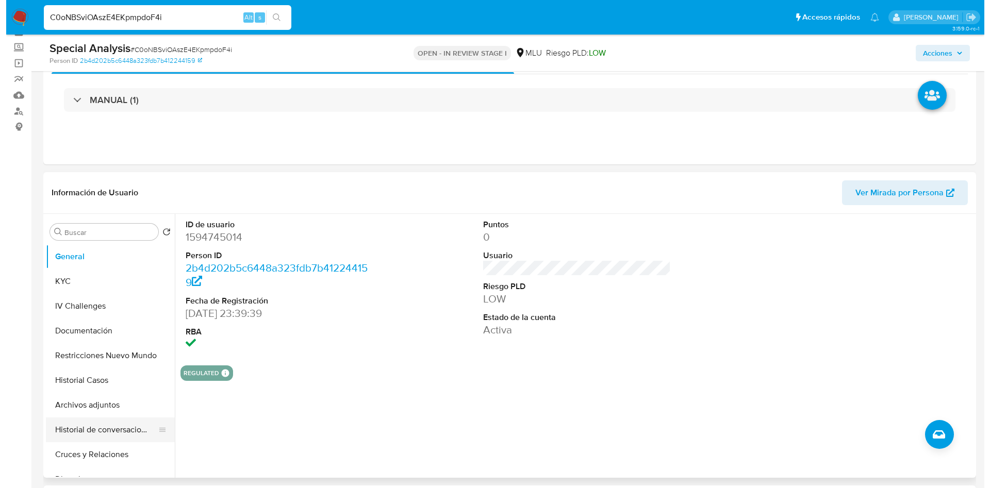
scroll to position [77, 0]
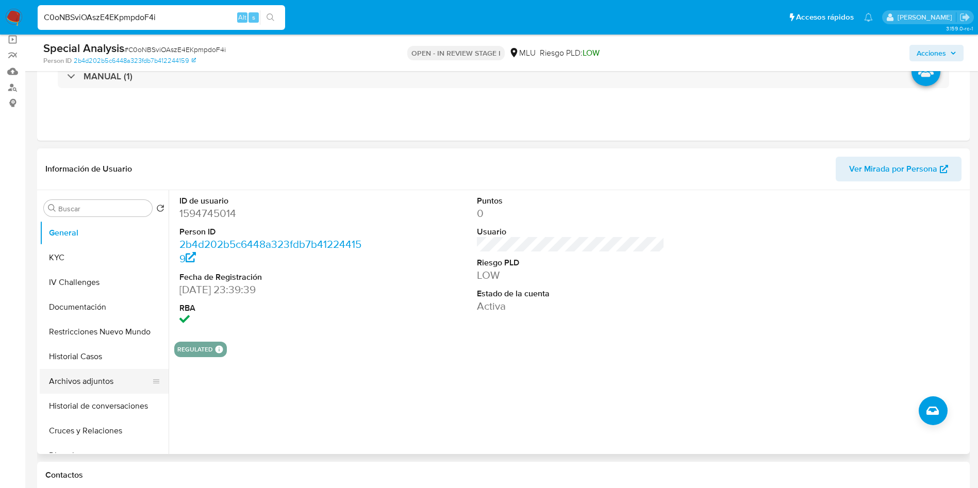
click at [95, 377] on button "Archivos adjuntos" at bounding box center [100, 381] width 121 height 25
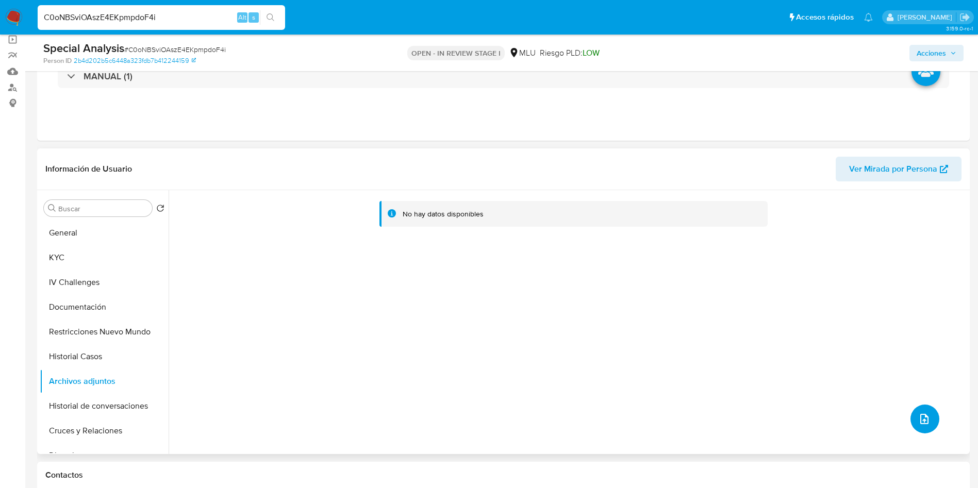
click at [918, 421] on icon "upload-file" at bounding box center [924, 419] width 12 height 12
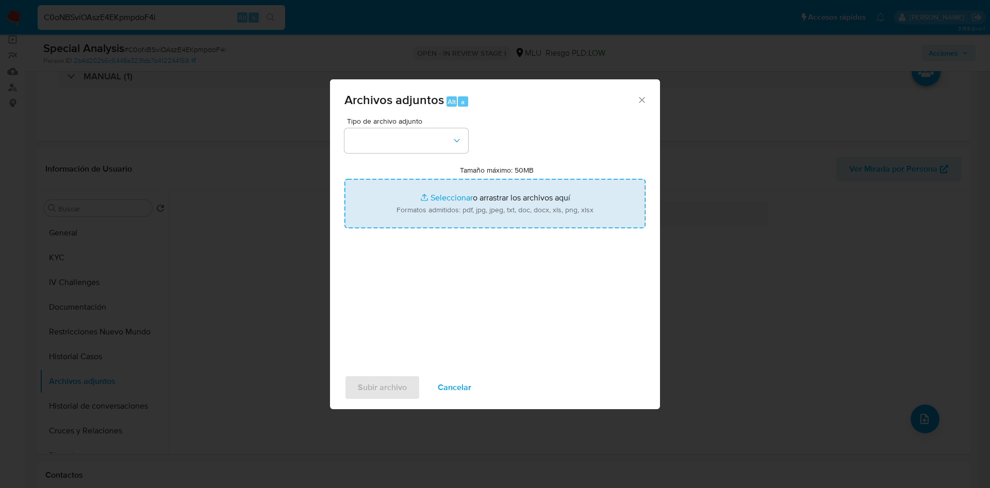
click at [456, 190] on input "Tamaño máximo: 50MB Seleccionar archivos" at bounding box center [494, 203] width 301 height 49
type input "C:\fakepath\Análisis de Pedido de información - 7600.pdf"
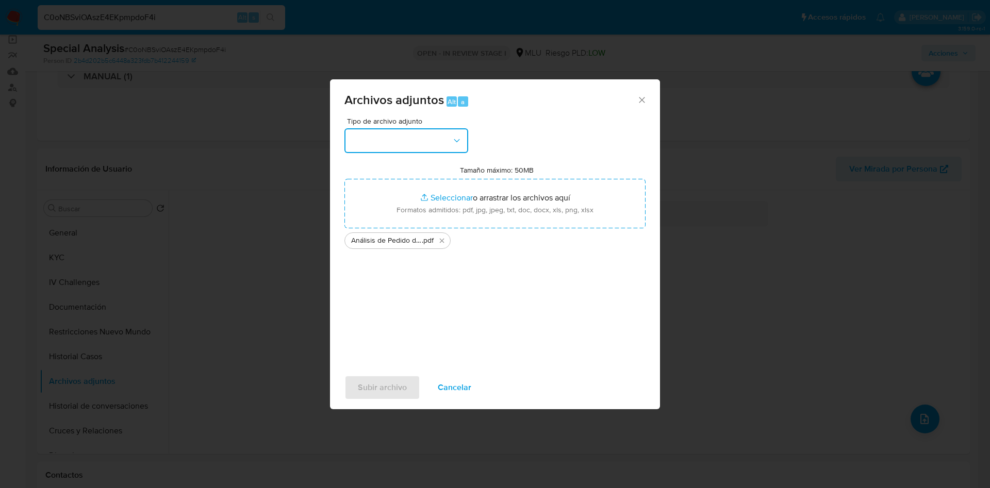
click at [445, 140] on button "button" at bounding box center [406, 140] width 124 height 25
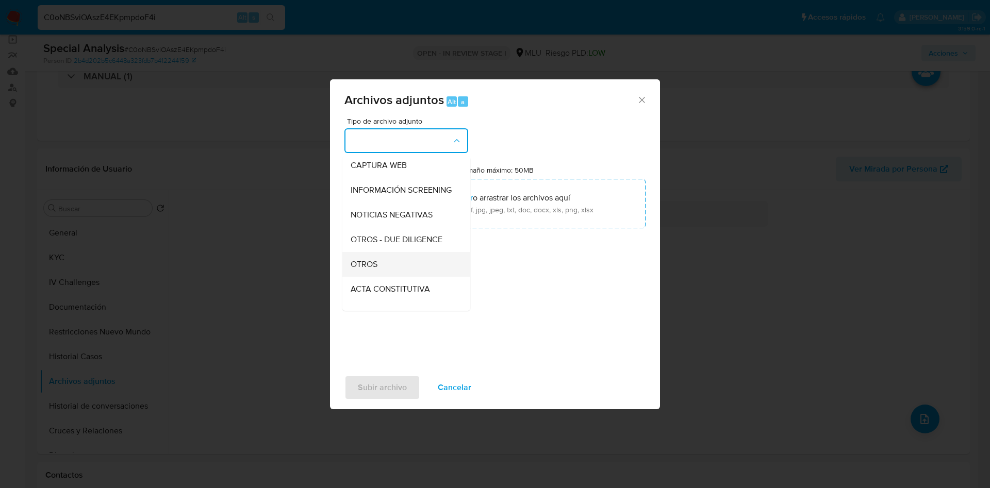
click at [369, 277] on div "OTROS" at bounding box center [403, 264] width 105 height 25
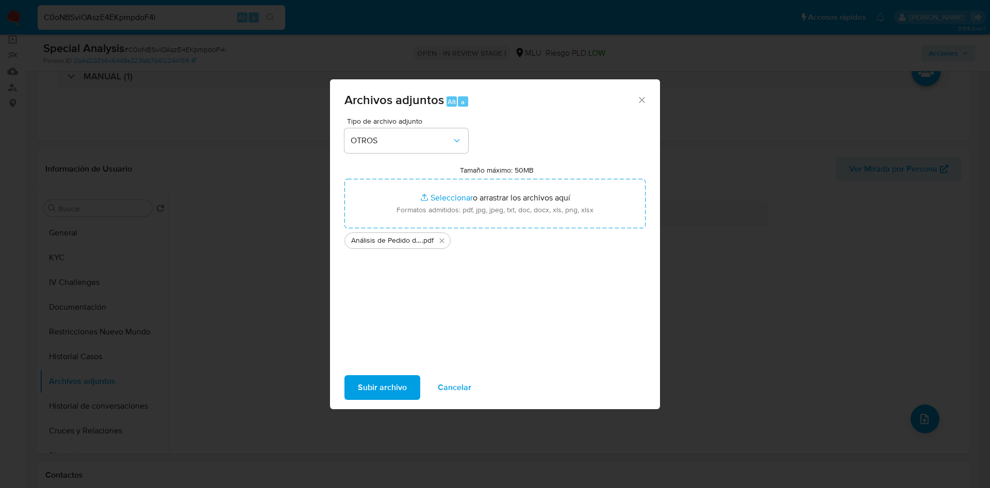
click at [395, 380] on span "Subir archivo" at bounding box center [382, 387] width 49 height 23
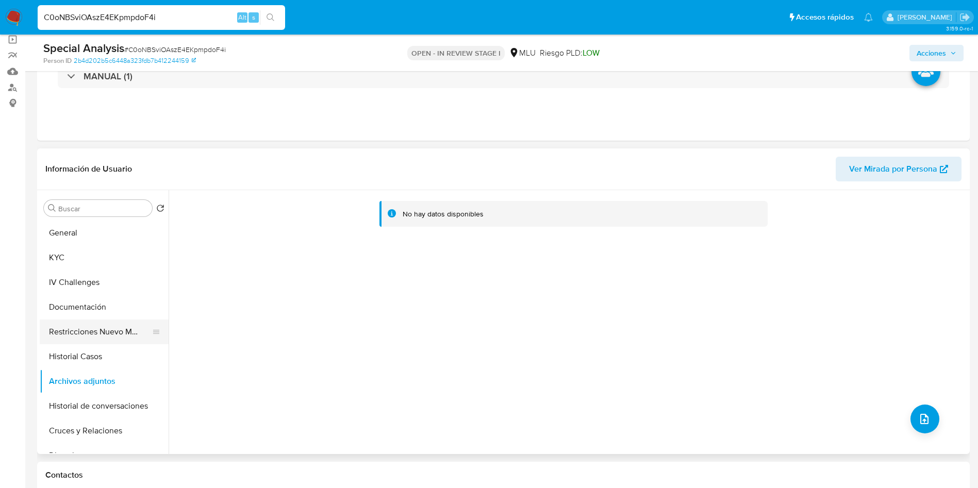
click at [87, 329] on button "Restricciones Nuevo Mundo" at bounding box center [100, 332] width 121 height 25
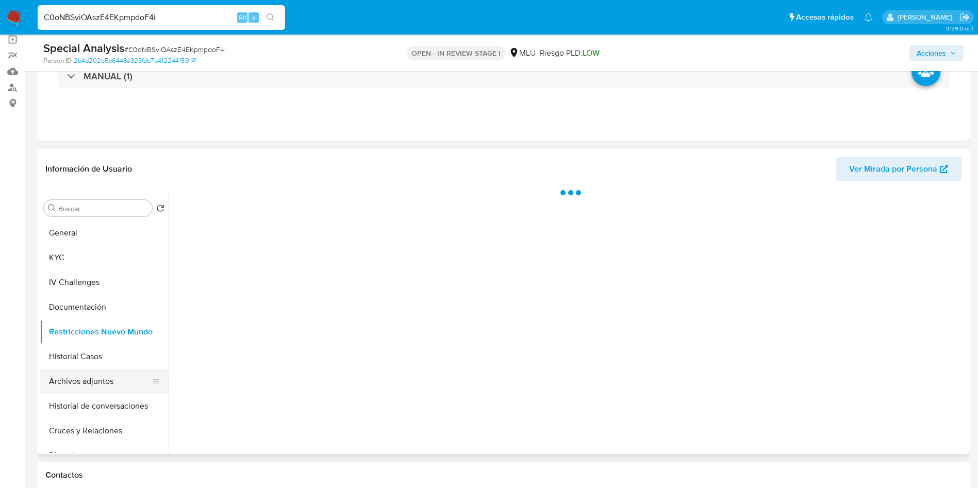
click at [89, 392] on button "Archivos adjuntos" at bounding box center [100, 381] width 121 height 25
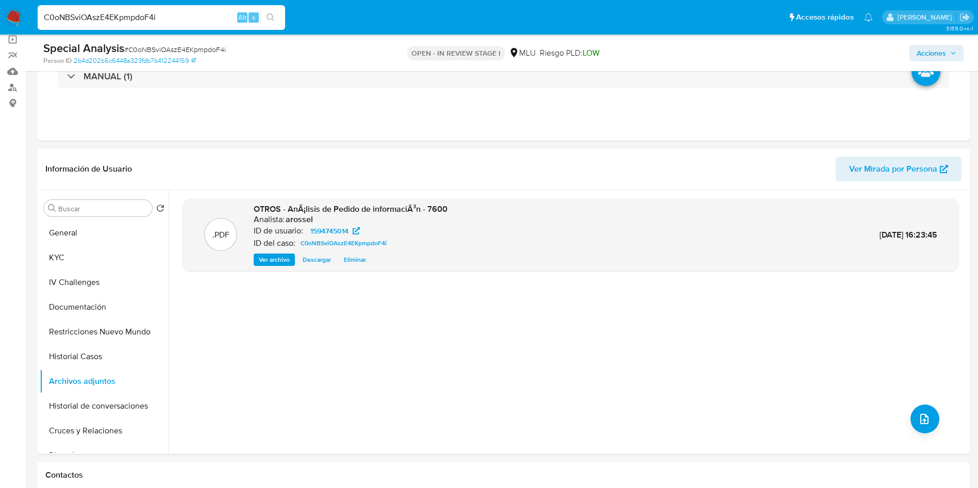
click at [935, 54] on span "Acciones" at bounding box center [931, 53] width 29 height 16
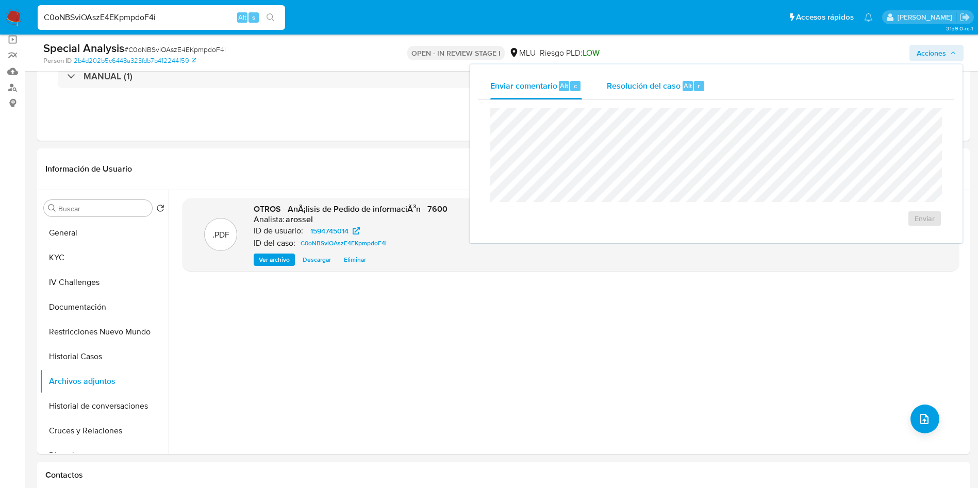
drag, startPoint x: 658, startPoint y: 81, endPoint x: 659, endPoint y: 90, distance: 8.8
click at [659, 82] on span "Resolución del caso" at bounding box center [644, 85] width 74 height 12
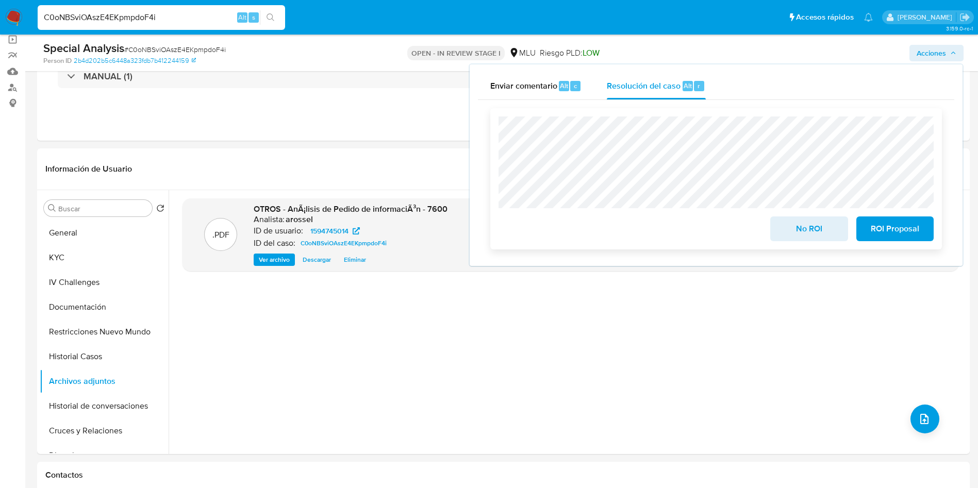
click at [794, 232] on span "No ROI" at bounding box center [809, 229] width 51 height 23
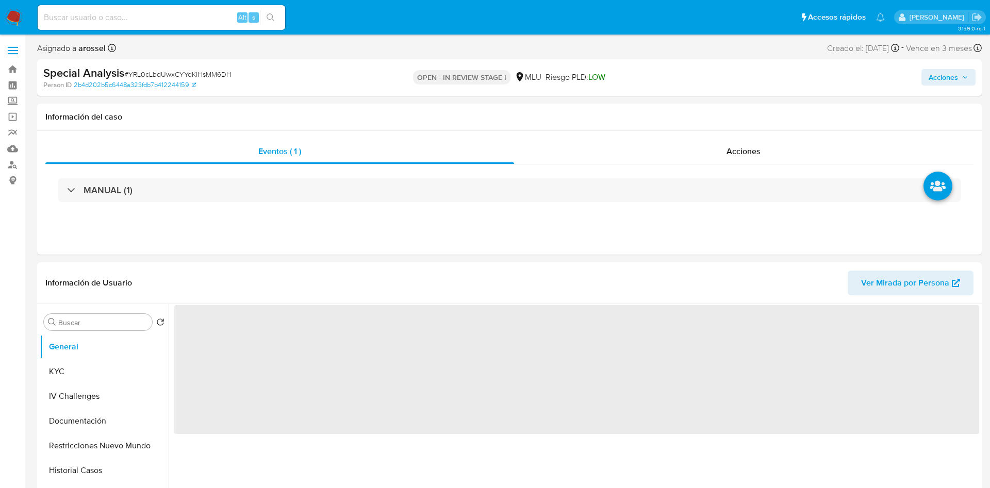
select select "10"
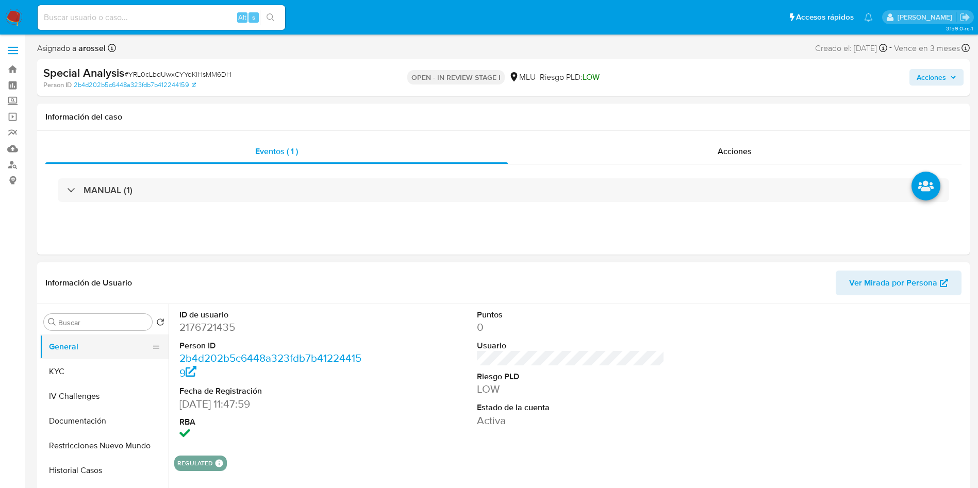
scroll to position [77, 0]
drag, startPoint x: 85, startPoint y: 420, endPoint x: 252, endPoint y: 26, distance: 427.6
click at [85, 420] on button "Archivos adjuntos" at bounding box center [104, 418] width 129 height 25
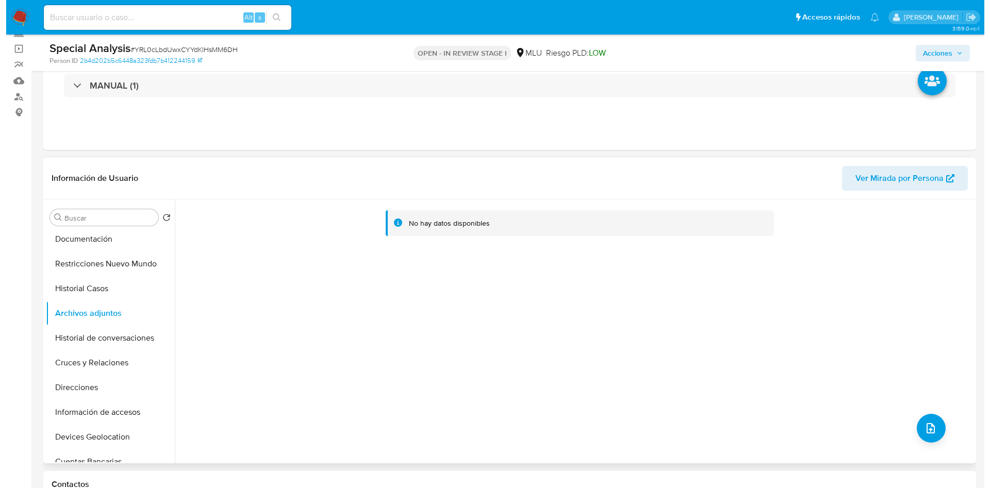
scroll to position [155, 0]
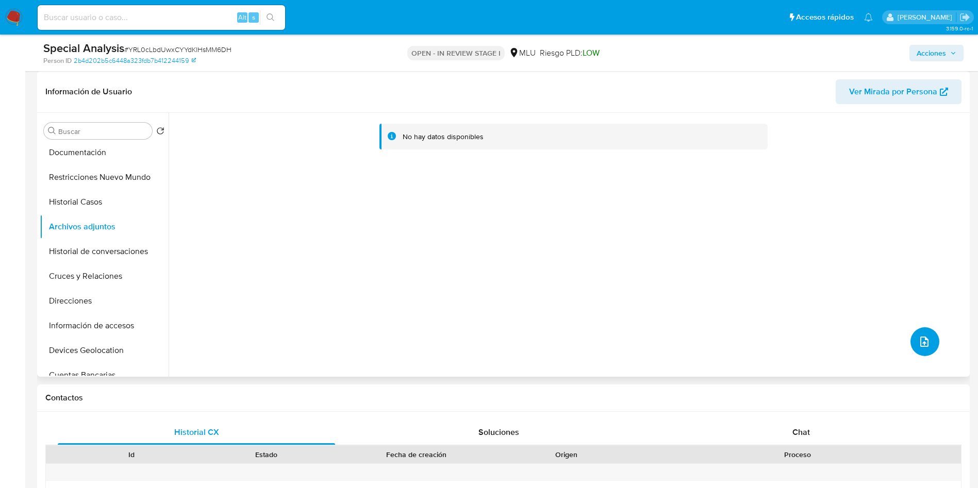
click at [915, 333] on button "upload-file" at bounding box center [925, 341] width 29 height 29
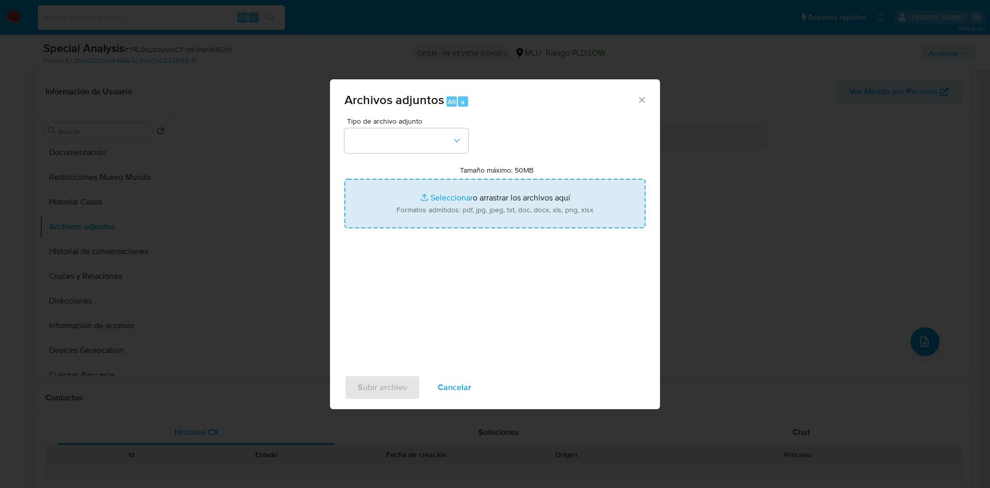
click at [475, 197] on input "Tamaño máximo: 50MB Seleccionar archivos" at bounding box center [494, 203] width 301 height 49
type input "C:\fakepath\Análisis de Pedido de información - 7600.pdf"
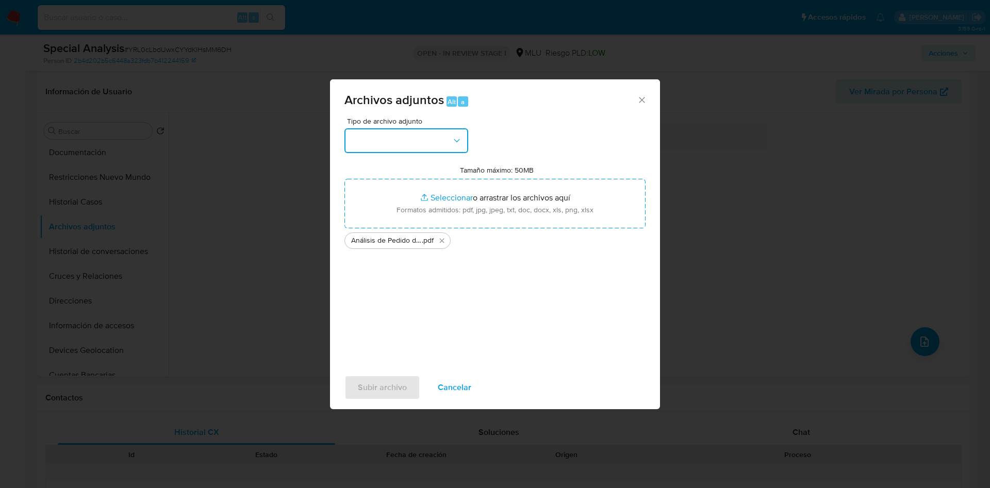
click at [409, 142] on button "button" at bounding box center [406, 140] width 124 height 25
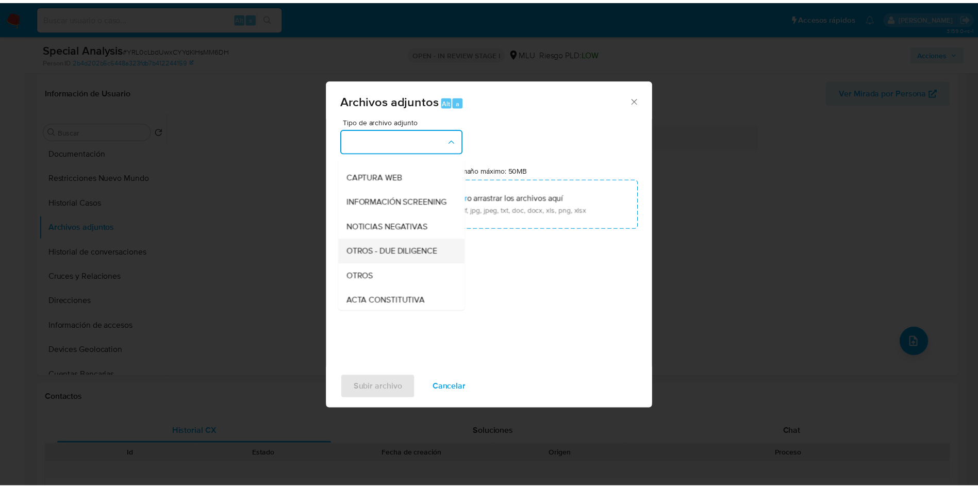
scroll to position [77, 0]
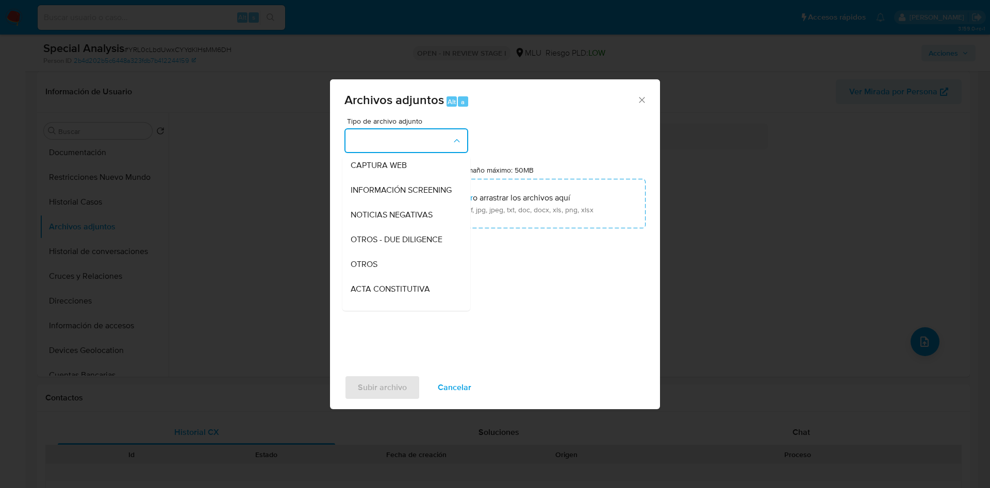
click at [377, 270] on span "OTROS" at bounding box center [364, 264] width 27 height 10
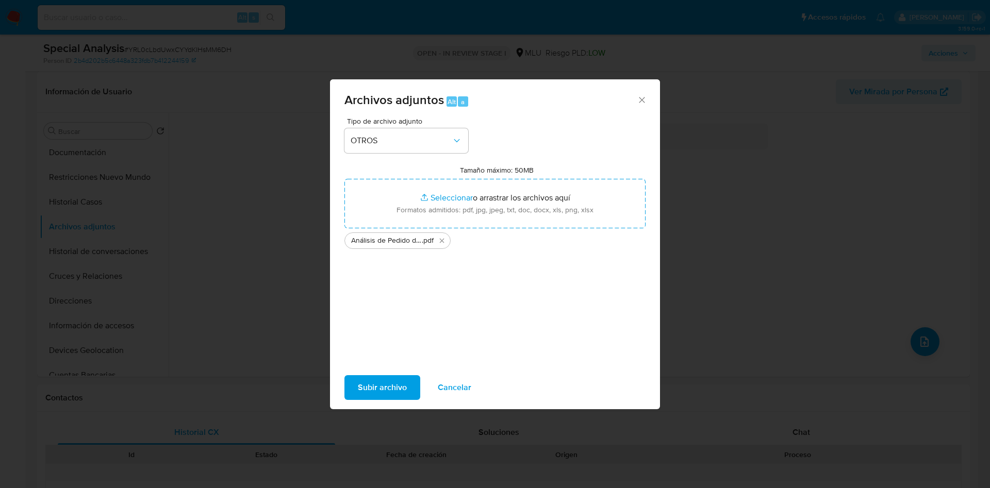
click at [373, 381] on span "Subir archivo" at bounding box center [382, 387] width 49 height 23
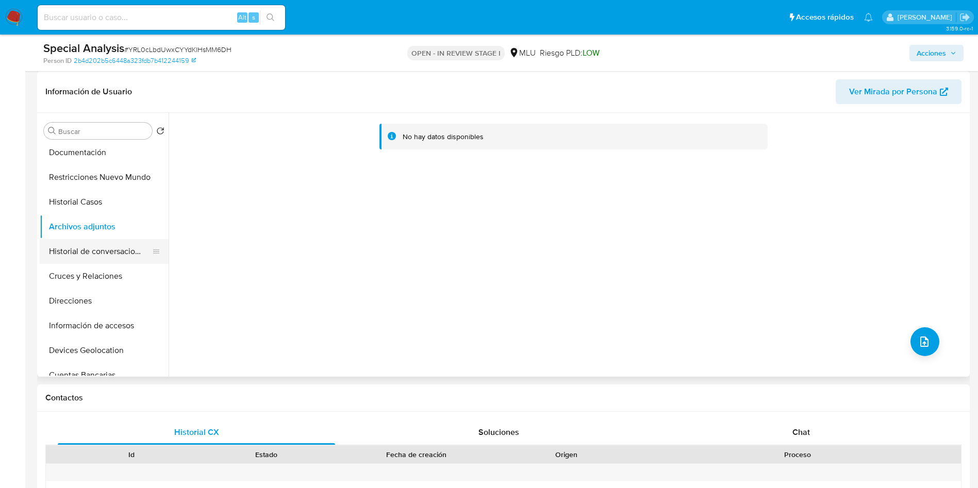
drag, startPoint x: 86, startPoint y: 286, endPoint x: 86, endPoint y: 246, distance: 39.7
click at [86, 285] on button "Cruces y Relaciones" at bounding box center [104, 276] width 129 height 25
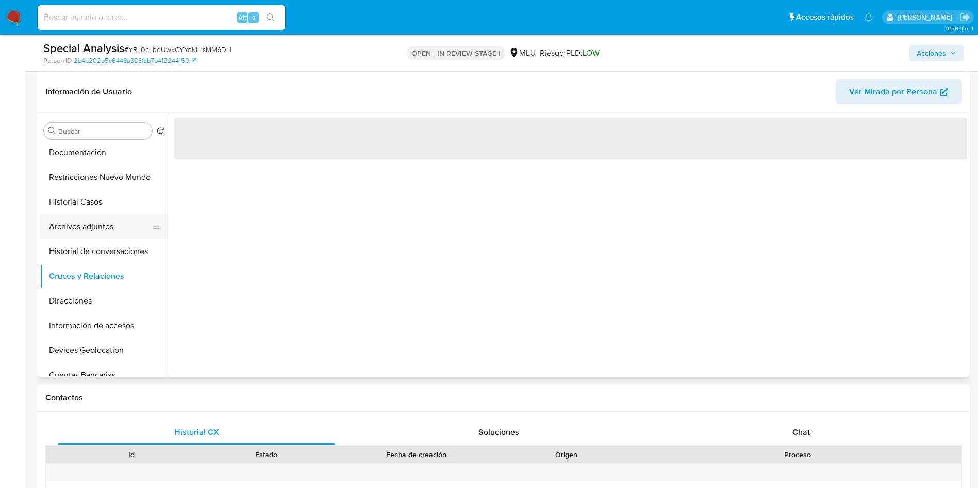
click at [86, 238] on button "Archivos adjuntos" at bounding box center [100, 226] width 121 height 25
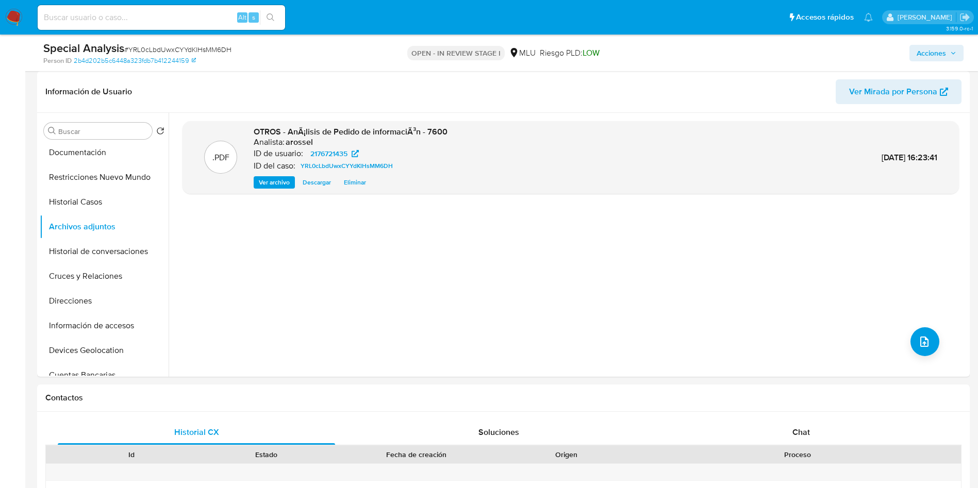
click at [935, 48] on span "Acciones" at bounding box center [931, 53] width 29 height 16
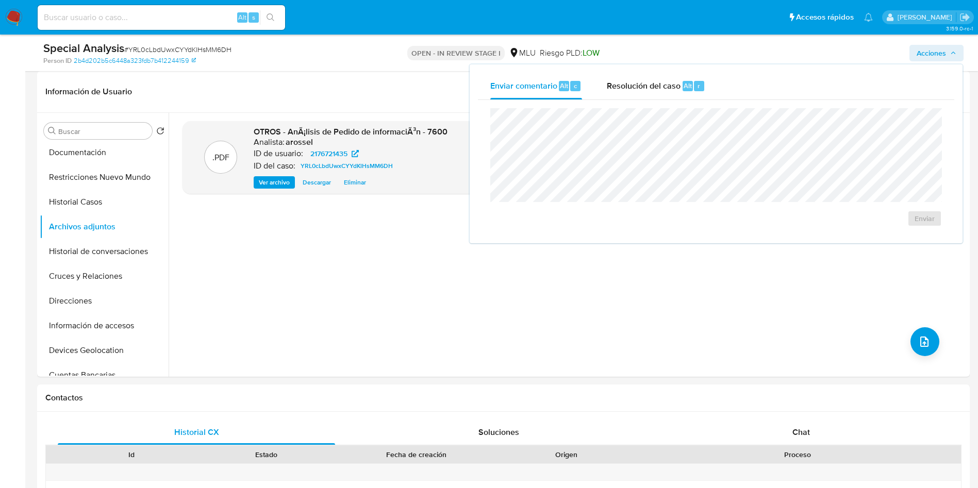
drag, startPoint x: 654, startPoint y: 79, endPoint x: 660, endPoint y: 103, distance: 24.4
click at [655, 79] on span "Resolución del caso" at bounding box center [644, 85] width 74 height 12
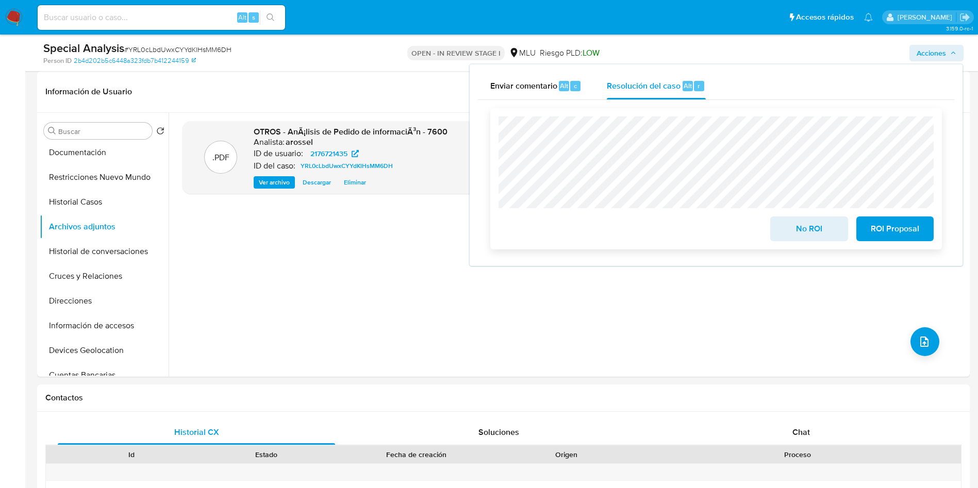
click at [796, 233] on span "No ROI" at bounding box center [809, 229] width 51 height 23
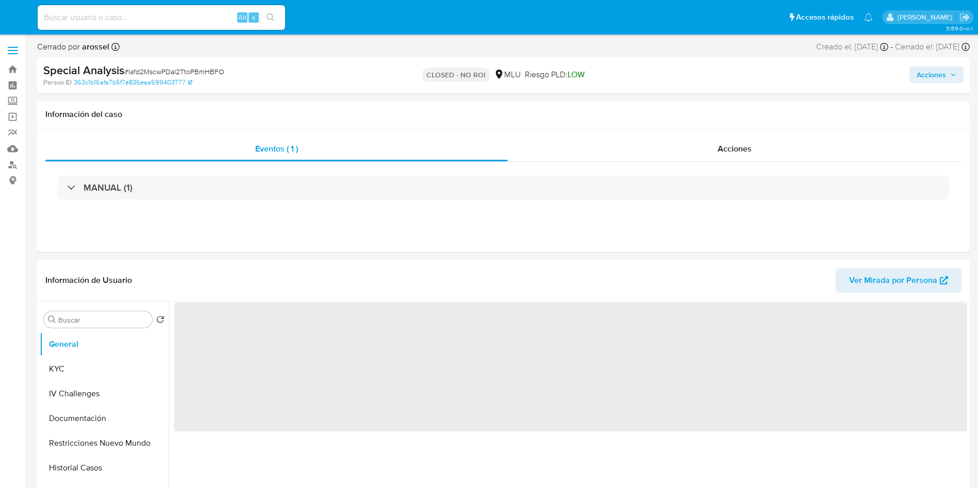
select select "10"
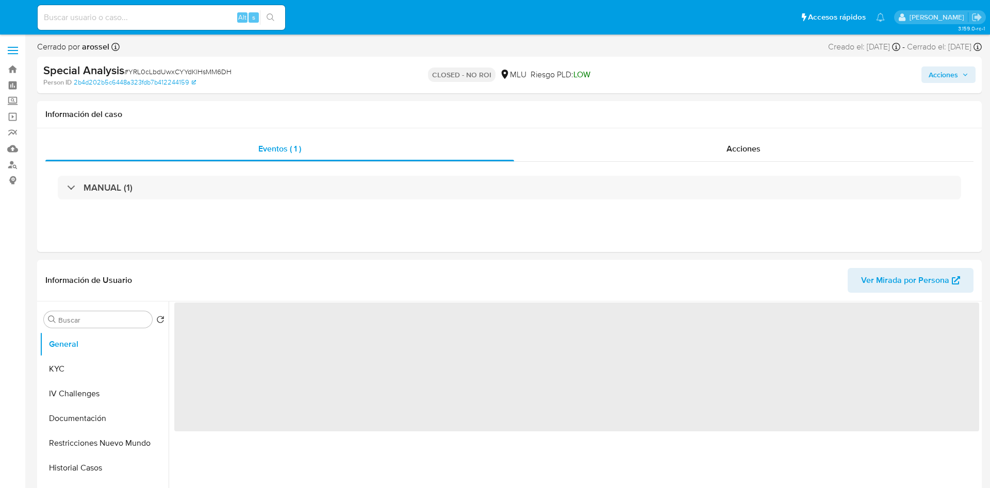
select select "10"
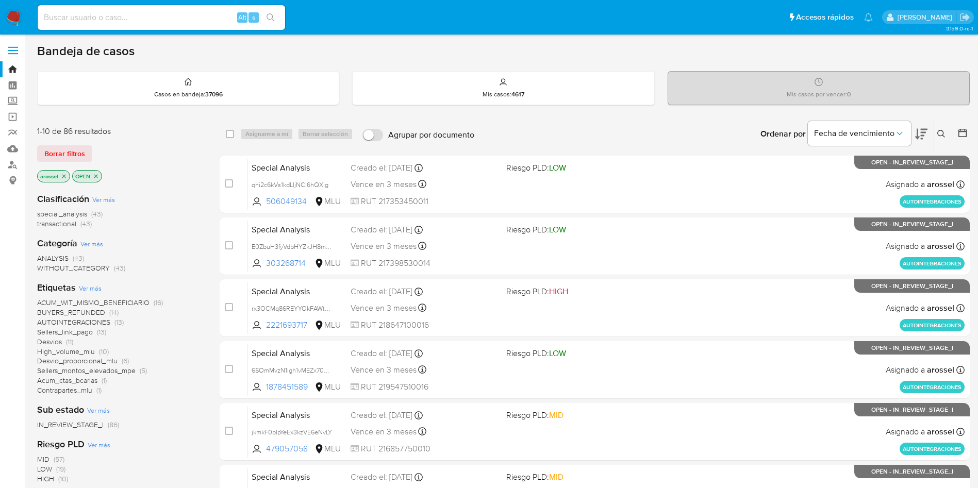
click at [158, 18] on input at bounding box center [161, 17] width 247 height 13
paste input "339781247"
type input "339781247"
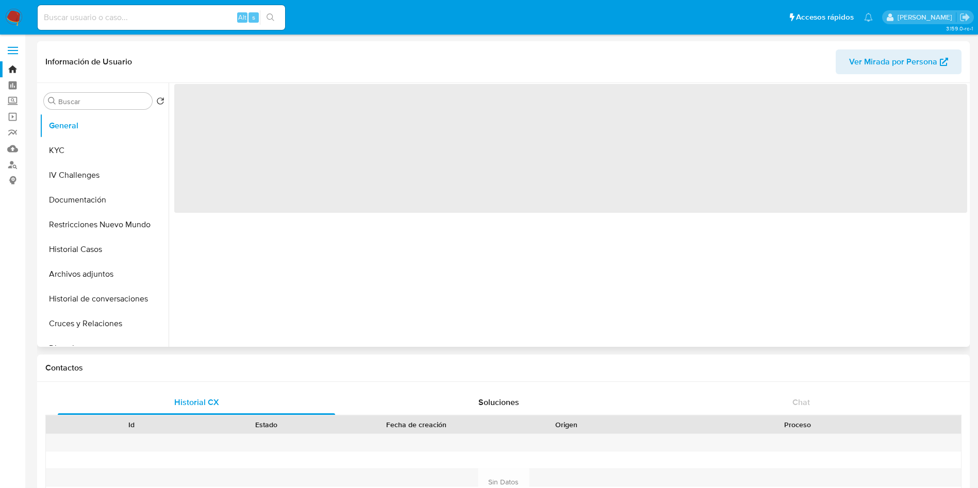
select select "10"
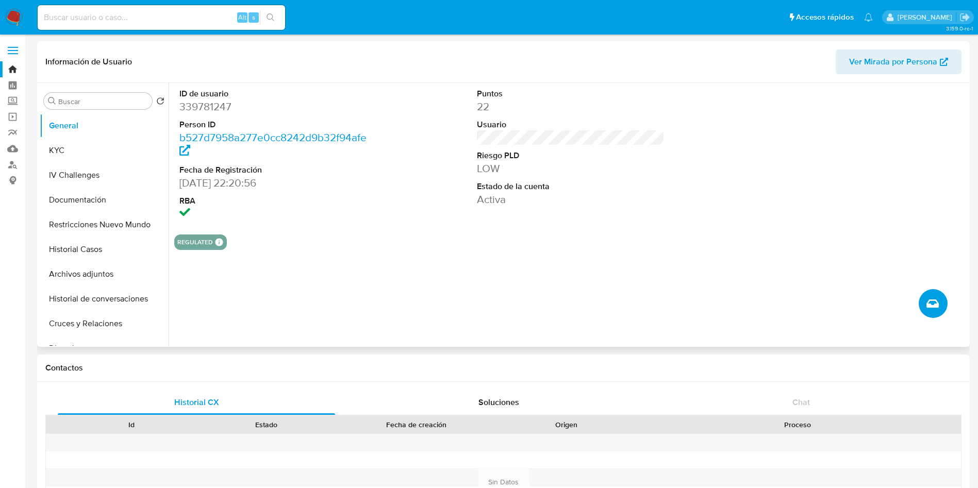
click at [939, 308] on button "Crear caso manual" at bounding box center [933, 303] width 29 height 29
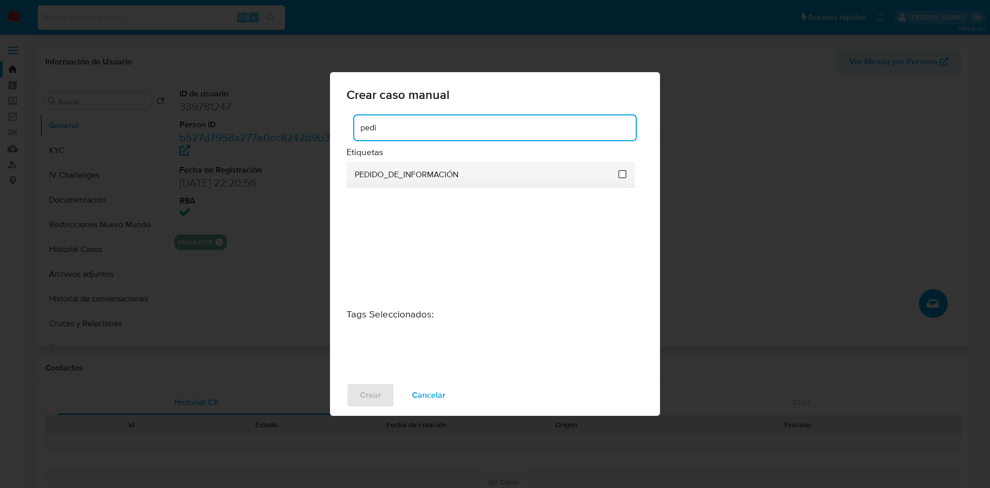
type input "pedi"
click at [618, 177] on input "3234" at bounding box center [622, 174] width 8 height 8
checkbox input "true"
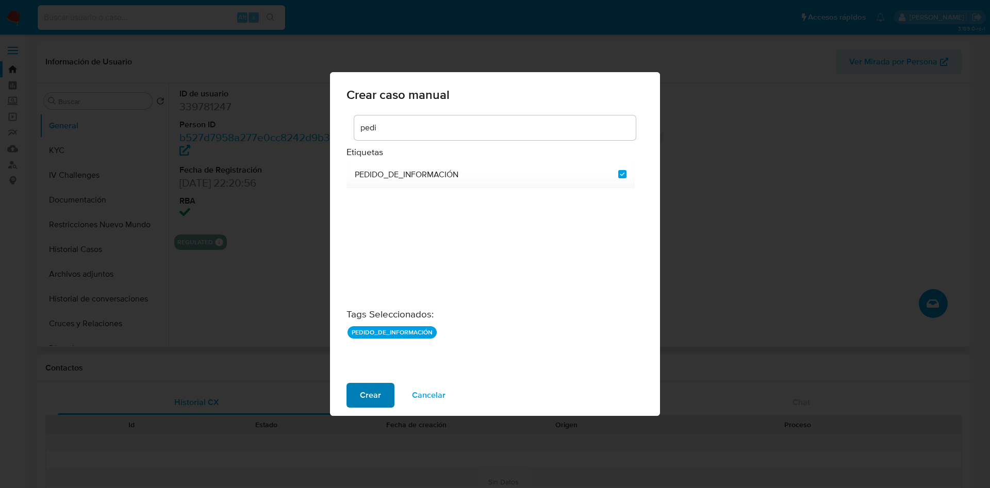
click at [361, 399] on span "Crear" at bounding box center [370, 395] width 21 height 23
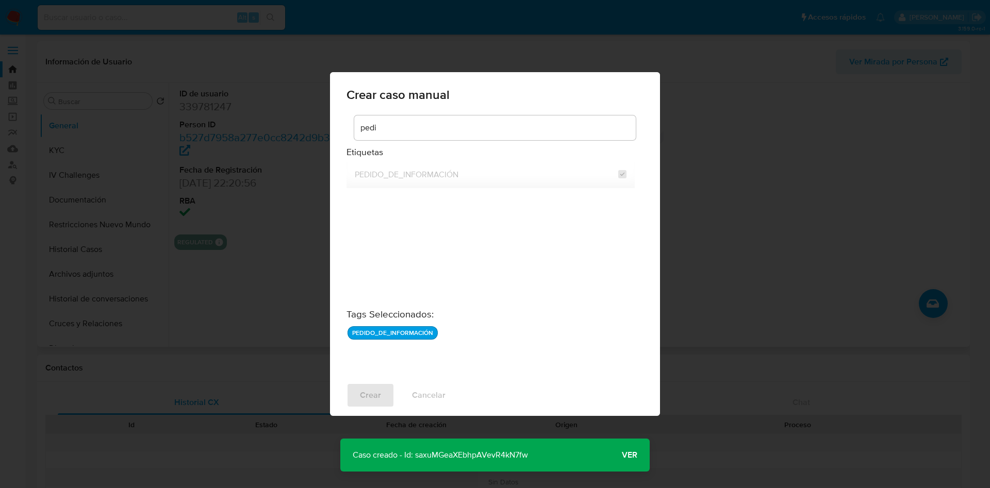
click at [468, 452] on p "Caso creado - Id: saxuMGeaXEbhpAVevR4kN7fw" at bounding box center [440, 455] width 200 height 33
click at [467, 451] on p "Caso creado - Id: saxuMGeaXEbhpAVevR4kN7fw" at bounding box center [440, 455] width 200 height 33
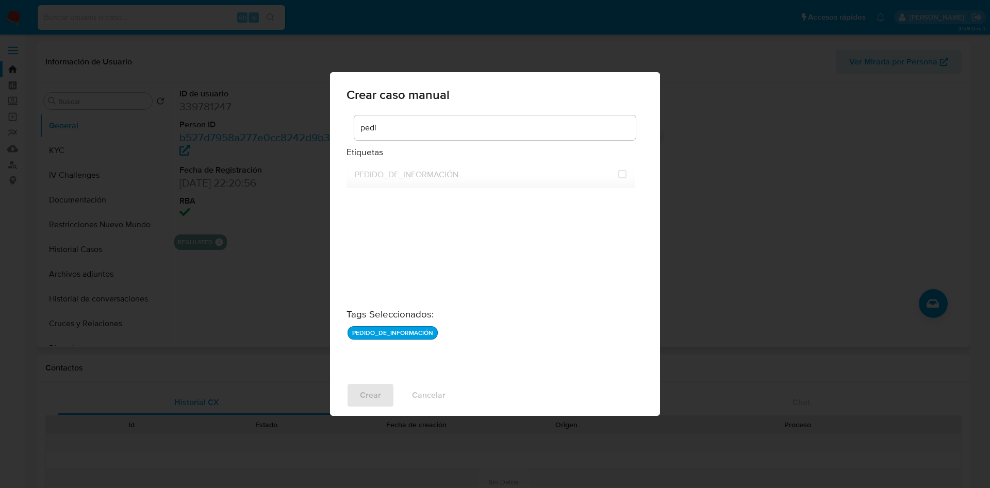
checkbox input "false"
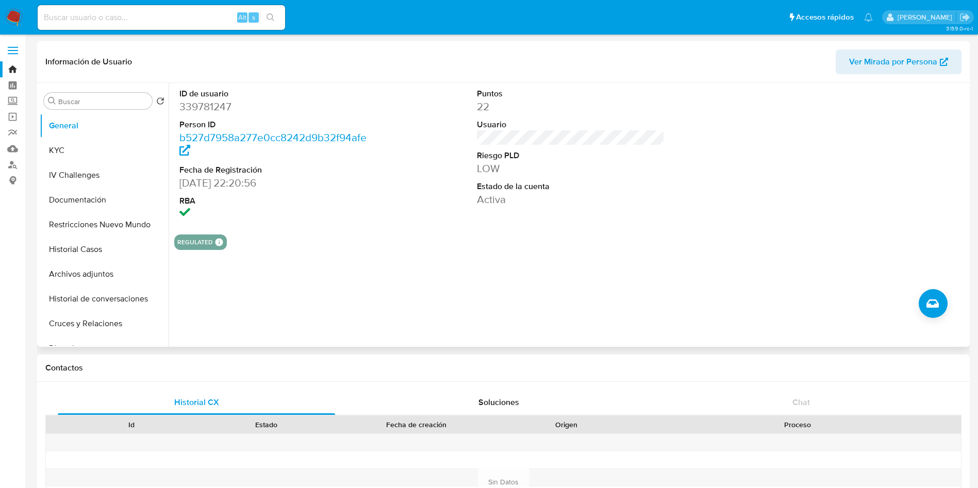
click at [218, 17] on input at bounding box center [161, 17] width 247 height 13
paste input "saxuMGeaXEbhpAVevR4kN7fw"
type input "saxuMGeaXEbhpAVevR4kN7fw"
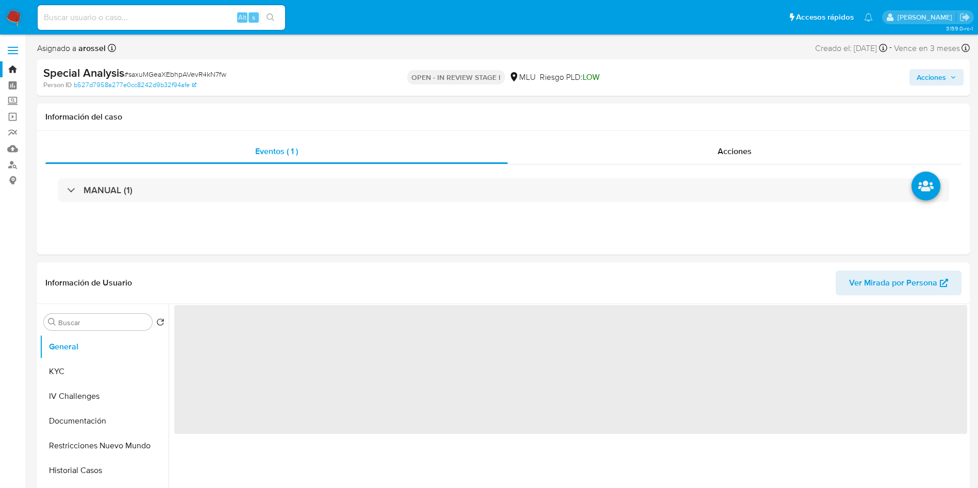
select select "10"
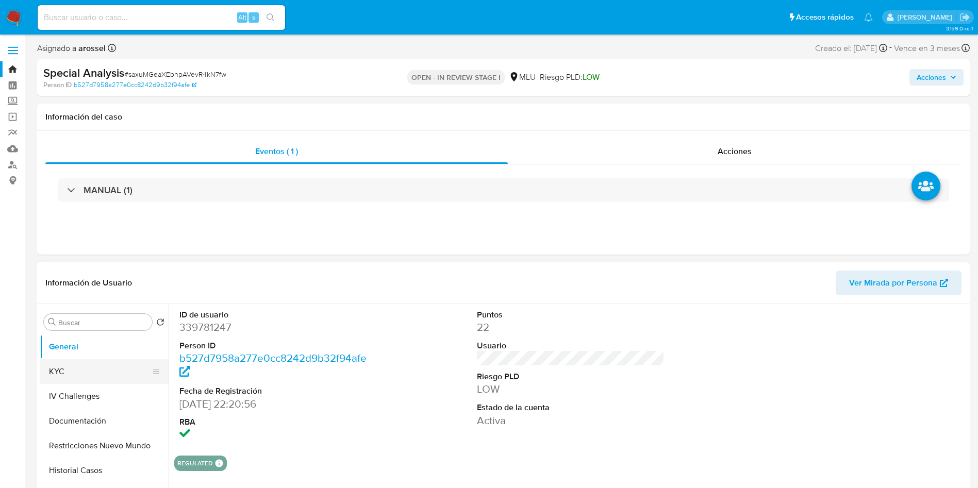
click at [77, 370] on button "KYC" at bounding box center [100, 371] width 121 height 25
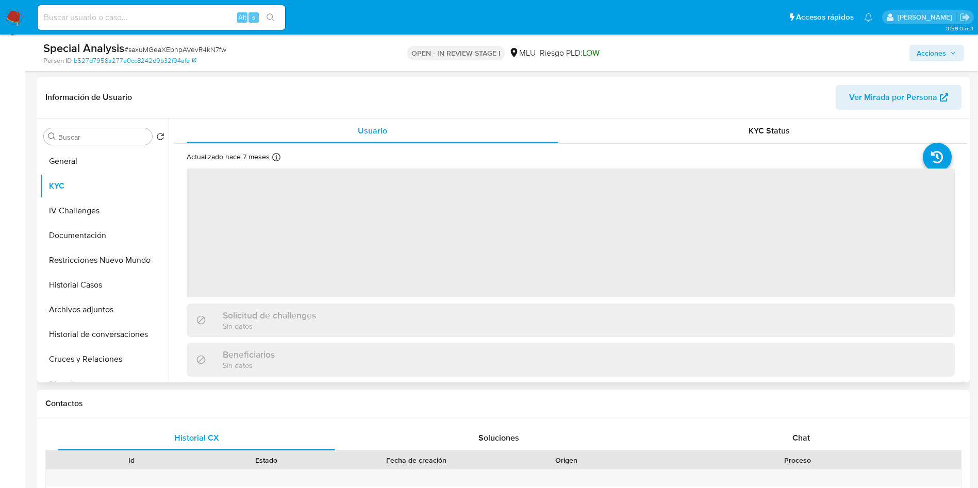
scroll to position [155, 0]
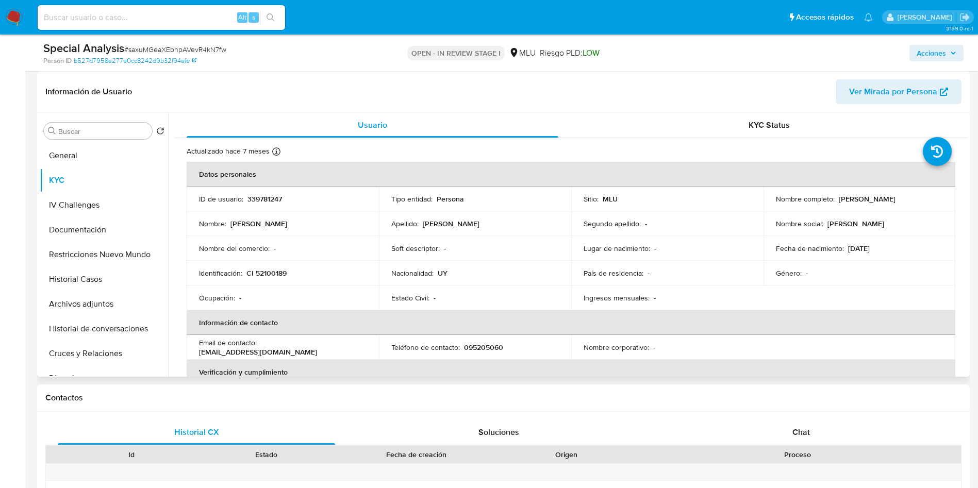
drag, startPoint x: 768, startPoint y: 201, endPoint x: 886, endPoint y: 203, distance: 118.6
click at [886, 203] on td "Nombre completo : [PERSON_NAME]" at bounding box center [860, 199] width 192 height 25
copy p "[PERSON_NAME]"
click at [531, 222] on div "Apellido : [PERSON_NAME]" at bounding box center [475, 223] width 168 height 9
click at [104, 228] on button "Documentación" at bounding box center [100, 230] width 121 height 25
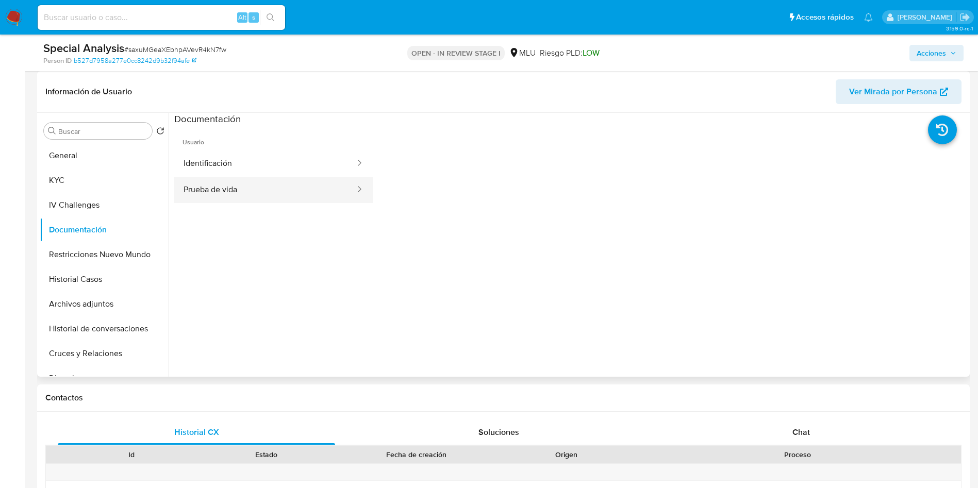
click at [251, 160] on button "Identificación" at bounding box center [265, 164] width 182 height 26
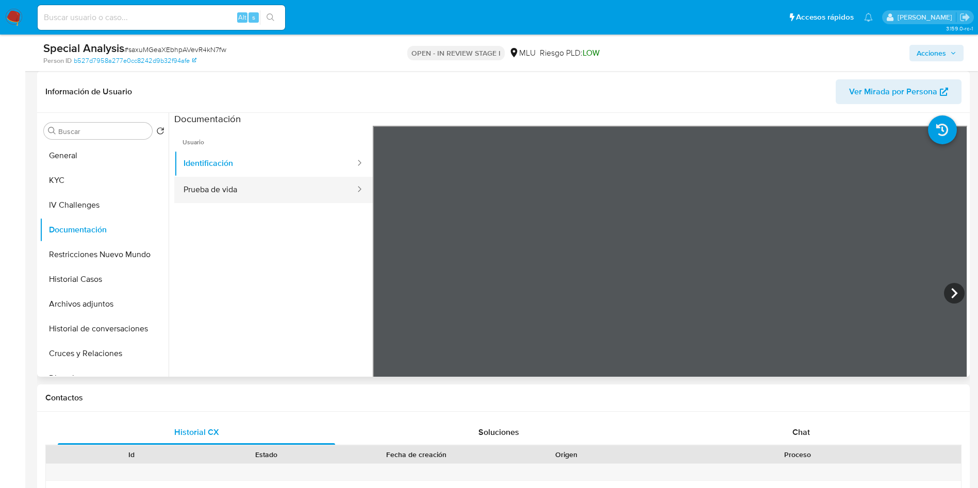
click at [216, 201] on button "Prueba de vida" at bounding box center [265, 190] width 182 height 26
click at [76, 182] on button "KYC" at bounding box center [100, 180] width 121 height 25
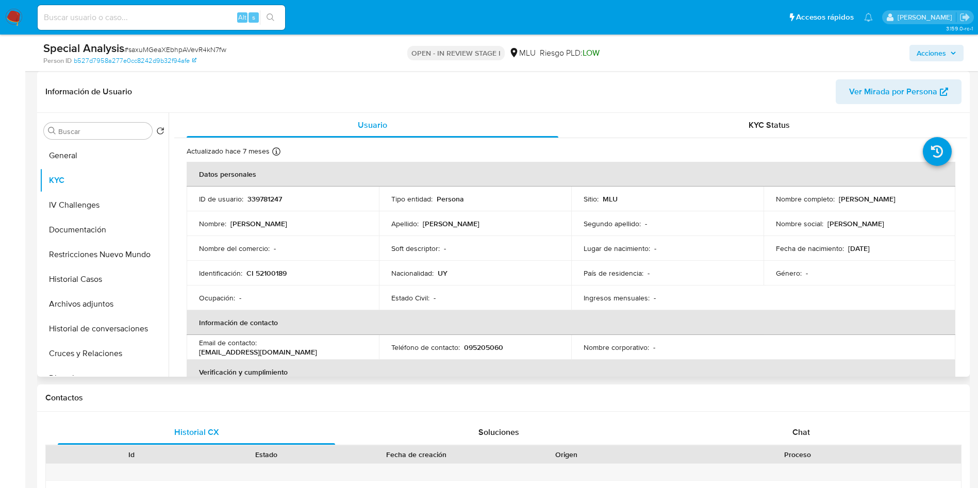
drag, startPoint x: 768, startPoint y: 204, endPoint x: 886, endPoint y: 211, distance: 118.8
click at [886, 211] on tbody "ID de usuario : 339781247 Tipo entidad : Persona Sitio : MLU Nombre completo : …" at bounding box center [571, 249] width 769 height 124
copy p "[PERSON_NAME]"
drag, startPoint x: 262, startPoint y: 348, endPoint x: 371, endPoint y: 348, distance: 109.3
click at [371, 348] on td "Email de contacto : [EMAIL_ADDRESS][DOMAIN_NAME]" at bounding box center [283, 347] width 192 height 25
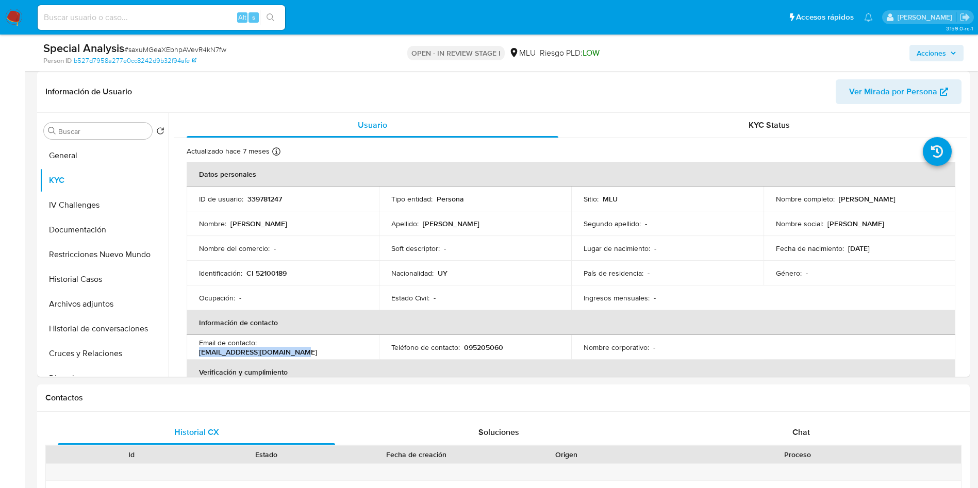
copy p "[EMAIL_ADDRESS][DOMAIN_NAME]"
click at [478, 346] on p "095205060" at bounding box center [483, 347] width 39 height 9
copy p "095205060"
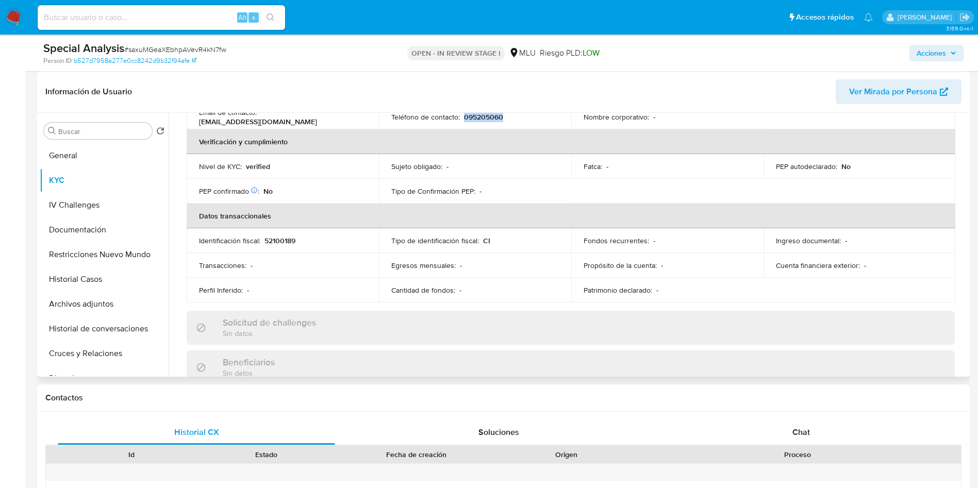
scroll to position [232, 0]
click at [104, 344] on button "Cruces y Relaciones" at bounding box center [100, 353] width 121 height 25
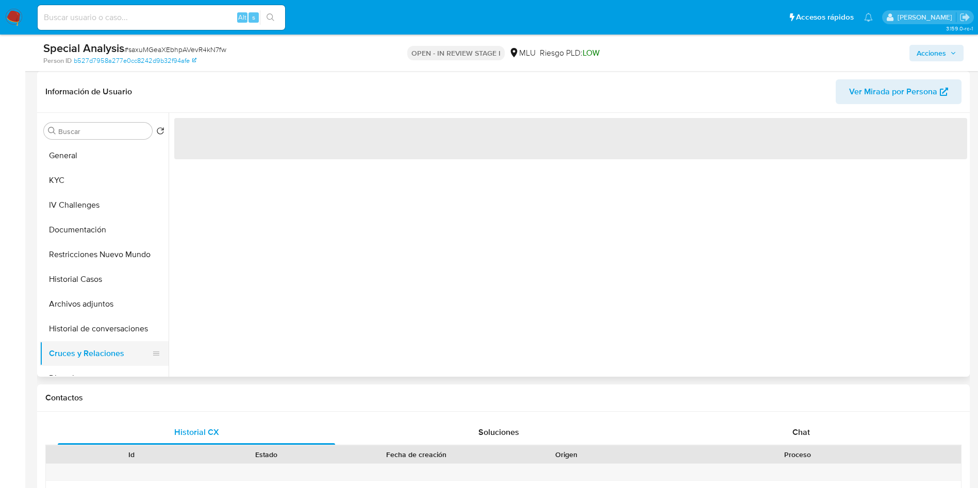
scroll to position [0, 0]
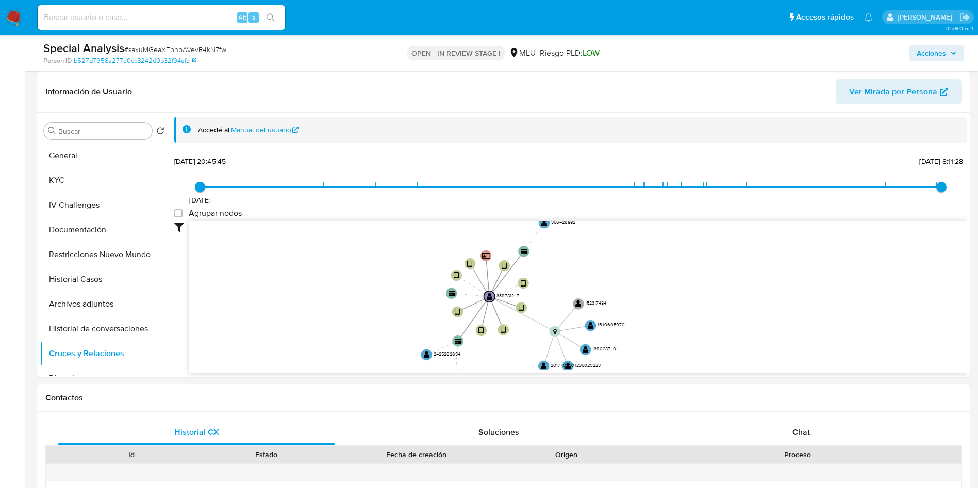
drag, startPoint x: 446, startPoint y: 289, endPoint x: 547, endPoint y: 14, distance: 293.3
click at [437, 332] on icon "device-664a596103d3d98acaffb5a0  user-339781247  339781247 device-662d0efa1f5…" at bounding box center [578, 296] width 778 height 150
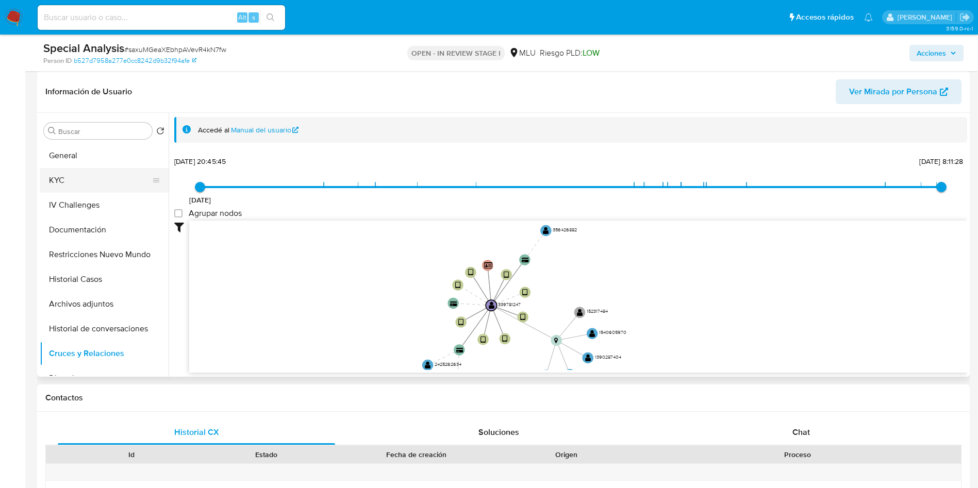
click at [70, 178] on button "KYC" at bounding box center [100, 180] width 121 height 25
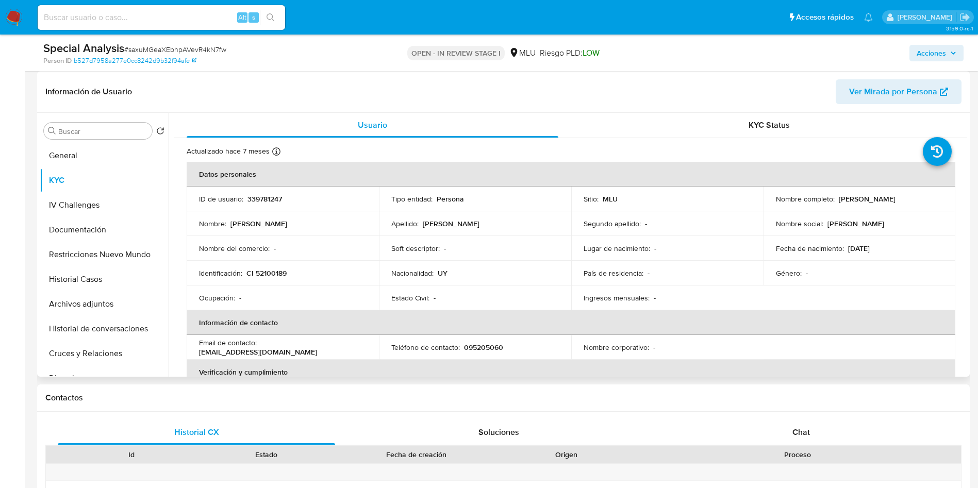
drag, startPoint x: 769, startPoint y: 203, endPoint x: 891, endPoint y: 200, distance: 122.7
click at [891, 200] on td "Nombre completo : [PERSON_NAME]" at bounding box center [860, 199] width 192 height 25
copy p "[PERSON_NAME]"
click at [255, 269] on p "CI 52100189" at bounding box center [266, 273] width 40 height 9
click at [263, 271] on p "CI 52100189" at bounding box center [266, 273] width 40 height 9
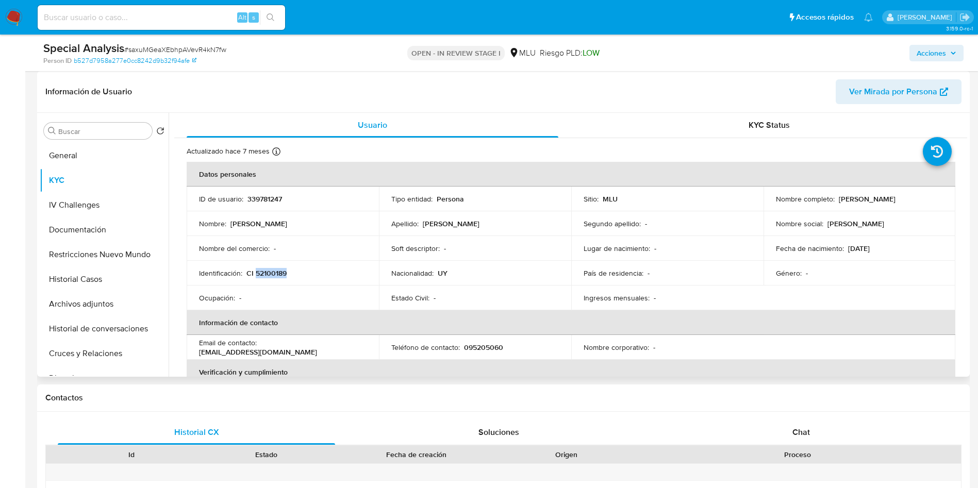
click at [263, 271] on p "CI 52100189" at bounding box center [266, 273] width 40 height 9
copy p "52100189"
click at [265, 199] on p "339781247" at bounding box center [264, 198] width 35 height 9
copy p "339781247"
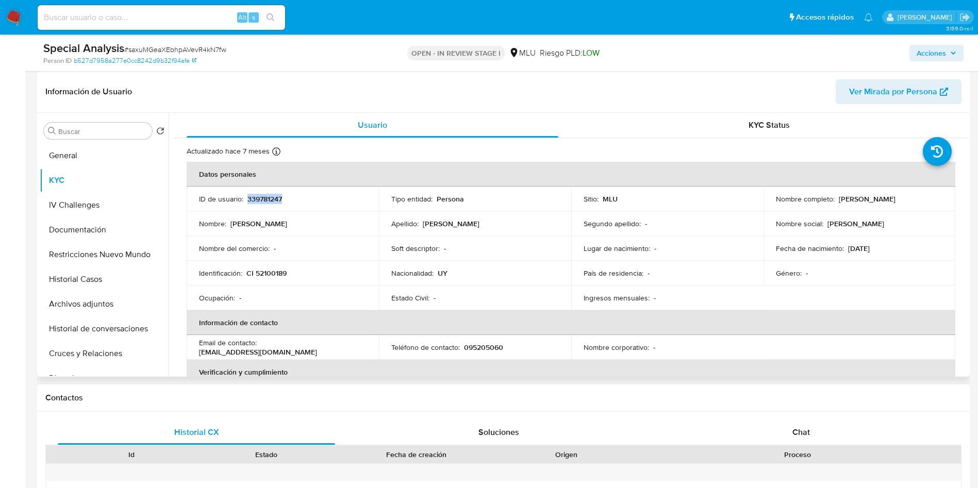
click at [767, 206] on td "Nombre completo : [PERSON_NAME]" at bounding box center [860, 199] width 192 height 25
drag, startPoint x: 767, startPoint y: 206, endPoint x: 889, endPoint y: 203, distance: 122.3
click at [889, 203] on td "Nombre completo : [PERSON_NAME]" at bounding box center [860, 199] width 192 height 25
copy p "[PERSON_NAME]"
drag, startPoint x: 344, startPoint y: 279, endPoint x: 316, endPoint y: 278, distance: 28.9
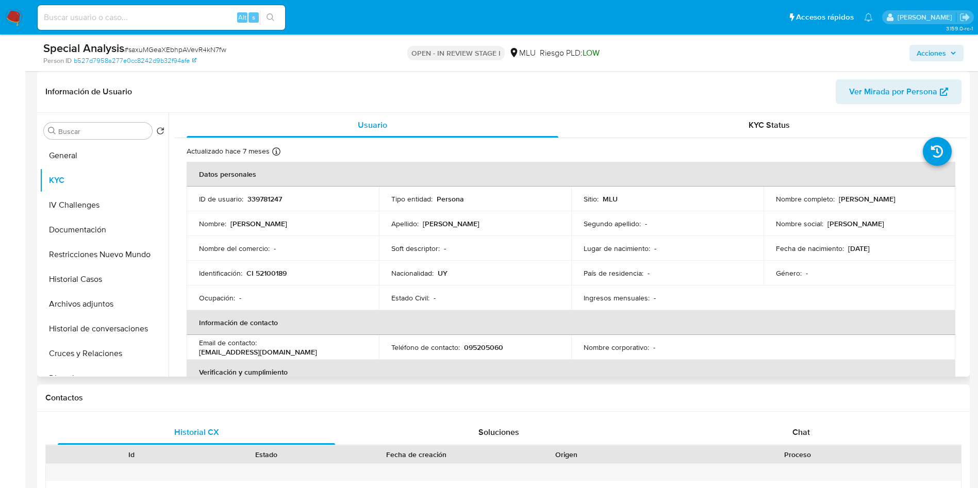
click at [343, 278] on td "Identificación : CI 52100189" at bounding box center [283, 273] width 192 height 25
click at [272, 274] on p "CI 52100189" at bounding box center [266, 273] width 40 height 9
click at [273, 274] on p "CI 52100189" at bounding box center [266, 273] width 40 height 9
copy p "52100189"
click at [839, 204] on p "[PERSON_NAME]" at bounding box center [867, 198] width 57 height 9
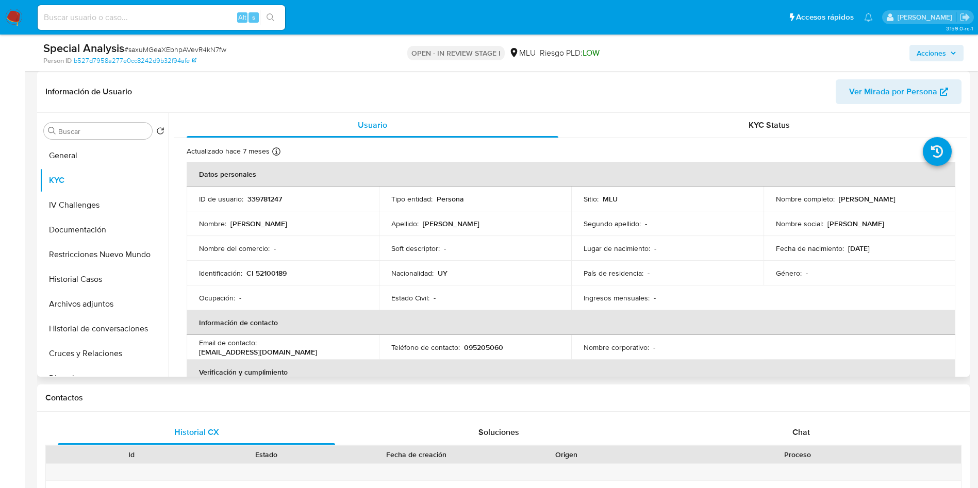
drag, startPoint x: 773, startPoint y: 204, endPoint x: 884, endPoint y: 204, distance: 111.4
click at [884, 204] on div "Nombre completo : Melanie Ximena Canabarro Saura" at bounding box center [860, 198] width 168 height 9
copy p "[PERSON_NAME]"
click at [269, 270] on p "CI 52100189" at bounding box center [266, 273] width 40 height 9
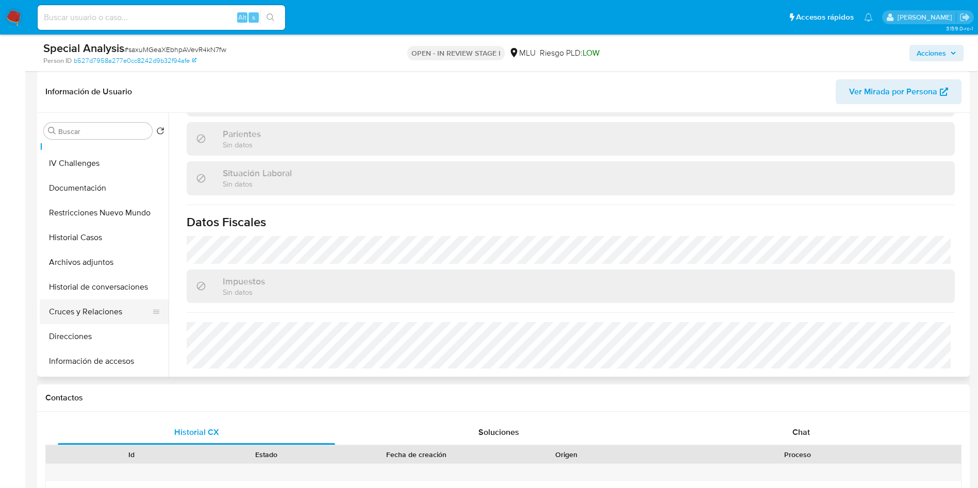
scroll to position [77, 0]
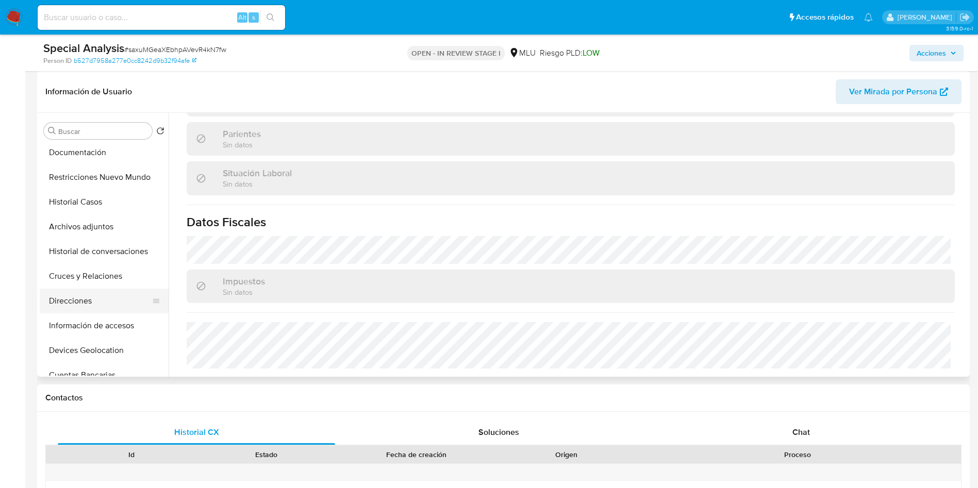
drag, startPoint x: 101, startPoint y: 305, endPoint x: 104, endPoint y: 311, distance: 7.2
click at [98, 305] on button "Direcciones" at bounding box center [100, 301] width 121 height 25
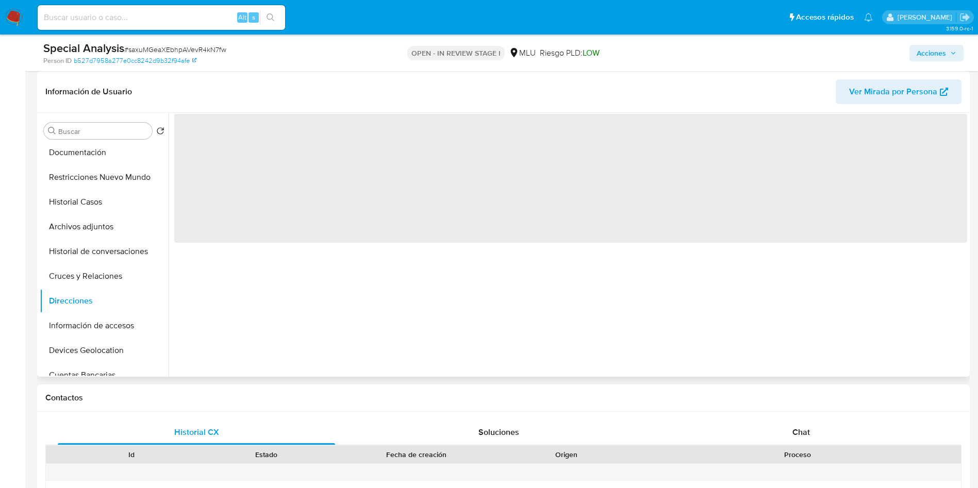
scroll to position [0, 0]
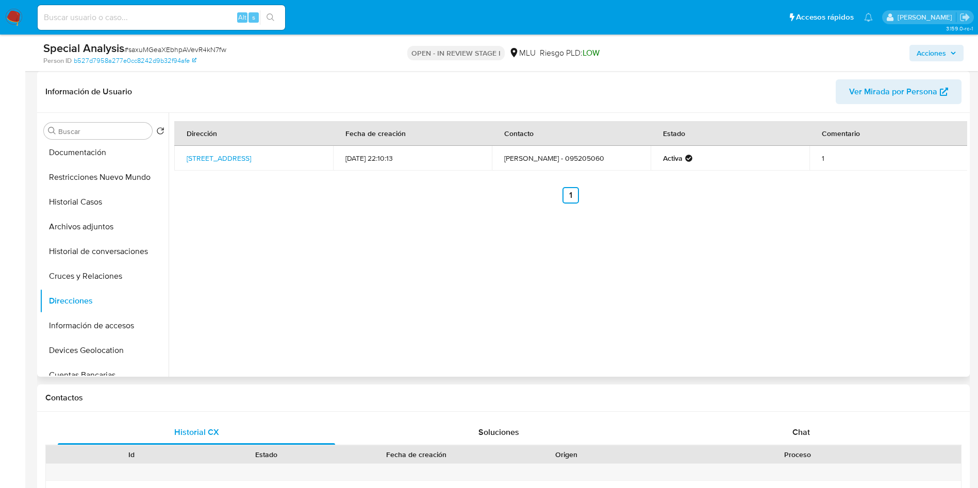
click at [597, 158] on td "Melanie Canabarro - 095205060" at bounding box center [571, 158] width 159 height 25
click at [596, 158] on td "Melanie Canabarro - 095205060" at bounding box center [571, 158] width 159 height 25
click at [81, 174] on button "KYC" at bounding box center [100, 180] width 121 height 25
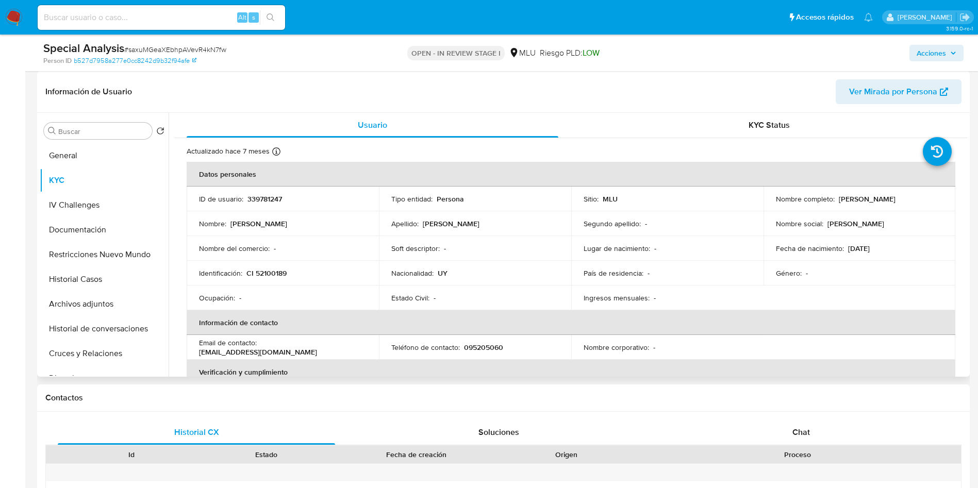
click at [579, 258] on td "Lugar de nacimiento : -" at bounding box center [667, 248] width 192 height 25
drag, startPoint x: 797, startPoint y: 266, endPoint x: 292, endPoint y: 237, distance: 505.6
click at [797, 266] on td "Género : -" at bounding box center [860, 273] width 192 height 25
click at [268, 273] on p "CI 52100189" at bounding box center [266, 273] width 40 height 9
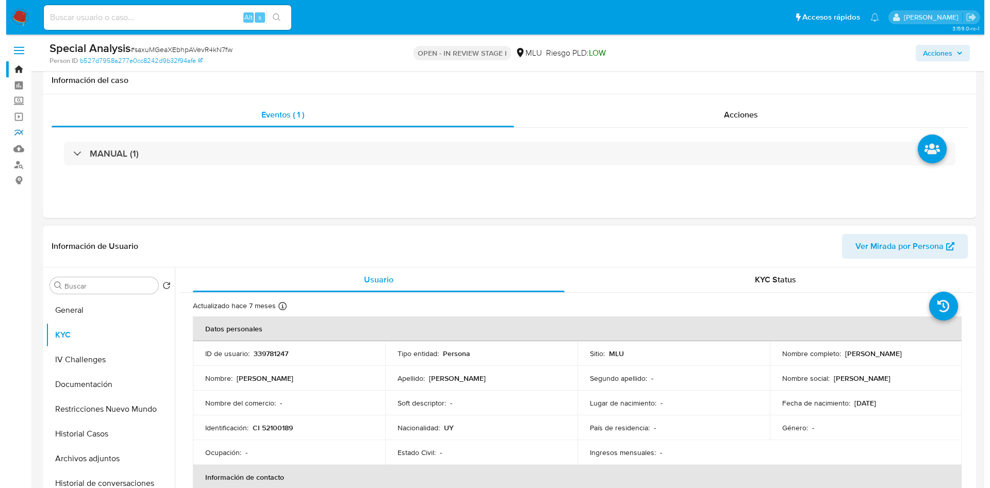
scroll to position [155, 0]
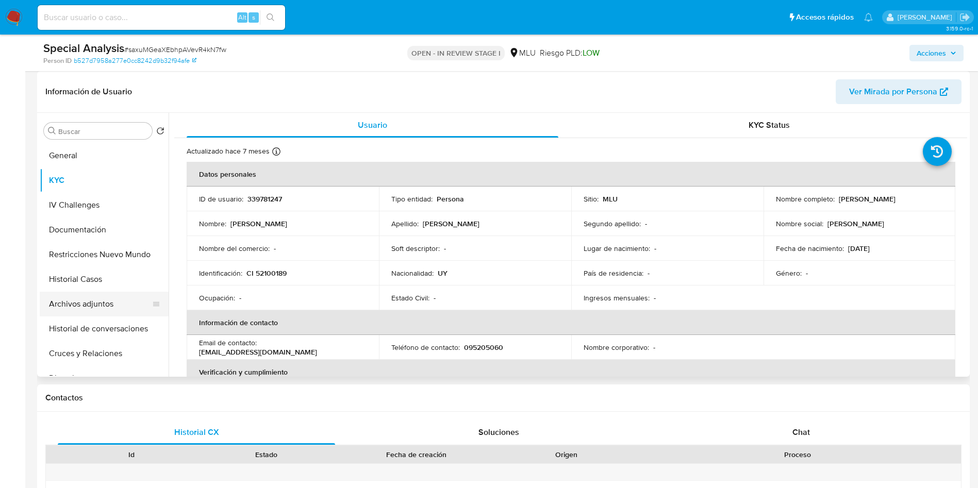
click at [86, 303] on button "Archivos adjuntos" at bounding box center [100, 304] width 121 height 25
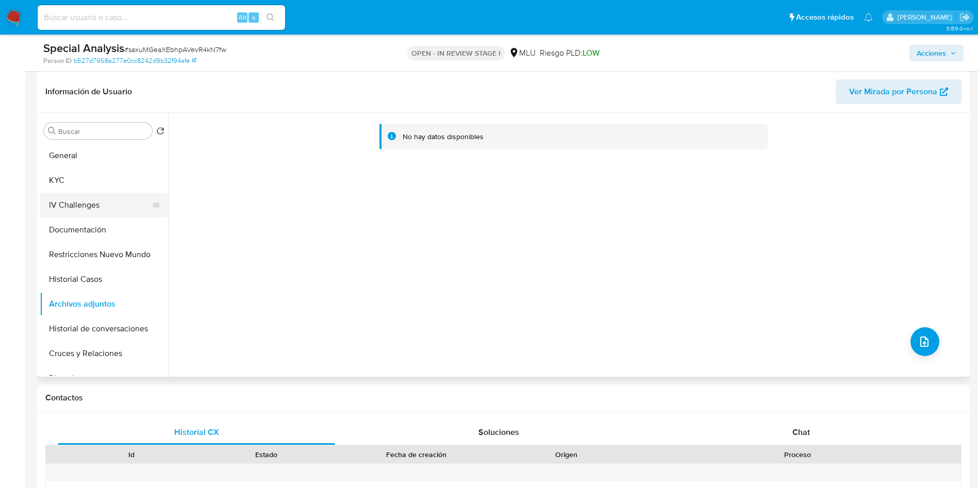
click at [101, 181] on button "KYC" at bounding box center [104, 180] width 129 height 25
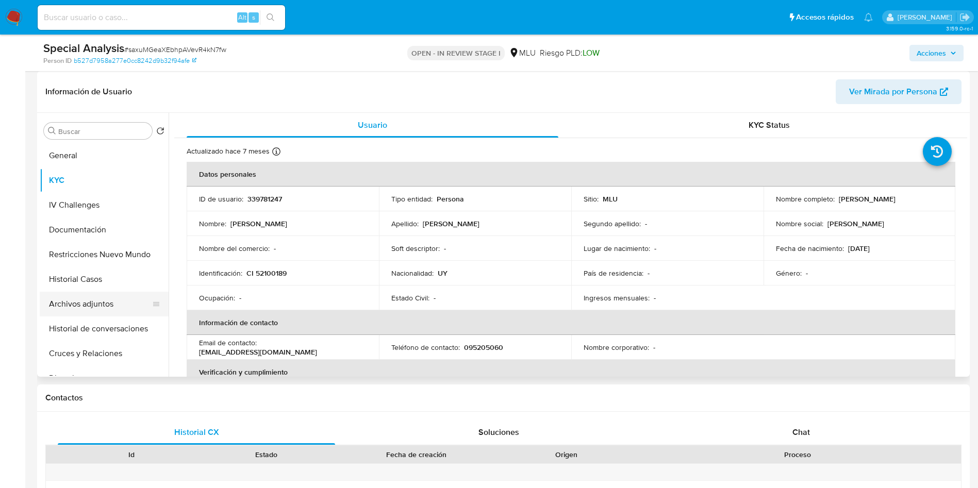
click at [100, 303] on button "Archivos adjuntos" at bounding box center [100, 304] width 121 height 25
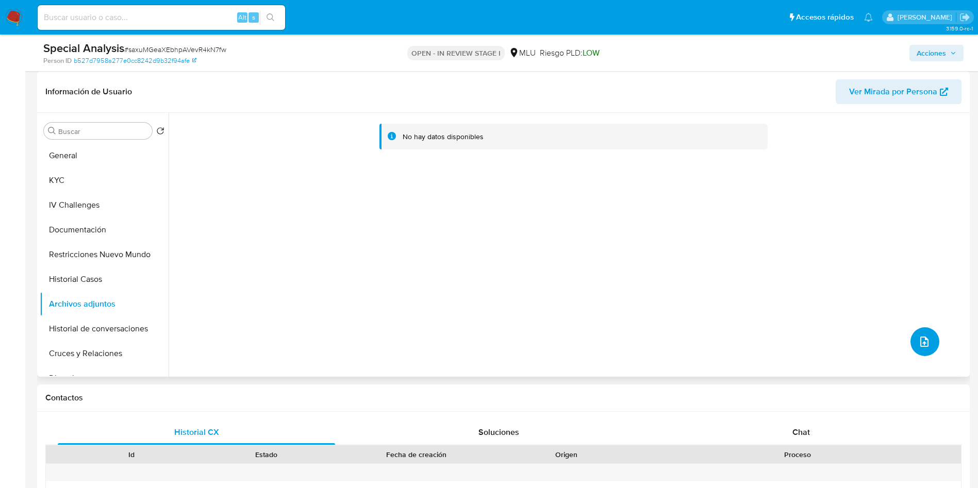
click at [926, 340] on icon "upload-file" at bounding box center [924, 342] width 12 height 12
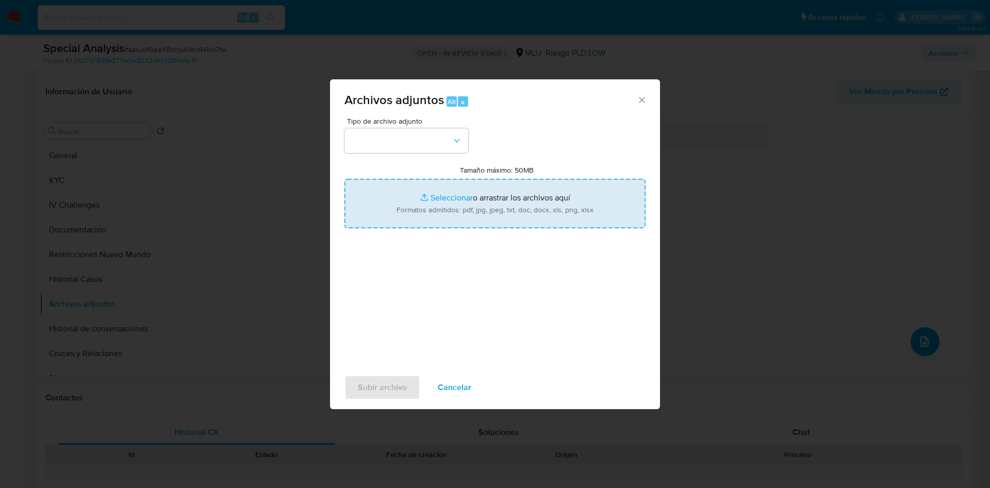
click at [524, 194] on input "Tamaño máximo: 50MB Seleccionar archivos" at bounding box center [494, 203] width 301 height 49
click at [475, 210] on input "Tamaño máximo: 50MB Seleccionar archivos" at bounding box center [494, 203] width 301 height 49
type input "C:\fakepath\Análisis de Pedido de información - 7601.pdf"
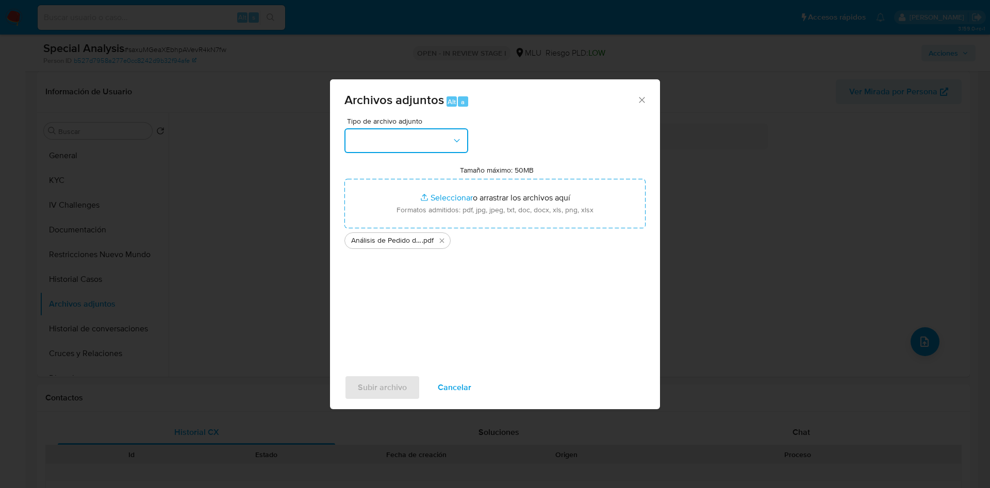
click at [416, 140] on button "button" at bounding box center [406, 140] width 124 height 25
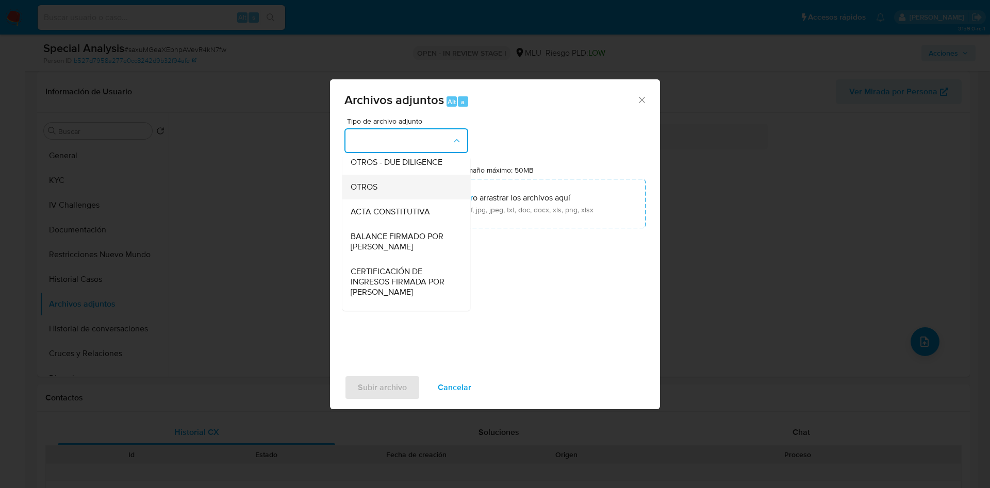
click at [393, 195] on div "OTROS" at bounding box center [403, 187] width 105 height 25
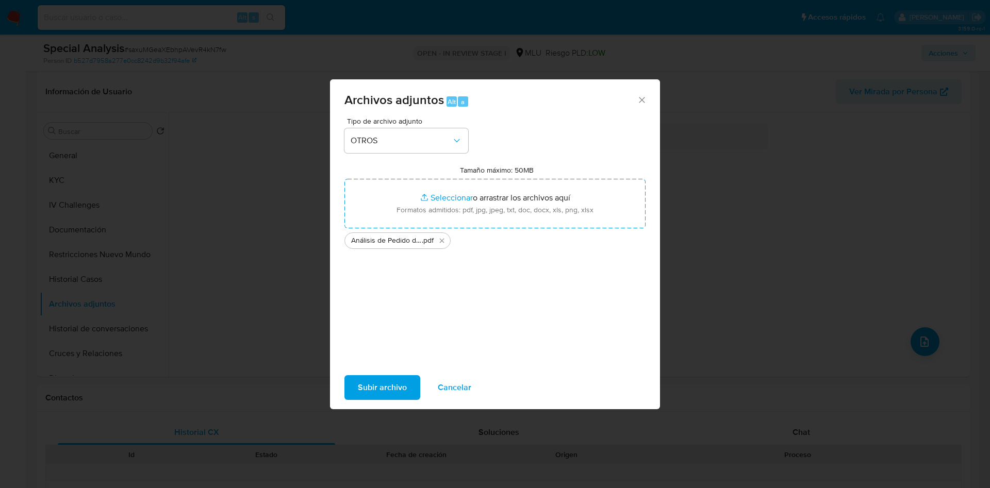
click at [392, 392] on span "Subir archivo" at bounding box center [382, 387] width 49 height 23
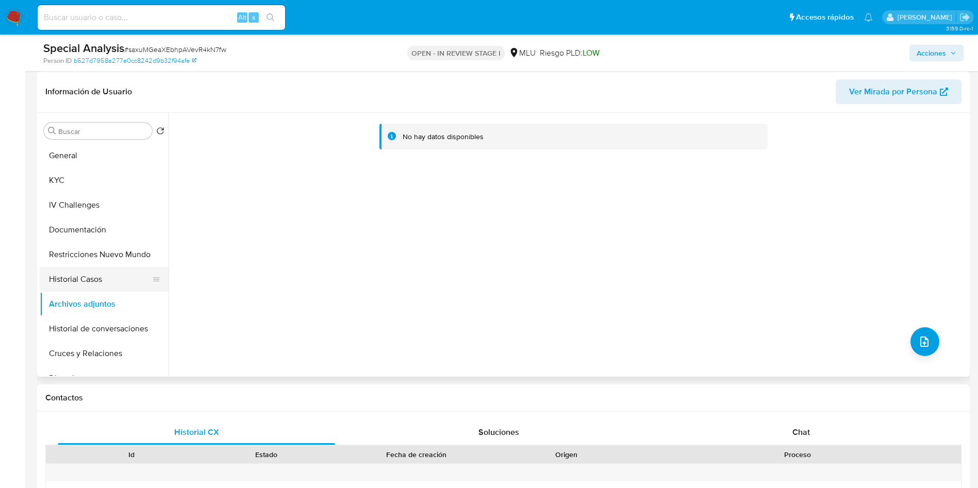
click at [71, 283] on button "Historial Casos" at bounding box center [100, 279] width 121 height 25
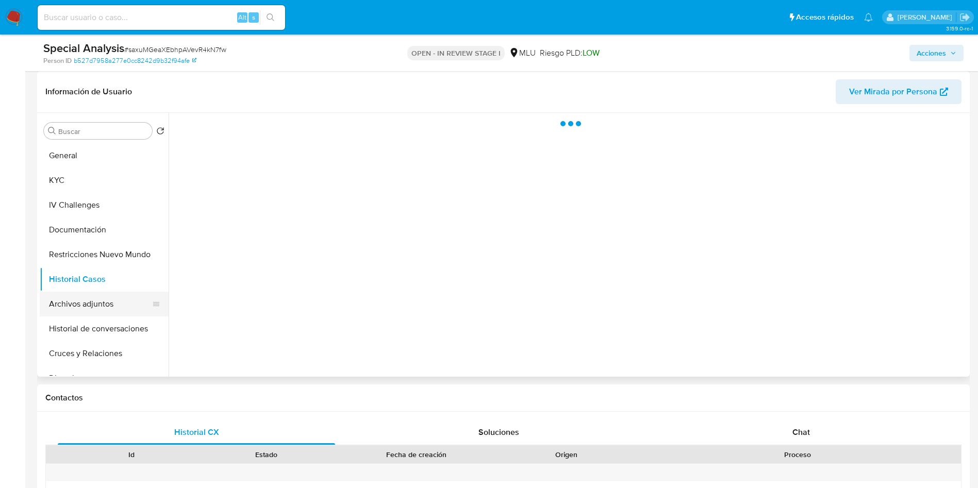
click at [77, 311] on button "Archivos adjuntos" at bounding box center [100, 304] width 121 height 25
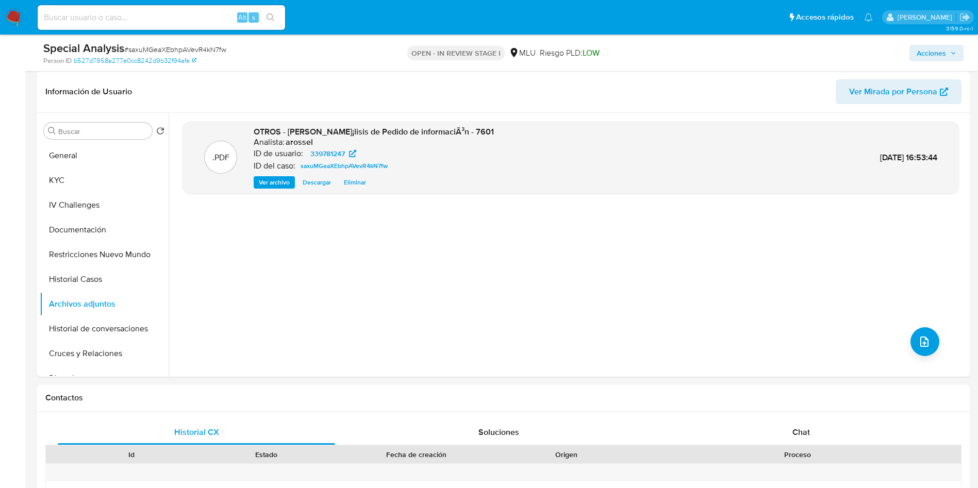
click at [951, 51] on icon "button" at bounding box center [953, 53] width 6 height 6
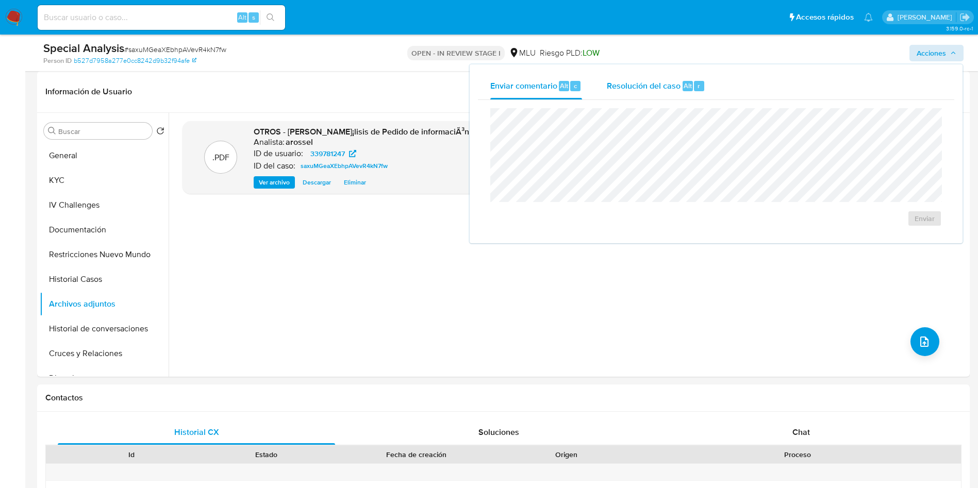
click at [655, 84] on span "Resolución del caso" at bounding box center [644, 85] width 74 height 12
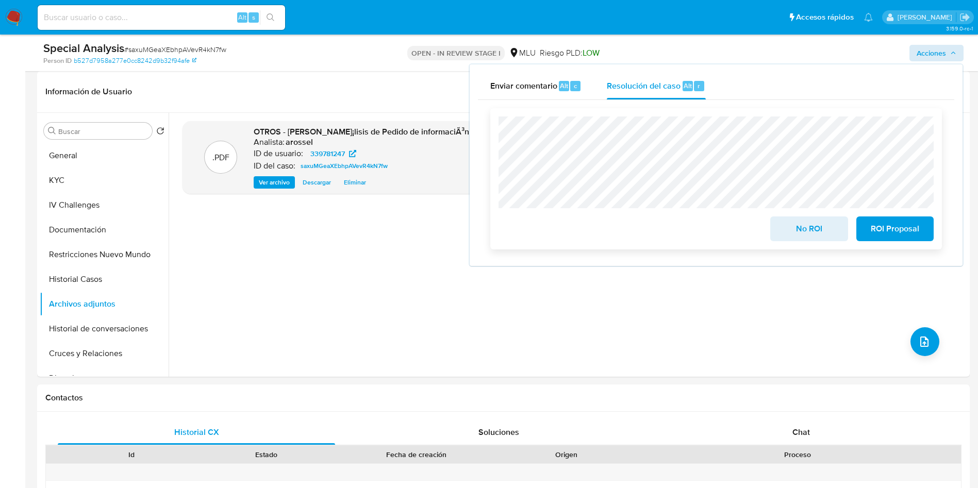
click at [792, 240] on span "No ROI" at bounding box center [809, 229] width 51 height 23
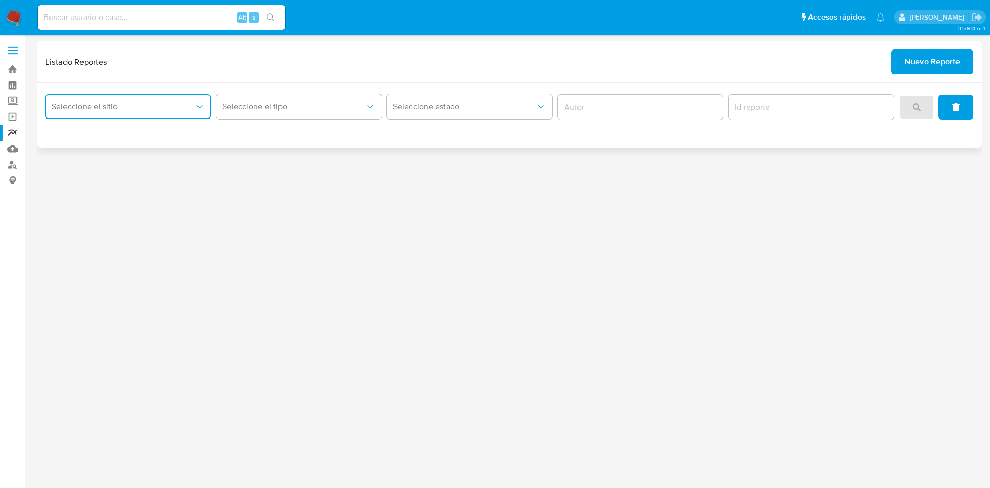
click at [137, 109] on span "Seleccione el sitio" at bounding box center [123, 107] width 143 height 10
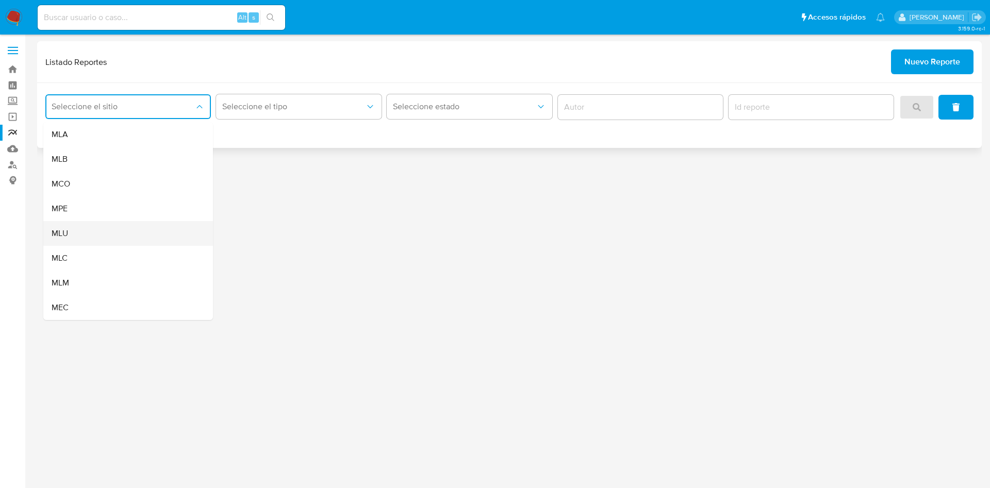
click at [121, 238] on div "MLU" at bounding box center [125, 233] width 147 height 25
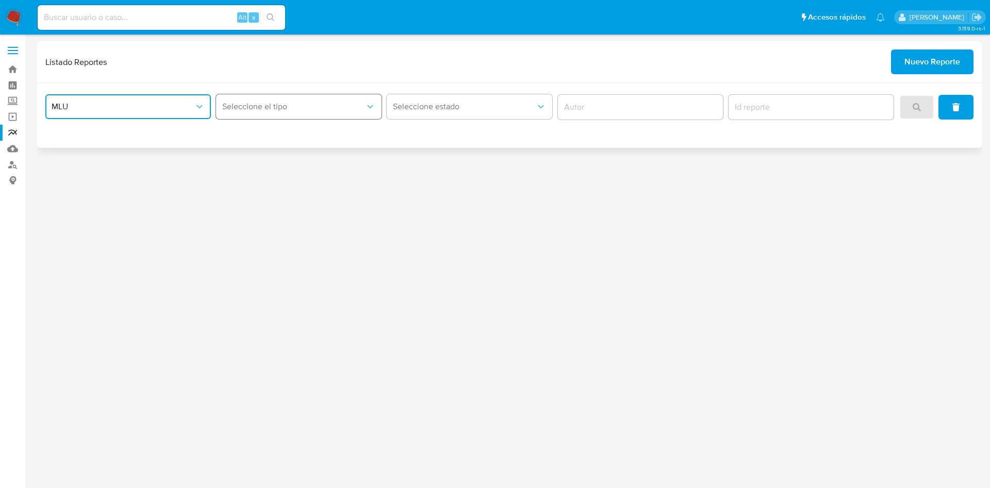
click at [263, 110] on span "Seleccione el tipo" at bounding box center [293, 107] width 143 height 10
drag, startPoint x: 275, startPoint y: 135, endPoint x: 275, endPoint y: 163, distance: 28.4
click at [275, 163] on ul "Circunstanciado LEGAJO UNICO" at bounding box center [299, 146] width 170 height 49
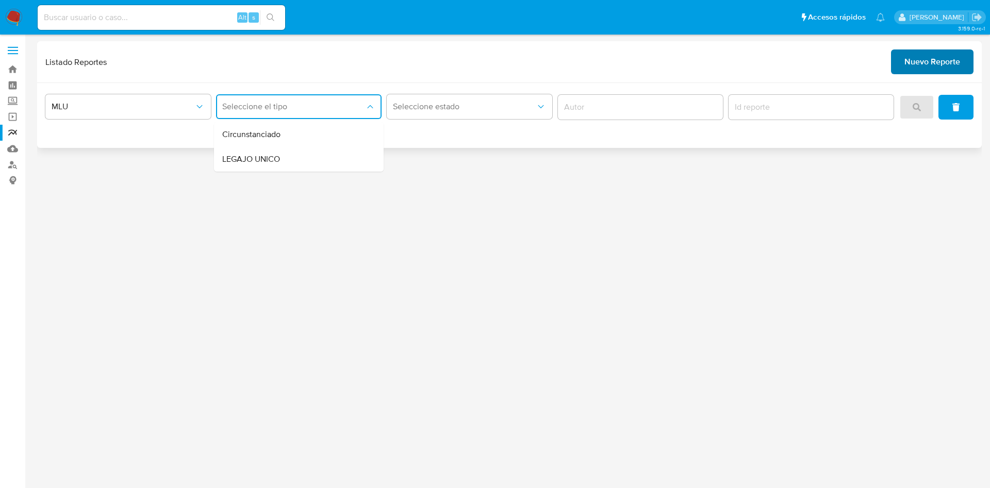
click at [954, 54] on span "Nuevo Reporte" at bounding box center [932, 62] width 56 height 23
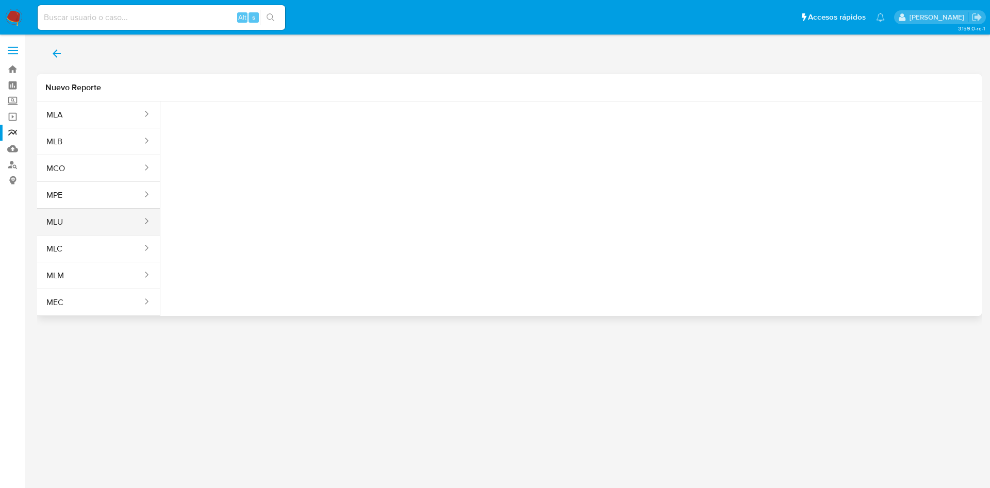
click at [101, 218] on button "MLU" at bounding box center [90, 222] width 106 height 25
click at [250, 136] on button "Seleccione una opcion" at bounding box center [225, 129] width 113 height 25
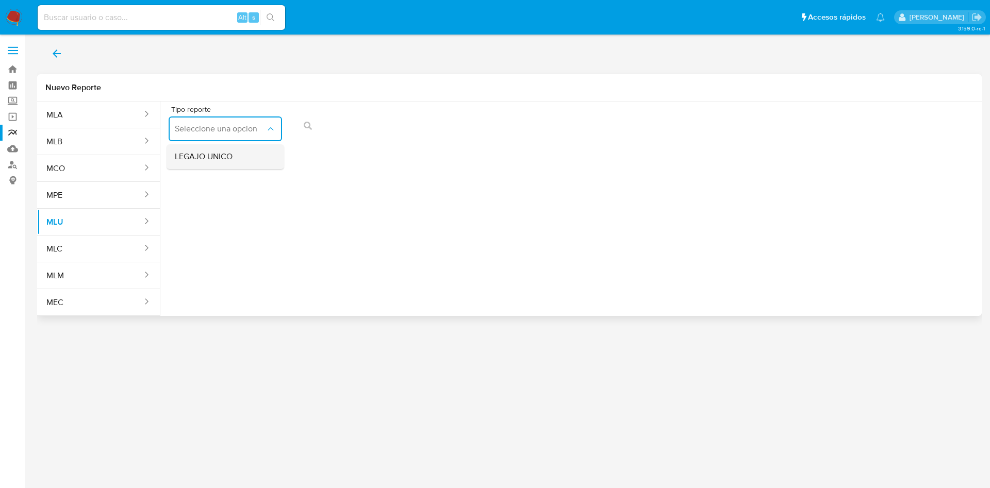
click at [232, 148] on div "LEGAJO UNICO" at bounding box center [222, 156] width 95 height 25
click at [541, 126] on icon "action-search" at bounding box center [539, 126] width 8 height 8
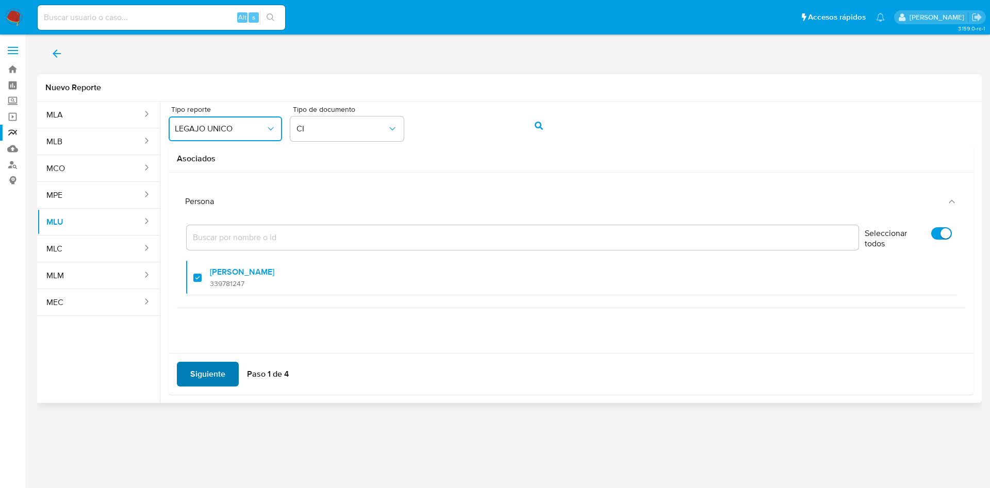
click at [208, 378] on span "Siguiente" at bounding box center [207, 374] width 35 height 23
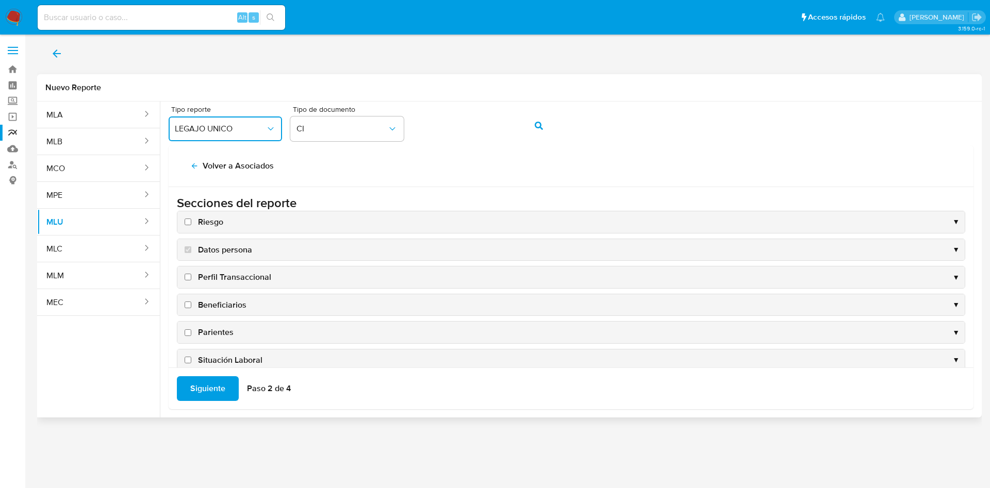
click at [188, 223] on input "Riesgo" at bounding box center [188, 222] width 7 height 7
checkbox input "true"
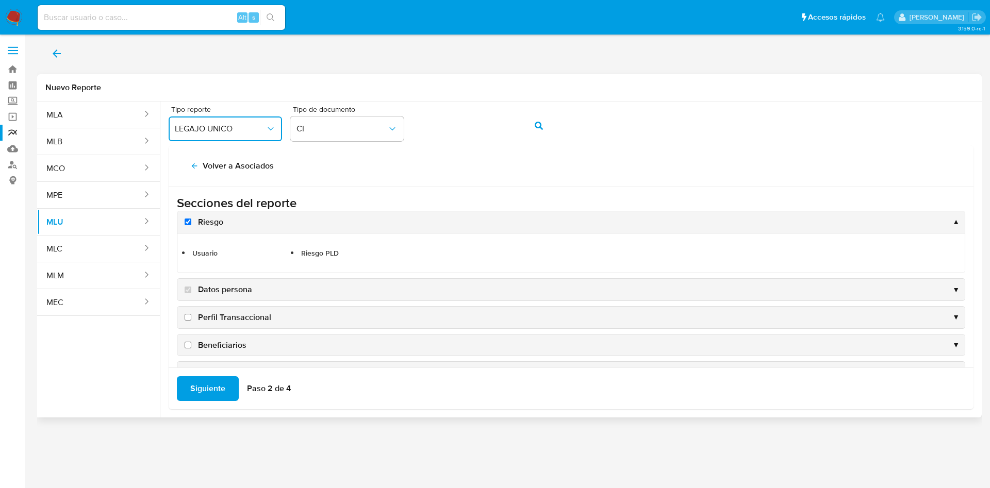
scroll to position [77, 0]
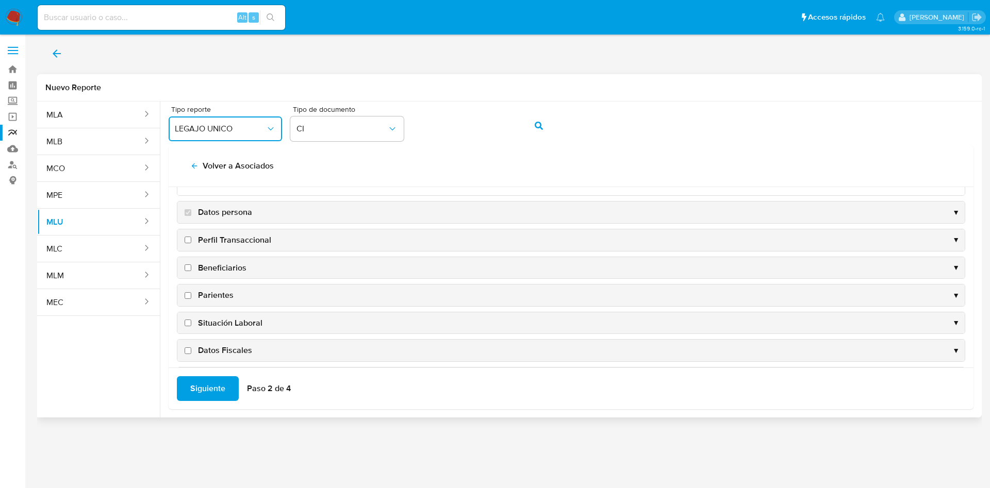
click at [189, 240] on input "Perfil Transaccional" at bounding box center [188, 240] width 7 height 7
checkbox input "true"
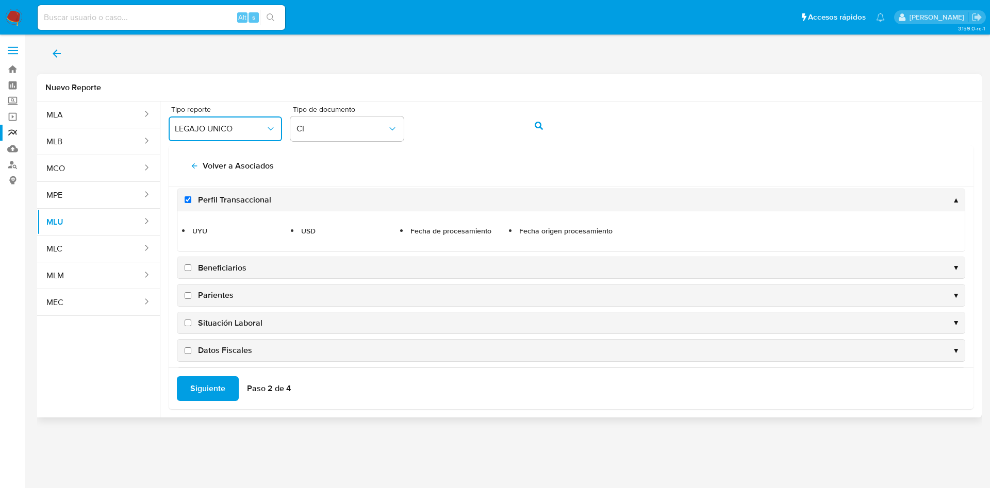
scroll to position [155, 0]
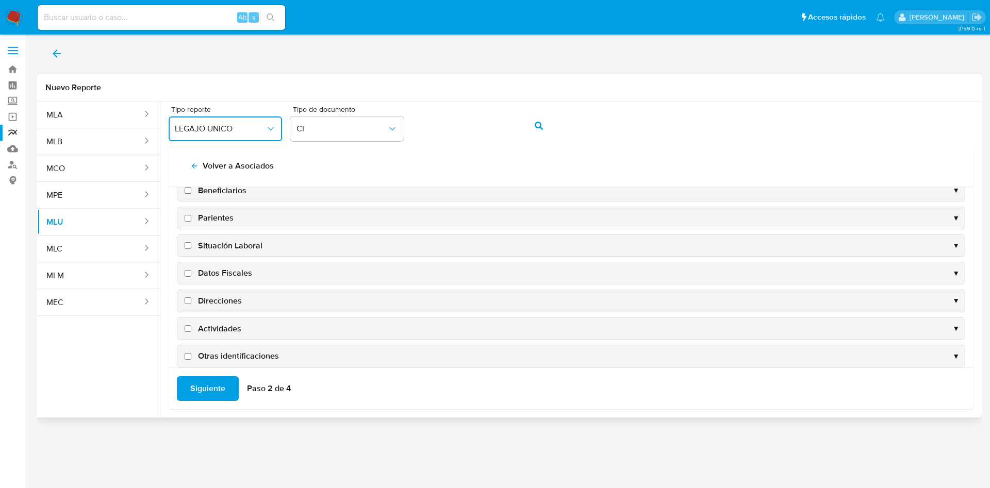
click at [186, 303] on input "Direcciones" at bounding box center [188, 301] width 7 height 7
checkbox input "true"
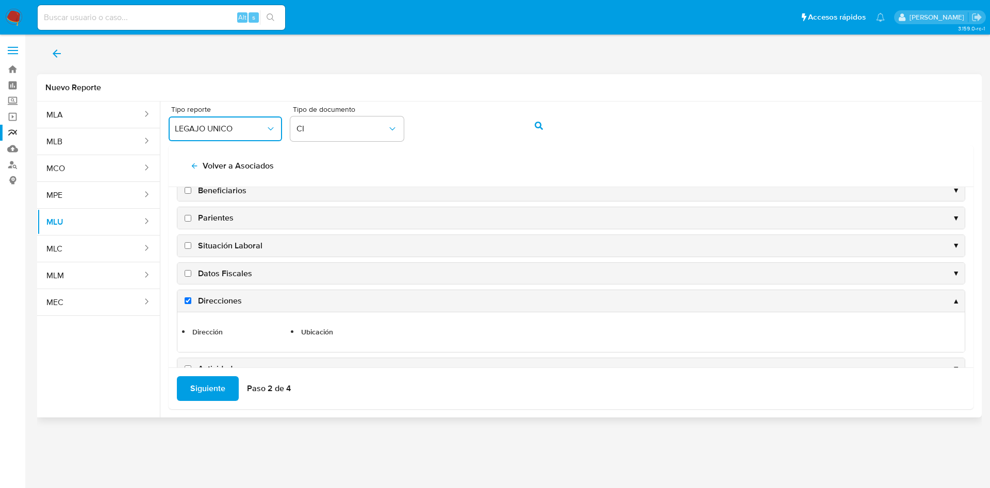
scroll to position [192, 0]
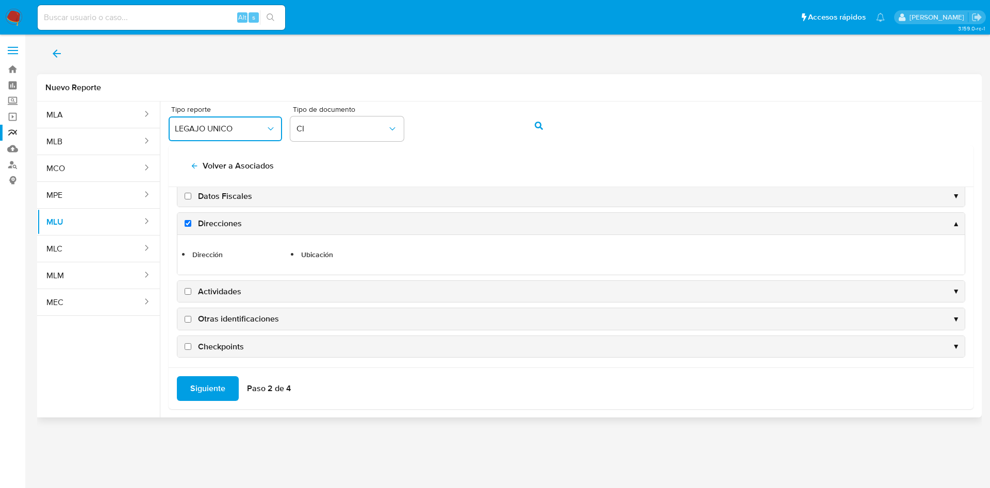
click at [188, 294] on input "Actividades" at bounding box center [188, 291] width 7 height 7
checkbox input "true"
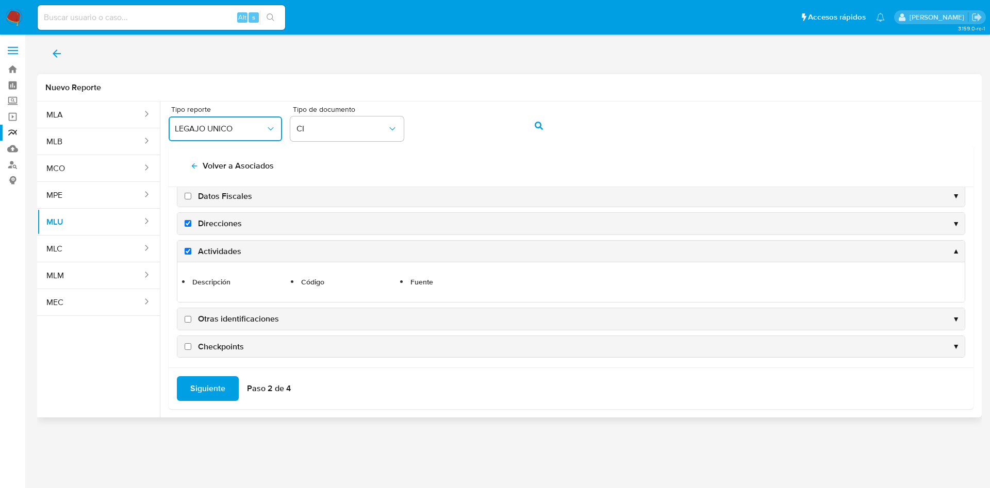
click at [189, 318] on input "Otras identificaciones" at bounding box center [188, 319] width 7 height 7
checkbox input "true"
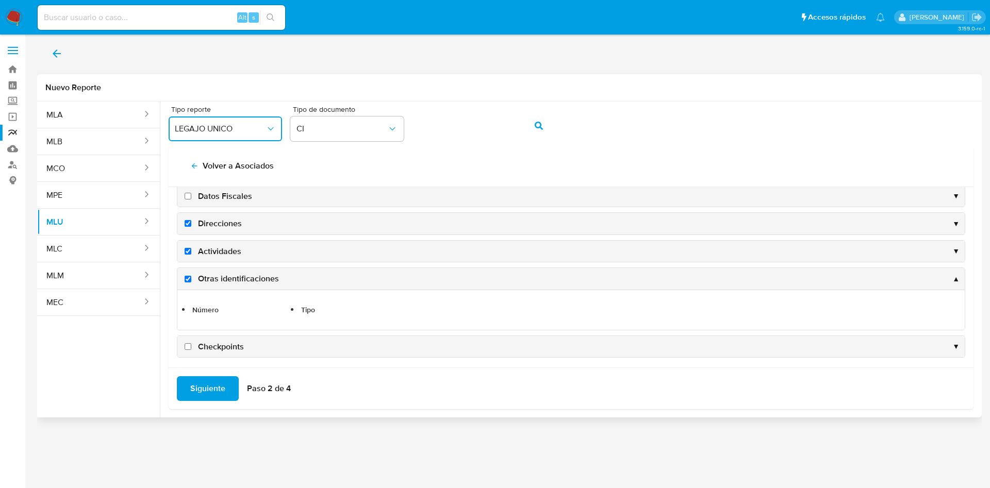
click at [187, 348] on input "Checkpoints" at bounding box center [188, 346] width 7 height 7
checkbox input "true"
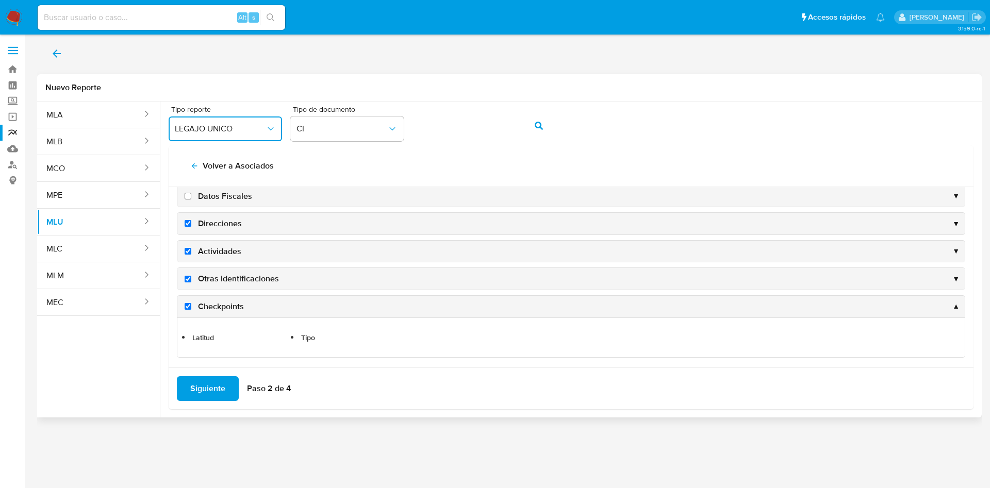
scroll to position [195, 0]
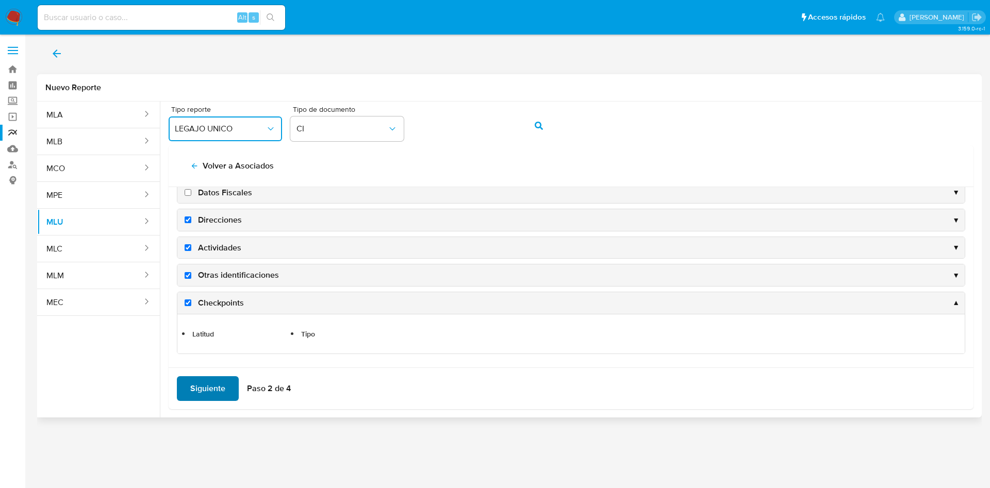
click at [207, 393] on span "Siguiente" at bounding box center [207, 388] width 35 height 23
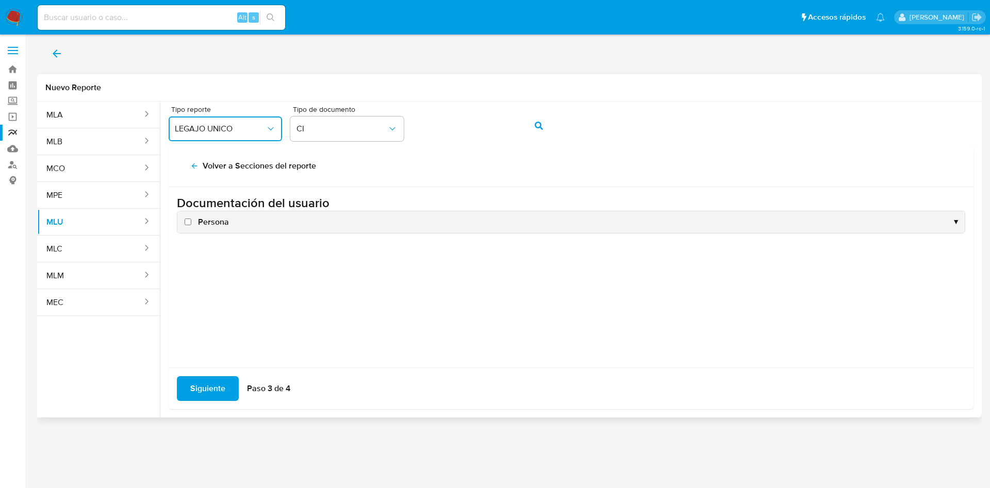
click at [190, 221] on input "Persona" at bounding box center [188, 222] width 7 height 7
checkbox input "true"
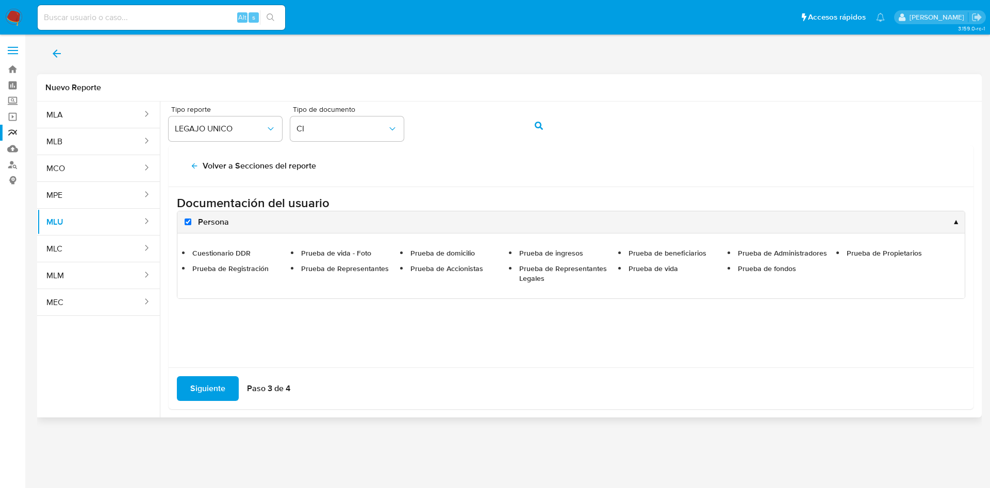
click at [215, 401] on div "Siguiente Paso 3 de 4" at bounding box center [571, 389] width 805 height 42
click at [209, 389] on span "Siguiente" at bounding box center [207, 388] width 35 height 23
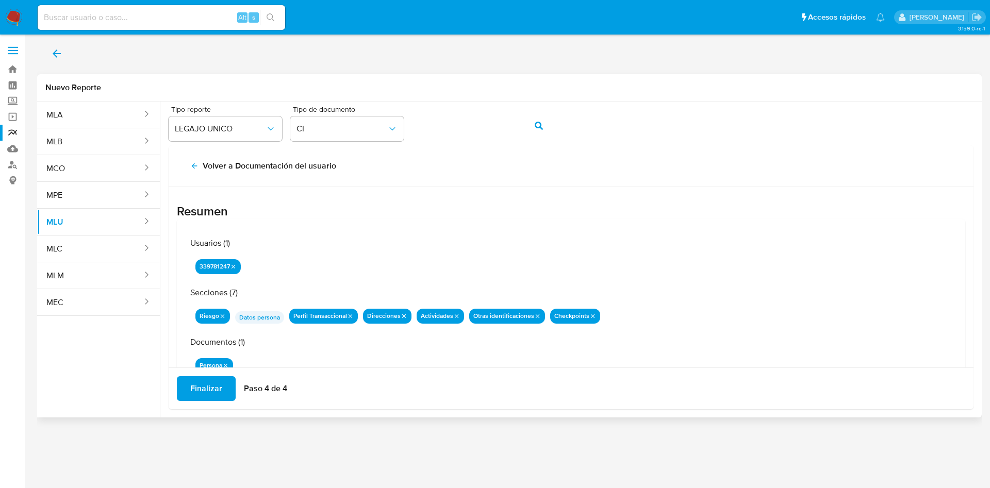
click at [204, 373] on div "Finalizar Paso 4 de 4" at bounding box center [571, 389] width 805 height 42
click at [208, 392] on span "Finalizar" at bounding box center [206, 388] width 32 height 23
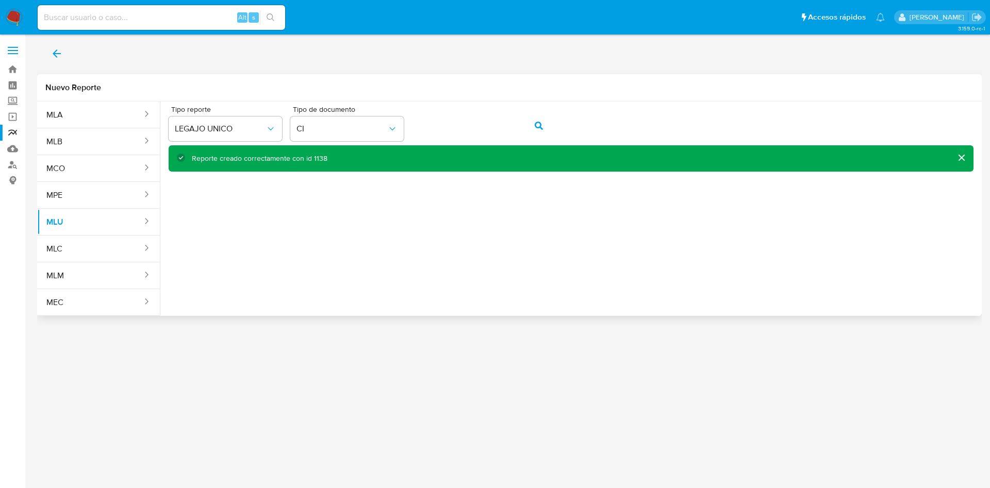
click at [316, 160] on div "Reporte creado correctamente con id 1138" at bounding box center [260, 159] width 136 height 10
click at [317, 160] on div "Reporte creado correctamente con id 1138" at bounding box center [260, 159] width 136 height 10
click at [531, 124] on button "action-search" at bounding box center [538, 125] width 35 height 25
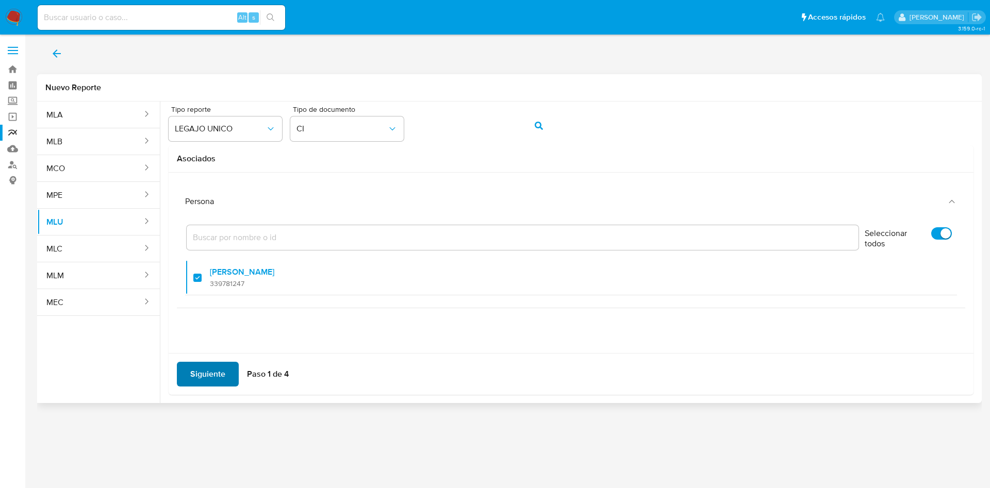
click at [209, 361] on div "Siguiente Paso 1 de 4" at bounding box center [571, 374] width 805 height 42
click at [206, 394] on div "Siguiente Paso 1 de 4" at bounding box center [571, 374] width 805 height 42
click at [201, 377] on span "Siguiente" at bounding box center [207, 374] width 35 height 23
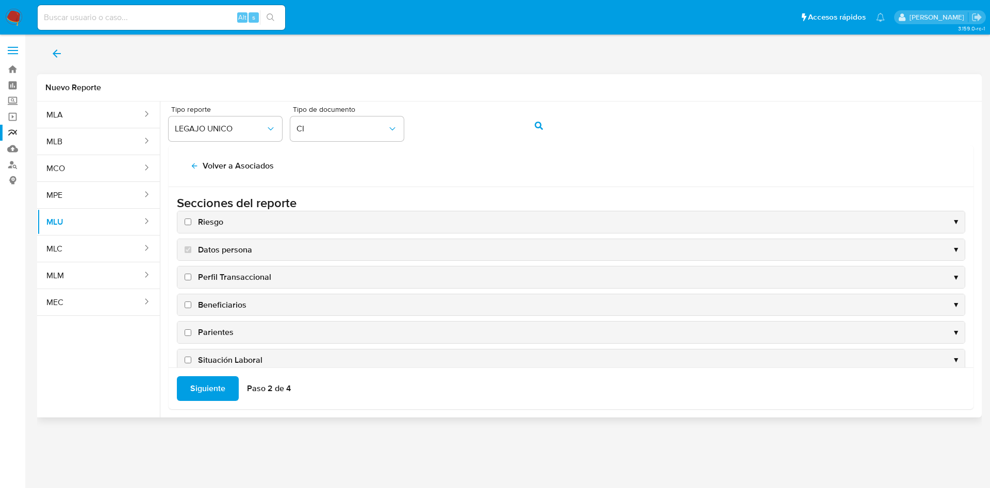
click at [186, 221] on input "Riesgo" at bounding box center [188, 222] width 7 height 7
checkbox input "true"
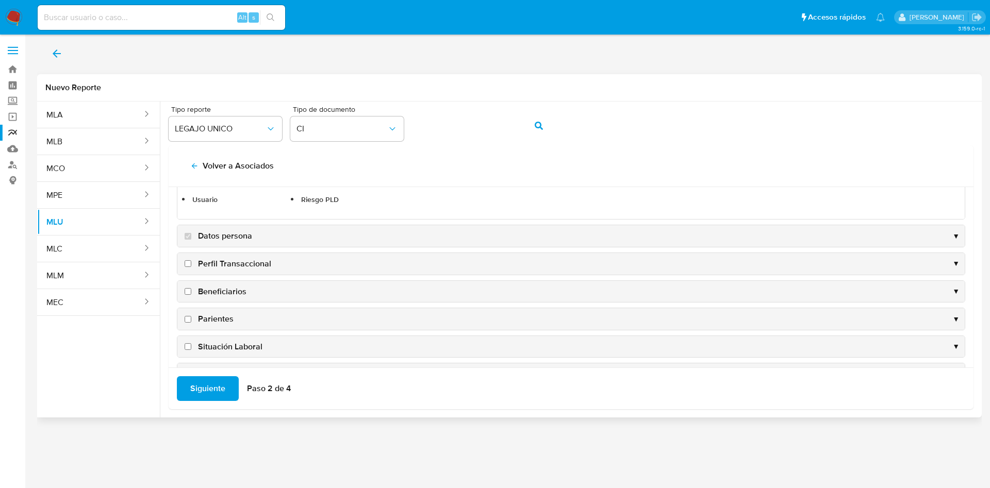
scroll to position [77, 0]
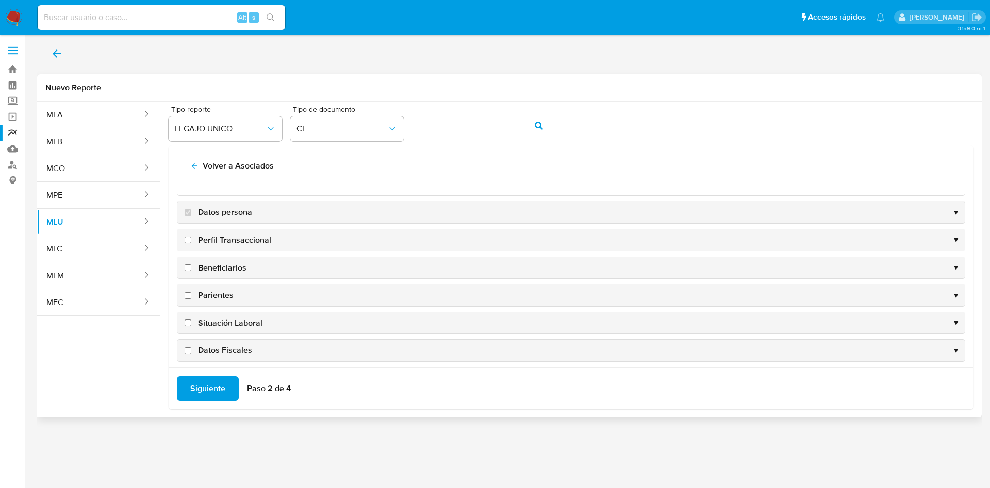
click at [186, 240] on input "Perfil Transaccional" at bounding box center [188, 240] width 7 height 7
checkbox input "true"
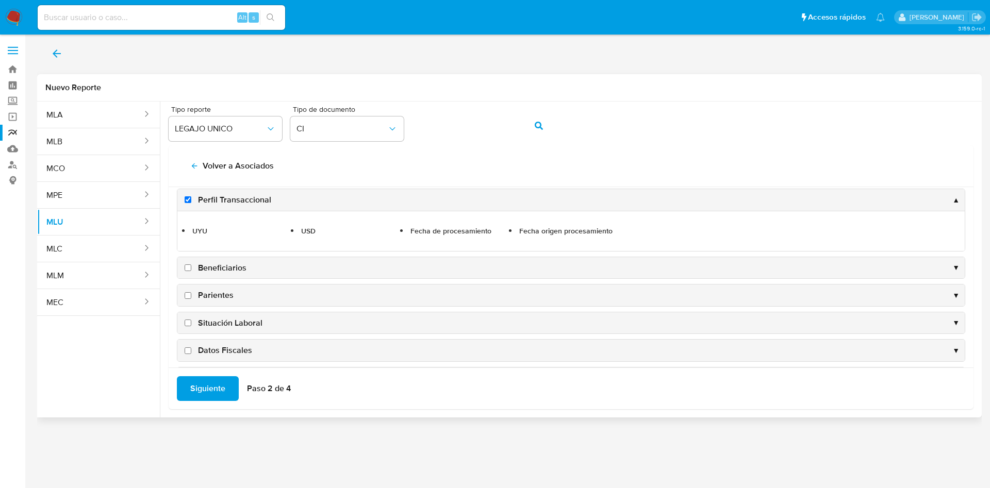
scroll to position [155, 0]
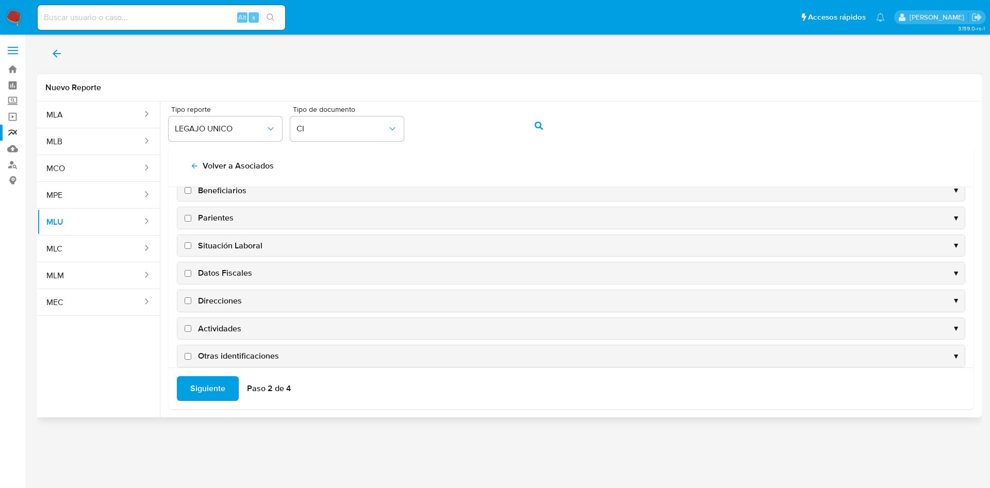
click at [188, 302] on input "Direcciones" at bounding box center [188, 301] width 7 height 7
checkbox input "true"
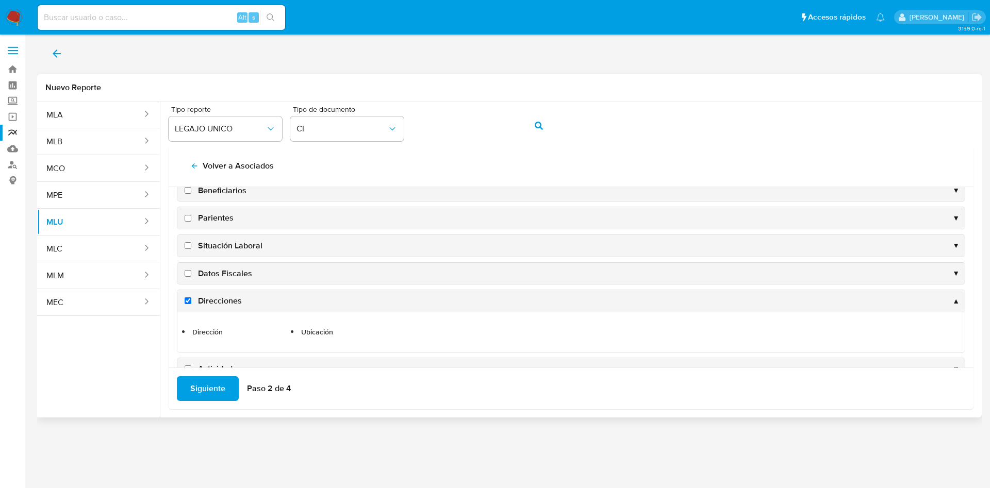
scroll to position [192, 0]
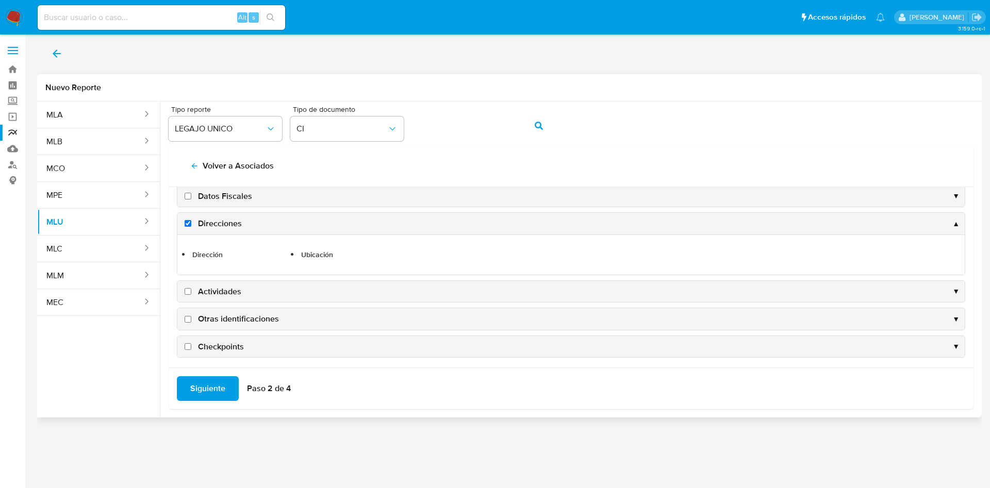
click at [186, 292] on input "Actividades" at bounding box center [188, 291] width 7 height 7
checkbox input "true"
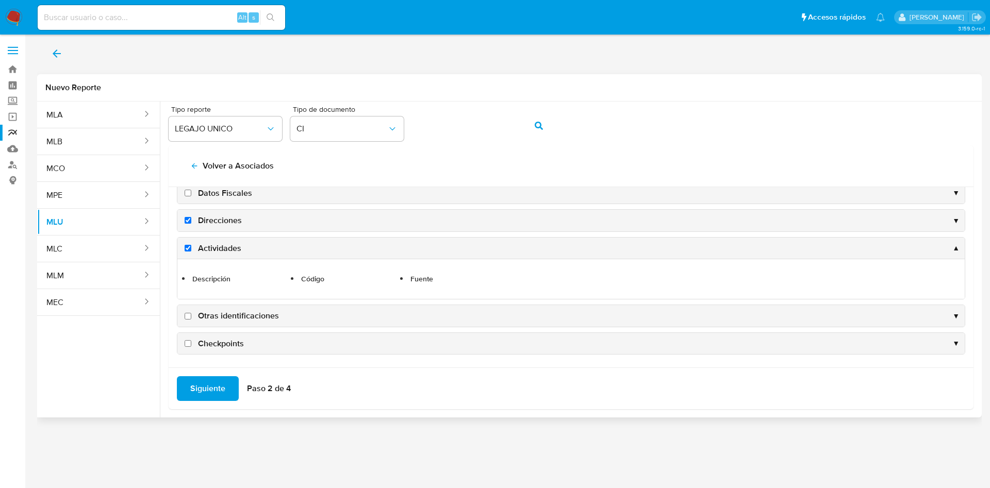
scroll to position [195, 0]
click at [188, 316] on input "Otras identificaciones" at bounding box center [188, 315] width 7 height 7
checkbox input "true"
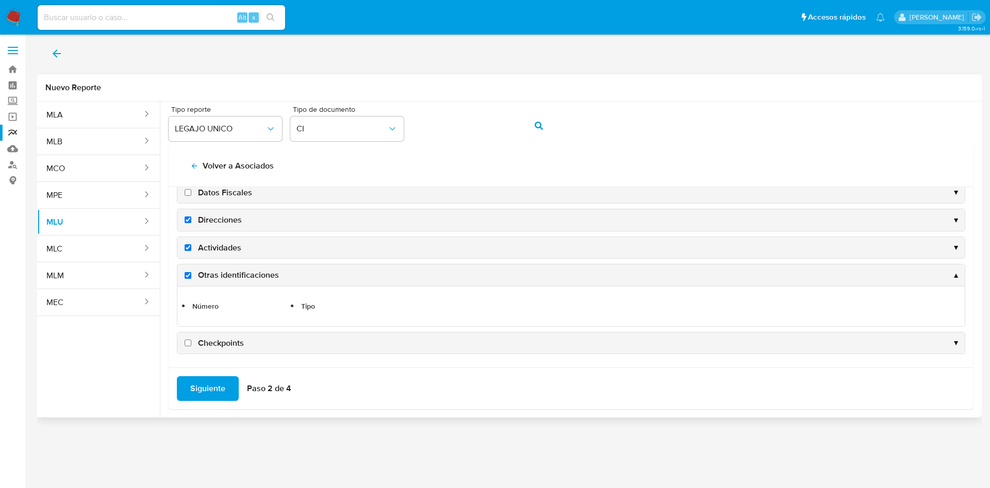
click at [188, 343] on input "Checkpoints" at bounding box center [188, 343] width 7 height 7
checkbox input "true"
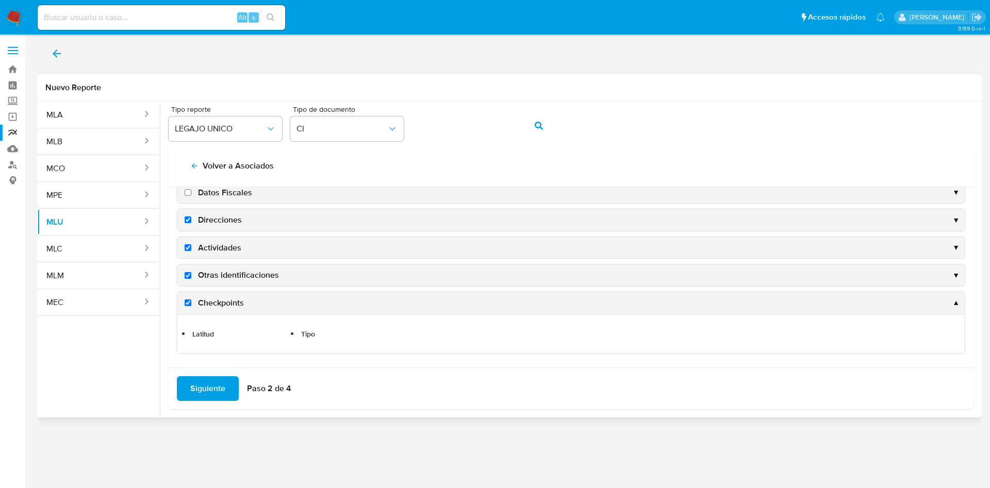
click at [210, 393] on span "Siguiente" at bounding box center [207, 388] width 35 height 23
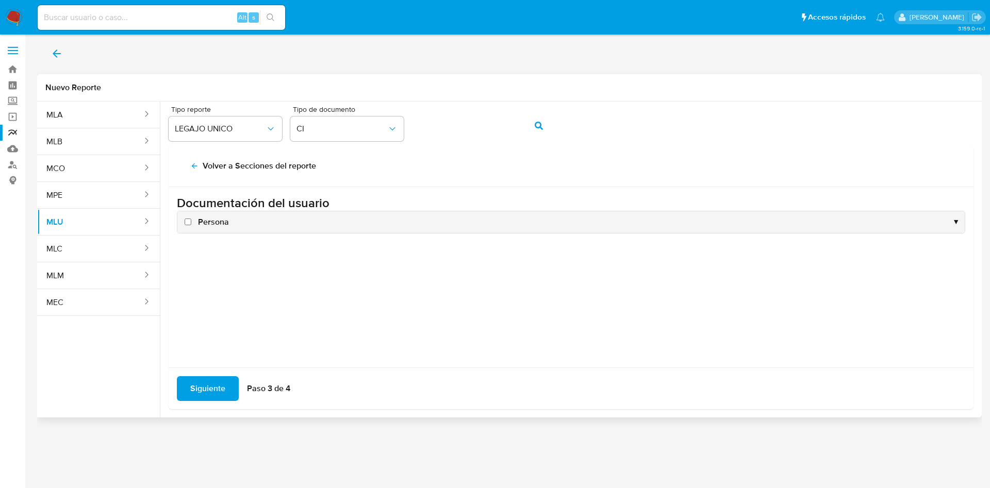
click at [188, 223] on input "Persona" at bounding box center [188, 222] width 7 height 7
checkbox input "true"
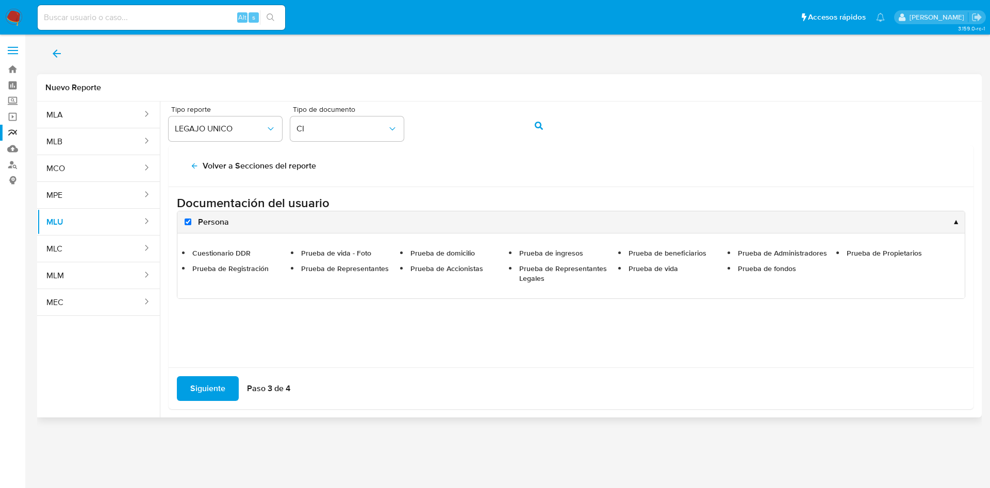
click at [203, 386] on span "Siguiente" at bounding box center [207, 388] width 35 height 23
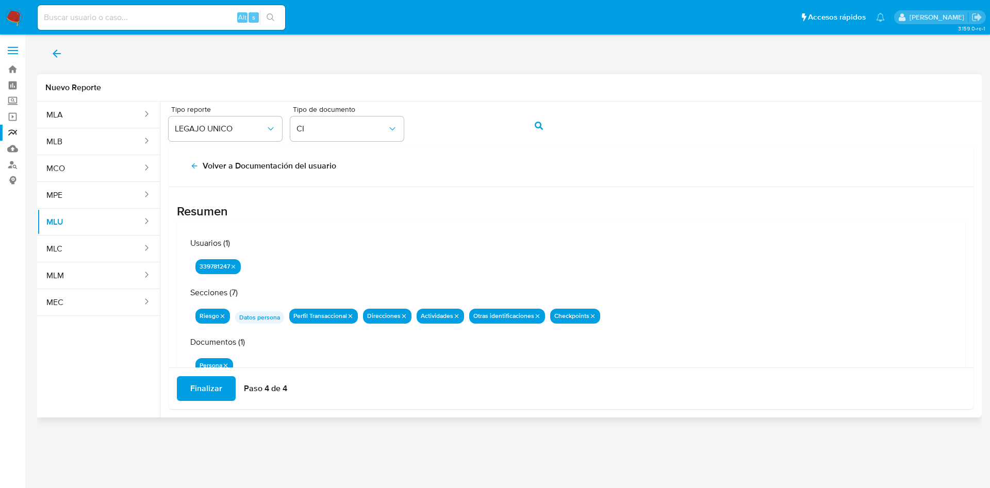
scroll to position [34, 0]
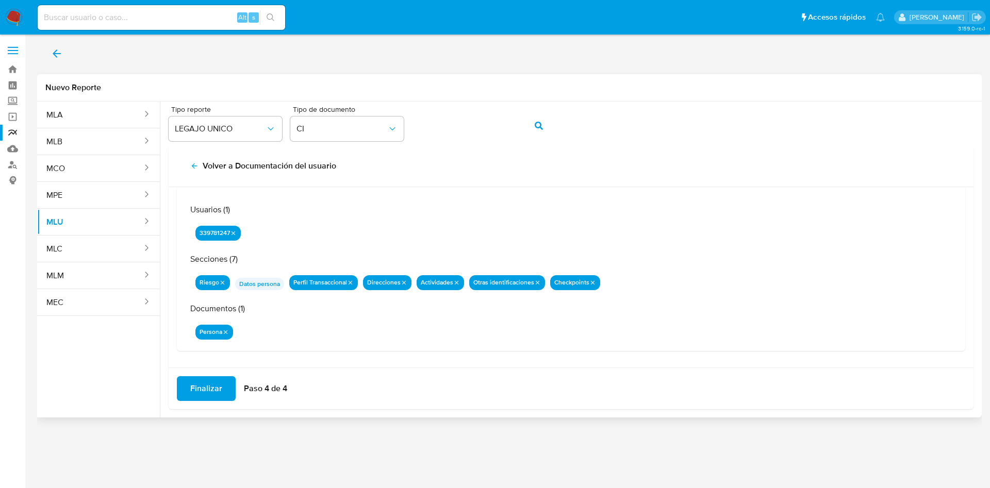
click at [199, 391] on span "Finalizar" at bounding box center [206, 388] width 32 height 23
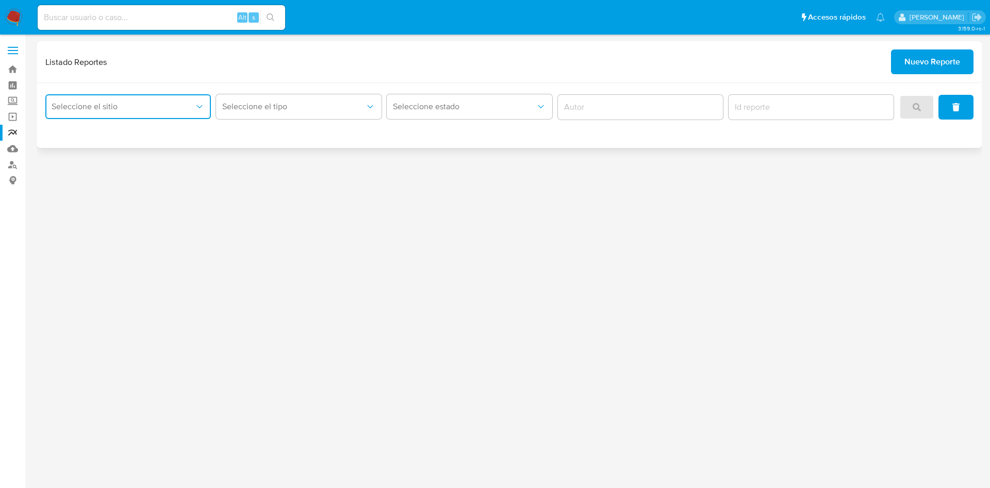
click at [117, 117] on button "Seleccione el sitio" at bounding box center [128, 106] width 166 height 25
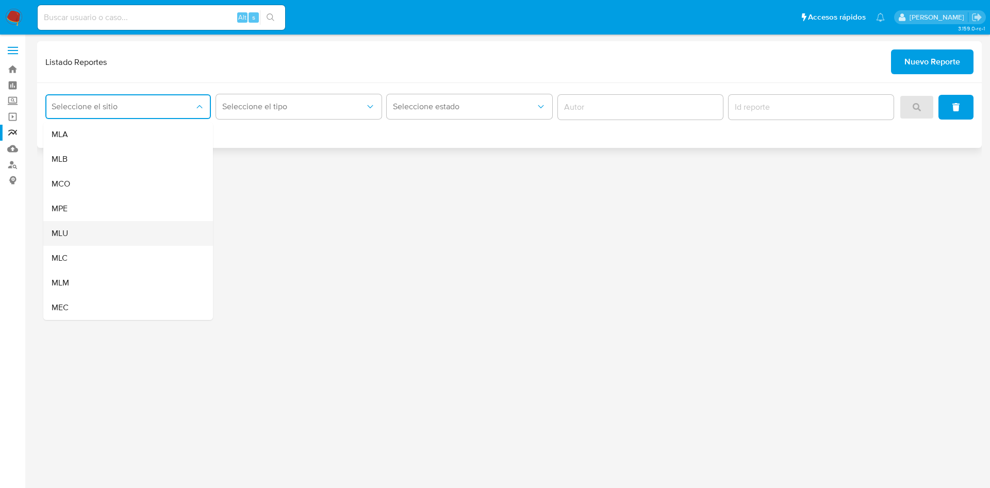
click at [106, 233] on div "MLU" at bounding box center [125, 233] width 147 height 25
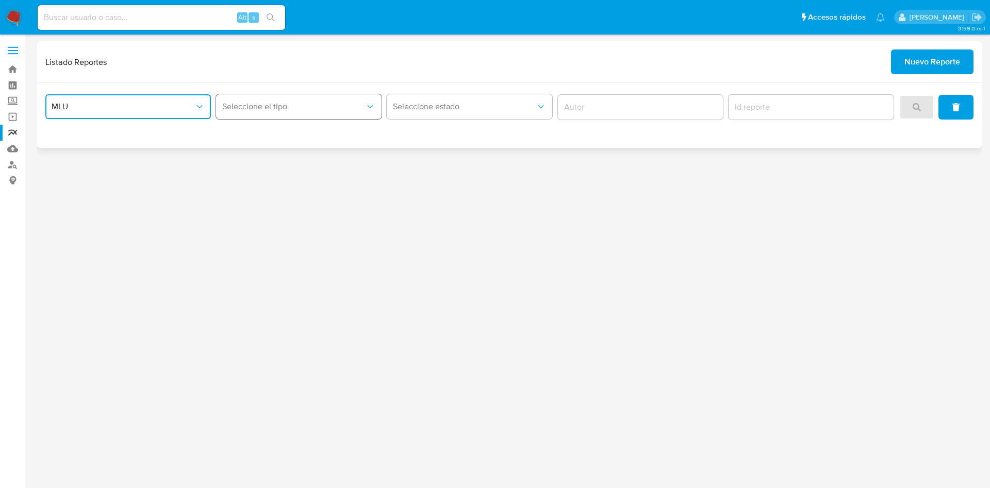
click at [351, 104] on span "Seleccione el tipo" at bounding box center [293, 107] width 143 height 10
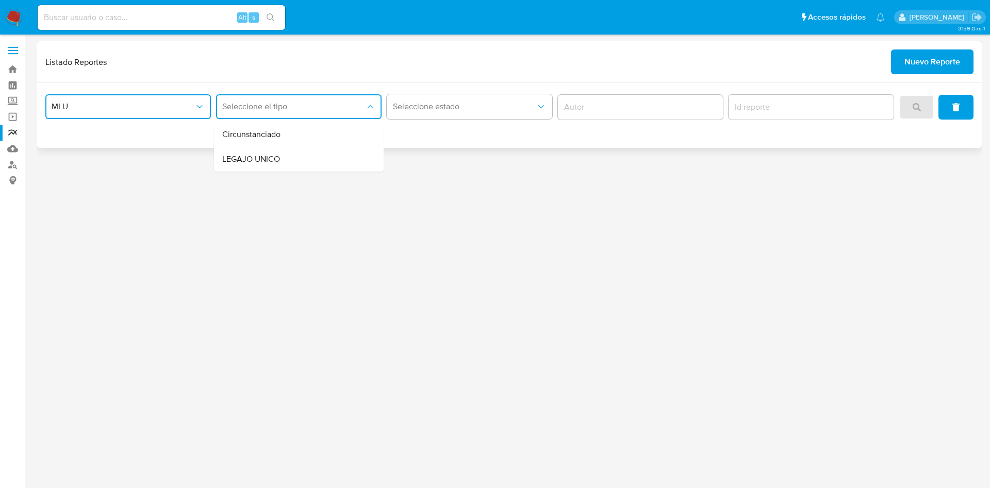
drag, startPoint x: 337, startPoint y: 161, endPoint x: 362, endPoint y: 145, distance: 29.9
click at [336, 161] on div "LEGAJO UNICO" at bounding box center [295, 159] width 147 height 25
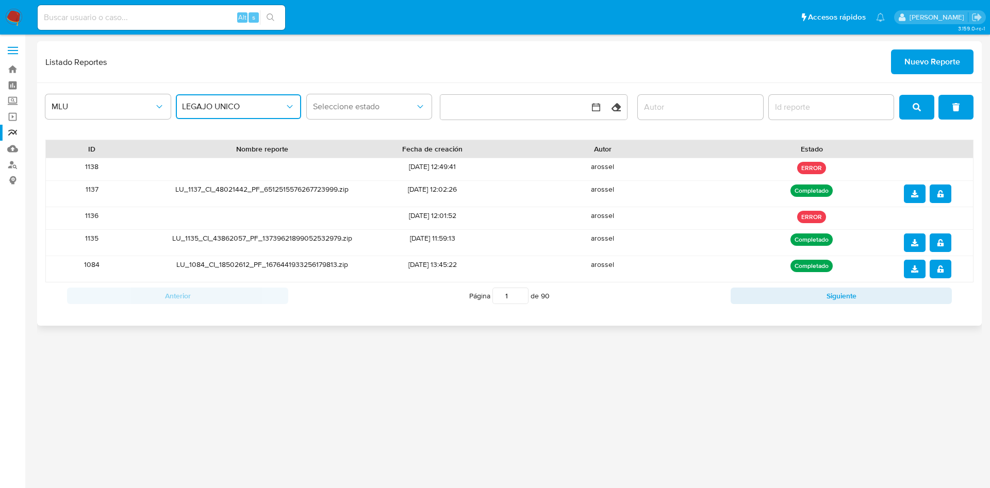
click at [801, 105] on input "report-id" at bounding box center [831, 107] width 125 height 13
type input "1139"
click at [929, 108] on button "search" at bounding box center [916, 107] width 35 height 25
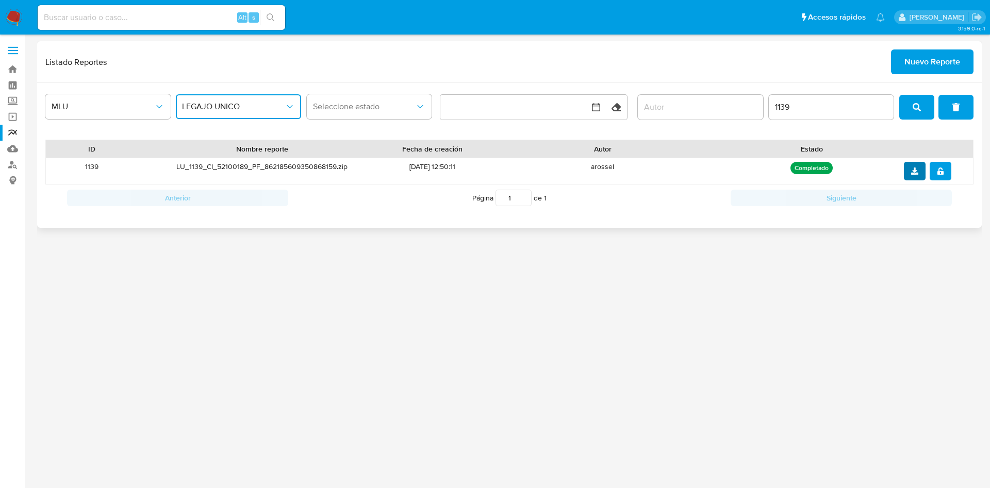
click at [915, 171] on icon "download" at bounding box center [914, 171] width 7 height 7
click at [939, 176] on span "notify_security" at bounding box center [940, 171] width 7 height 16
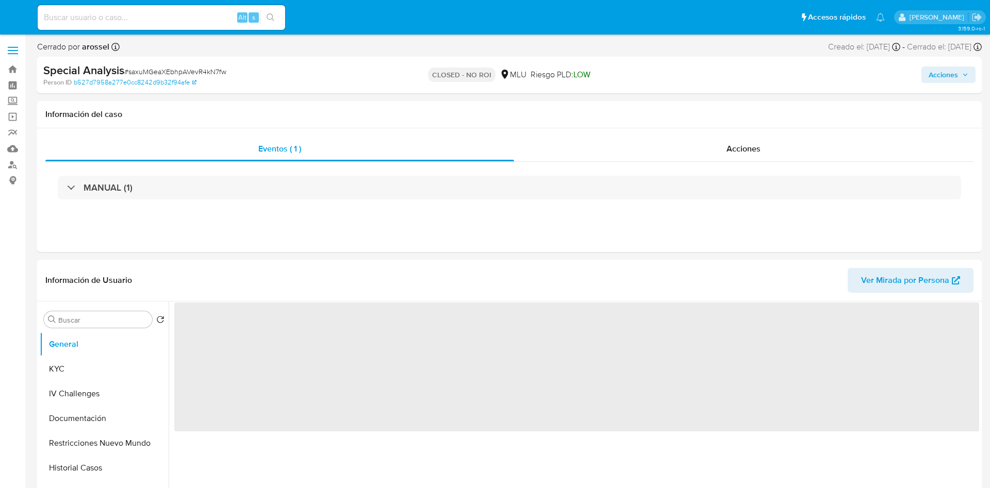
select select "10"
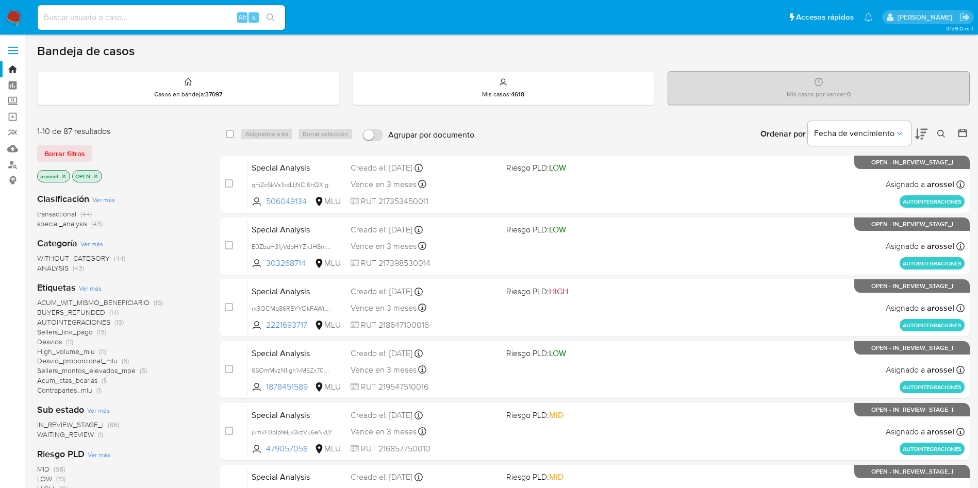
click at [85, 438] on span "WAITING_REVIEW" at bounding box center [65, 434] width 57 height 10
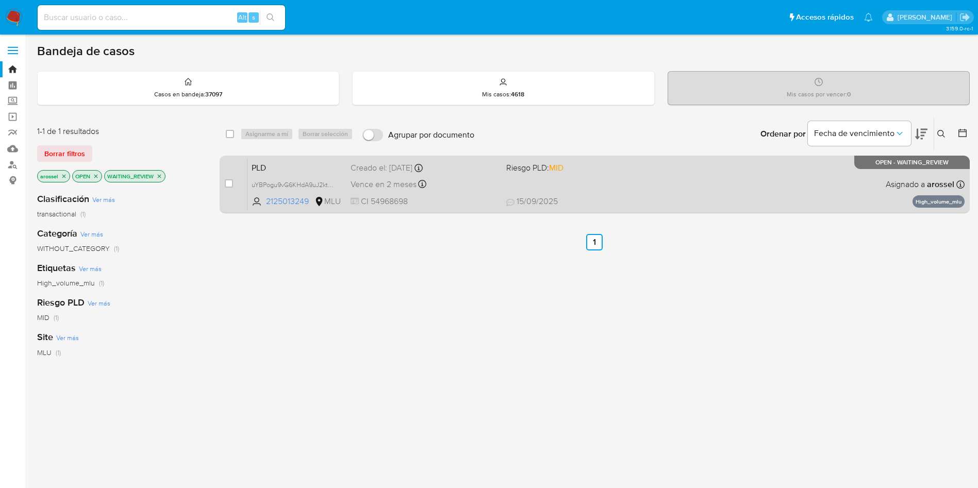
click at [594, 186] on div "PLD uYBPogu9vG6KHdA9uJ2ktl6m 2125013249 MLU Riesgo PLD: MID Creado el: 12/08/20…" at bounding box center [605, 184] width 717 height 52
click at [229, 184] on input "checkbox" at bounding box center [229, 183] width 8 height 8
checkbox input "true"
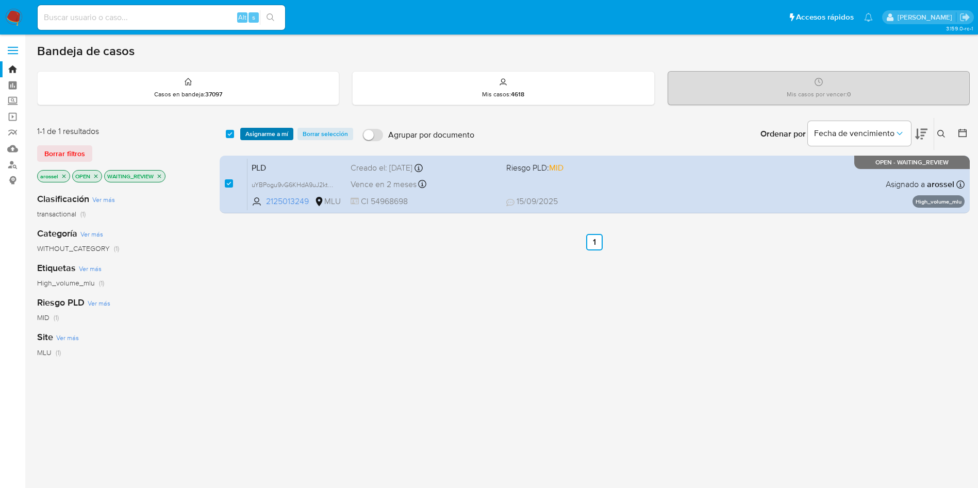
click at [257, 138] on span "Asignarme a mí" at bounding box center [266, 134] width 43 height 10
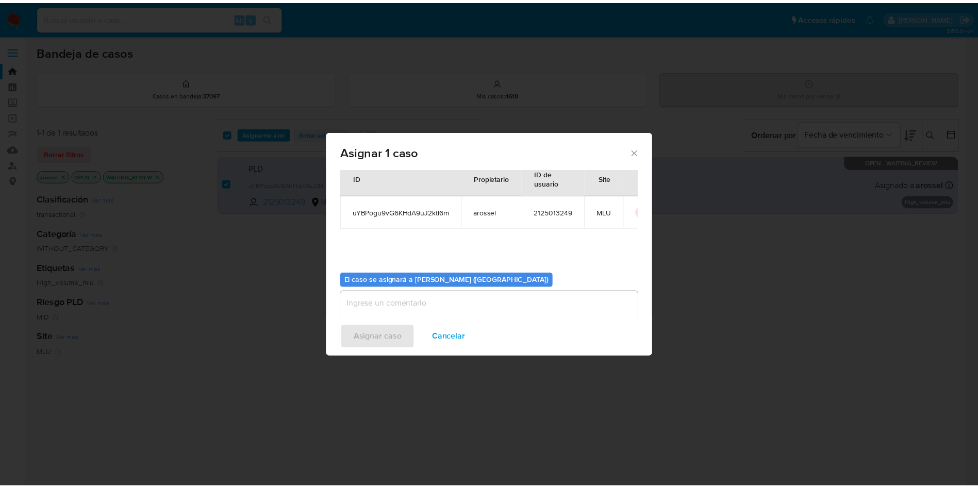
scroll to position [54, 0]
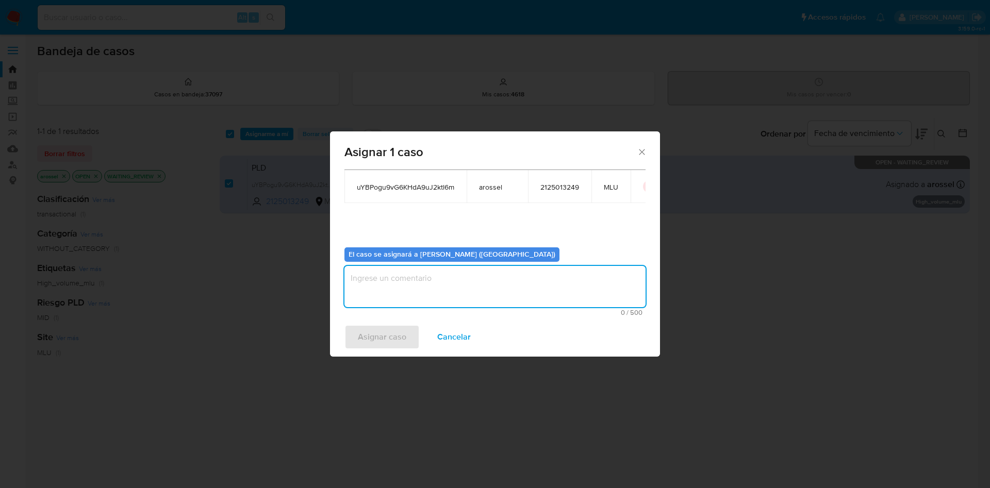
click at [381, 289] on textarea "assign-modal" at bounding box center [494, 286] width 301 height 41
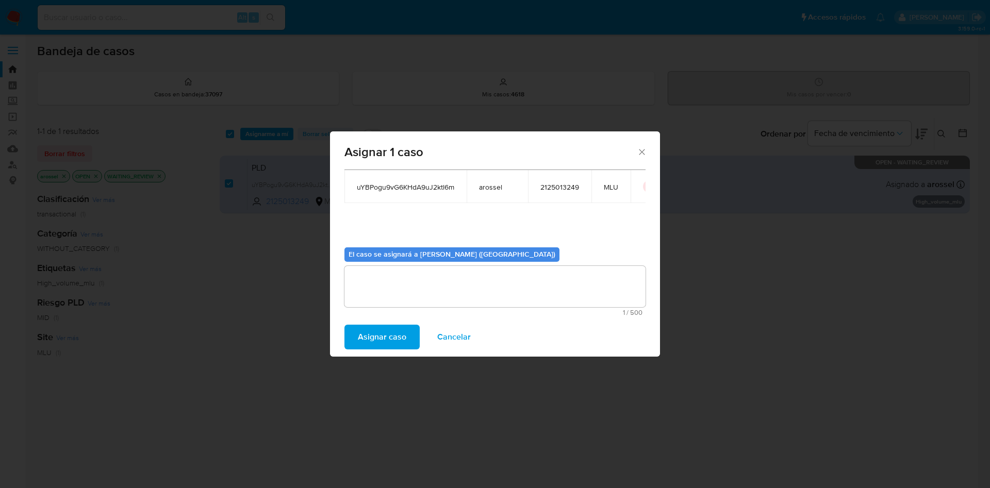
click at [380, 334] on span "Asignar caso" at bounding box center [382, 337] width 48 height 23
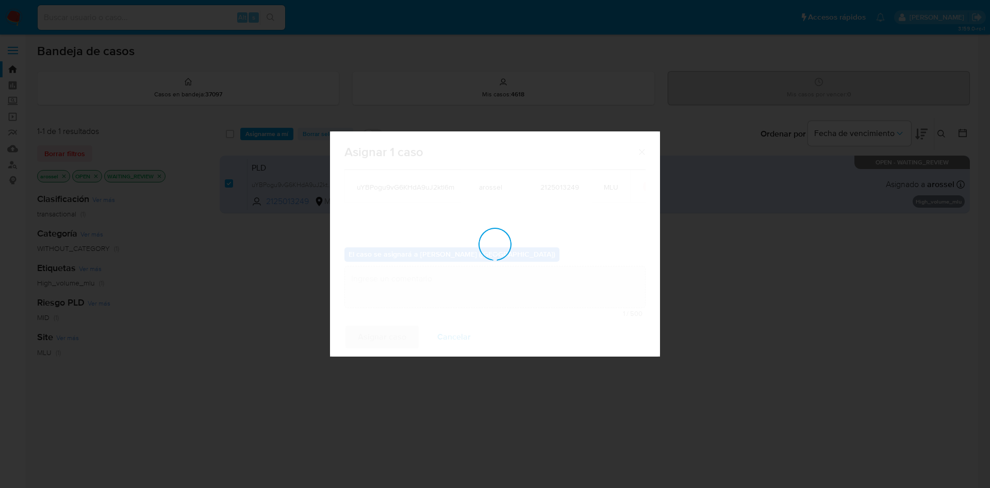
checkbox input "false"
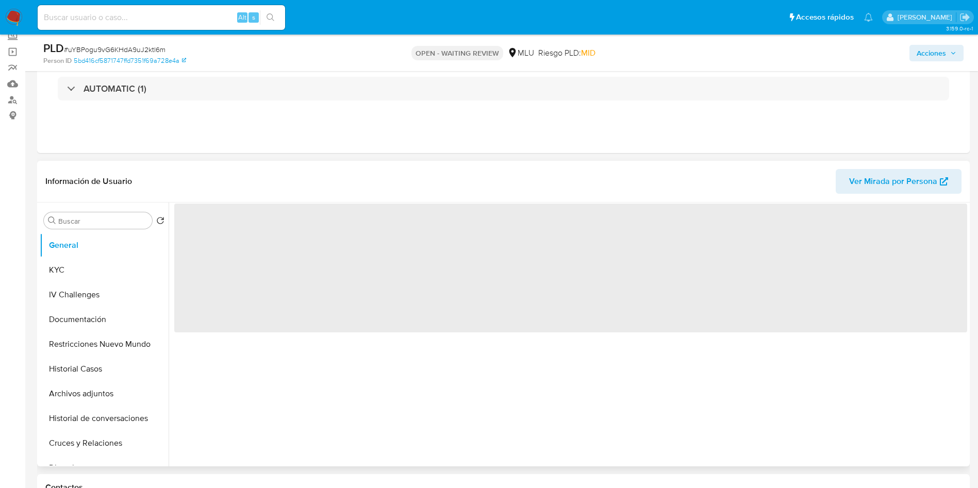
scroll to position [155, 0]
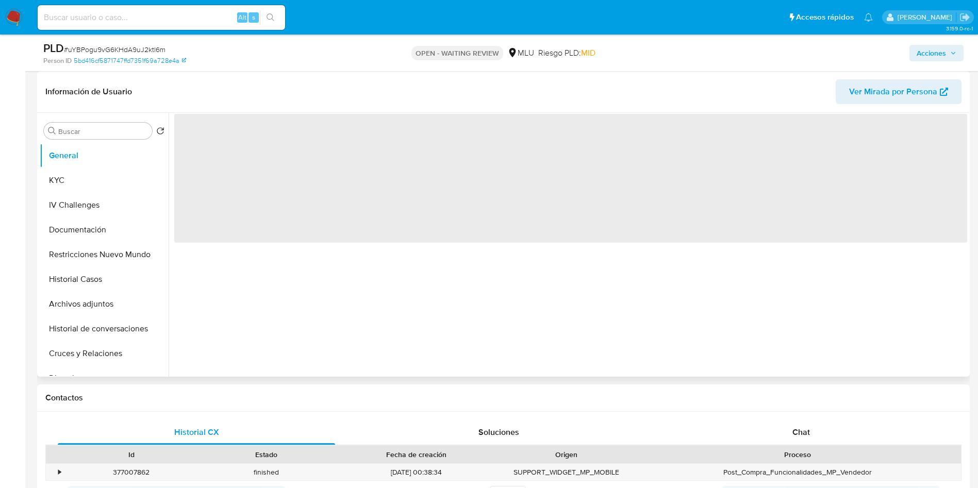
select select "10"
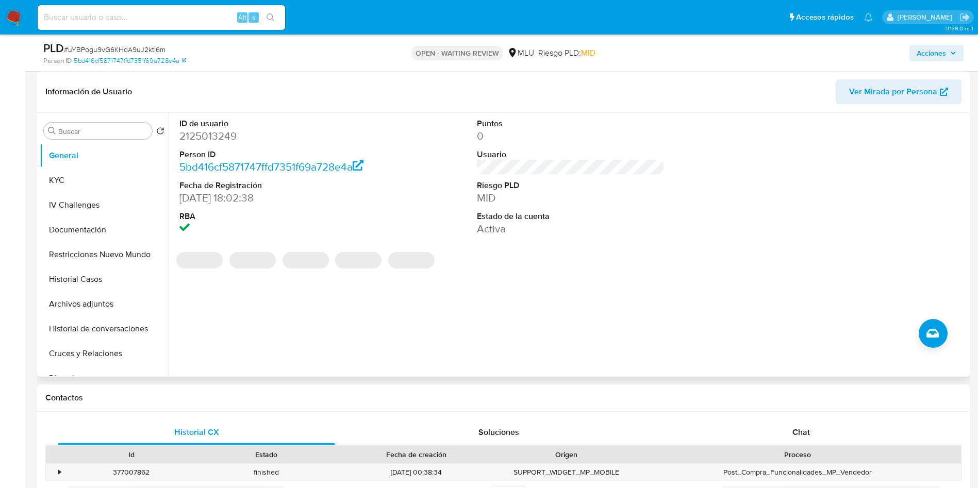
scroll to position [309, 0]
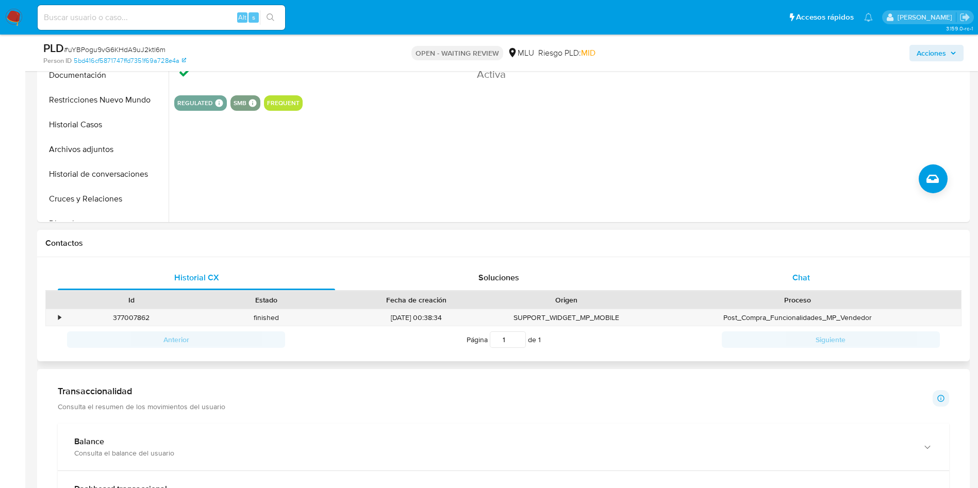
click at [831, 266] on div "Chat" at bounding box center [801, 278] width 277 height 25
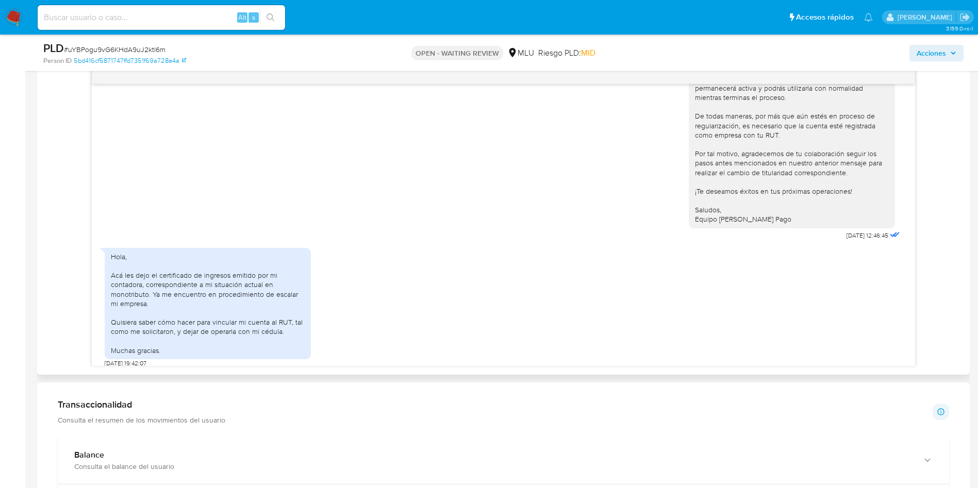
scroll to position [1521, 0]
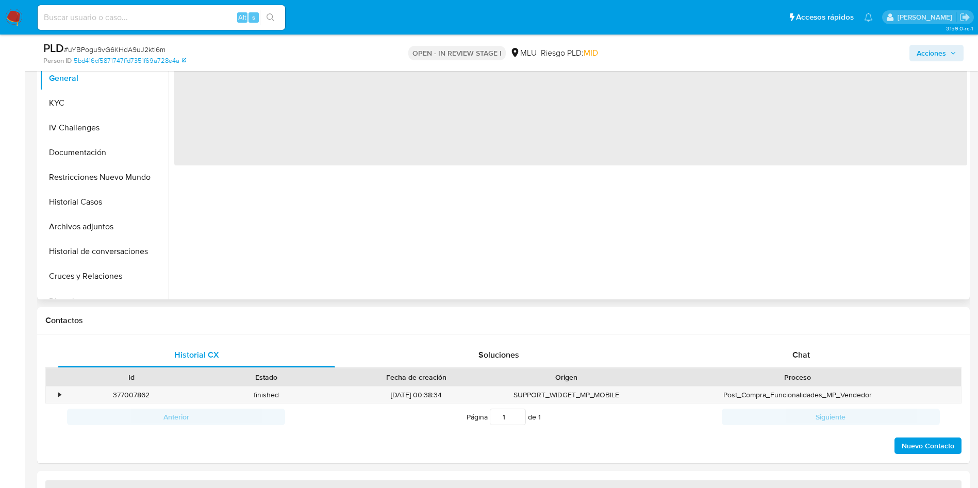
select select "10"
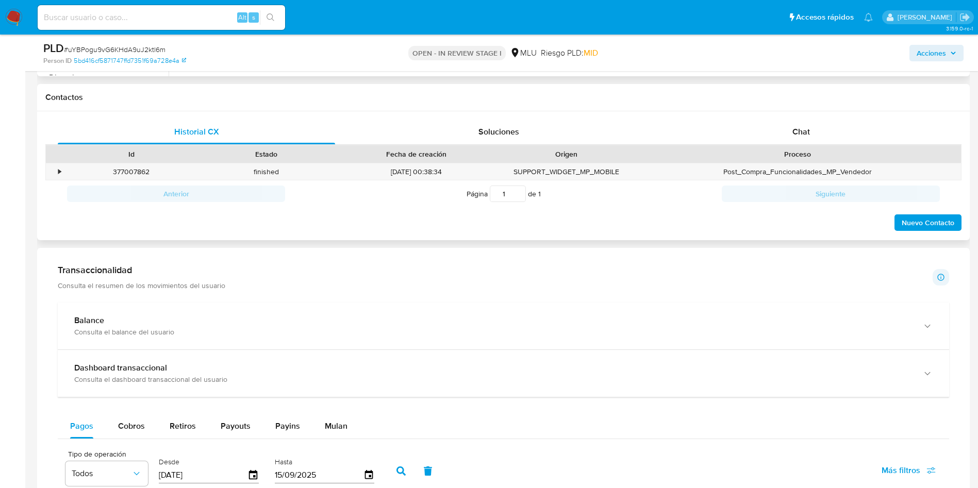
scroll to position [464, 0]
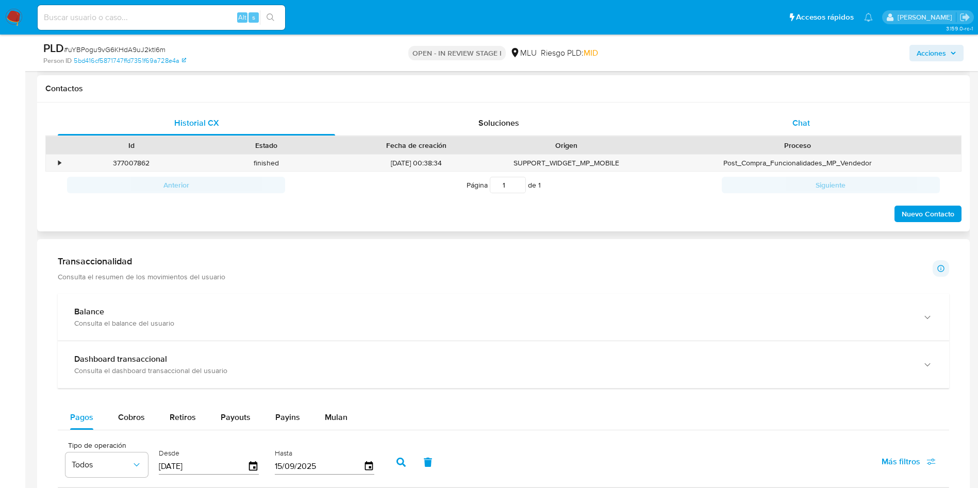
click at [798, 124] on span "Chat" at bounding box center [801, 123] width 18 height 12
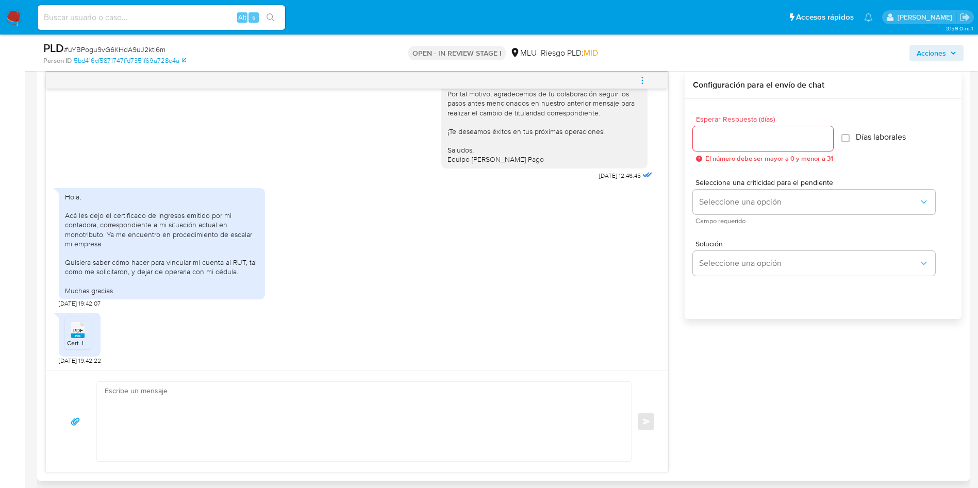
scroll to position [541, 0]
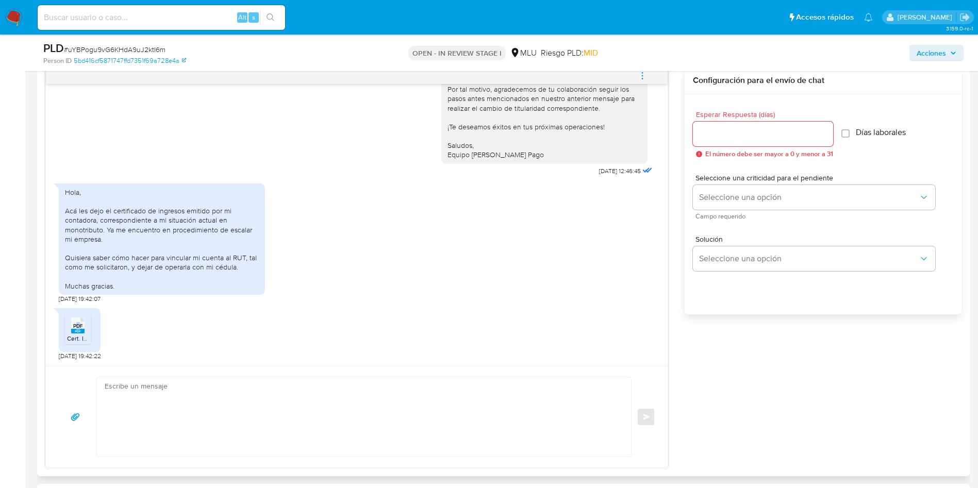
click at [80, 324] on span "PDF" at bounding box center [78, 326] width 10 height 7
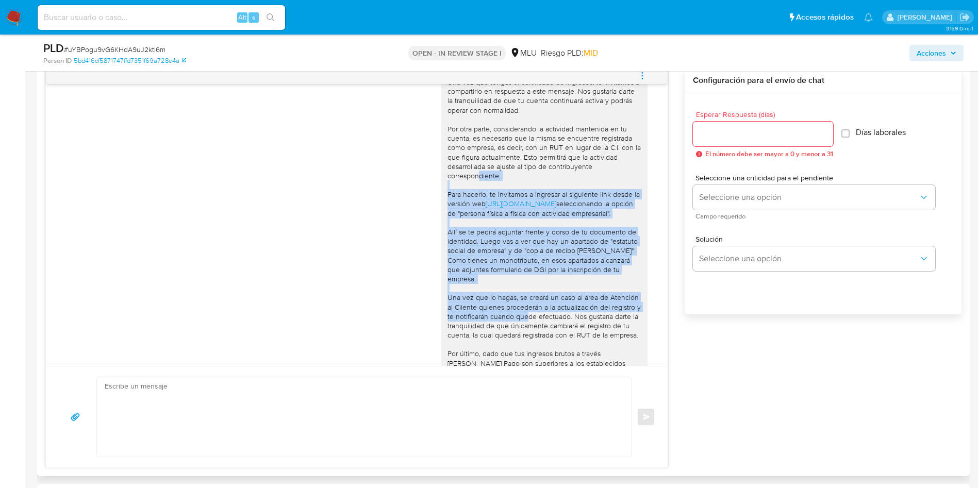
scroll to position [748, 0]
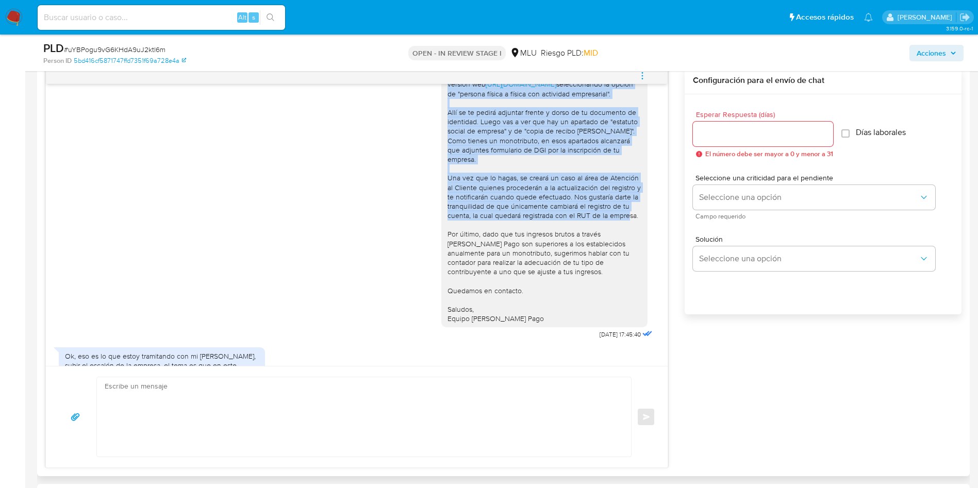
drag, startPoint x: 435, startPoint y: 247, endPoint x: 628, endPoint y: 241, distance: 193.5
click at [628, 241] on div "Muchas gracias por la información proporcionada, [PERSON_NAME]. Una vez que ten…" at bounding box center [544, 126] width 206 height 402
copy div "Para hacerlo, te invitamos a ingresar al siguiente link desde la versión web [U…"
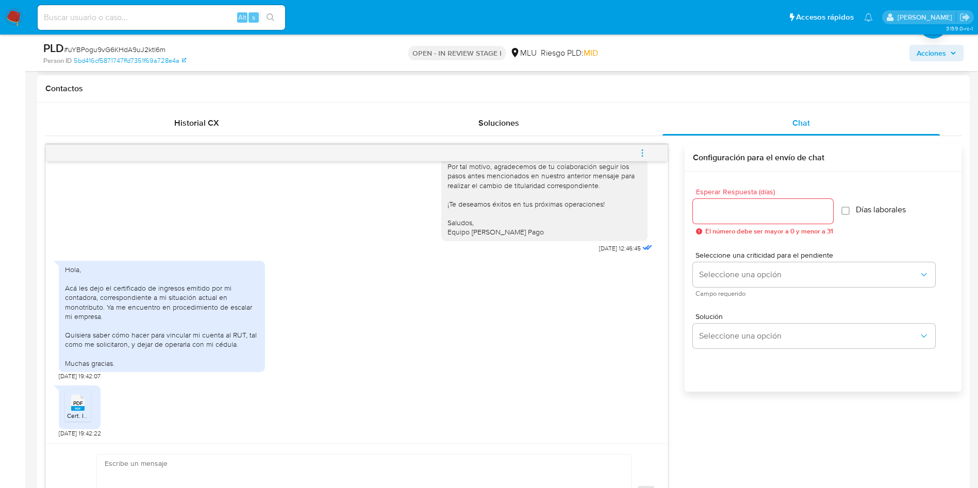
scroll to position [619, 0]
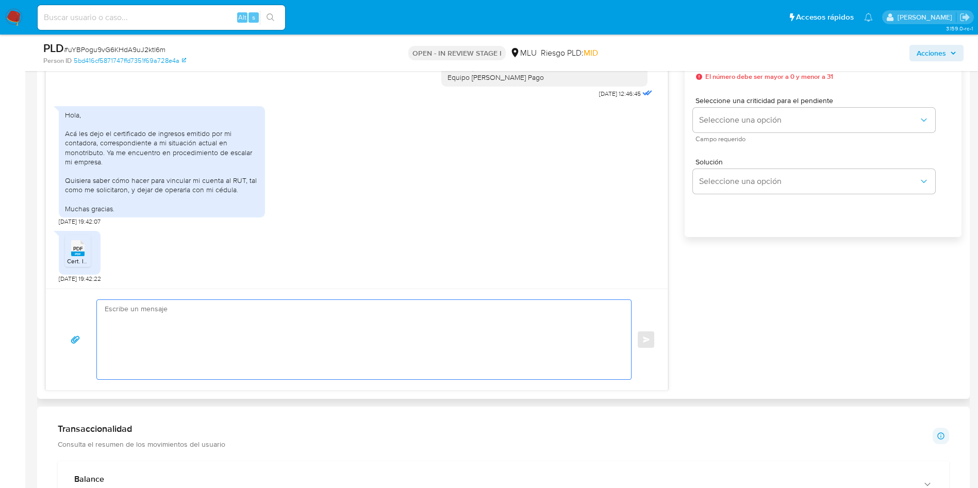
click at [313, 353] on textarea at bounding box center [362, 339] width 514 height 79
paste textarea "Para hacerlo, te invitamos a ingresar al siguiente link desde la versión web ht…"
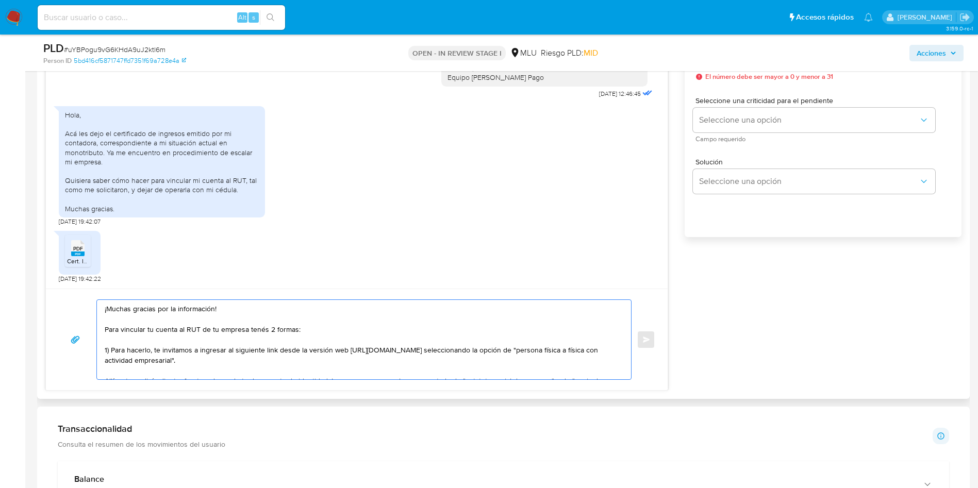
scroll to position [24, 0]
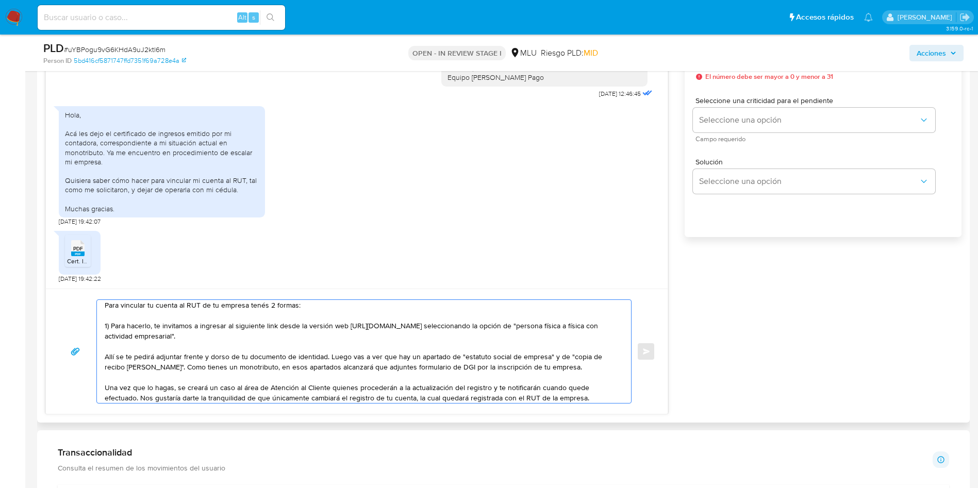
drag, startPoint x: 199, startPoint y: 326, endPoint x: 110, endPoint y: 327, distance: 88.2
click at [110, 327] on textarea "¡Muchas gracias por la información! Para vincular tu cuenta al RUT de tu empres…" at bounding box center [362, 351] width 514 height 103
click at [184, 321] on textarea "¡Muchas gracias por la información! Para vincular tu cuenta al RUT de tu empres…" at bounding box center [362, 351] width 514 height 103
click at [323, 335] on textarea "¡Muchas gracias por la información! Para vincular tu cuenta al RUT de tu empres…" at bounding box center [362, 351] width 514 height 103
click at [457, 331] on textarea "¡Muchas gracias por la información! Para vincular tu cuenta al RUT de tu empres…" at bounding box center [362, 351] width 514 height 103
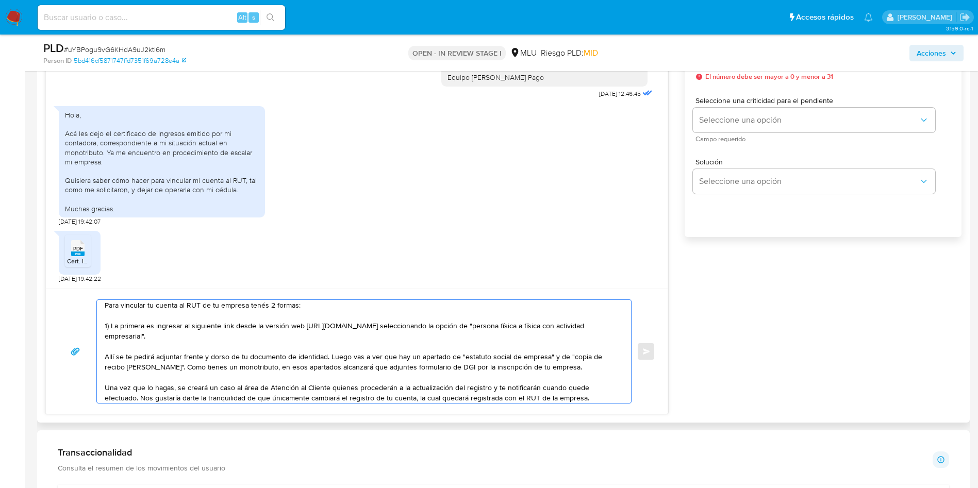
click at [296, 334] on textarea "¡Muchas gracias por la información! Para vincular tu cuenta al RUT de tu empres…" at bounding box center [362, 351] width 514 height 103
click at [284, 362] on textarea "¡Muchas gracias por la información! Para vincular tu cuenta al RUT de tu empres…" at bounding box center [362, 351] width 514 height 103
click at [319, 361] on textarea "¡Muchas gracias por la información! Para vincular tu cuenta al RUT de tu empres…" at bounding box center [362, 351] width 514 height 103
click at [454, 358] on textarea "¡Muchas gracias por la información! Para vincular tu cuenta al RUT de tu empres…" at bounding box center [362, 351] width 514 height 103
click at [551, 355] on textarea "¡Muchas gracias por la información! Para vincular tu cuenta al RUT de tu empres…" at bounding box center [362, 351] width 514 height 103
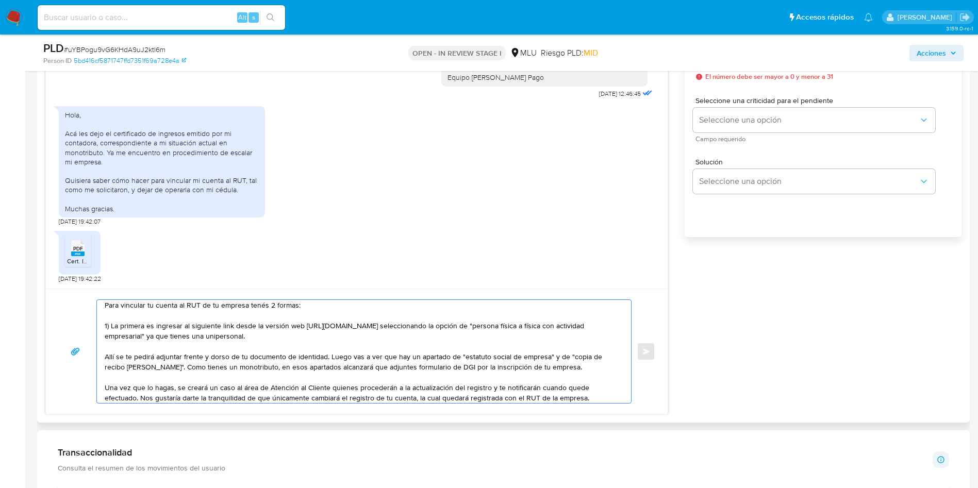
click at [295, 370] on textarea "¡Muchas gracias por la información! Para vincular tu cuenta al RUT de tu empres…" at bounding box center [362, 351] width 514 height 103
click at [246, 361] on textarea "¡Muchas gracias por la información! Para vincular tu cuenta al RUT de tu empres…" at bounding box center [362, 351] width 514 height 103
click at [289, 368] on textarea "¡Muchas gracias por la información! Para vincular tu cuenta al RUT de tu empres…" at bounding box center [362, 351] width 514 height 103
click at [393, 366] on textarea "¡Muchas gracias por la información! Para vincular tu cuenta al RUT de tu empres…" at bounding box center [362, 351] width 514 height 103
click at [577, 372] on textarea "¡Muchas gracias por la información! Para vincular tu cuenta al RUT de tu empres…" at bounding box center [362, 351] width 514 height 103
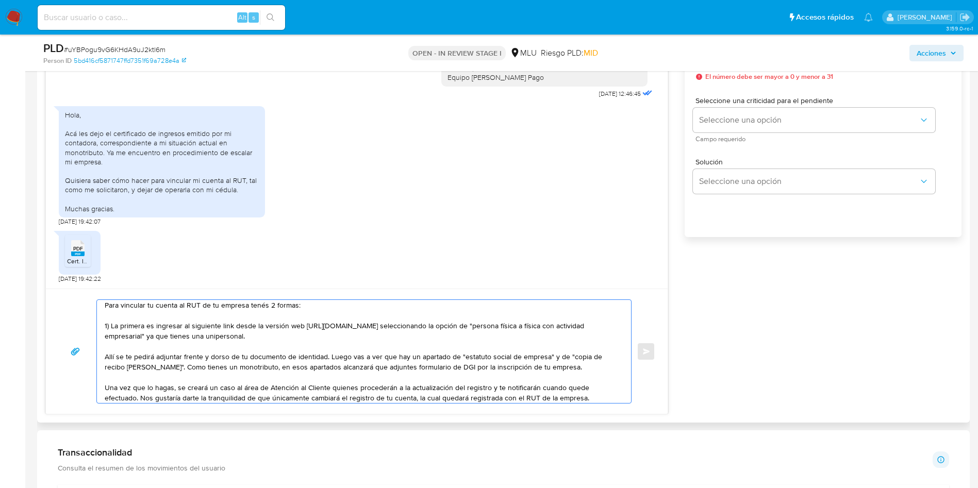
click at [572, 365] on textarea "¡Muchas gracias por la información! Para vincular tu cuenta al RUT de tu empres…" at bounding box center [362, 351] width 514 height 103
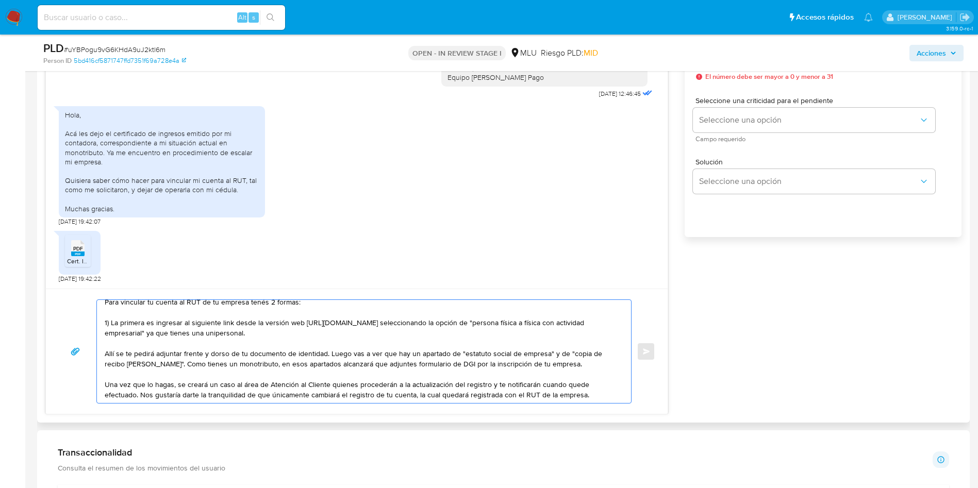
scroll to position [28, 0]
drag, startPoint x: 138, startPoint y: 393, endPoint x: 602, endPoint y: 395, distance: 464.6
click at [602, 395] on textarea "¡Muchas gracias por la información! Para vincular tu cuenta al RUT de tu empres…" at bounding box center [362, 351] width 514 height 103
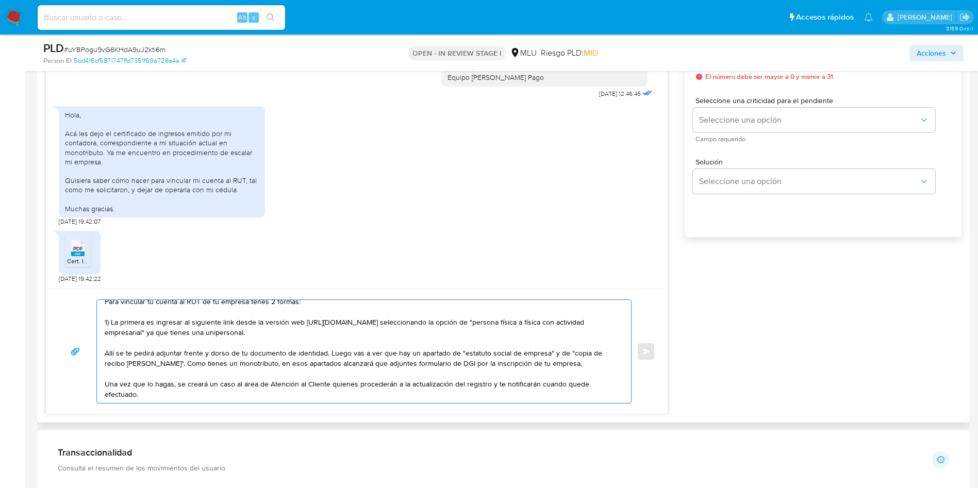
scroll to position [45, 0]
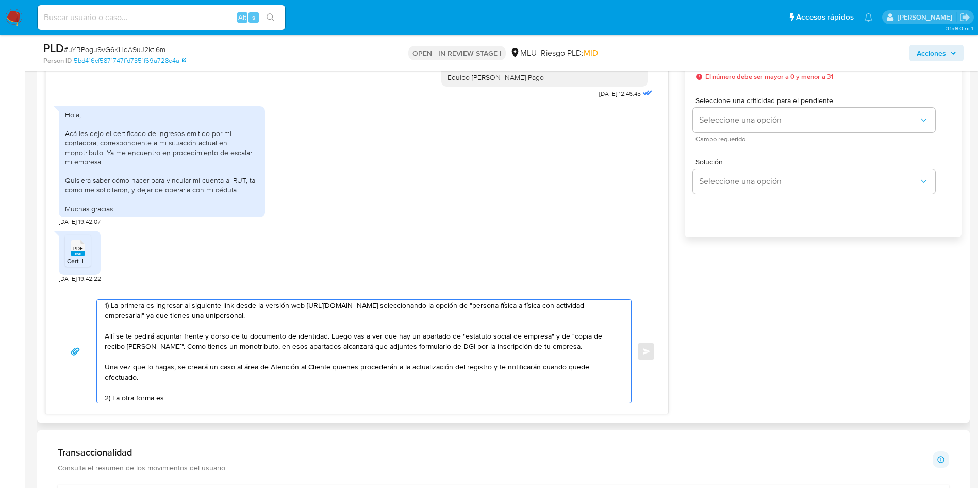
paste textarea "ingresando desde la versión web al portal de Ayuda > Contáctanos (al final de l…"
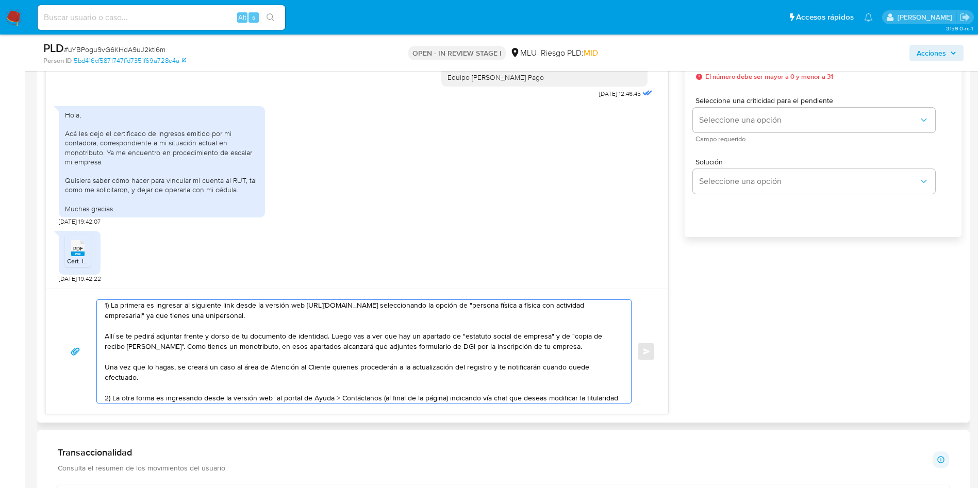
scroll to position [65, 0]
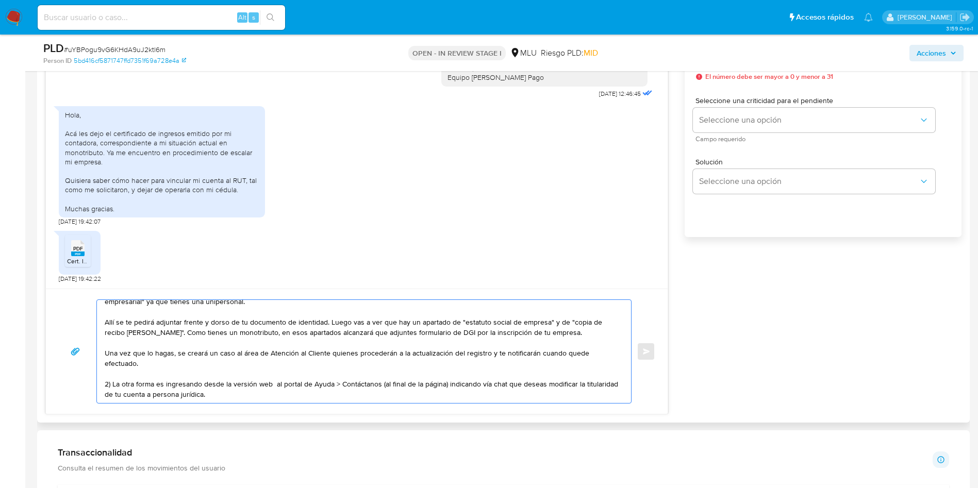
click at [287, 390] on textarea "¡Muchas gracias por la información! Para vincular tu cuenta al RUT de tu empres…" at bounding box center [362, 351] width 514 height 103
click at [362, 379] on textarea "¡Muchas gracias por la información! Para vincular tu cuenta al RUT de tu empres…" at bounding box center [362, 351] width 514 height 103
click at [465, 391] on textarea "¡Muchas gracias por la información! Para vincular tu cuenta al RUT de tu empres…" at bounding box center [362, 351] width 514 height 103
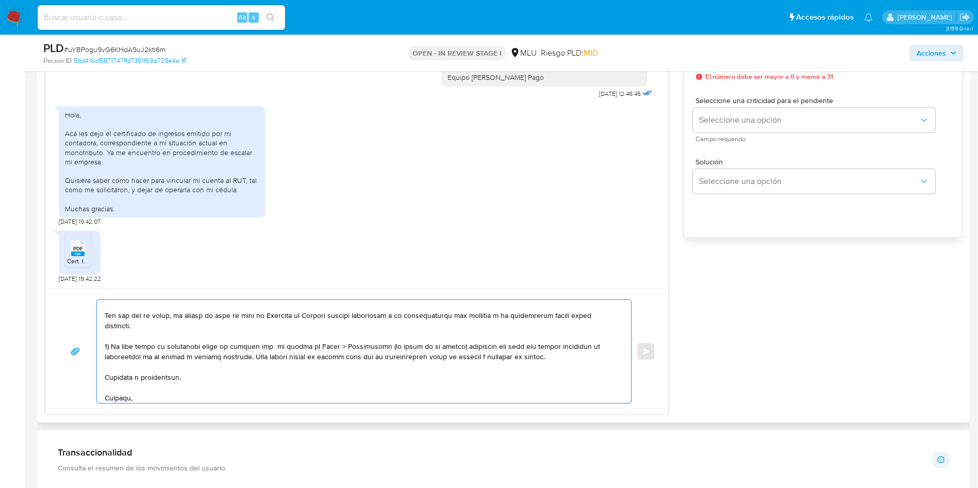
scroll to position [107, 0]
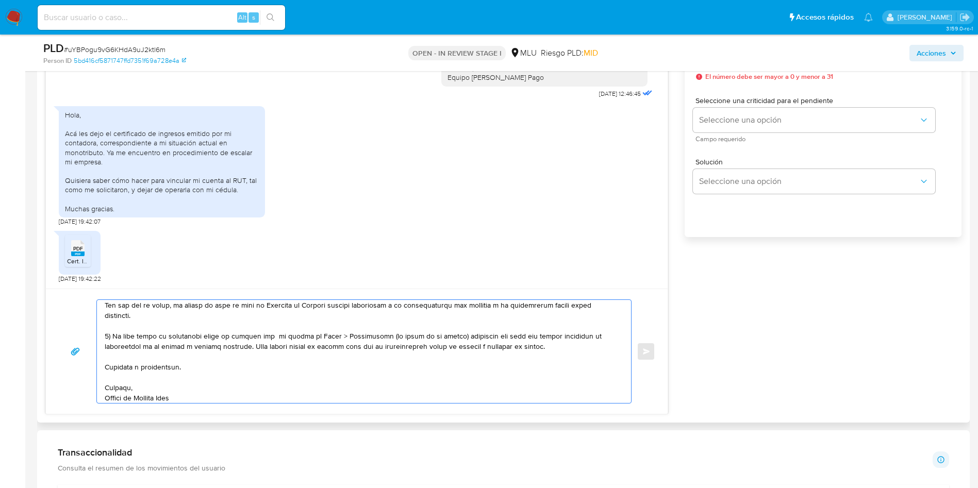
click at [151, 369] on textarea at bounding box center [362, 351] width 514 height 103
click at [123, 370] on textarea at bounding box center [362, 351] width 514 height 103
drag, startPoint x: 132, startPoint y: 366, endPoint x: 127, endPoint y: 371, distance: 6.9
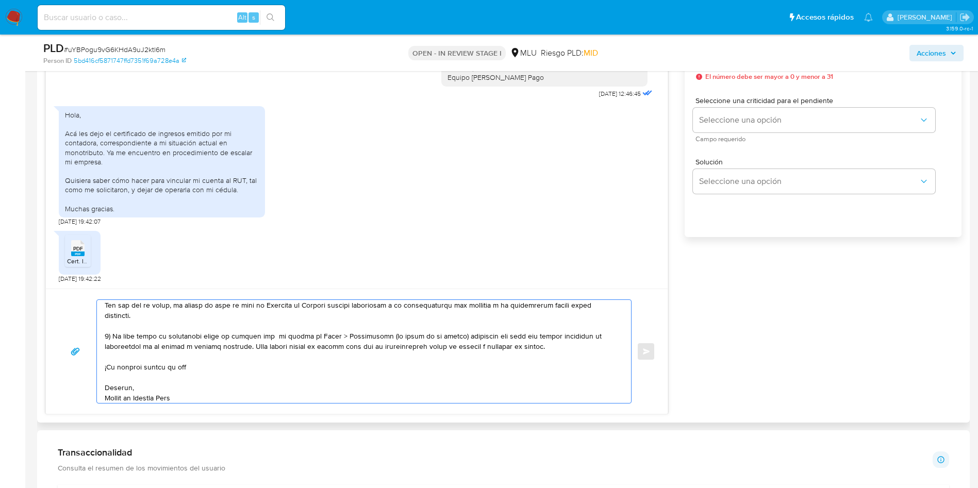
click at [127, 371] on textarea at bounding box center [362, 351] width 514 height 103
click at [126, 370] on textarea at bounding box center [362, 351] width 514 height 103
click at [138, 372] on textarea at bounding box center [362, 351] width 514 height 103
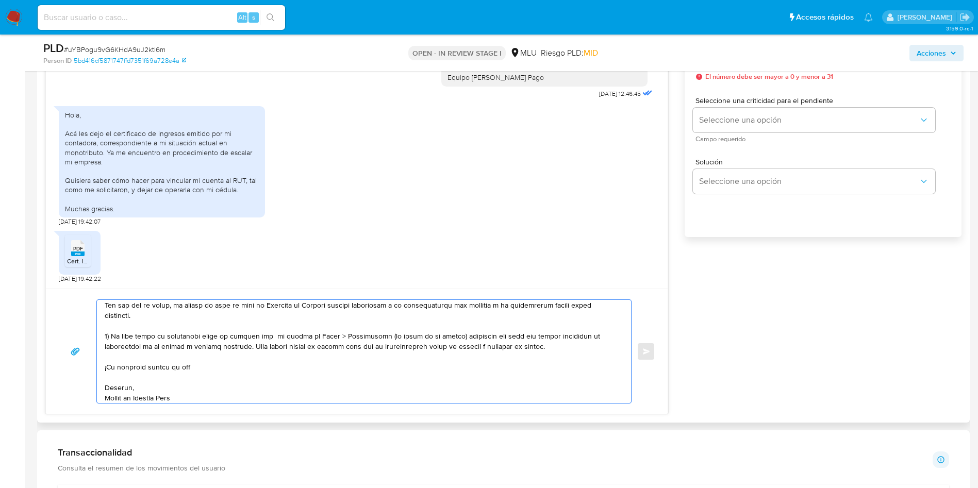
click at [218, 367] on textarea at bounding box center [362, 351] width 514 height 103
click at [270, 350] on textarea at bounding box center [362, 351] width 514 height 103
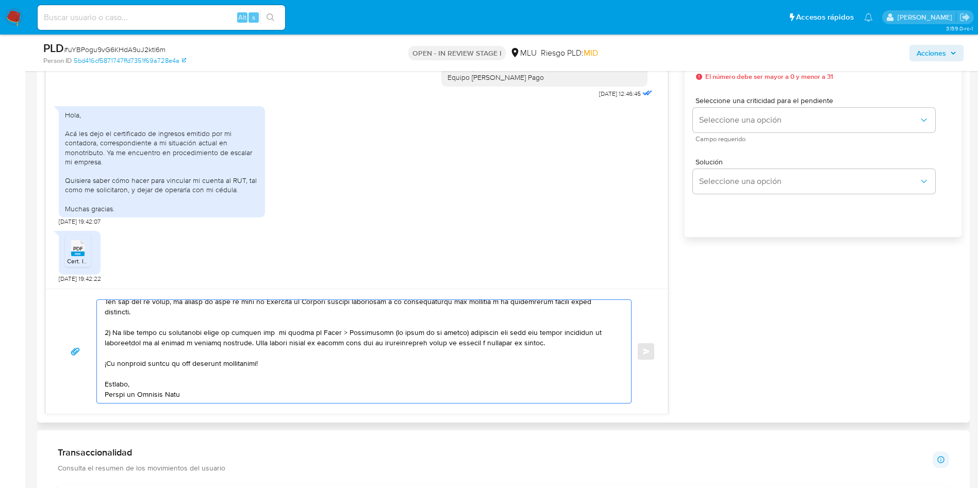
click at [238, 392] on textarea at bounding box center [362, 351] width 514 height 103
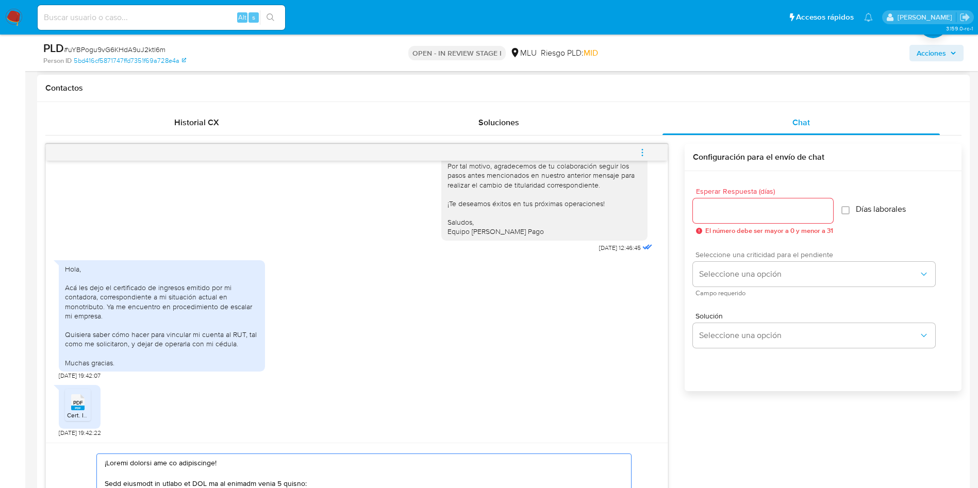
scroll to position [464, 0]
type textarea "¡Muchas gracias por la información! Para vincular tu cuenta al RUT de tu empres…"
click at [757, 208] on input "Esperar Respuesta (días)" at bounding box center [763, 211] width 140 height 13
type input "3"
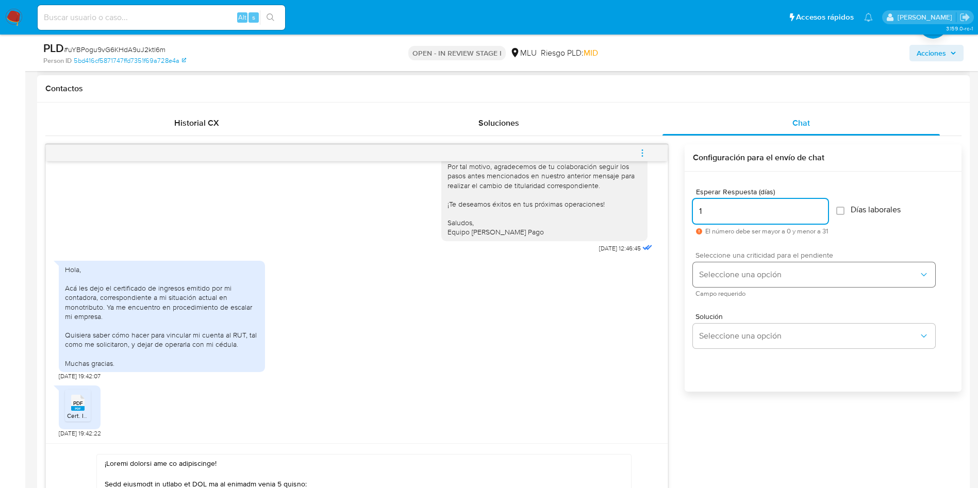
type input "1"
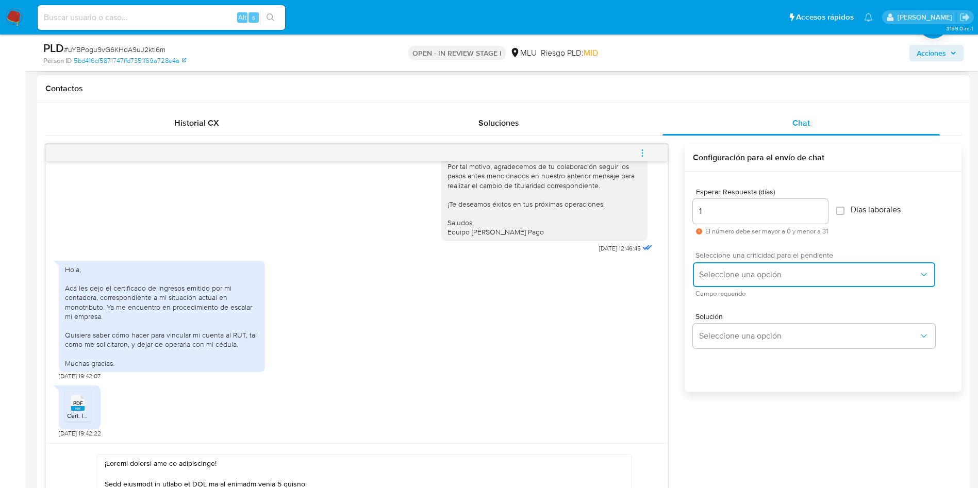
click at [739, 270] on span "Seleccione una opción" at bounding box center [809, 275] width 220 height 10
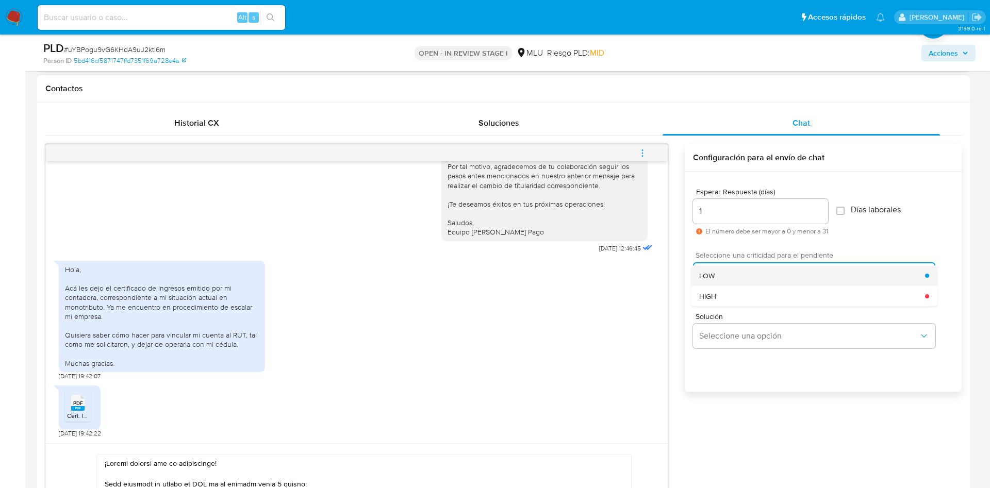
click at [736, 268] on div "LOW" at bounding box center [812, 276] width 226 height 21
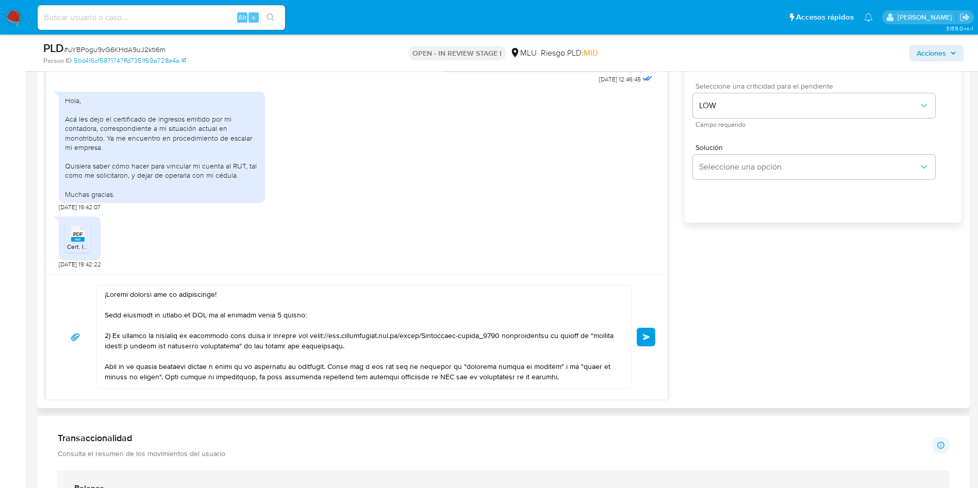
scroll to position [773, 0]
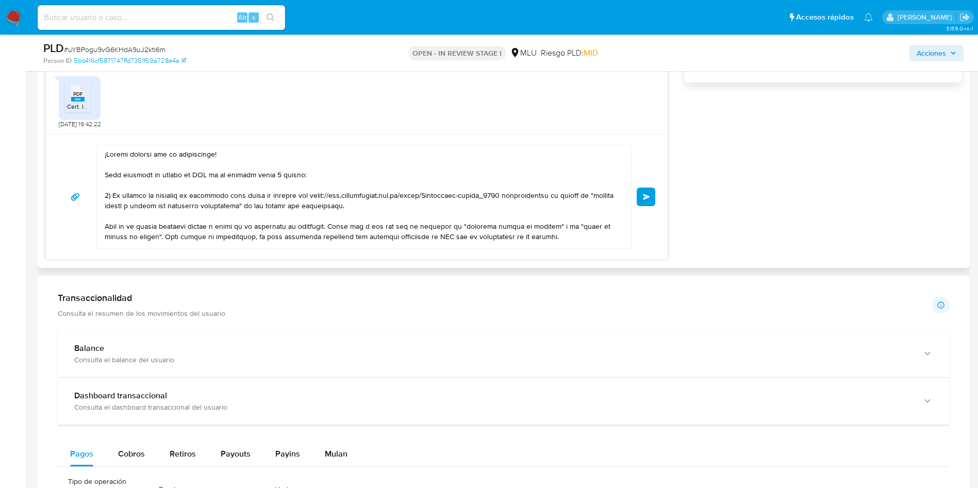
click at [422, 200] on textarea at bounding box center [362, 196] width 514 height 103
click at [261, 173] on textarea at bounding box center [362, 196] width 514 height 103
click at [198, 151] on textarea at bounding box center [362, 196] width 514 height 103
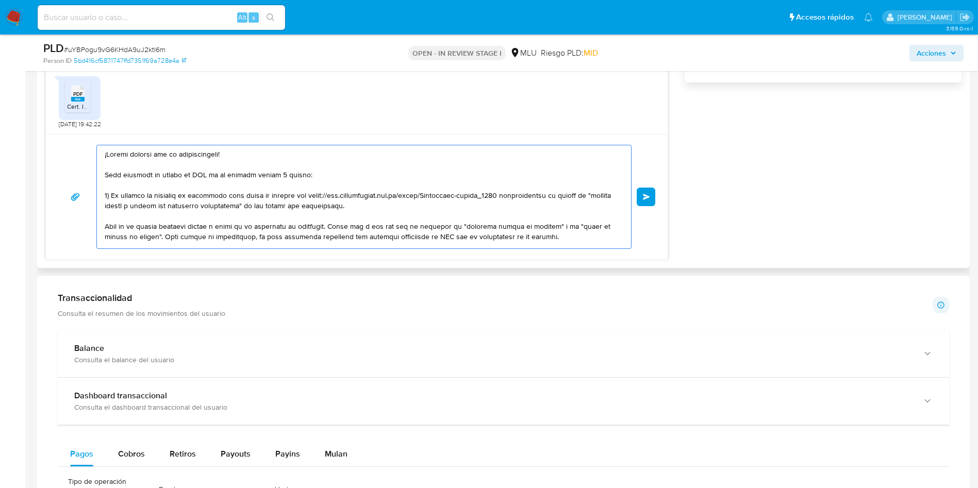
click at [236, 169] on textarea at bounding box center [362, 196] width 514 height 103
click at [306, 200] on textarea at bounding box center [362, 196] width 514 height 103
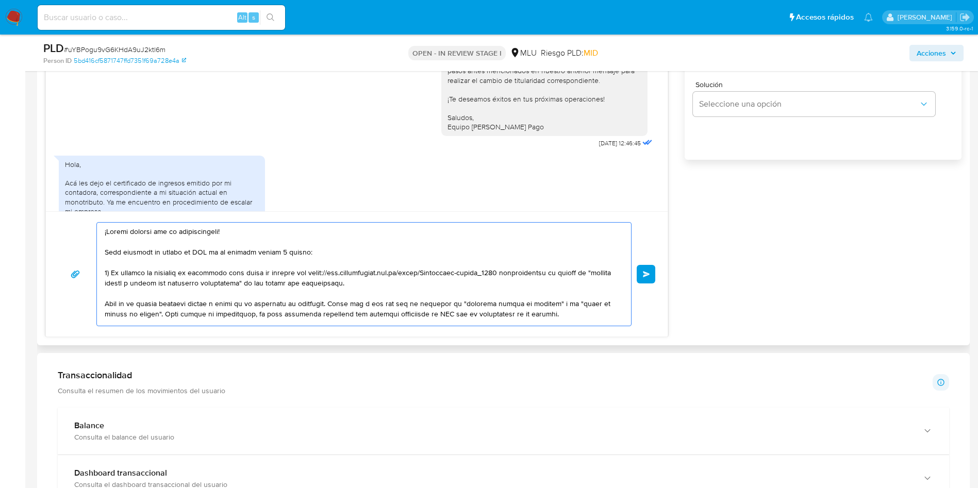
scroll to position [1444, 0]
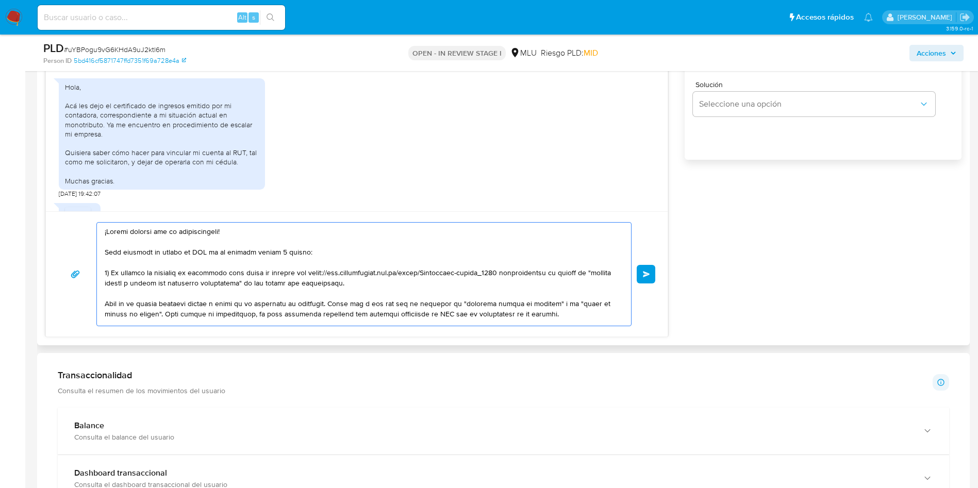
click at [349, 260] on textarea at bounding box center [362, 274] width 514 height 103
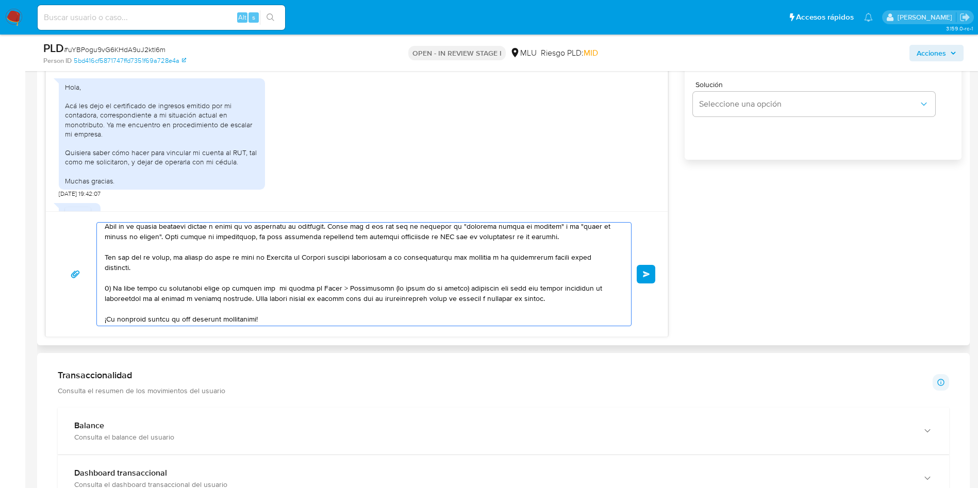
click at [346, 267] on textarea at bounding box center [362, 274] width 514 height 103
click at [360, 296] on textarea at bounding box center [362, 274] width 514 height 103
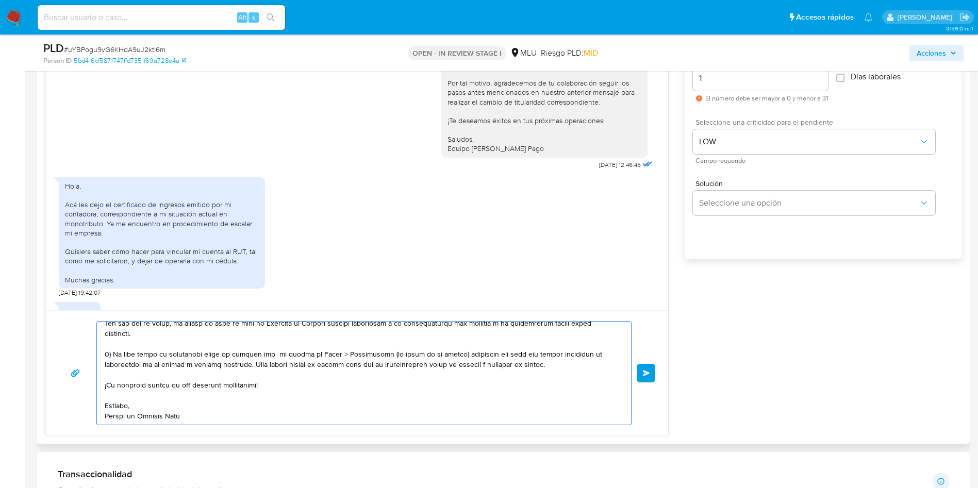
scroll to position [696, 0]
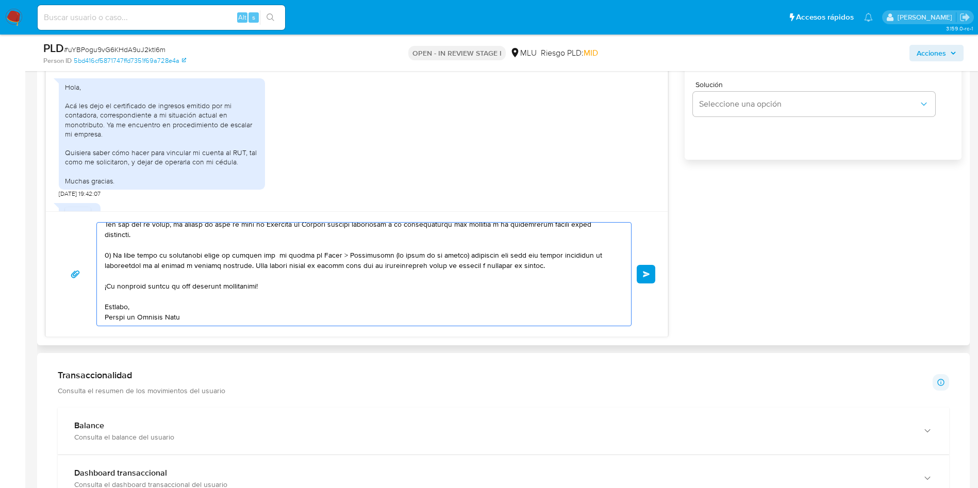
type textarea "¡Muchas gracias por la documentación! Para vincular tu cuenta al RUT de tu empr…"
click at [646, 277] on span "Enviar" at bounding box center [646, 274] width 7 height 6
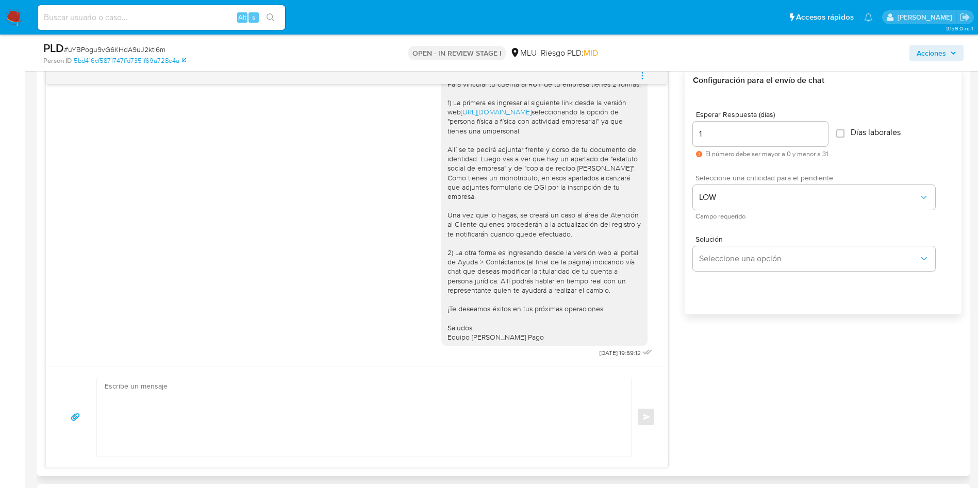
scroll to position [1755, 0]
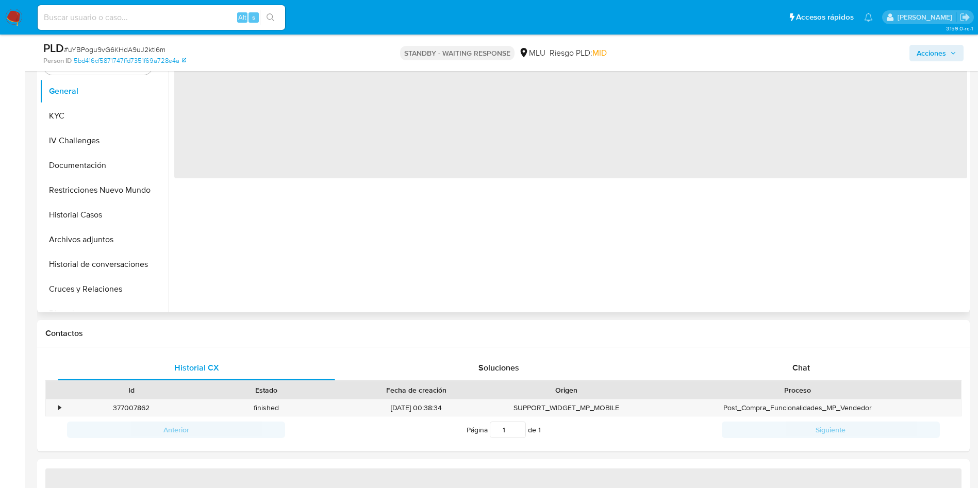
scroll to position [232, 0]
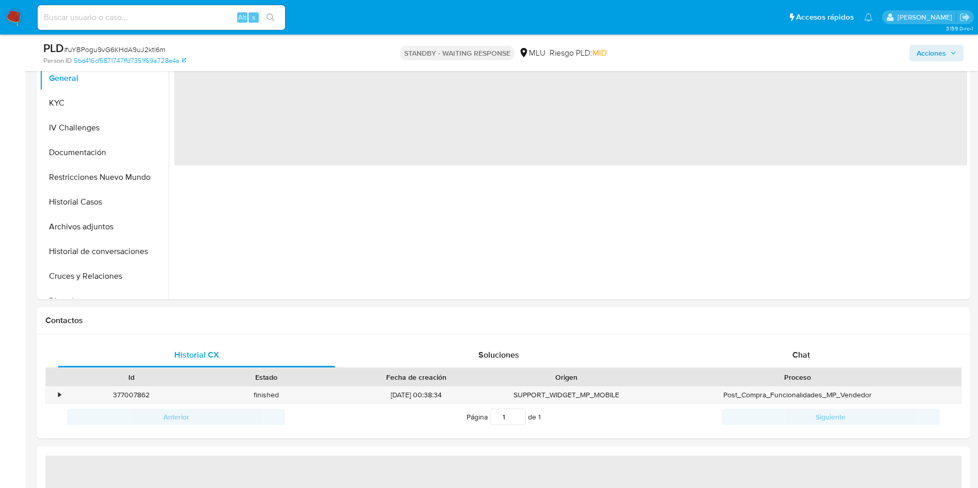
select select "10"
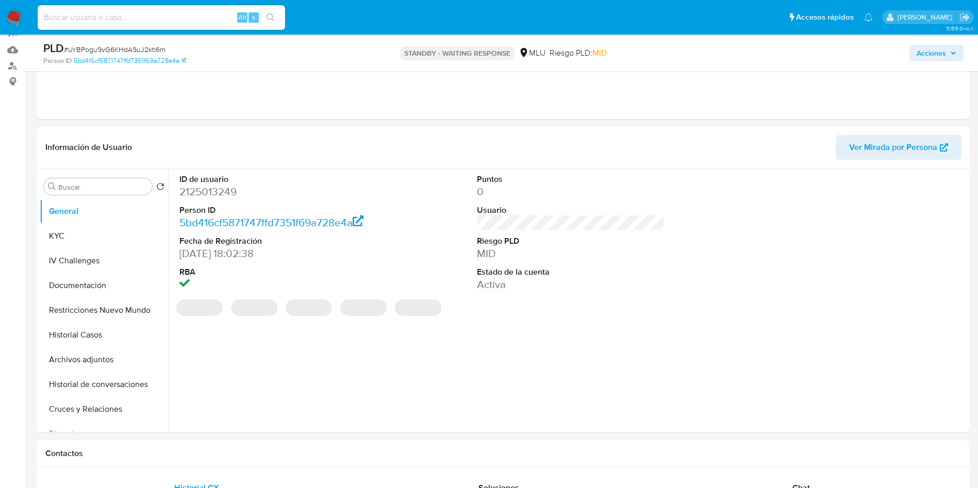
scroll to position [0, 0]
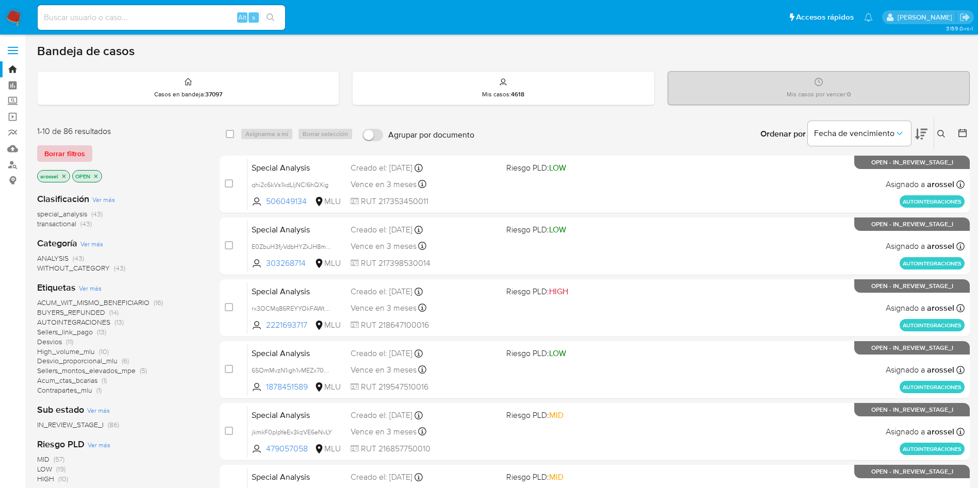
click at [66, 151] on span "Borrar filtros" at bounding box center [64, 153] width 41 height 14
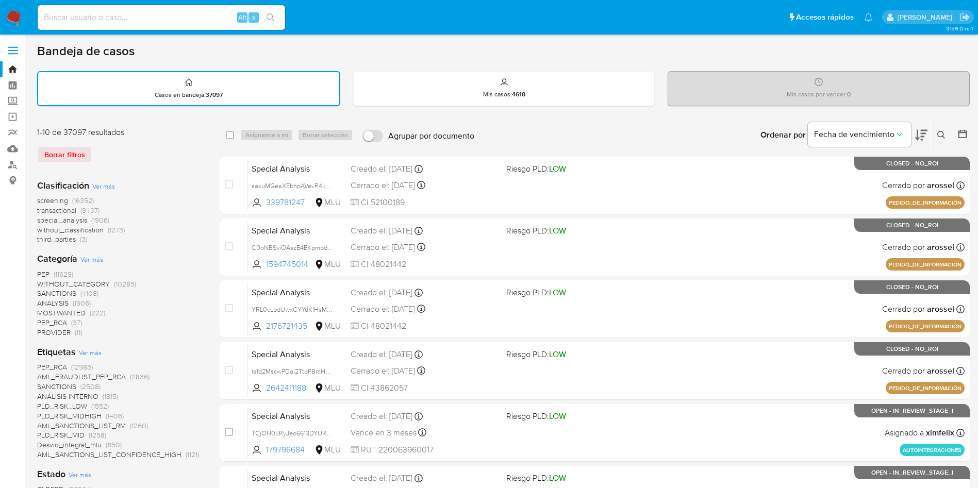
click at [964, 137] on icon at bounding box center [962, 134] width 10 height 10
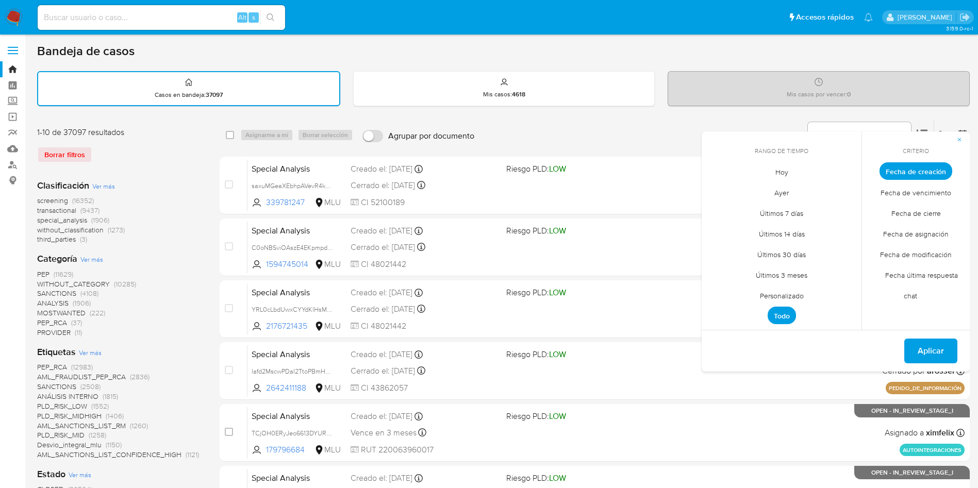
click at [798, 298] on span "Personalizado" at bounding box center [781, 295] width 65 height 21
click at [720, 234] on button "1" at bounding box center [720, 228] width 16 height 16
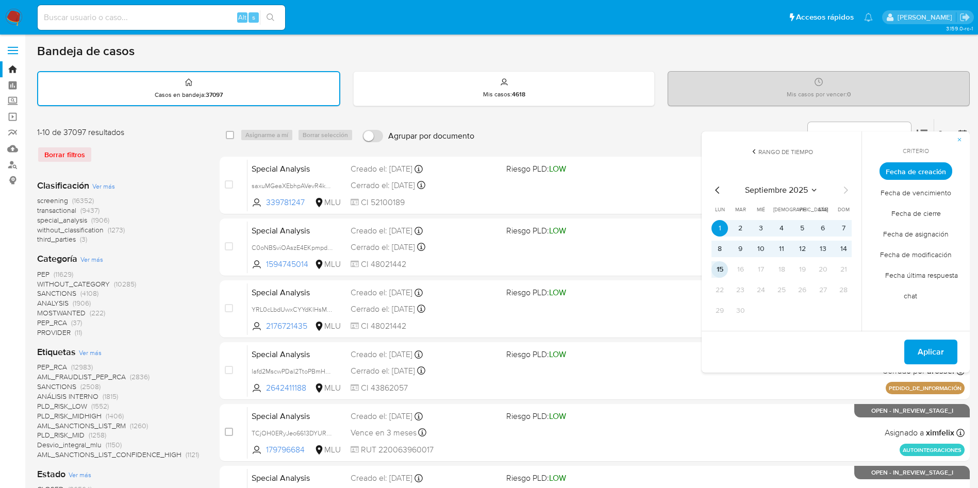
click at [723, 270] on button "15" at bounding box center [720, 269] width 16 height 16
click at [933, 221] on span "Fecha de cierre" at bounding box center [916, 213] width 71 height 21
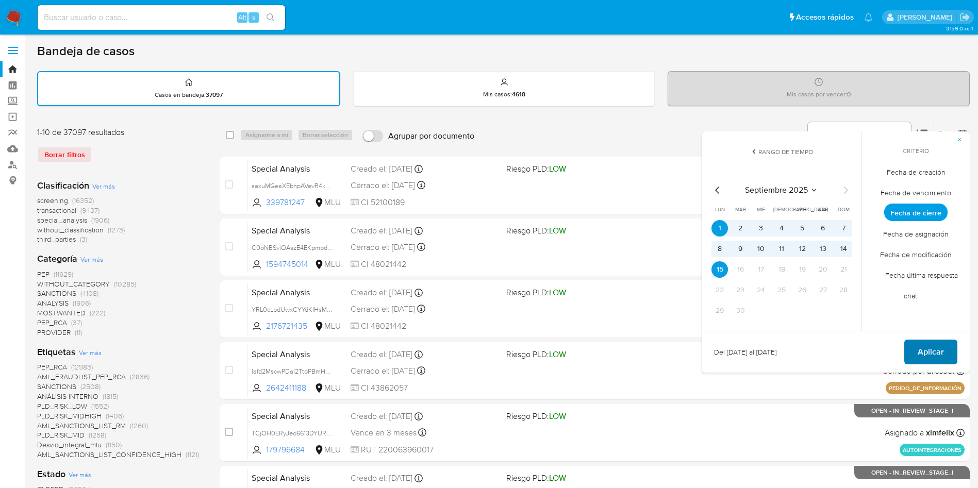
click at [931, 344] on span "Aplicar" at bounding box center [931, 352] width 26 height 23
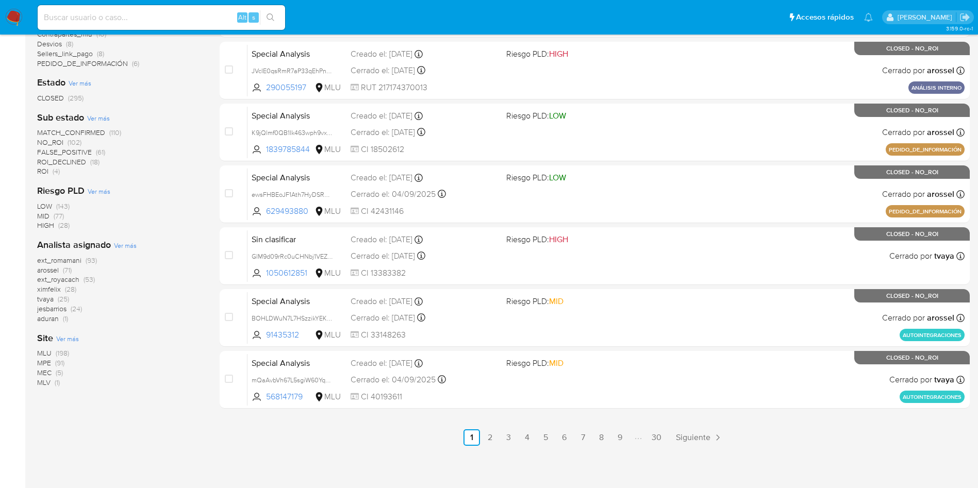
scroll to position [364, 0]
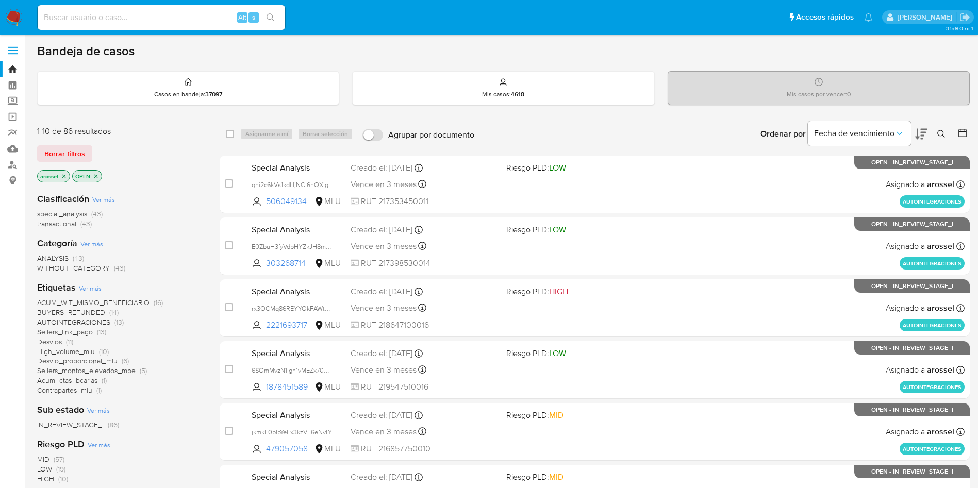
click at [178, 19] on input at bounding box center [161, 17] width 247 height 13
paste input "381095882"
type input "381095882"
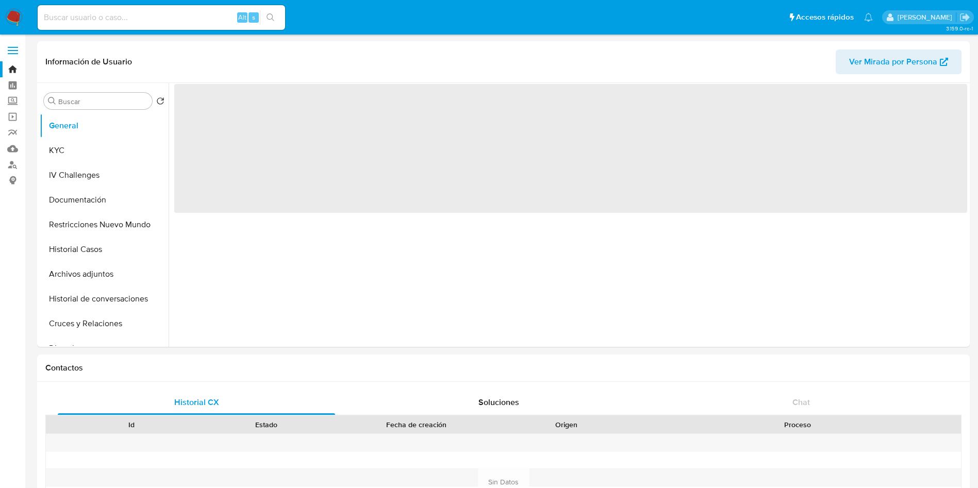
select select "10"
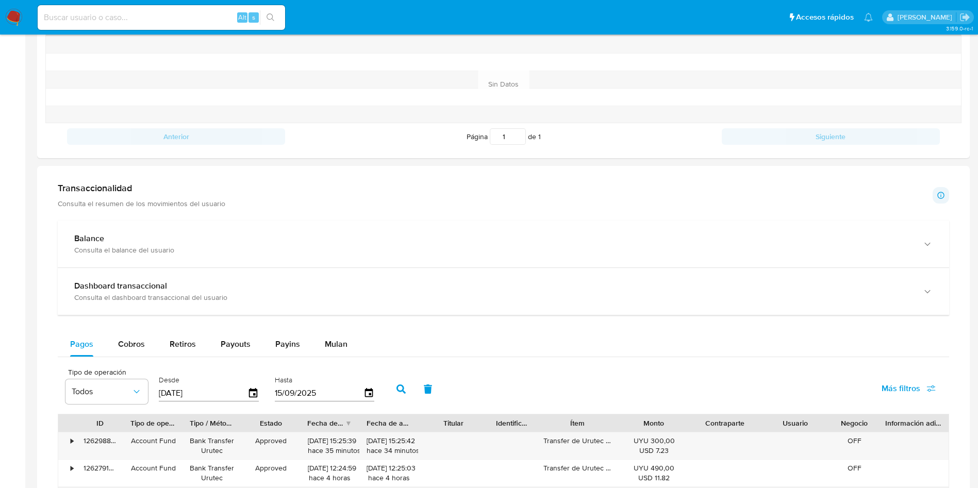
scroll to position [541, 0]
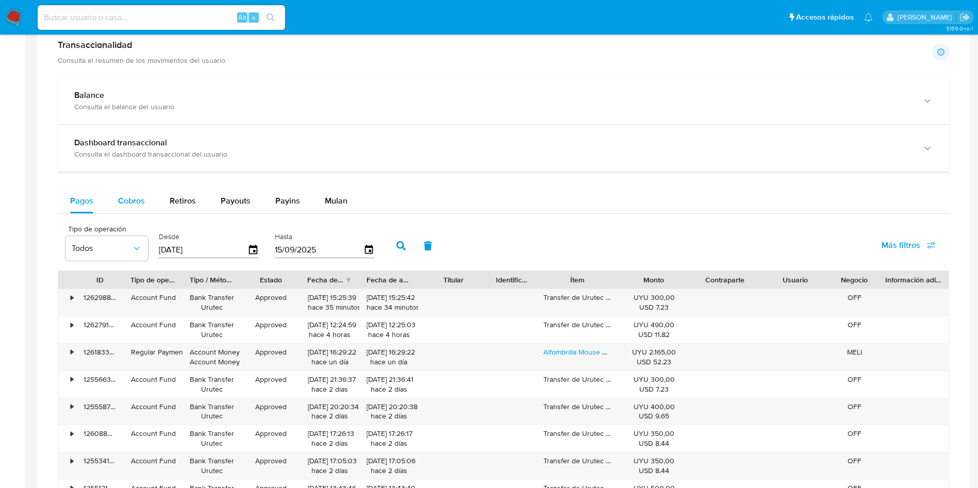
click at [139, 199] on span "Cobros" at bounding box center [131, 201] width 27 height 12
select select "10"
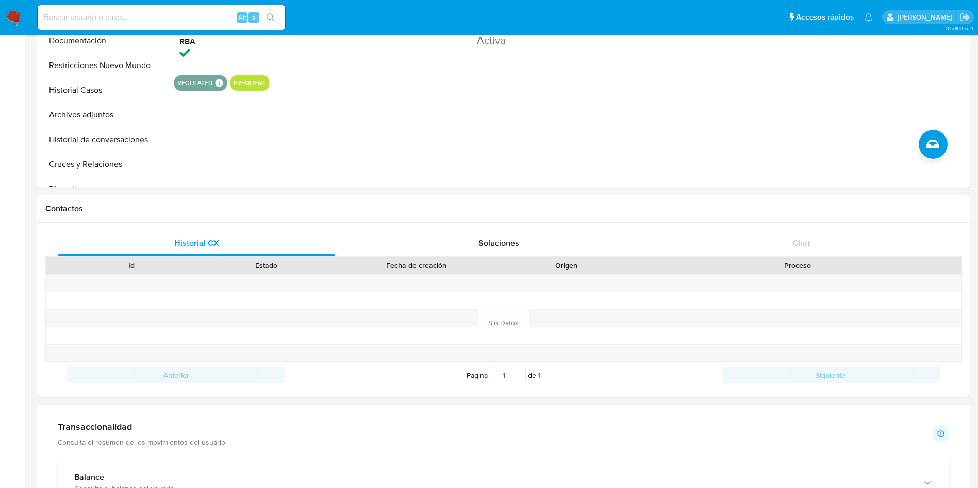
scroll to position [0, 0]
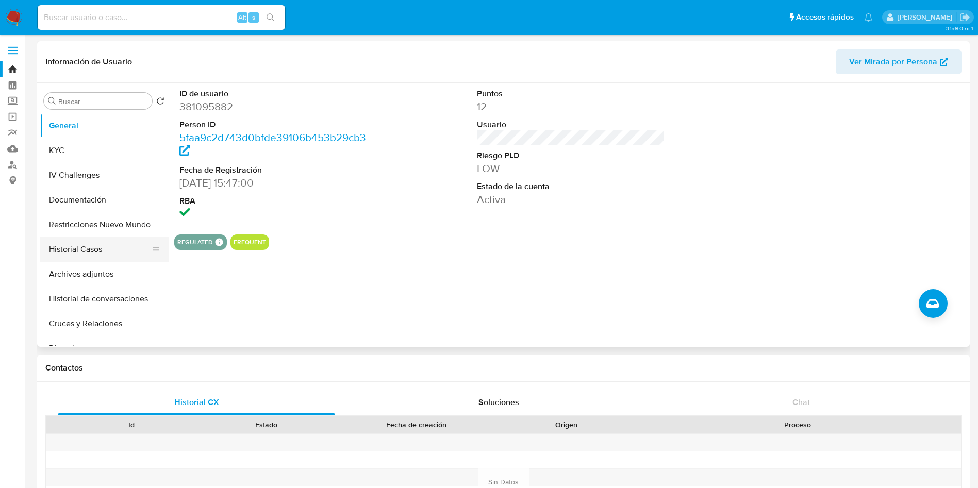
click at [78, 245] on button "Historial Casos" at bounding box center [100, 249] width 121 height 25
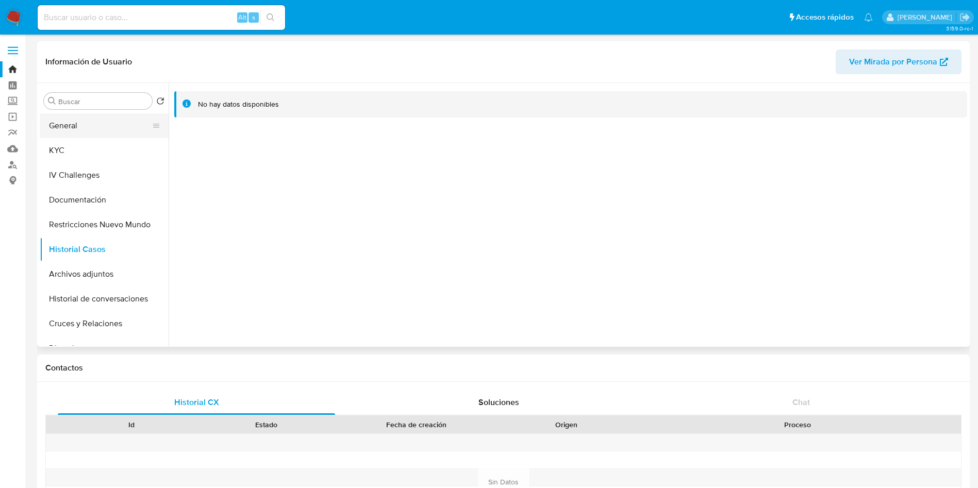
click at [89, 127] on button "General" at bounding box center [100, 125] width 121 height 25
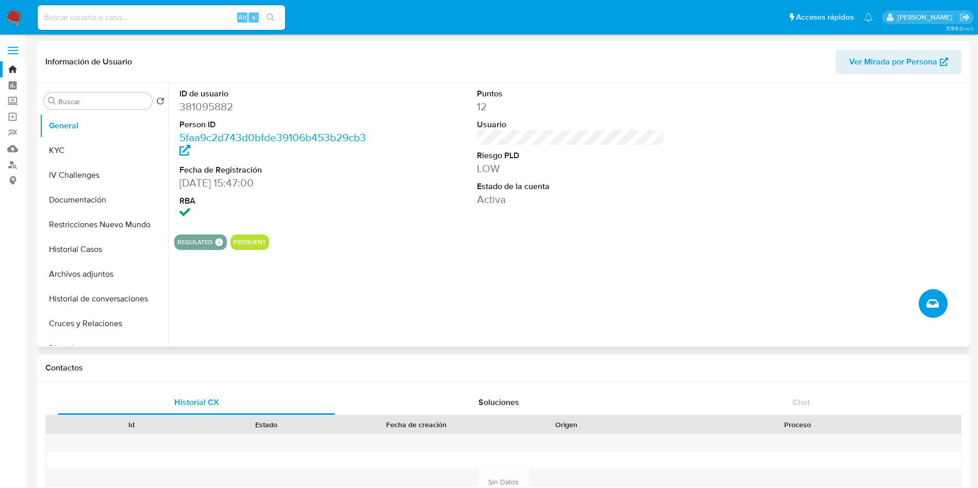
click at [933, 307] on icon "Crear caso manual" at bounding box center [933, 304] width 12 height 8
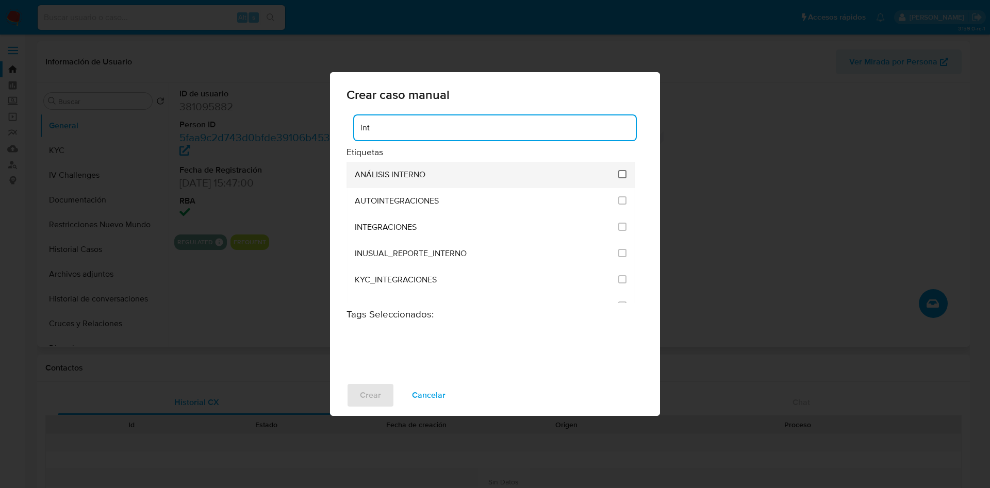
type input "int"
click at [621, 175] on input "1897" at bounding box center [622, 174] width 8 height 8
checkbox input "true"
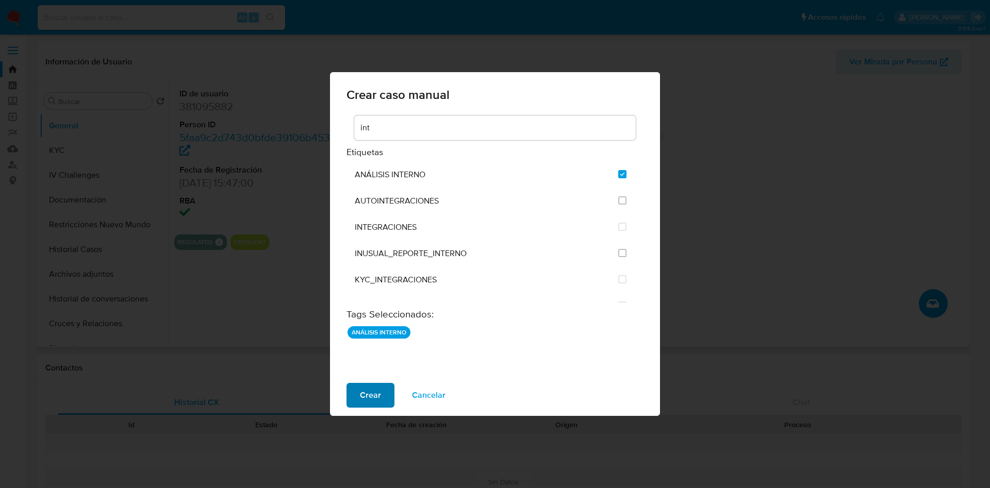
click at [369, 396] on span "Crear" at bounding box center [370, 395] width 21 height 23
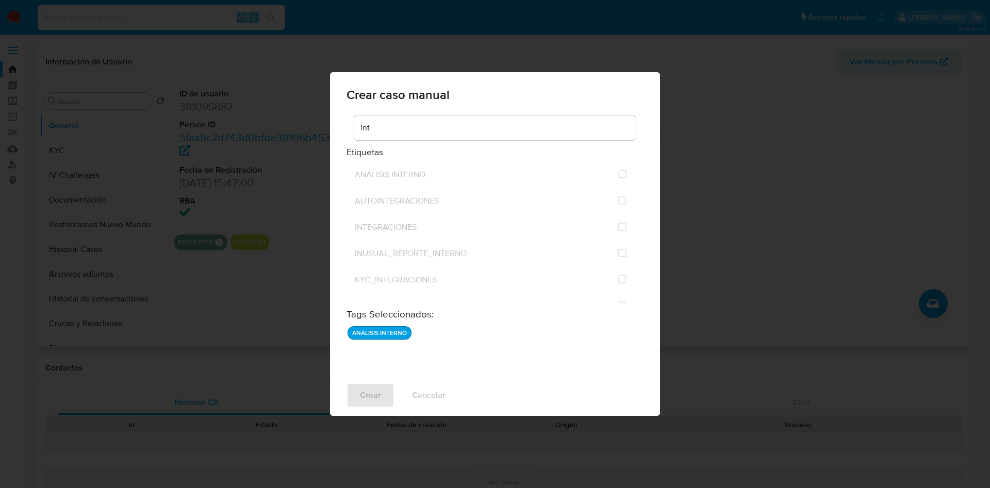
checkbox input "false"
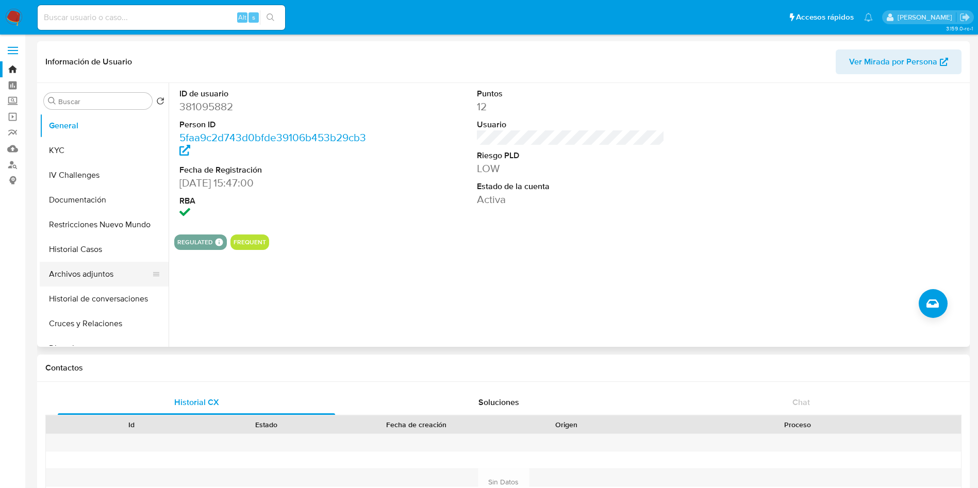
click at [86, 260] on button "Historial Casos" at bounding box center [104, 249] width 129 height 25
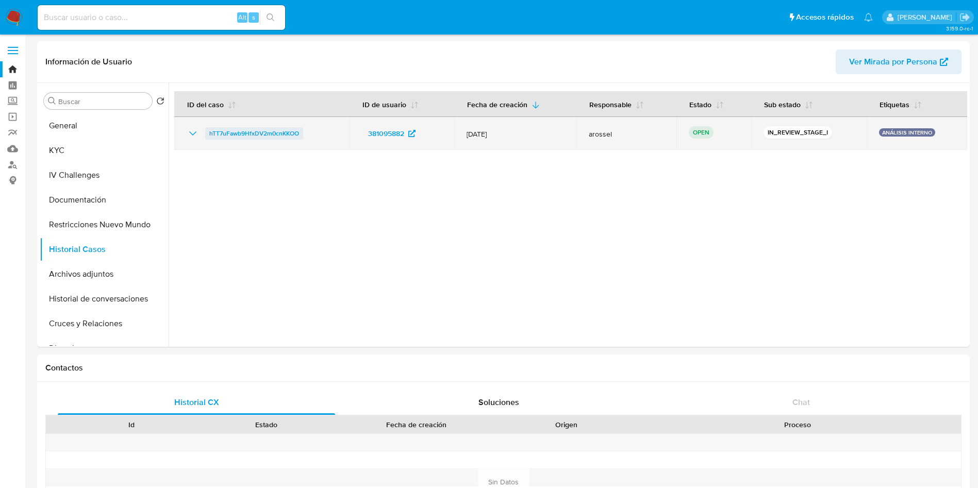
click at [271, 136] on span "hTT7uFawb9HfxDV2m0cnKKOO" at bounding box center [254, 133] width 90 height 12
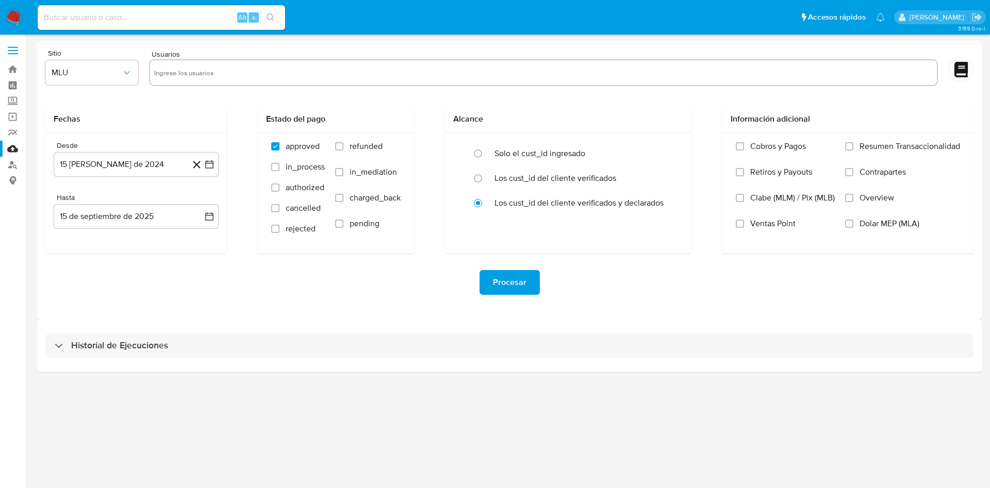
click at [255, 71] on input "text" at bounding box center [543, 72] width 779 height 16
paste input "381095882"
type input "381095882"
click at [211, 164] on icon "button" at bounding box center [209, 164] width 10 height 10
click at [200, 201] on icon "Mes siguiente" at bounding box center [200, 201] width 12 height 12
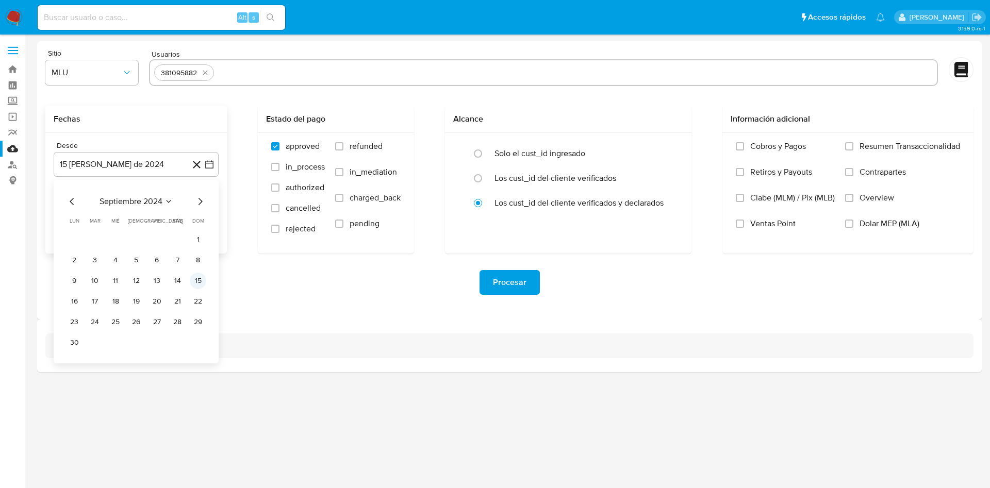
click at [202, 286] on button "15" at bounding box center [198, 281] width 16 height 16
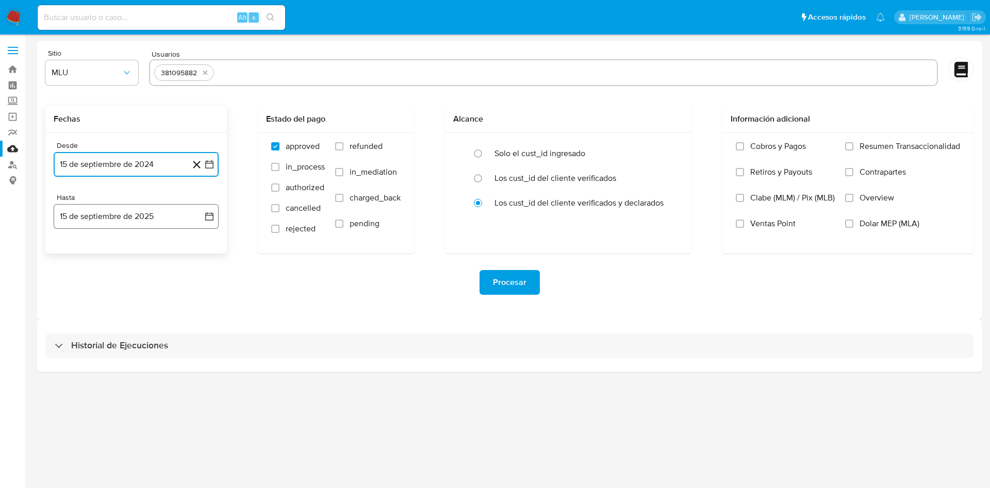
click at [209, 221] on icon "button" at bounding box center [209, 216] width 10 height 10
click at [199, 316] on button "14" at bounding box center [198, 312] width 16 height 16
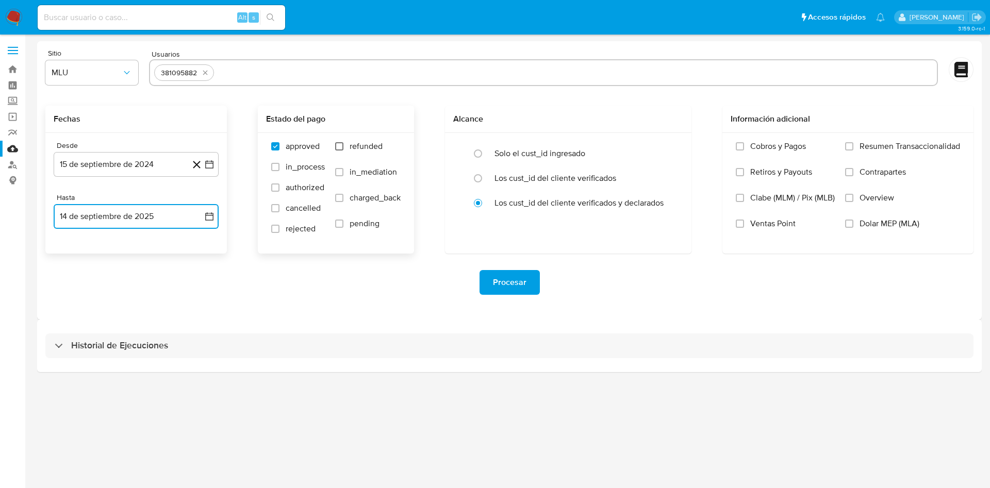
click at [337, 147] on input "refunded" at bounding box center [339, 146] width 8 height 8
checkbox input "true"
click at [347, 199] on label "charged_back" at bounding box center [367, 206] width 65 height 26
click at [343, 199] on input "charged_back" at bounding box center [339, 198] width 8 height 8
checkbox input "true"
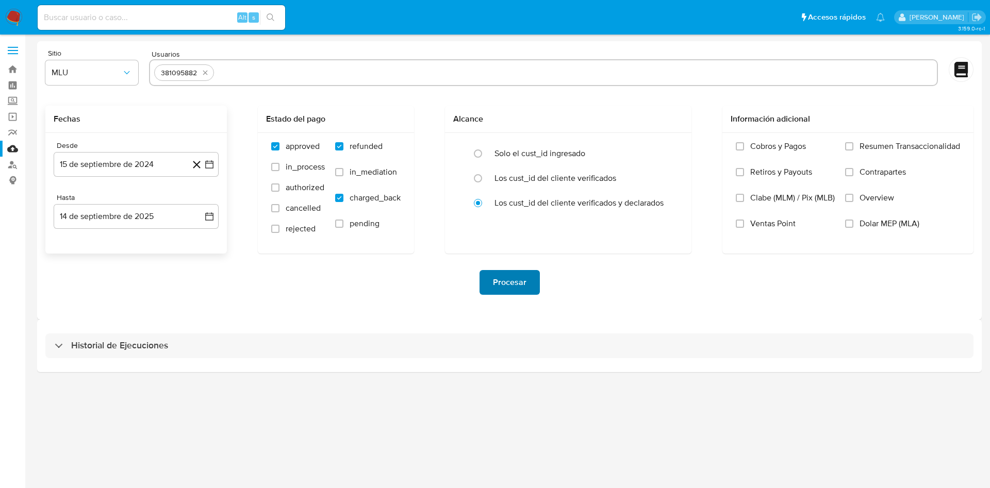
click at [518, 279] on span "Procesar" at bounding box center [510, 282] width 34 height 23
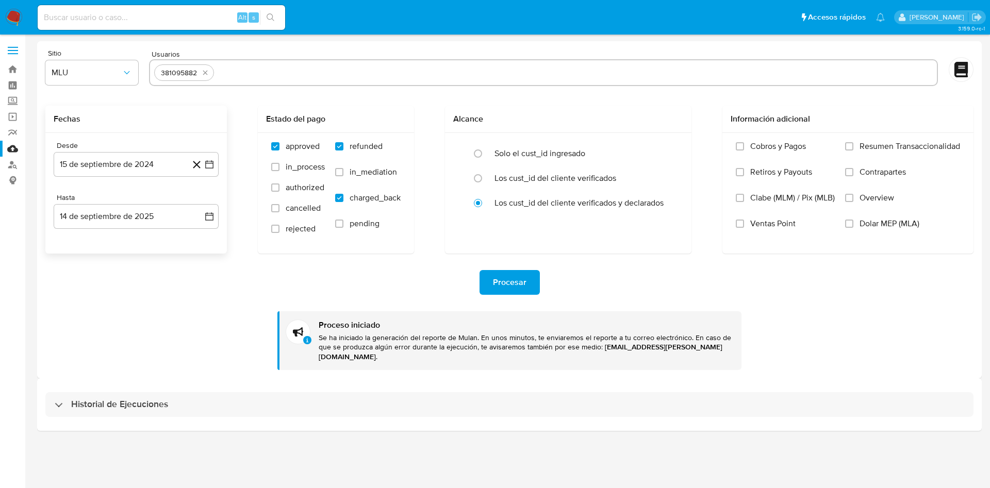
click at [163, 408] on div "Historial de Ejecuciones" at bounding box center [509, 404] width 945 height 53
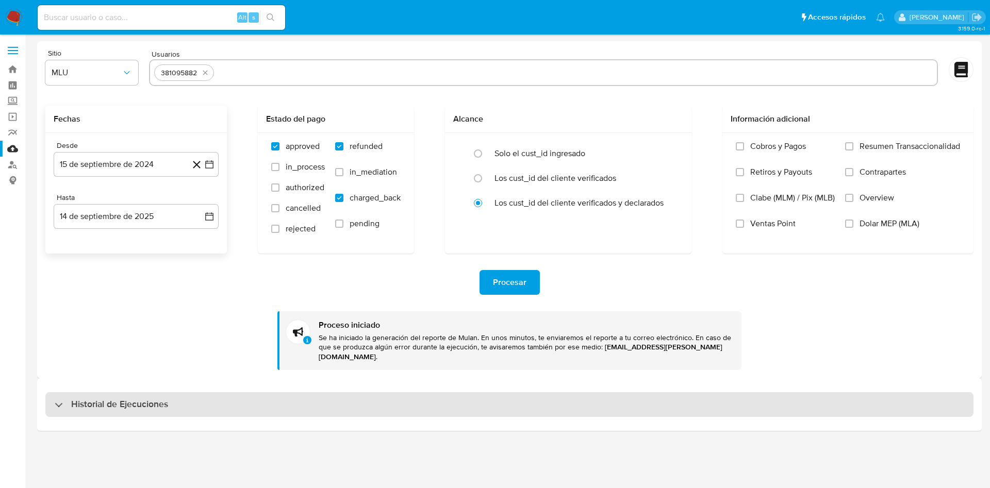
click at [162, 399] on h3 "Historial de Ejecuciones" at bounding box center [119, 405] width 97 height 12
select select "10"
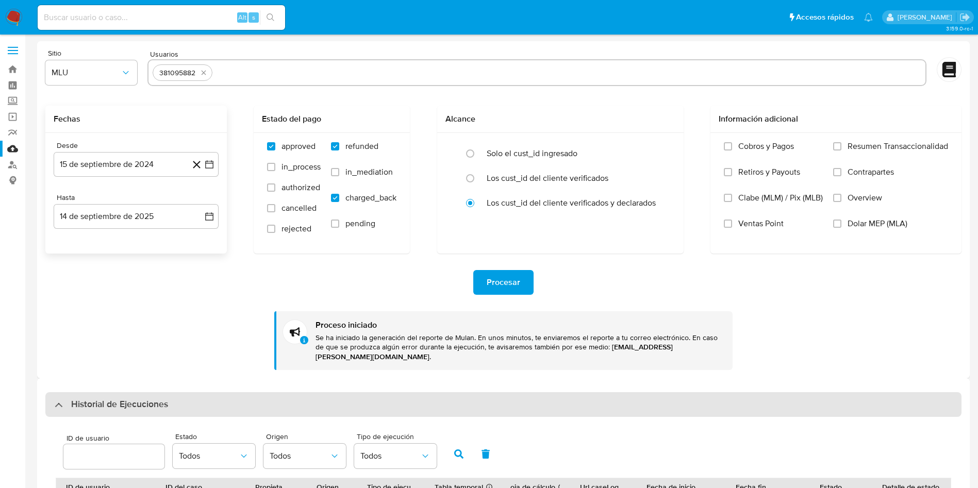
scroll to position [77, 0]
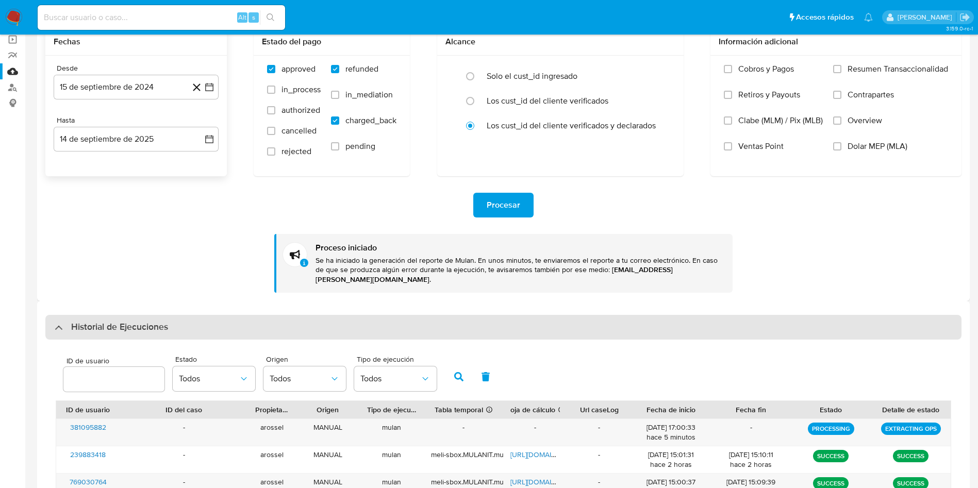
click at [163, 321] on h3 "Historial de Ejecuciones" at bounding box center [119, 327] width 97 height 12
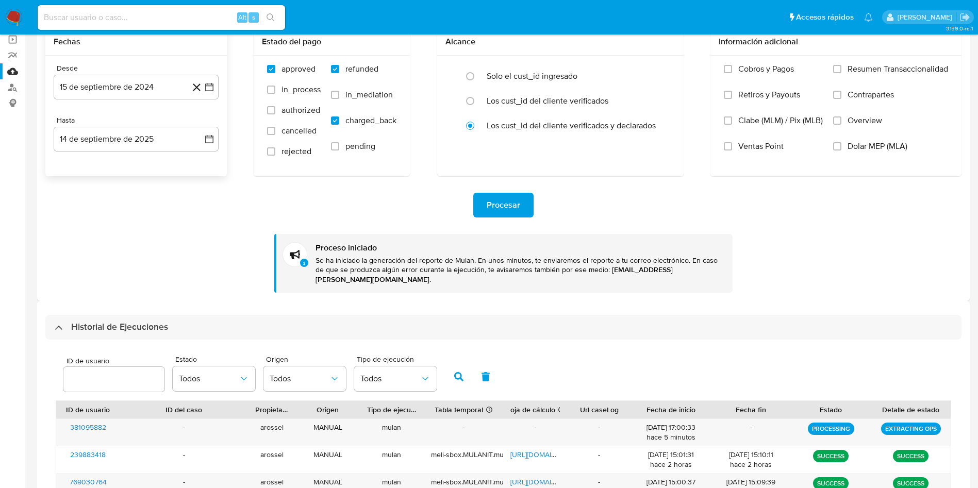
scroll to position [0, 0]
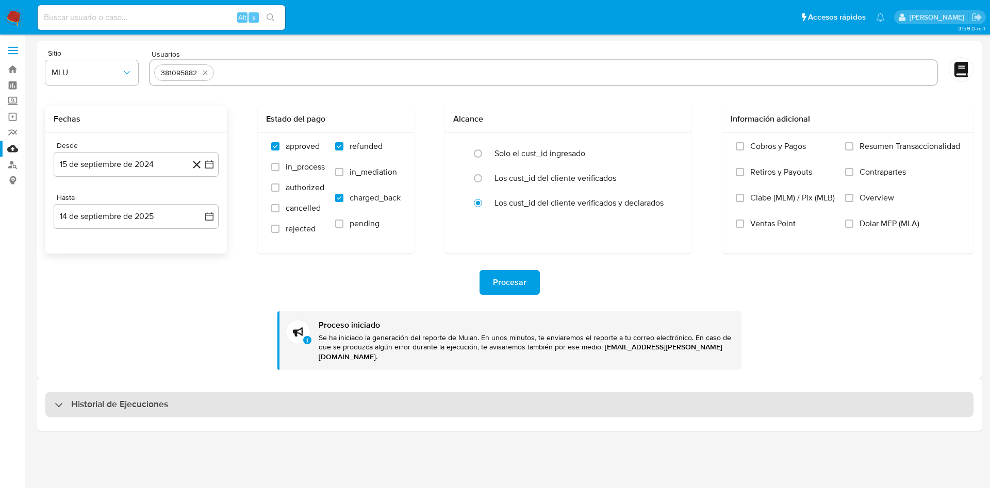
click at [131, 399] on h3 "Historial de Ejecuciones" at bounding box center [119, 405] width 97 height 12
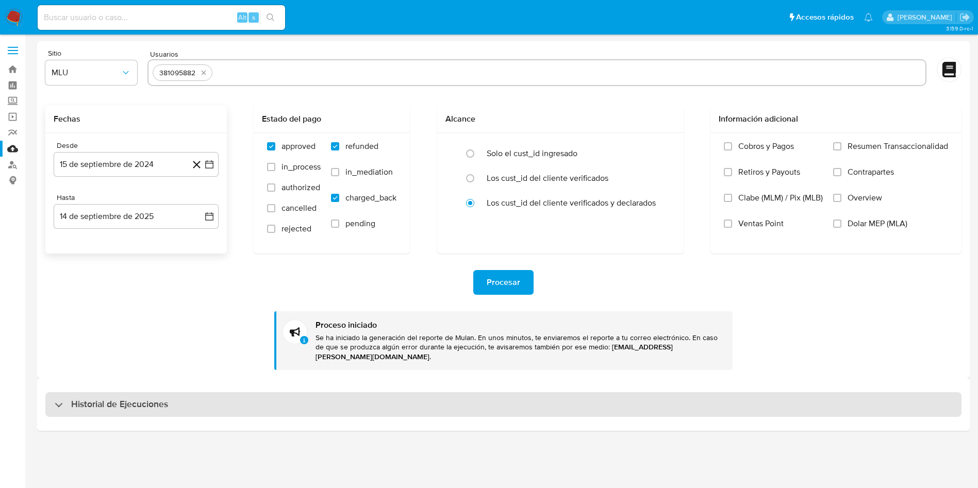
select select "10"
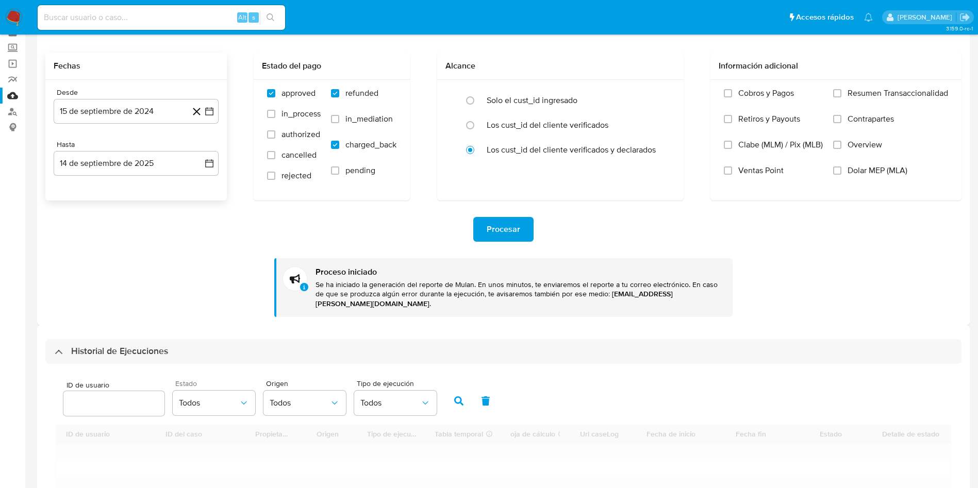
scroll to position [77, 0]
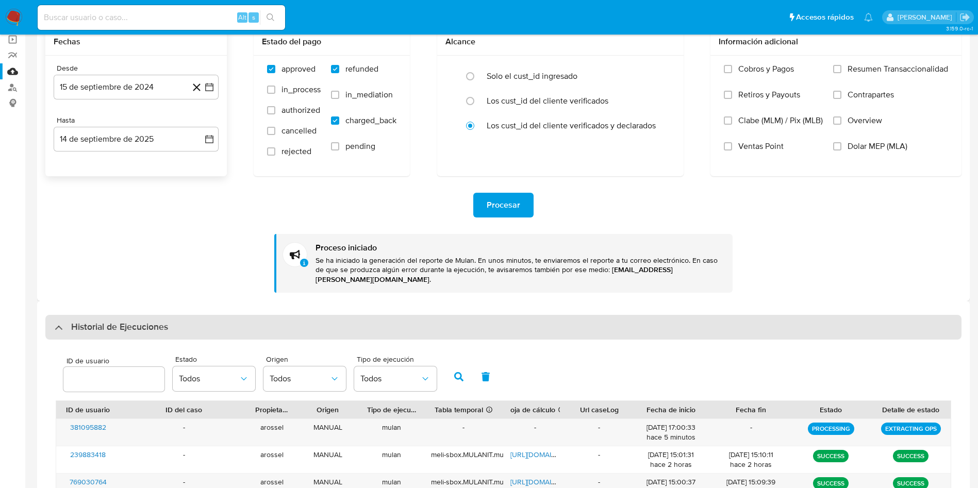
click at [167, 324] on h3 "Historial de Ejecuciones" at bounding box center [119, 327] width 97 height 12
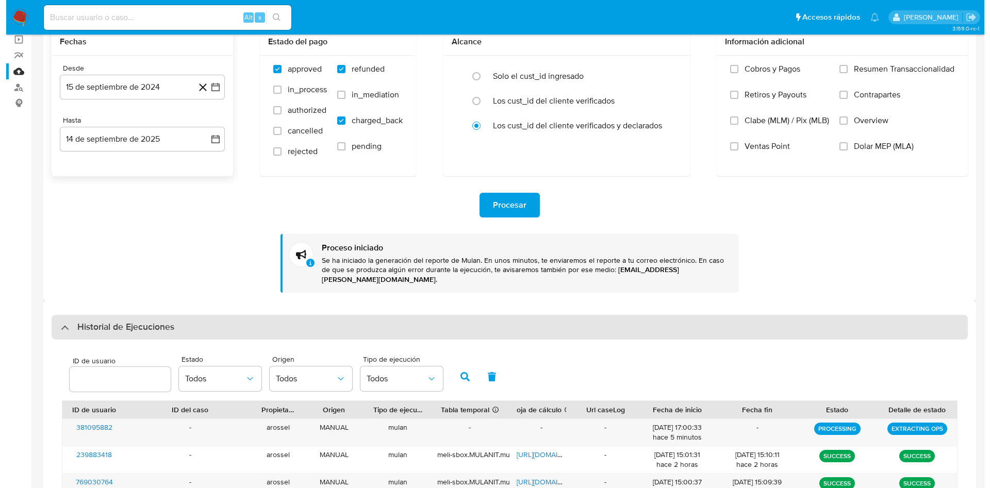
scroll to position [0, 0]
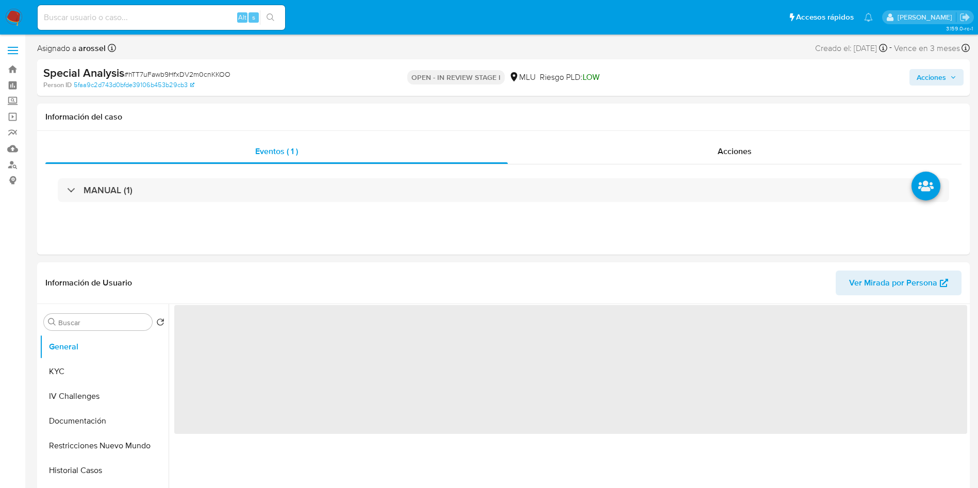
select select "10"
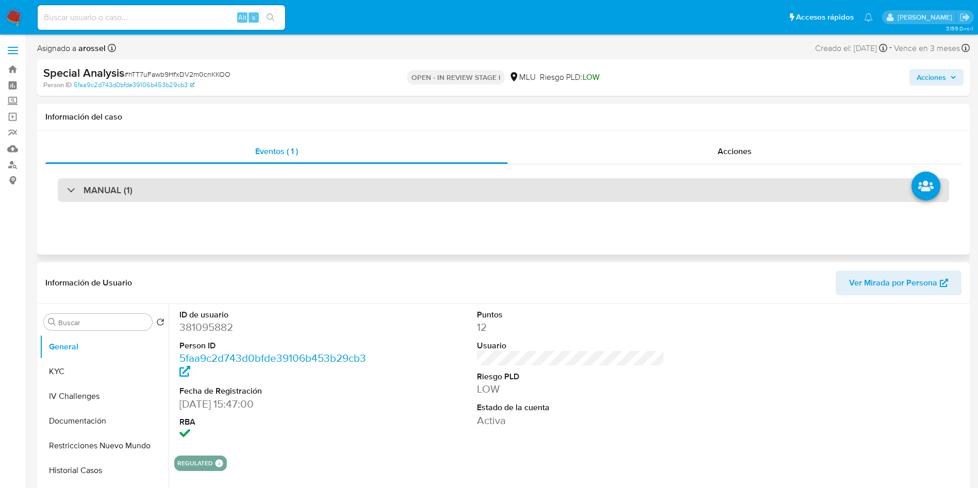
drag, startPoint x: 228, startPoint y: 188, endPoint x: 219, endPoint y: 195, distance: 11.4
click at [225, 188] on div "MANUAL (1)" at bounding box center [503, 190] width 891 height 24
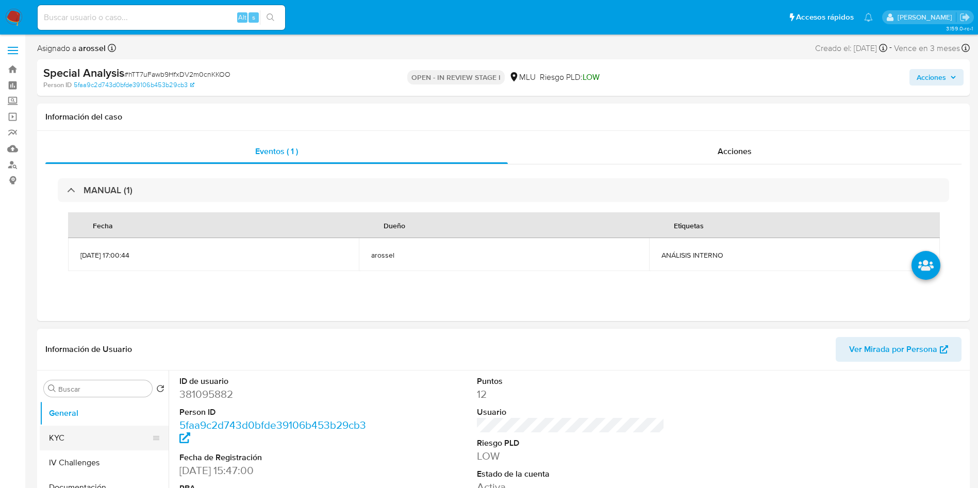
click at [125, 443] on button "KYC" at bounding box center [100, 438] width 121 height 25
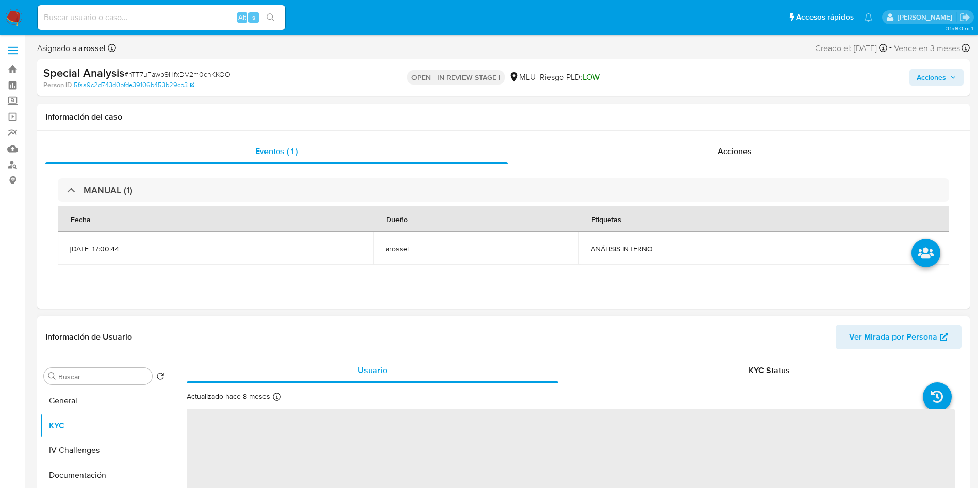
scroll to position [77, 0]
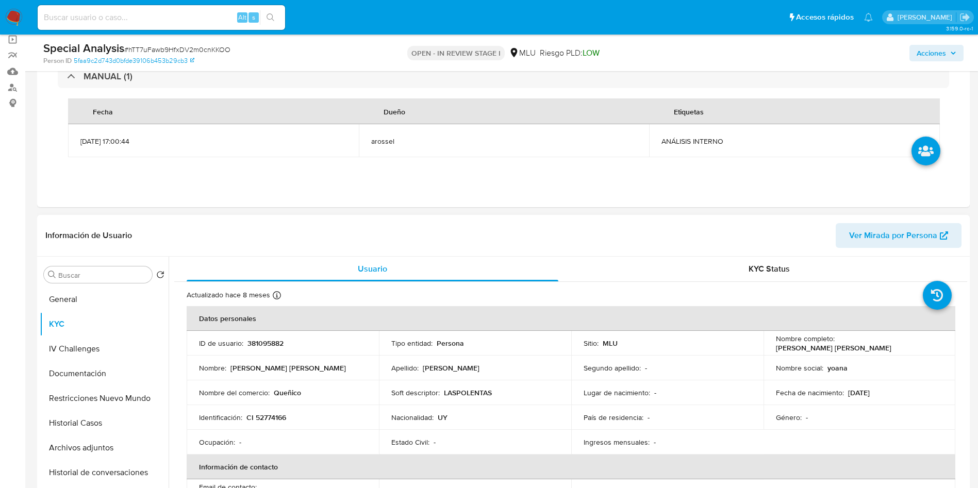
drag, startPoint x: 770, startPoint y: 346, endPoint x: 893, endPoint y: 350, distance: 122.3
click at [893, 350] on td "Nombre completo : Yoana Barbara Jaurena Rodriguez" at bounding box center [860, 343] width 192 height 25
copy p "[PERSON_NAME] [PERSON_NAME]"
click at [684, 141] on span "ANÁLISIS INTERNO" at bounding box center [795, 141] width 266 height 9
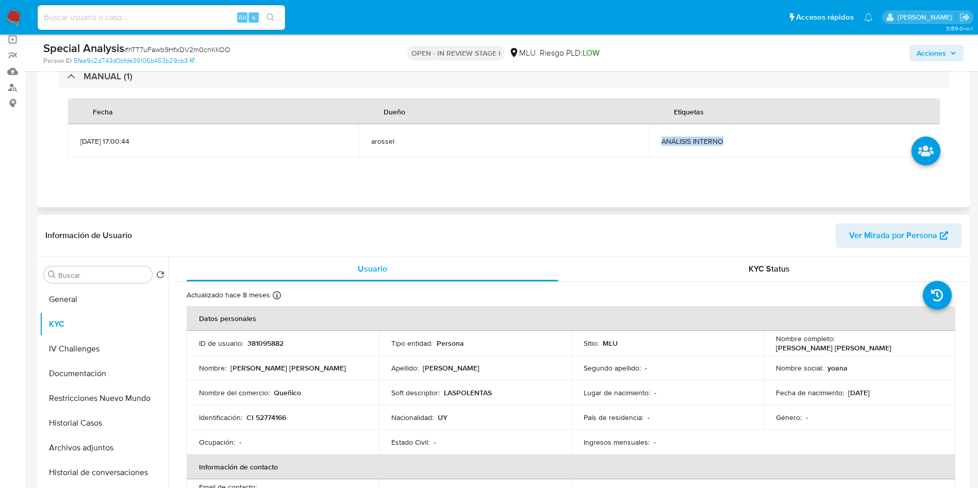
click at [683, 141] on span "ANÁLISIS INTERNO" at bounding box center [795, 141] width 266 height 9
copy span "ANÁLISIS INTERNO"
click at [265, 337] on td "ID de usuario : 381095882" at bounding box center [283, 343] width 192 height 25
click at [274, 351] on td "ID de usuario : 381095882" at bounding box center [283, 343] width 192 height 25
click at [266, 340] on p "381095882" at bounding box center [265, 343] width 36 height 9
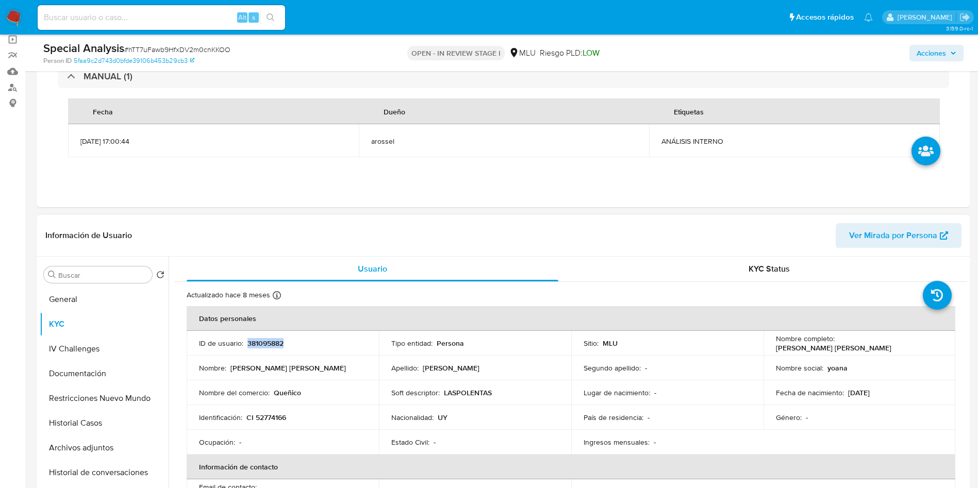
click at [267, 340] on p "381095882" at bounding box center [265, 343] width 36 height 9
copy p "381095882"
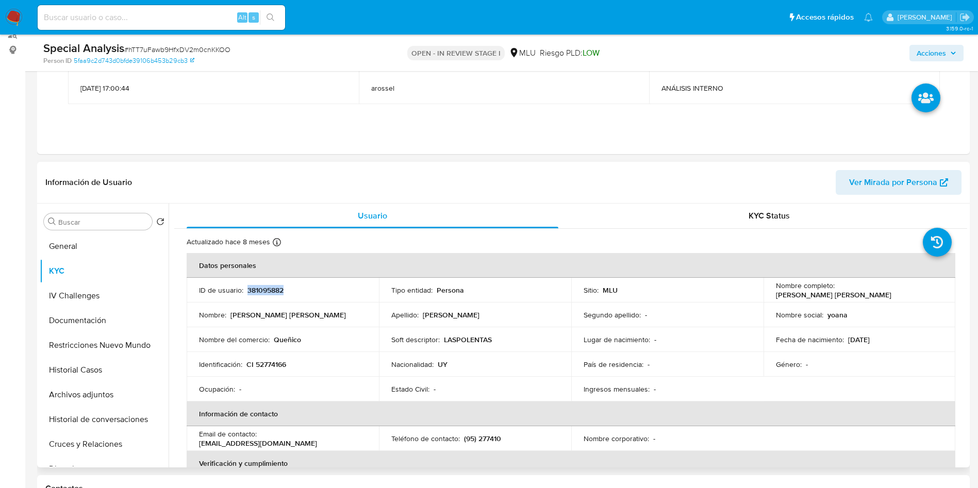
scroll to position [155, 0]
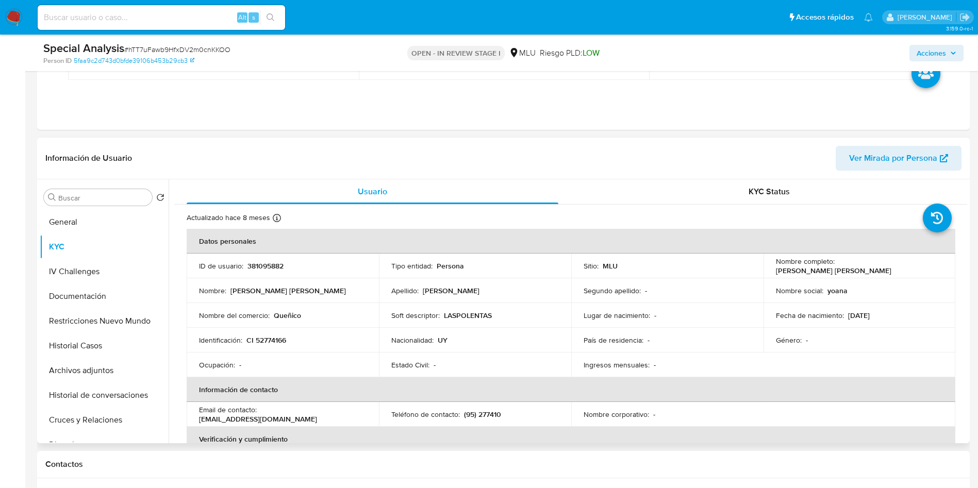
click at [659, 153] on header "Información de Usuario Ver Mirada por Persona" at bounding box center [503, 158] width 916 height 25
click at [280, 261] on p "381095882" at bounding box center [265, 265] width 36 height 9
click at [270, 263] on p "381095882" at bounding box center [265, 265] width 36 height 9
copy p "381095882"
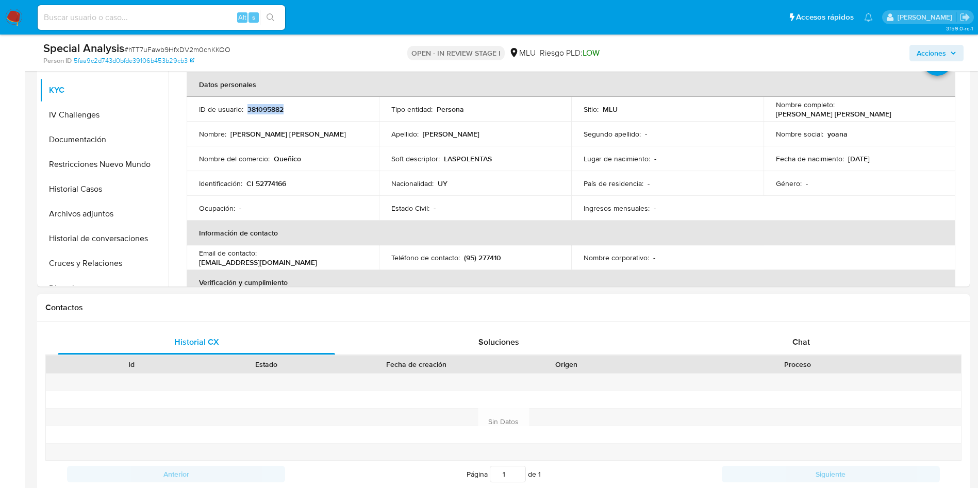
scroll to position [309, 0]
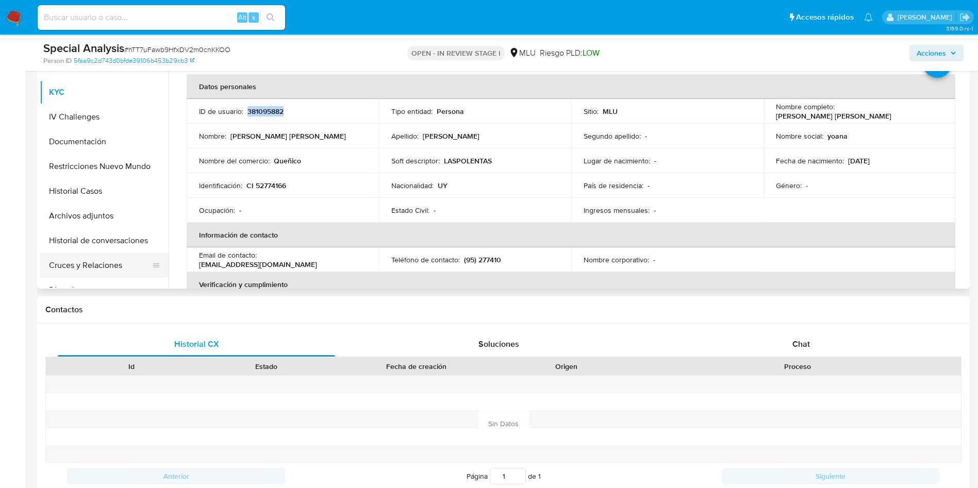
click at [127, 265] on button "Cruces y Relaciones" at bounding box center [100, 265] width 121 height 25
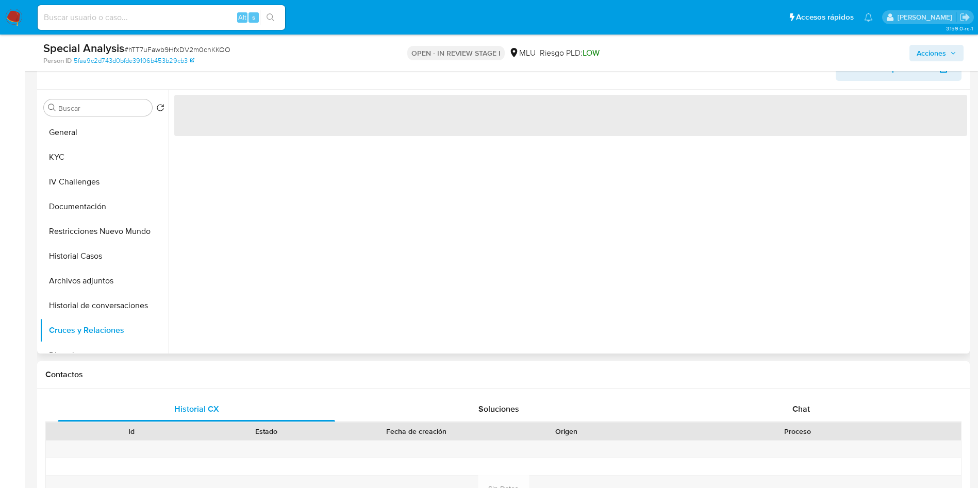
scroll to position [155, 0]
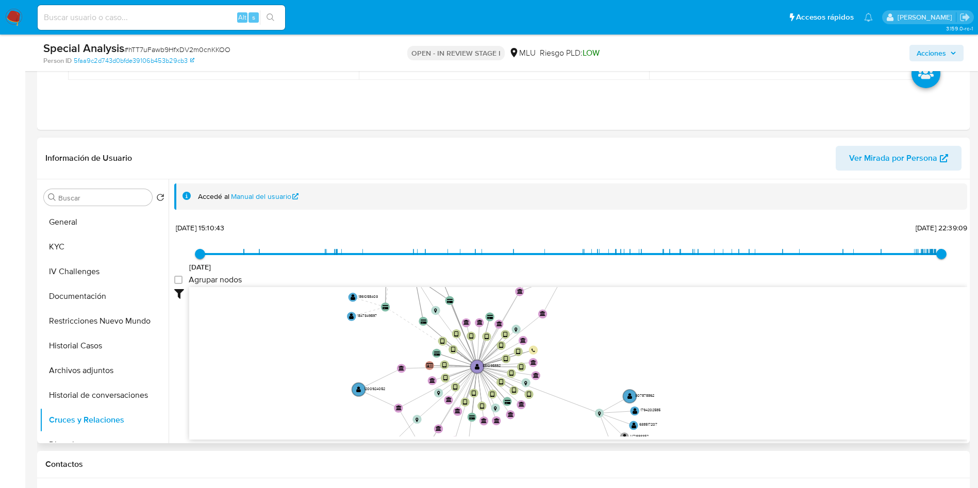
drag, startPoint x: 754, startPoint y: 321, endPoint x: 639, endPoint y: 325, distance: 115.0
click at [704, 366] on icon "device-62fa549b08813b0018f1cc15  user-381095882  381095882 device-67409bf8d22…" at bounding box center [578, 362] width 778 height 150
click at [888, 148] on span "Ver Mirada por Persona" at bounding box center [893, 158] width 88 height 25
click at [190, 48] on span "# hTT7uFawb9HfxDV2m0cnKKOO" at bounding box center [177, 49] width 106 height 10
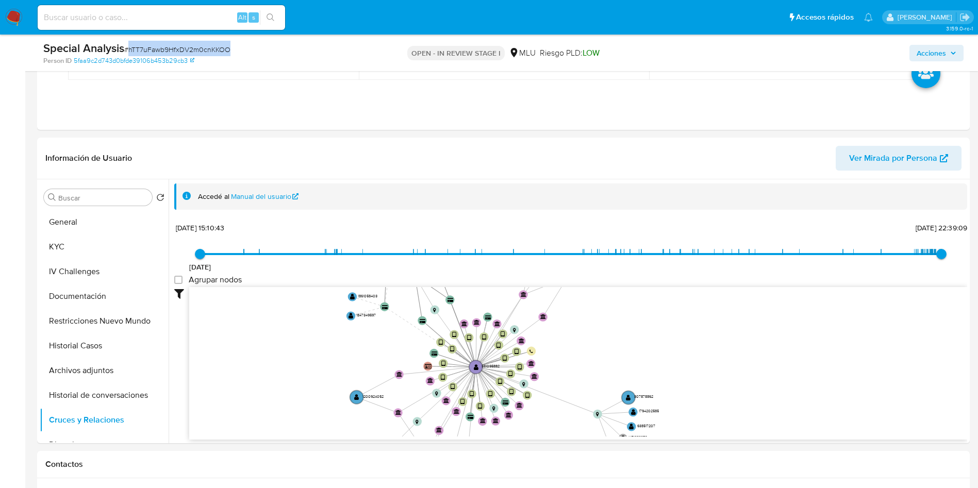
click at [190, 48] on span "# hTT7uFawb9HfxDV2m0cnKKOO" at bounding box center [177, 49] width 106 height 10
copy span "hTT7uFawb9HfxDV2m0cnKKOO"
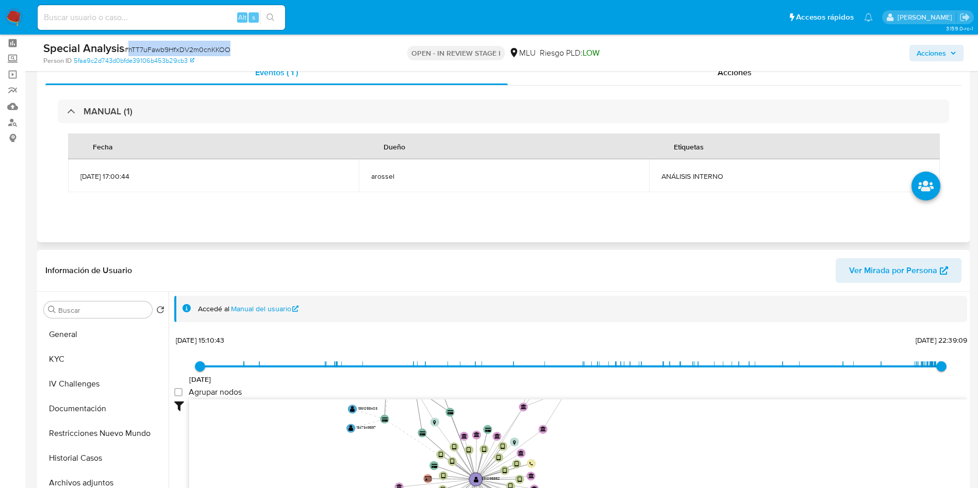
scroll to position [0, 0]
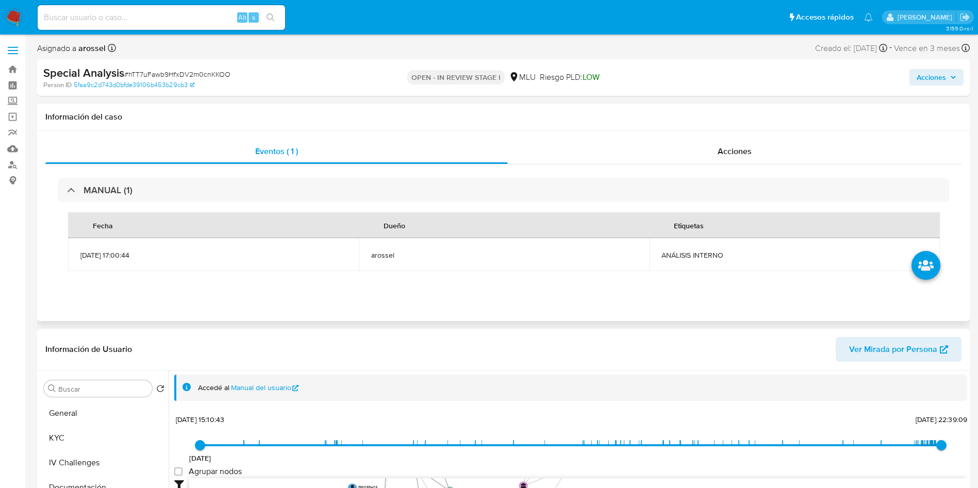
click at [689, 259] on span "ANÁLISIS INTERNO" at bounding box center [795, 255] width 266 height 9
copy span "ANÁLISIS INTERNO"
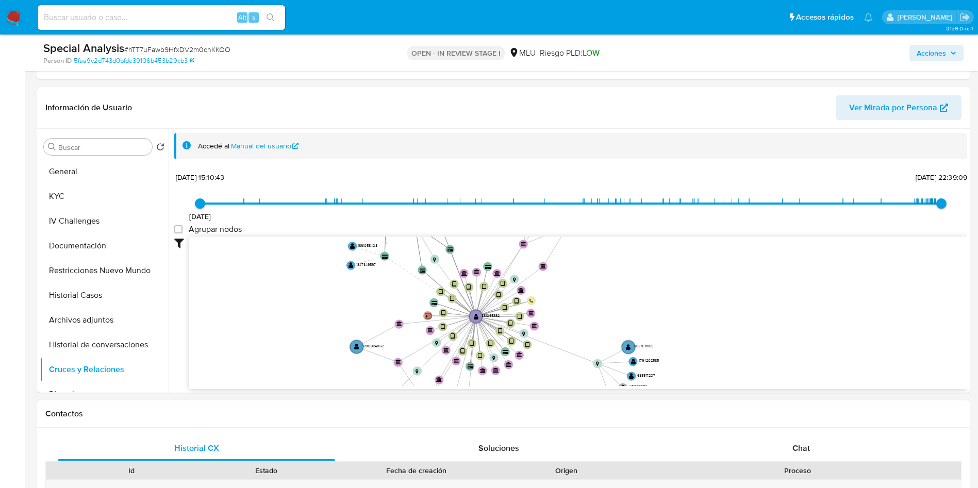
scroll to position [309, 0]
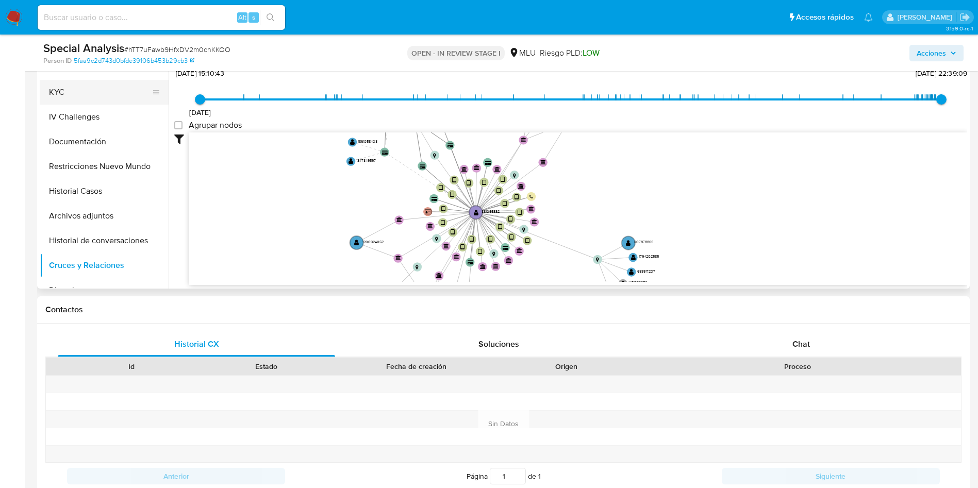
click at [92, 98] on button "KYC" at bounding box center [100, 92] width 121 height 25
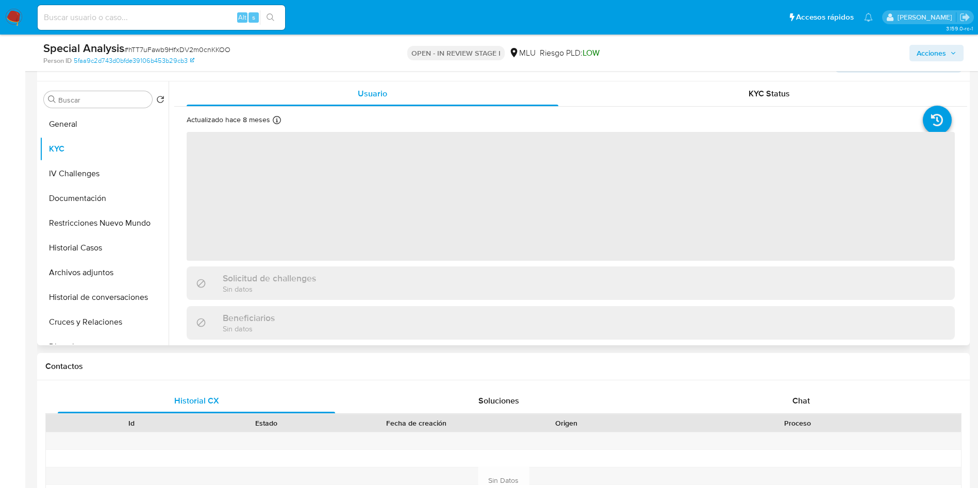
scroll to position [155, 0]
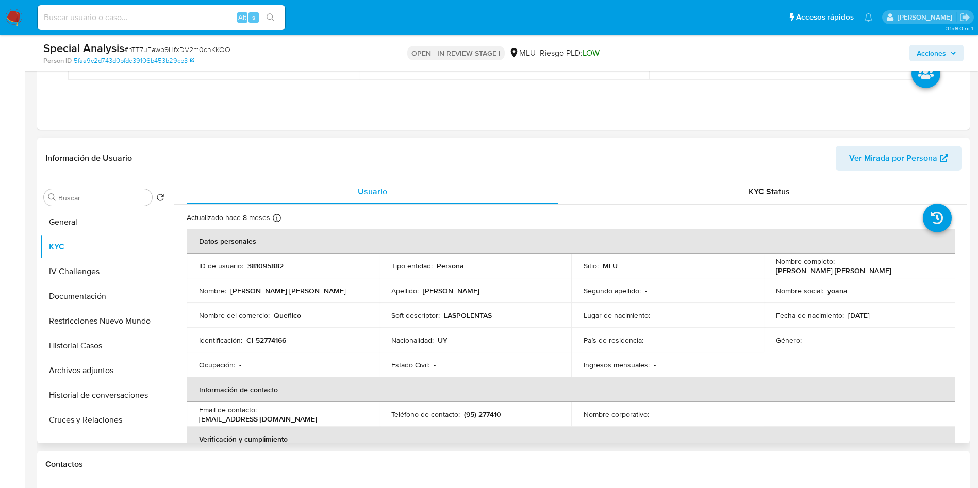
click at [277, 336] on p "CI 52774166" at bounding box center [266, 340] width 40 height 9
copy p "52774166"
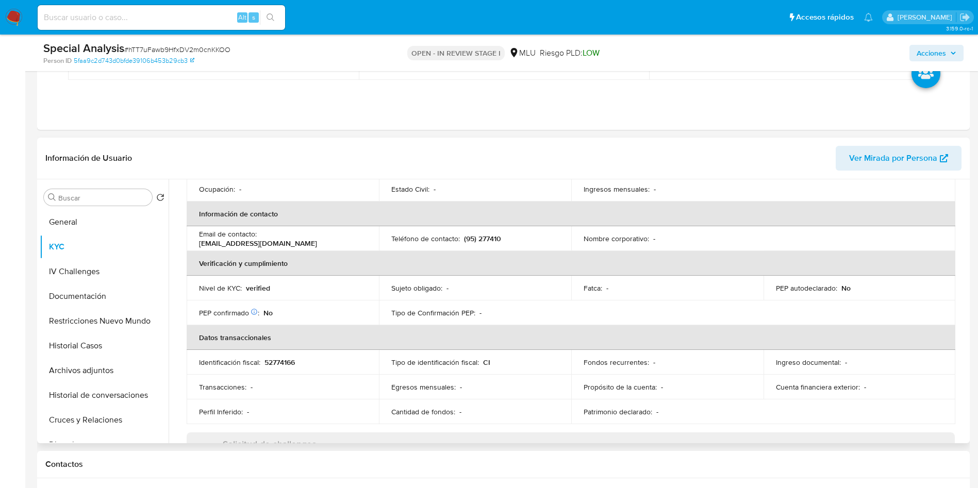
scroll to position [112, 0]
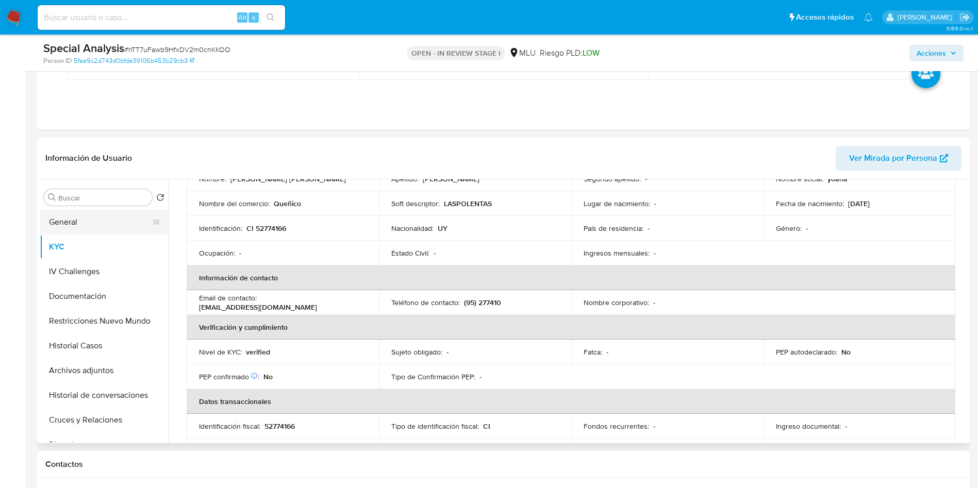
click at [107, 223] on button "General" at bounding box center [100, 222] width 121 height 25
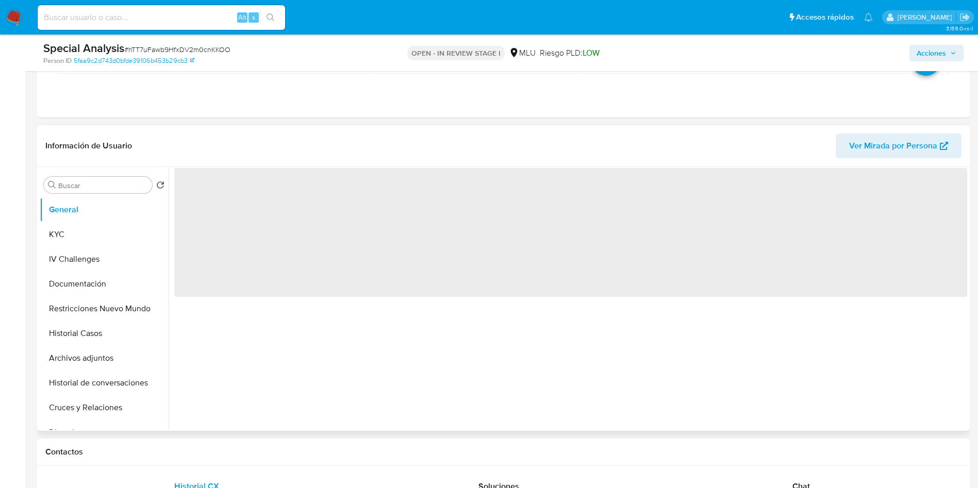
scroll to position [0, 0]
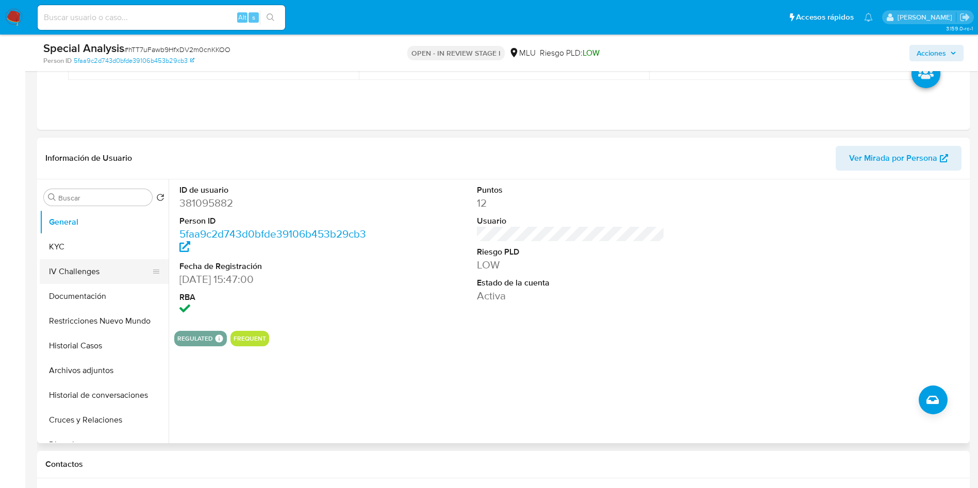
drag, startPoint x: 96, startPoint y: 249, endPoint x: 106, endPoint y: 268, distance: 21.4
click at [96, 249] on button "KYC" at bounding box center [104, 247] width 129 height 25
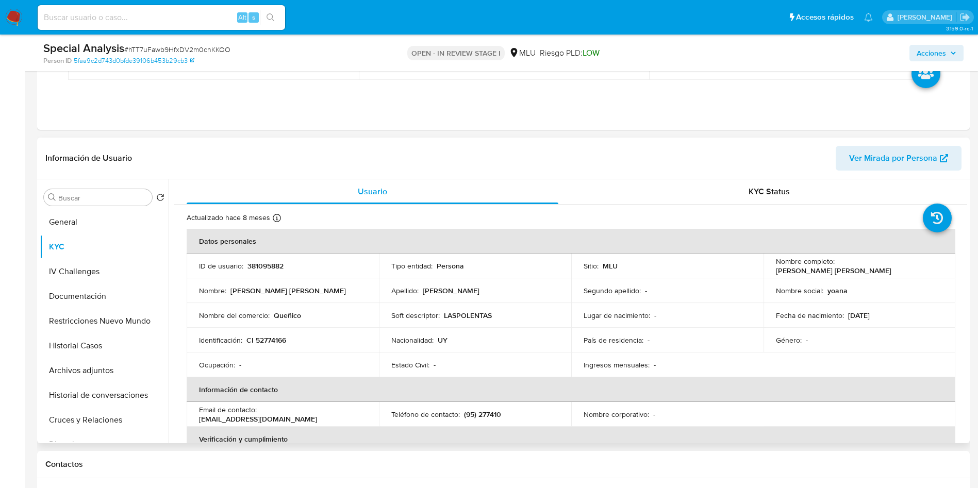
click at [270, 342] on p "CI 52774166" at bounding box center [266, 340] width 40 height 9
copy p "52774166"
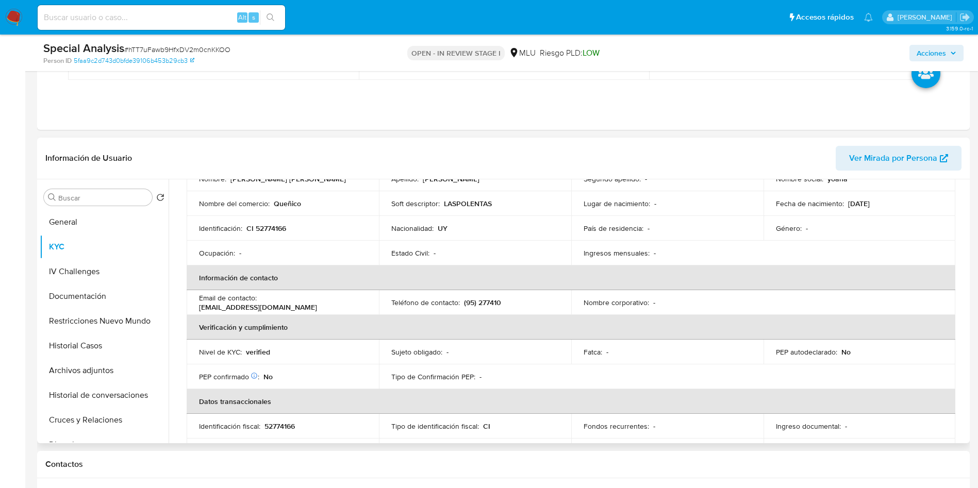
scroll to position [35, 0]
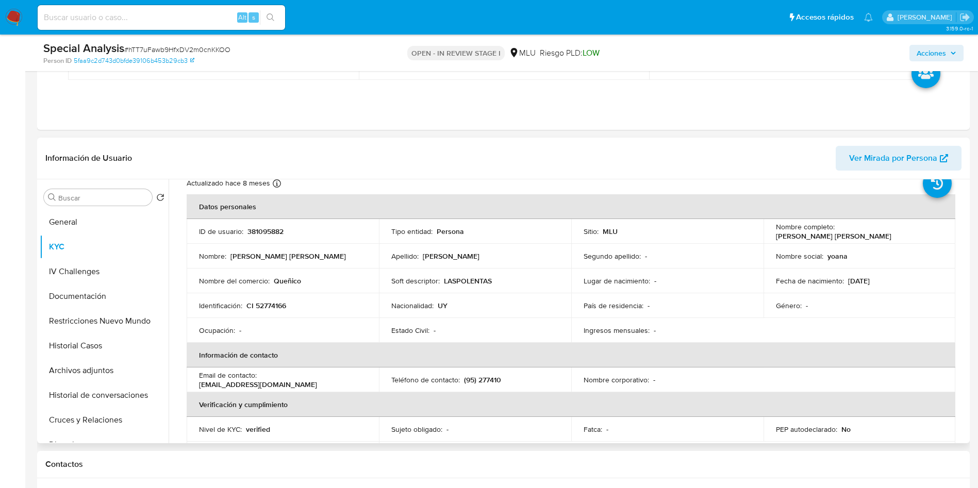
click at [285, 282] on p "Queñico" at bounding box center [287, 280] width 27 height 9
click at [286, 282] on p "Queñico" at bounding box center [287, 280] width 27 height 9
copy p "Queñico"
click at [447, 279] on p "LASPOLENTAS" at bounding box center [468, 280] width 48 height 9
click at [446, 279] on p "LASPOLENTAS" at bounding box center [468, 280] width 48 height 9
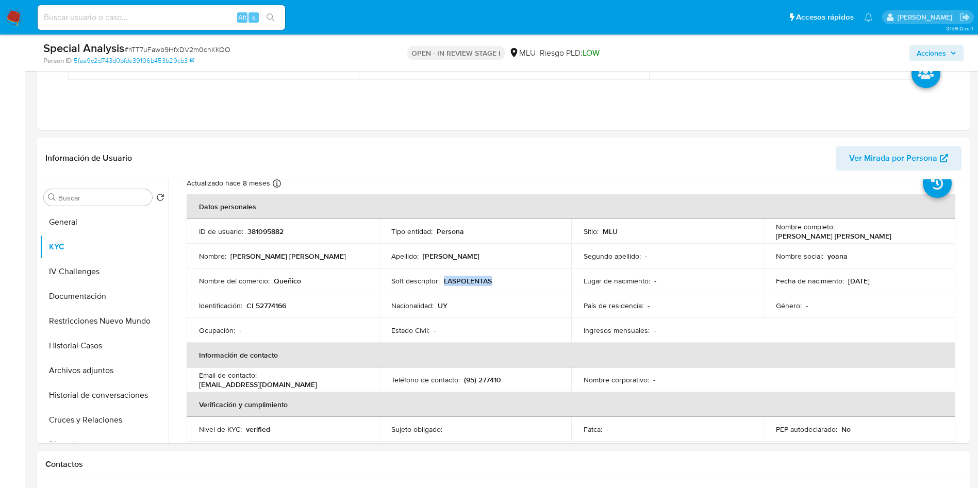
copy p "LASPOLENTAS"
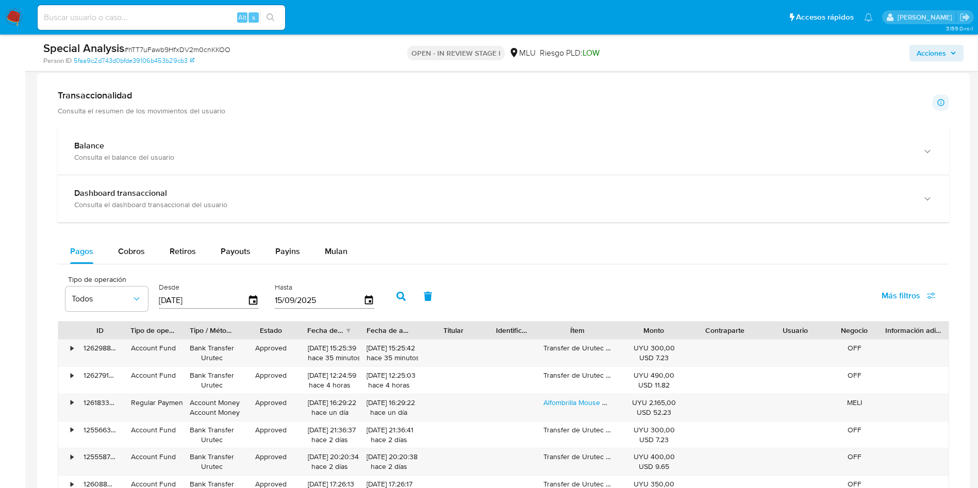
scroll to position [696, 0]
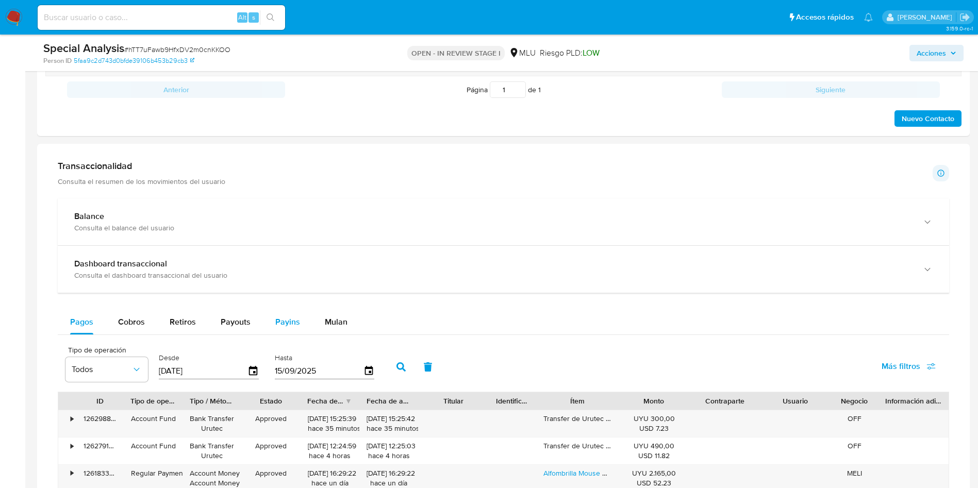
click at [278, 330] on div "Payins" at bounding box center [287, 322] width 25 height 25
select select "10"
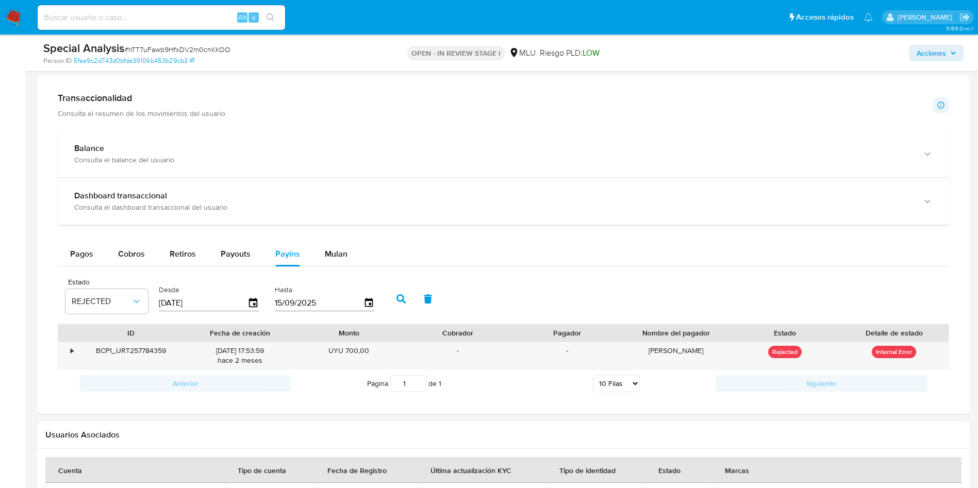
scroll to position [851, 0]
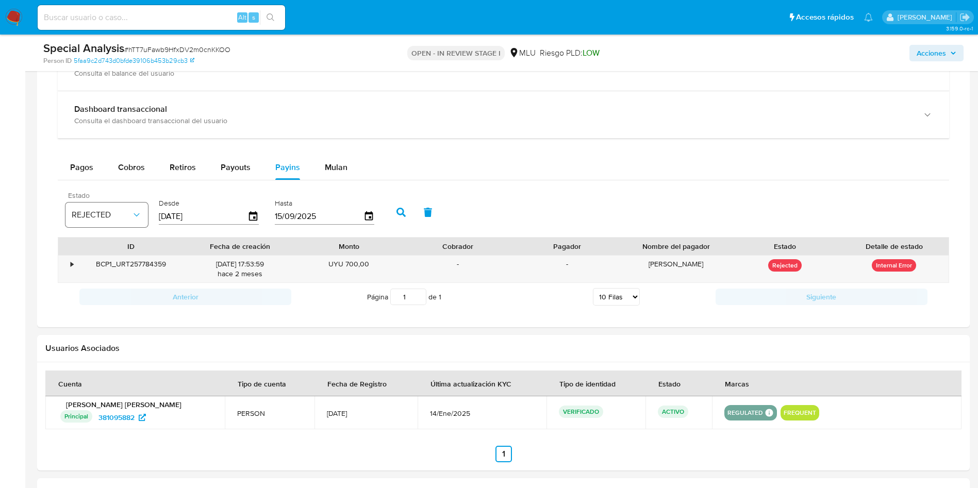
click at [114, 219] on span "REJECTED" at bounding box center [102, 215] width 60 height 10
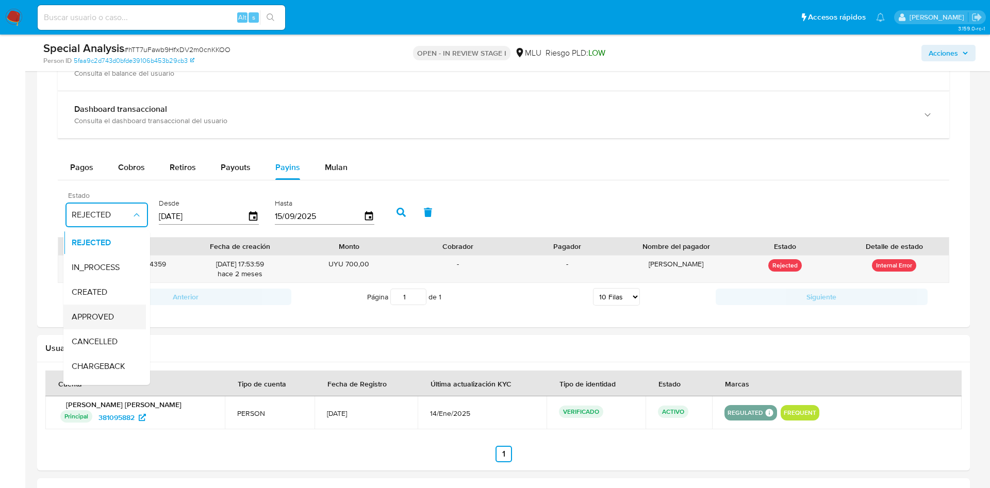
click at [119, 314] on div "APPROVED" at bounding box center [102, 317] width 60 height 25
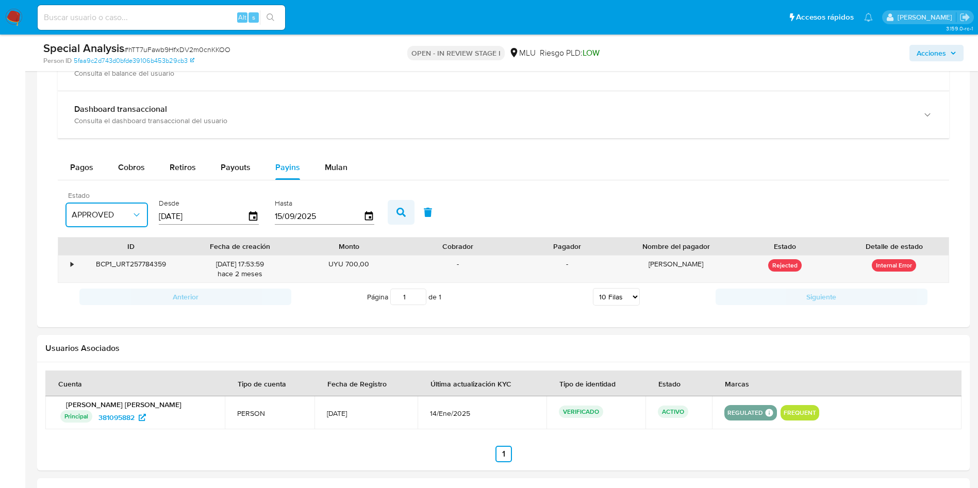
click at [408, 215] on button "button" at bounding box center [401, 212] width 27 height 25
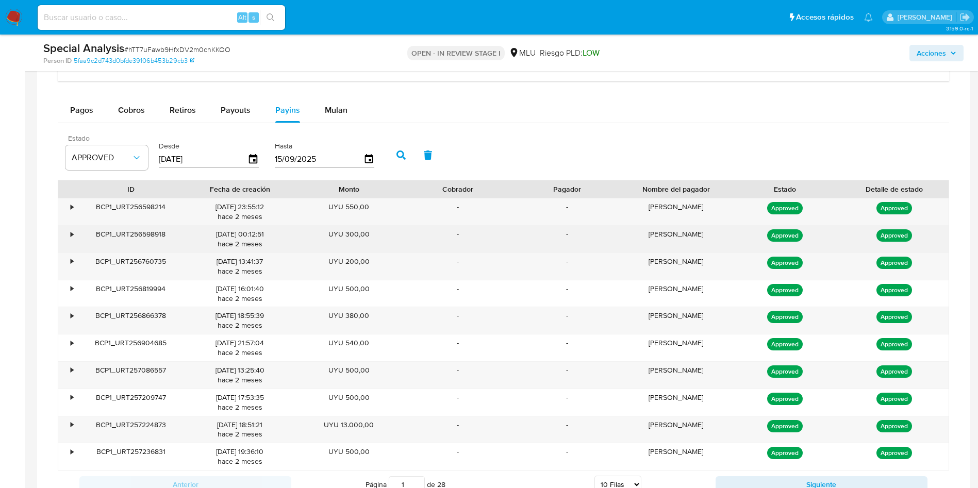
scroll to position [928, 0]
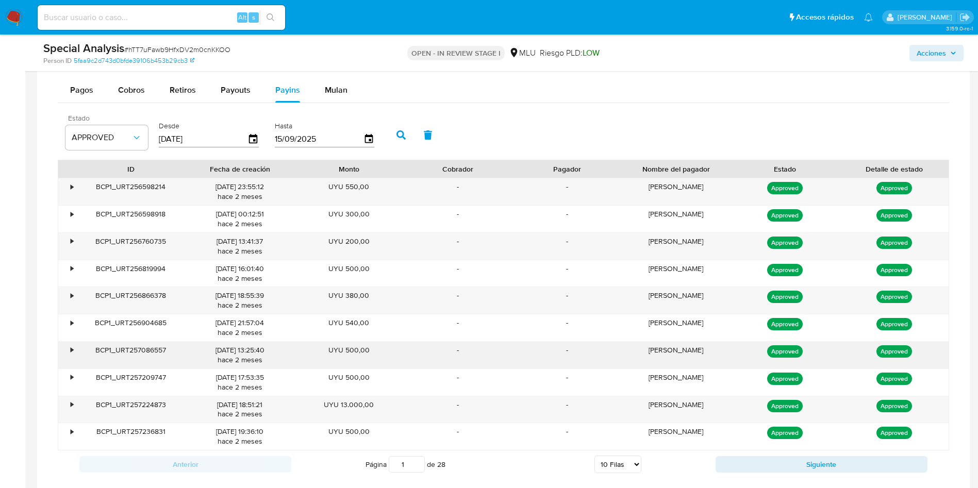
click at [700, 347] on div "ALLISSON FERREIRA" at bounding box center [676, 355] width 109 height 27
click at [757, 465] on button "Siguiente" at bounding box center [822, 464] width 212 height 16
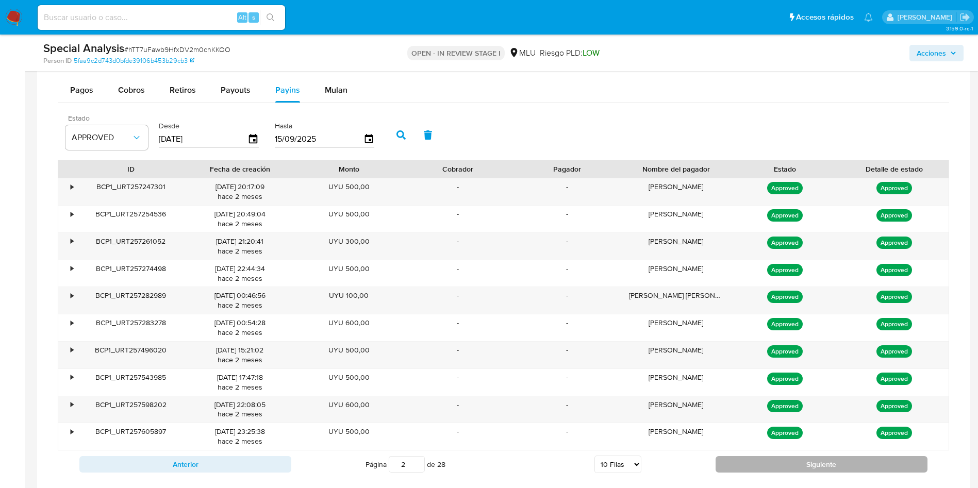
click at [772, 466] on button "Siguiente" at bounding box center [822, 464] width 212 height 16
click at [780, 467] on button "Siguiente" at bounding box center [822, 464] width 212 height 16
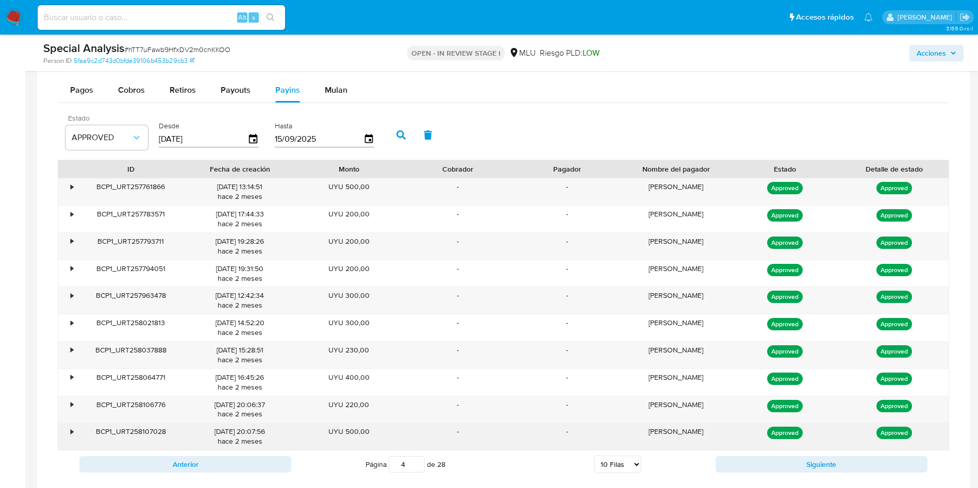
click at [774, 446] on div "Approved" at bounding box center [785, 436] width 109 height 27
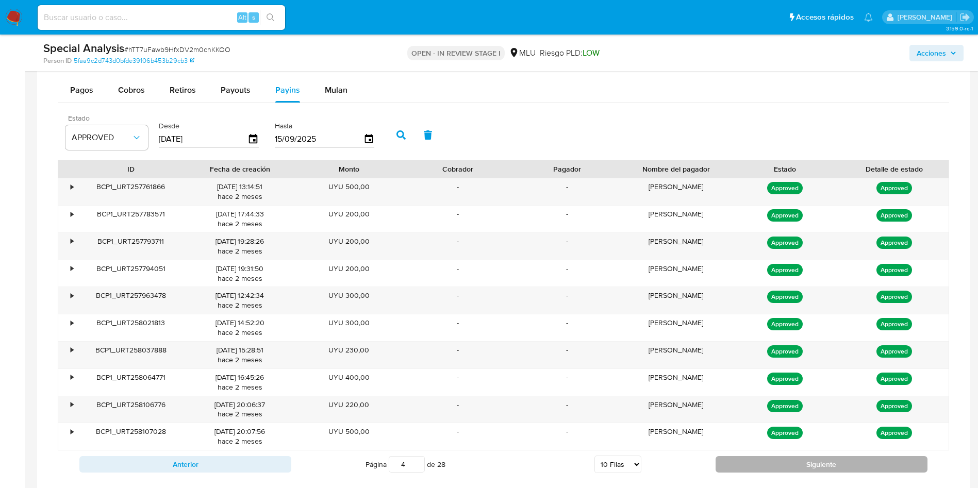
click at [785, 462] on button "Siguiente" at bounding box center [822, 464] width 212 height 16
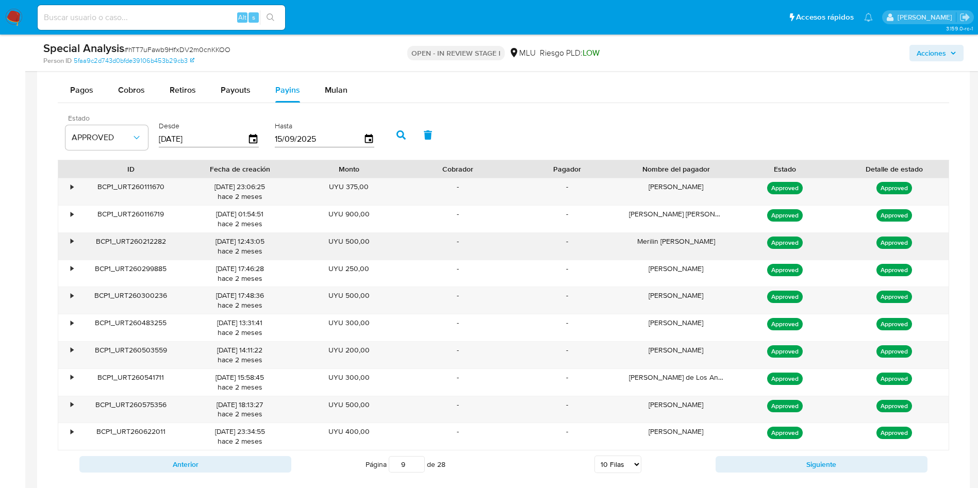
click at [700, 245] on div "Merilin Magali Perdomo Pereira" at bounding box center [676, 246] width 109 height 27
click at [700, 244] on div "Merilin Magali Perdomo Pereira" at bounding box center [676, 246] width 109 height 27
click at [817, 462] on button "Siguiente" at bounding box center [822, 464] width 212 height 16
click at [695, 351] on div "MARIA FERREIRA" at bounding box center [676, 355] width 109 height 27
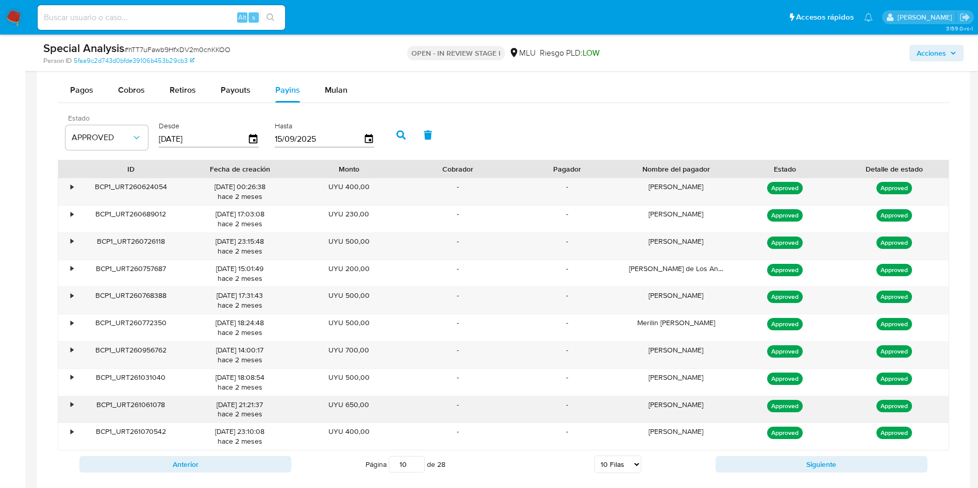
click at [687, 400] on div "ALLISSON FERREIRA" at bounding box center [676, 409] width 109 height 27
click at [72, 409] on div "•" at bounding box center [72, 405] width 3 height 10
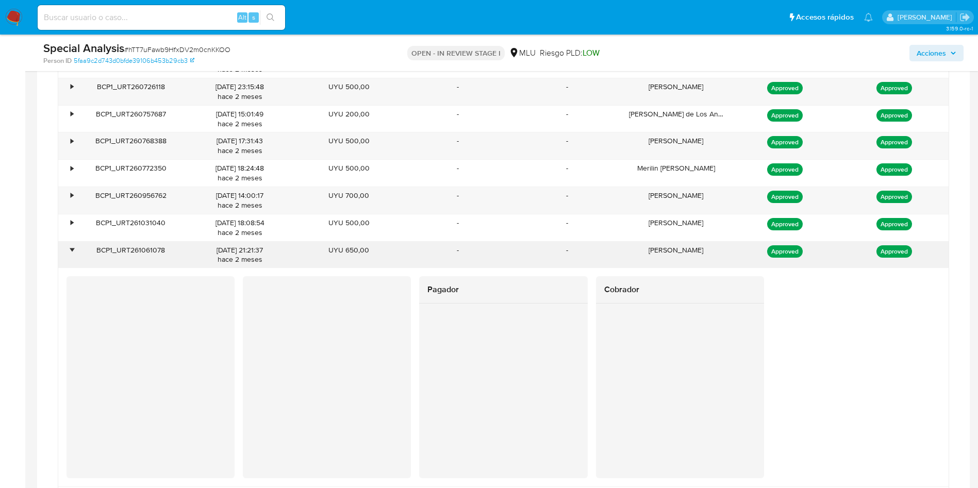
scroll to position [1160, 0]
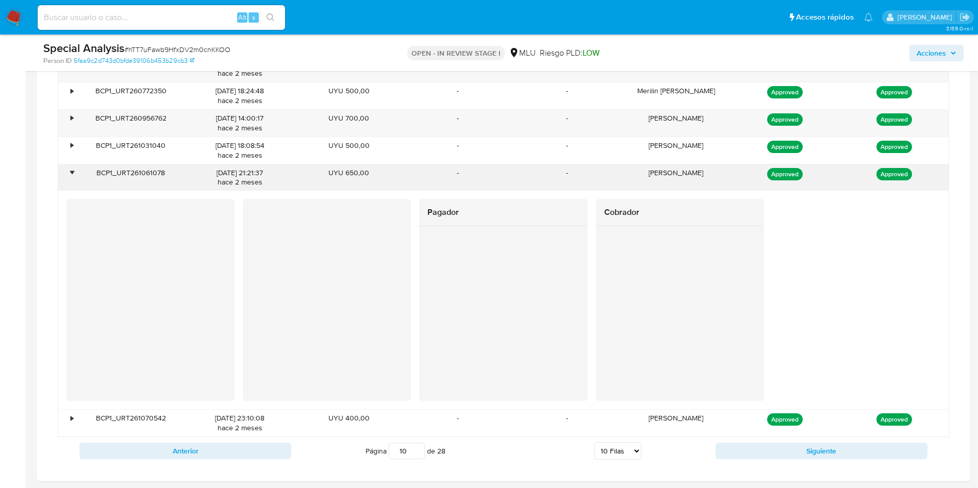
click at [684, 180] on div "ALLISSON FERREIRA" at bounding box center [676, 177] width 109 height 27
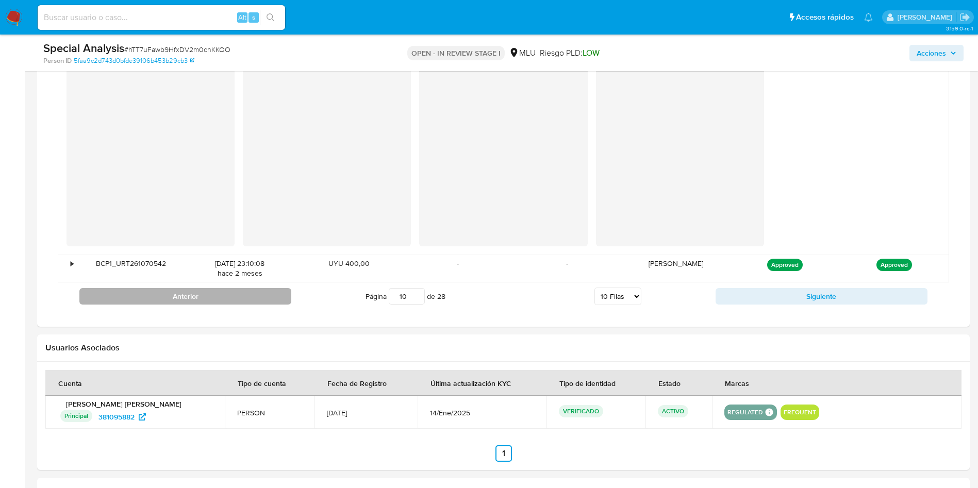
click at [229, 291] on button "Anterior" at bounding box center [185, 296] width 212 height 16
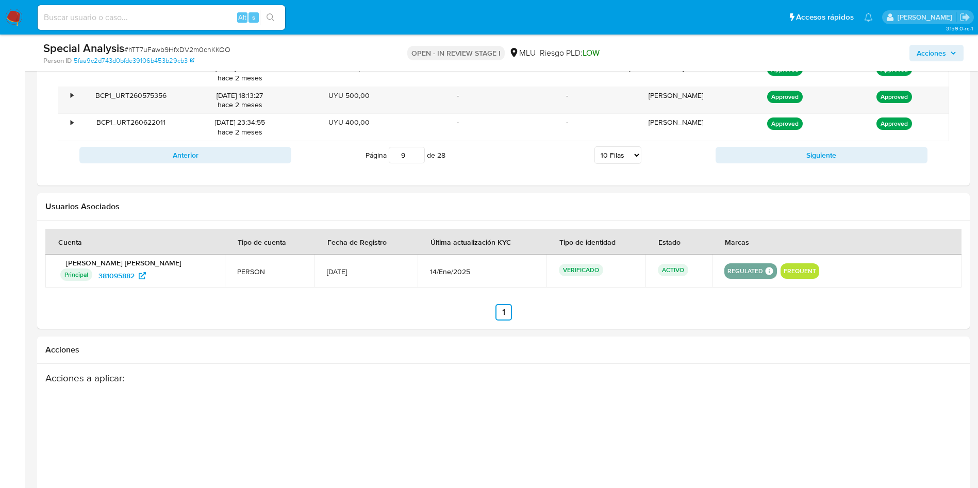
scroll to position [1083, 0]
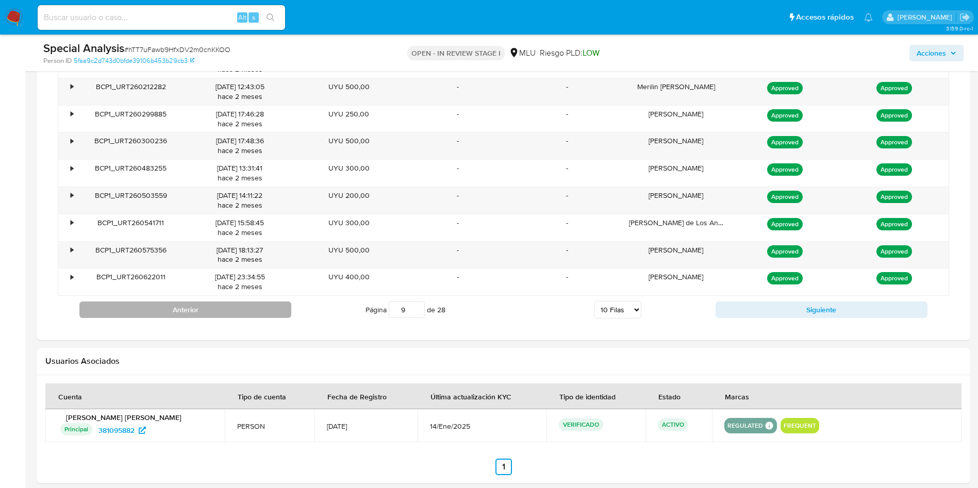
click at [261, 309] on button "Anterior" at bounding box center [185, 310] width 212 height 16
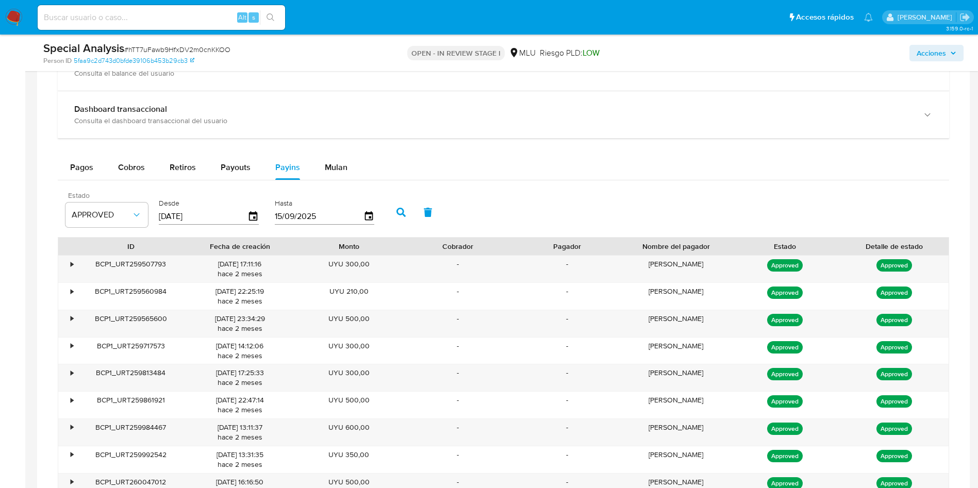
scroll to position [1005, 0]
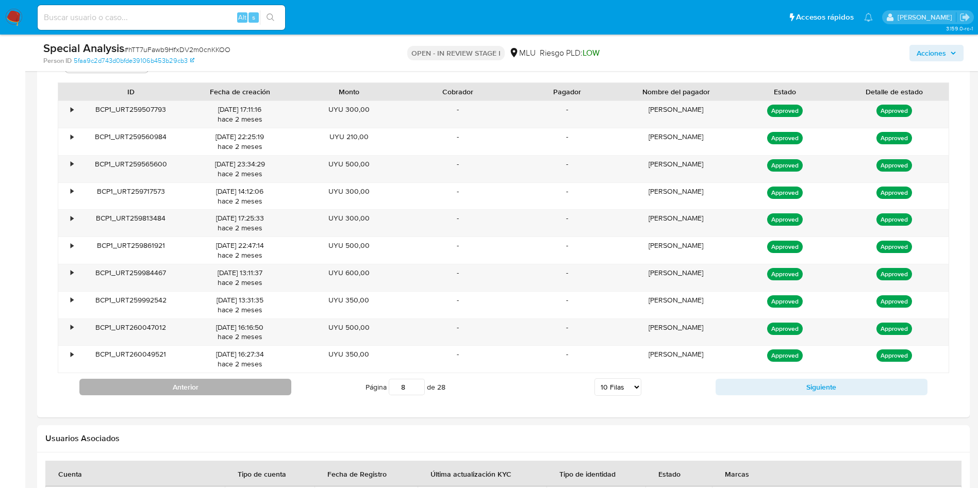
click at [229, 391] on button "Anterior" at bounding box center [185, 387] width 212 height 16
click at [186, 391] on button "Anterior" at bounding box center [185, 387] width 212 height 16
type input "4"
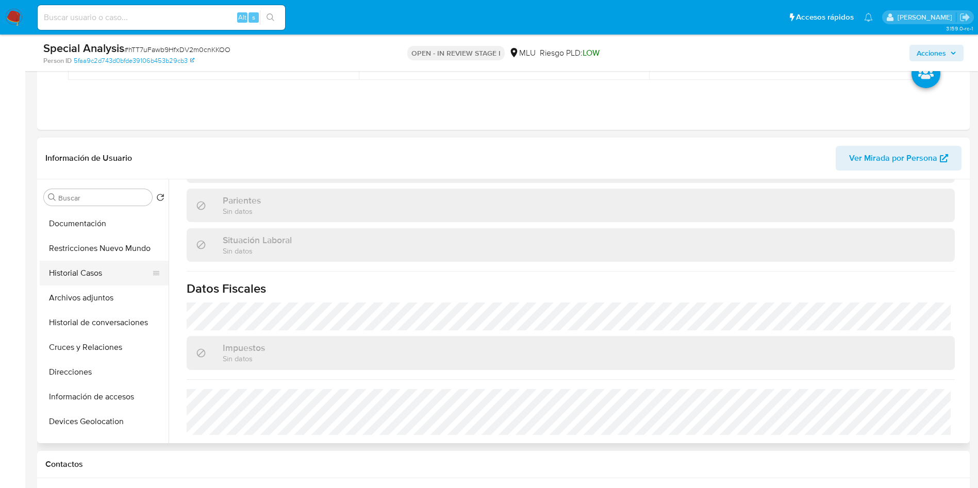
scroll to position [155, 0]
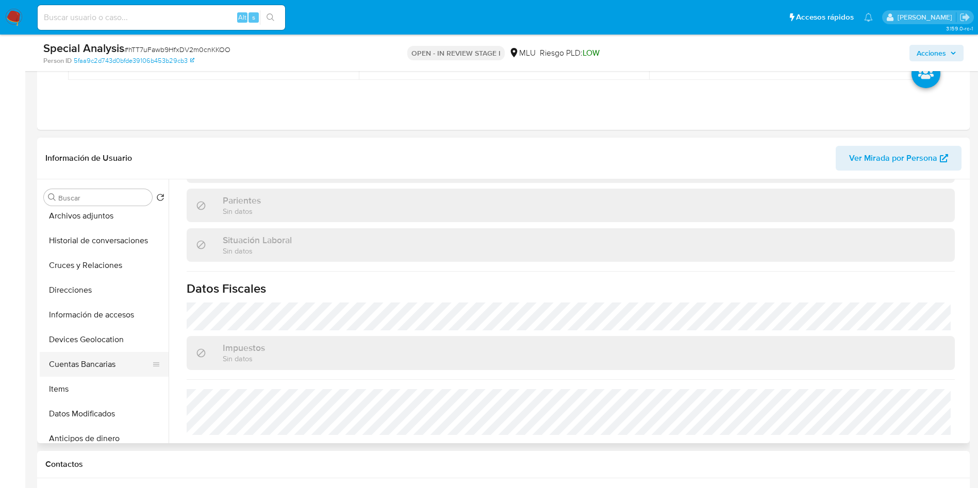
click at [97, 366] on button "Cuentas Bancarias" at bounding box center [100, 364] width 121 height 25
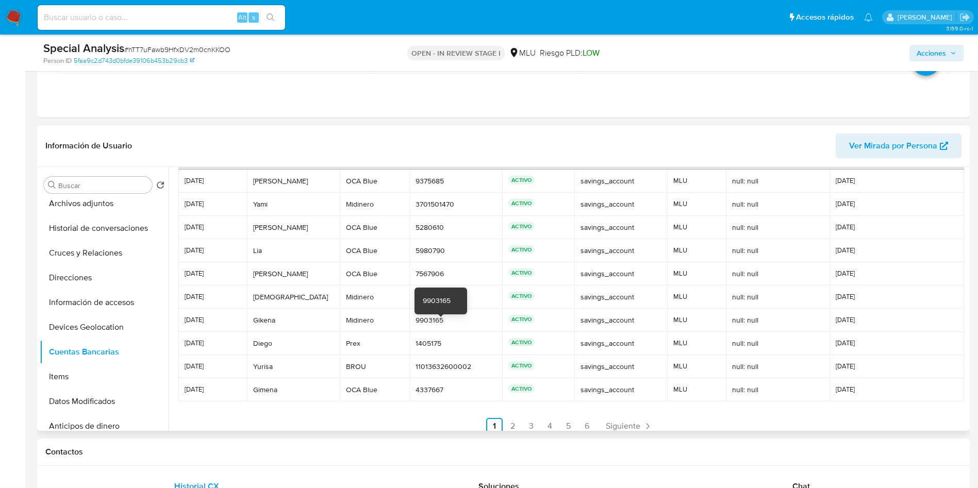
scroll to position [48, 0]
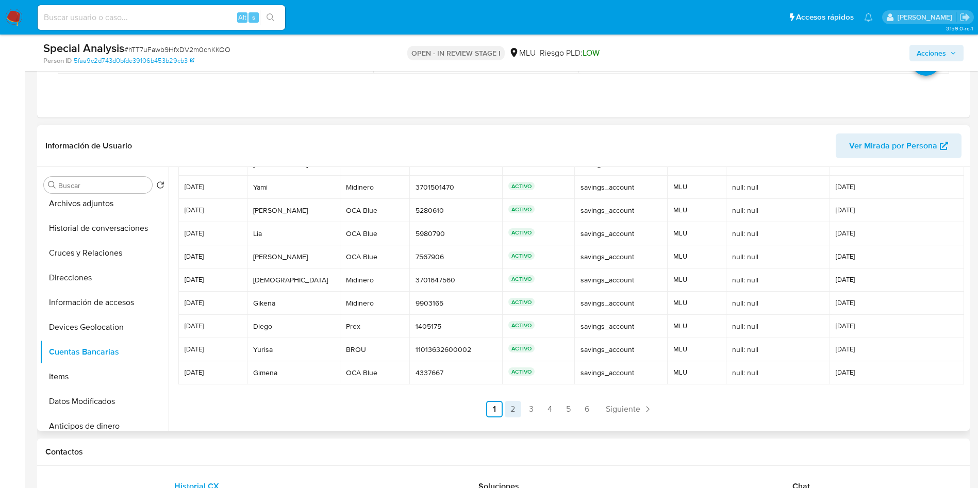
click at [505, 408] on link "2" at bounding box center [513, 409] width 16 height 16
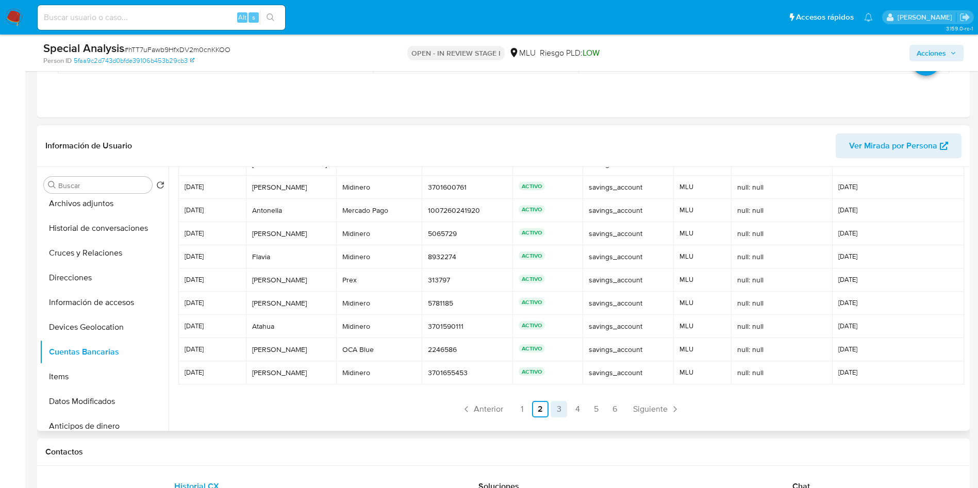
click at [553, 408] on link "3" at bounding box center [559, 409] width 16 height 16
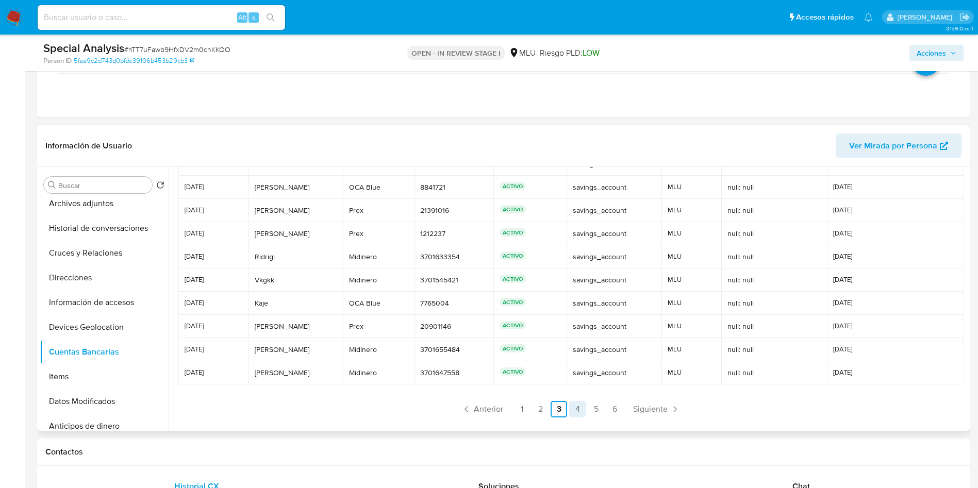
click at [577, 409] on link "4" at bounding box center [577, 409] width 16 height 16
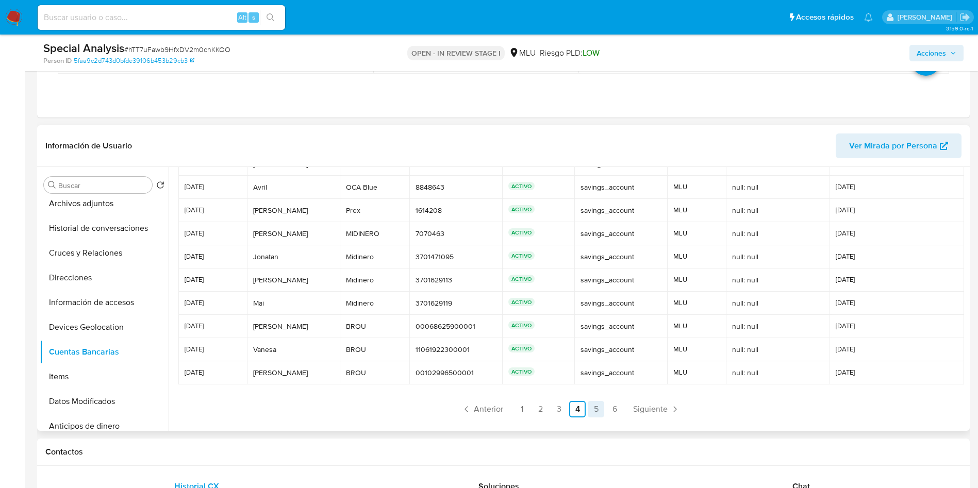
click at [600, 409] on ul "Anterior 1 2 3 4 5 6 Siguiente" at bounding box center [570, 409] width 785 height 16
click at [600, 408] on link "5" at bounding box center [596, 409] width 16 height 16
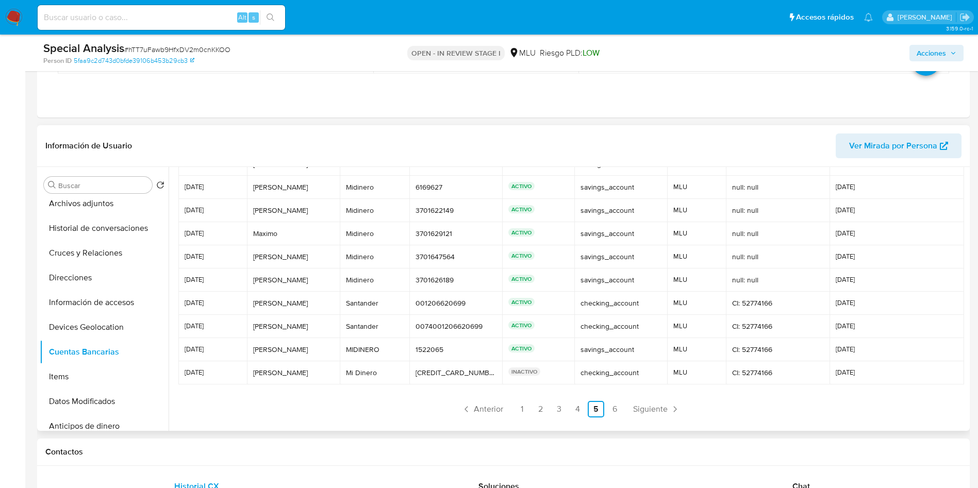
click at [615, 410] on link "6" at bounding box center [614, 409] width 16 height 16
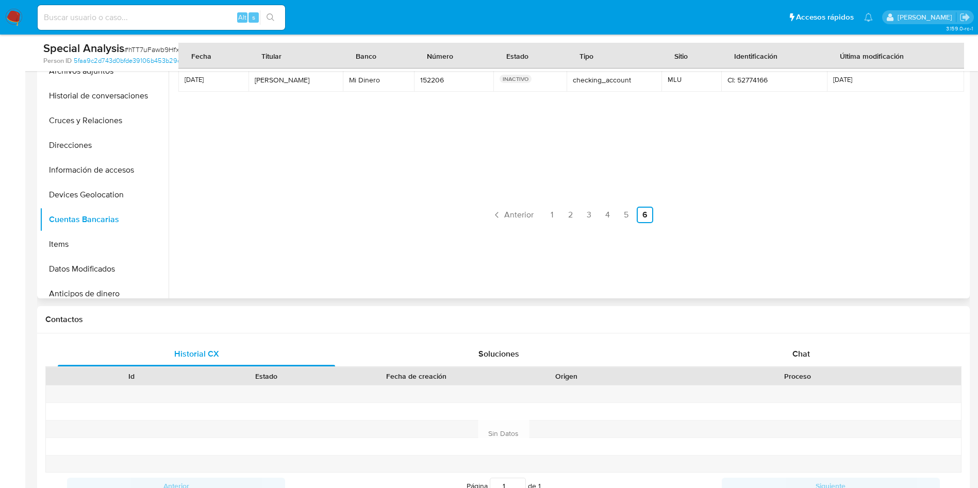
scroll to position [232, 0]
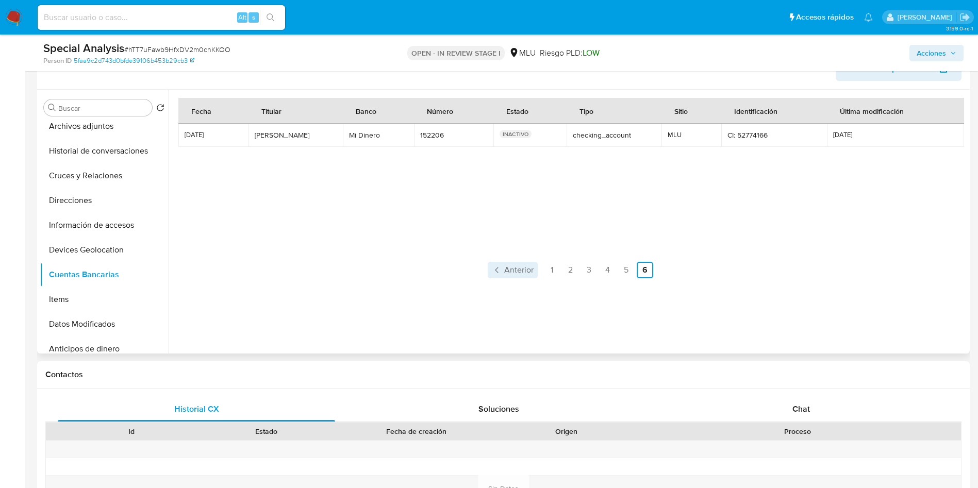
click at [517, 272] on span "Anterior" at bounding box center [518, 270] width 29 height 8
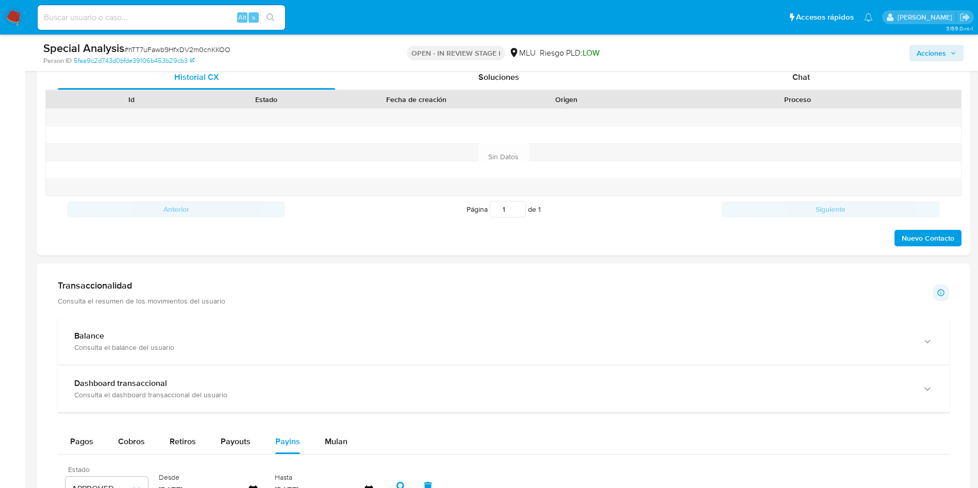
scroll to position [696, 0]
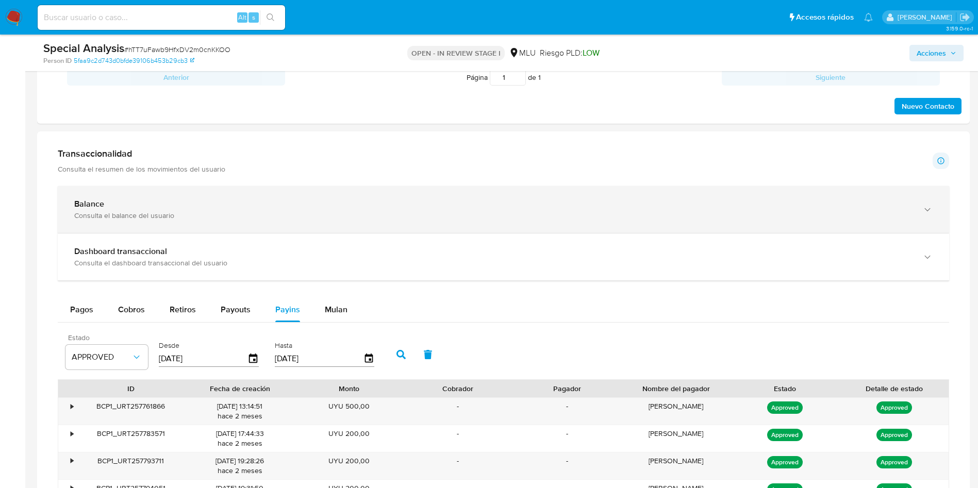
click at [265, 228] on div "Balance Consulta el balance del usuario" at bounding box center [503, 209] width 891 height 47
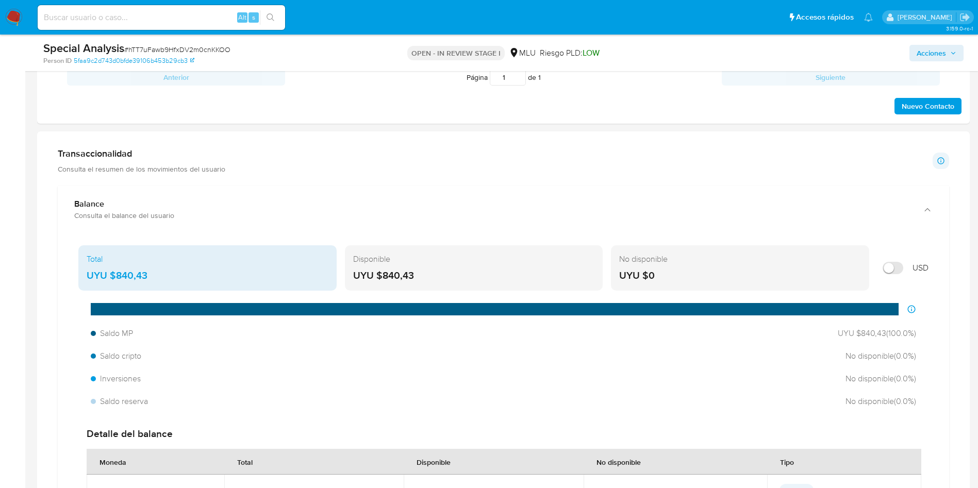
drag, startPoint x: 178, startPoint y: 277, endPoint x: 113, endPoint y: 278, distance: 65.0
click at [113, 278] on div "UYU $840,43" at bounding box center [208, 275] width 242 height 13
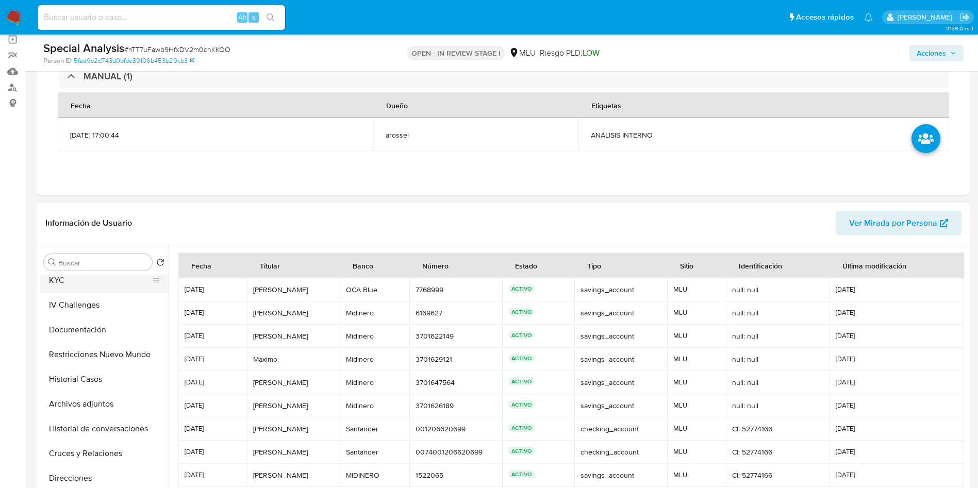
scroll to position [0, 0]
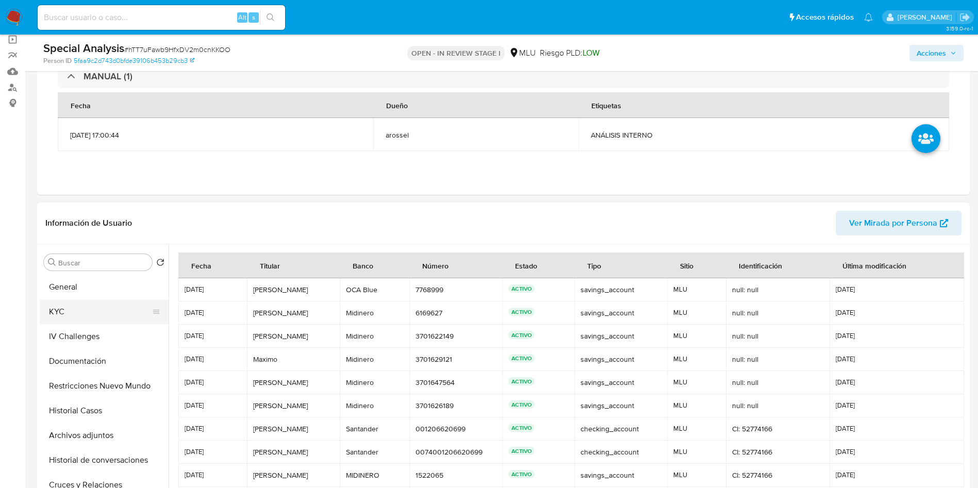
click at [89, 300] on button "KYC" at bounding box center [100, 312] width 121 height 25
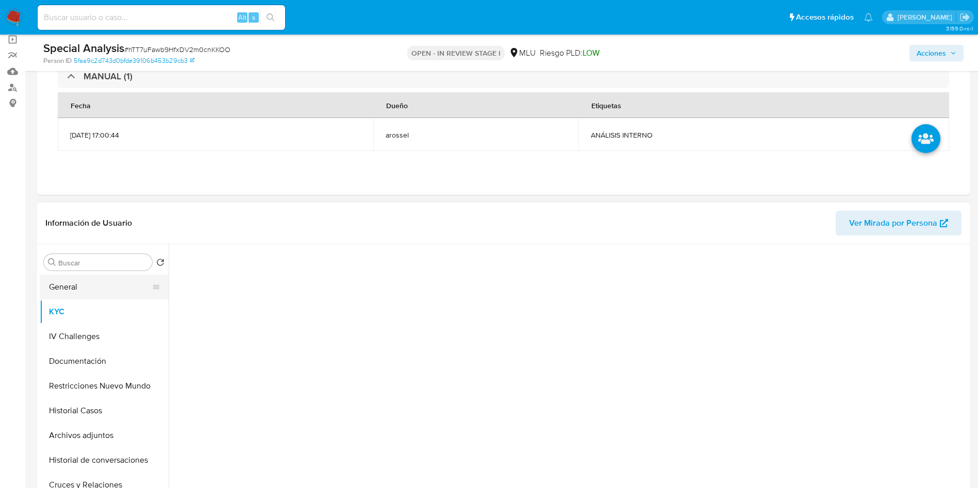
click at [89, 283] on button "General" at bounding box center [100, 287] width 121 height 25
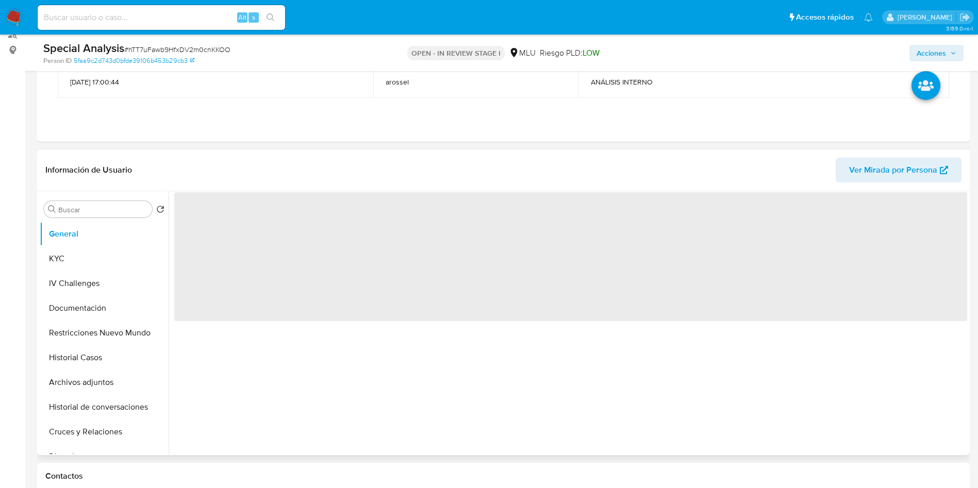
scroll to position [155, 0]
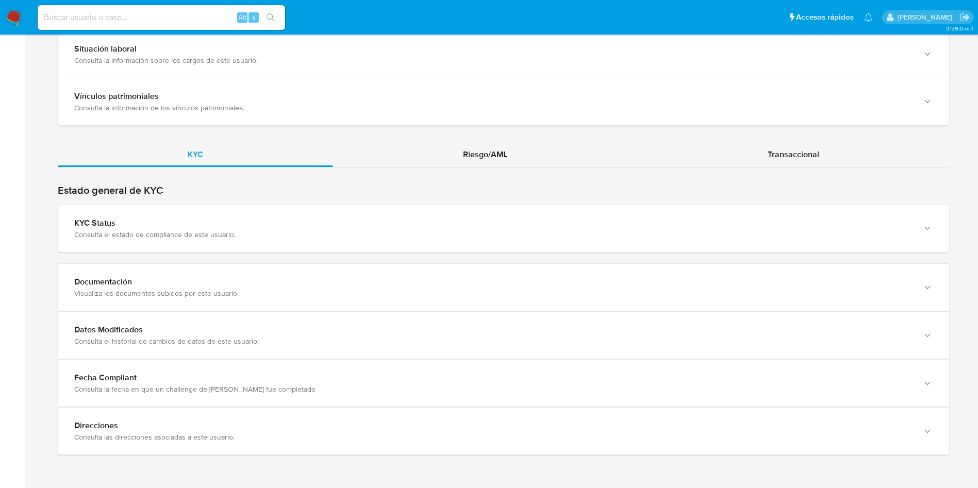
click div "Estado general de KYC KYC Status Consulta el estado de compliance de este usuar…"
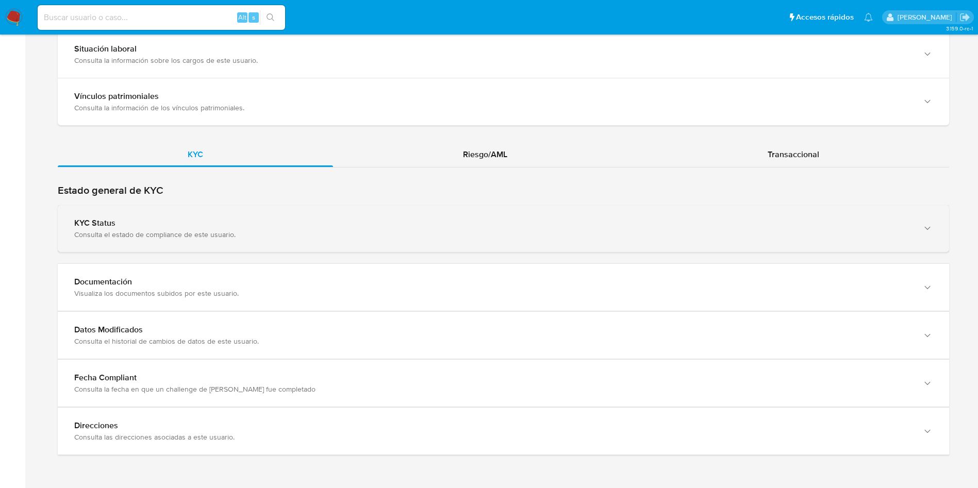
click div "Consulta el estado de compliance de este usuario."
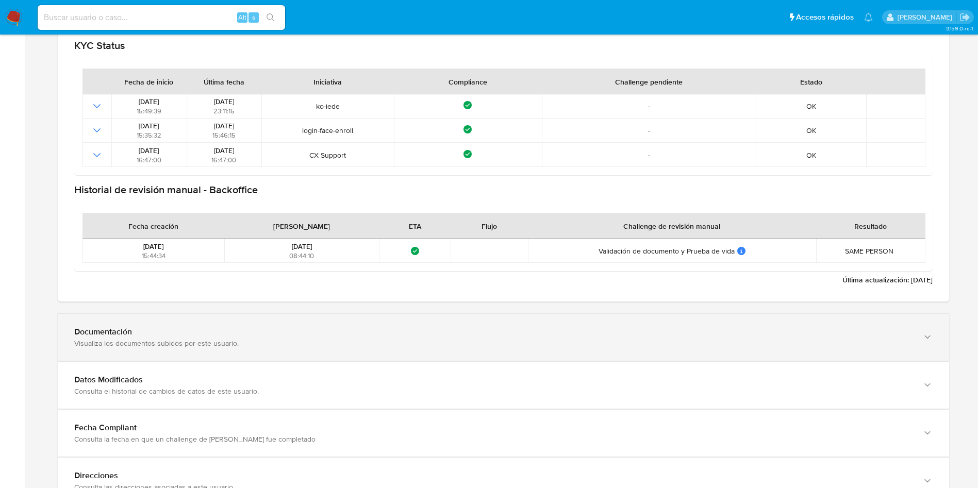
drag, startPoint x: 267, startPoint y: 333, endPoint x: 302, endPoint y: 299, distance: 48.5
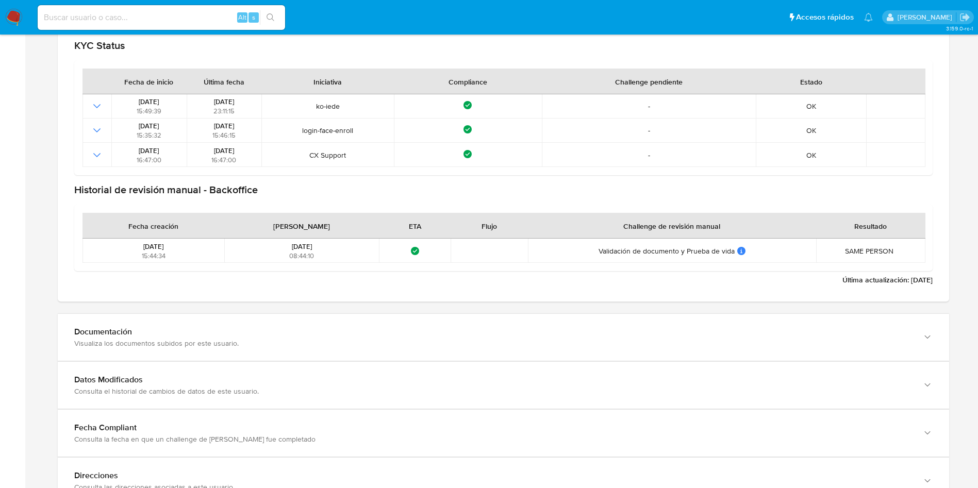
click div "Documentación"
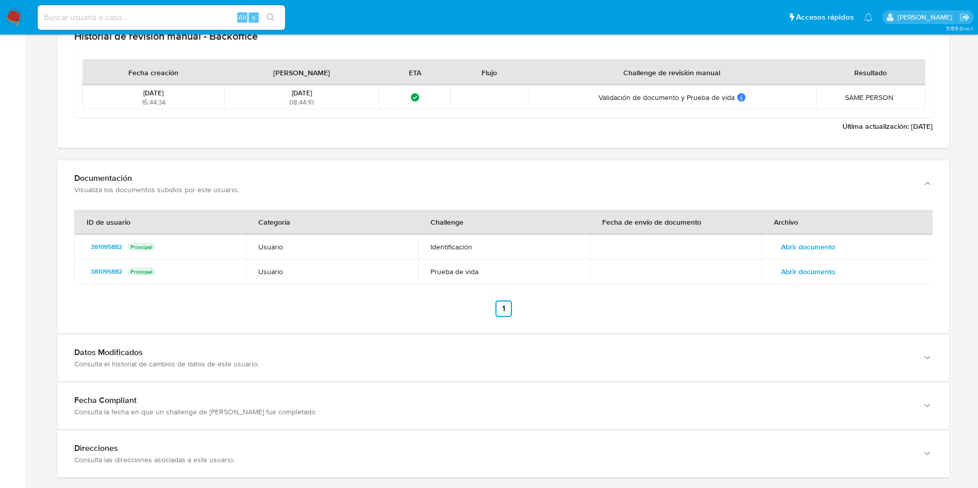
scroll to position [1237, 0]
click td "Abrir documento"
click span "Abrir documento"
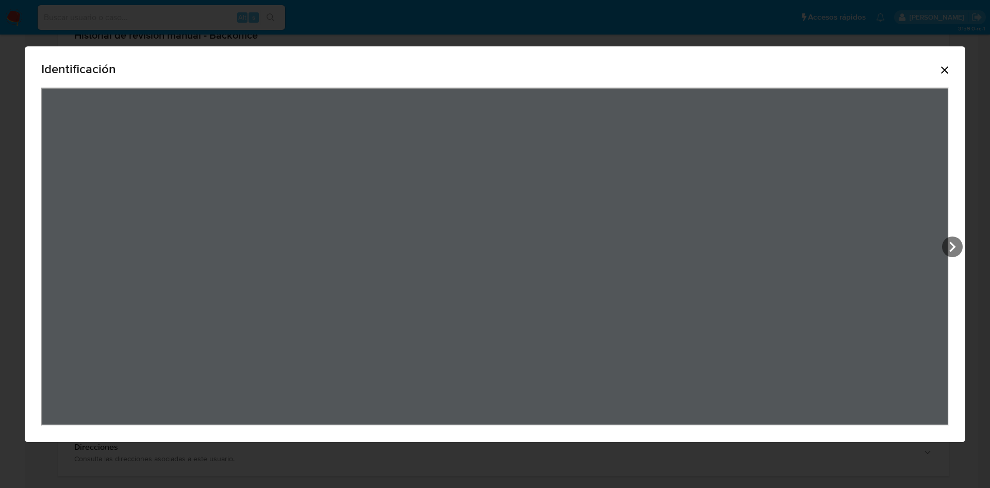
click div "Identificación"
click icon "Cerrar"
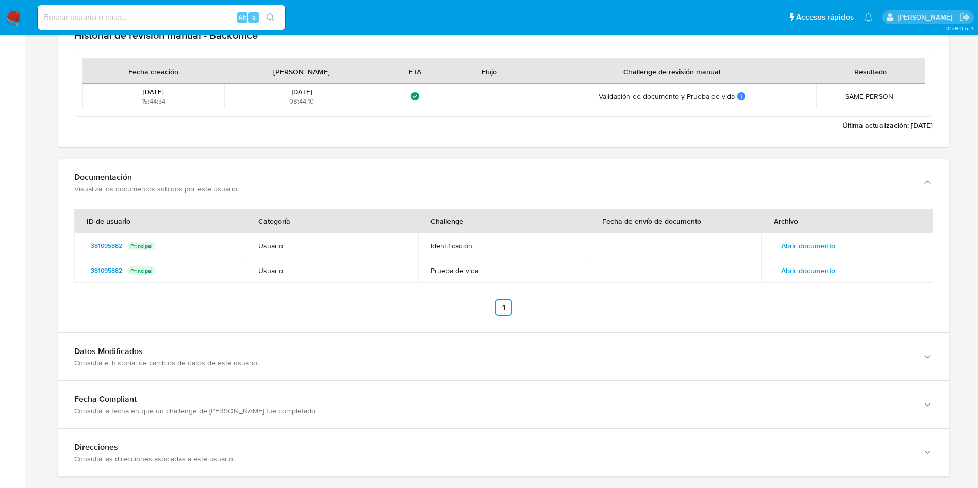
click span "Abrir documento"
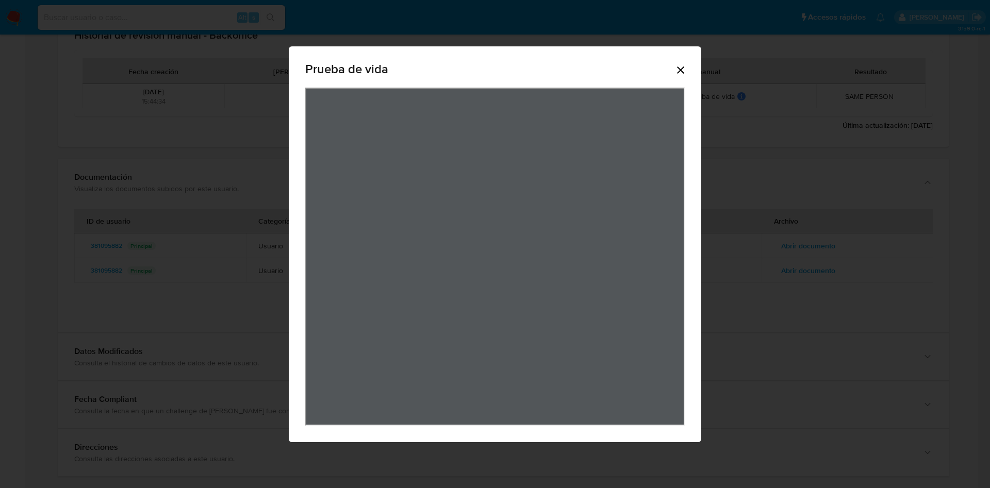
click icon "Cerrar"
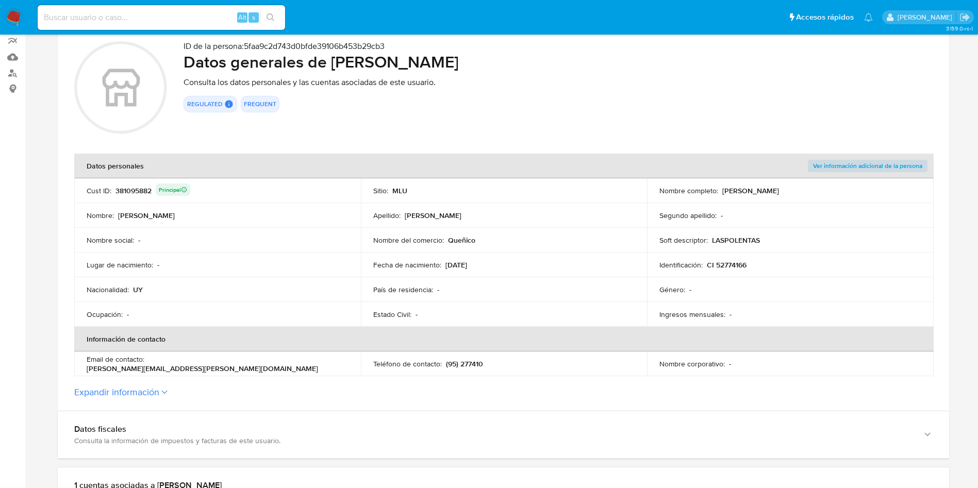
scroll to position [0, 0]
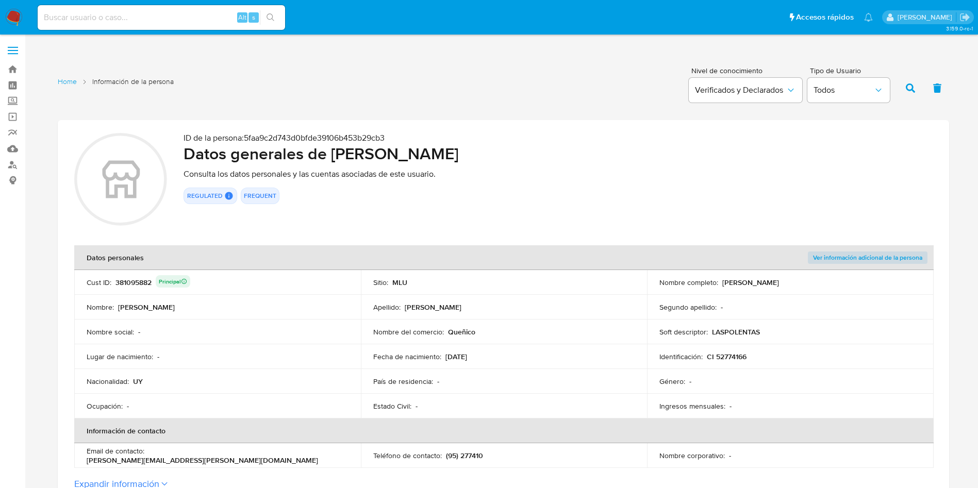
click div "381095882 Principal"
drag, startPoint x: 334, startPoint y: 151, endPoint x: 585, endPoint y: 148, distance: 251.1
click h2 "Datos generales de Yoana Barbara Jaurena Rodriguez"
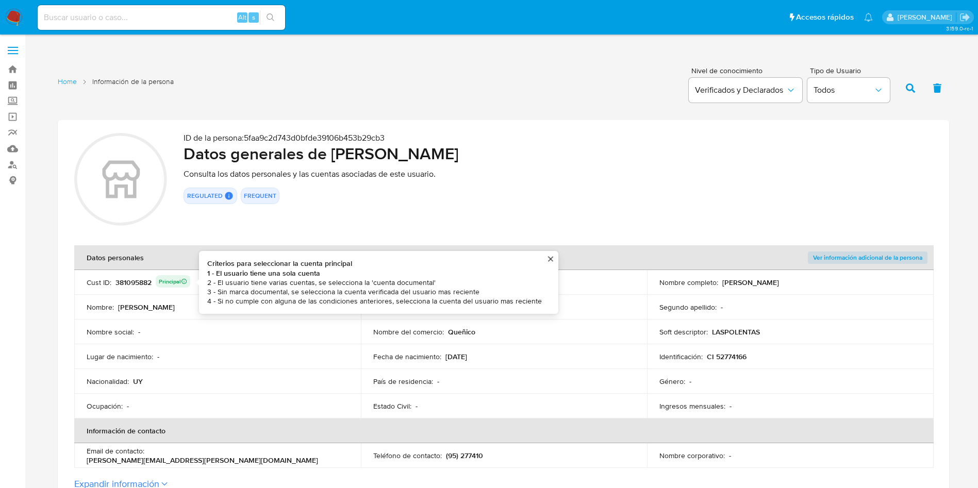
click div "381095882 Principal Criterios para seleccionar la cuenta principal 1 - El usuar…"
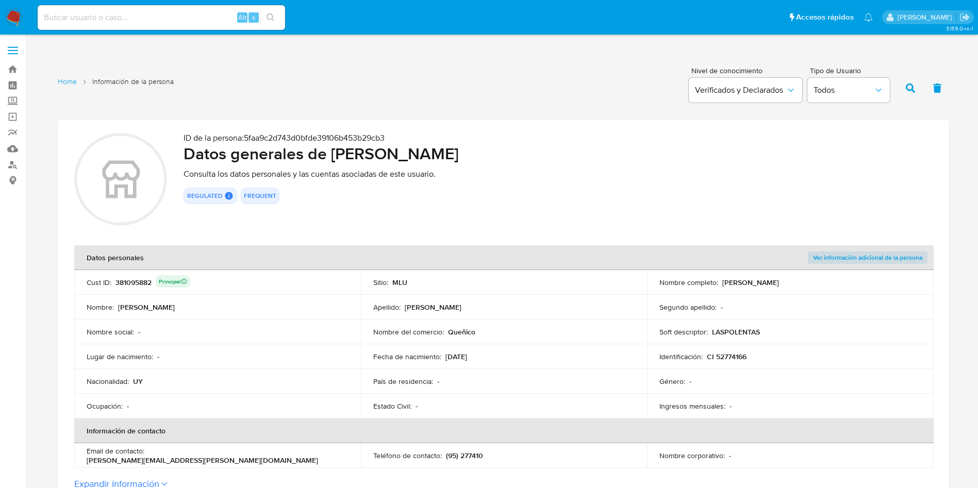
click div "381095882 Principal"
drag, startPoint x: 336, startPoint y: 153, endPoint x: 597, endPoint y: 150, distance: 260.4
click h2 "Datos generales de Yoana Barbara Jaurena Rodriguez"
click p "Queñico"
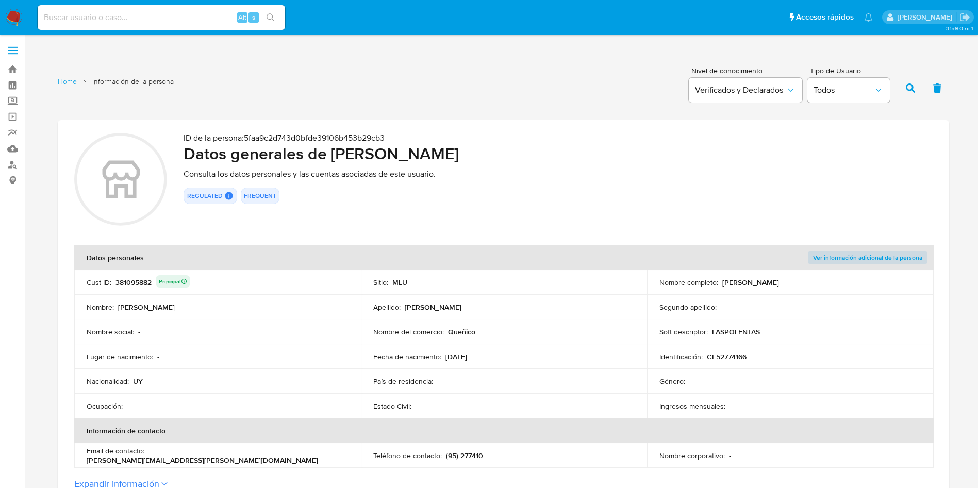
click p "Queñico"
click input
paste input "479865830"
type input "479865830"
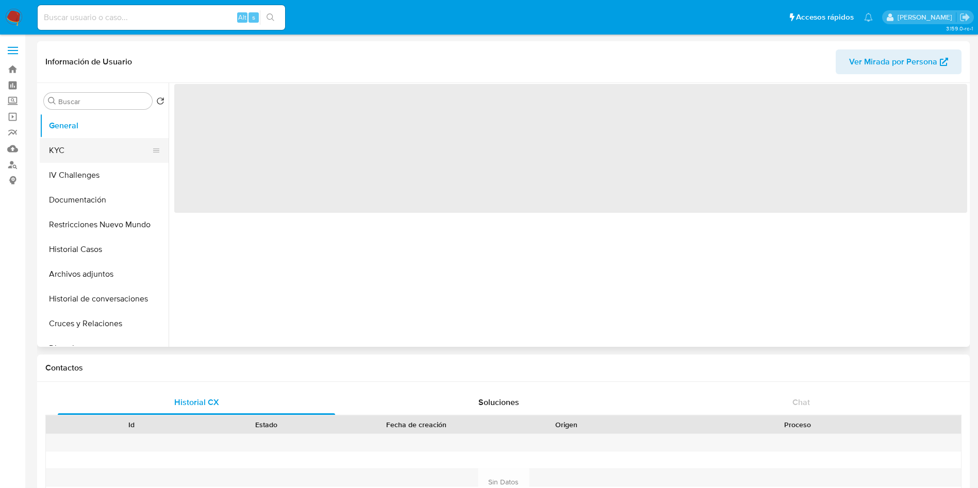
select select "10"
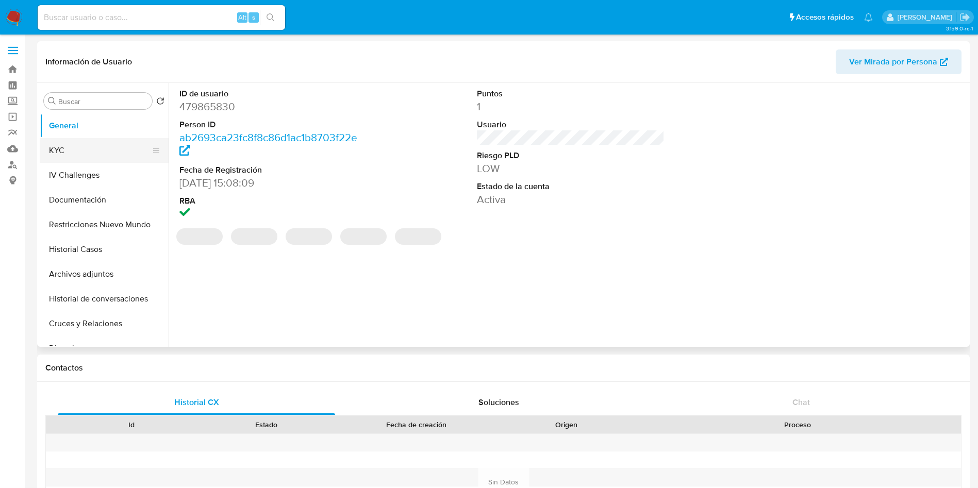
click button "KYC"
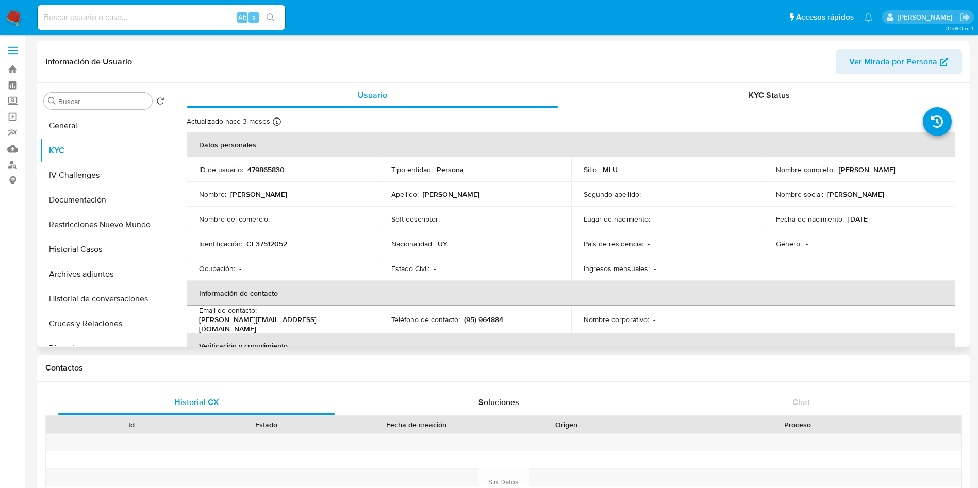
drag, startPoint x: 771, startPoint y: 172, endPoint x: 899, endPoint y: 174, distance: 128.4
click td "Nombre completo : Guillermo Sebastian Gilardi Hernandez"
click button "Documentación"
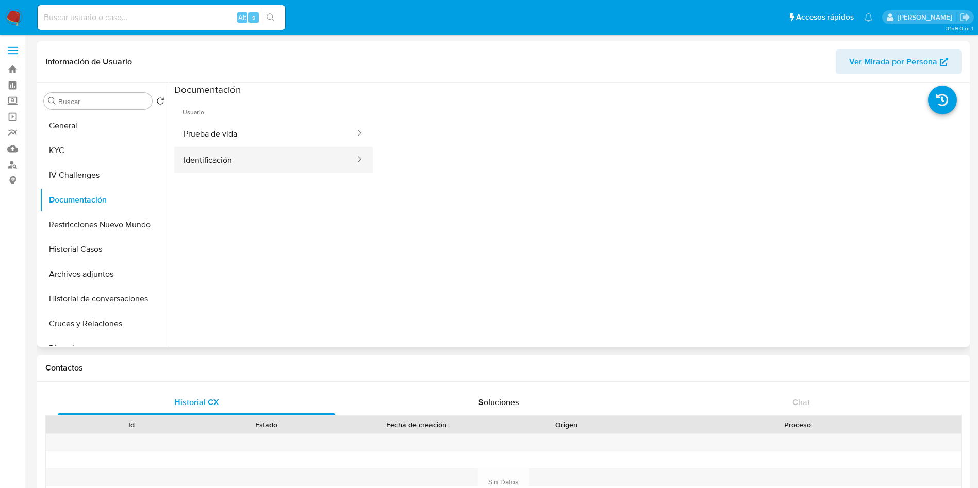
click button "Identificación"
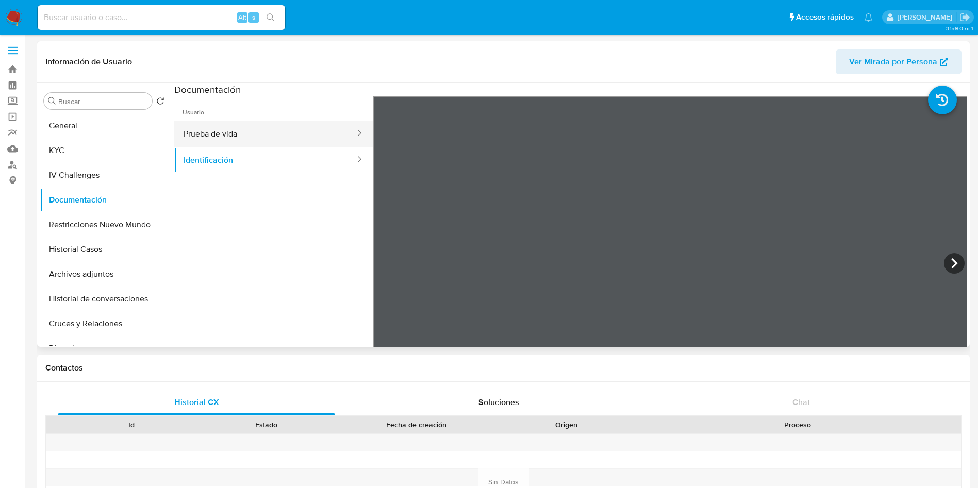
click button "Prueba de vida"
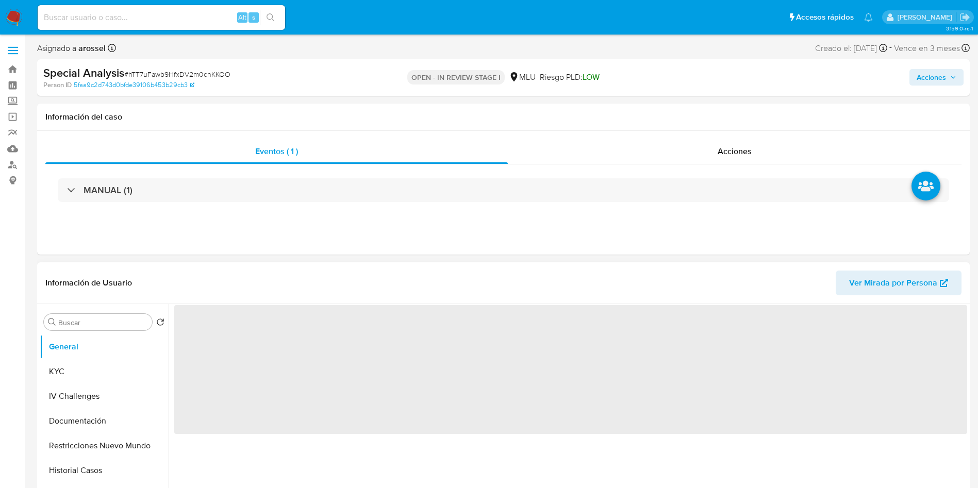
select select "10"
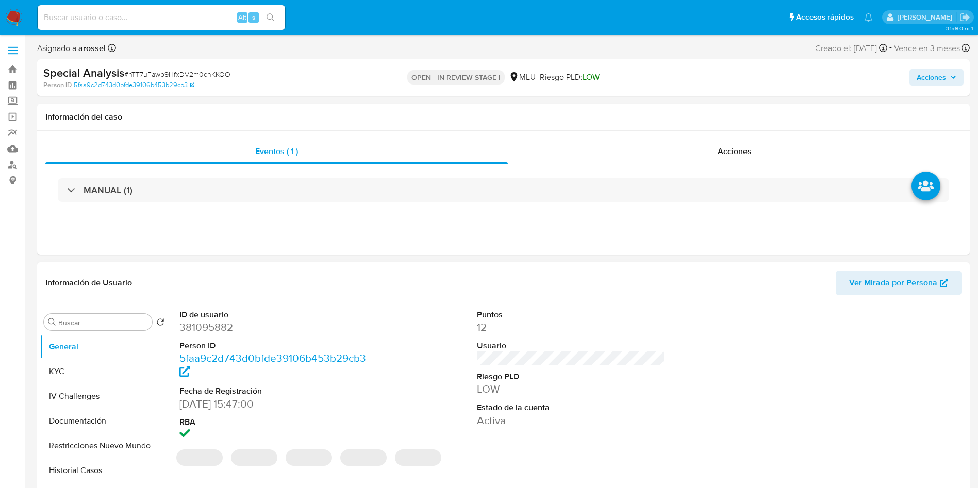
click at [211, 326] on dd "381095882" at bounding box center [273, 327] width 188 height 14
copy dd "381095882"
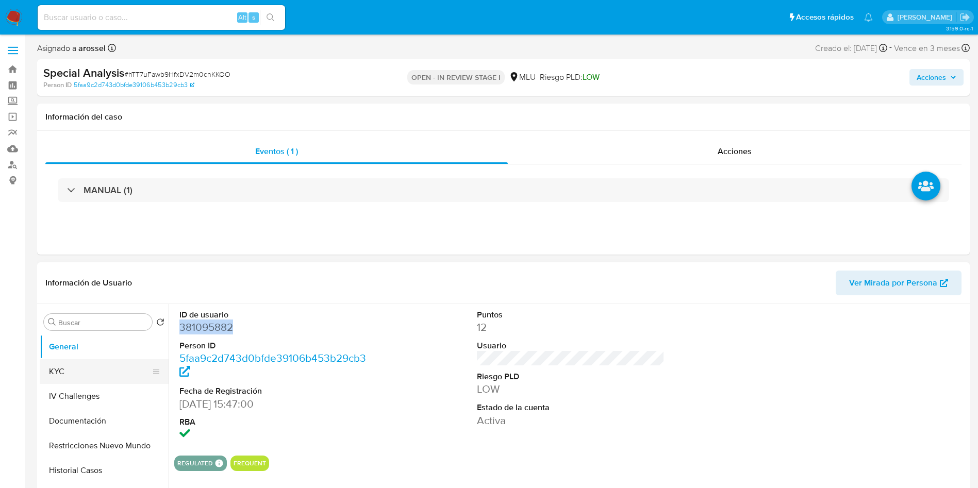
click at [63, 381] on button "KYC" at bounding box center [100, 371] width 121 height 25
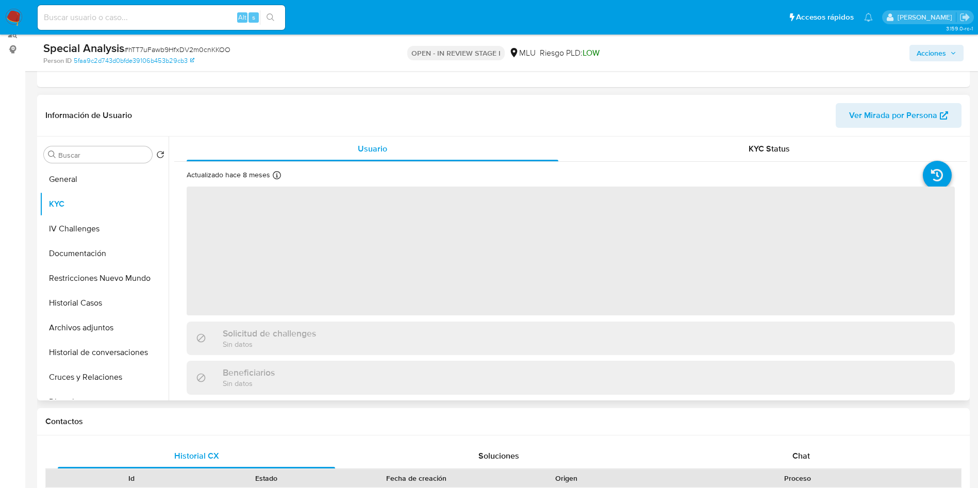
scroll to position [155, 0]
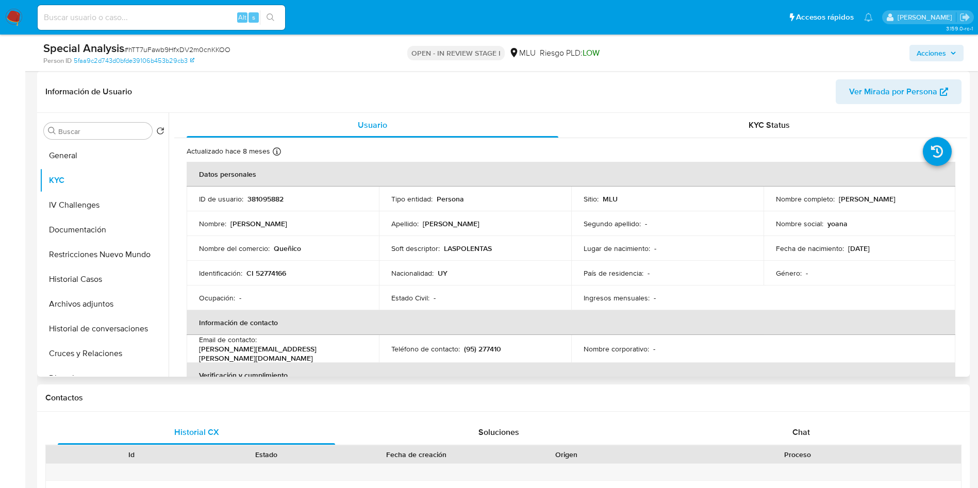
drag, startPoint x: 765, startPoint y: 205, endPoint x: 889, endPoint y: 207, distance: 124.8
click at [889, 207] on td "Nombre completo : Yoana Barbara Jaurena Rodriguez" at bounding box center [860, 199] width 192 height 25
copy p "Yoana Barbara Jaurena Rodriguez"
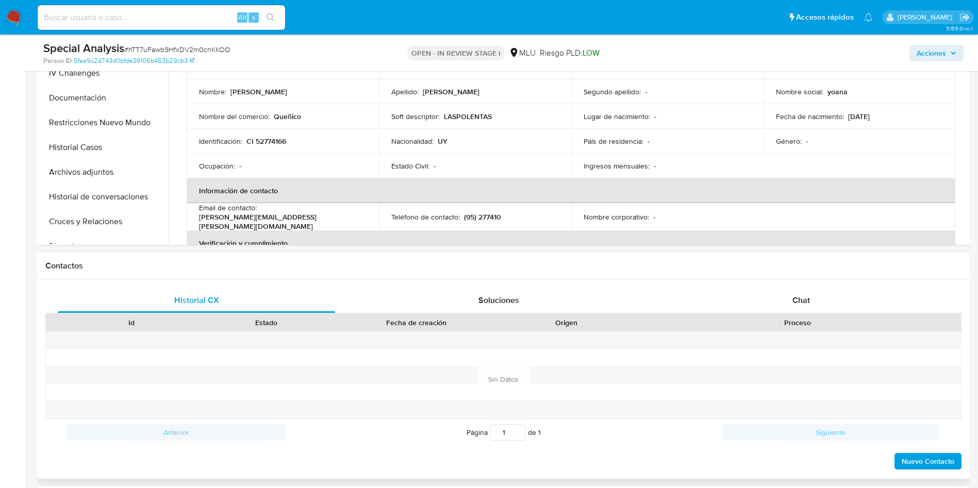
scroll to position [232, 0]
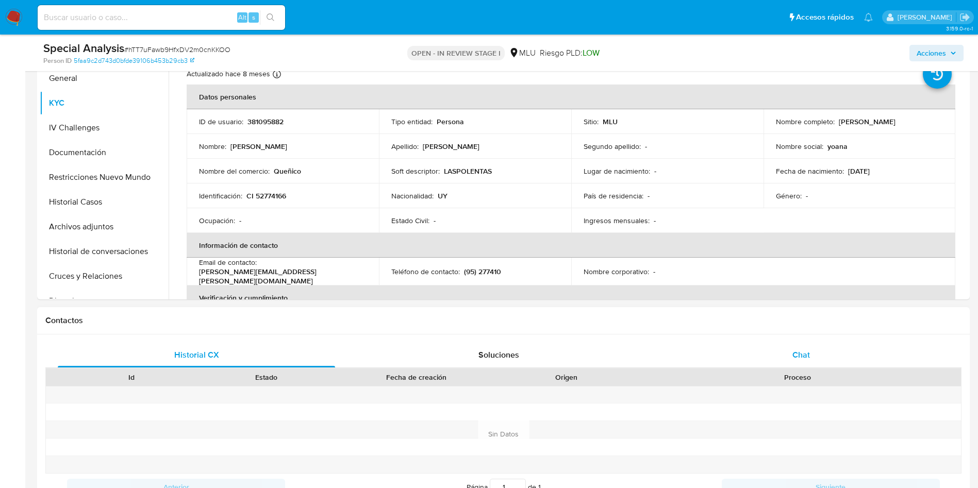
click at [773, 346] on div "Chat" at bounding box center [801, 355] width 277 height 25
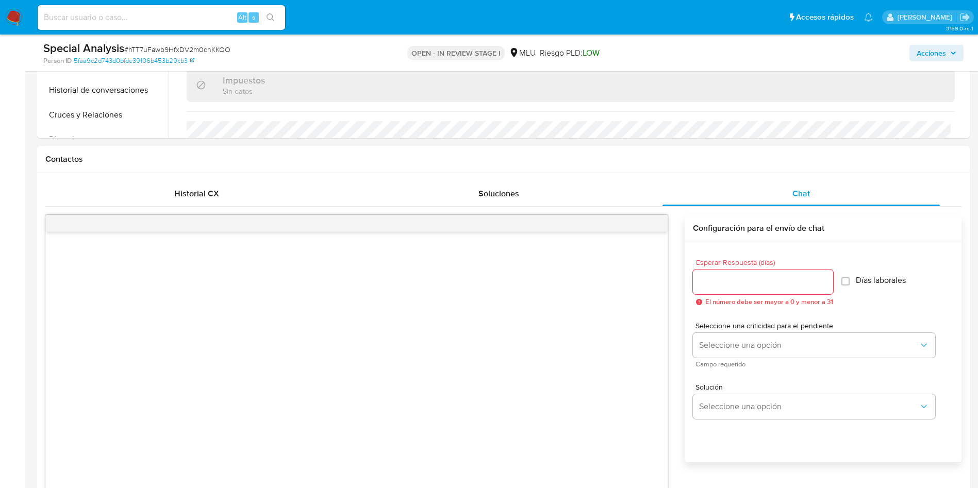
scroll to position [619, 0]
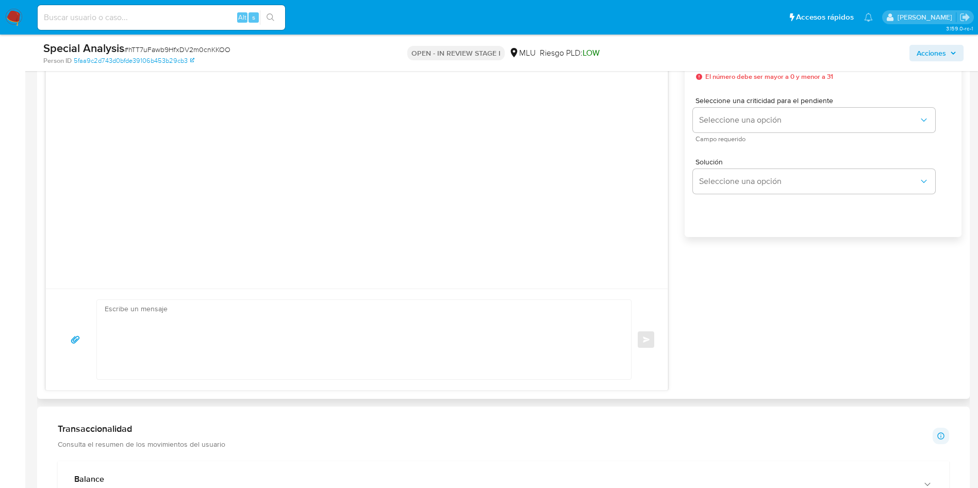
click at [322, 336] on textarea at bounding box center [362, 339] width 514 height 79
paste textarea "Hola, XXX. Te contactamos ya que necesitamos verificar algunos datos. Por este …"
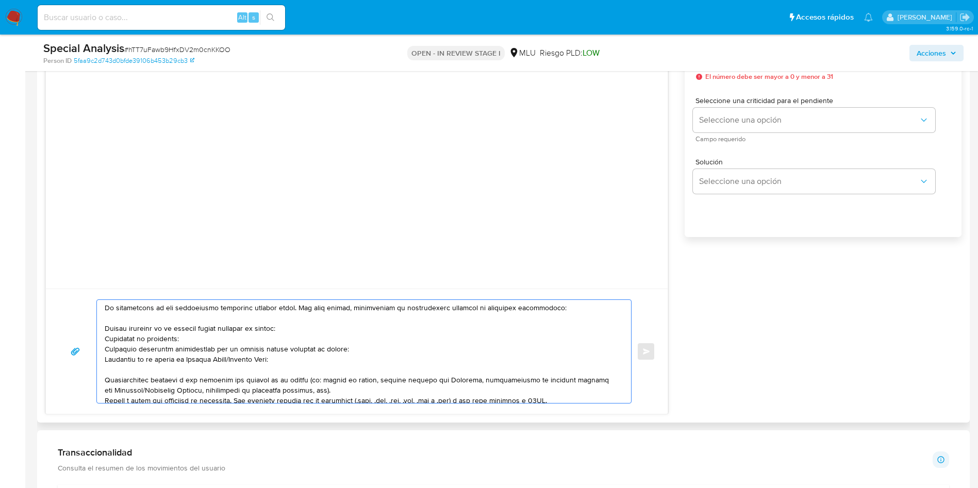
scroll to position [0, 0]
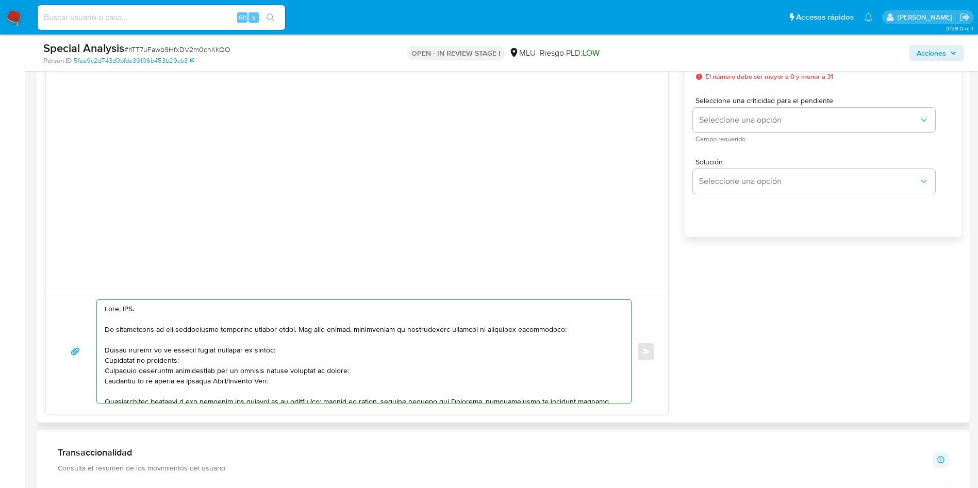
click at [131, 306] on textarea at bounding box center [362, 351] width 514 height 103
drag, startPoint x: 225, startPoint y: 359, endPoint x: 92, endPoint y: 355, distance: 133.6
click at [92, 355] on div "Enviar" at bounding box center [356, 352] width 597 height 104
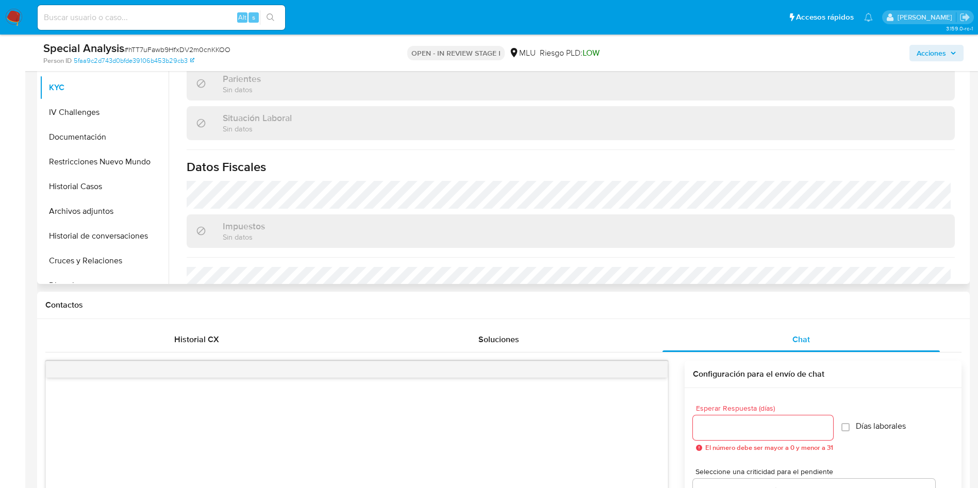
scroll to position [77, 0]
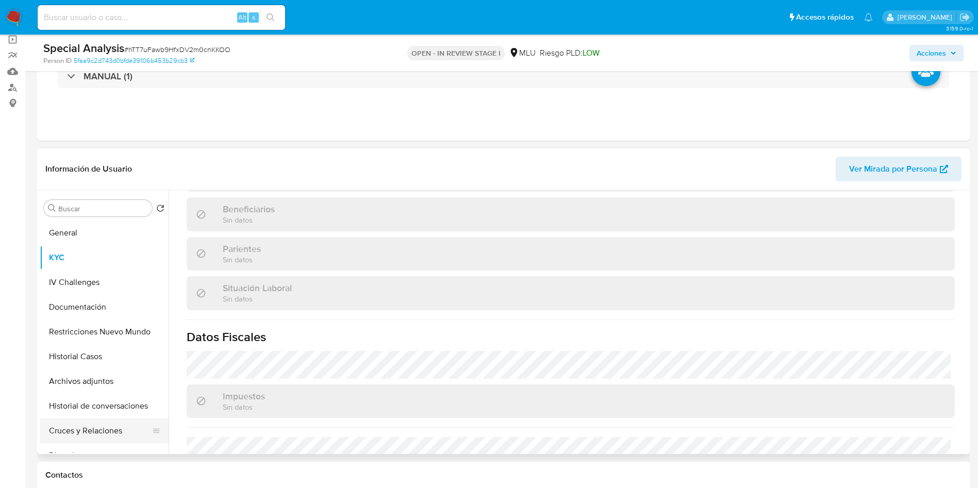
click at [92, 434] on button "Cruces y Relaciones" at bounding box center [100, 431] width 121 height 25
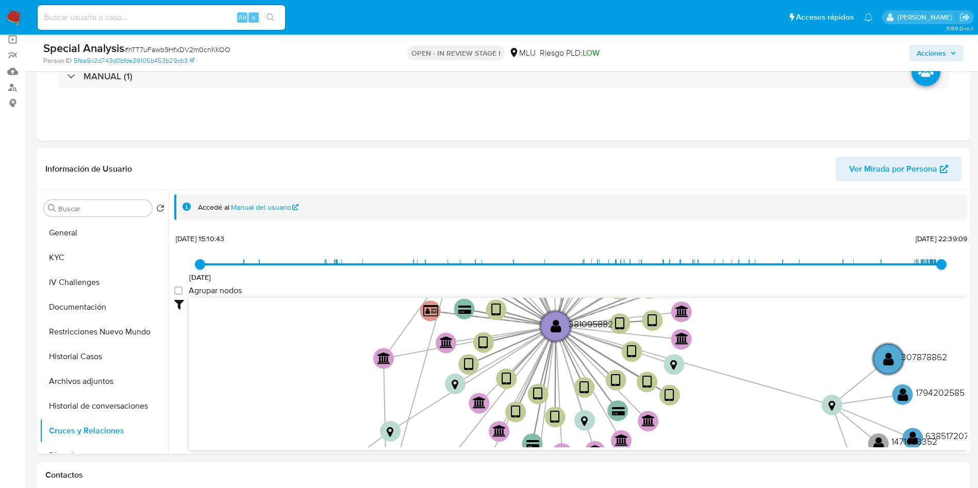
scroll to position [619, 0]
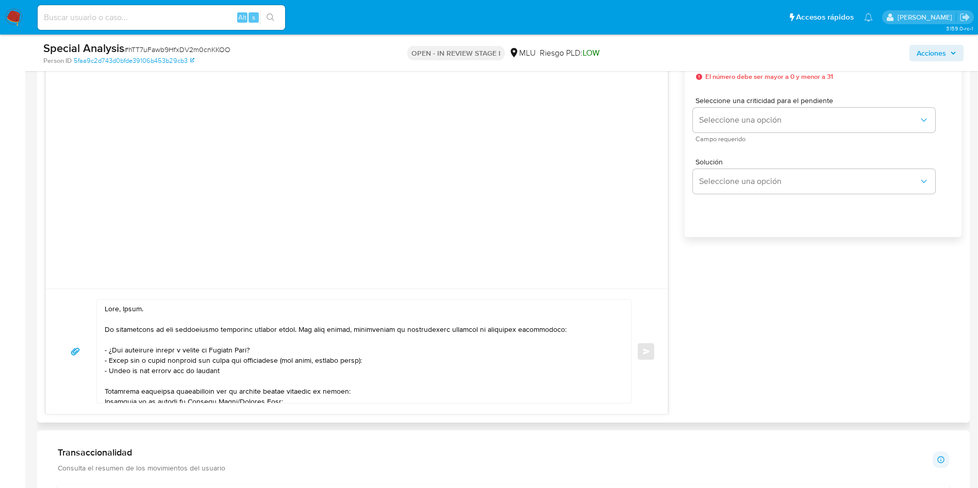
click at [296, 376] on textarea at bounding box center [362, 351] width 514 height 103
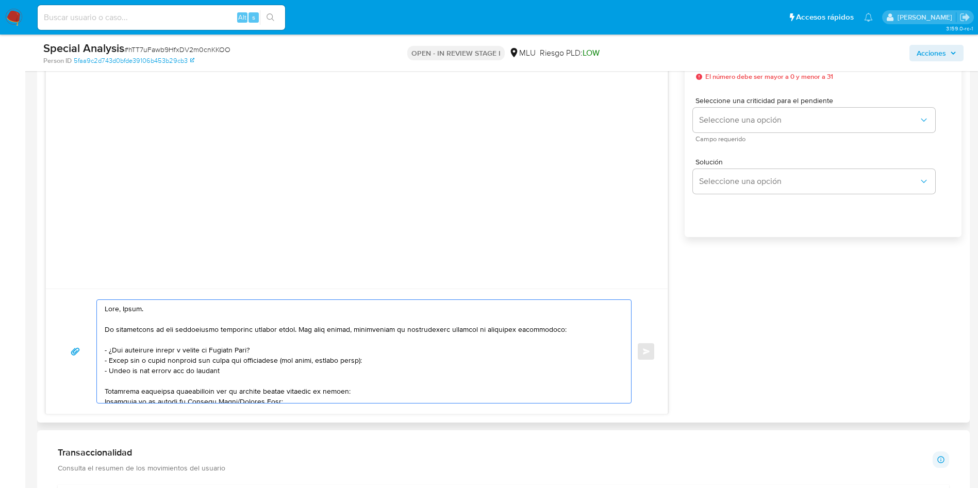
click at [287, 370] on textarea at bounding box center [362, 351] width 514 height 103
paste textarea "GIGU1428593"
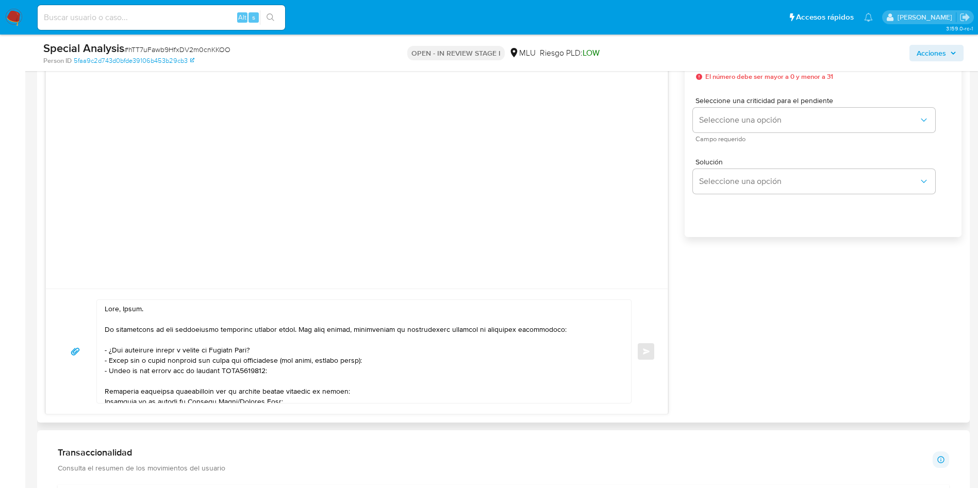
click at [370, 386] on textarea at bounding box center [362, 351] width 514 height 103
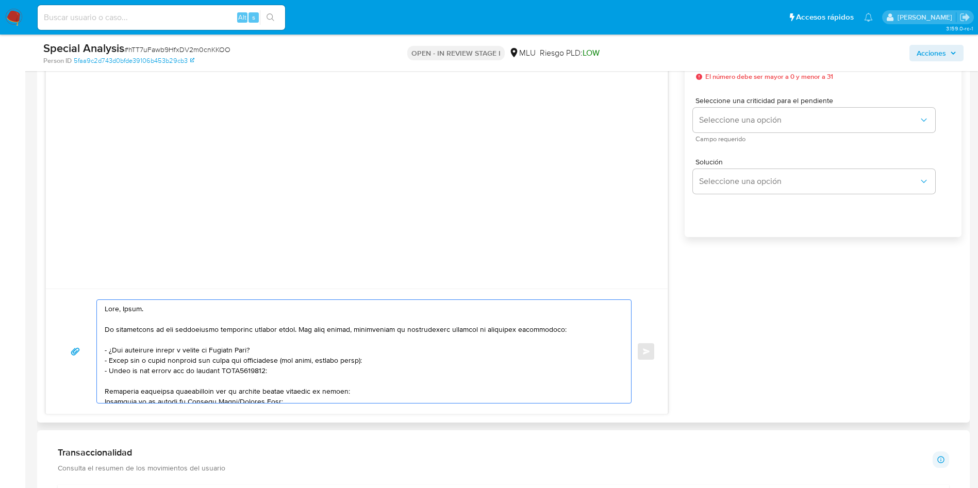
click at [226, 395] on textarea at bounding box center [362, 351] width 514 height 103
click at [228, 392] on textarea at bounding box center [362, 351] width 514 height 103
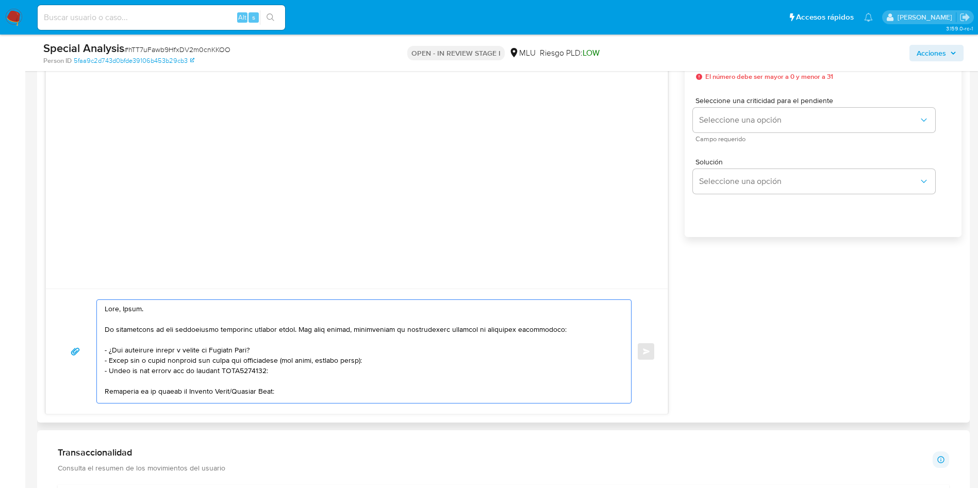
click at [228, 392] on textarea at bounding box center [362, 351] width 514 height 103
click at [228, 392] on textarea "Hola, Yoana. Te contactamos ya que necesitamos verificar algunos datos. Por est…" at bounding box center [362, 351] width 514 height 103
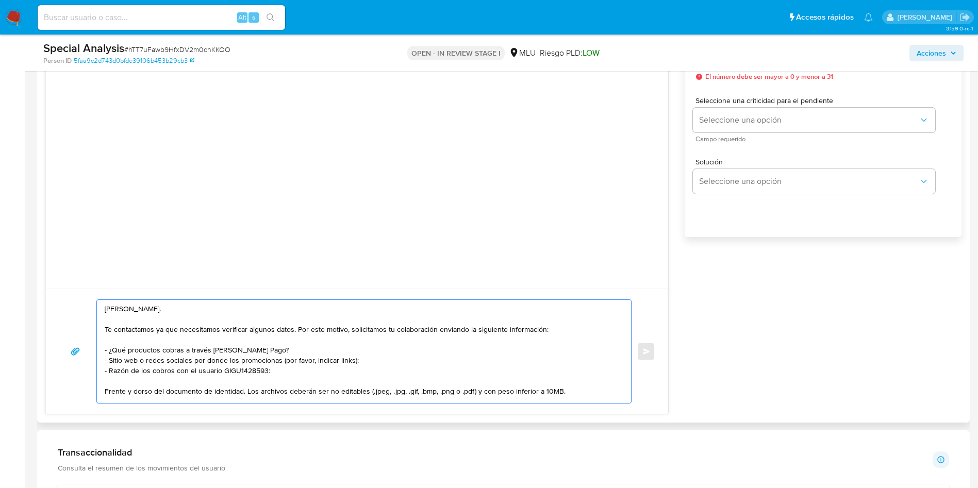
click at [228, 392] on textarea "Hola, Yoana. Te contactamos ya que necesitamos verificar algunos datos. Por est…" at bounding box center [362, 351] width 514 height 103
click at [327, 364] on textarea "Hola, Yoana. Te contactamos ya que necesitamos verificar algunos datos. Por est…" at bounding box center [362, 351] width 514 height 103
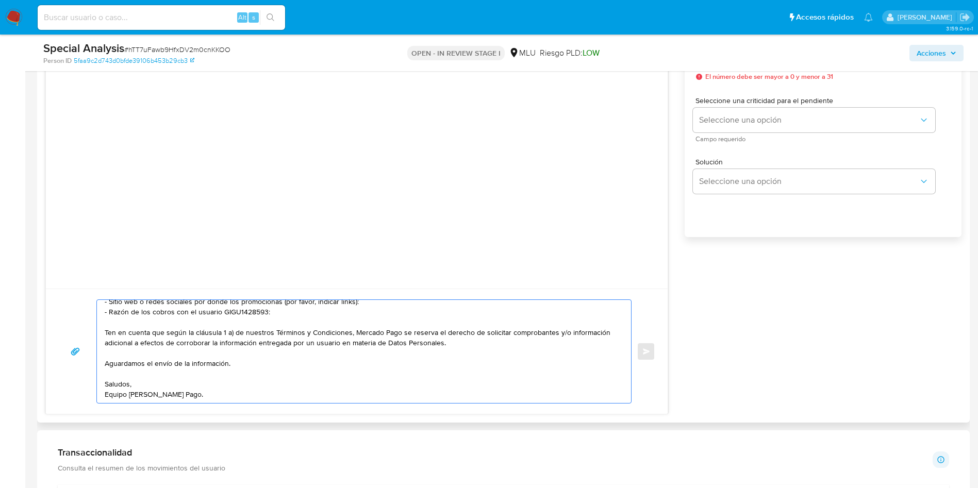
drag, startPoint x: 256, startPoint y: 390, endPoint x: 248, endPoint y: 389, distance: 8.3
click at [256, 391] on textarea "Hola, Yoana. Te contactamos ya que necesitamos verificar algunos datos. Por est…" at bounding box center [362, 351] width 514 height 103
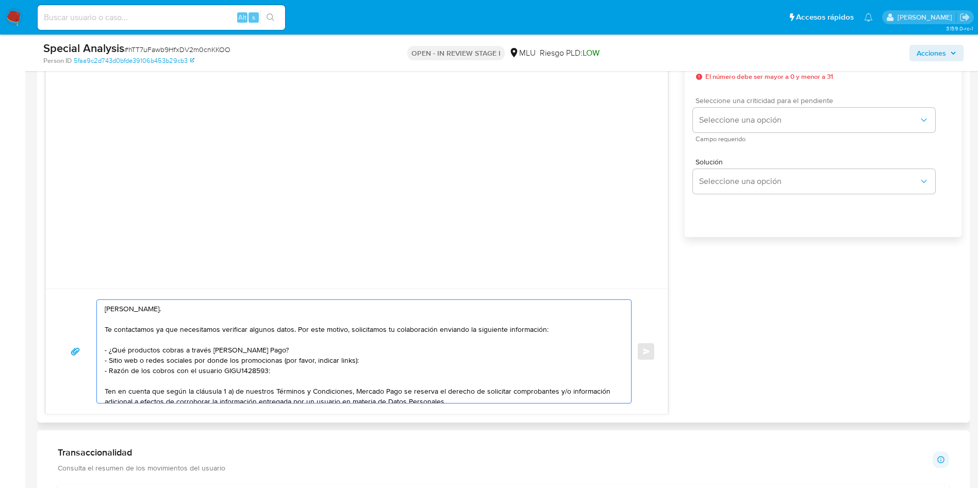
scroll to position [541, 0]
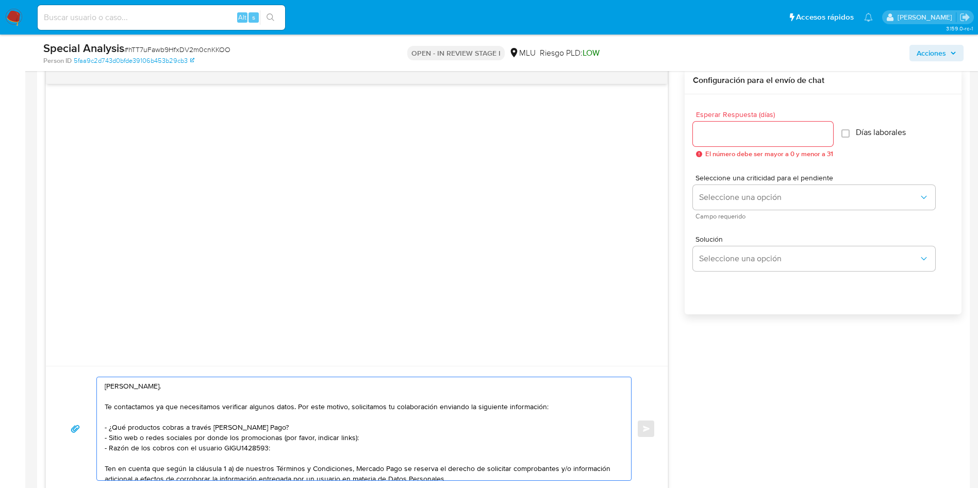
type textarea "Hola, Yoana. Te contactamos ya que necesitamos verificar algunos datos. Por est…"
click at [769, 137] on input "Esperar Respuesta (días)" at bounding box center [763, 133] width 140 height 13
type input "3"
click at [755, 214] on span "Campo requerido" at bounding box center [817, 216] width 242 height 5
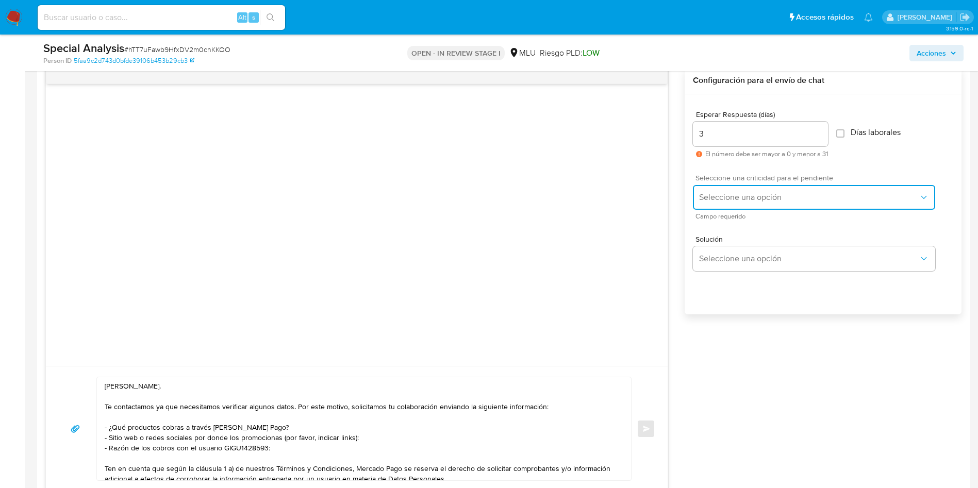
click at [755, 203] on button "Seleccione una opción" at bounding box center [814, 197] width 242 height 25
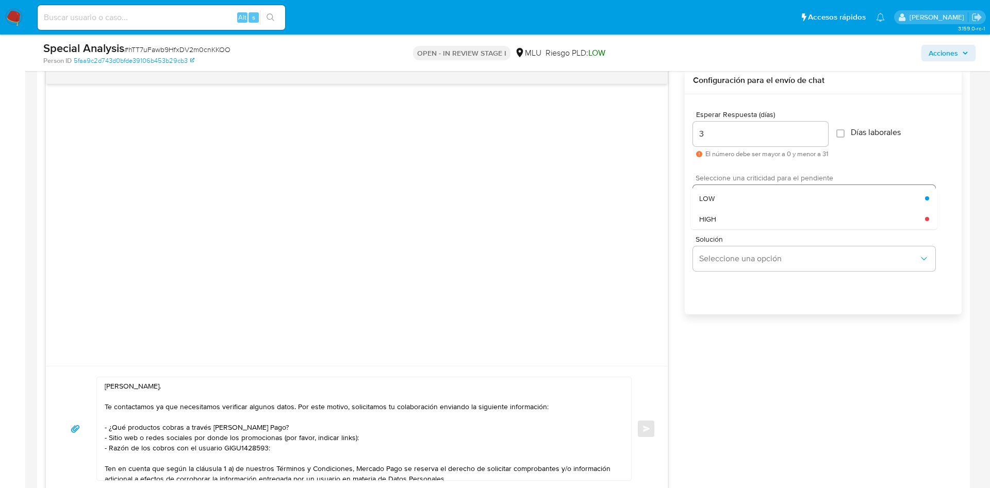
click at [755, 198] on div "LOW" at bounding box center [812, 198] width 226 height 21
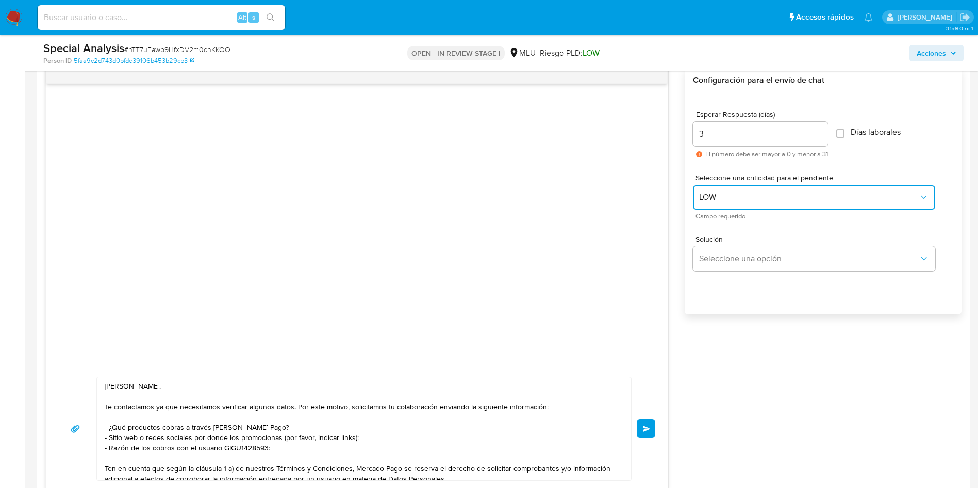
scroll to position [619, 0]
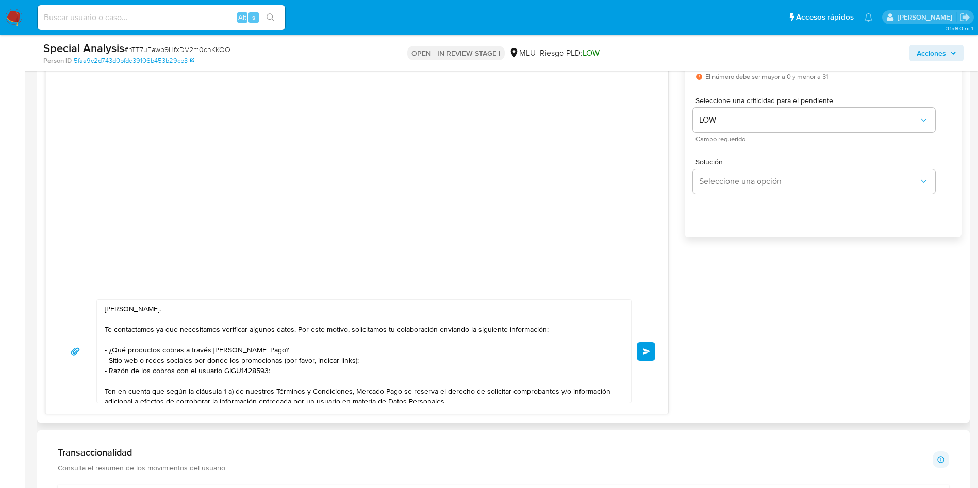
click at [390, 374] on textarea "Hola, Yoana. Te contactamos ya que necesitamos verificar algunos datos. Por est…" at bounding box center [362, 351] width 514 height 103
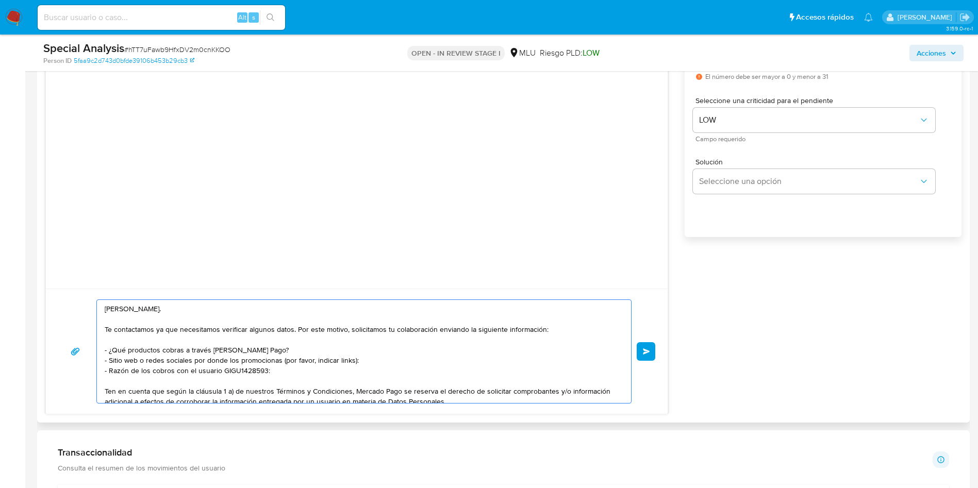
click at [645, 353] on span "Enviar" at bounding box center [646, 352] width 7 height 6
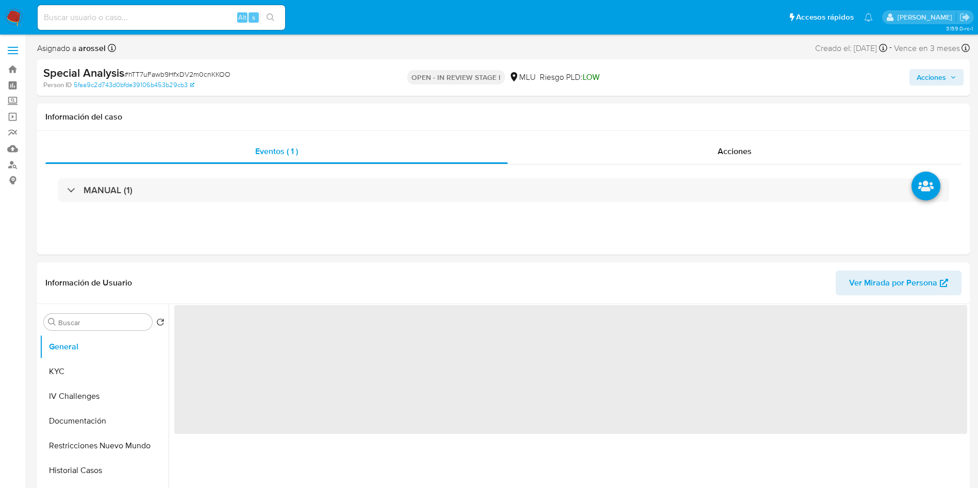
select select "10"
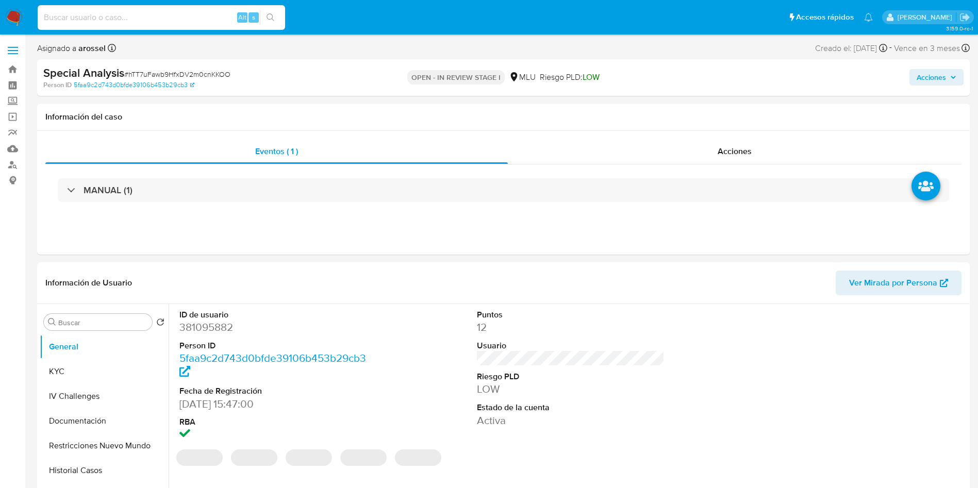
click at [141, 15] on input at bounding box center [161, 17] width 247 height 13
paste input "479865830"
type input "479865830"
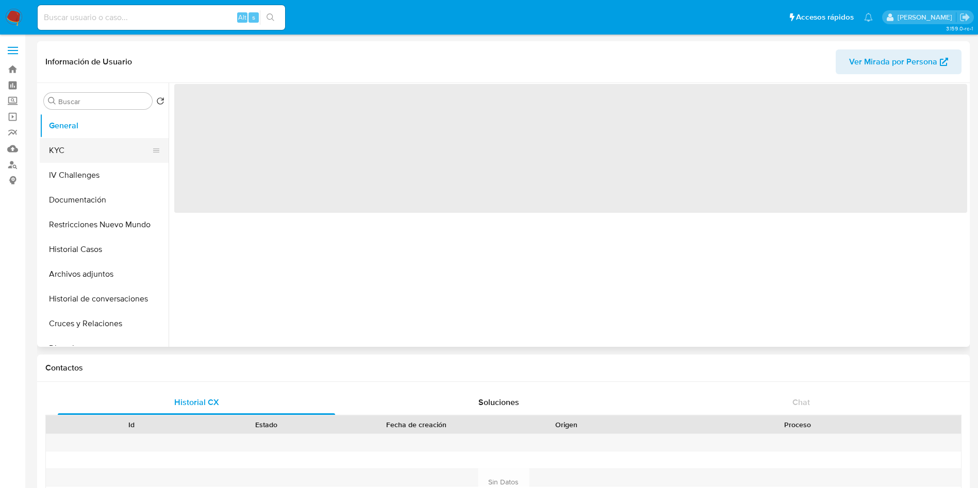
select select "10"
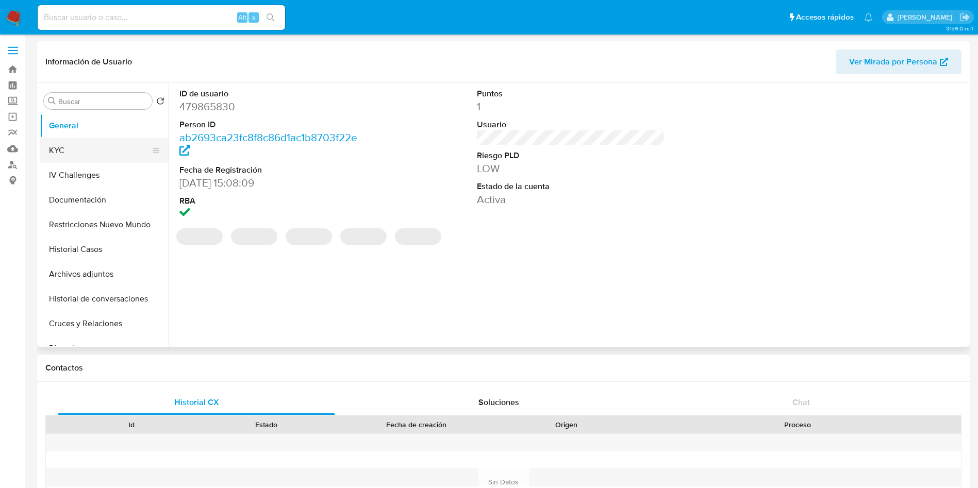
click at [63, 145] on button "KYC" at bounding box center [100, 150] width 121 height 25
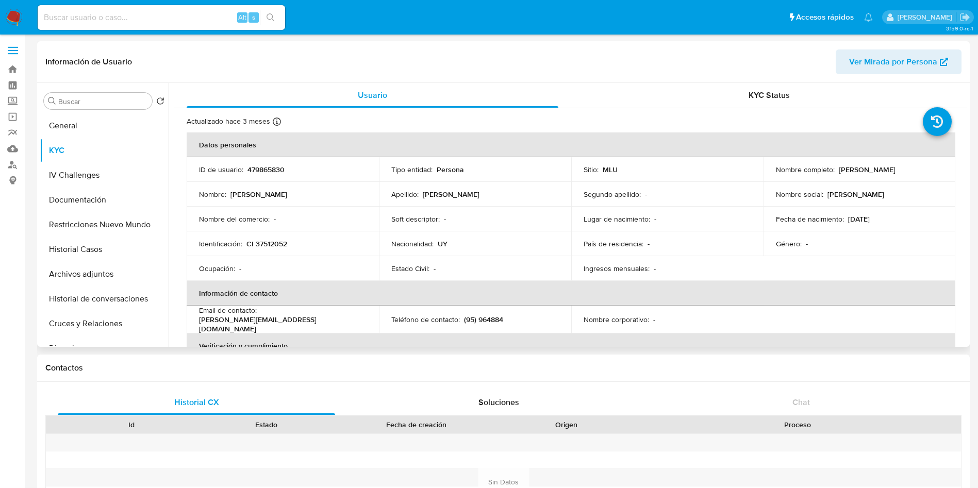
drag, startPoint x: 773, startPoint y: 173, endPoint x: 905, endPoint y: 177, distance: 132.0
click at [905, 177] on div "Nombre completo : Guillermo Sebastian Gilardi Hernandez" at bounding box center [860, 169] width 168 height 19
copy p "Guillermo Sebastian Gilardi Hernandez"
click at [269, 247] on p "CI 37512052" at bounding box center [266, 243] width 41 height 9
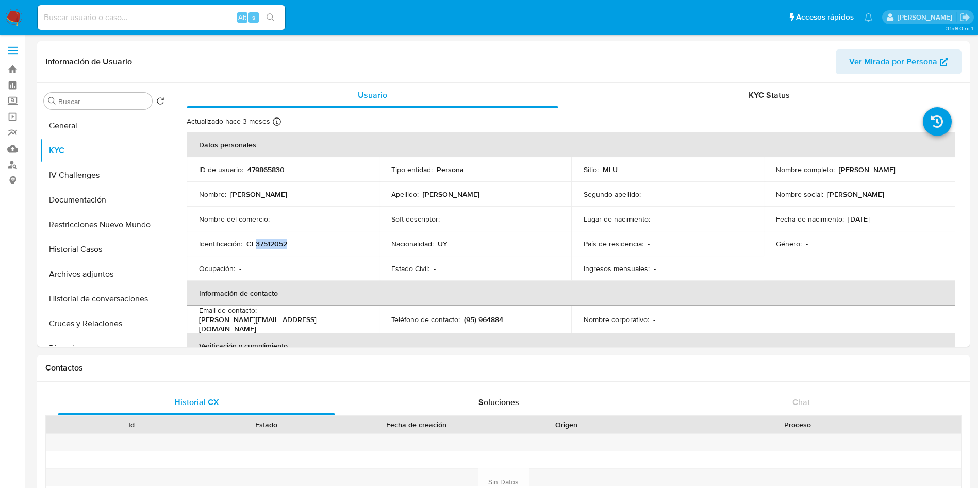
copy p "37512052"
click at [263, 169] on p "479865830" at bounding box center [265, 169] width 37 height 9
copy p "479865830"
click at [68, 125] on button "General" at bounding box center [100, 125] width 121 height 25
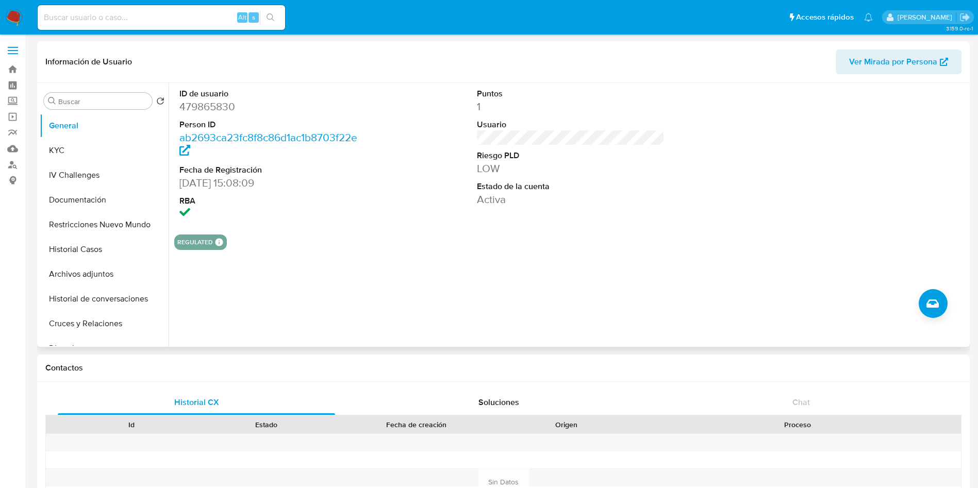
click at [208, 113] on dd "479865830" at bounding box center [273, 107] width 188 height 14
copy dd "479865830"
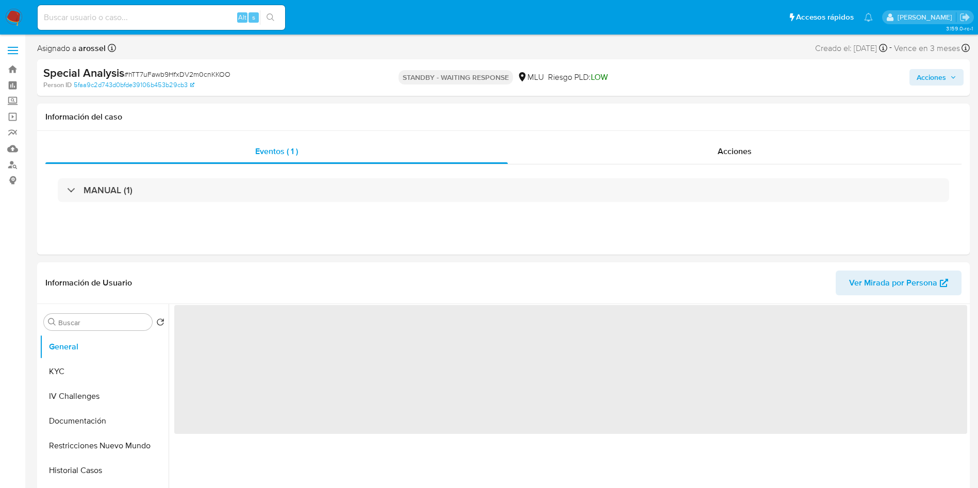
select select "10"
